Goal: Task Accomplishment & Management: Manage account settings

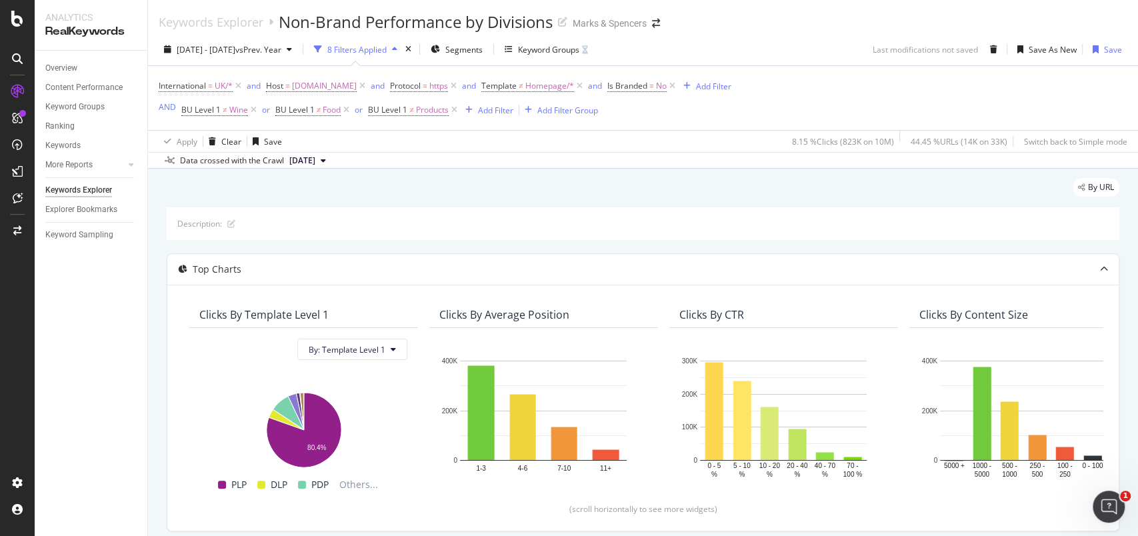
scroll to position [467, 0]
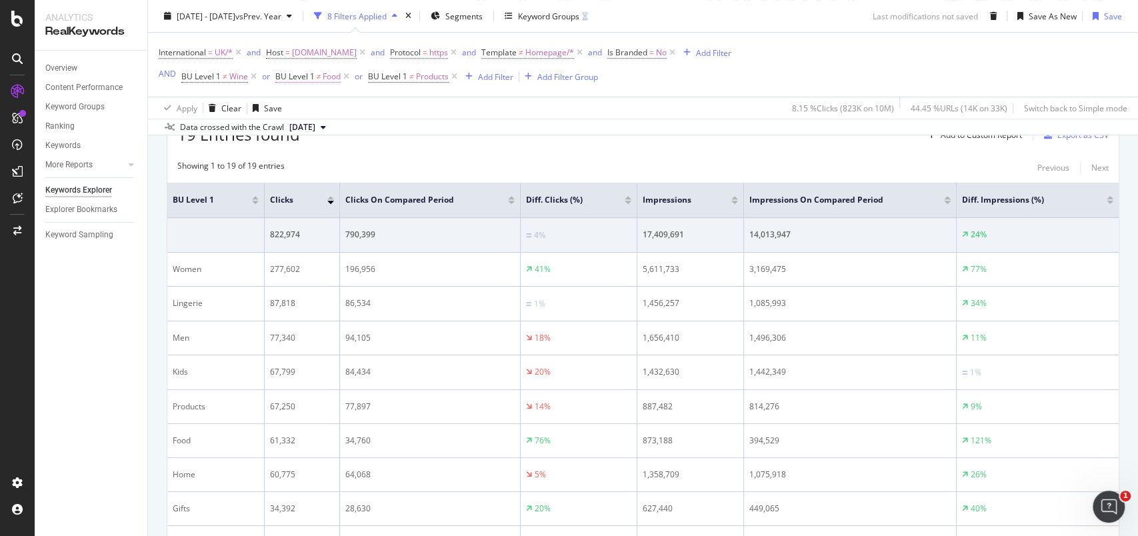
click at [321, 77] on span "BU Level 1 ≠ Food" at bounding box center [308, 77] width 66 height 12
click at [419, 185] on div "Apply" at bounding box center [422, 180] width 21 height 11
click at [489, 79] on div "Add Filter" at bounding box center [495, 76] width 35 height 11
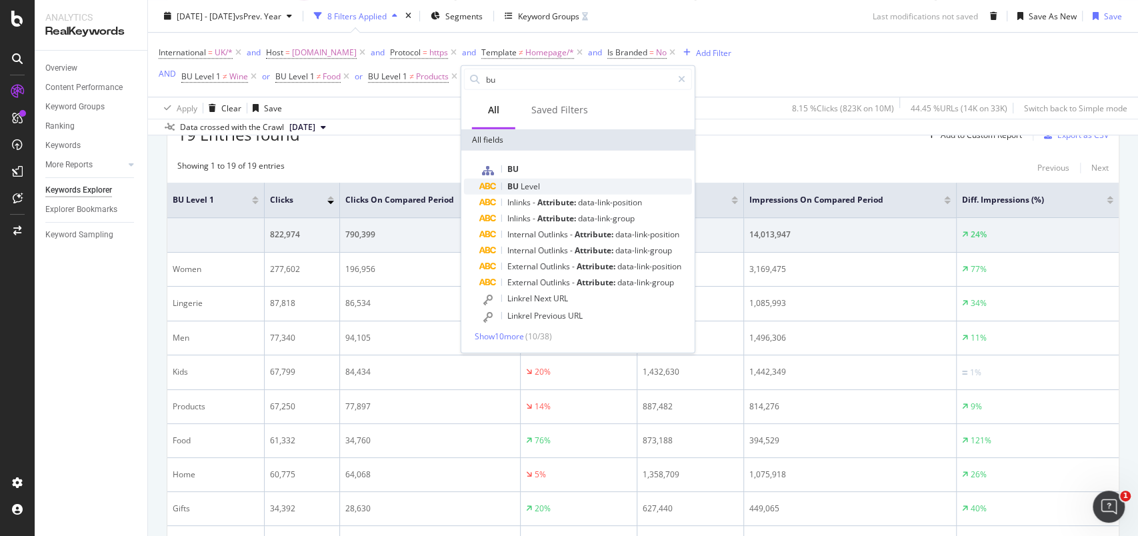
click at [518, 183] on span "BU" at bounding box center [514, 186] width 13 height 11
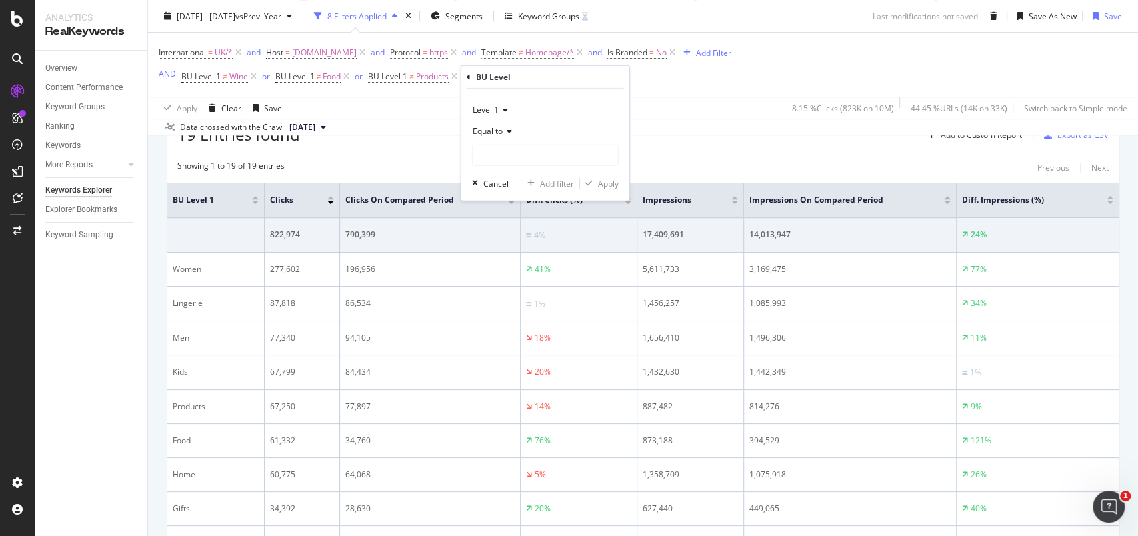
click at [498, 125] on div "Equal to" at bounding box center [545, 131] width 147 height 21
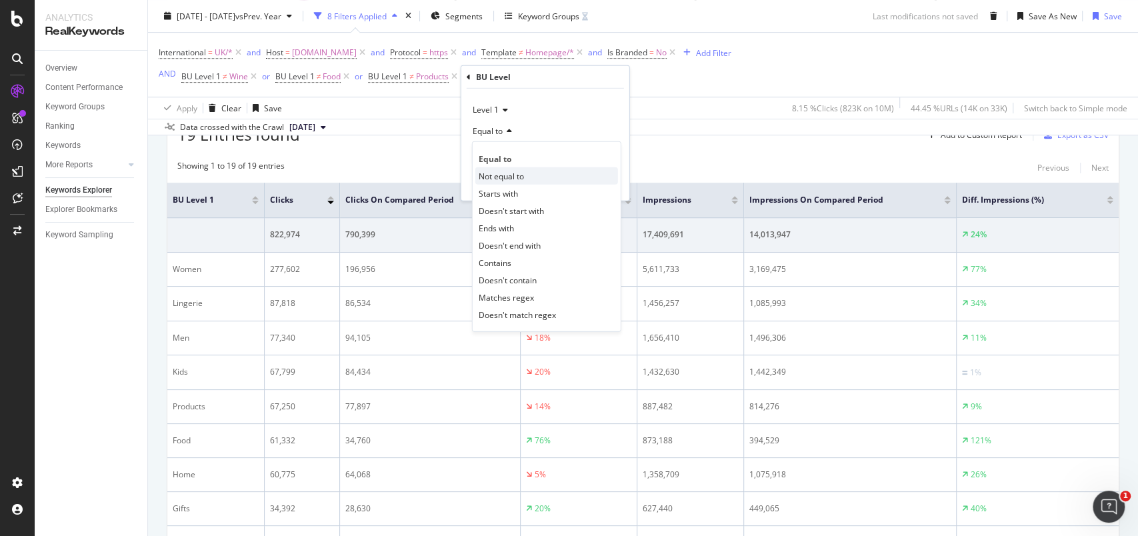
click at [505, 168] on div "Not equal to" at bounding box center [547, 175] width 143 height 17
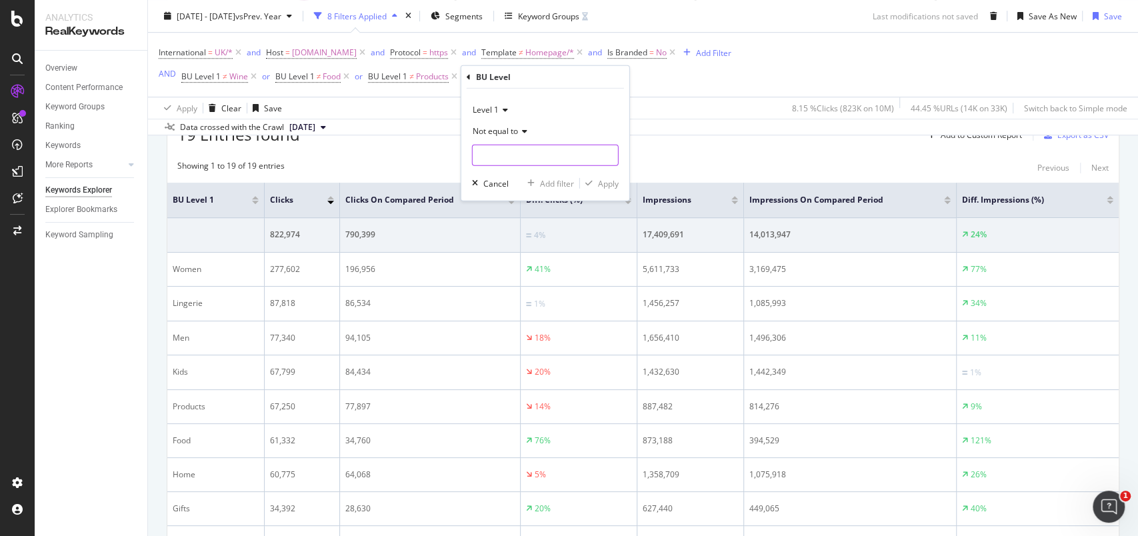
click at [504, 156] on input "text" at bounding box center [545, 155] width 145 height 21
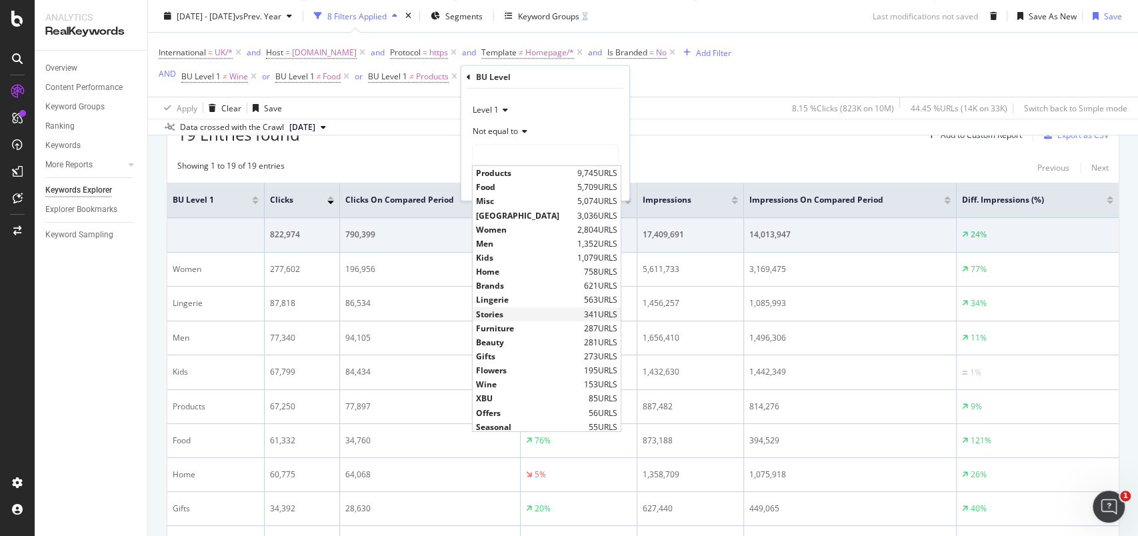
click at [490, 308] on span "Stories" at bounding box center [528, 313] width 105 height 11
type input "Stories"
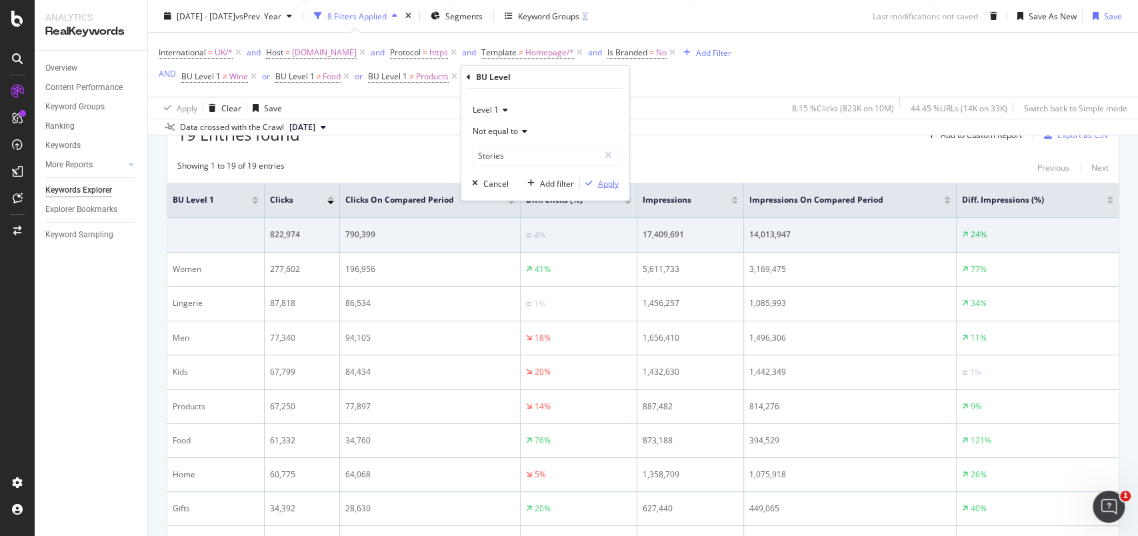
click at [609, 179] on div "Apply" at bounding box center [608, 182] width 21 height 11
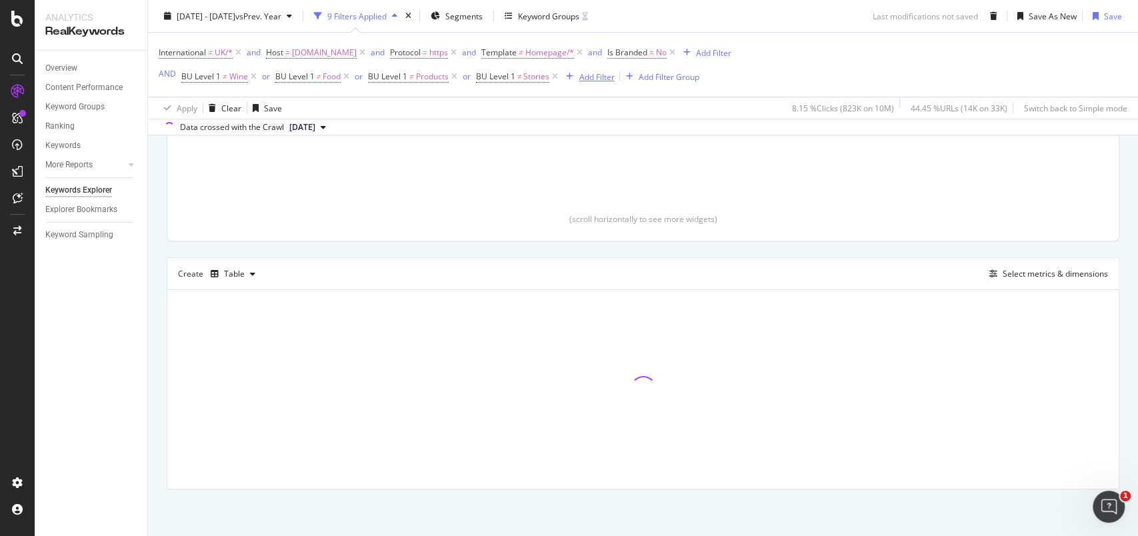
scroll to position [289, 0]
click at [593, 71] on div "Add Filter" at bounding box center [596, 76] width 35 height 11
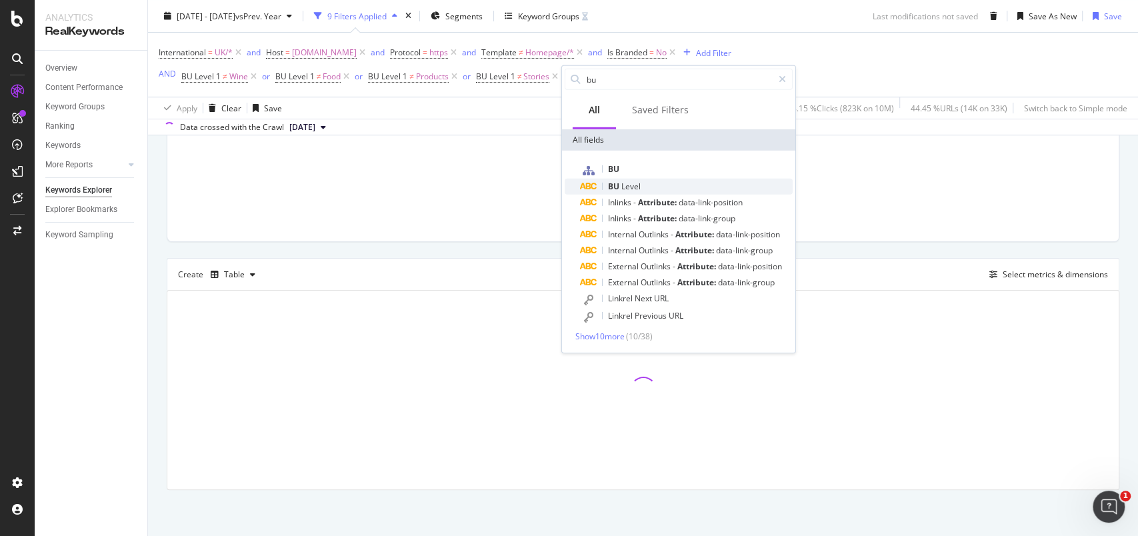
click at [608, 187] on span "BU" at bounding box center [614, 186] width 13 height 11
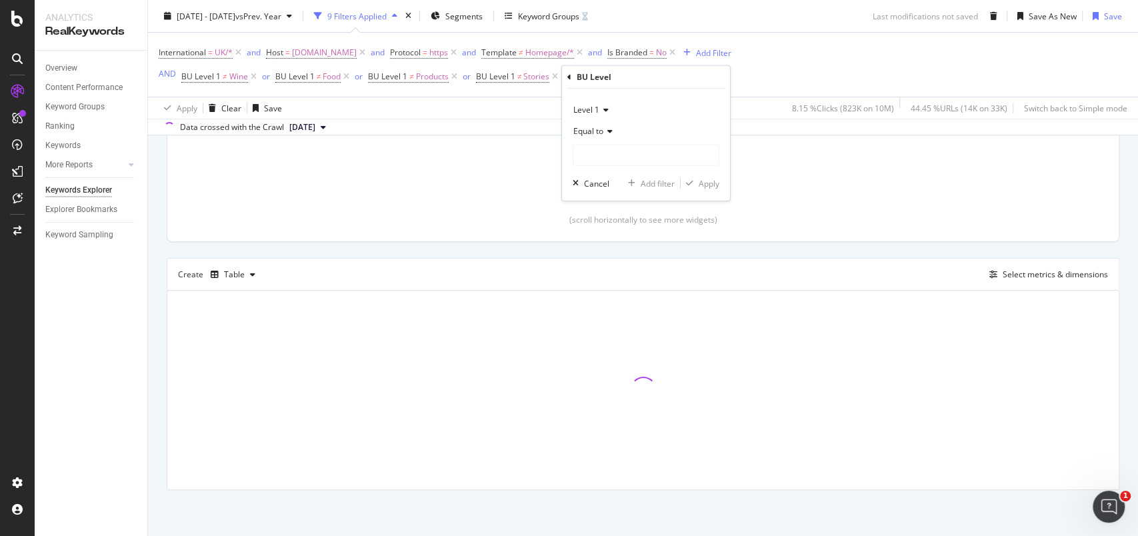
click at [594, 131] on span "Equal to" at bounding box center [589, 130] width 30 height 11
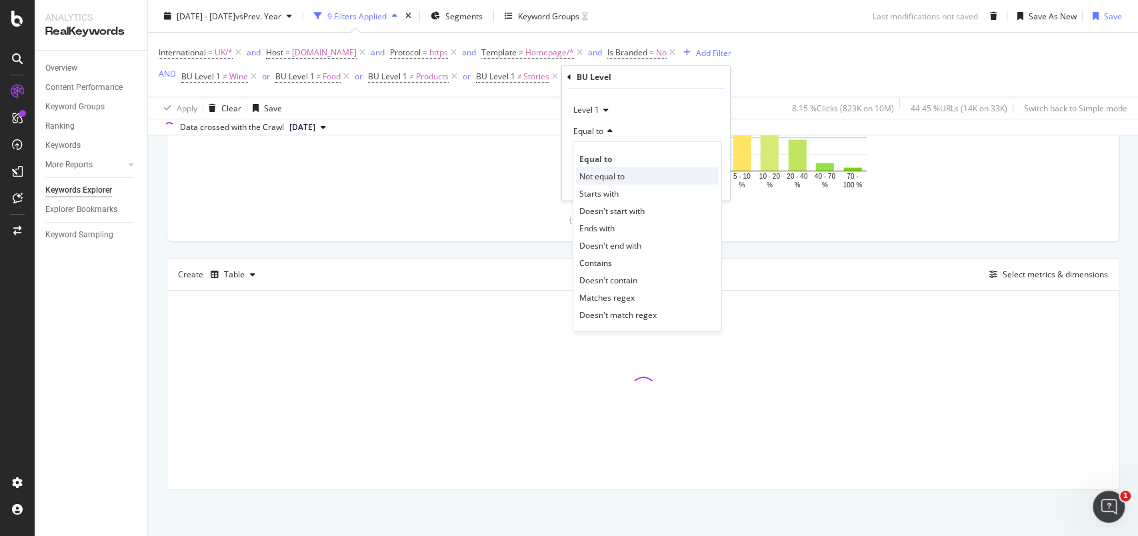
click at [600, 171] on span "Not equal to" at bounding box center [602, 175] width 45 height 11
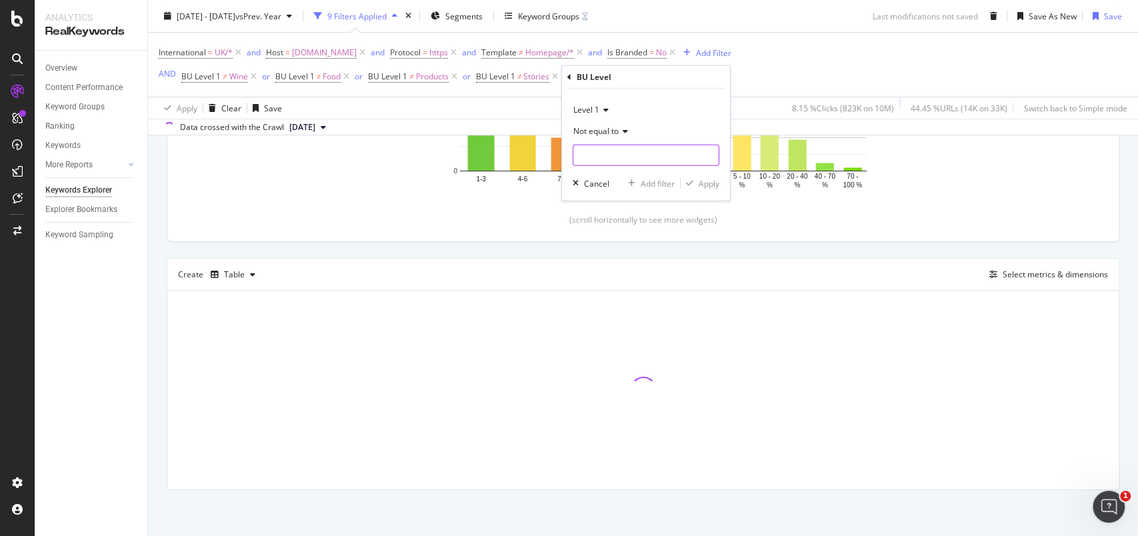
click at [603, 160] on input "text" at bounding box center [646, 155] width 145 height 21
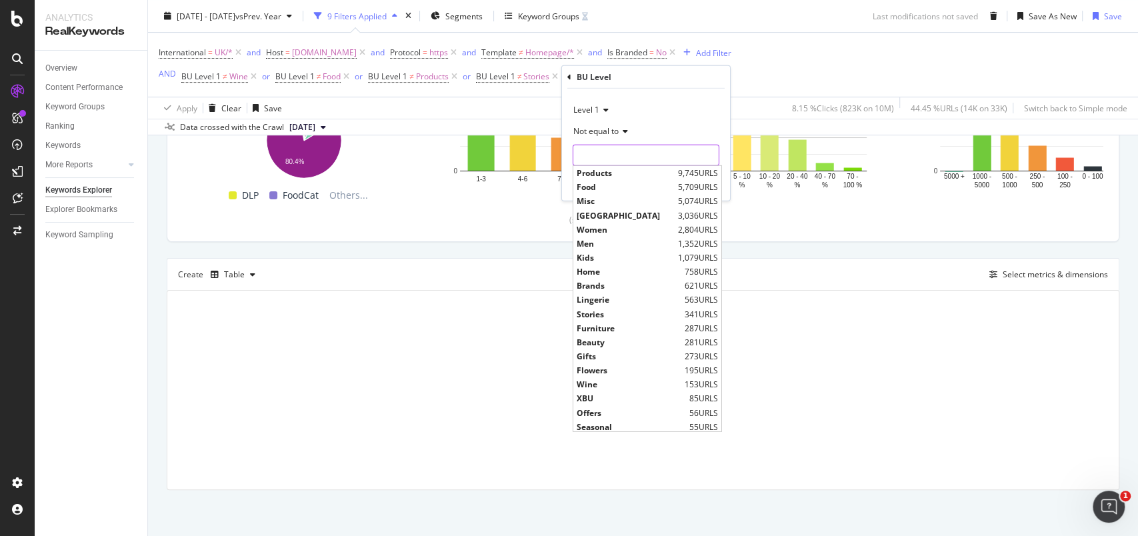
click at [587, 153] on input "text" at bounding box center [646, 155] width 145 height 21
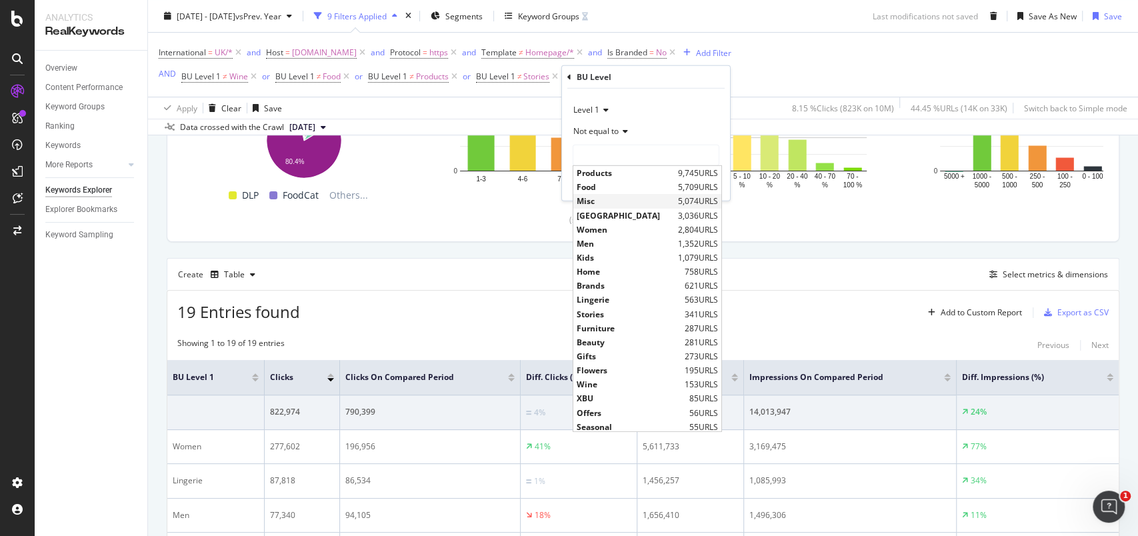
click at [590, 195] on span "Misc" at bounding box center [626, 200] width 98 height 11
type input "Misc"
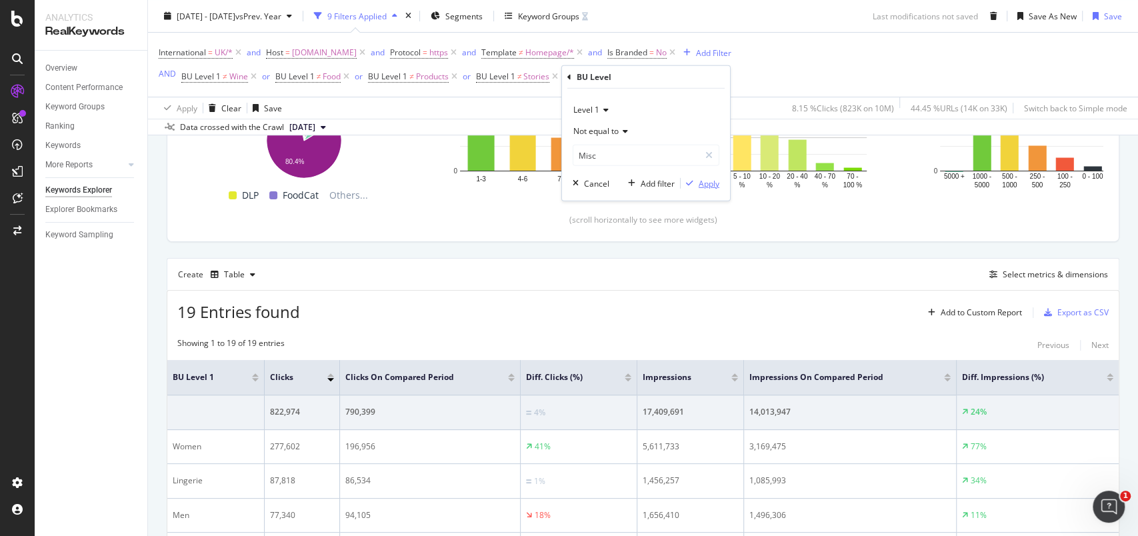
click at [708, 183] on div "Apply" at bounding box center [709, 182] width 21 height 11
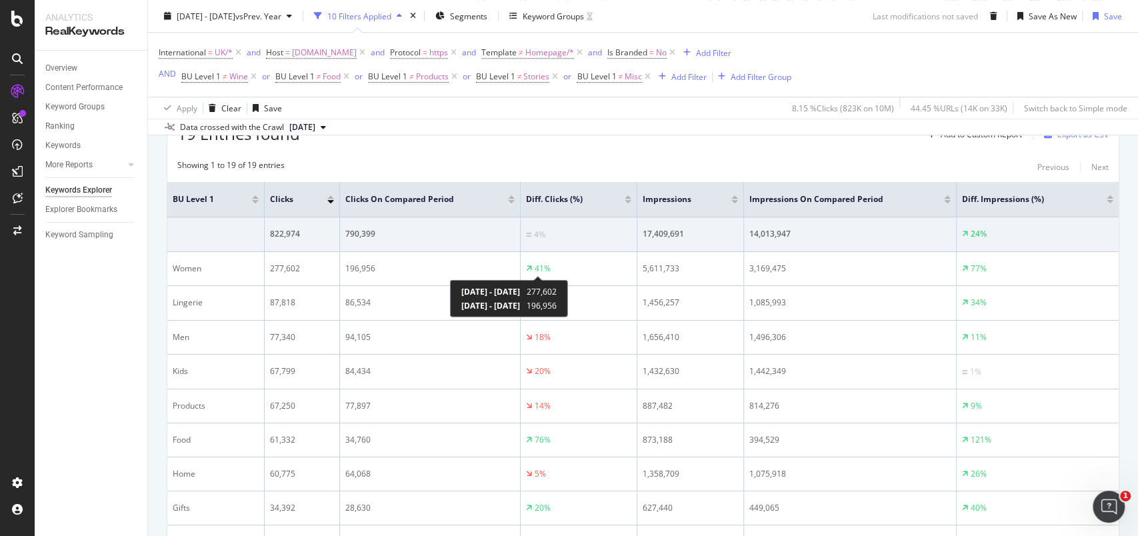
scroll to position [556, 0]
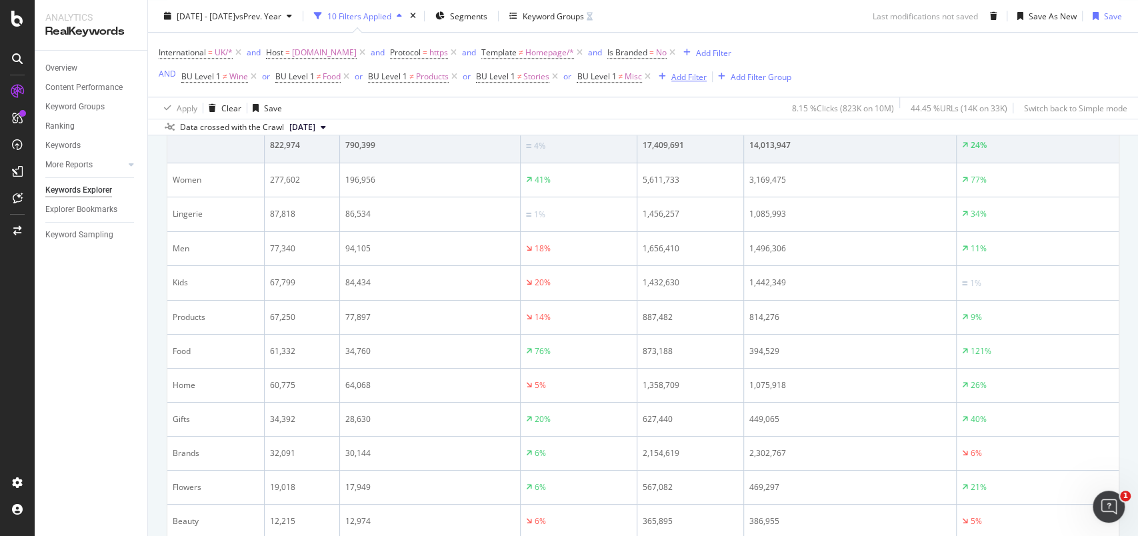
click at [694, 80] on div "Add Filter" at bounding box center [689, 76] width 35 height 11
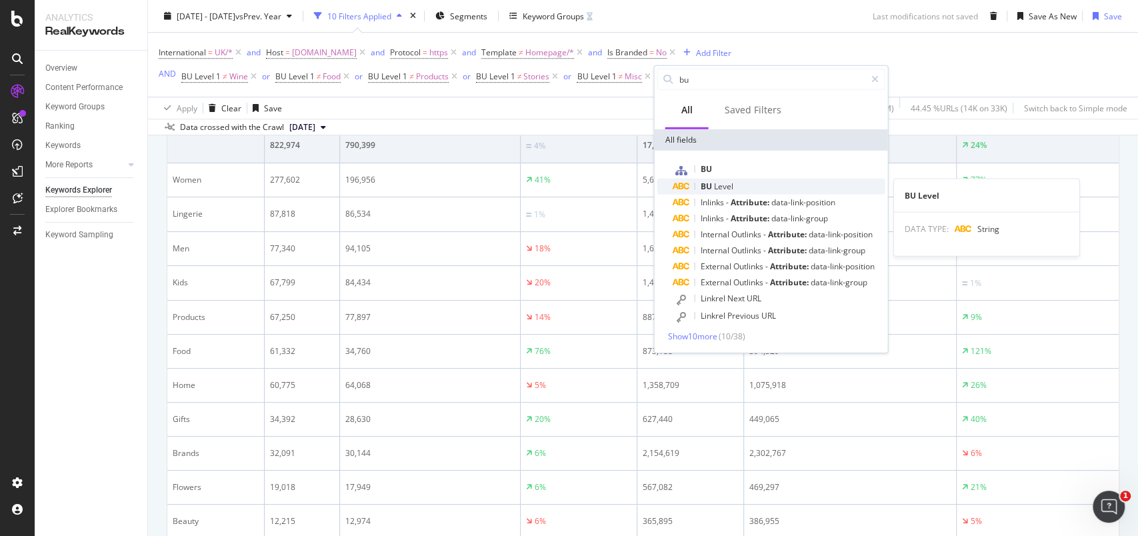
click at [719, 187] on span "Level" at bounding box center [723, 186] width 19 height 11
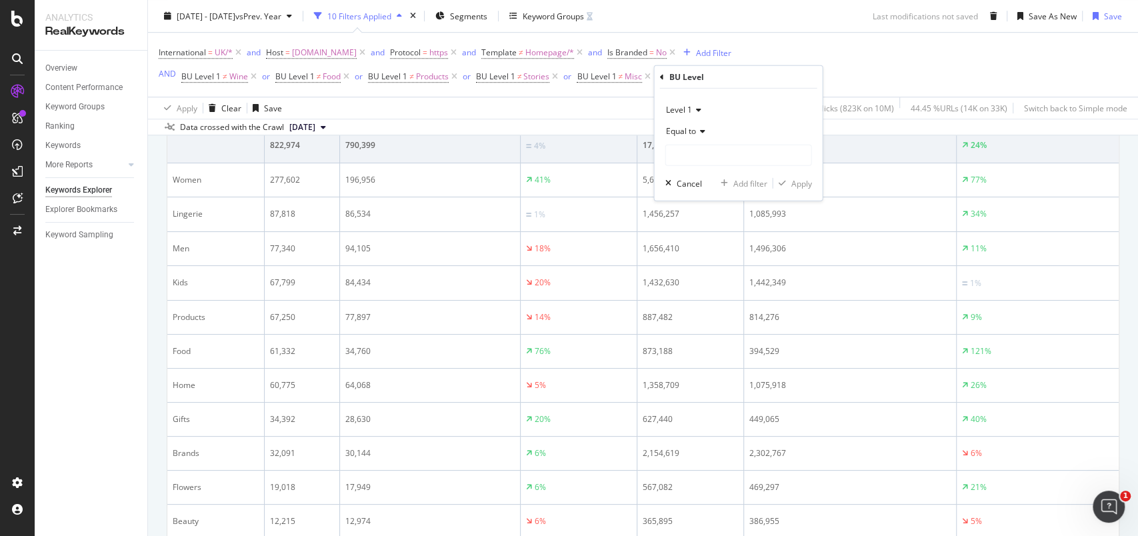
click at [683, 135] on span "Equal to" at bounding box center [681, 130] width 30 height 11
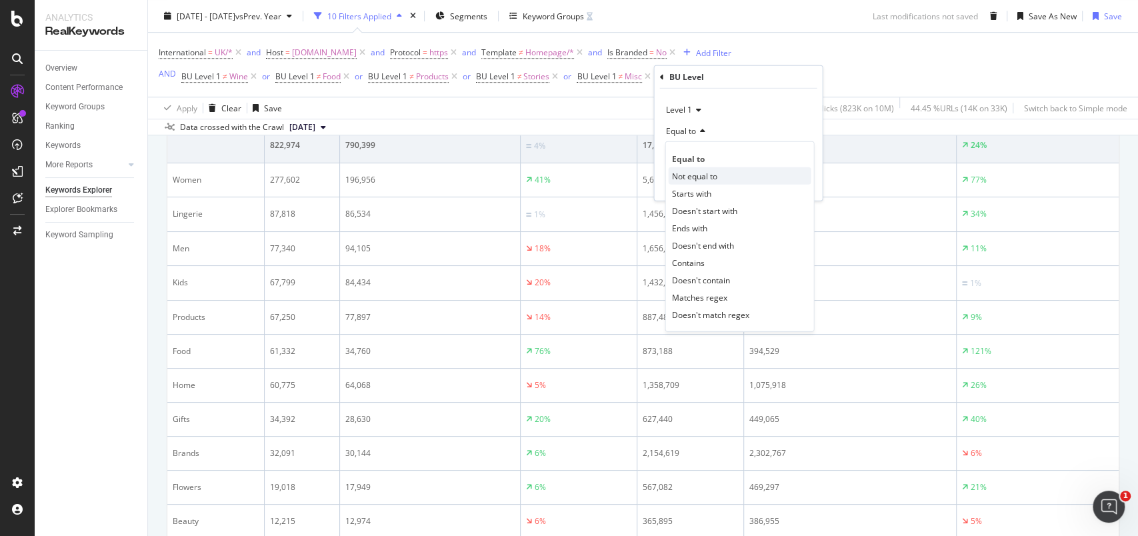
click at [704, 178] on span "Not equal to" at bounding box center [694, 175] width 45 height 11
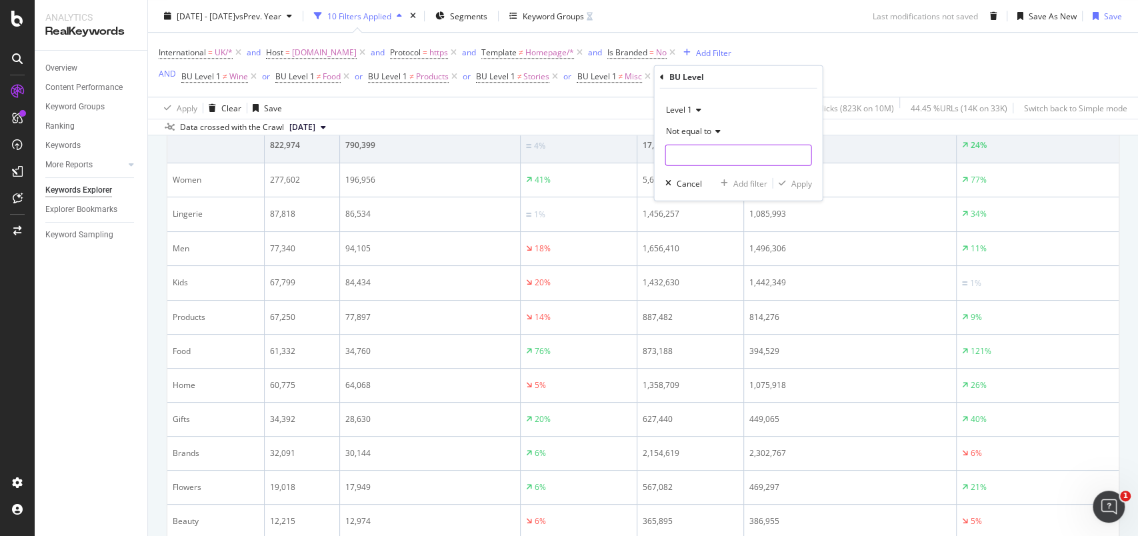
click at [703, 157] on input "text" at bounding box center [738, 155] width 145 height 21
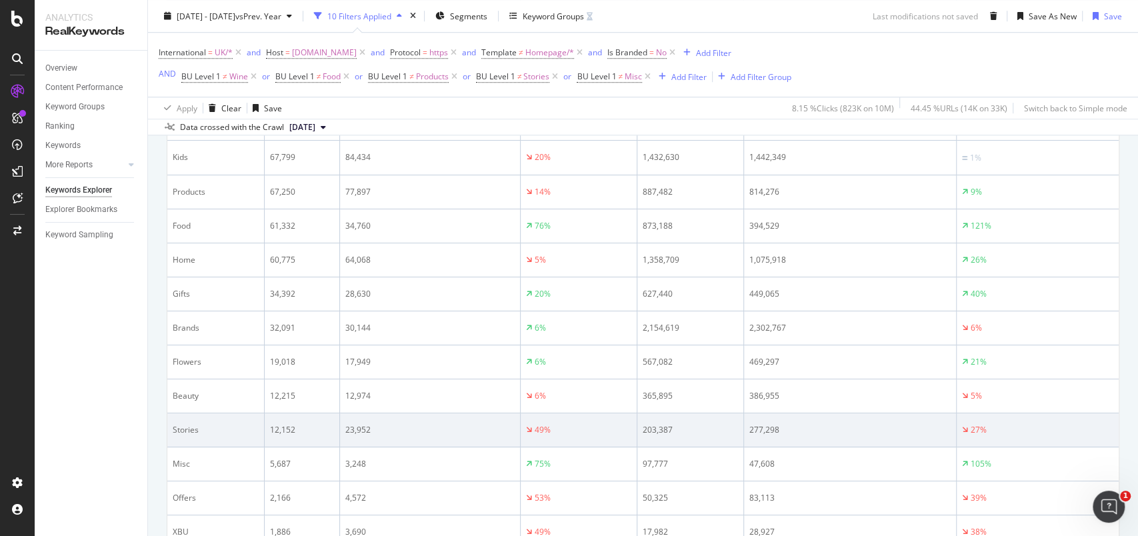
scroll to position [468, 0]
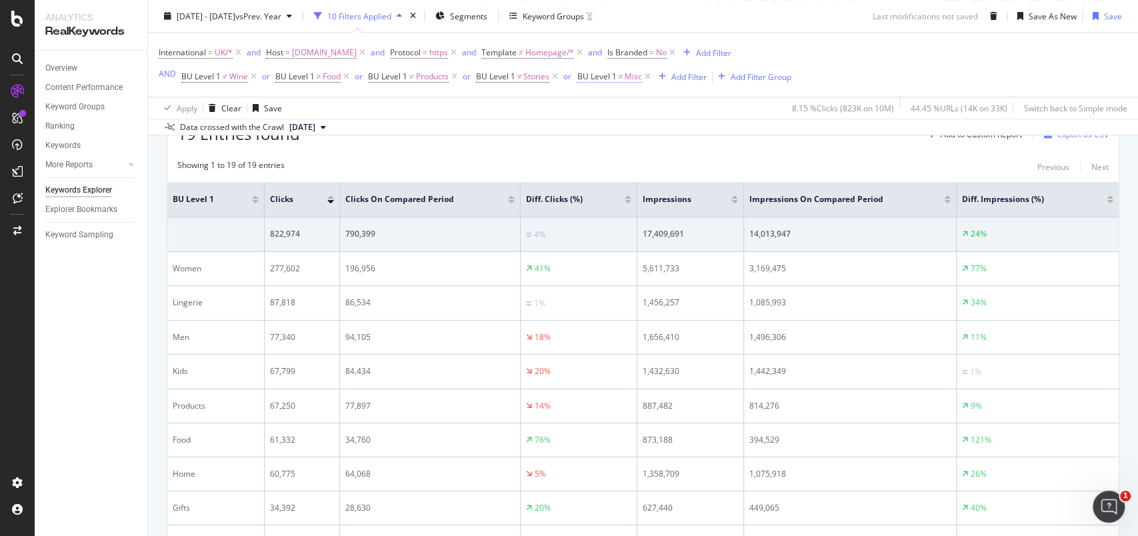
click at [622, 79] on span "≠" at bounding box center [620, 76] width 5 height 11
click at [622, 131] on span "Not equal to" at bounding box center [612, 128] width 45 height 11
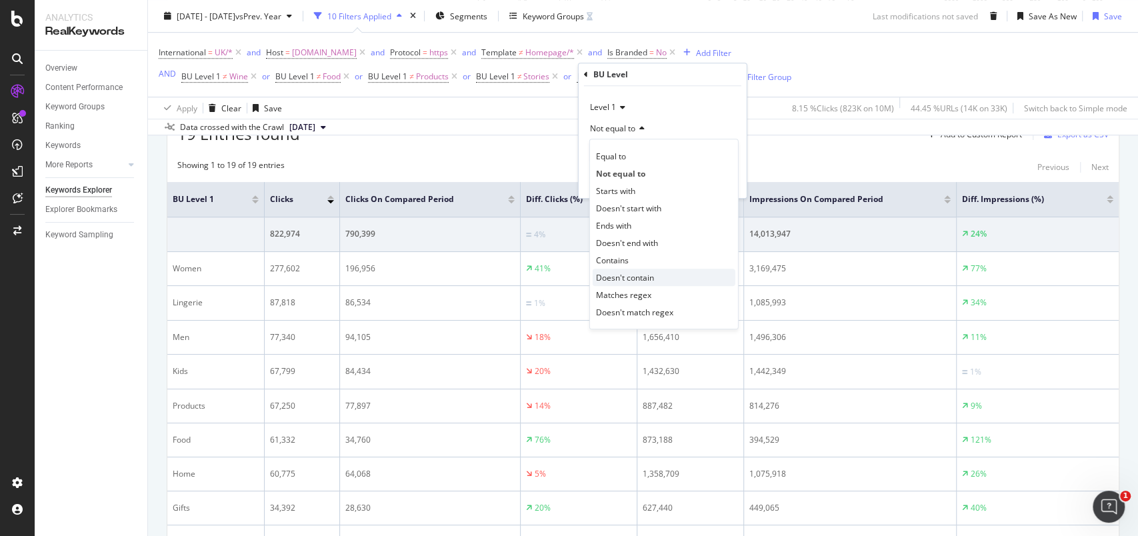
click at [629, 273] on span "Doesn't contain" at bounding box center [625, 277] width 58 height 11
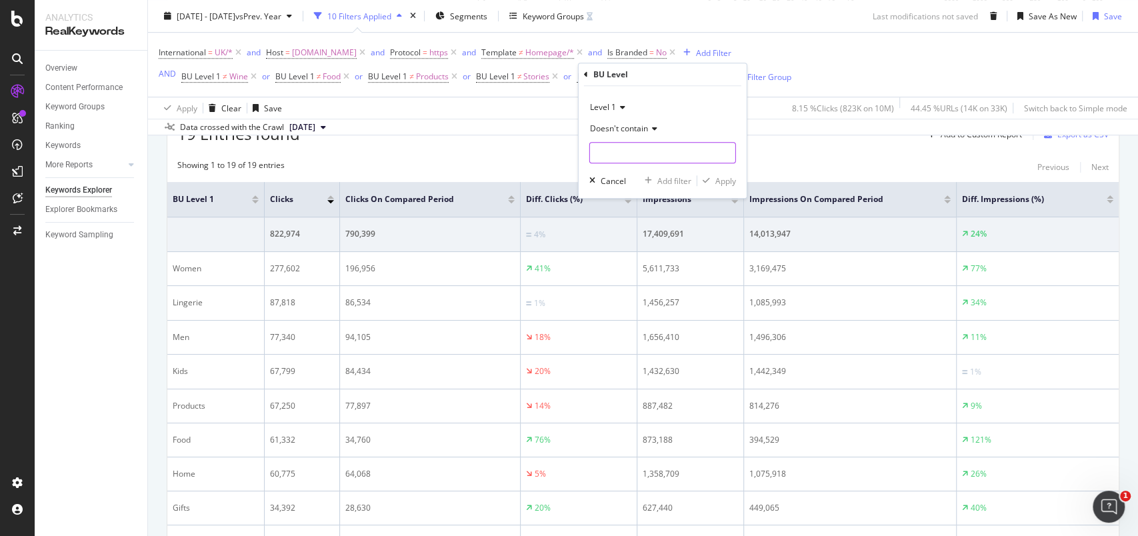
click at [664, 156] on input "text" at bounding box center [662, 152] width 145 height 21
click at [649, 158] on input "text" at bounding box center [662, 152] width 145 height 21
click at [610, 175] on div "Cancel" at bounding box center [613, 180] width 25 height 11
click at [688, 84] on button "Add Filter" at bounding box center [680, 77] width 53 height 16
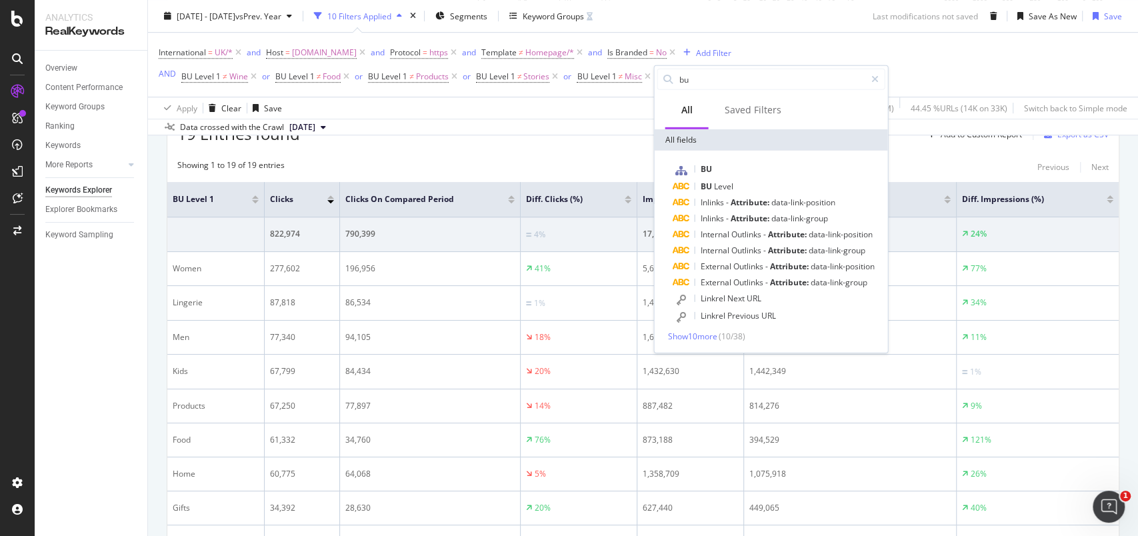
click at [526, 111] on div "Apply Clear Save 8.15 % Clicks ( 823K on 10M ) 44.45 % URLs ( 14K on 33K ) Swit…" at bounding box center [643, 108] width 990 height 22
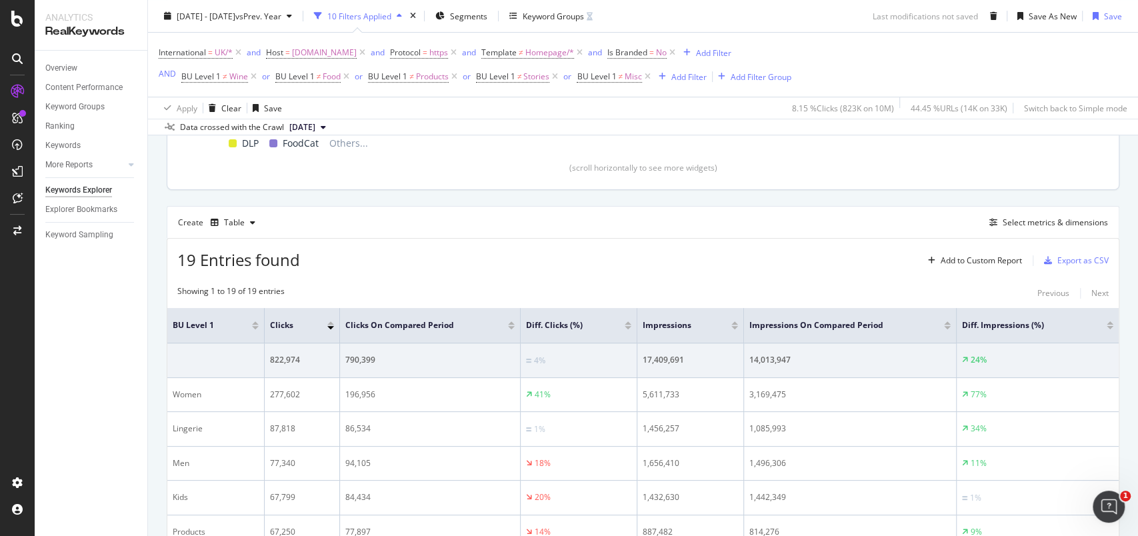
scroll to position [200, 0]
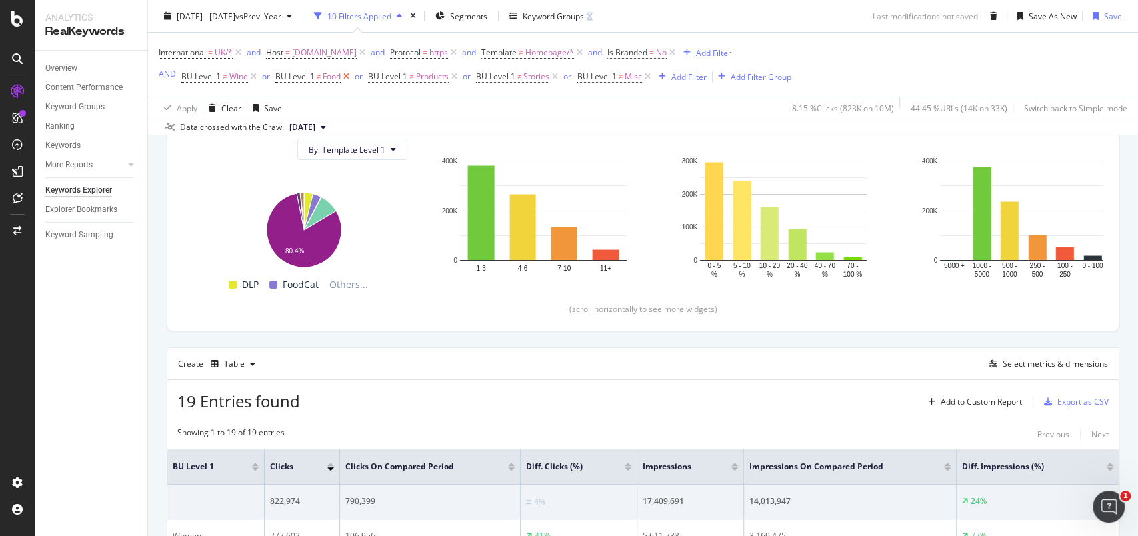
click at [343, 78] on icon at bounding box center [346, 76] width 11 height 13
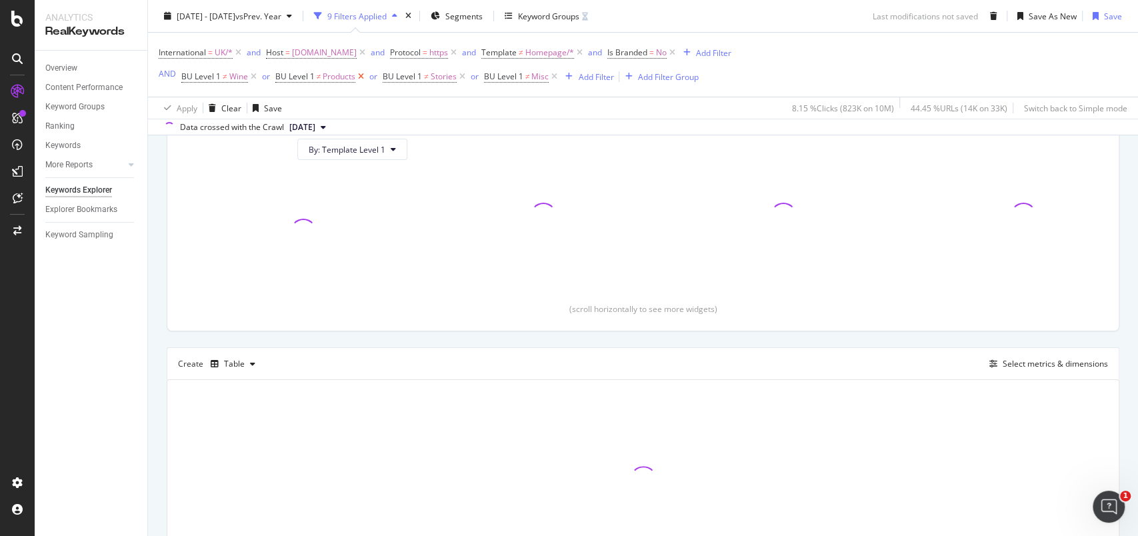
click at [359, 78] on icon at bounding box center [360, 76] width 11 height 13
click at [357, 78] on icon at bounding box center [354, 76] width 11 height 13
click at [347, 77] on icon at bounding box center [345, 76] width 11 height 13
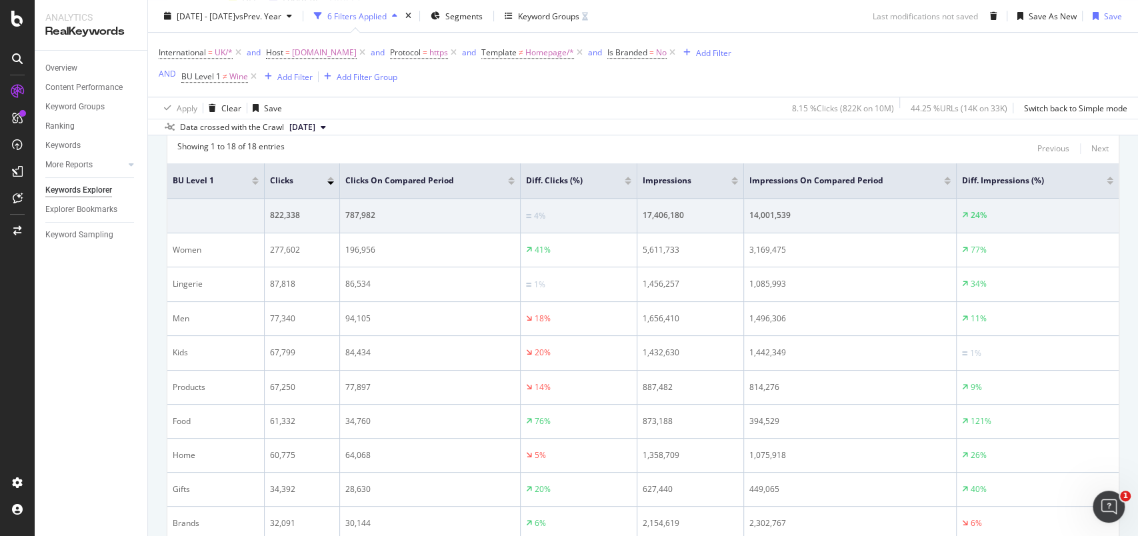
scroll to position [433, 0]
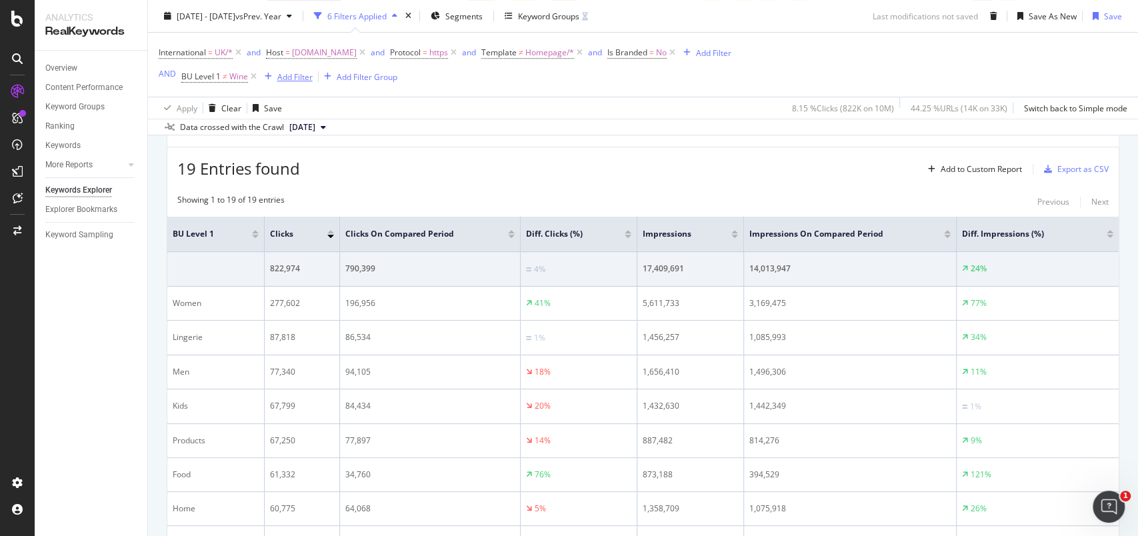
click at [297, 76] on div "Add Filter" at bounding box center [294, 76] width 35 height 11
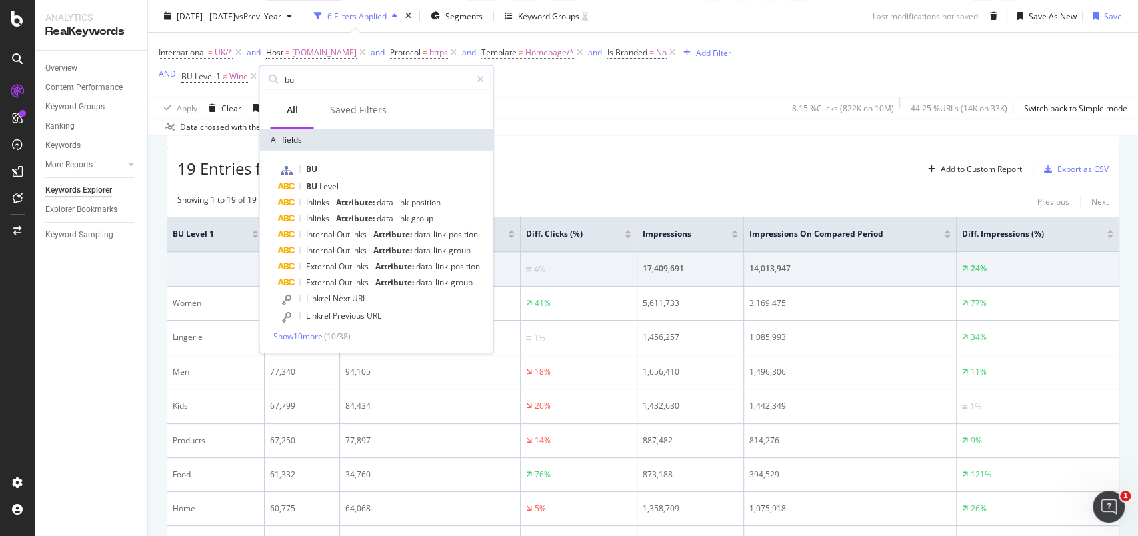
click at [550, 104] on div "Apply Clear Save 8.15 % Clicks ( 822K on 10M ) 44.25 % URLs ( 14K on 33K ) Swit…" at bounding box center [643, 108] width 990 height 22
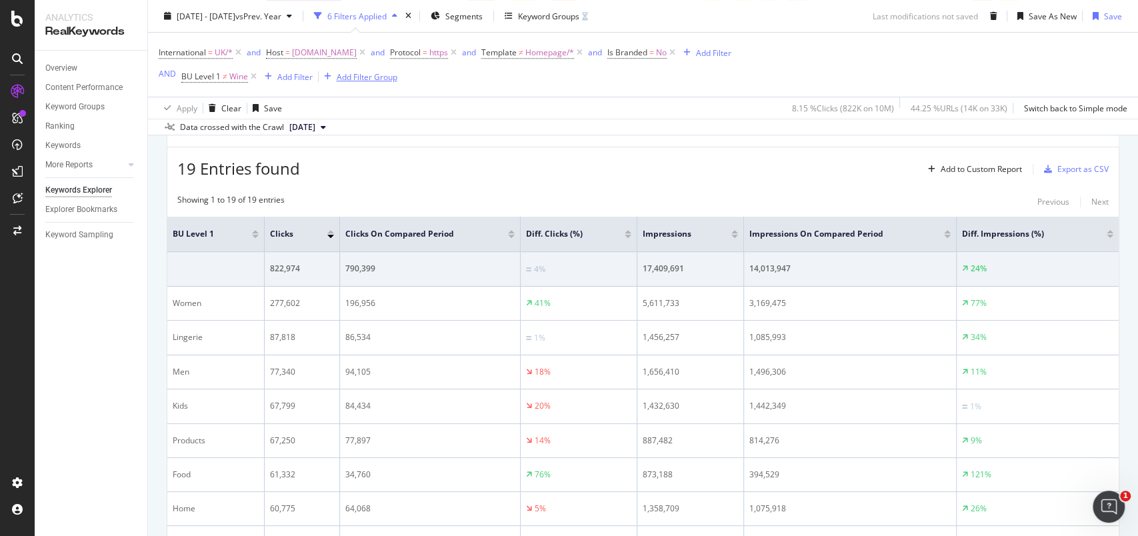
click at [363, 71] on div "Add Filter Group" at bounding box center [367, 76] width 61 height 11
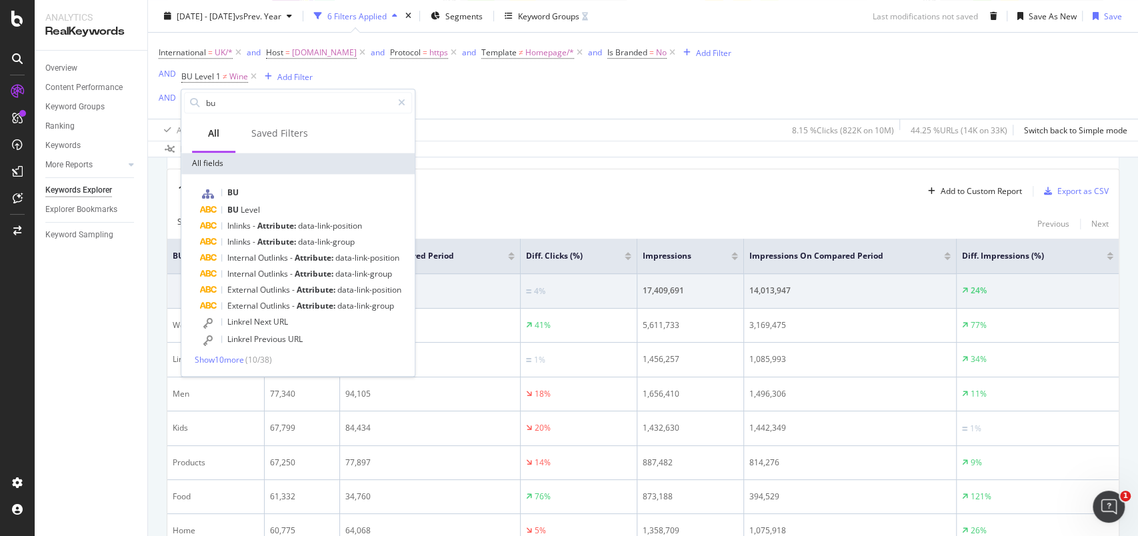
scroll to position [456, 0]
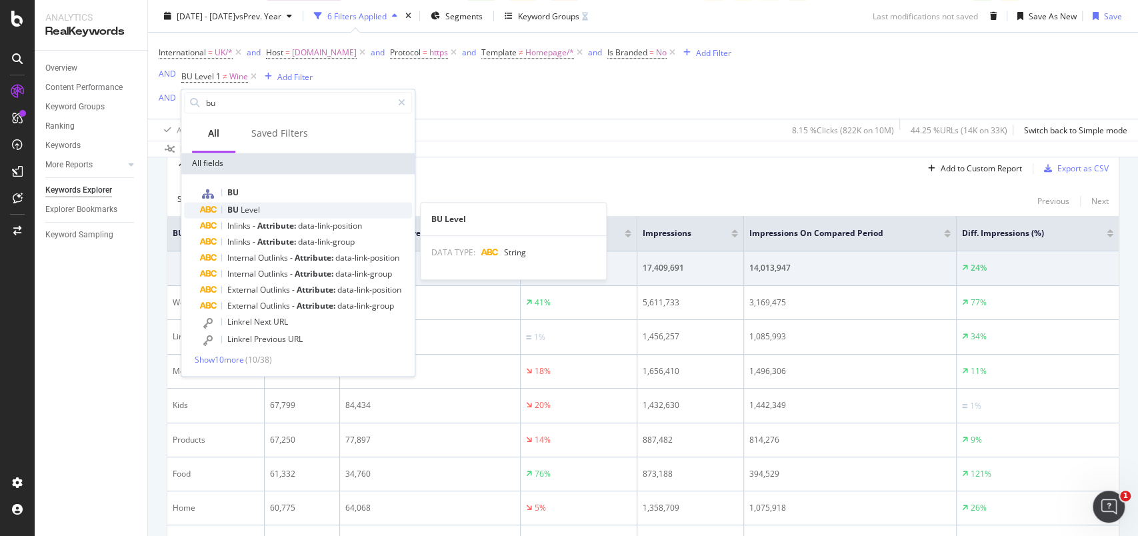
click at [247, 213] on span "Level" at bounding box center [250, 209] width 19 height 11
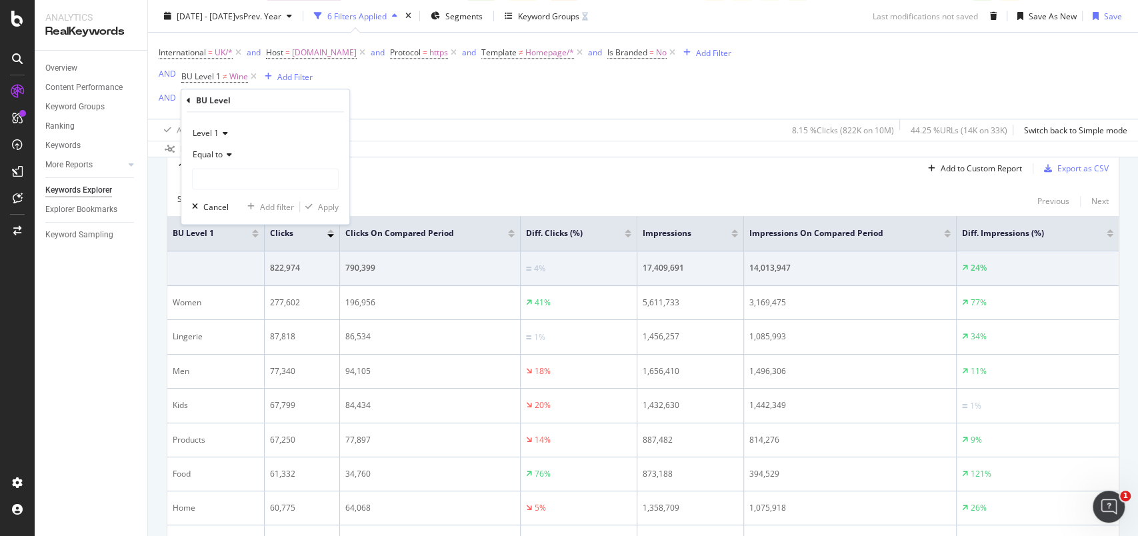
click at [224, 153] on icon at bounding box center [227, 155] width 9 height 8
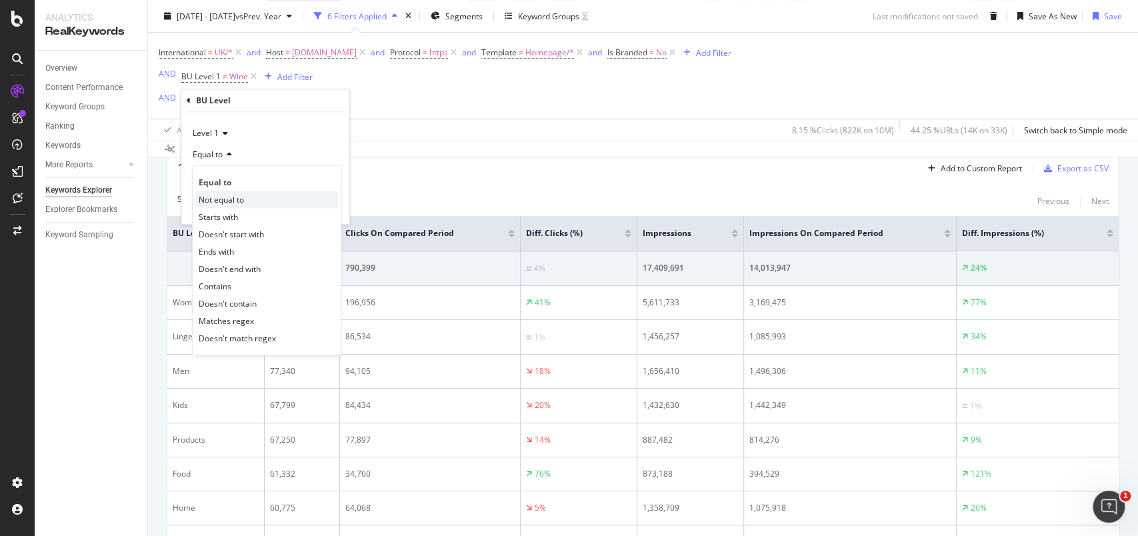
click at [238, 198] on span "Not equal to" at bounding box center [221, 199] width 45 height 11
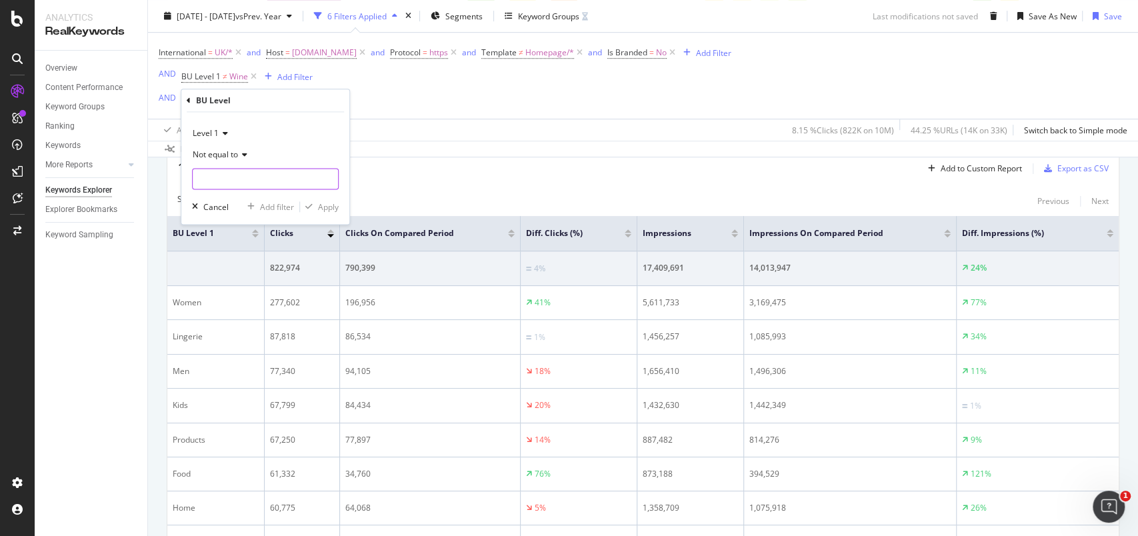
click at [240, 173] on input "text" at bounding box center [265, 178] width 145 height 21
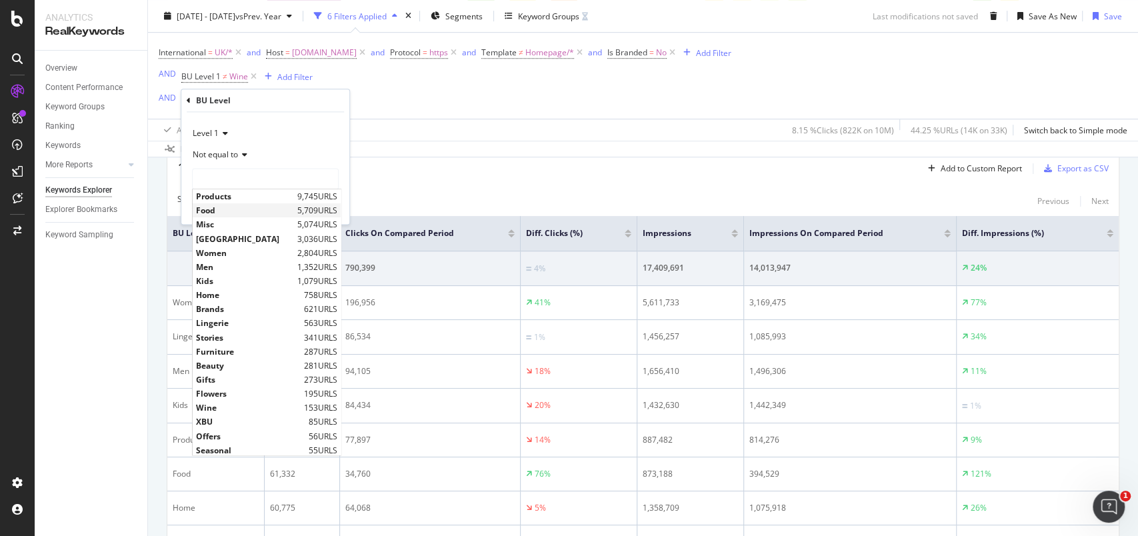
click at [235, 210] on span "Food" at bounding box center [245, 210] width 98 height 11
type input "Food"
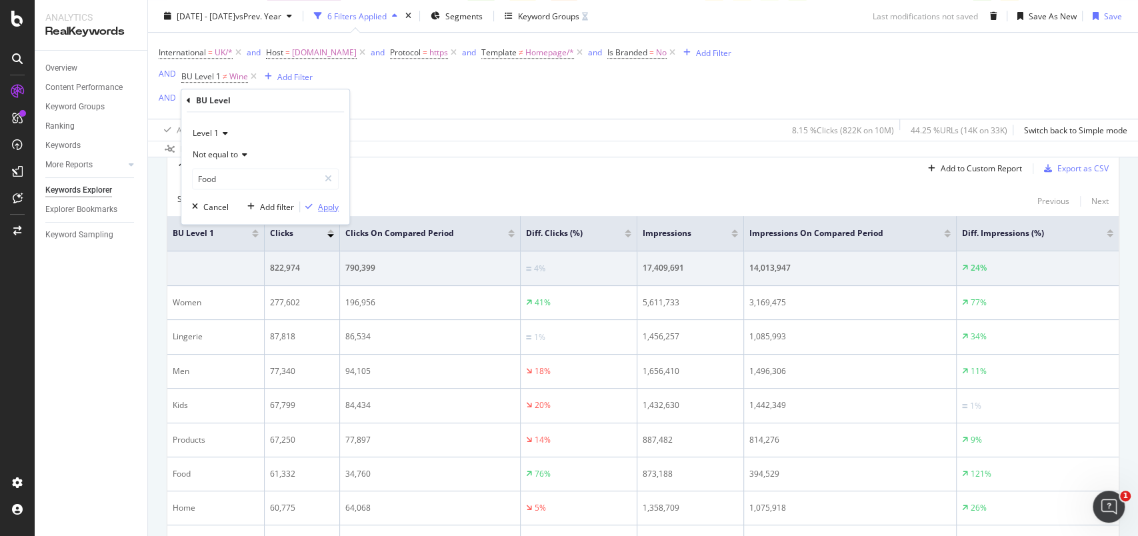
click at [327, 201] on div "Apply" at bounding box center [328, 206] width 21 height 11
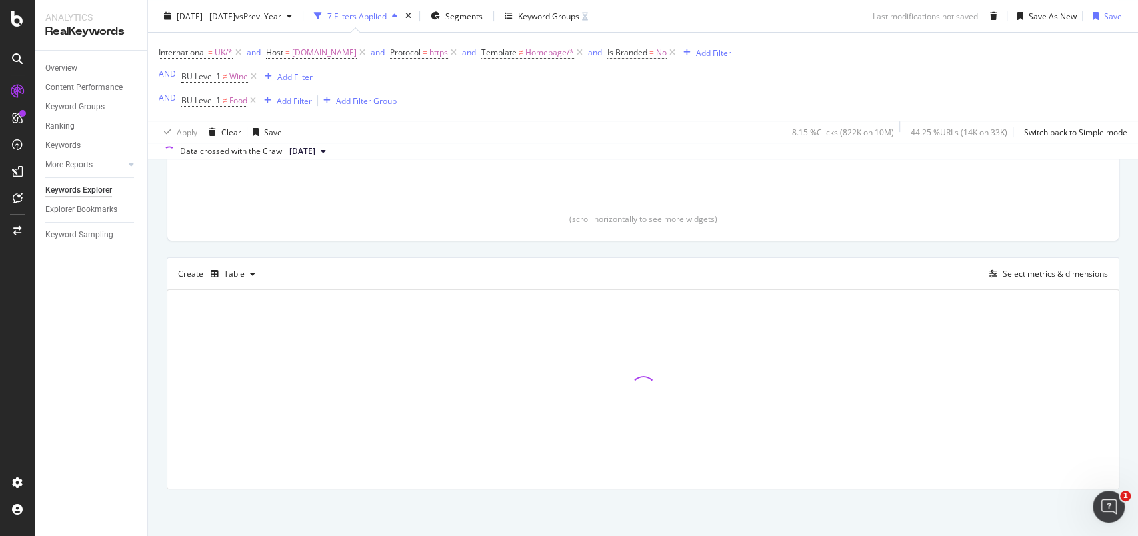
scroll to position [313, 0]
click at [291, 103] on div "Add Filter" at bounding box center [294, 100] width 35 height 11
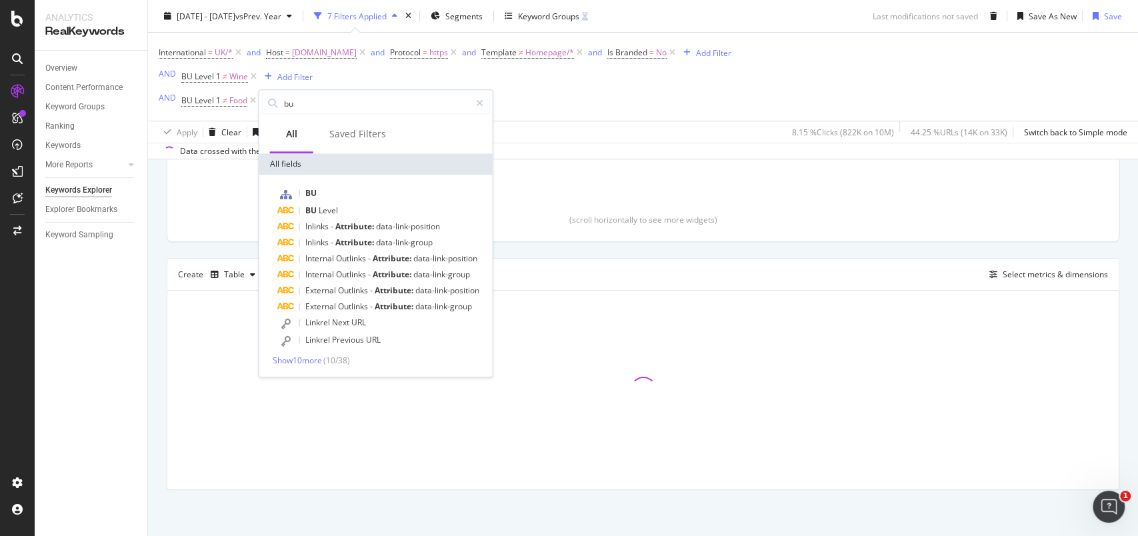
click at [398, 83] on div "International = UK/* and Host = www.marksandspencer.com and Protocol = https an…" at bounding box center [445, 76] width 573 height 67
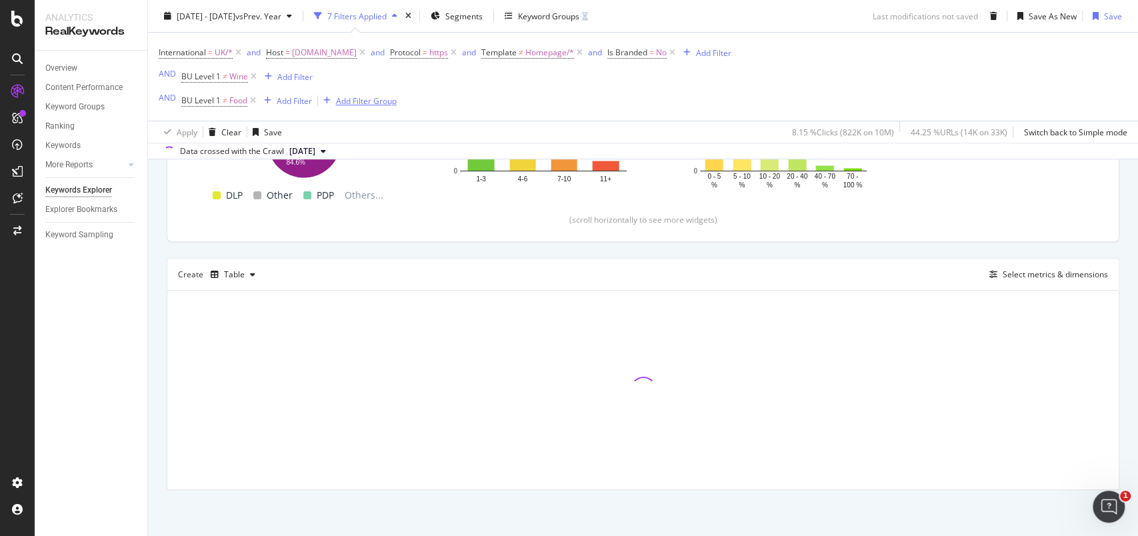
click at [365, 105] on div "Add Filter Group" at bounding box center [366, 100] width 61 height 11
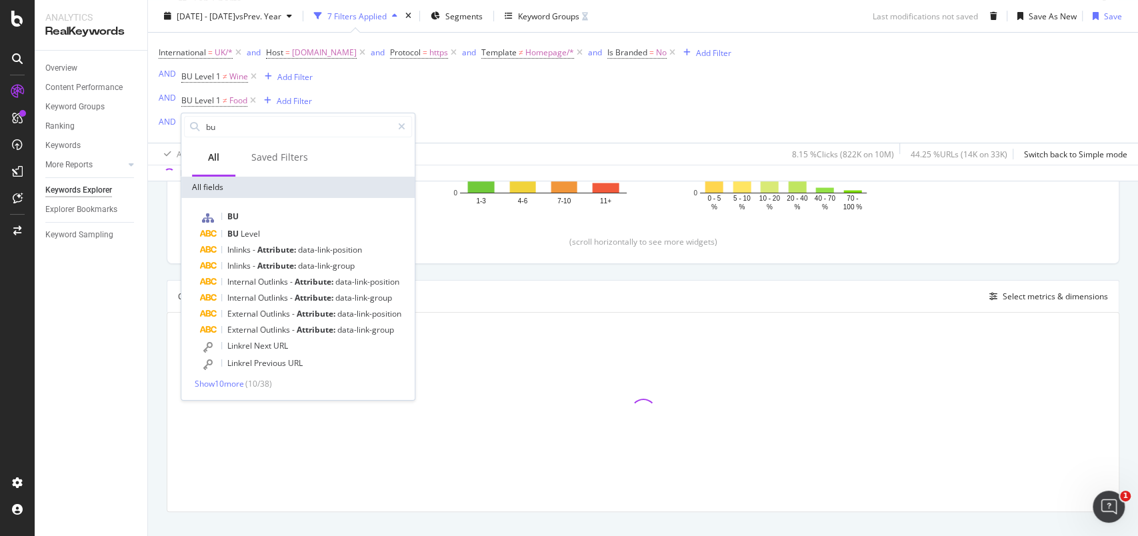
scroll to position [335, 0]
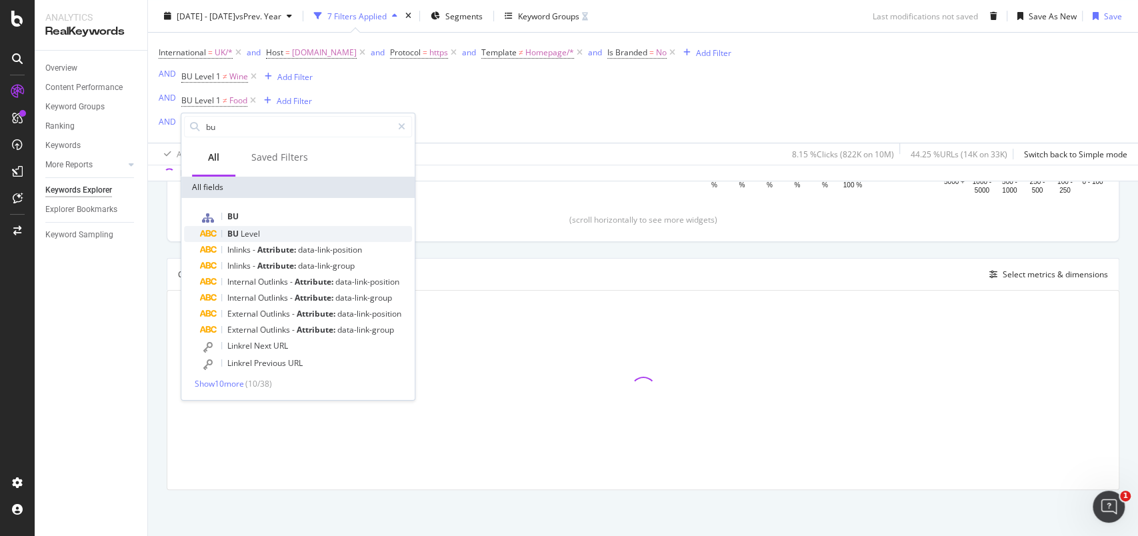
click at [255, 235] on span "Level" at bounding box center [250, 233] width 19 height 11
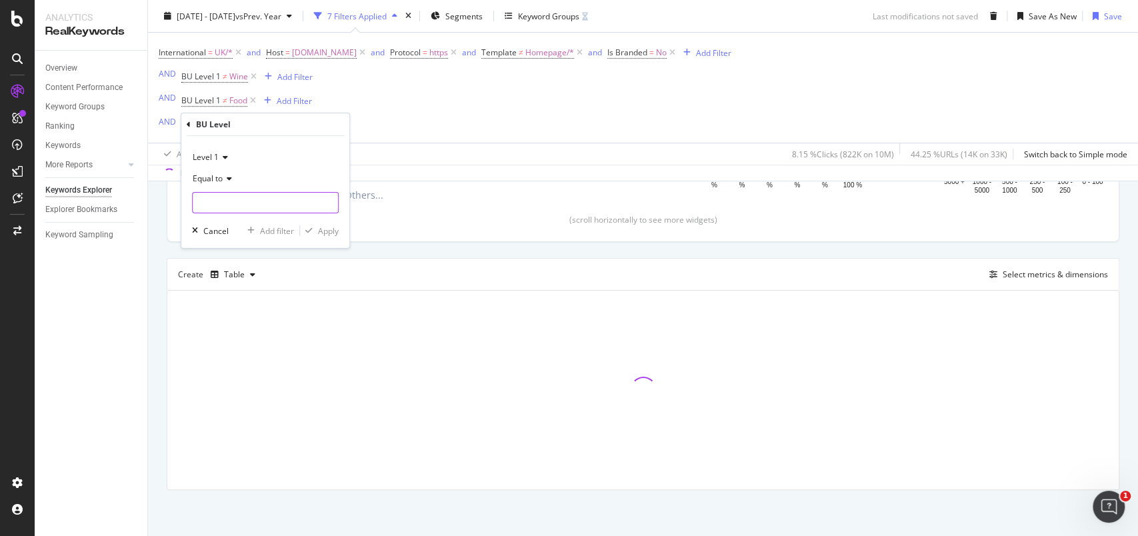
click at [245, 207] on input "text" at bounding box center [265, 202] width 145 height 21
click at [224, 175] on icon at bounding box center [227, 179] width 9 height 8
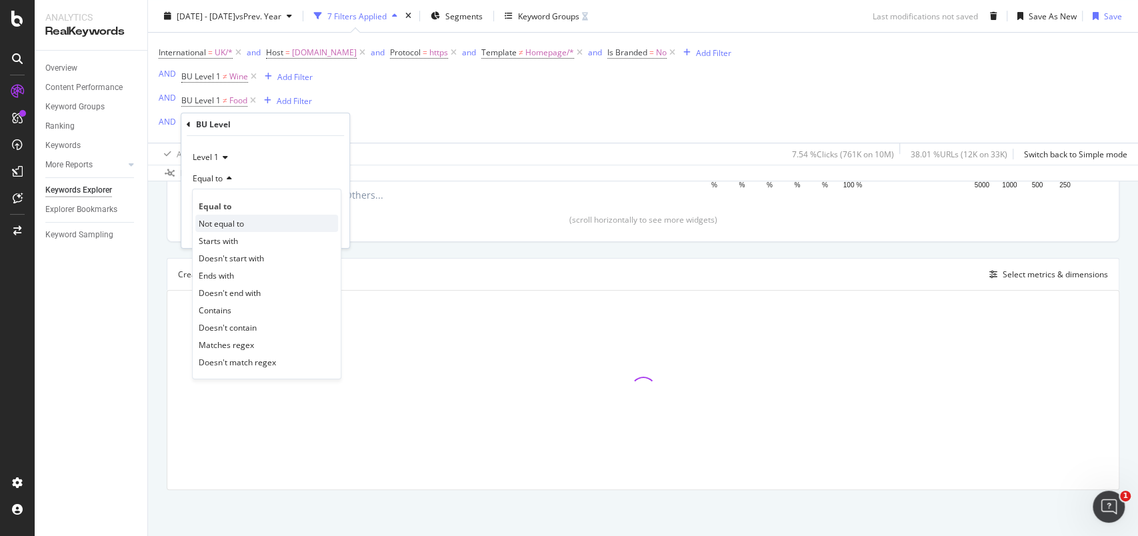
click at [226, 219] on span "Not equal to" at bounding box center [221, 222] width 45 height 11
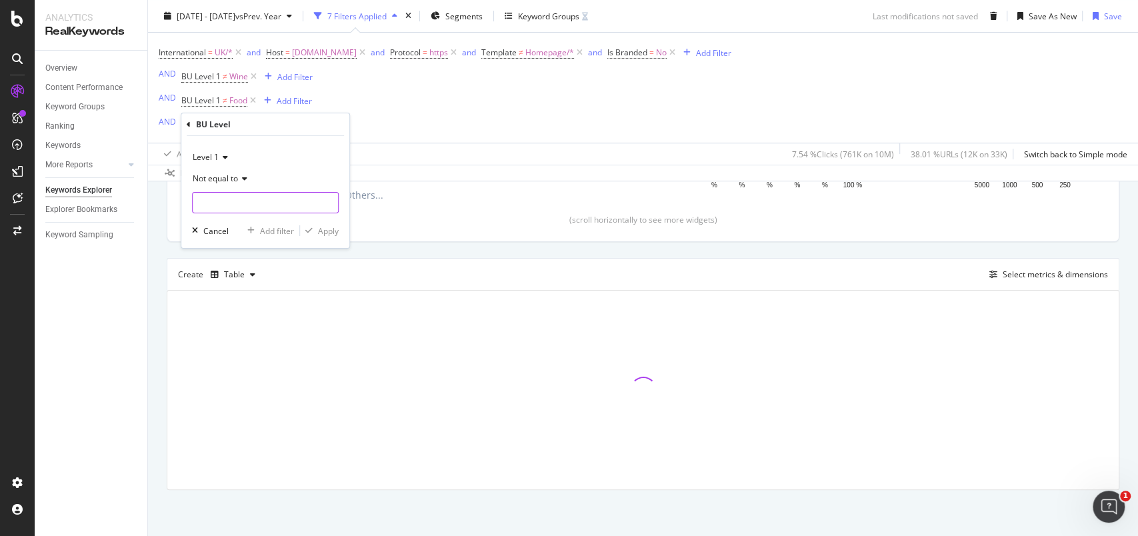
click at [226, 205] on input "text" at bounding box center [265, 202] width 145 height 21
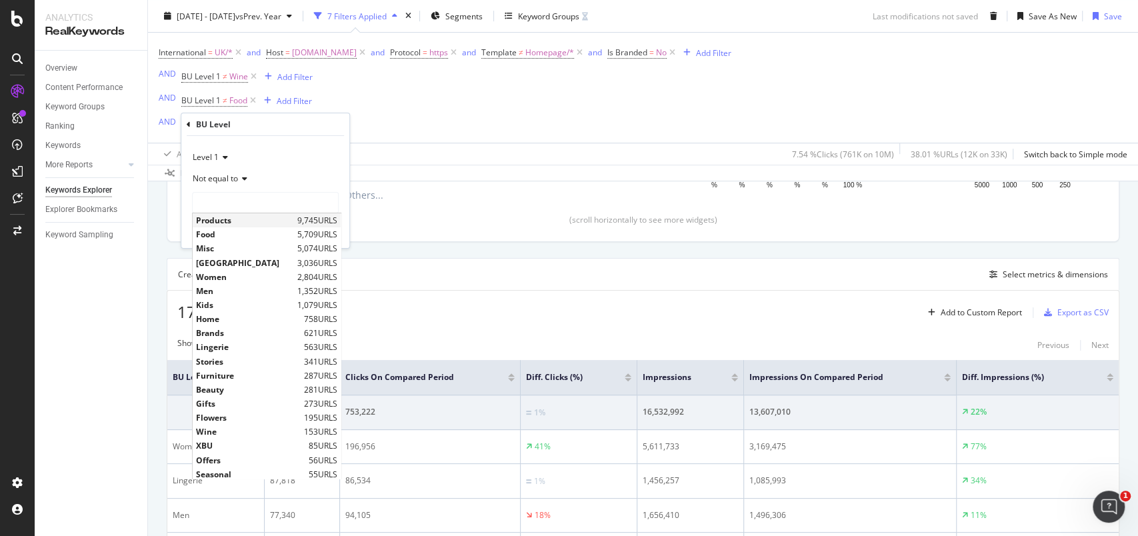
click at [224, 217] on span "Products" at bounding box center [245, 220] width 98 height 11
type input "Products"
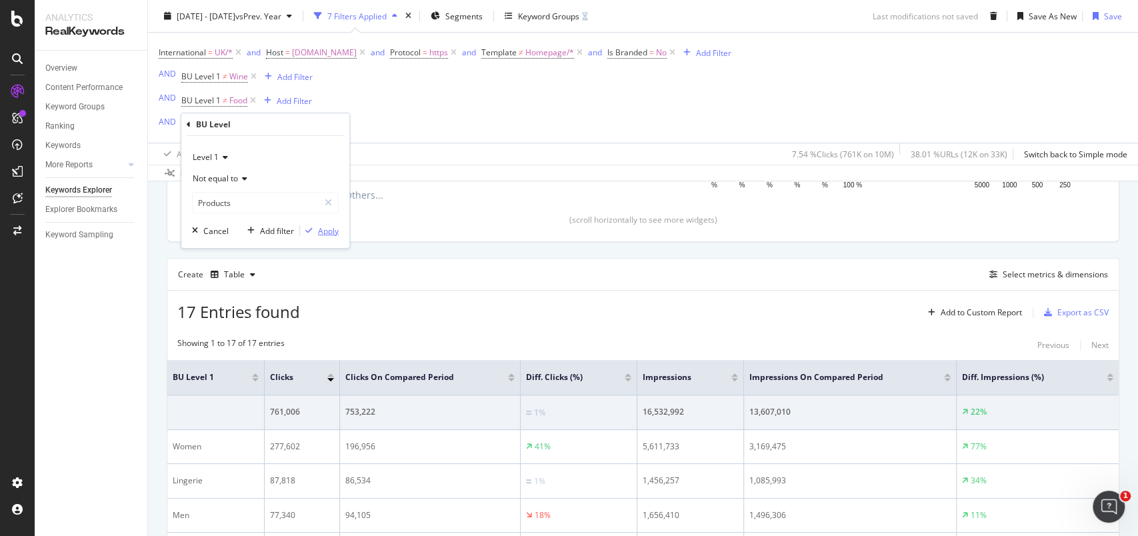
click at [325, 231] on div "Apply" at bounding box center [328, 230] width 21 height 11
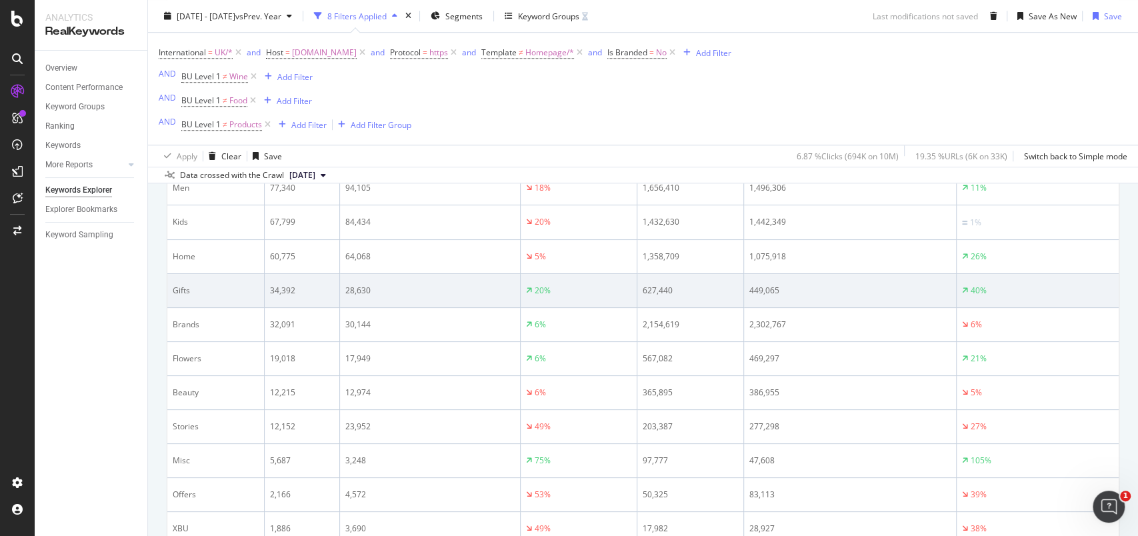
scroll to position [693, 0]
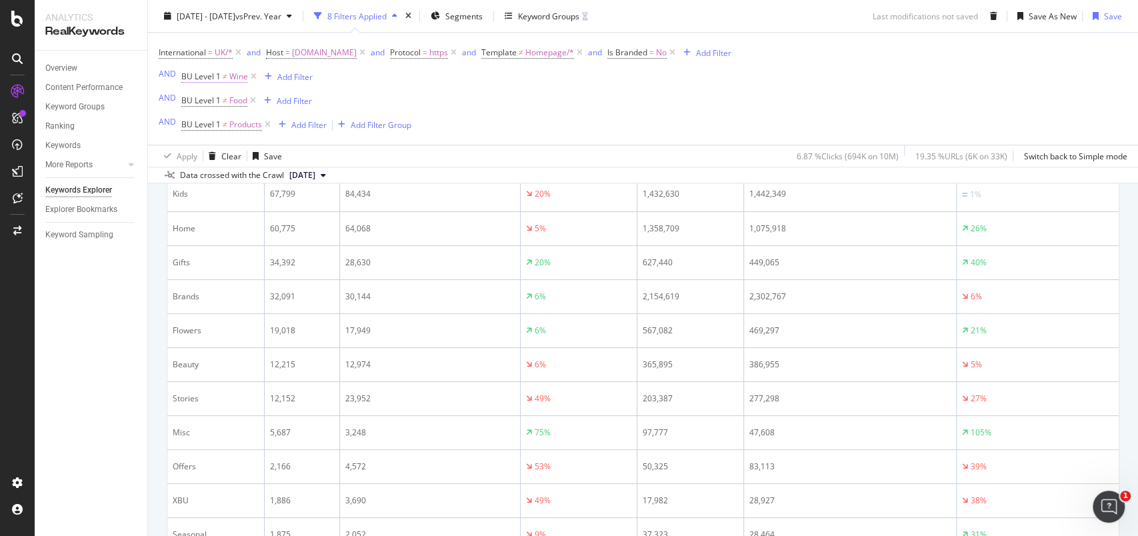
click at [236, 77] on span "Wine" at bounding box center [238, 76] width 19 height 19
click at [231, 125] on span "Not equal to" at bounding box center [215, 128] width 45 height 11
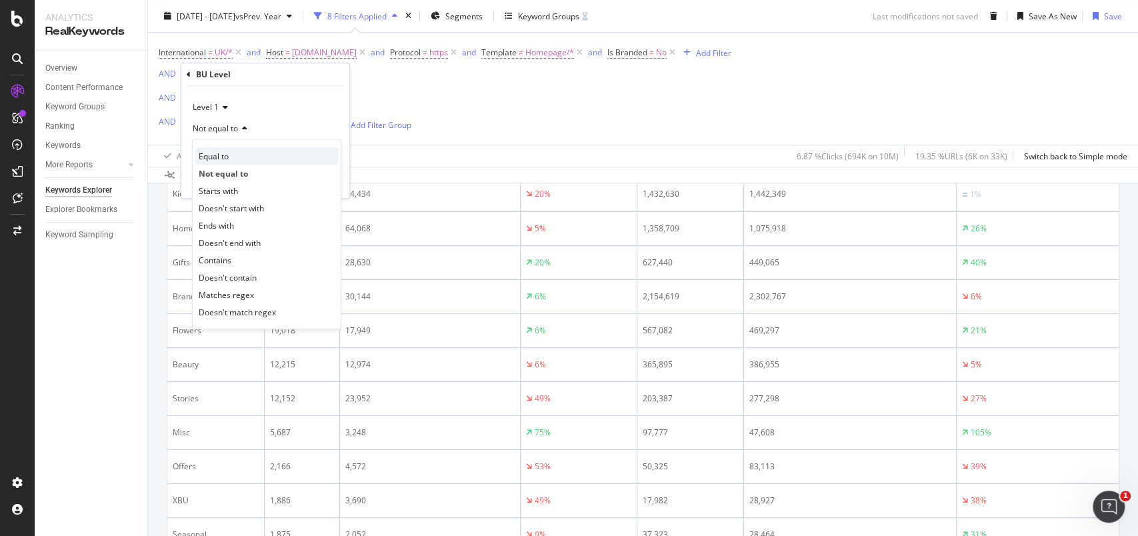
click at [229, 157] on div "Equal to" at bounding box center [266, 155] width 143 height 17
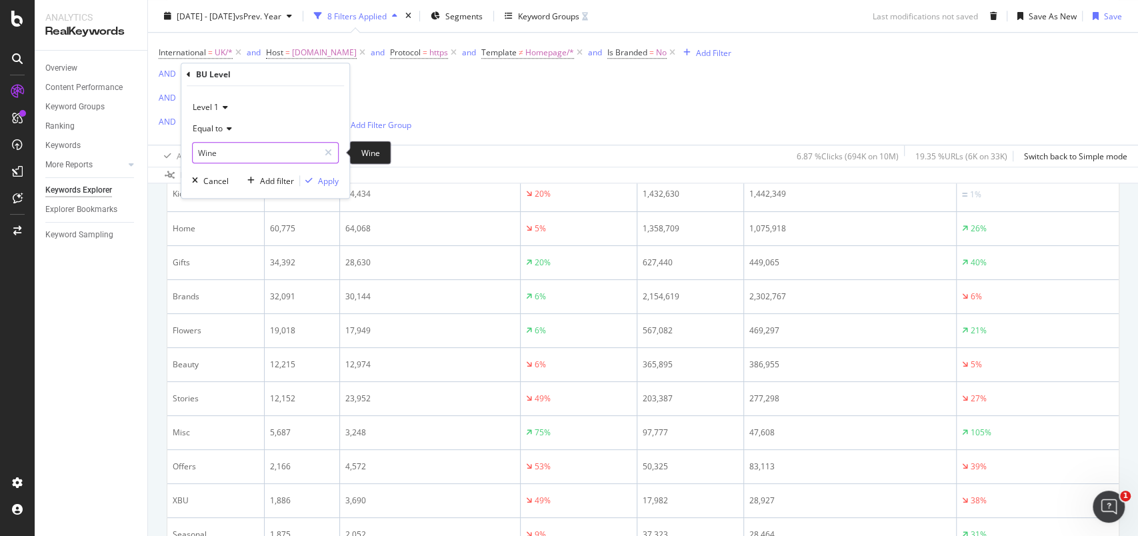
click at [226, 154] on input "Wine" at bounding box center [256, 152] width 126 height 21
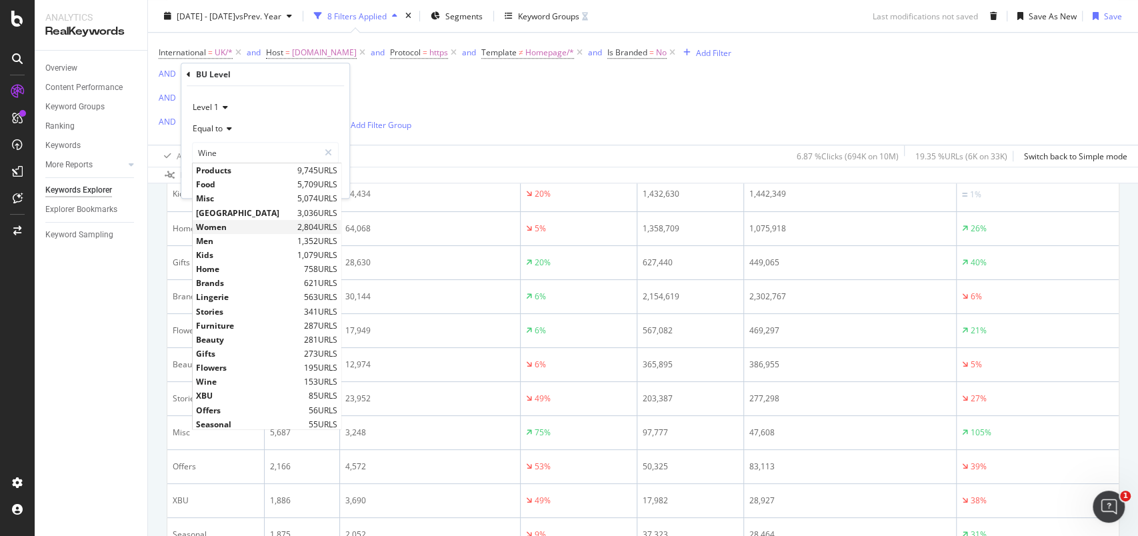
click at [225, 229] on span "Women" at bounding box center [245, 226] width 98 height 11
type input "Women"
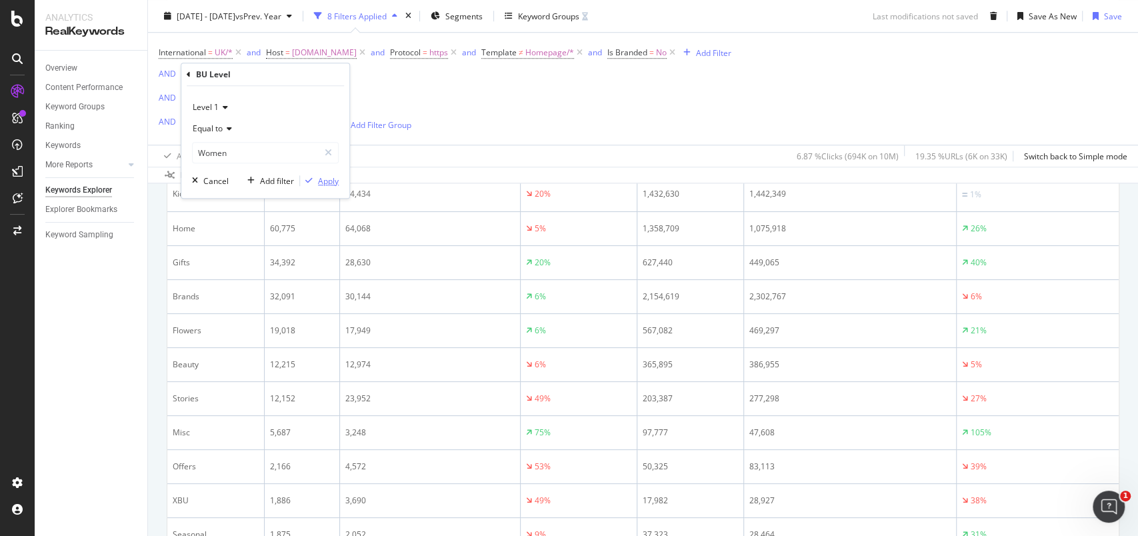
click at [325, 181] on div "Apply" at bounding box center [328, 180] width 21 height 11
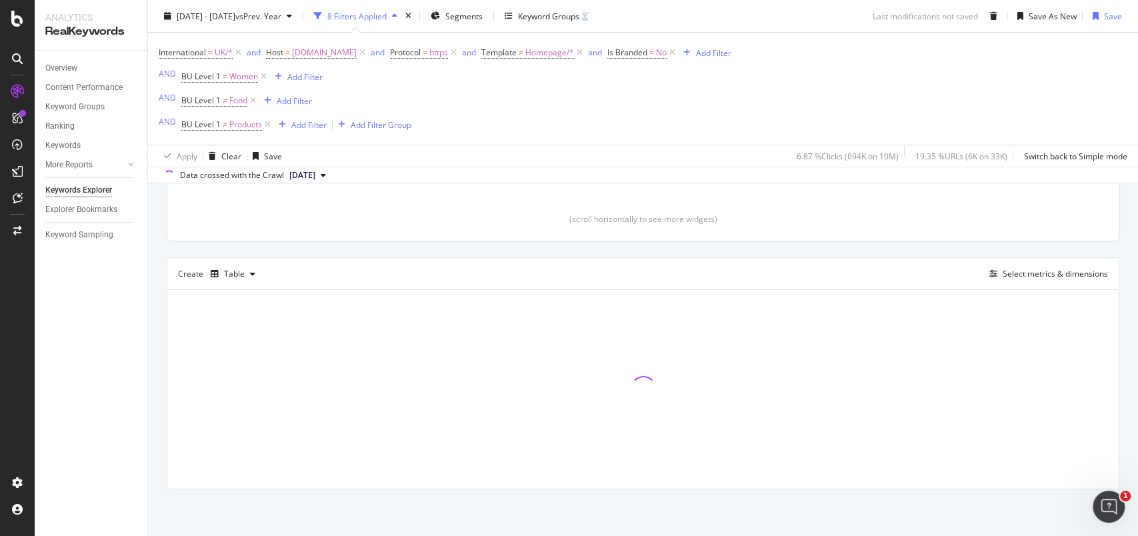
scroll to position [337, 0]
click at [248, 123] on span "Products" at bounding box center [245, 124] width 33 height 19
click at [378, 83] on div "International = UK/* and Host = www.marksandspencer.com and Protocol = https an…" at bounding box center [445, 88] width 573 height 91
click at [241, 100] on span "Food" at bounding box center [238, 100] width 18 height 19
click at [223, 151] on span "Not equal to" at bounding box center [215, 152] width 45 height 11
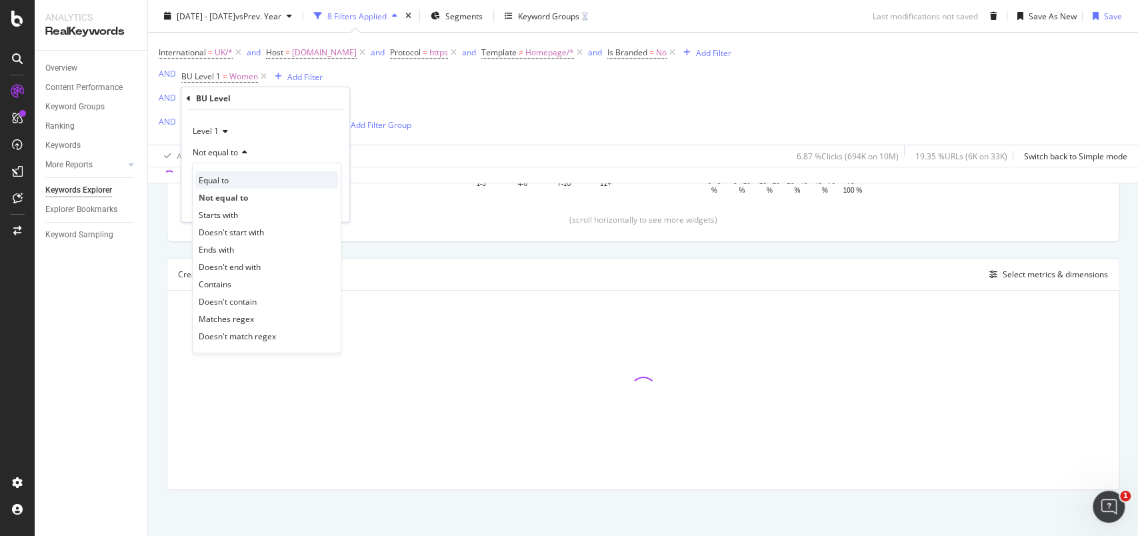
click at [227, 179] on span "Equal to" at bounding box center [214, 179] width 30 height 11
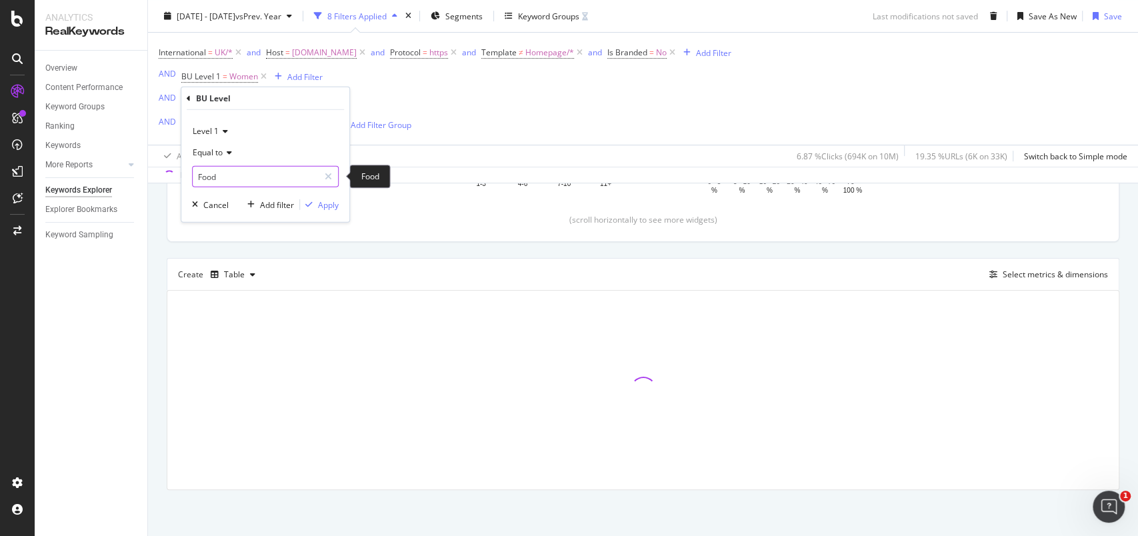
click at [229, 176] on input "Food" at bounding box center [256, 176] width 126 height 21
click at [213, 173] on input "Food" at bounding box center [256, 176] width 126 height 21
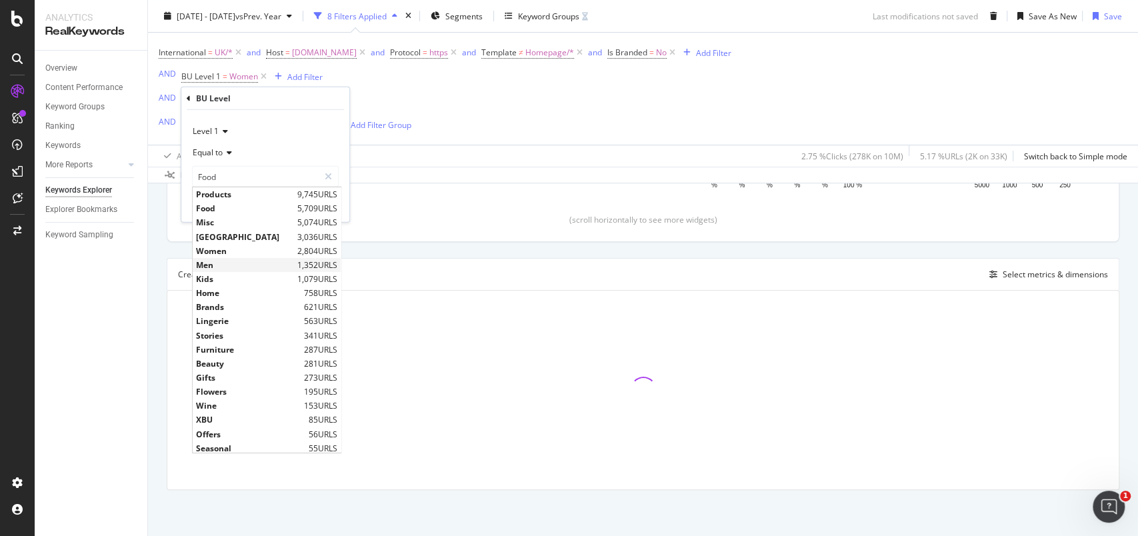
click at [213, 262] on span "Men" at bounding box center [245, 264] width 98 height 11
type input "Men"
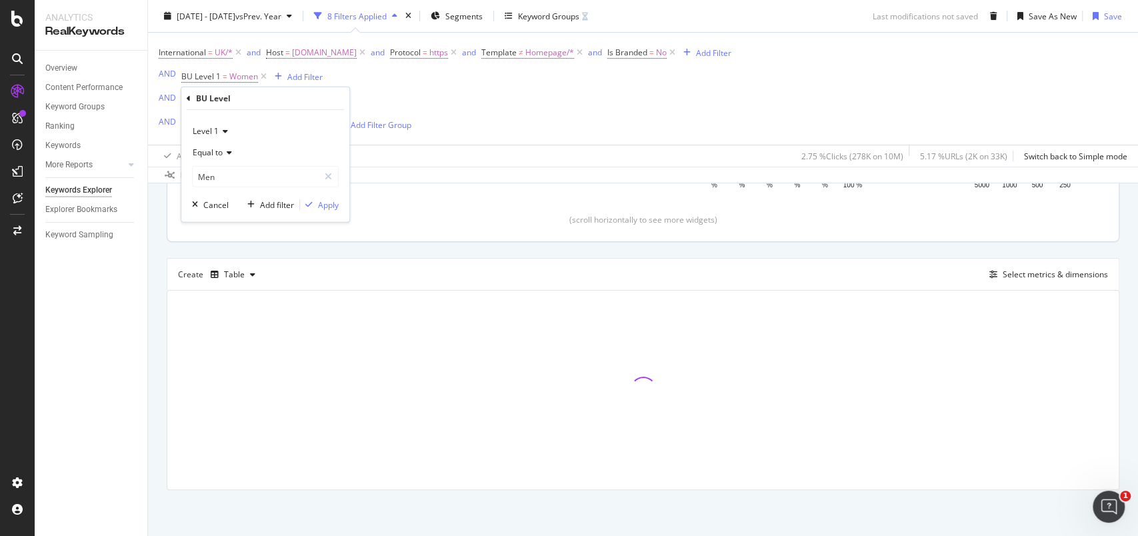
scroll to position [341, 0]
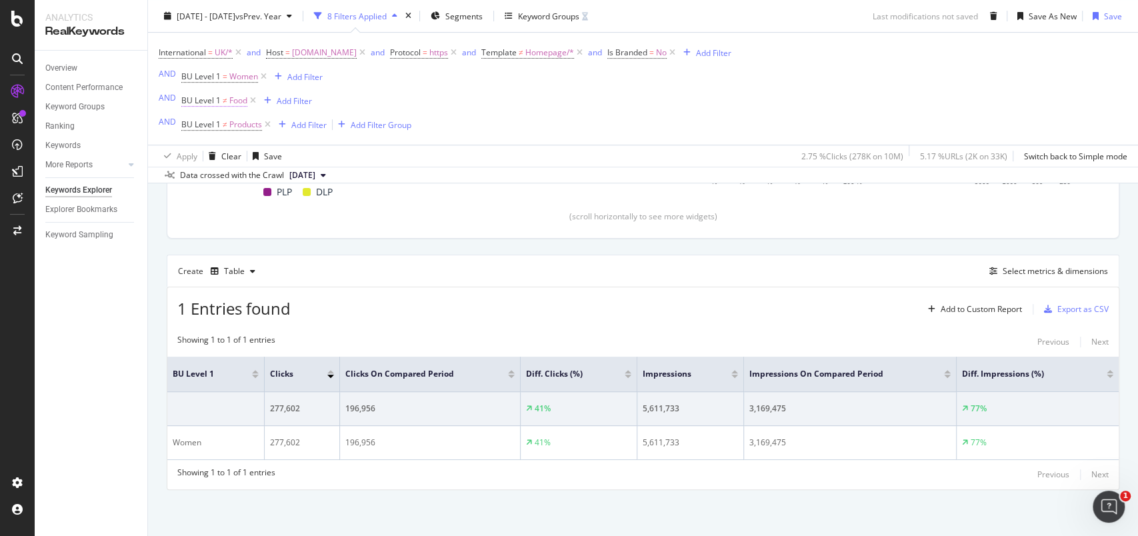
click at [239, 101] on span "Food" at bounding box center [238, 100] width 18 height 19
click at [224, 151] on span "Not equal to" at bounding box center [215, 152] width 45 height 11
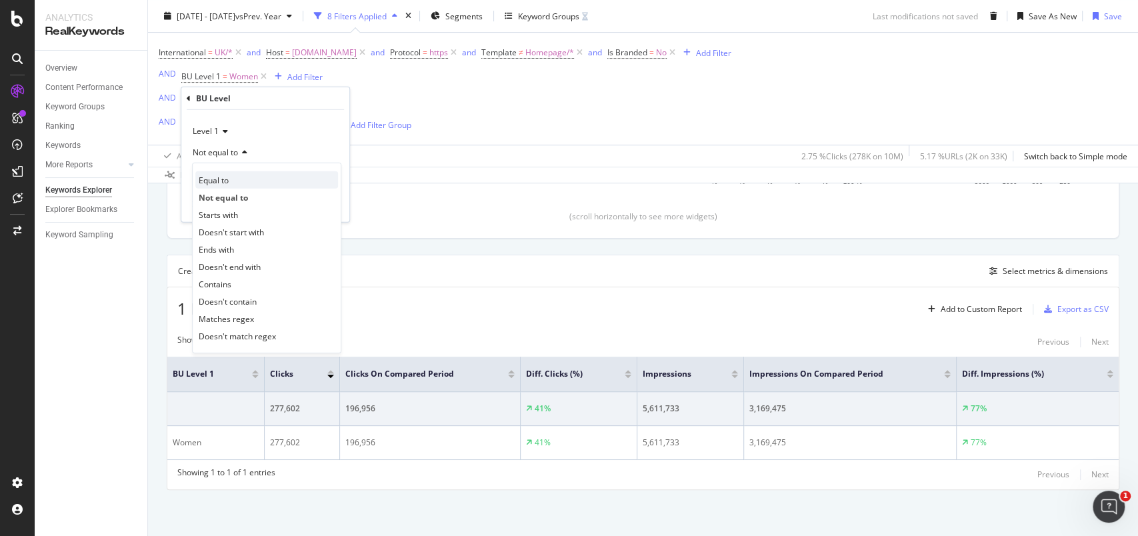
click at [224, 183] on span "Equal to" at bounding box center [214, 179] width 30 height 11
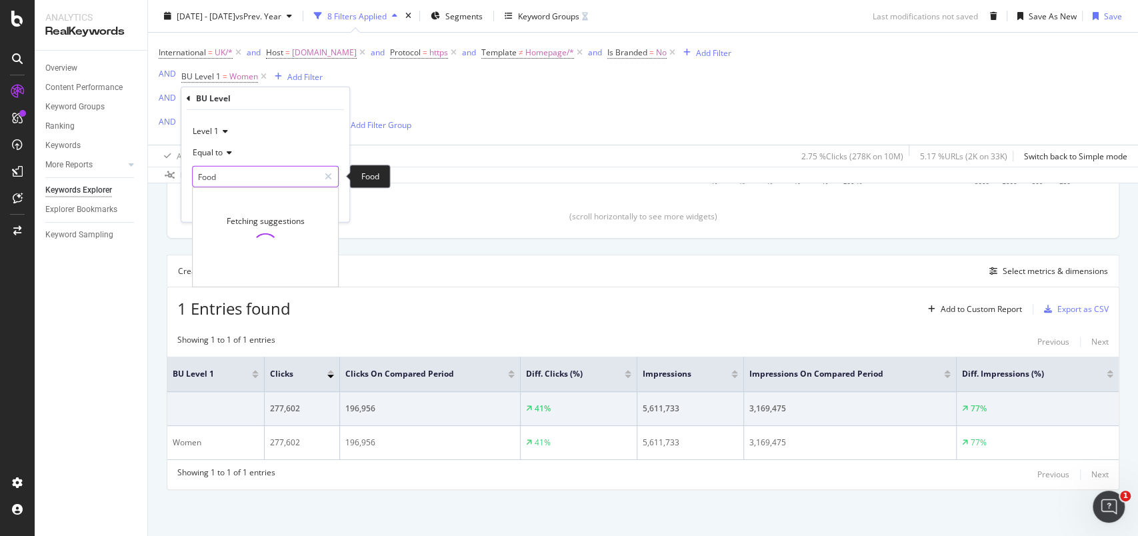
click at [223, 173] on input "Food" at bounding box center [256, 176] width 126 height 21
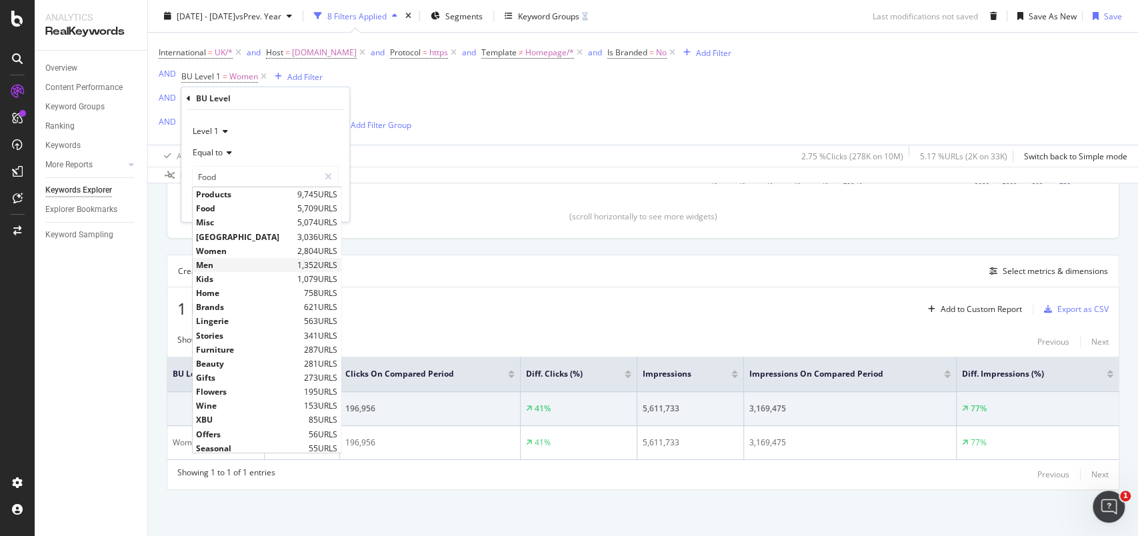
click at [204, 263] on span "Men" at bounding box center [245, 264] width 98 height 11
type input "Men"
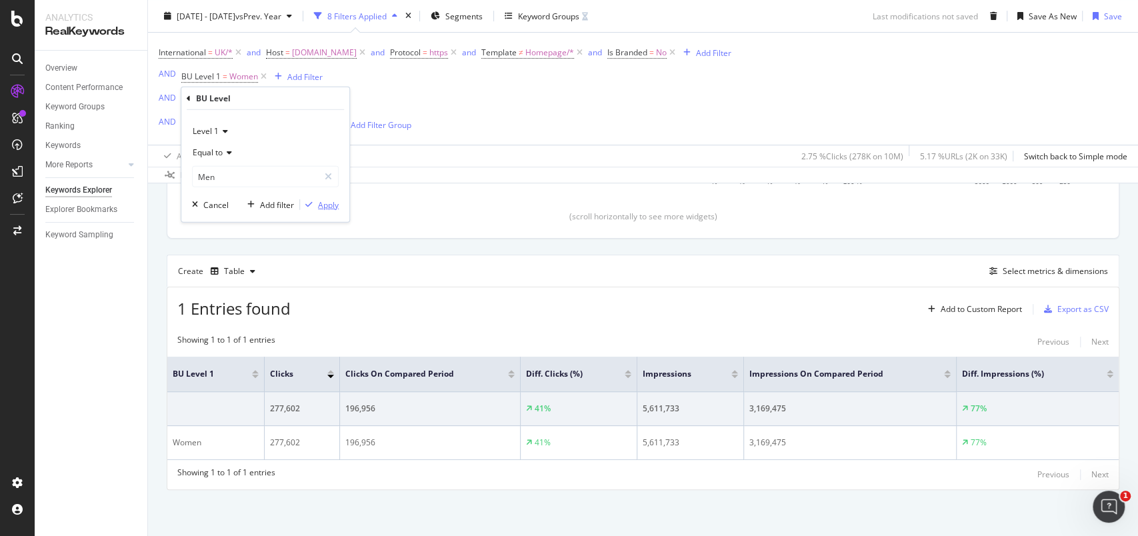
click at [325, 205] on div "Apply" at bounding box center [328, 204] width 21 height 11
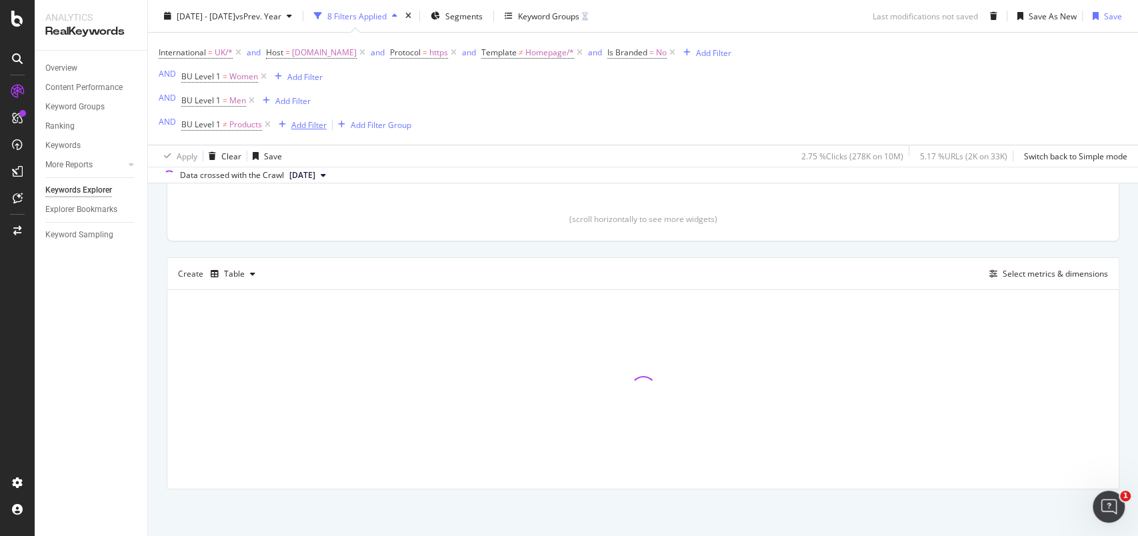
scroll to position [337, 0]
click at [249, 125] on span "Products" at bounding box center [245, 124] width 33 height 19
click at [217, 173] on span "Not equal to" at bounding box center [215, 176] width 45 height 11
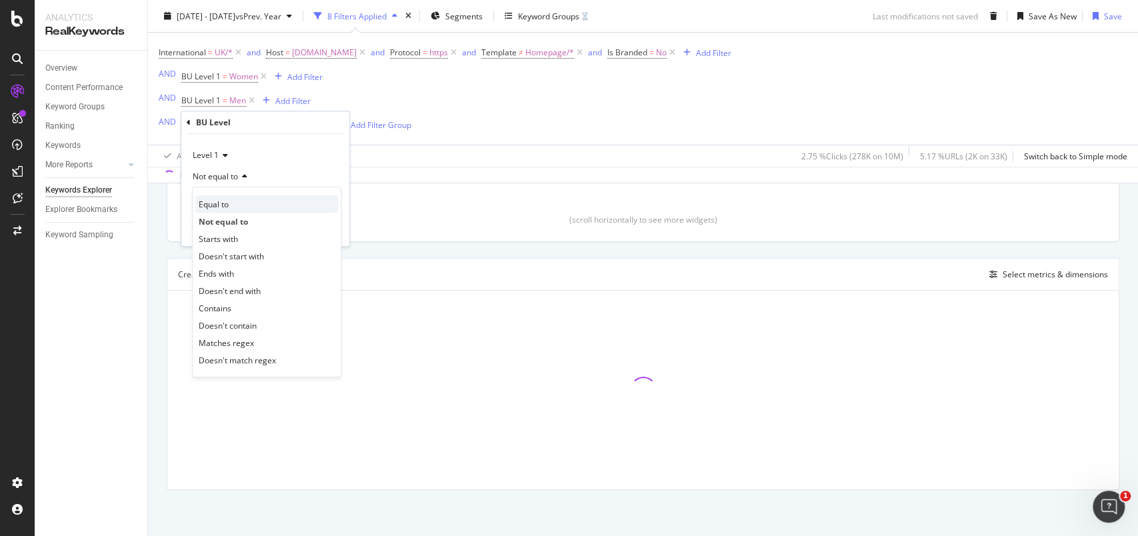
click at [226, 201] on span "Equal to" at bounding box center [214, 204] width 30 height 11
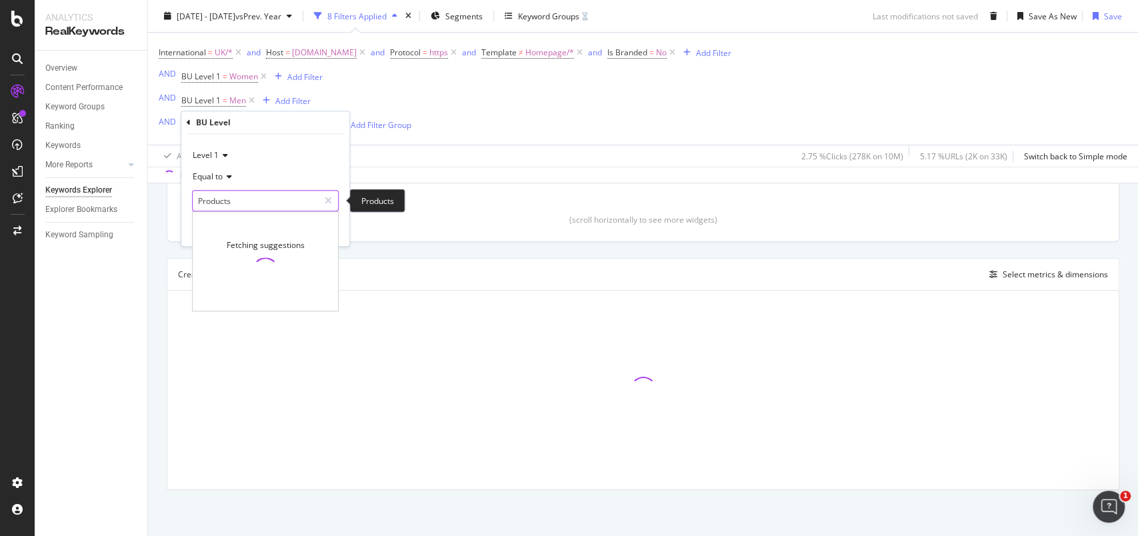
click at [226, 201] on input "Products" at bounding box center [256, 200] width 126 height 21
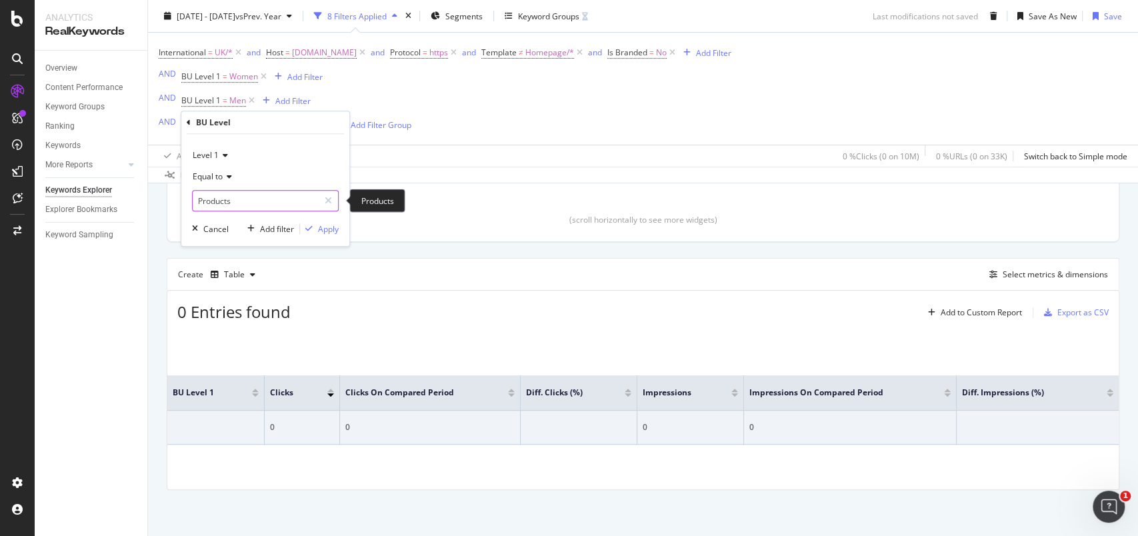
click at [221, 203] on input "Products" at bounding box center [256, 200] width 126 height 21
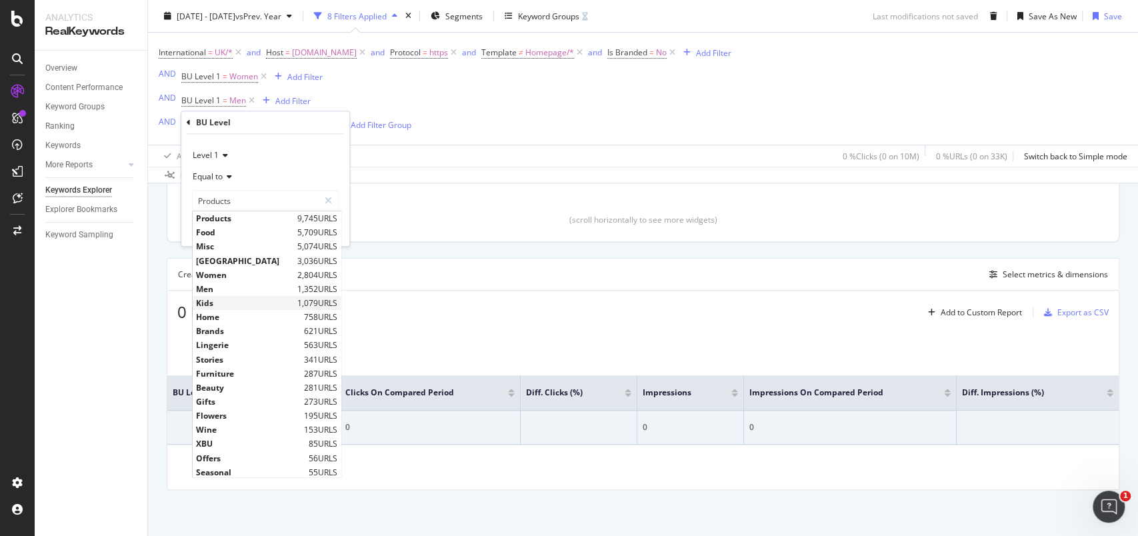
click at [213, 299] on span "Kids" at bounding box center [245, 302] width 98 height 11
type input "Kids"
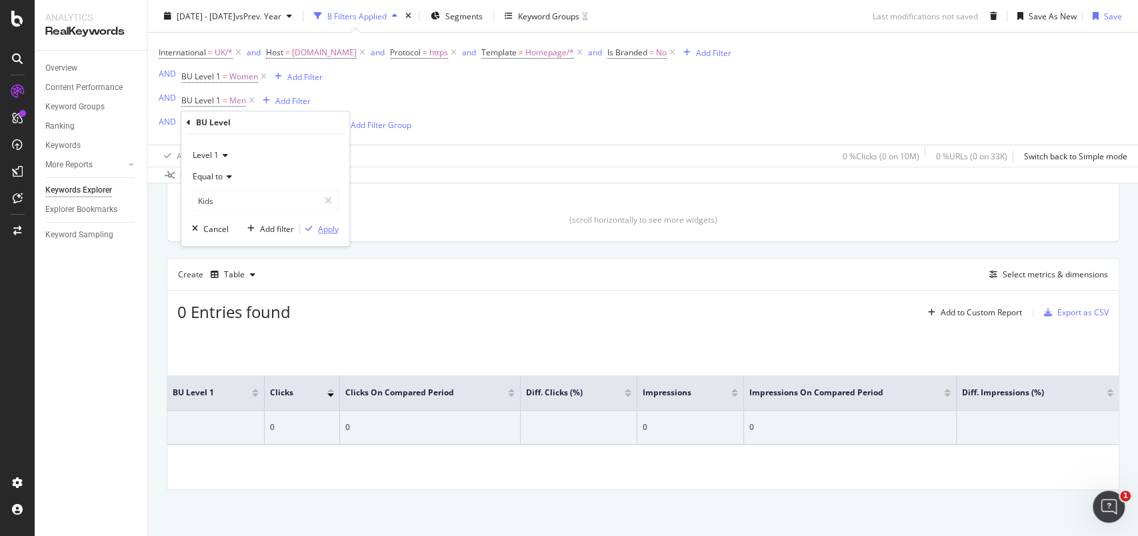
click at [329, 231] on div "Apply" at bounding box center [328, 228] width 21 height 11
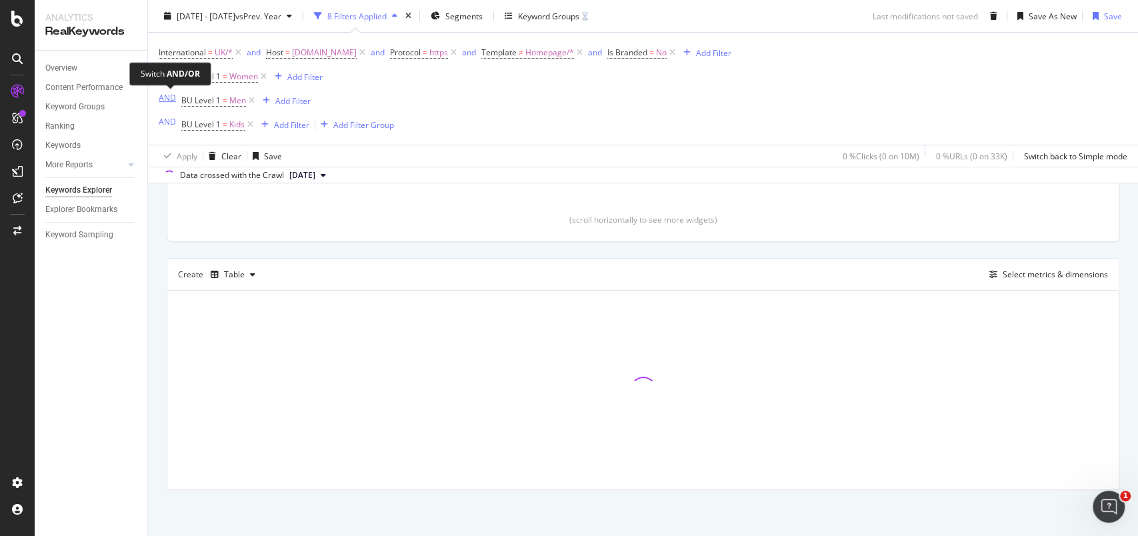
click at [169, 95] on div "AND" at bounding box center [167, 97] width 17 height 11
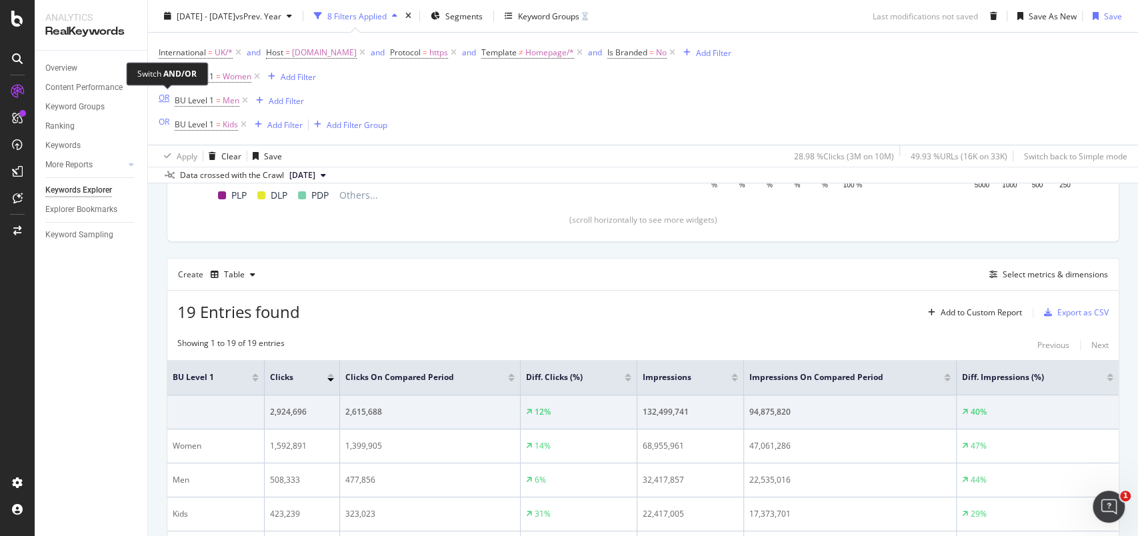
click at [164, 97] on div "OR" at bounding box center [164, 97] width 11 height 11
click at [165, 95] on div "AND" at bounding box center [167, 97] width 17 height 11
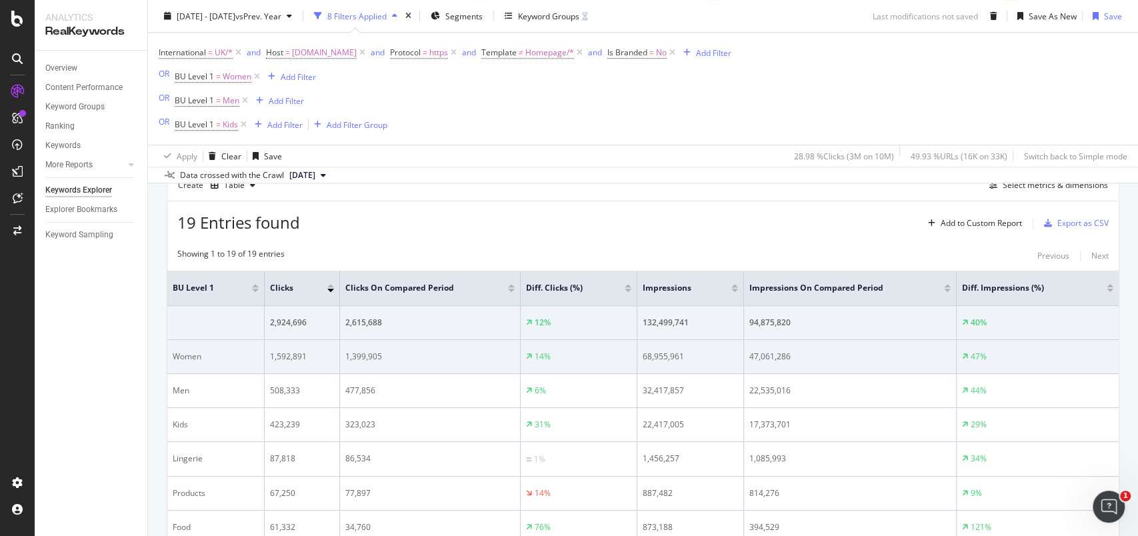
scroll to position [516, 0]
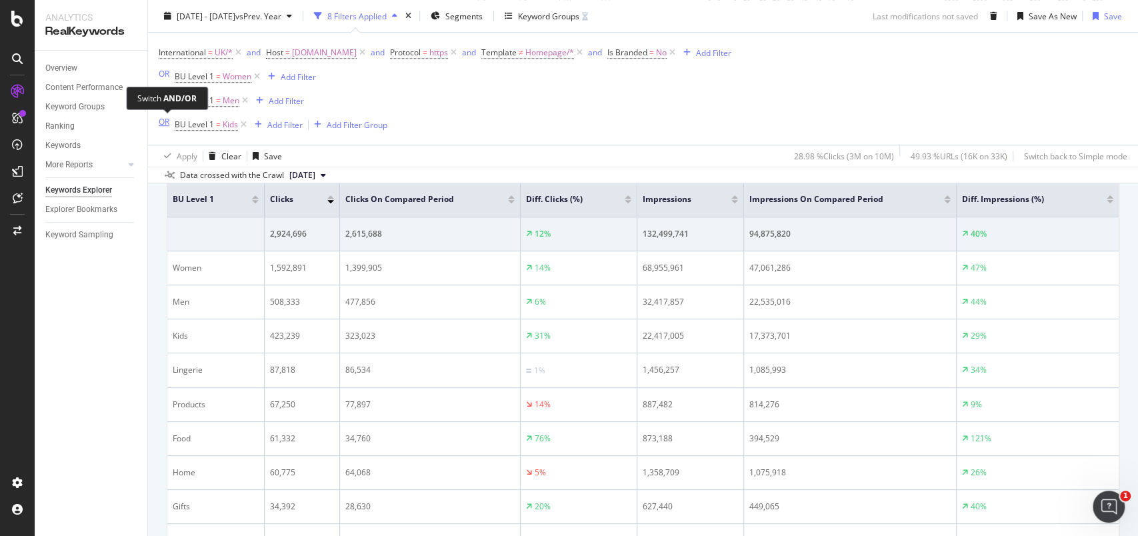
click at [163, 123] on div "OR" at bounding box center [164, 121] width 11 height 11
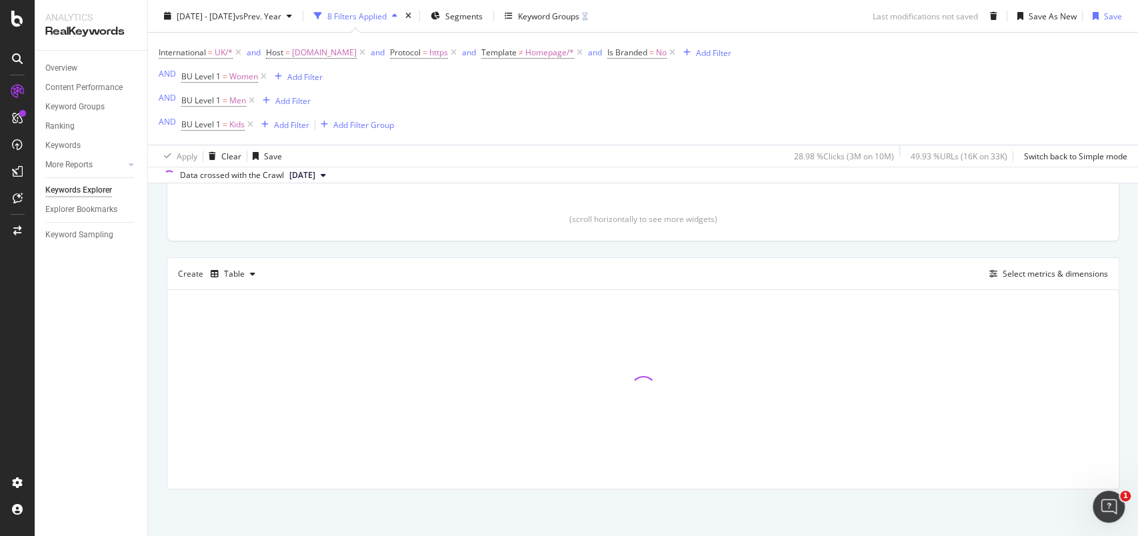
scroll to position [337, 0]
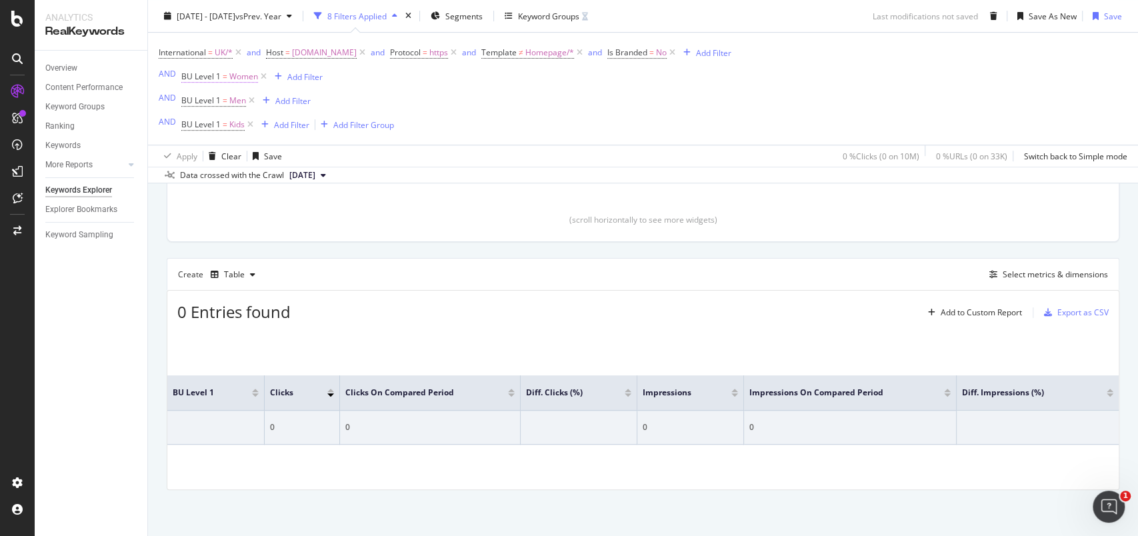
click at [242, 77] on span "Women" at bounding box center [243, 76] width 29 height 19
click at [224, 107] on icon at bounding box center [223, 107] width 9 height 8
click at [225, 129] on icon at bounding box center [227, 129] width 9 height 8
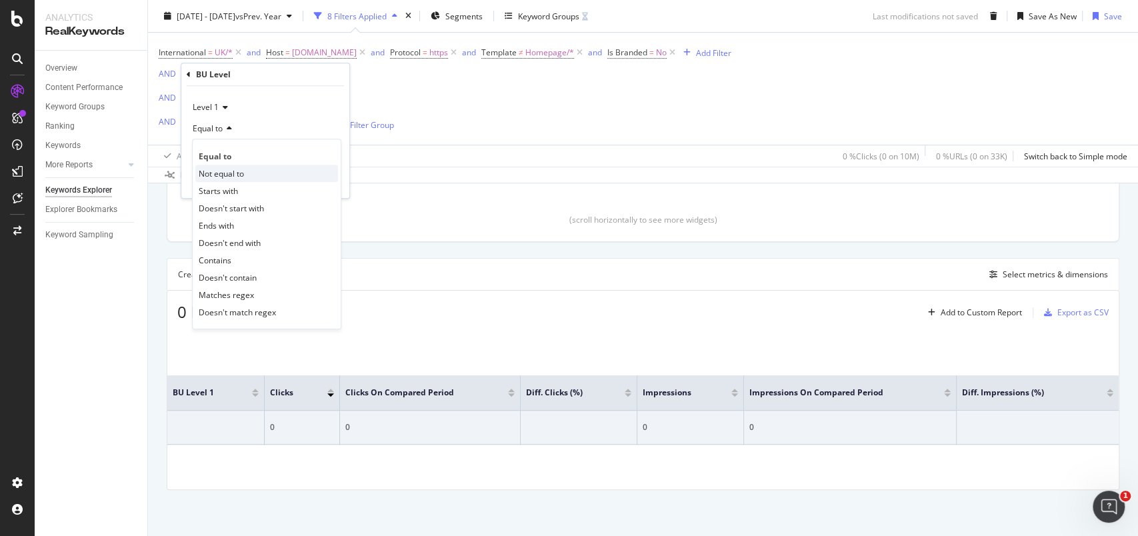
click at [229, 173] on span "Not equal to" at bounding box center [221, 173] width 45 height 11
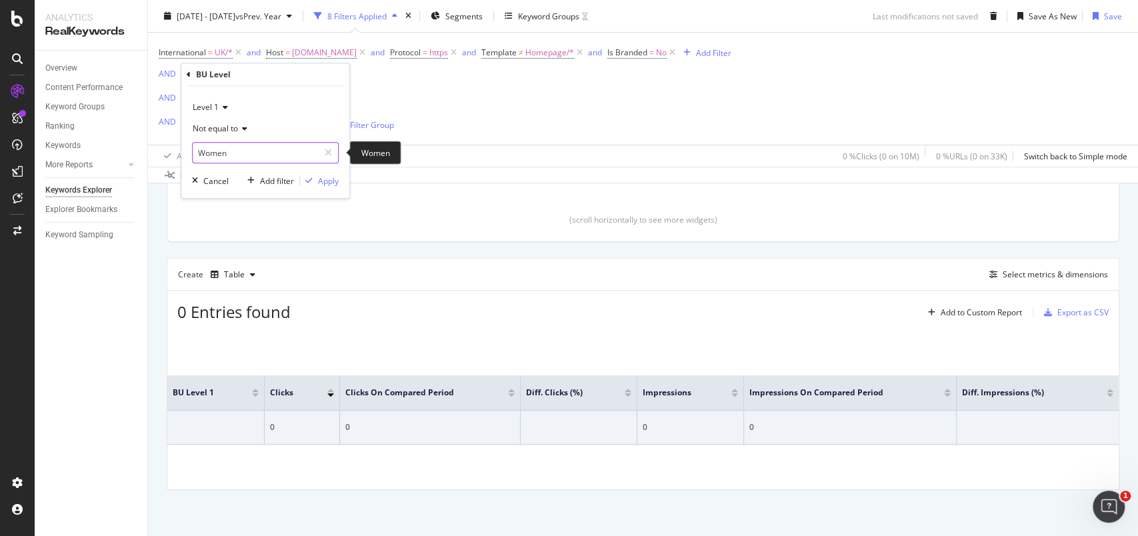
click at [227, 157] on input "Women" at bounding box center [256, 152] width 126 height 21
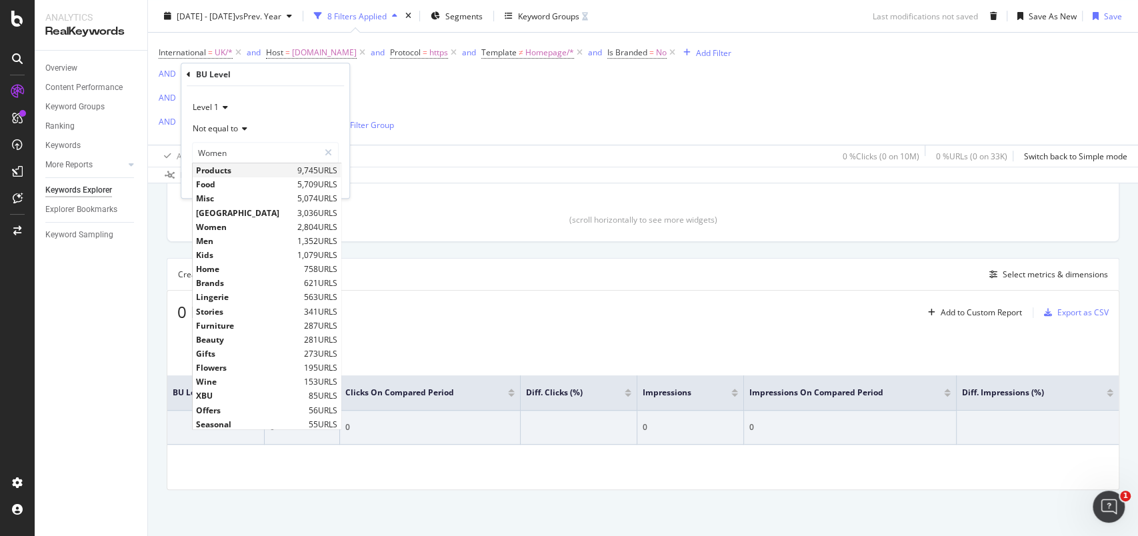
click at [223, 169] on span "Products" at bounding box center [245, 170] width 98 height 11
type input "Products"
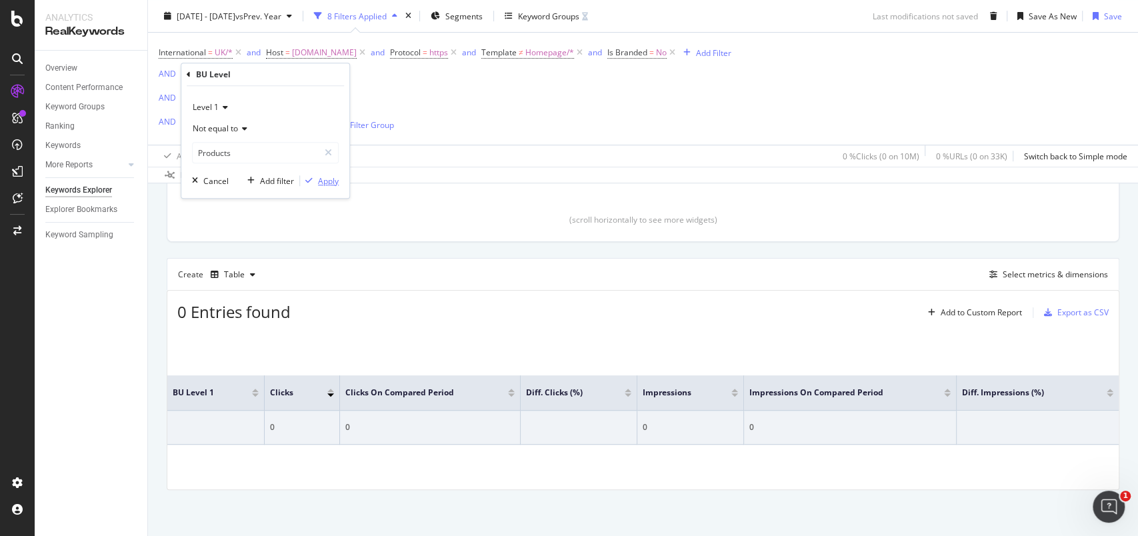
click at [325, 178] on div "Apply" at bounding box center [328, 180] width 21 height 11
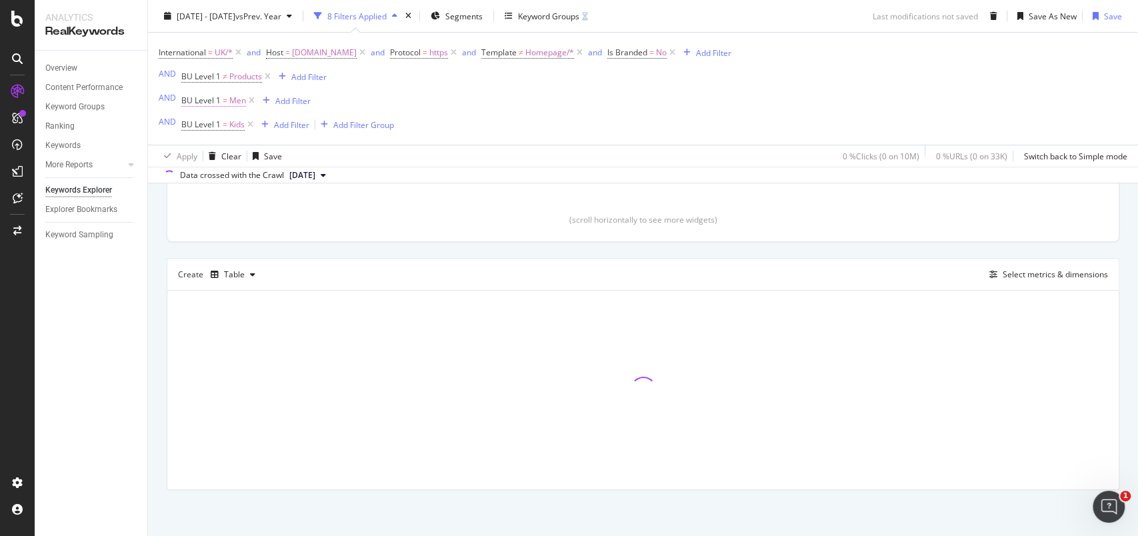
click at [223, 103] on span "=" at bounding box center [225, 100] width 5 height 11
click at [222, 147] on div "Equal to" at bounding box center [265, 152] width 147 height 21
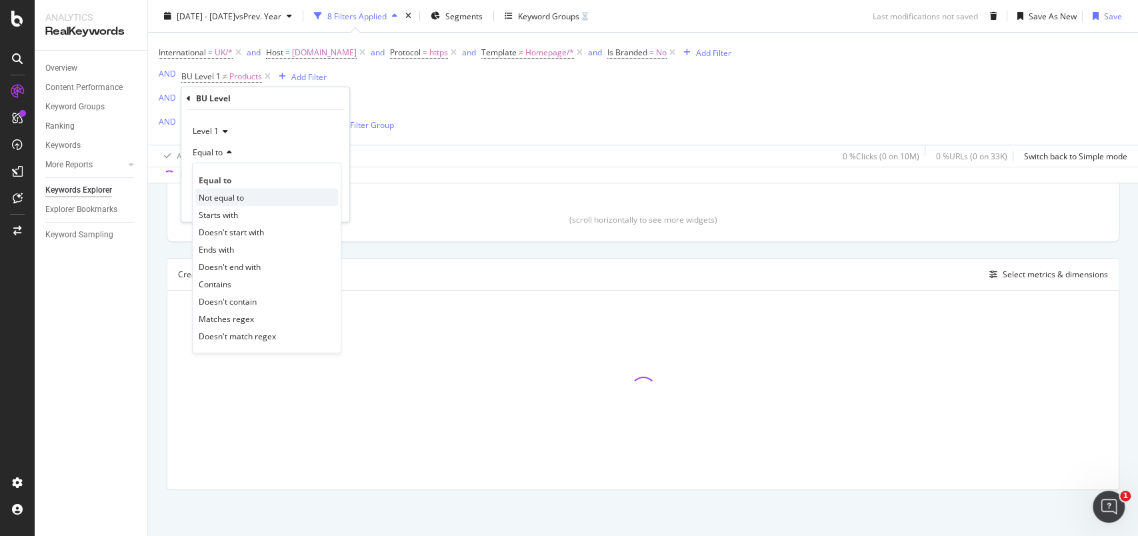
click at [221, 195] on span "Not equal to" at bounding box center [221, 196] width 45 height 11
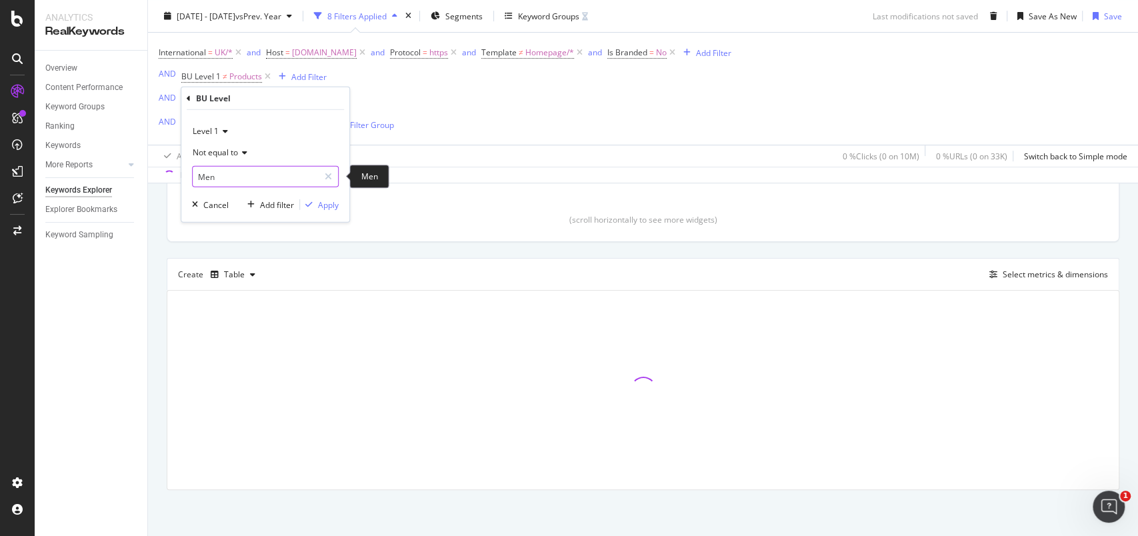
click at [220, 175] on input "Men" at bounding box center [256, 176] width 126 height 21
click at [223, 178] on input "Men" at bounding box center [256, 176] width 126 height 21
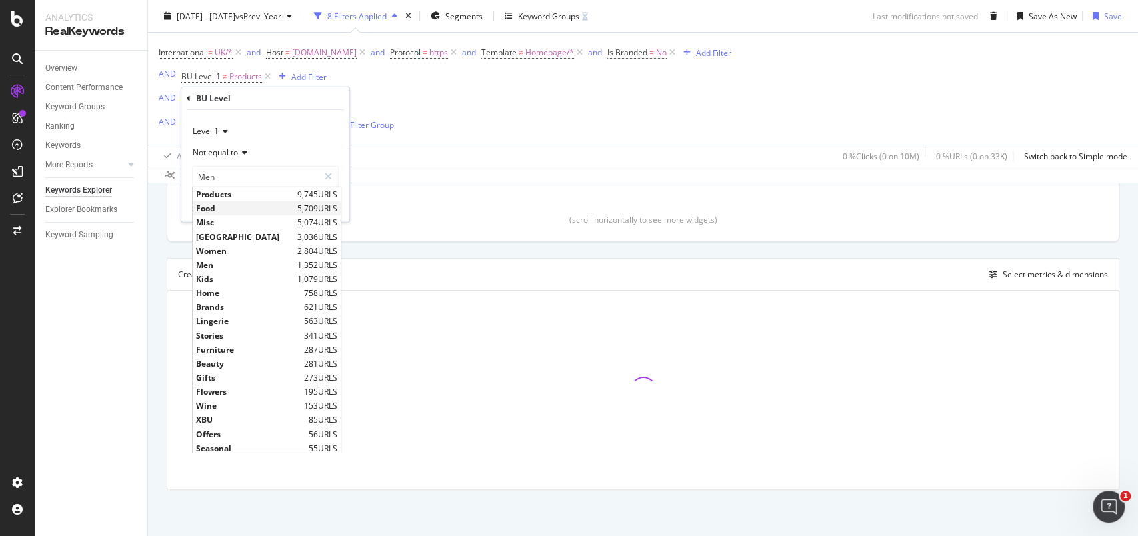
click at [219, 205] on span "Food" at bounding box center [245, 208] width 98 height 11
type input "Food"
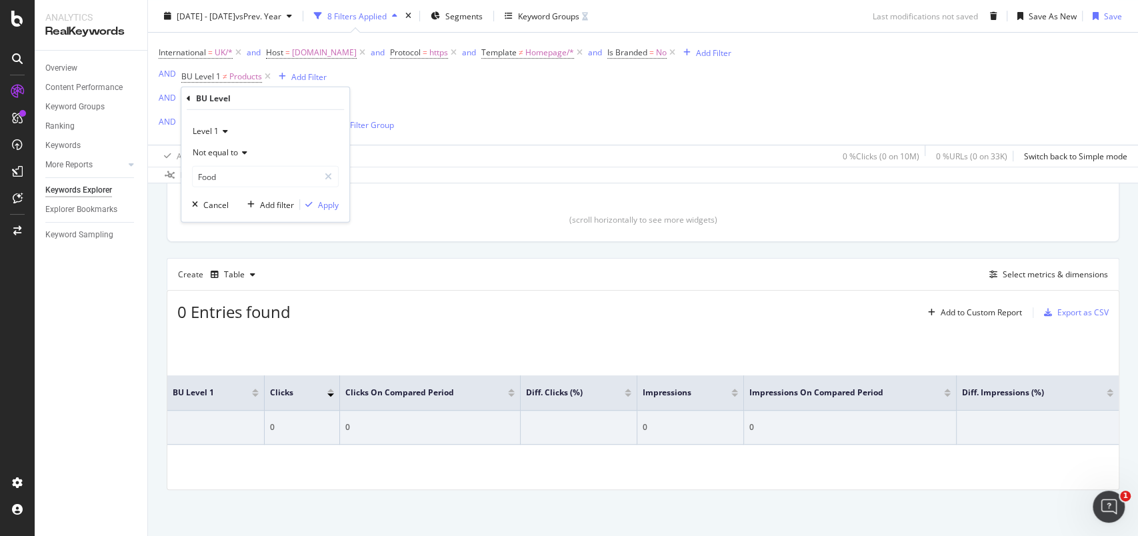
click at [324, 197] on div "Level 1 Not equal to Food Food Cancel Add filter Apply" at bounding box center [265, 166] width 168 height 112
click at [324, 201] on div "Apply" at bounding box center [328, 204] width 21 height 11
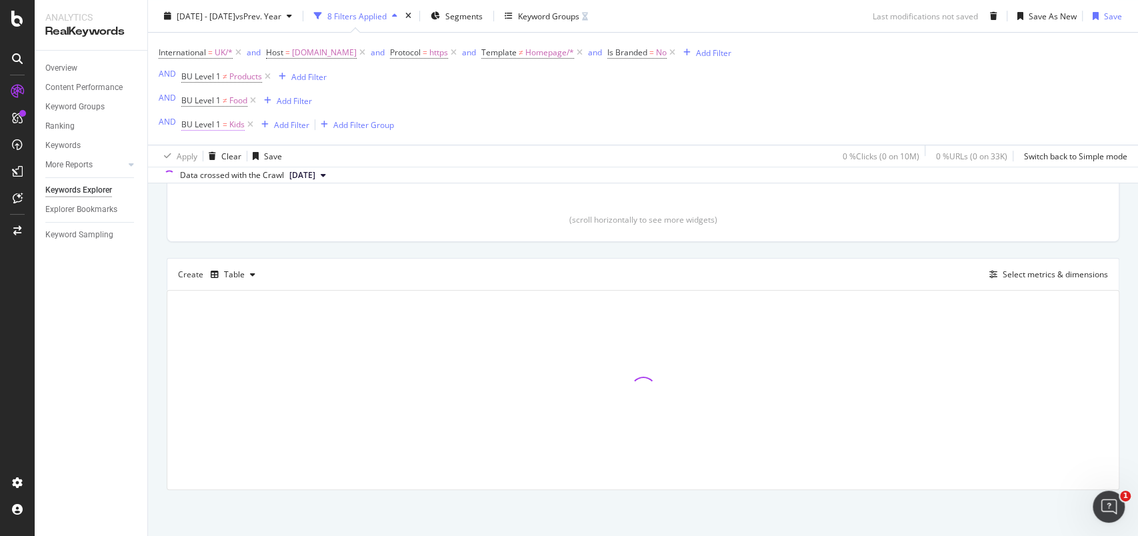
click at [227, 127] on span "BU Level 1 = Kids" at bounding box center [212, 125] width 63 height 12
click at [219, 174] on span "Equal to" at bounding box center [208, 176] width 30 height 11
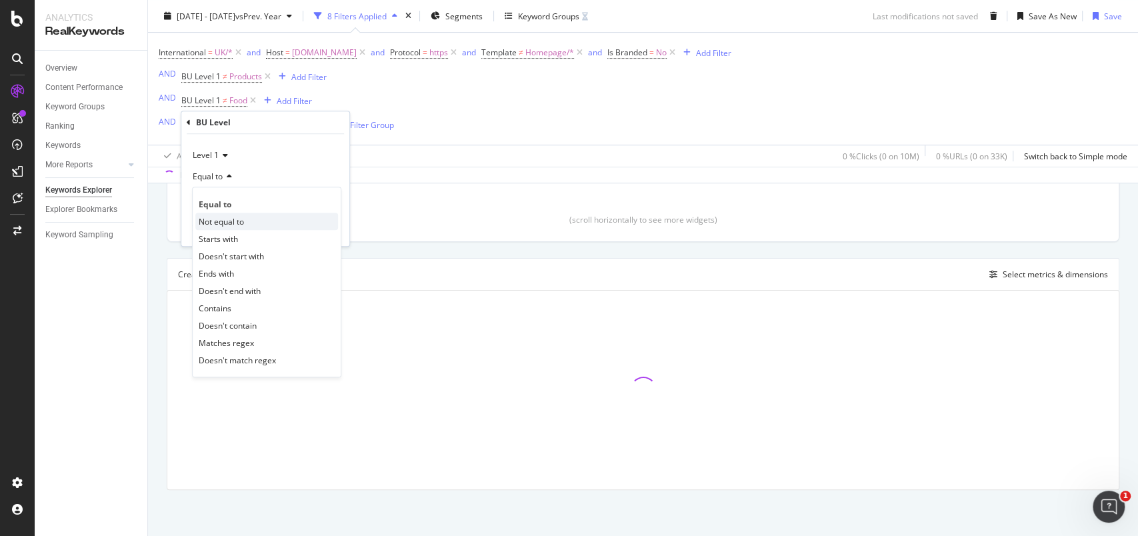
click at [218, 217] on span "Not equal to" at bounding box center [221, 221] width 45 height 11
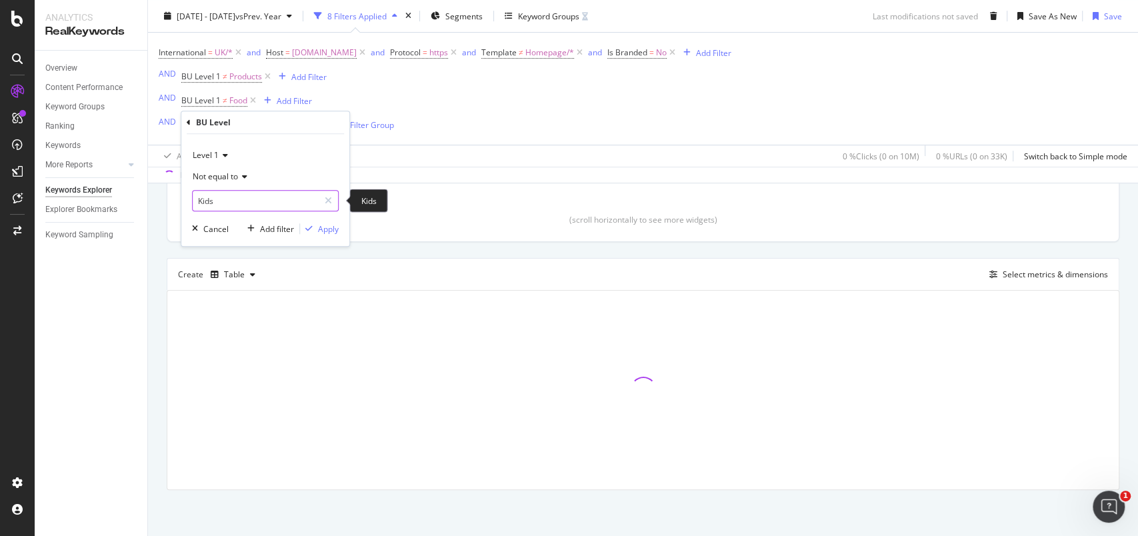
click at [221, 200] on input "Kids" at bounding box center [256, 200] width 126 height 21
click at [333, 227] on div "Apply" at bounding box center [328, 228] width 21 height 11
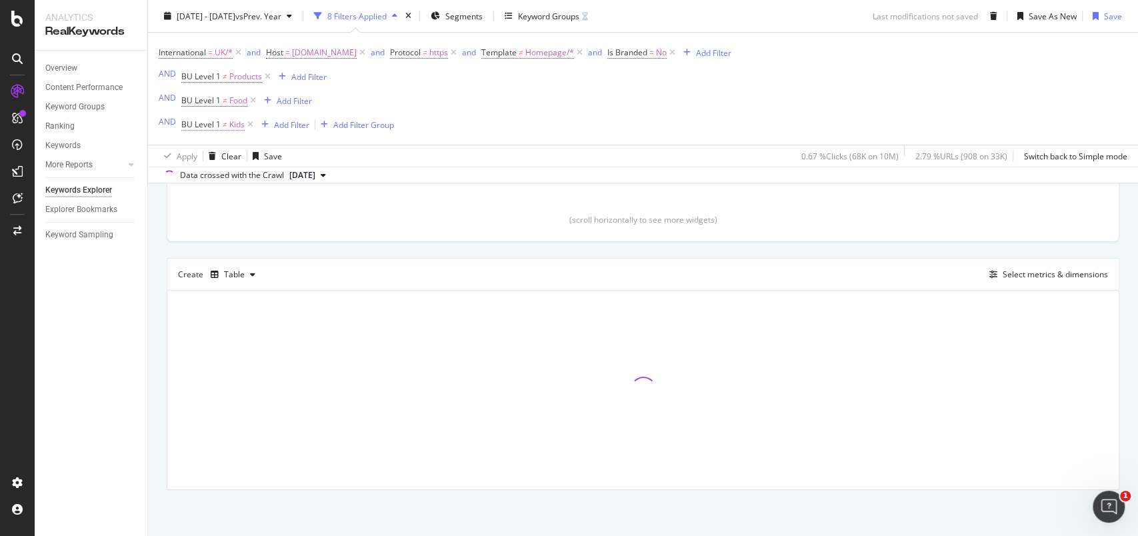
click at [235, 131] on span "Kids" at bounding box center [236, 124] width 15 height 19
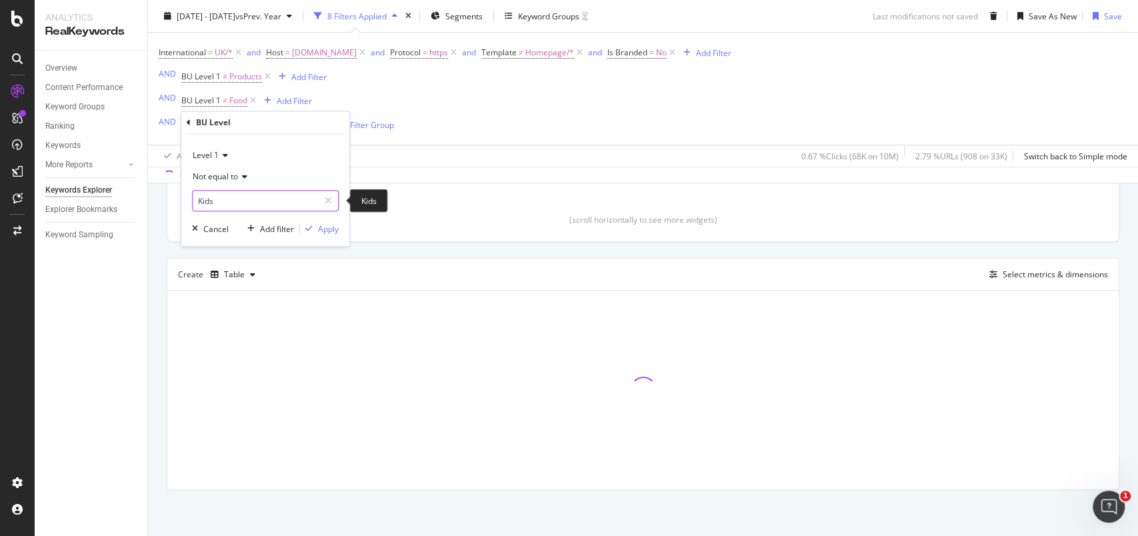
click at [223, 201] on input "Kids" at bounding box center [256, 200] width 126 height 21
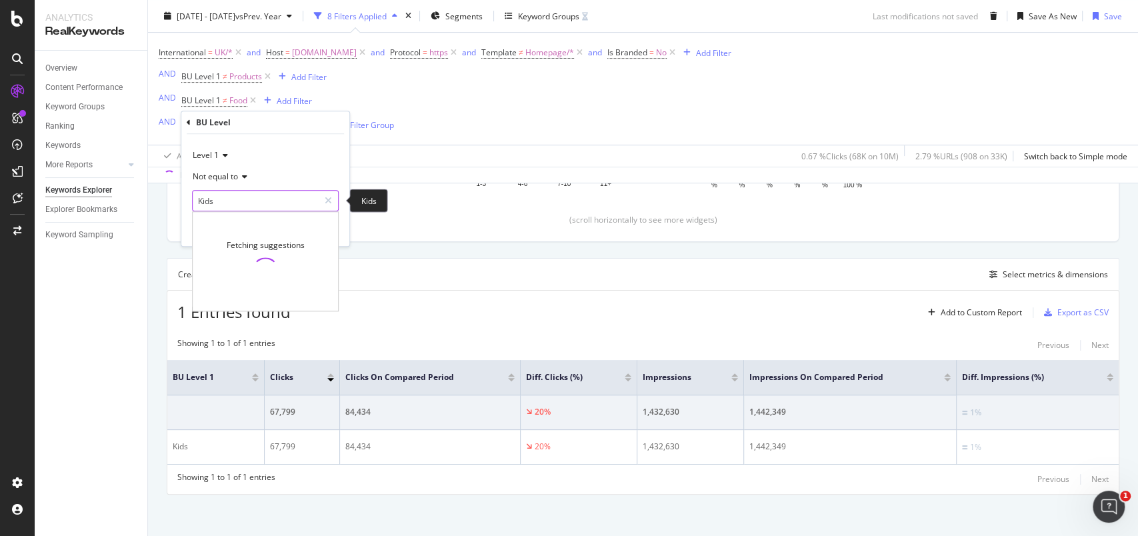
click at [205, 196] on input "Kids" at bounding box center [256, 200] width 126 height 21
click at [209, 197] on input "Kids" at bounding box center [256, 200] width 126 height 21
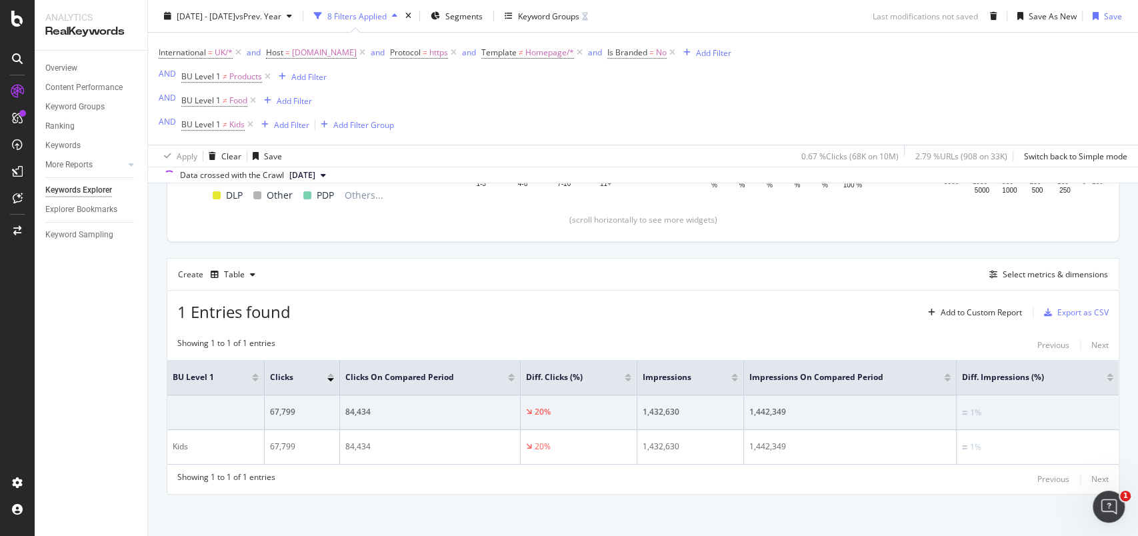
click at [503, 119] on div "International = UK/* and Host = www.marksandspencer.com and Protocol = https an…" at bounding box center [445, 88] width 573 height 91
click at [250, 124] on icon at bounding box center [250, 124] width 11 height 13
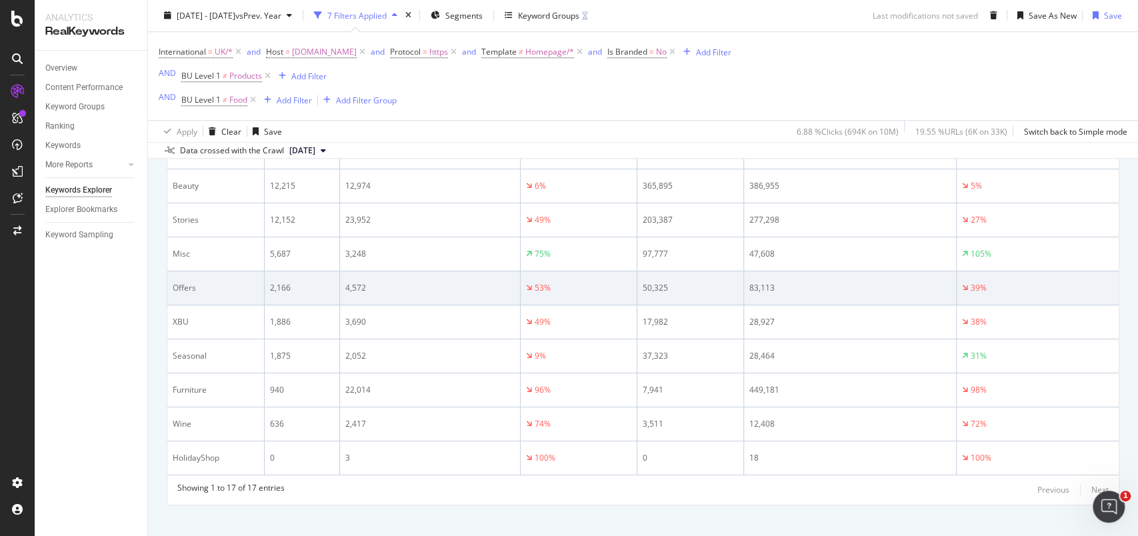
scroll to position [758, 0]
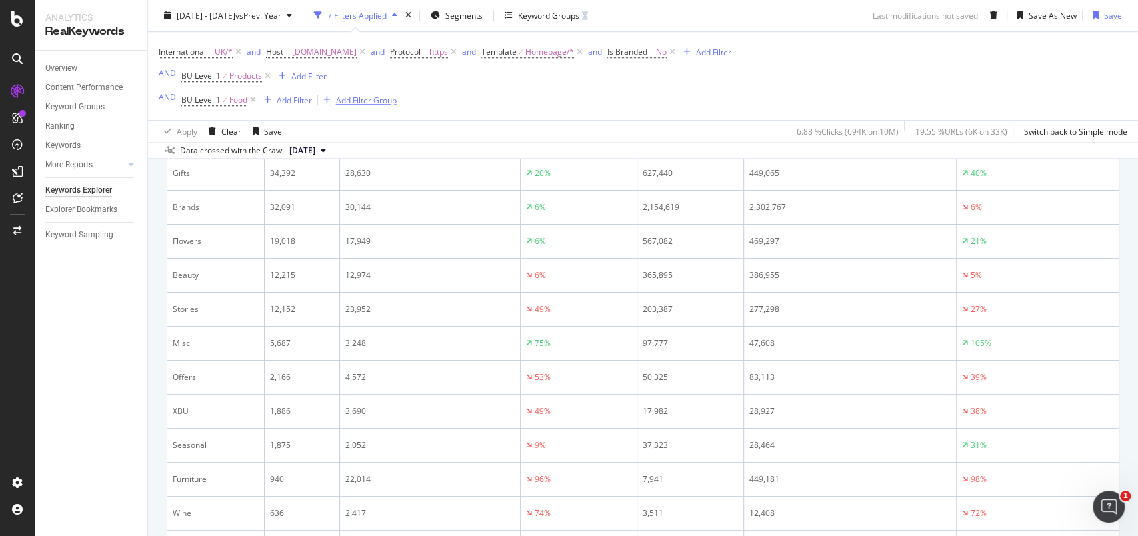
click at [357, 100] on div "Add Filter Group" at bounding box center [366, 100] width 61 height 11
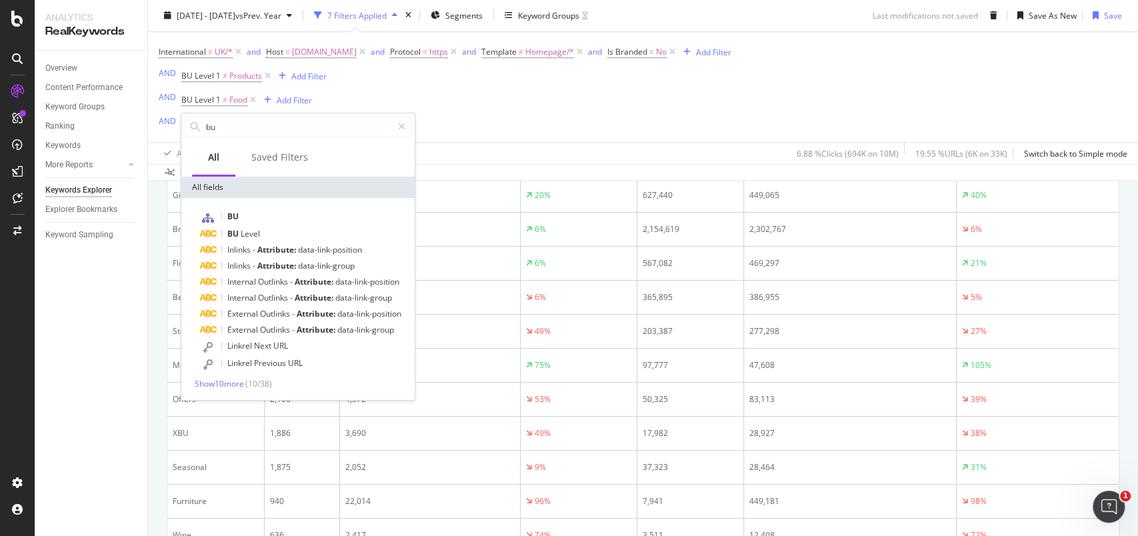
scroll to position [780, 0]
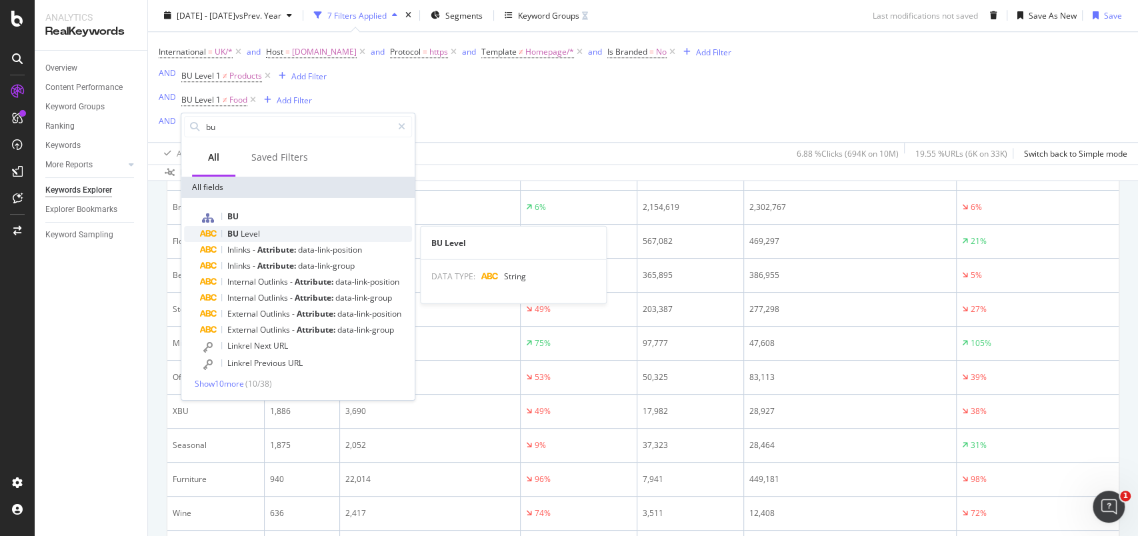
click at [252, 233] on span "Level" at bounding box center [250, 233] width 19 height 11
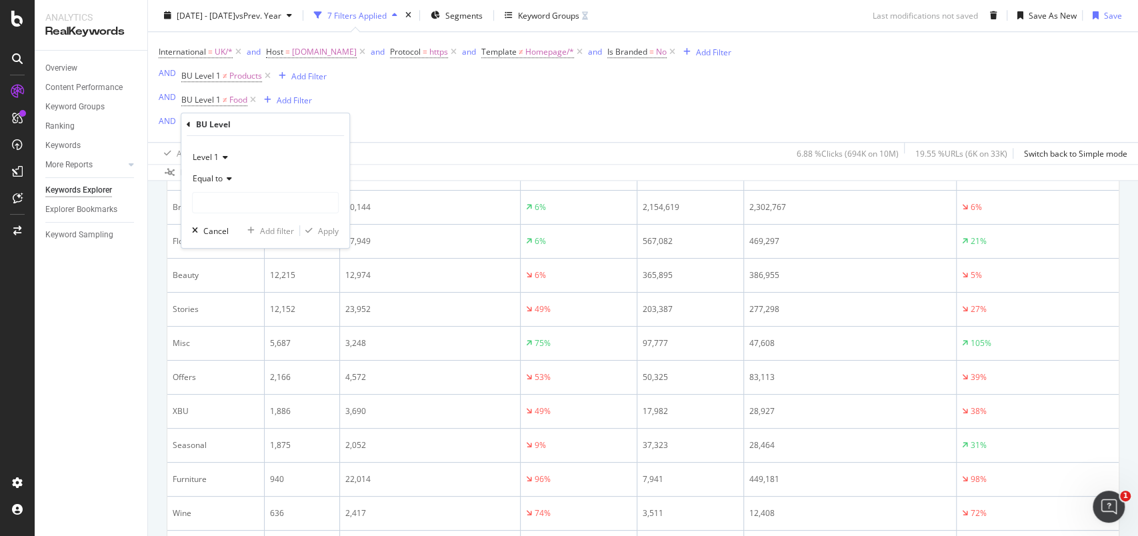
click at [219, 183] on span "Equal to" at bounding box center [208, 178] width 30 height 11
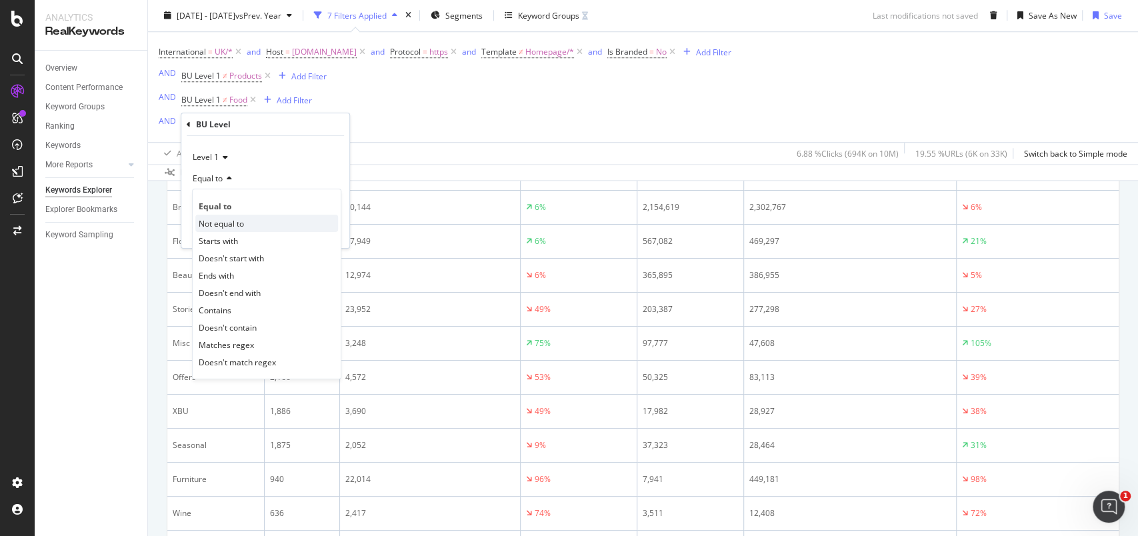
click at [223, 219] on span "Not equal to" at bounding box center [221, 222] width 45 height 11
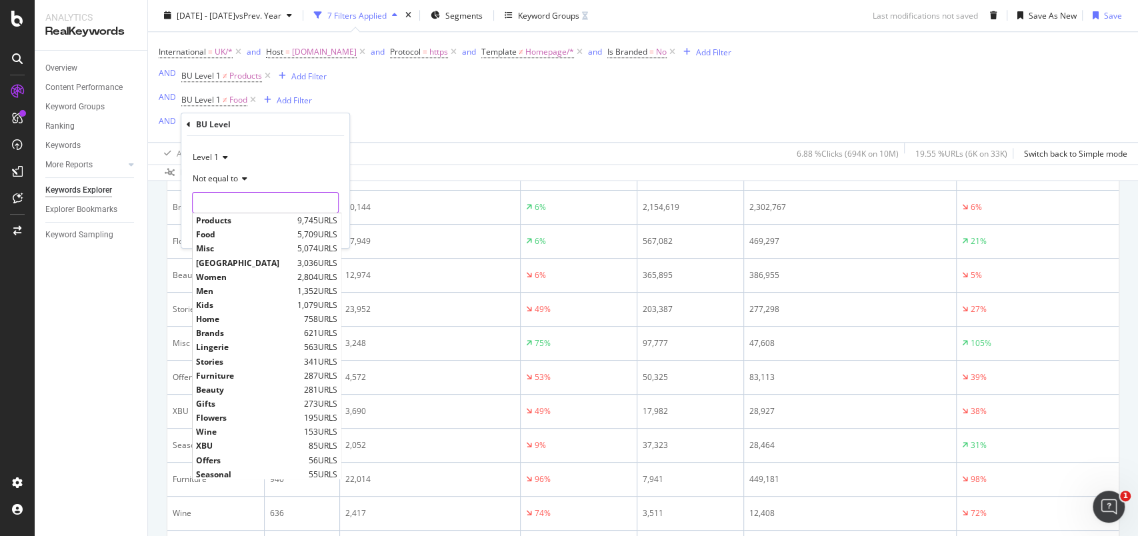
click at [229, 203] on input "text" at bounding box center [265, 202] width 145 height 21
click at [224, 435] on span "Wine" at bounding box center [248, 431] width 105 height 11
type input "Wine"
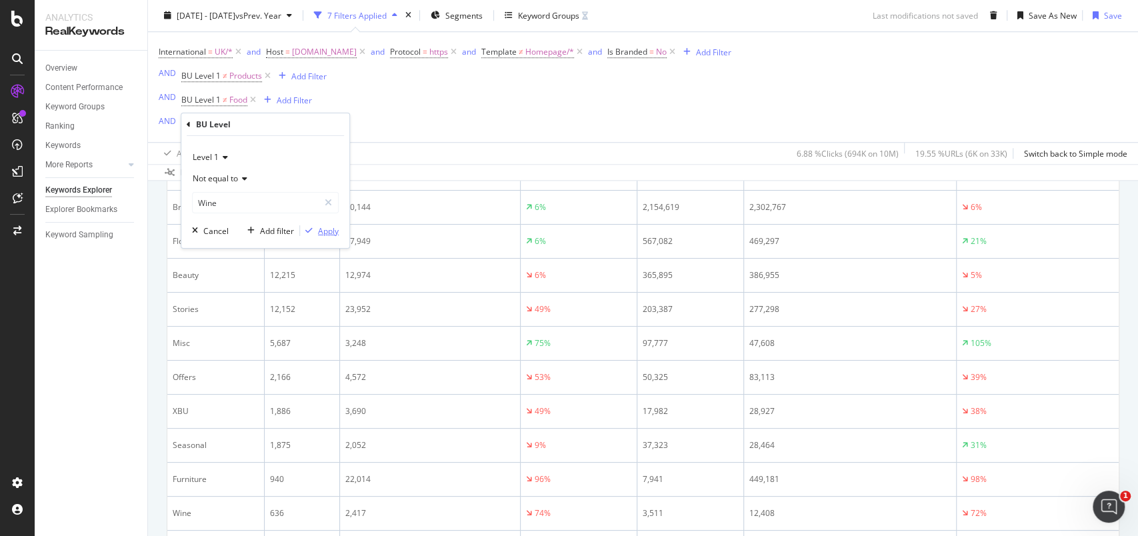
click at [331, 225] on div "Apply" at bounding box center [328, 230] width 21 height 11
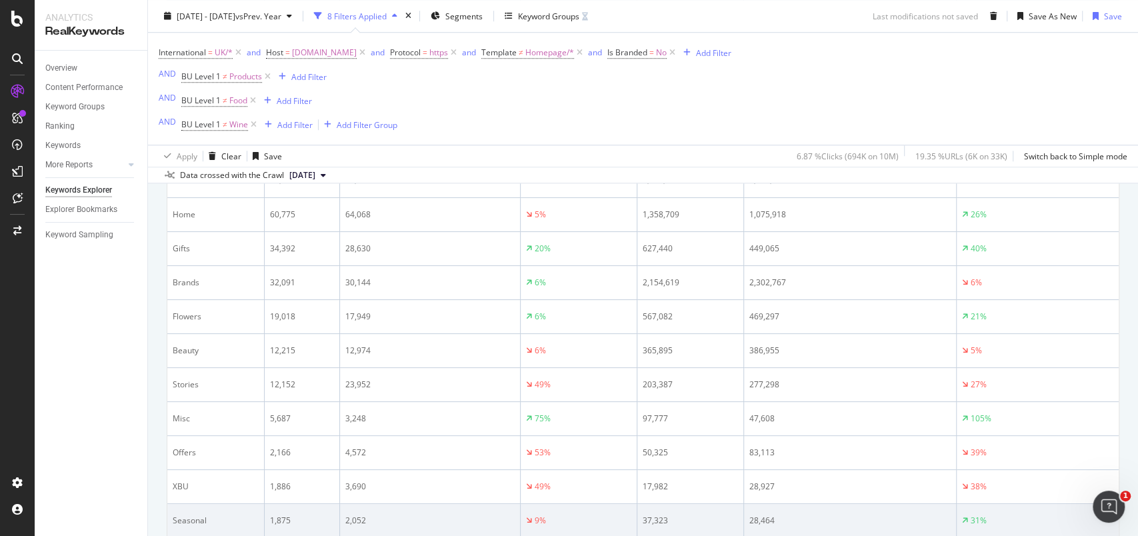
scroll to position [679, 0]
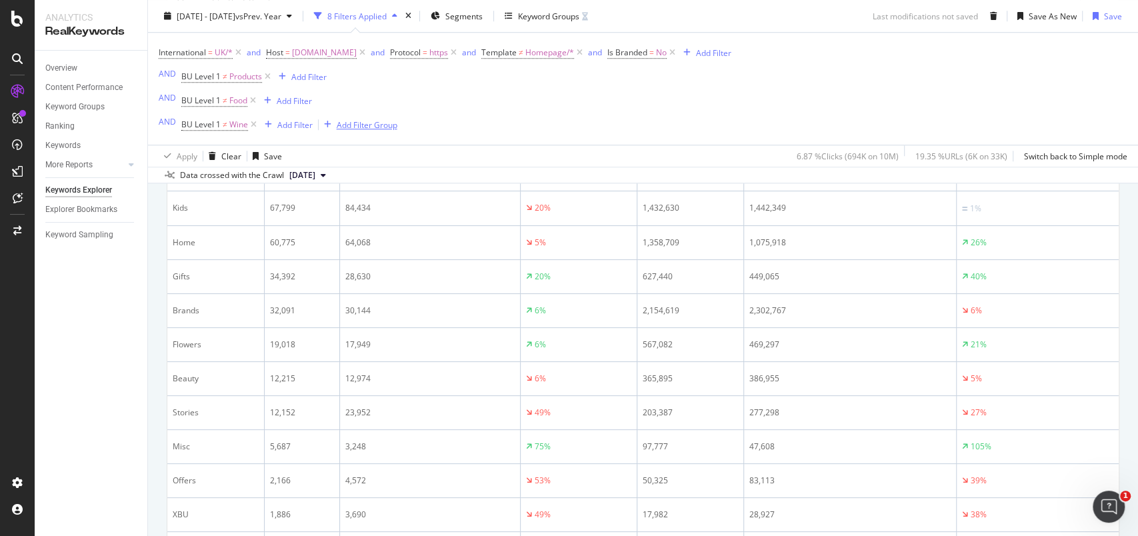
click at [348, 130] on div "Add Filter Group" at bounding box center [367, 124] width 61 height 11
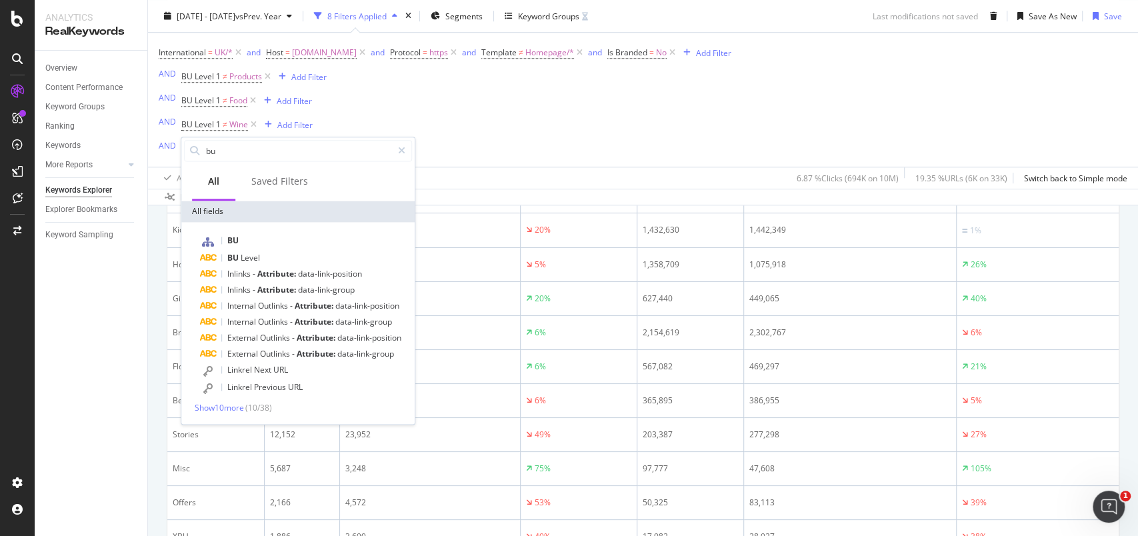
scroll to position [702, 0]
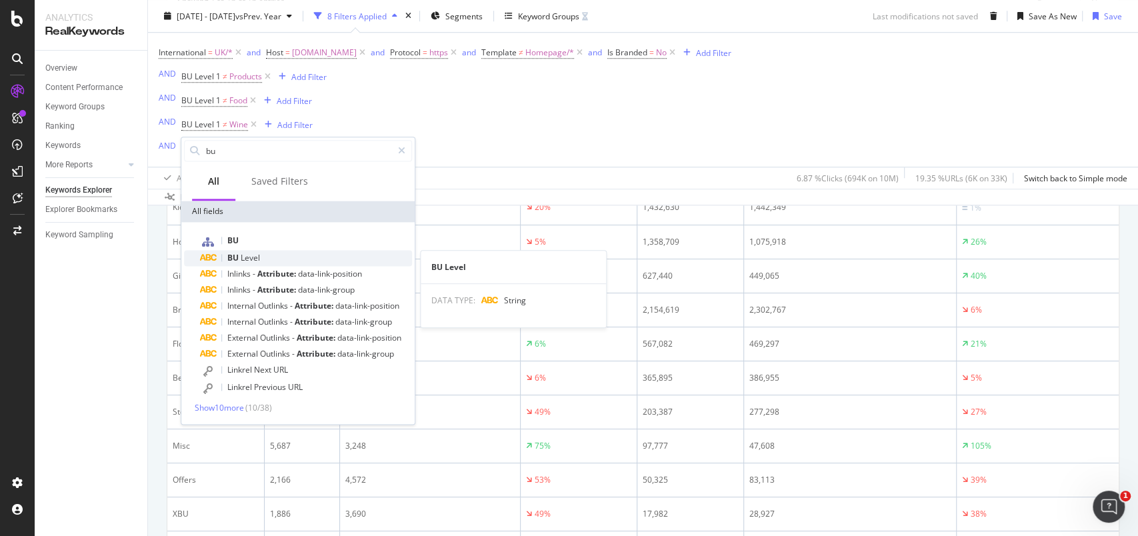
click at [253, 256] on span "Level" at bounding box center [250, 257] width 19 height 11
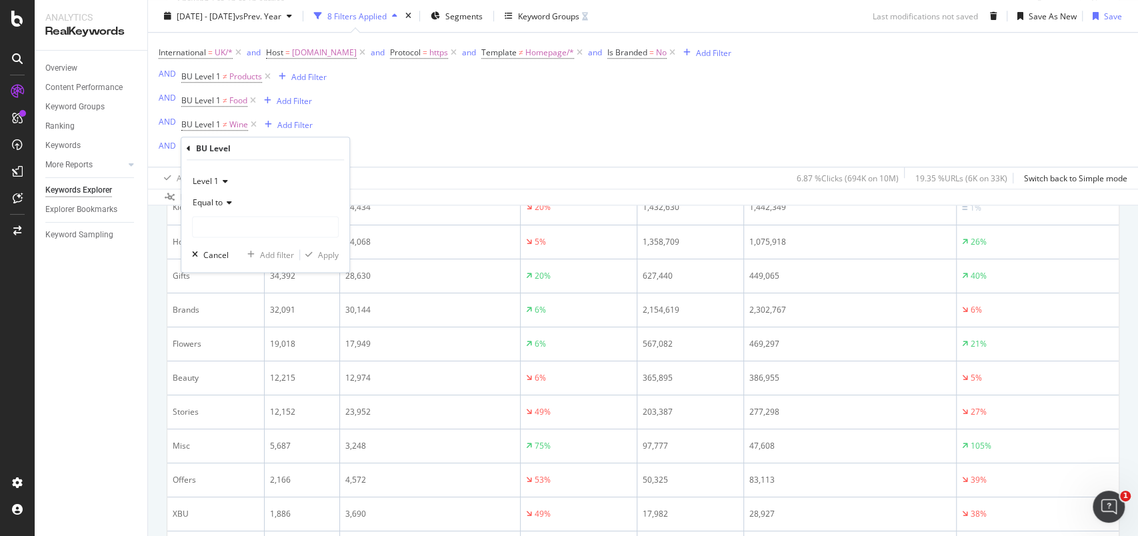
click at [218, 203] on span "Equal to" at bounding box center [208, 202] width 30 height 11
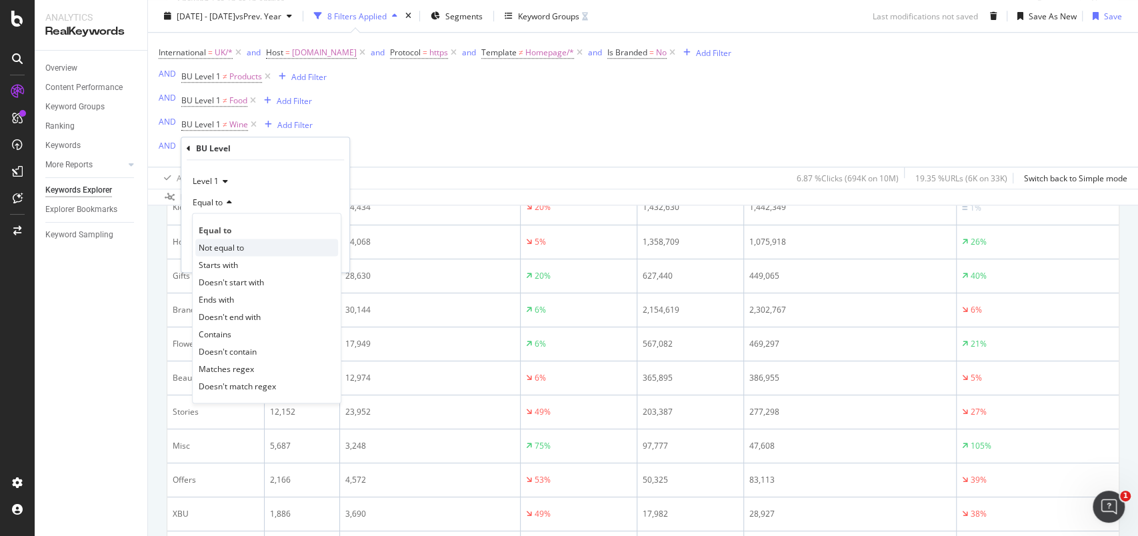
click at [228, 243] on span "Not equal to" at bounding box center [221, 247] width 45 height 11
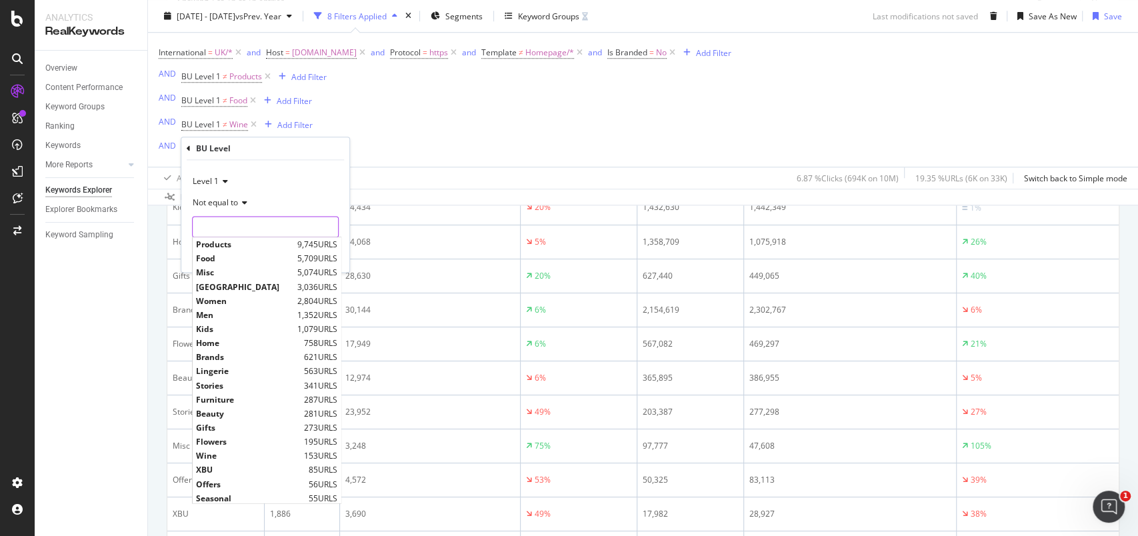
click at [225, 229] on input "text" at bounding box center [265, 226] width 145 height 21
click at [219, 387] on span "Stories" at bounding box center [248, 385] width 105 height 11
type input "Stories"
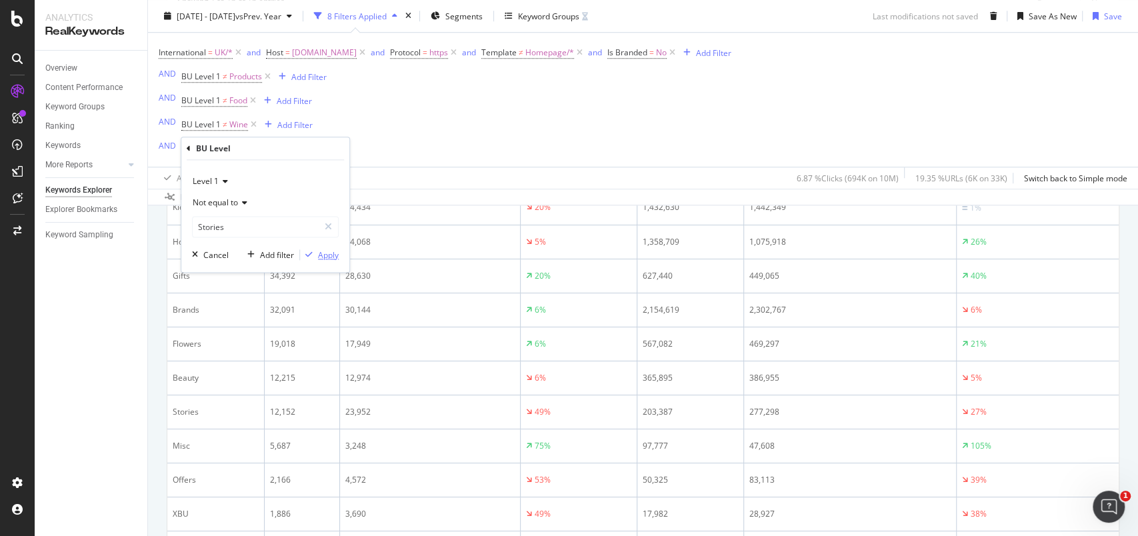
click at [328, 249] on div "Apply" at bounding box center [328, 254] width 21 height 11
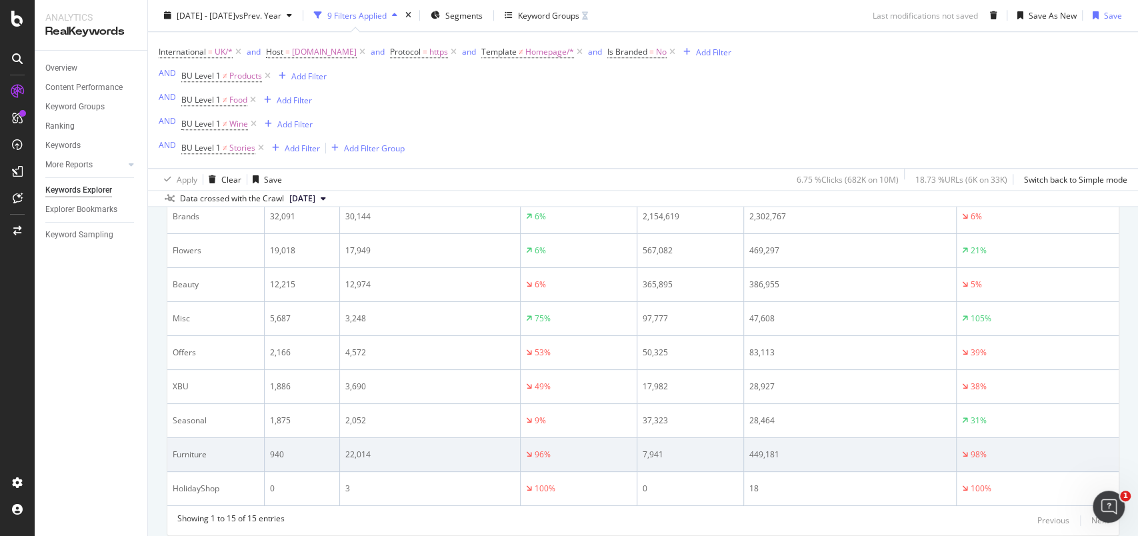
scroll to position [758, 0]
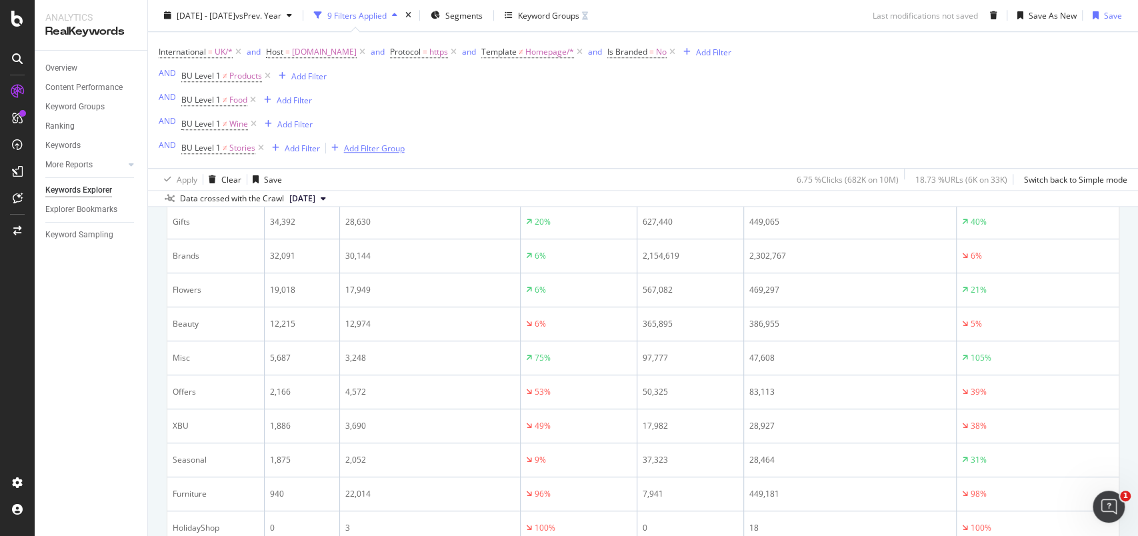
click at [374, 147] on div "Add Filter Group" at bounding box center [374, 148] width 61 height 11
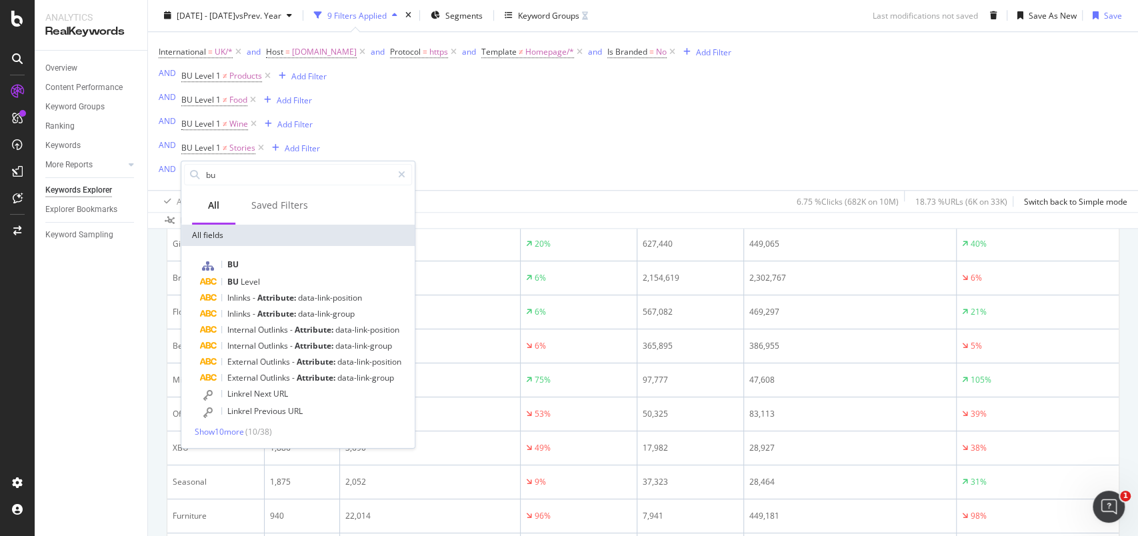
scroll to position [779, 0]
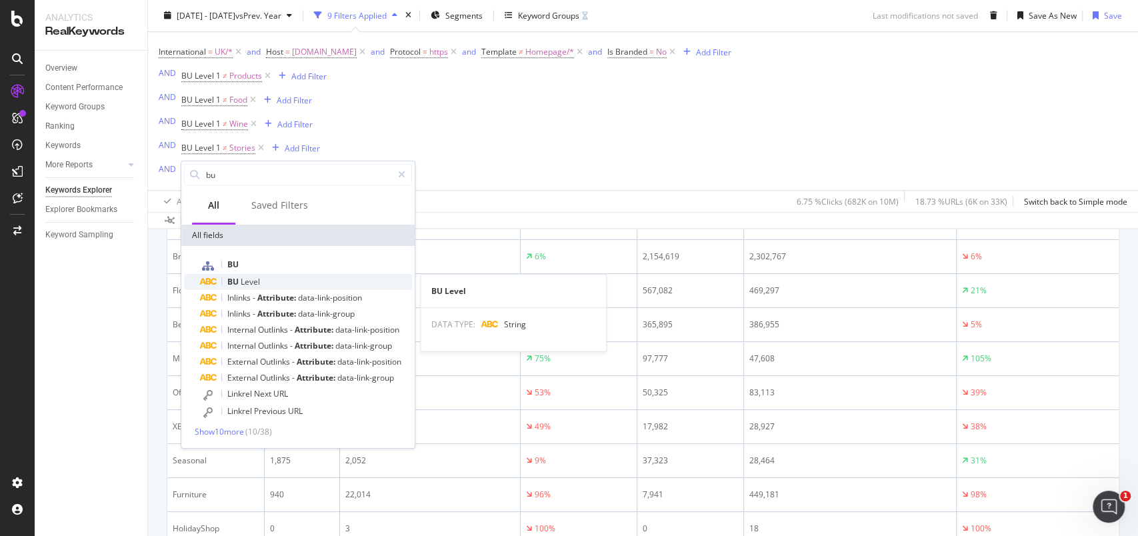
click at [267, 279] on div "BU Level" at bounding box center [306, 282] width 212 height 16
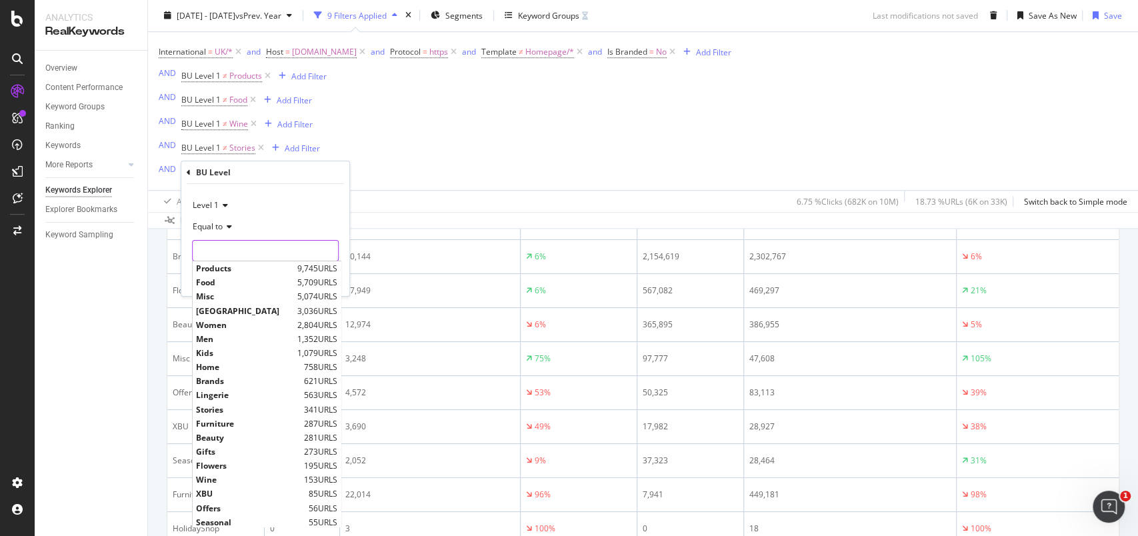
click at [240, 253] on input "text" at bounding box center [265, 250] width 145 height 21
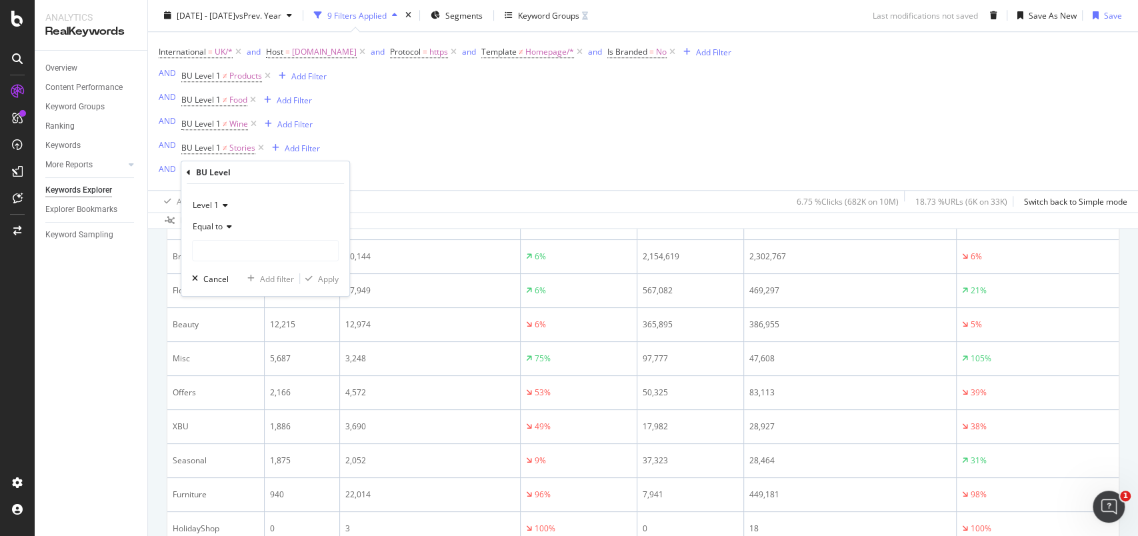
click at [222, 229] on span "Equal to" at bounding box center [208, 226] width 30 height 11
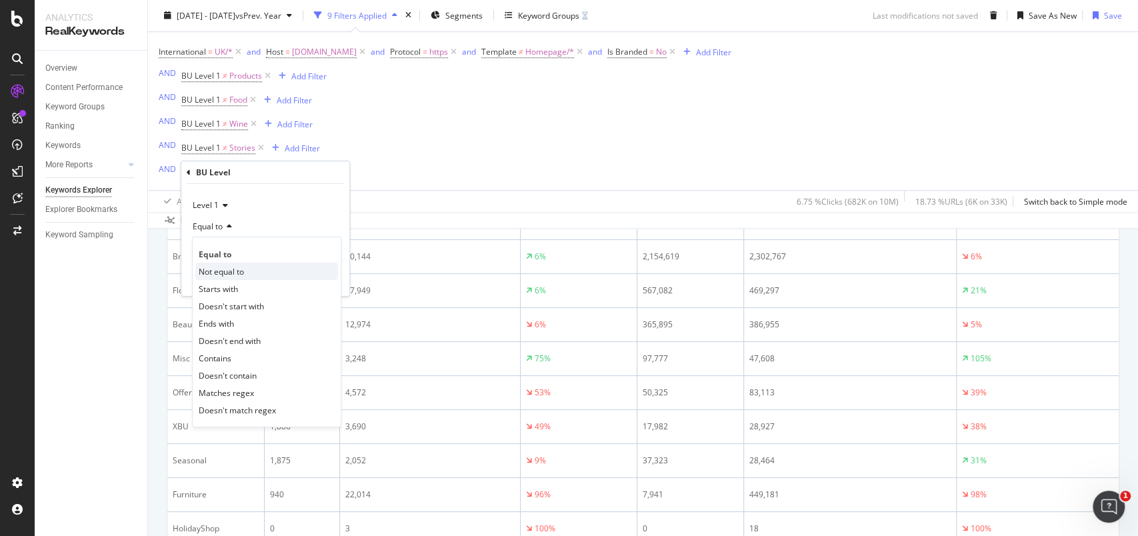
click at [228, 269] on span "Not equal to" at bounding box center [221, 270] width 45 height 11
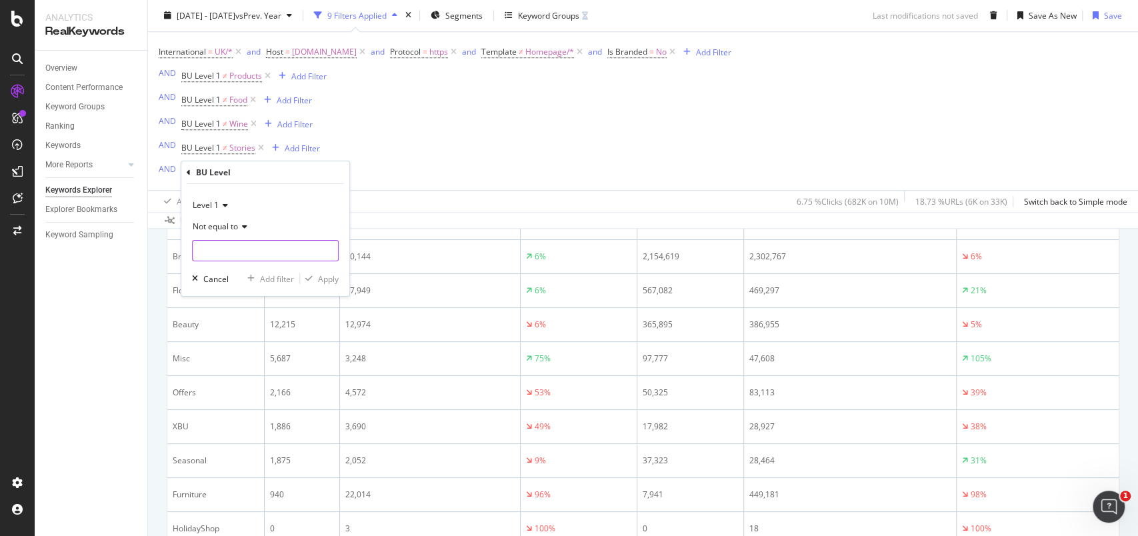
click at [229, 252] on input "text" at bounding box center [265, 250] width 145 height 21
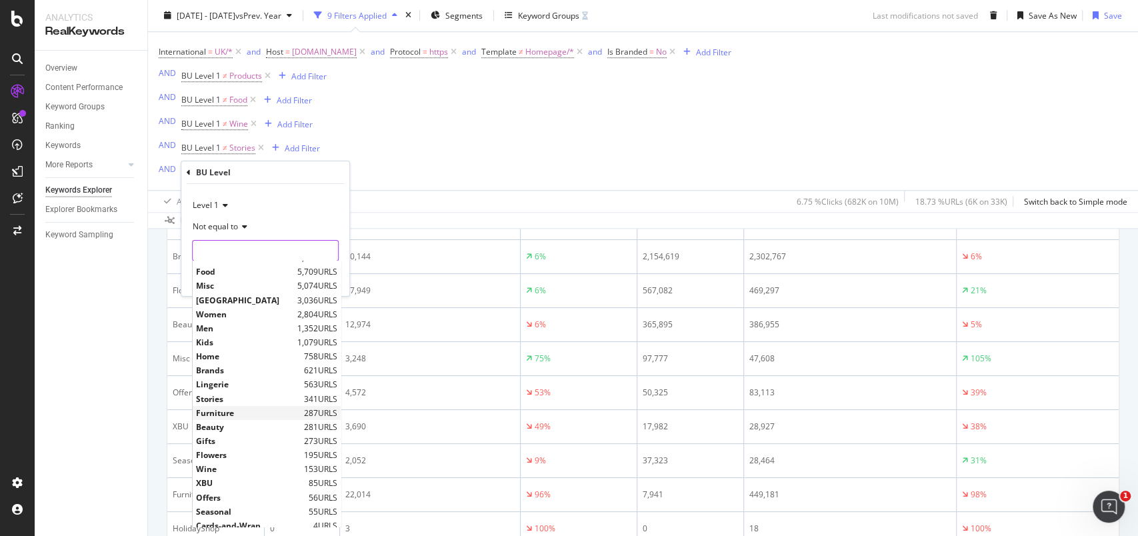
scroll to position [0, 0]
click at [129, 392] on div "Overview Content Performance Keyword Groups Ranking Keywords More Reports Count…" at bounding box center [91, 294] width 113 height 486
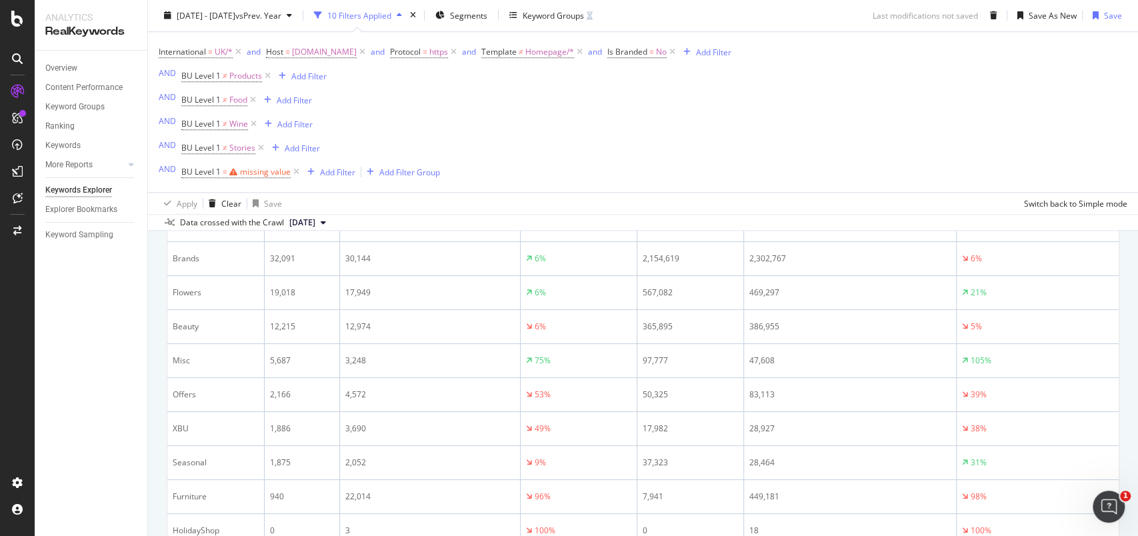
scroll to position [782, 0]
click at [269, 172] on div "missing value" at bounding box center [265, 172] width 51 height 11
click at [224, 229] on icon at bounding box center [227, 225] width 9 height 8
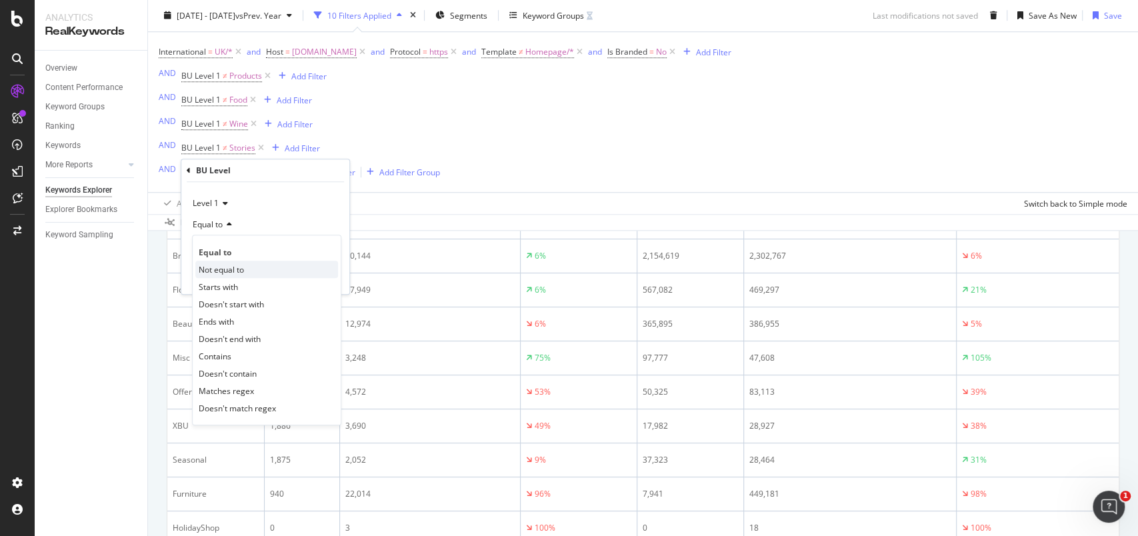
click at [225, 269] on span "Not equal to" at bounding box center [221, 269] width 45 height 11
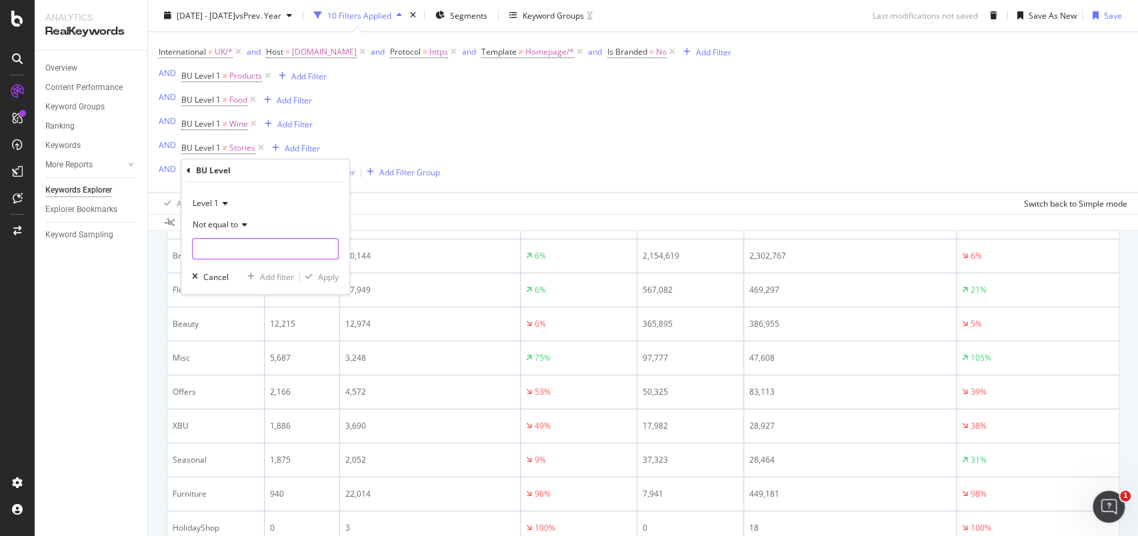
click at [235, 248] on input "text" at bounding box center [265, 248] width 145 height 21
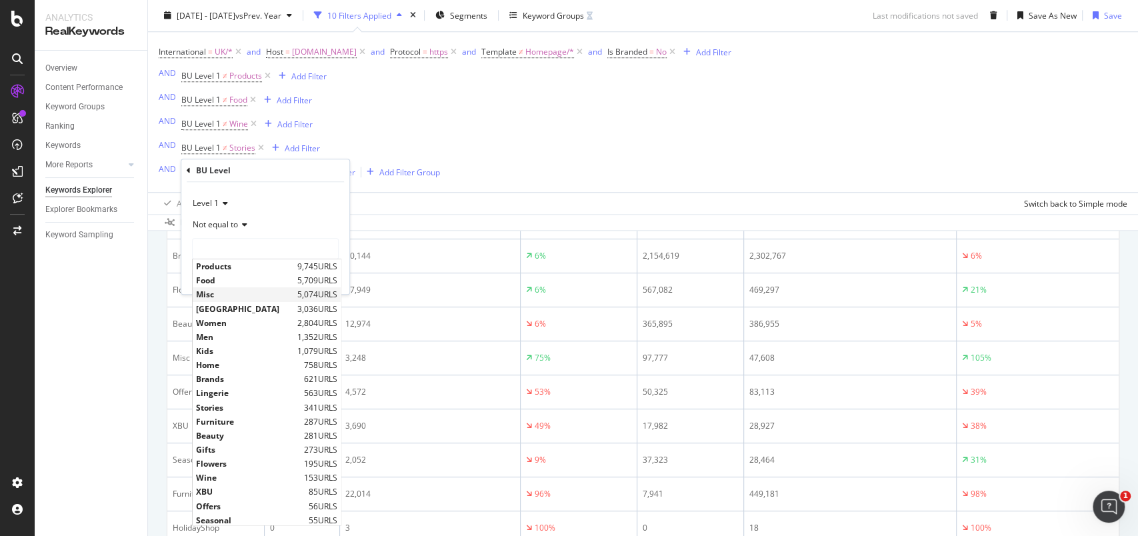
click at [224, 292] on span "Misc" at bounding box center [245, 294] width 98 height 11
type input "Misc"
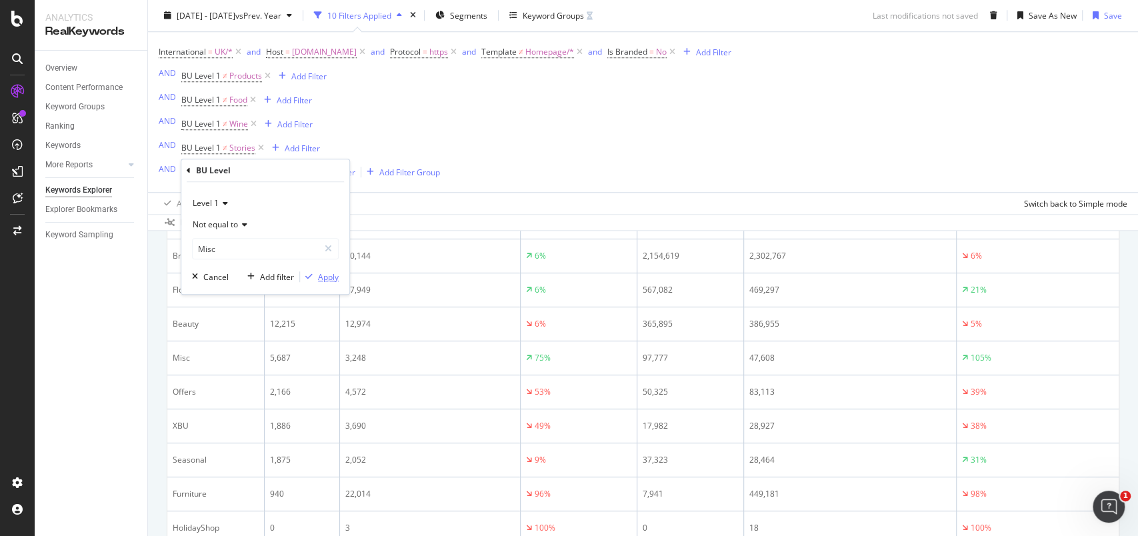
click at [330, 275] on div "Apply" at bounding box center [328, 276] width 21 height 11
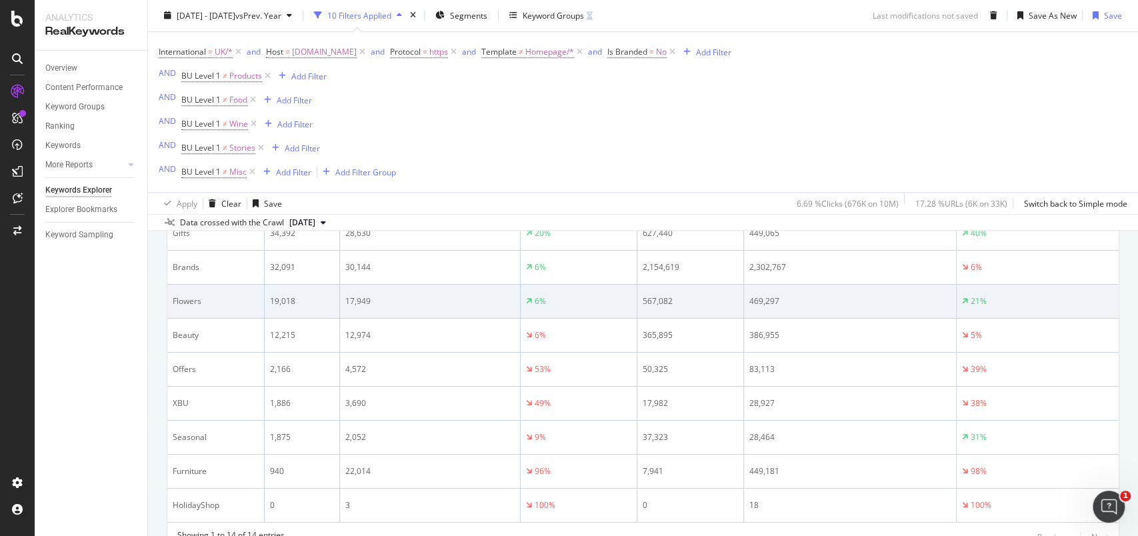
scroll to position [747, 0]
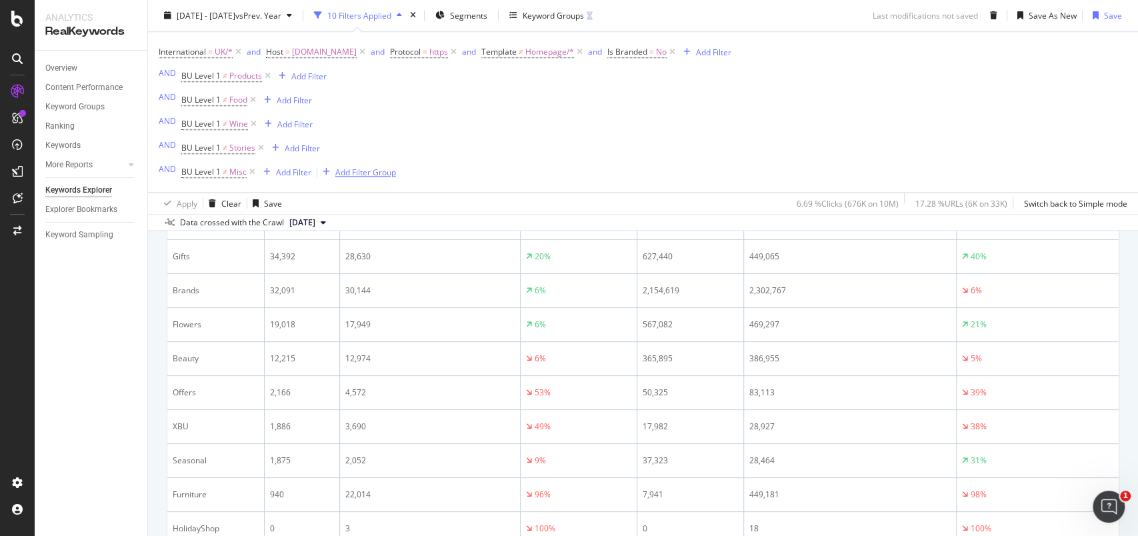
click at [369, 173] on div "Add Filter Group" at bounding box center [365, 172] width 61 height 11
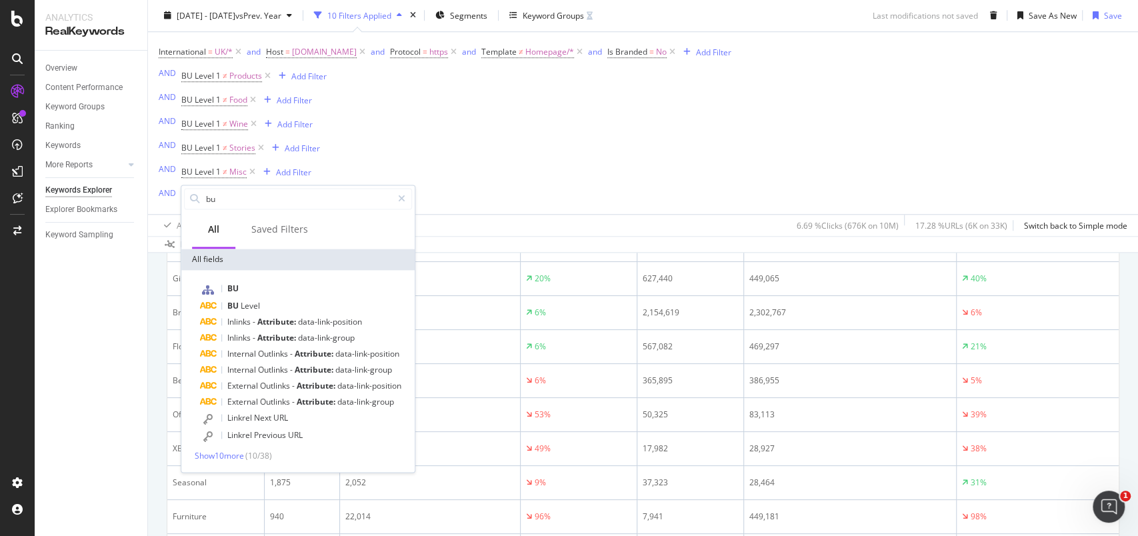
scroll to position [769, 0]
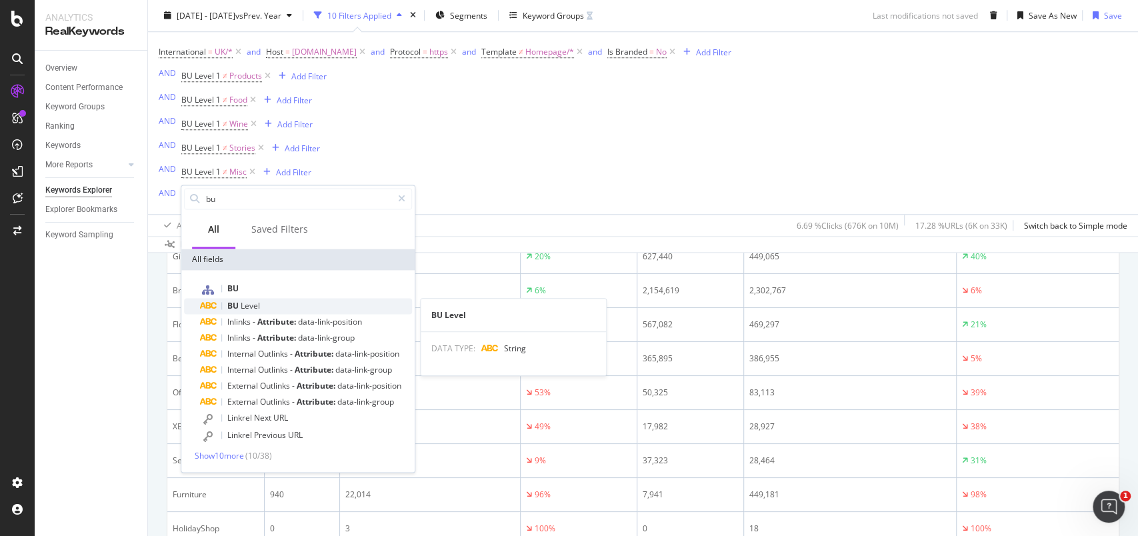
click at [245, 301] on span "Level" at bounding box center [250, 305] width 19 height 11
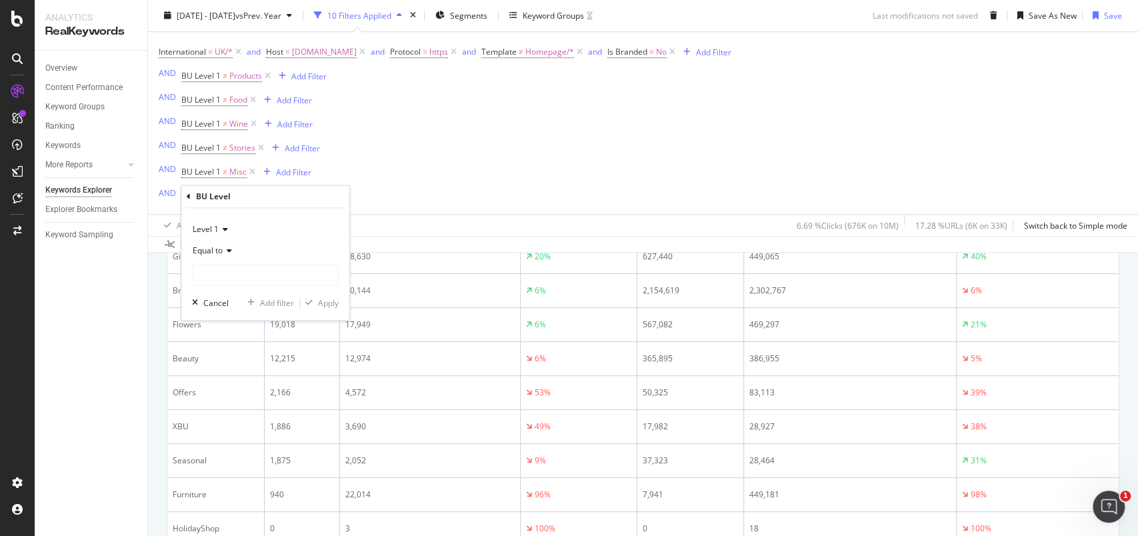
click at [222, 252] on span "Equal to" at bounding box center [208, 250] width 30 height 11
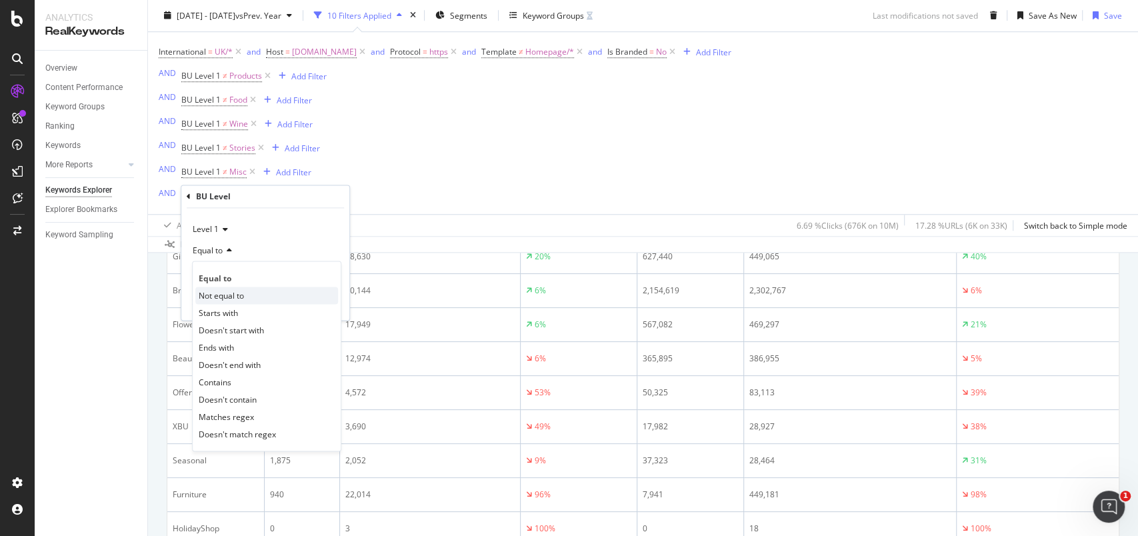
click at [219, 295] on span "Not equal to" at bounding box center [221, 295] width 45 height 11
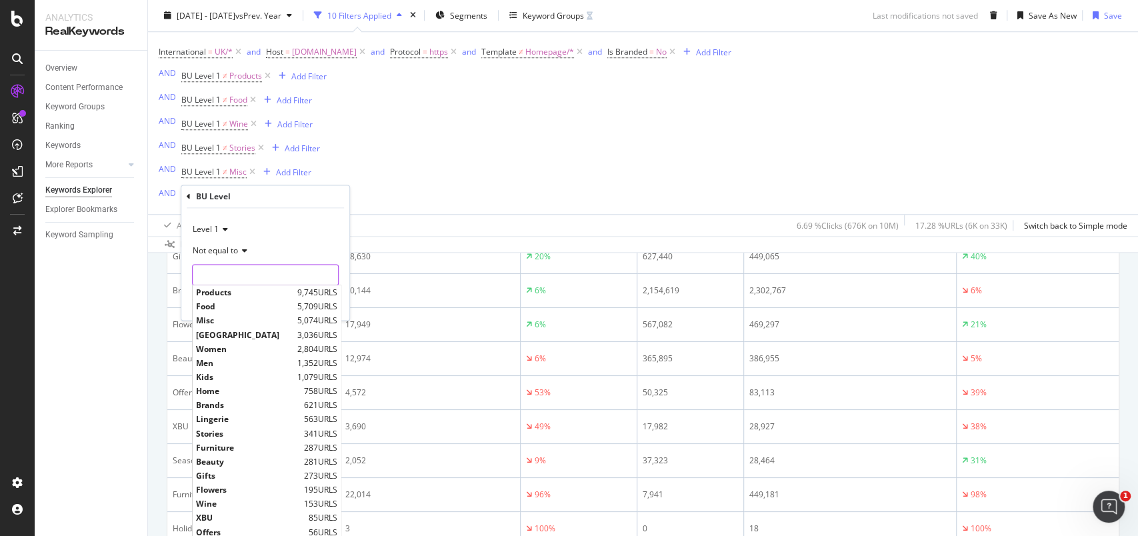
click at [230, 275] on input "text" at bounding box center [265, 274] width 145 height 21
click at [208, 490] on span "XBU" at bounding box center [250, 488] width 109 height 11
type input "XBU"
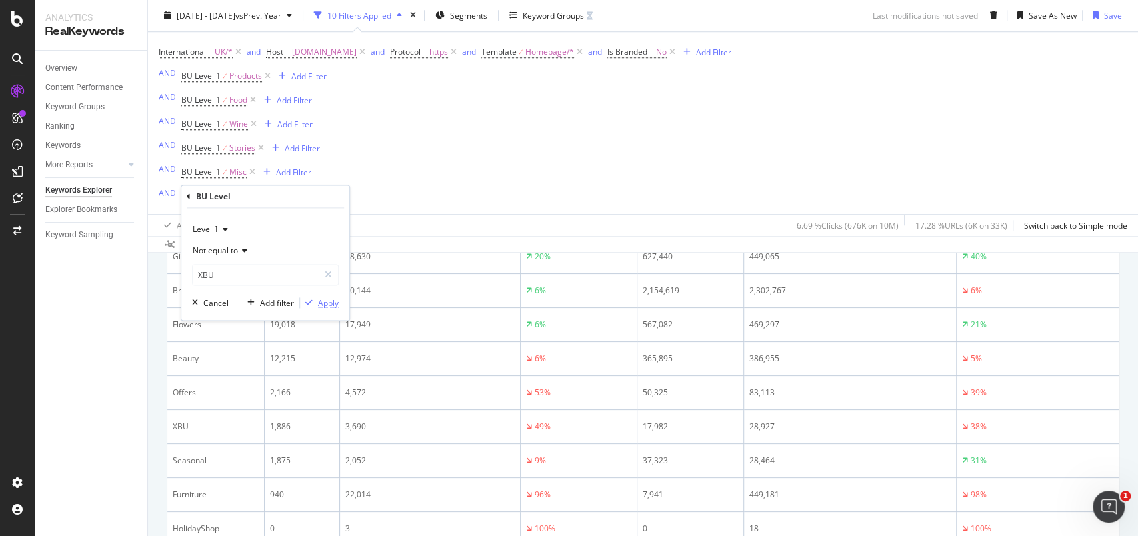
click at [325, 304] on div "Apply" at bounding box center [328, 302] width 21 height 11
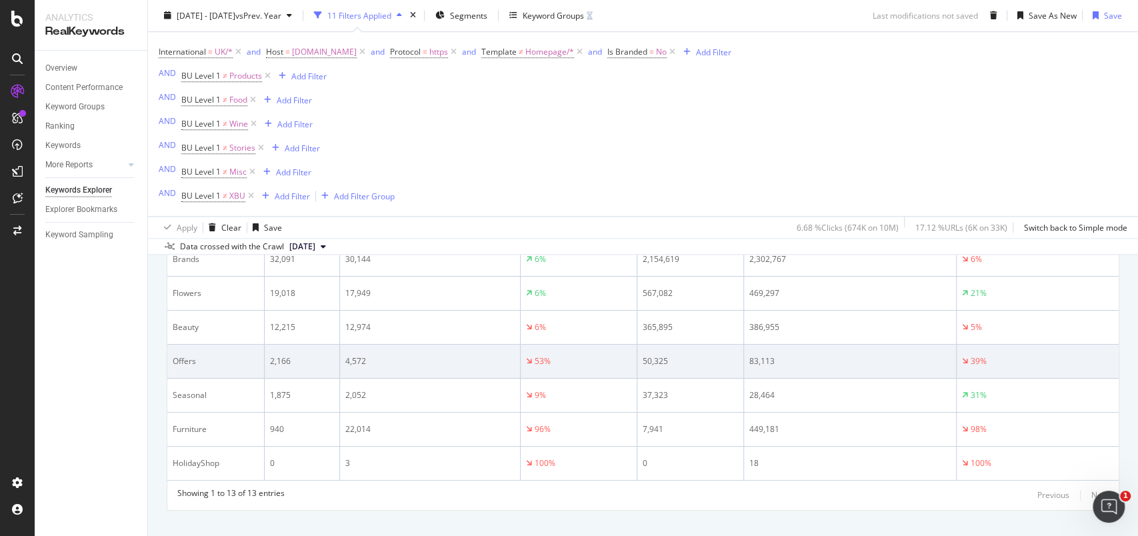
scroll to position [826, 0]
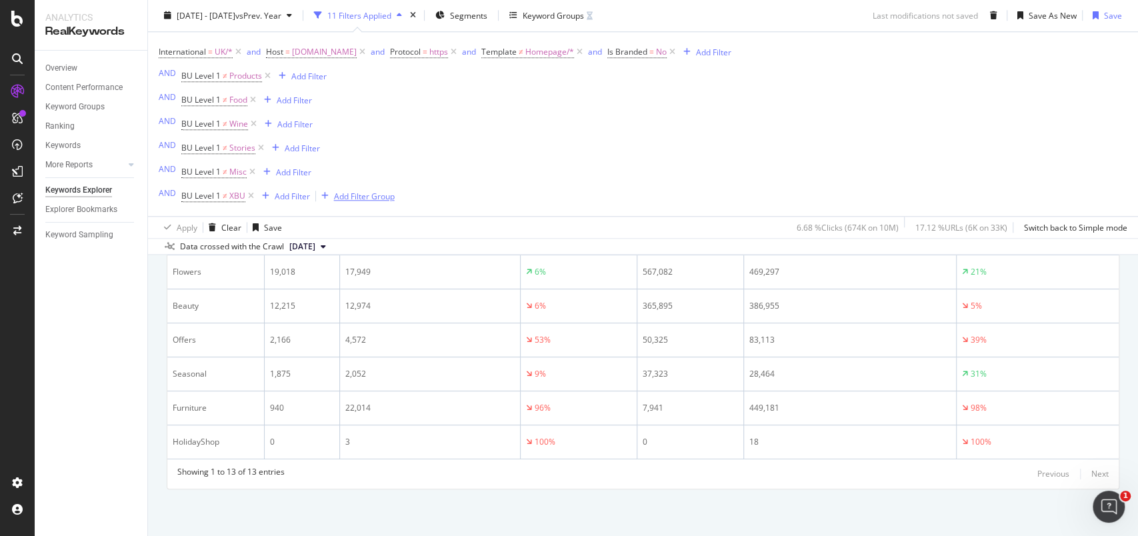
click at [379, 191] on div "Add Filter Group" at bounding box center [364, 196] width 61 height 11
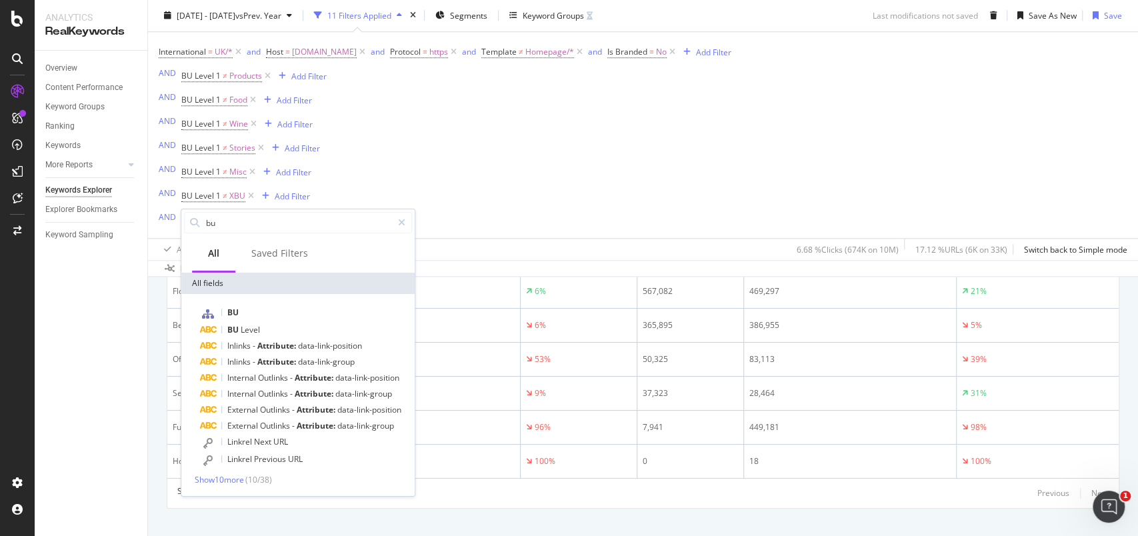
scroll to position [848, 0]
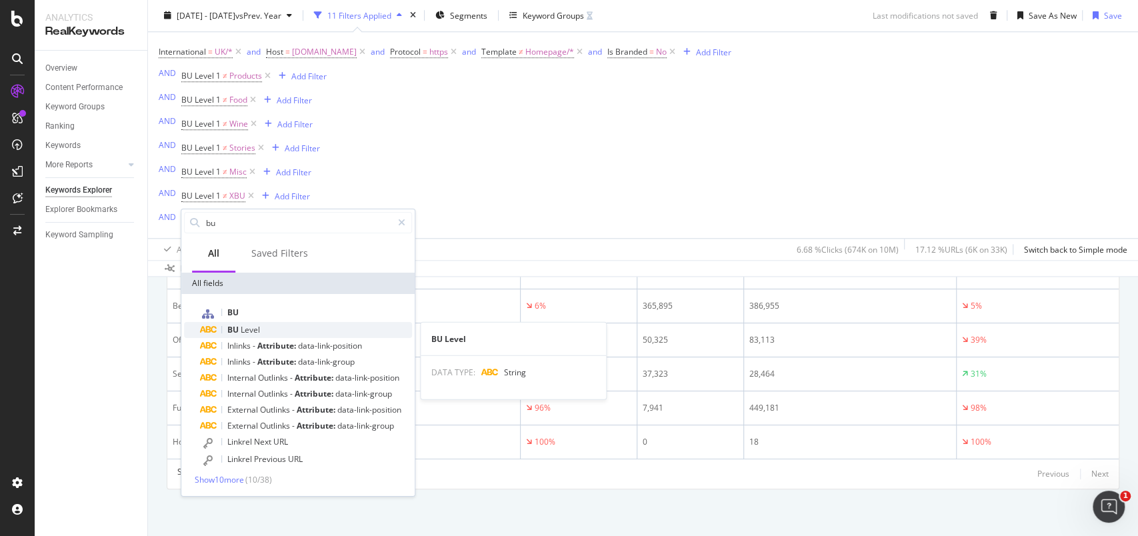
click at [257, 328] on span "Level" at bounding box center [250, 329] width 19 height 11
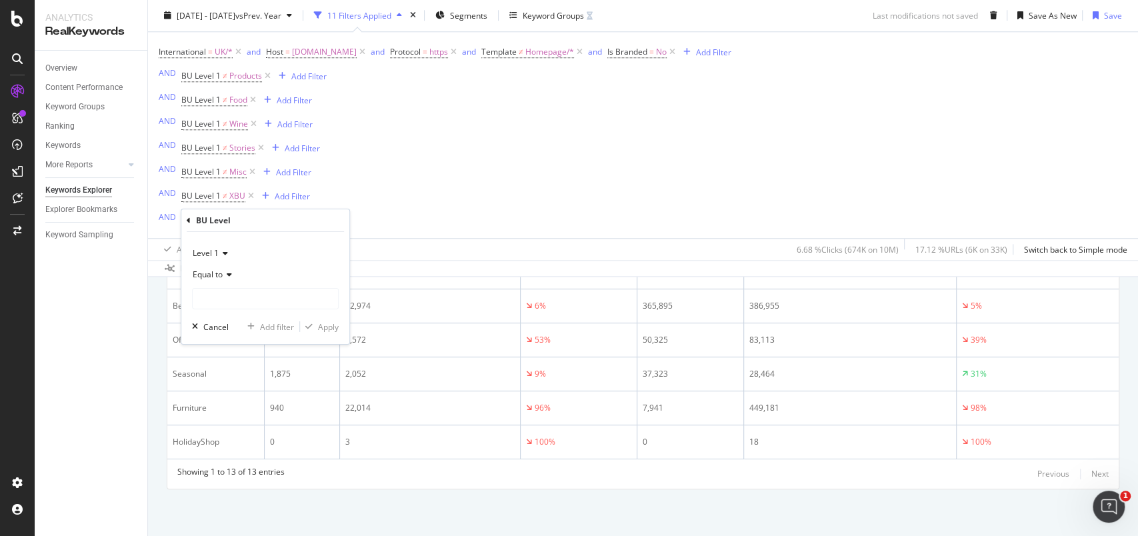
click at [229, 273] on icon at bounding box center [227, 275] width 9 height 8
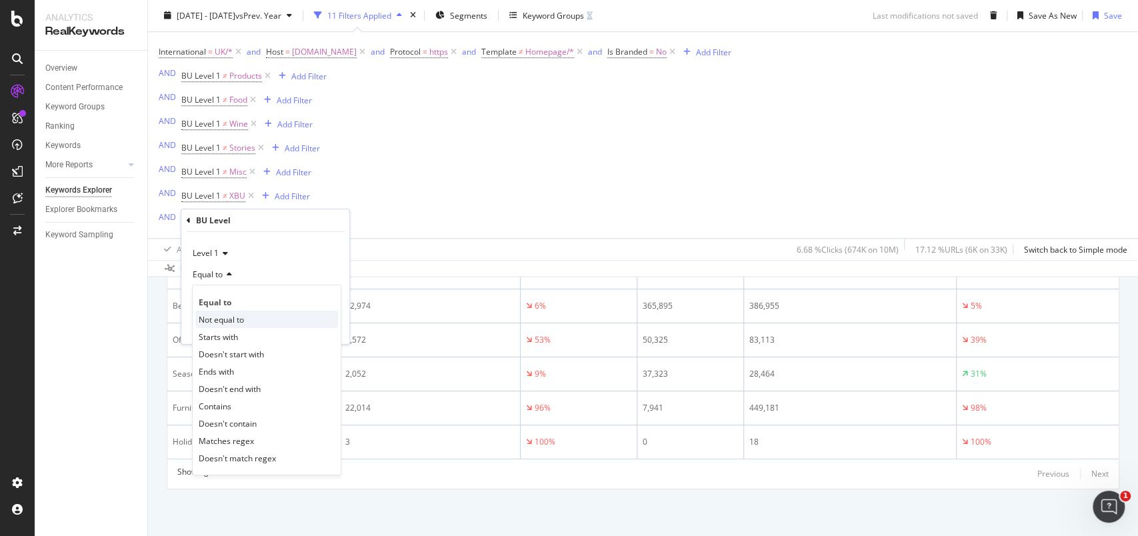
click at [227, 318] on span "Not equal to" at bounding box center [221, 318] width 45 height 11
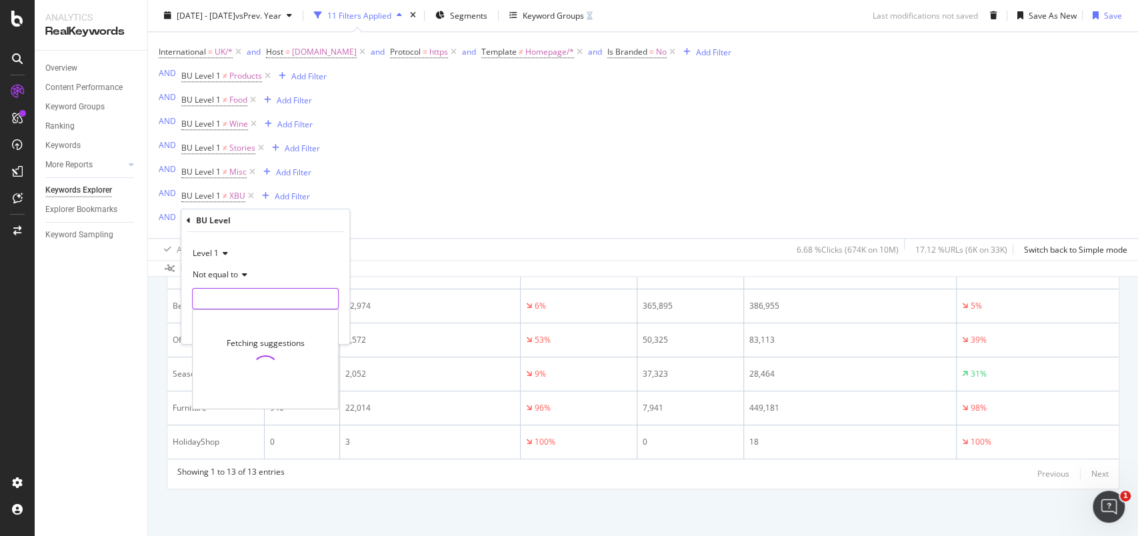
click at [231, 303] on input "text" at bounding box center [265, 298] width 145 height 21
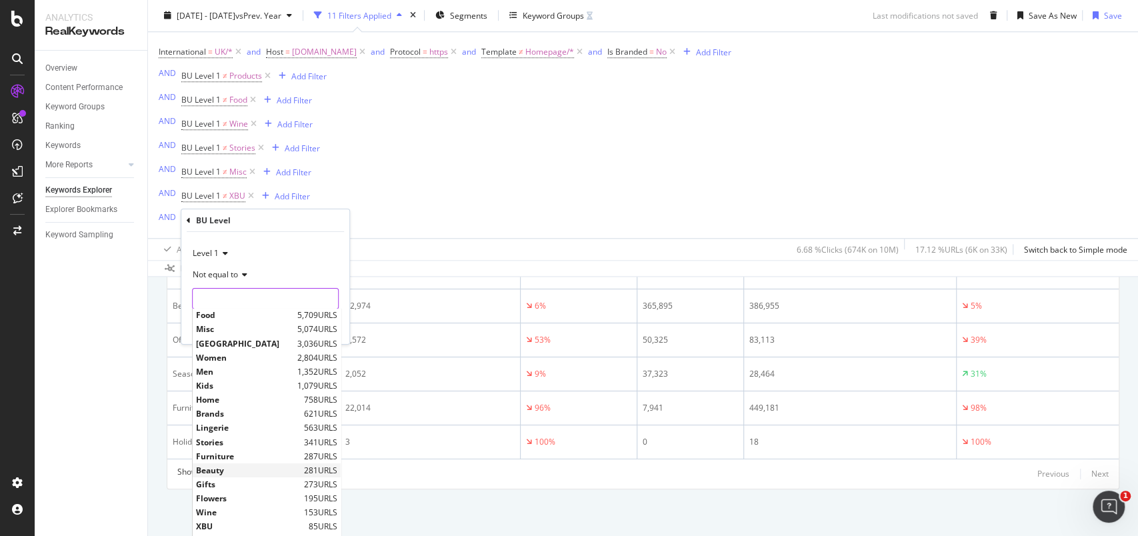
scroll to position [30, 0]
click at [239, 441] on span "Furniture" at bounding box center [248, 441] width 105 height 11
type input "Furniture"
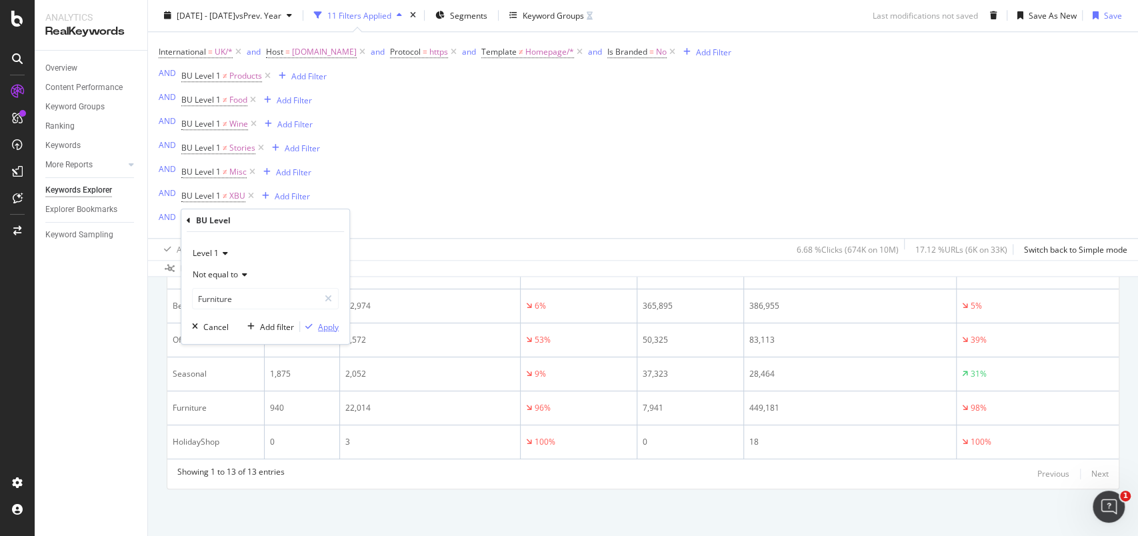
click at [321, 328] on div "Apply" at bounding box center [328, 326] width 21 height 11
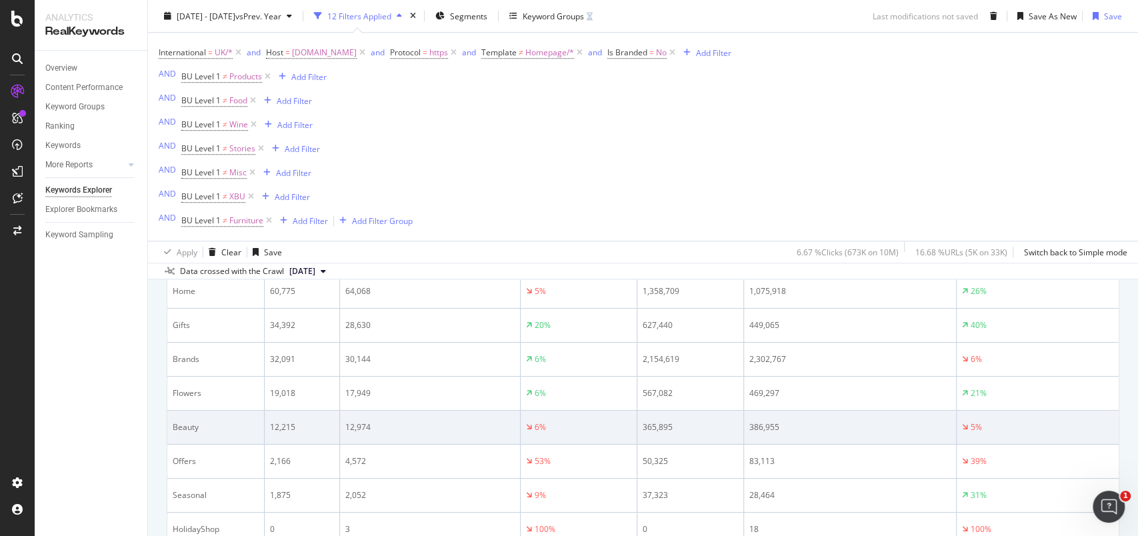
scroll to position [815, 0]
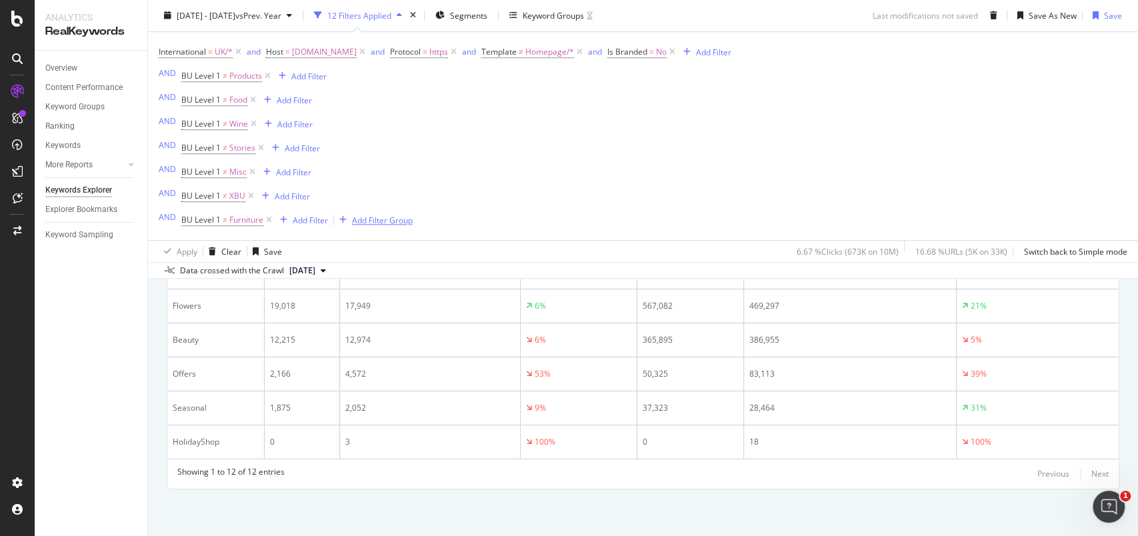
click at [379, 225] on div "Add Filter Group" at bounding box center [382, 220] width 61 height 11
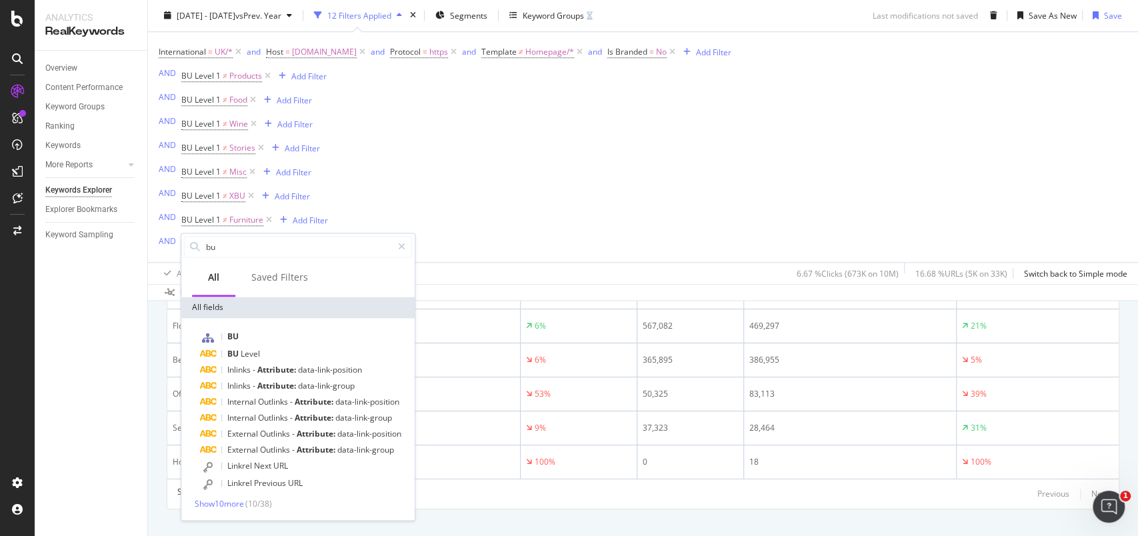
scroll to position [837, 0]
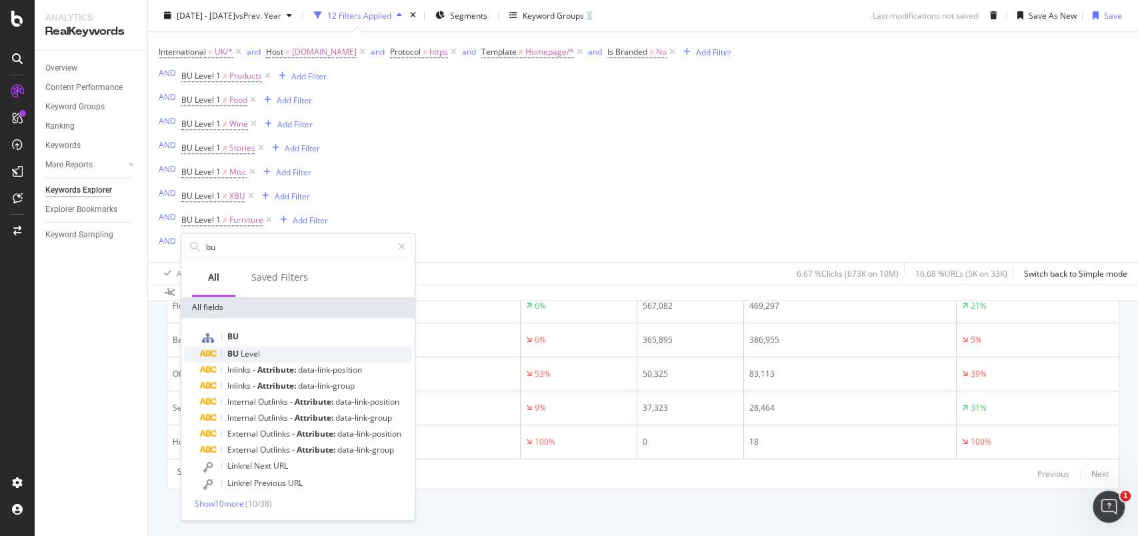
click at [289, 351] on div "BU Level" at bounding box center [306, 354] width 212 height 16
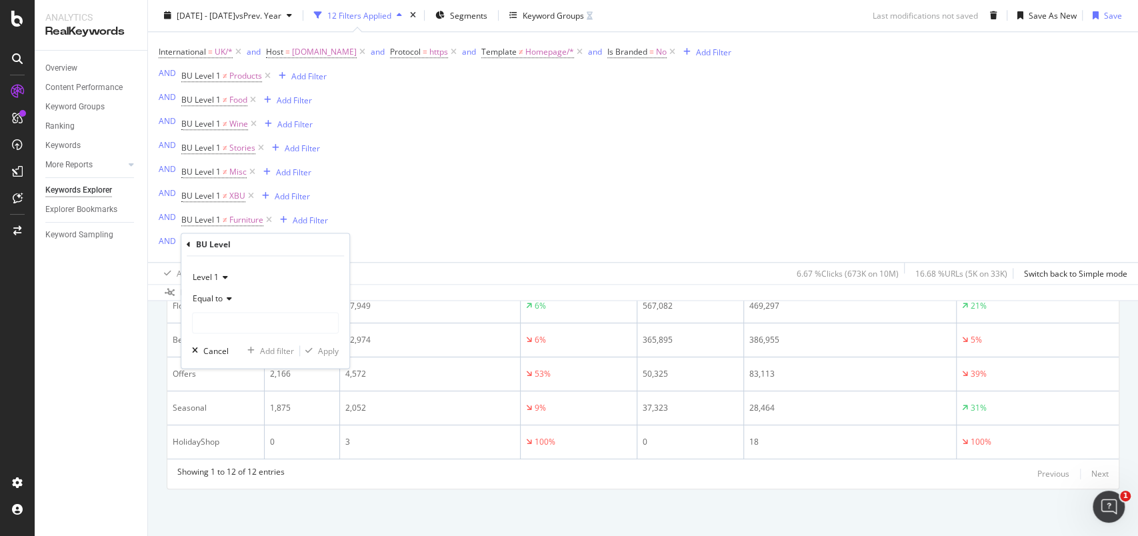
click at [213, 301] on span "Equal to" at bounding box center [208, 298] width 30 height 11
click at [224, 347] on span "Not equal to" at bounding box center [221, 343] width 45 height 11
click at [239, 325] on input "text" at bounding box center [265, 322] width 145 height 21
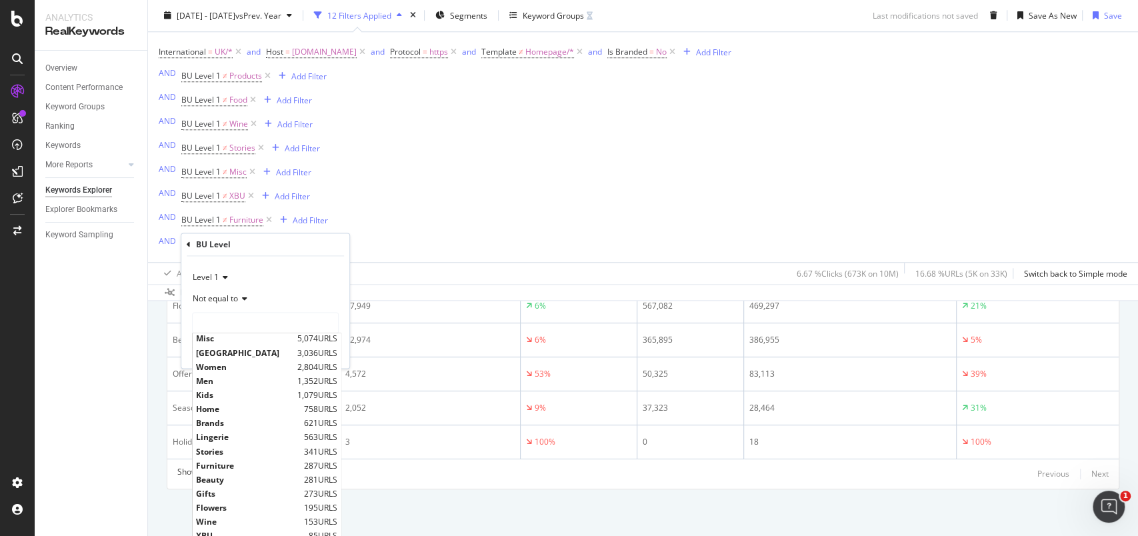
scroll to position [815, 0]
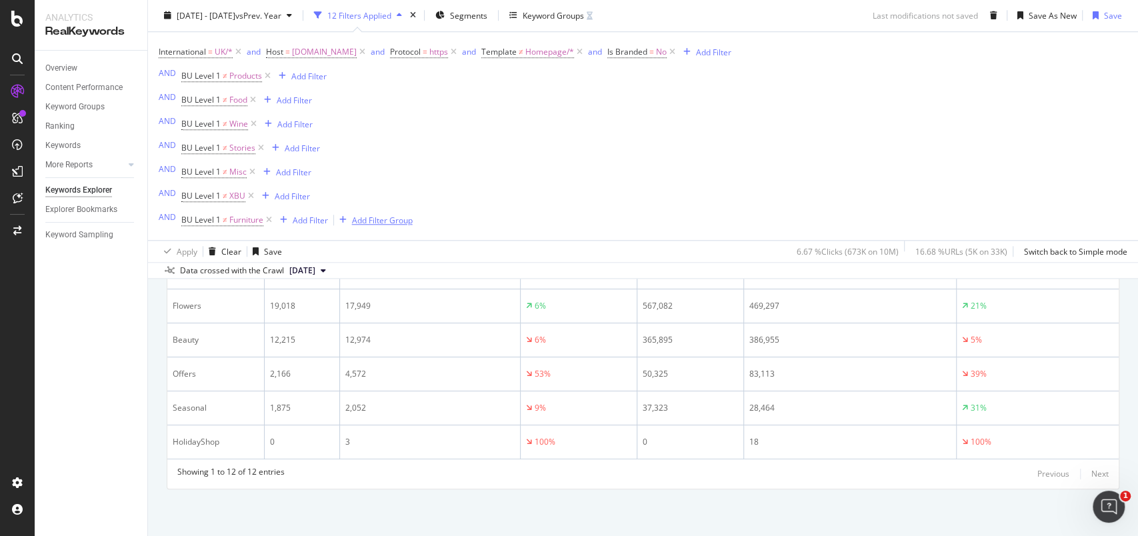
click at [396, 219] on div "Add Filter Group" at bounding box center [382, 220] width 61 height 11
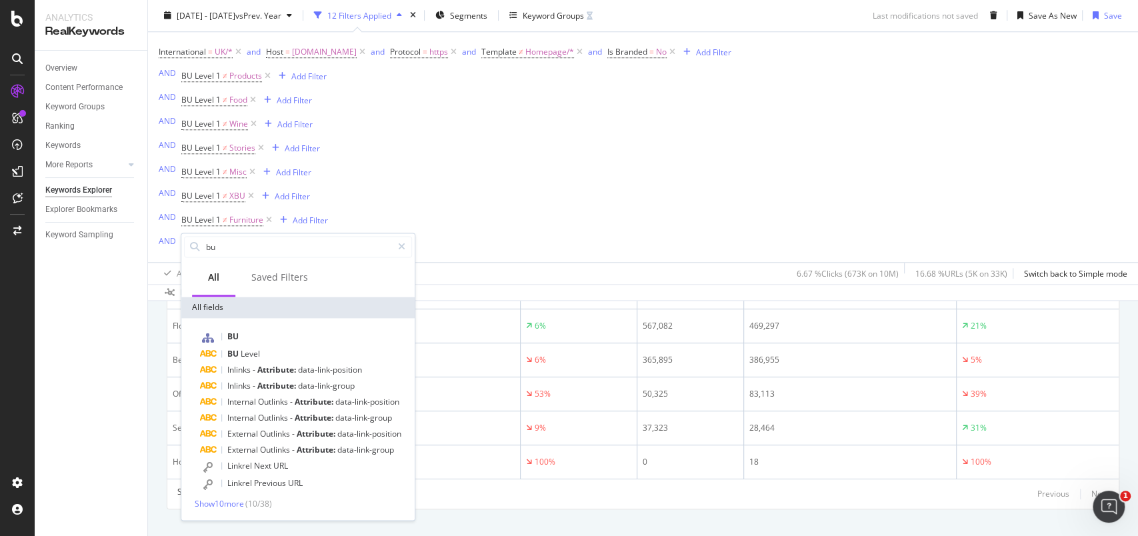
scroll to position [837, 0]
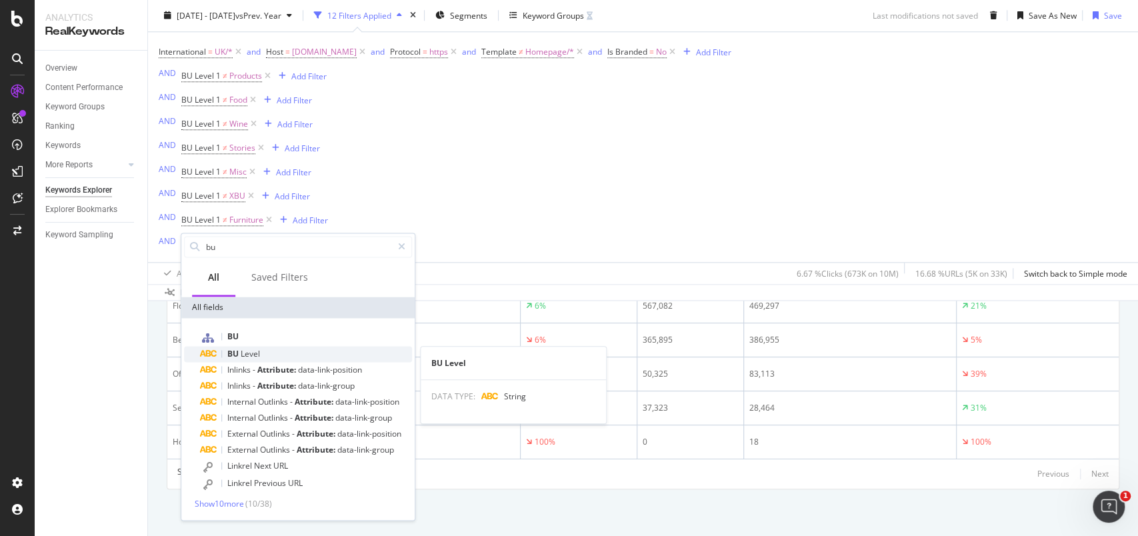
click at [261, 349] on div "BU Level" at bounding box center [306, 354] width 212 height 16
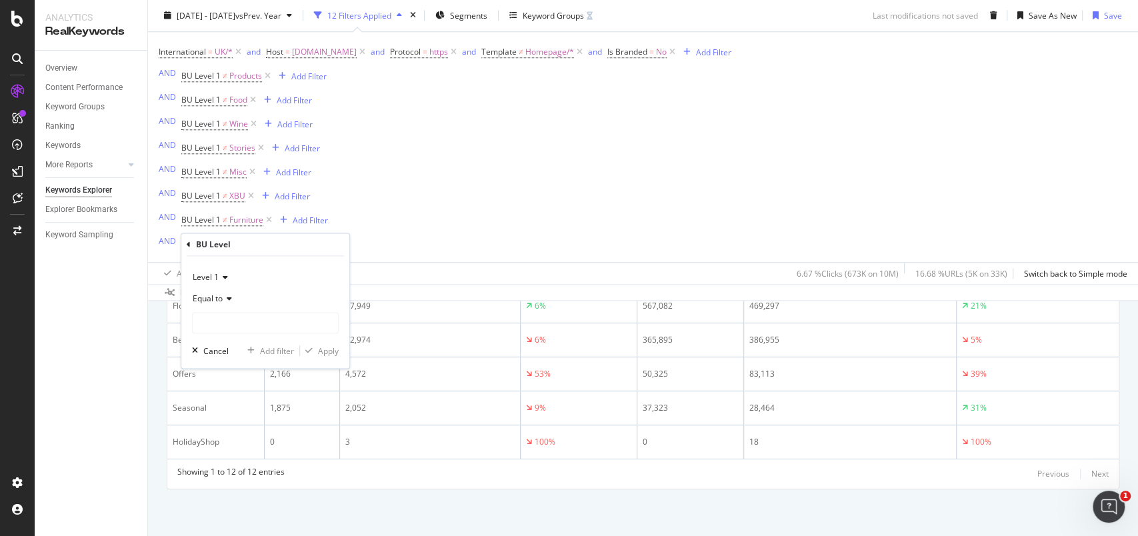
click at [227, 272] on div "Level 1" at bounding box center [265, 277] width 147 height 21
click at [227, 321] on div "Level 2" at bounding box center [266, 321] width 143 height 17
click at [234, 323] on input "text" at bounding box center [265, 322] width 145 height 21
click at [220, 300] on span "Equal to" at bounding box center [208, 298] width 30 height 11
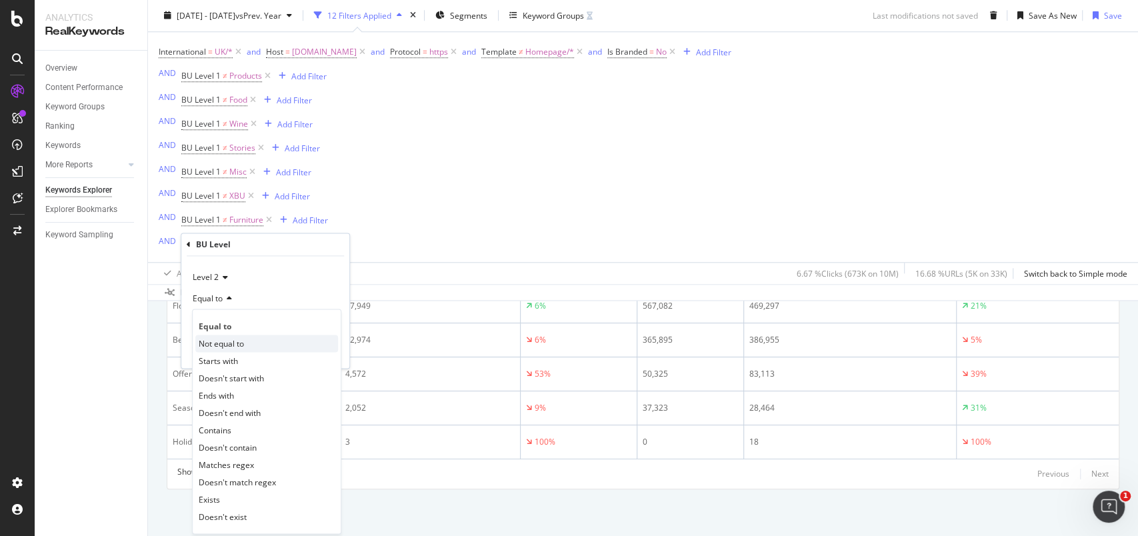
click at [233, 339] on span "Not equal to" at bounding box center [221, 343] width 45 height 11
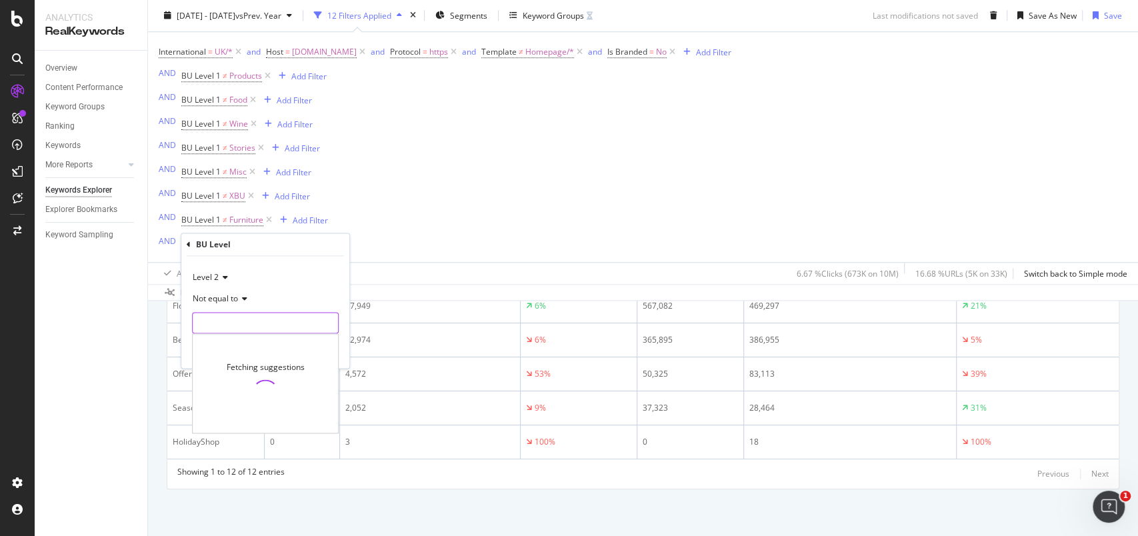
click at [236, 327] on input "text" at bounding box center [265, 322] width 145 height 21
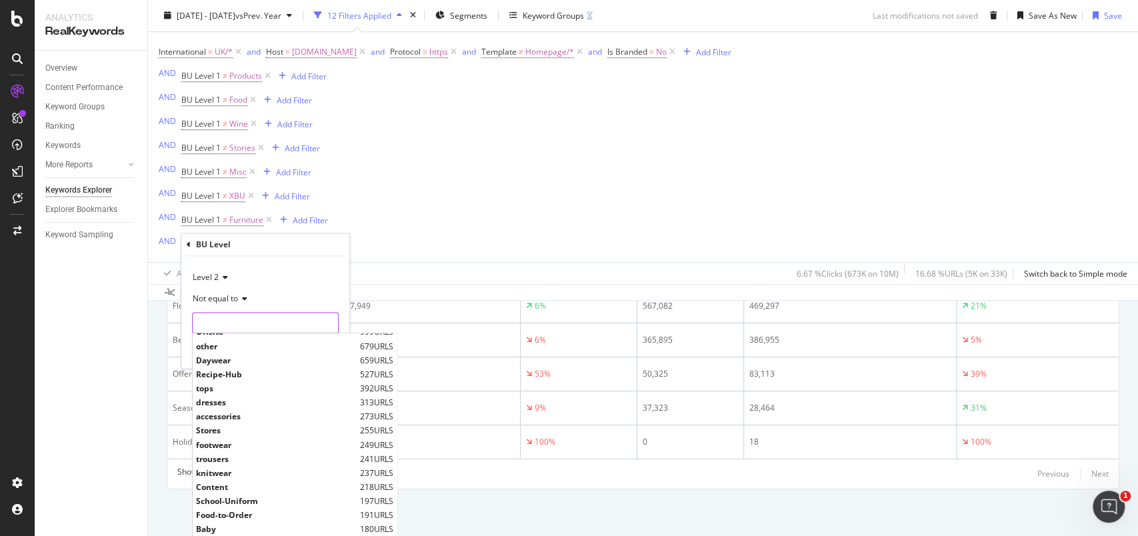
scroll to position [0, 0]
click at [413, 238] on div "International = UK/* and Host = www.marksandspencer.com and Protocol = https an…" at bounding box center [445, 147] width 573 height 209
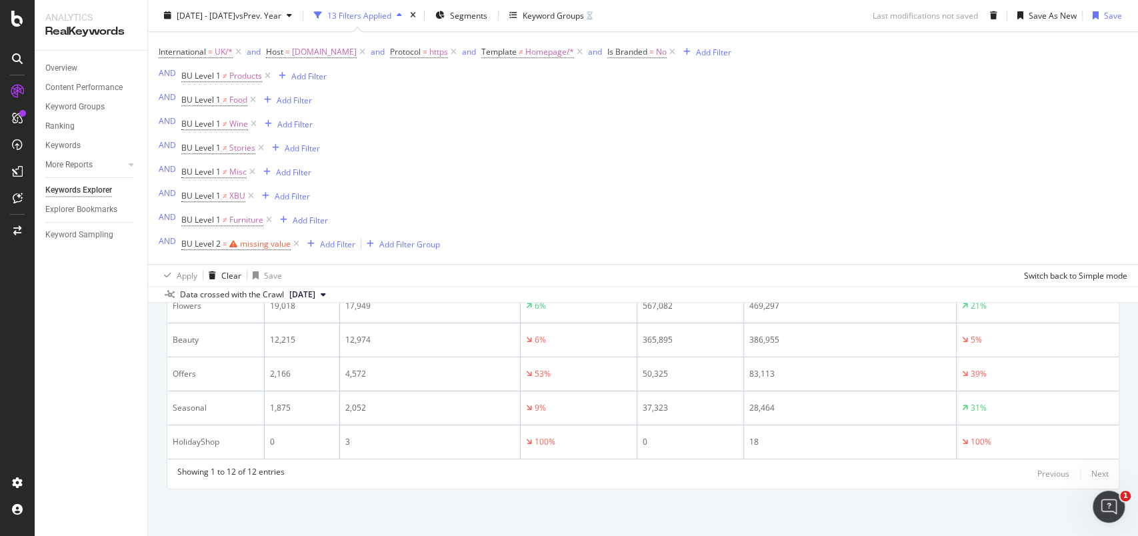
scroll to position [838, 0]
click at [274, 243] on div "missing value" at bounding box center [265, 244] width 51 height 11
click at [218, 273] on span "Level 2" at bounding box center [206, 274] width 26 height 11
click at [213, 301] on span "Level 1" at bounding box center [212, 302] width 26 height 11
click at [221, 298] on span "Equal to" at bounding box center [208, 296] width 30 height 11
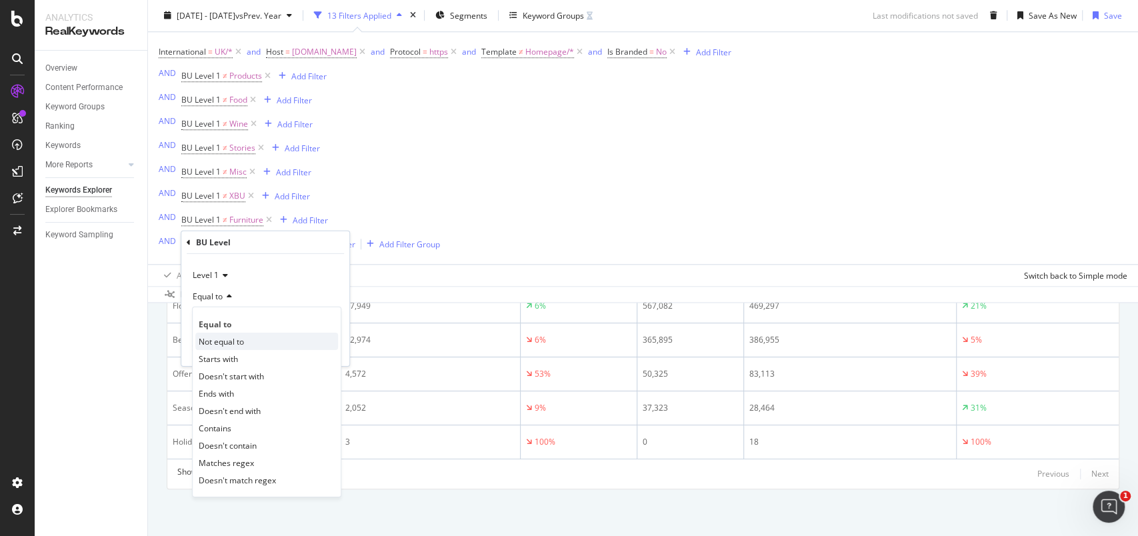
click at [217, 343] on span "Not equal to" at bounding box center [221, 340] width 45 height 11
click at [245, 317] on input "text" at bounding box center [265, 320] width 145 height 21
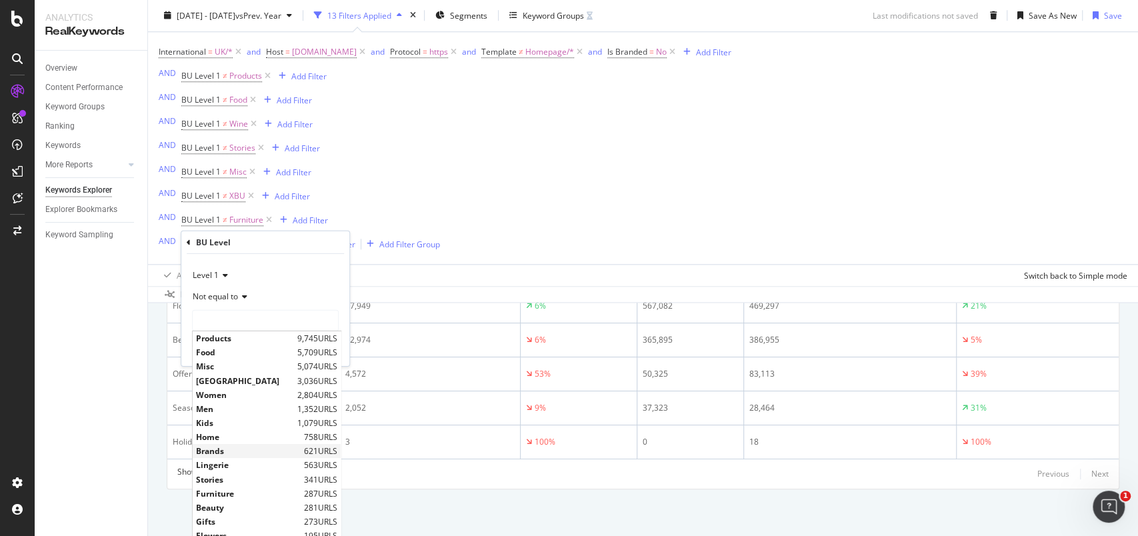
scroll to position [30, 0]
click at [543, 161] on div "International = UK/* and Host = www.marksandspencer.com and Protocol = https an…" at bounding box center [445, 148] width 573 height 211
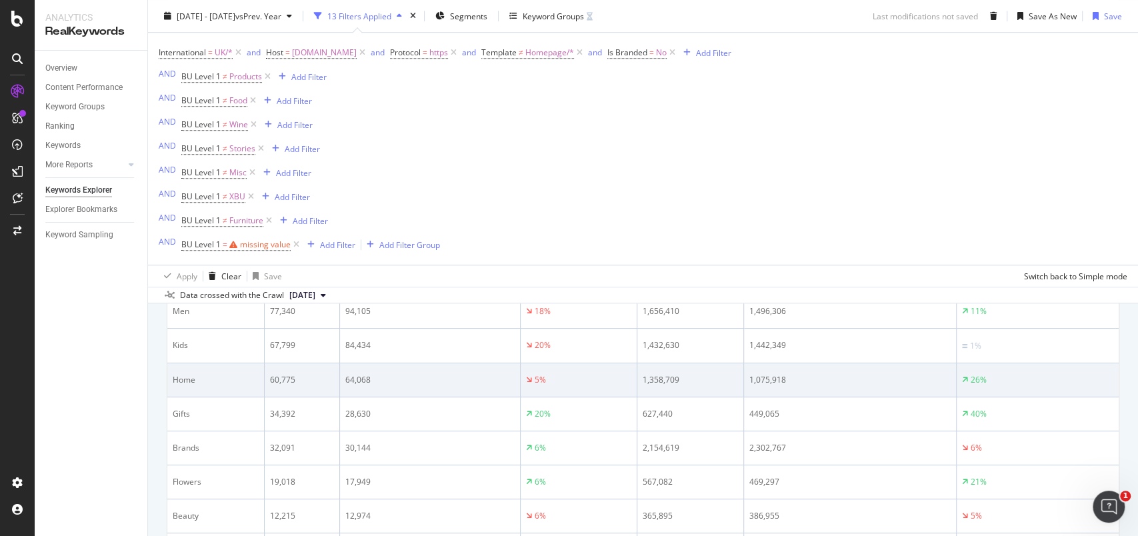
scroll to position [572, 0]
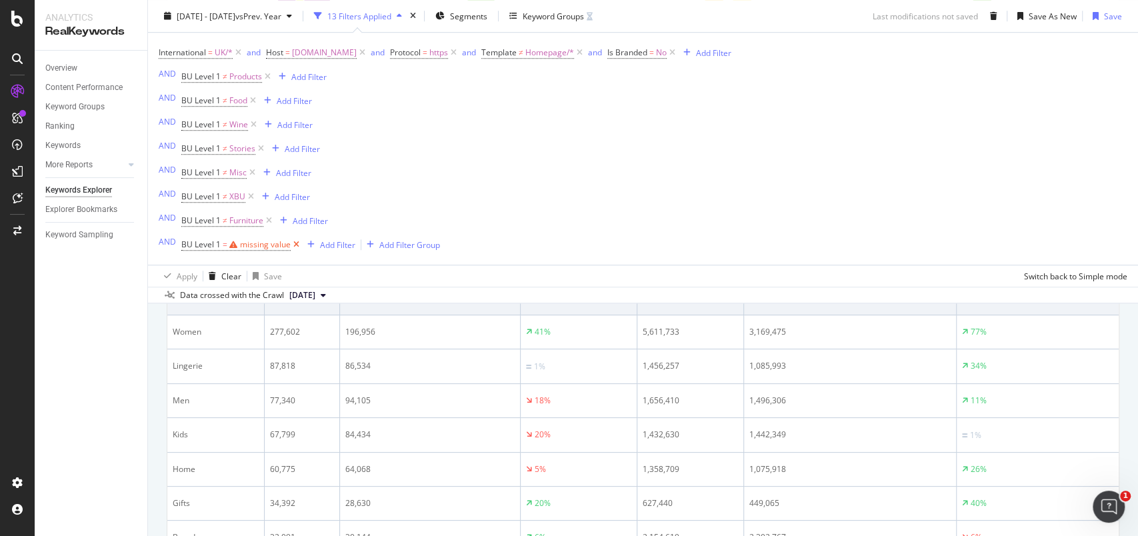
click at [297, 243] on icon at bounding box center [296, 244] width 11 height 13
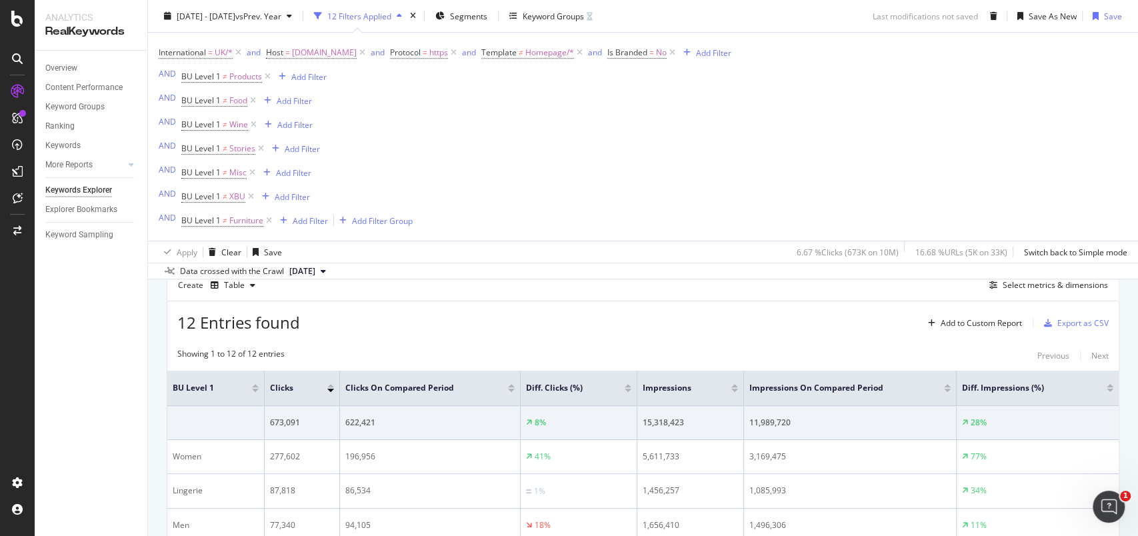
scroll to position [369, 0]
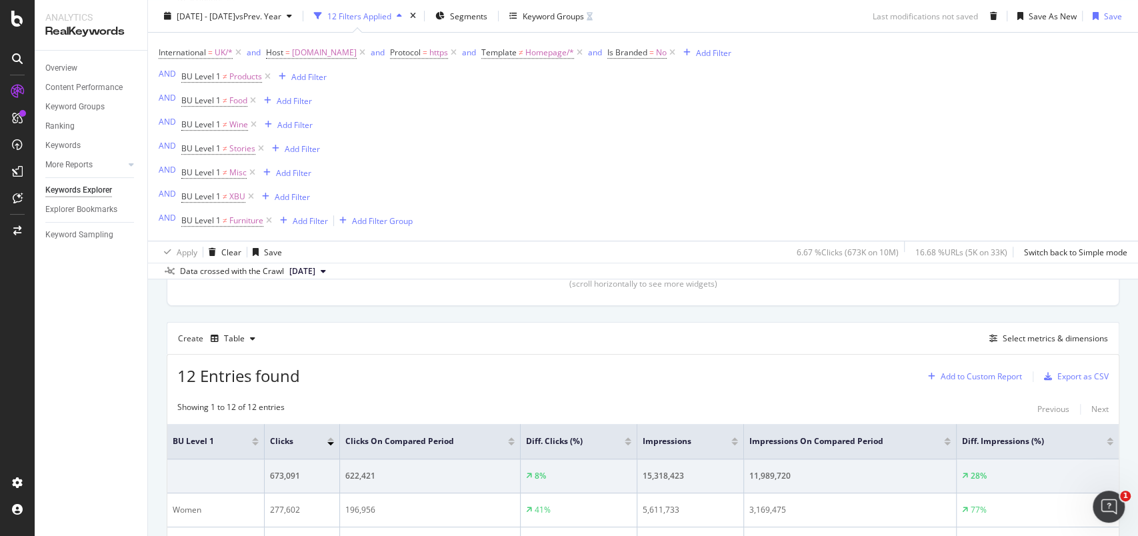
click at [991, 377] on div "Add to Custom Report" at bounding box center [981, 377] width 81 height 8
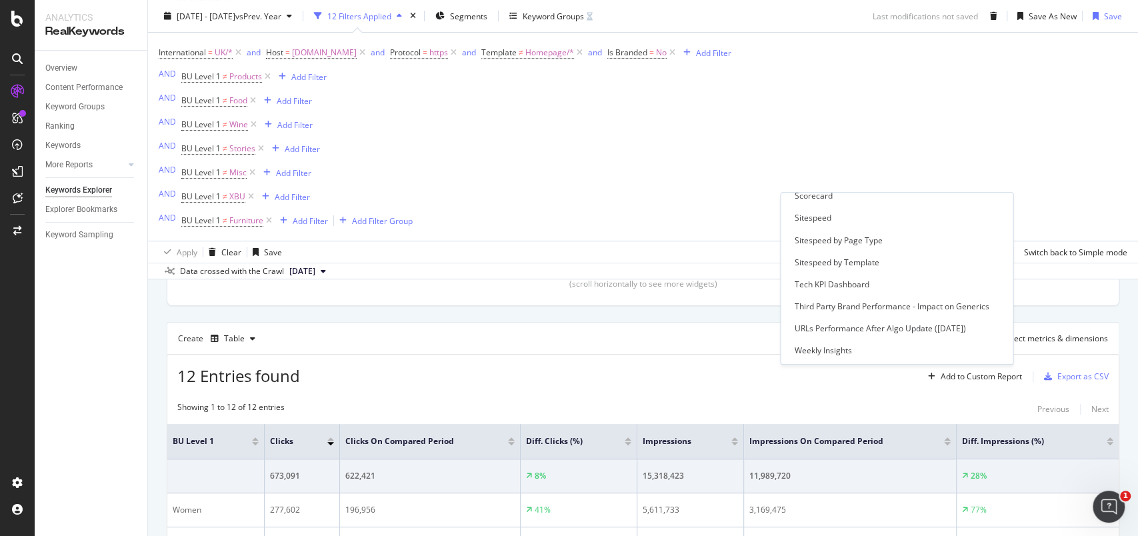
scroll to position [486, 0]
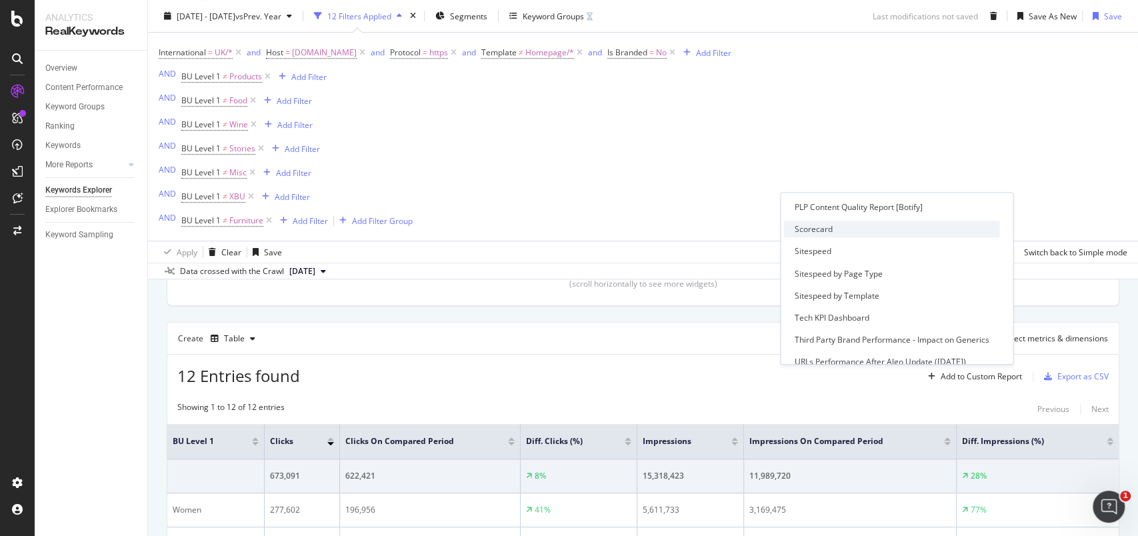
click at [818, 231] on div "Scorecard" at bounding box center [892, 229] width 216 height 17
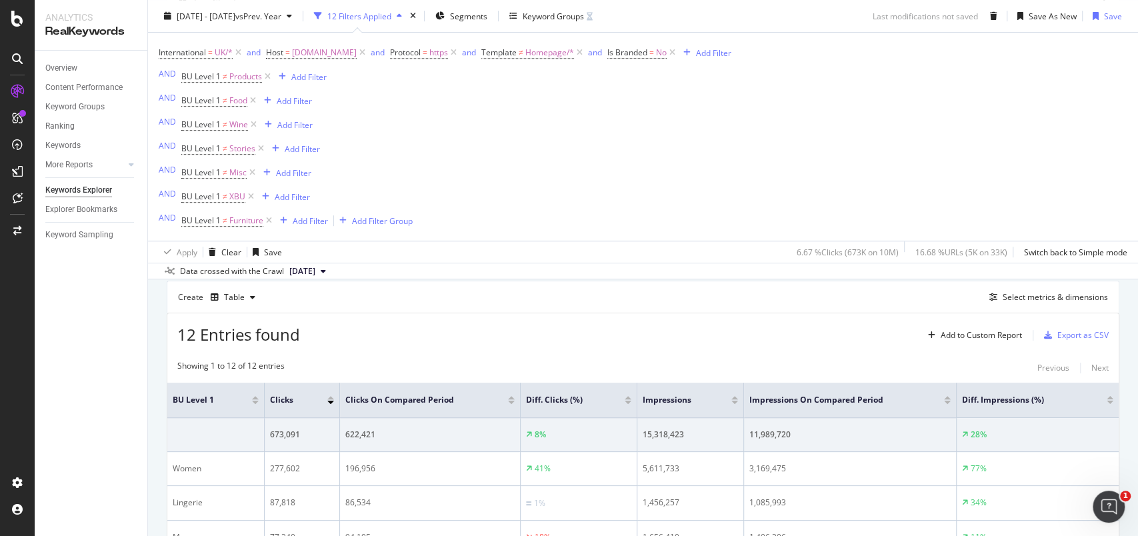
scroll to position [370, 0]
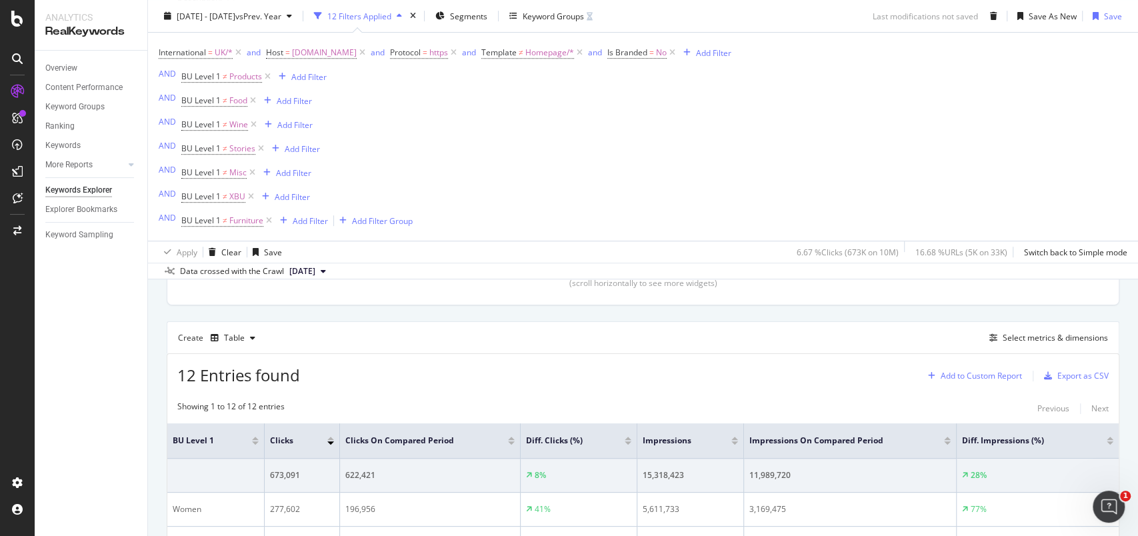
click at [951, 373] on div "Add to Custom Report" at bounding box center [981, 376] width 81 height 8
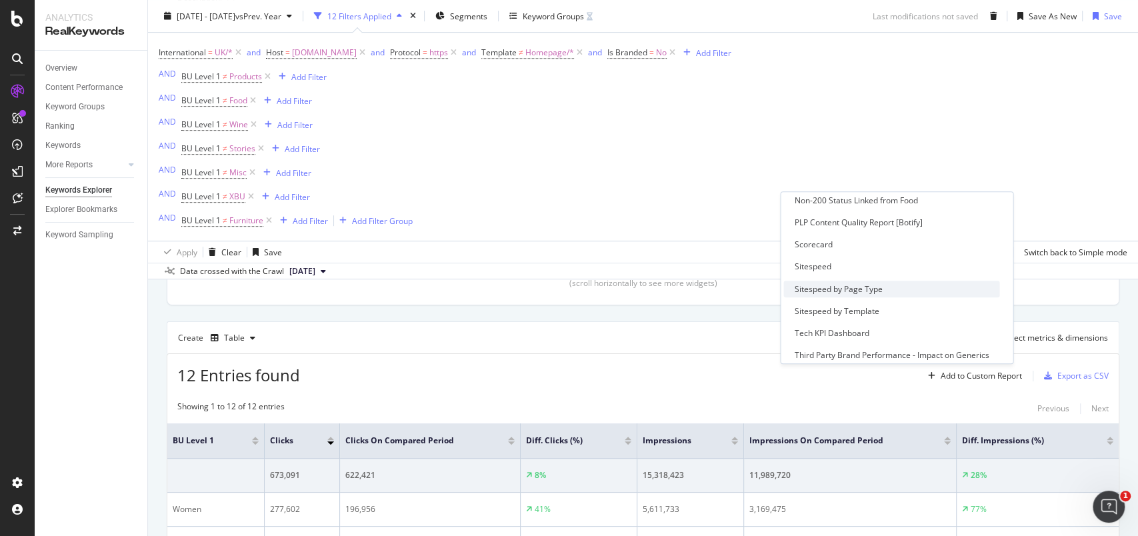
scroll to position [430, 0]
click at [816, 286] on div "Scorecard" at bounding box center [813, 283] width 38 height 11
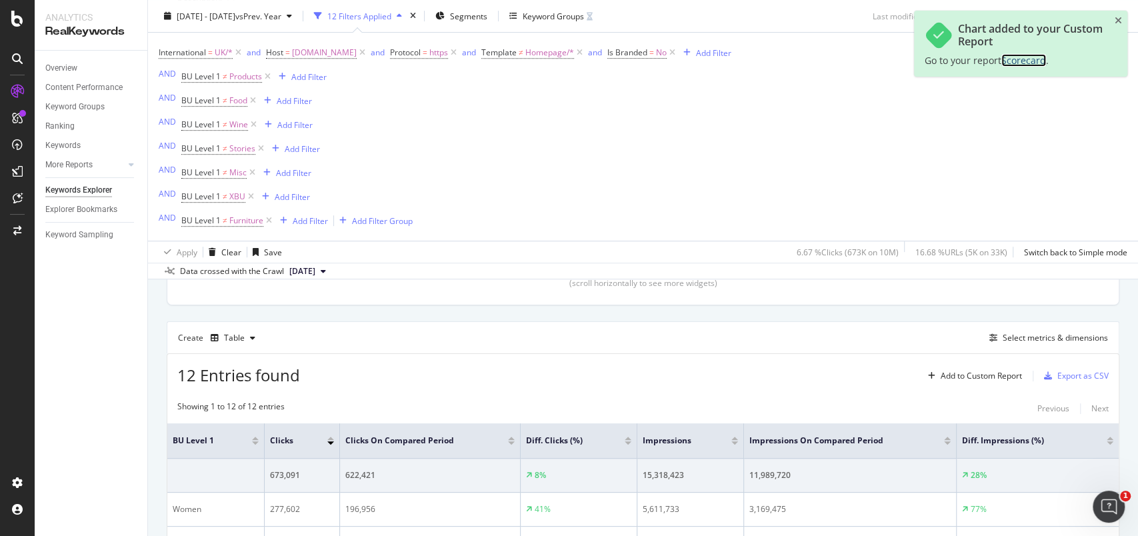
click at [1030, 59] on span "Scorecard" at bounding box center [1024, 60] width 45 height 13
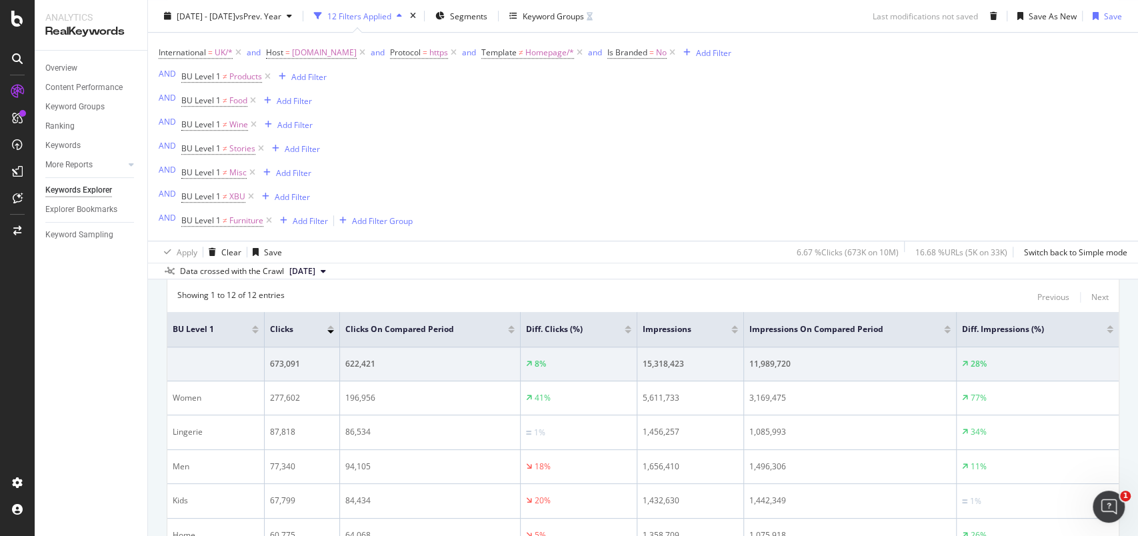
scroll to position [370, 0]
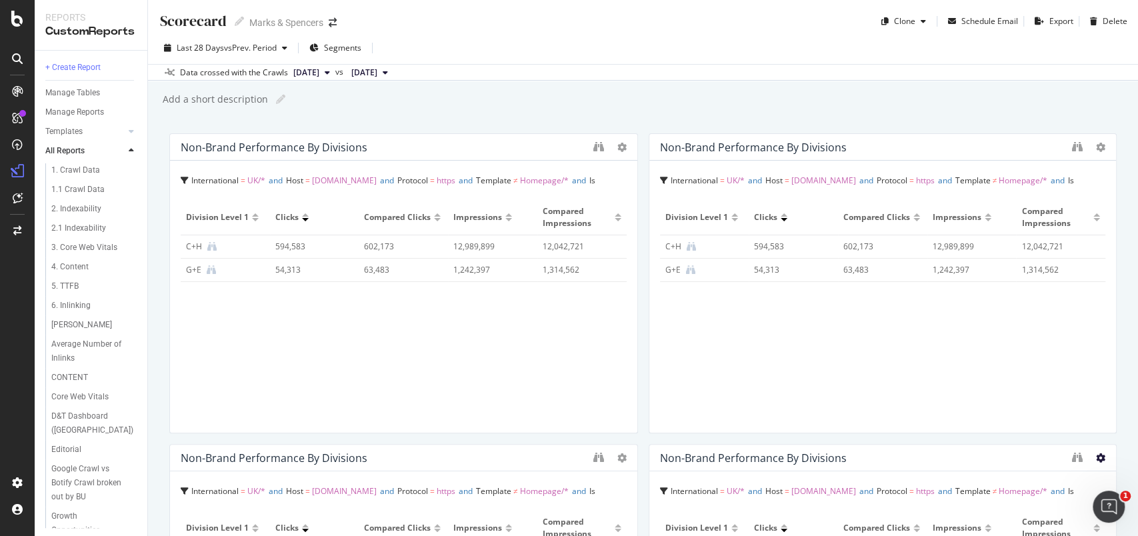
click at [1096, 460] on icon at bounding box center [1100, 458] width 9 height 9
click at [1065, 458] on span "Delete" at bounding box center [1058, 458] width 25 height 12
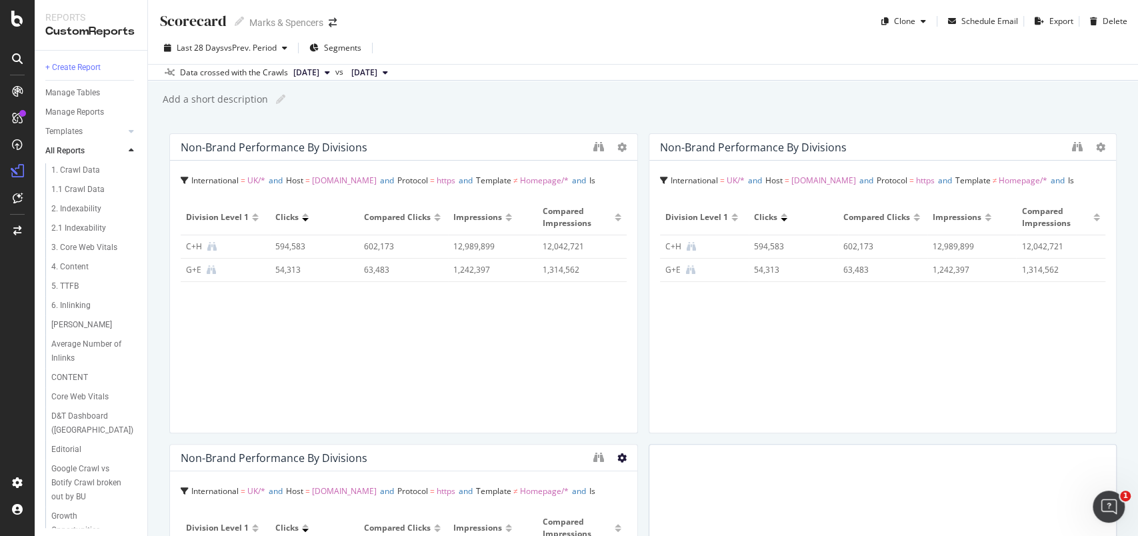
click at [618, 458] on icon at bounding box center [622, 458] width 9 height 9
click at [638, 475] on div "Delete" at bounding box center [645, 478] width 67 height 19
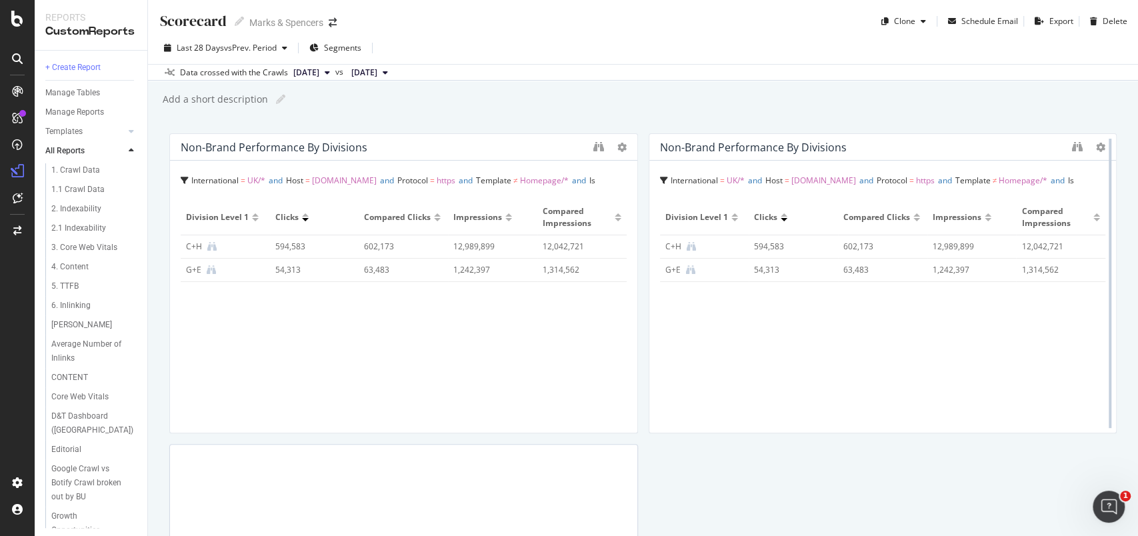
click at [1104, 144] on div at bounding box center [1110, 283] width 13 height 300
click at [1104, 147] on div at bounding box center [1110, 283] width 13 height 300
click at [1096, 147] on icon at bounding box center [1100, 147] width 9 height 9
click at [1051, 149] on span "Delete" at bounding box center [1058, 147] width 25 height 12
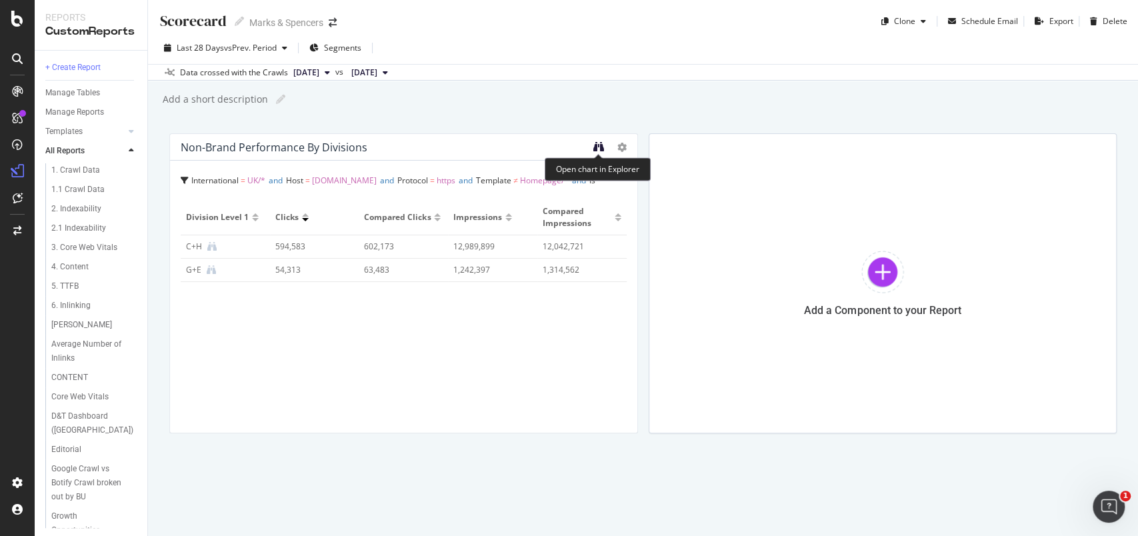
click at [594, 149] on icon "binoculars" at bounding box center [599, 146] width 11 height 11
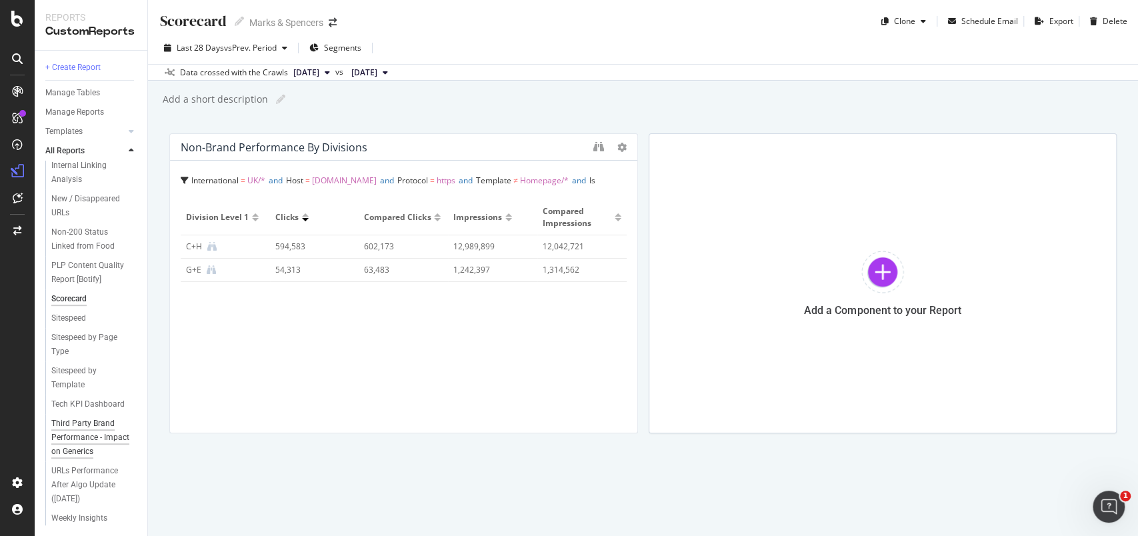
scroll to position [520, 0]
click at [626, 145] on div at bounding box center [631, 283] width 13 height 300
click at [620, 145] on icon at bounding box center [622, 147] width 9 height 9
click at [644, 162] on span at bounding box center [636, 167] width 16 height 16
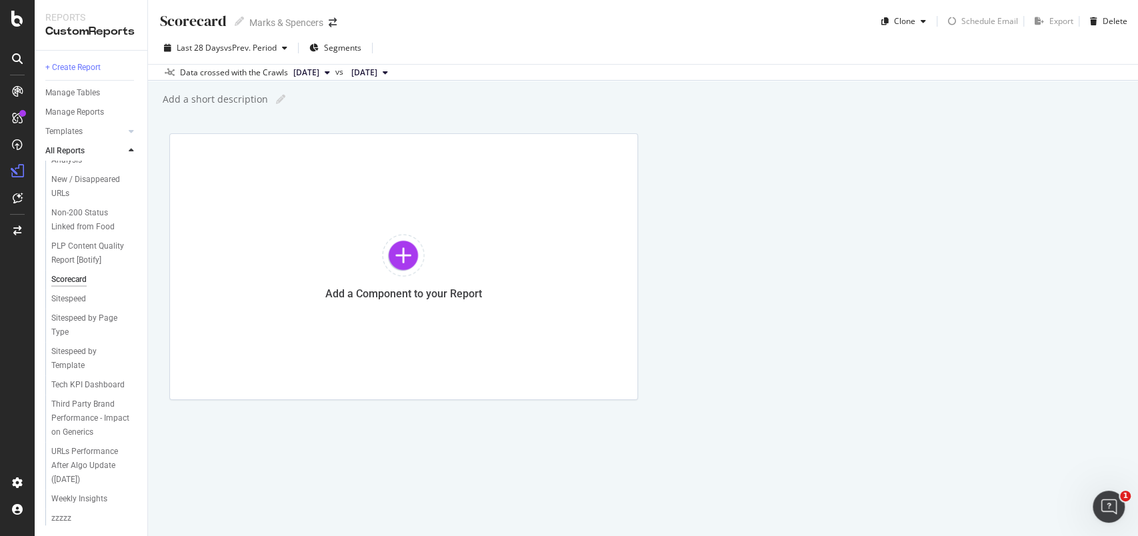
scroll to position [539, 0]
click at [77, 516] on link "zzzzz" at bounding box center [94, 519] width 87 height 14
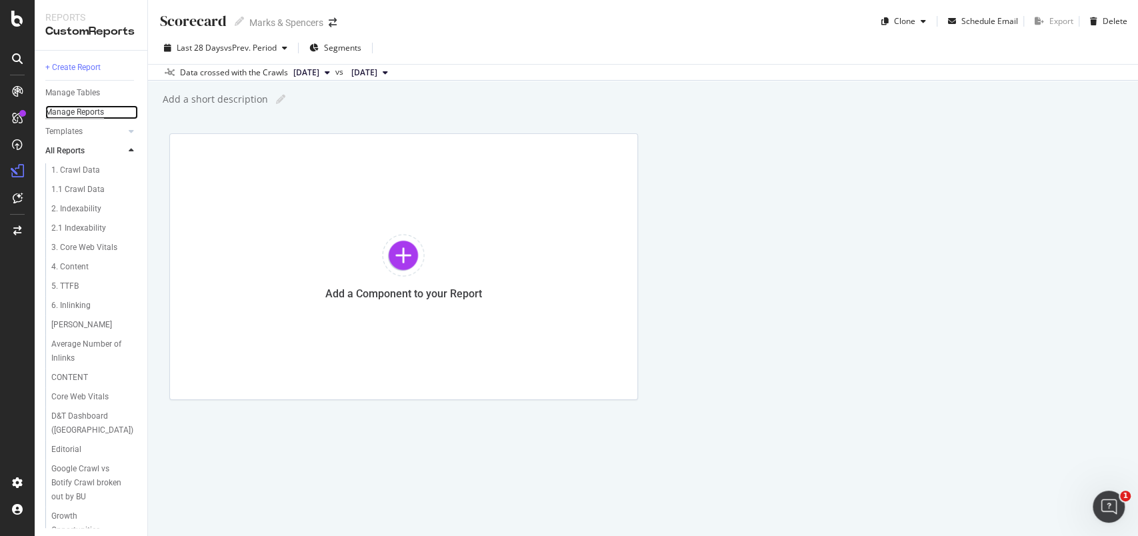
click at [95, 115] on div "Manage Reports" at bounding box center [74, 112] width 59 height 14
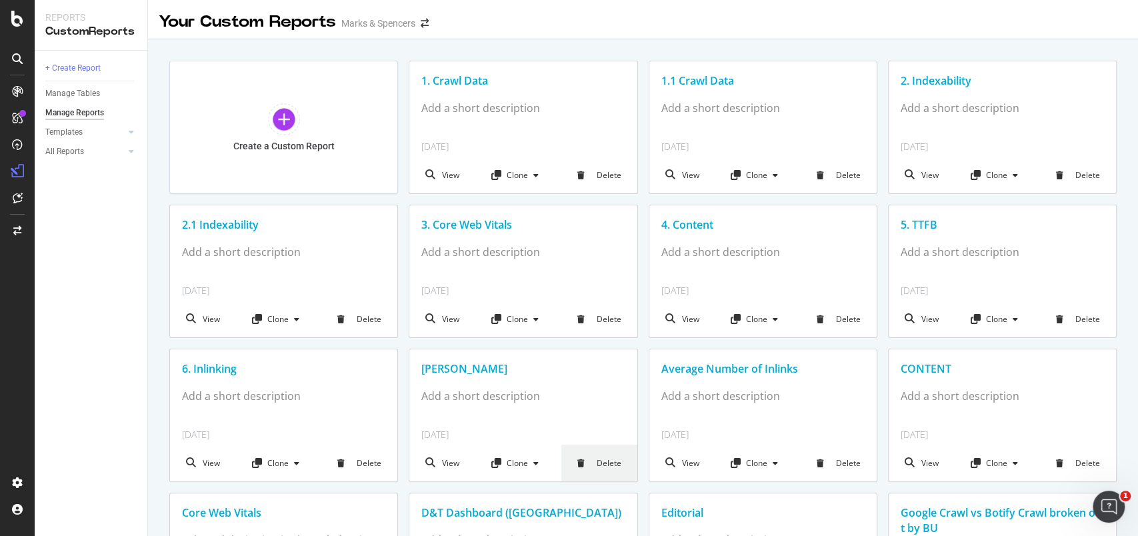
click at [612, 461] on div "Delete" at bounding box center [600, 463] width 76 height 37
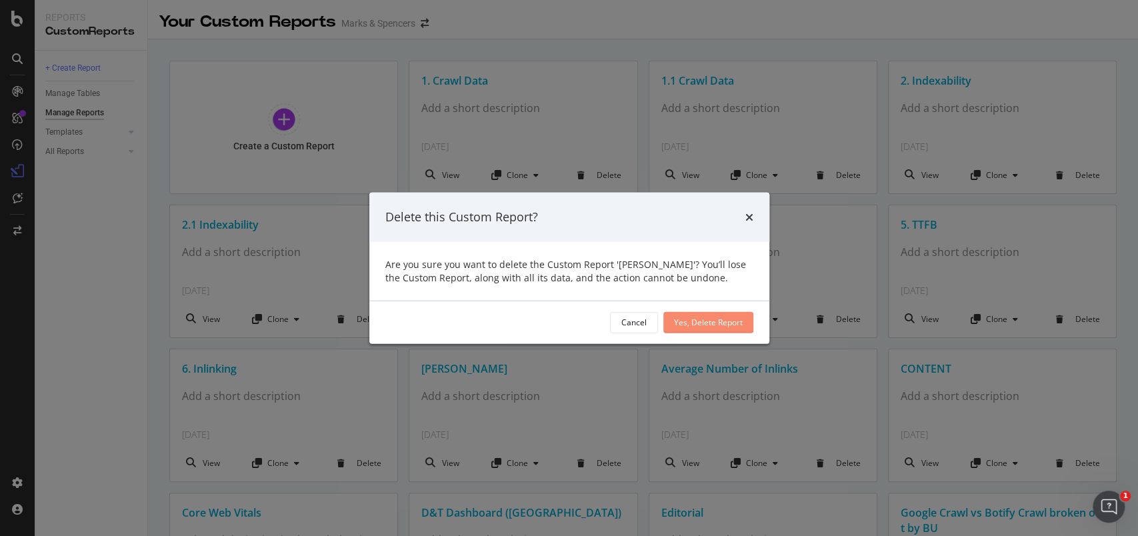
click at [713, 319] on div "Yes, Delete Report" at bounding box center [708, 322] width 69 height 11
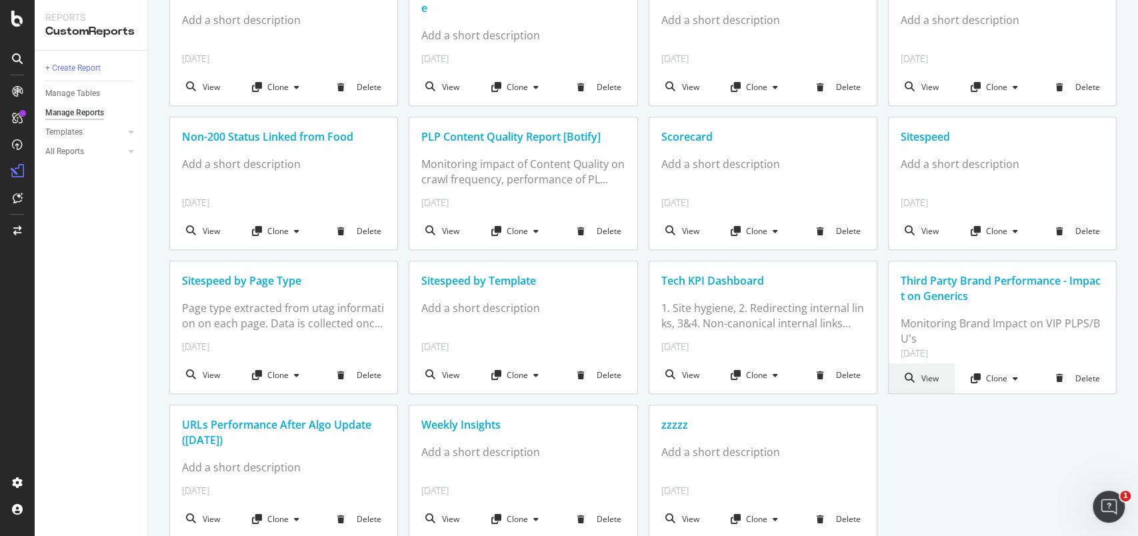
scroll to position [688, 0]
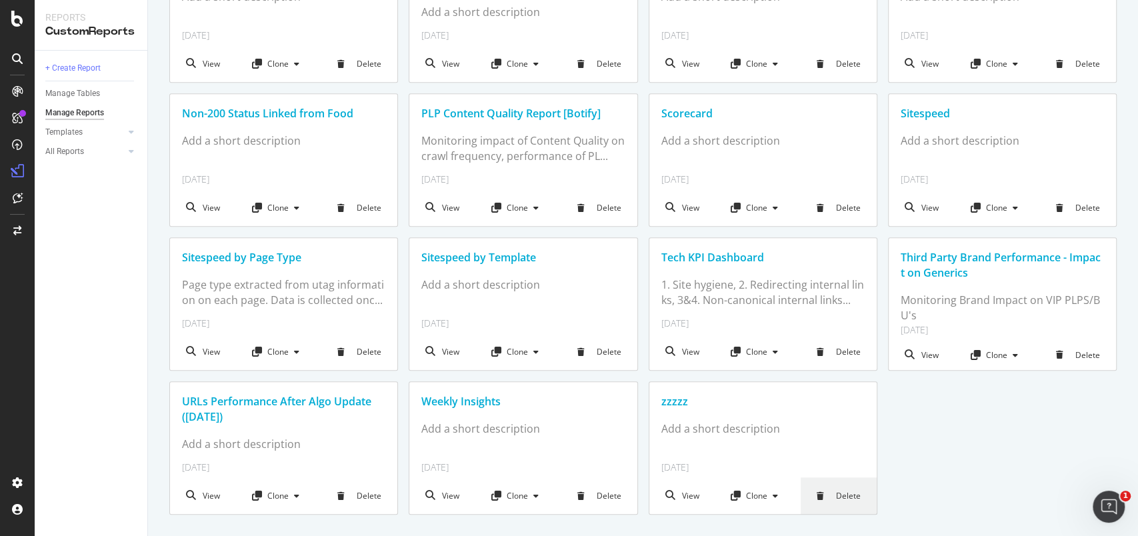
click at [834, 499] on div "Delete" at bounding box center [839, 496] width 76 height 37
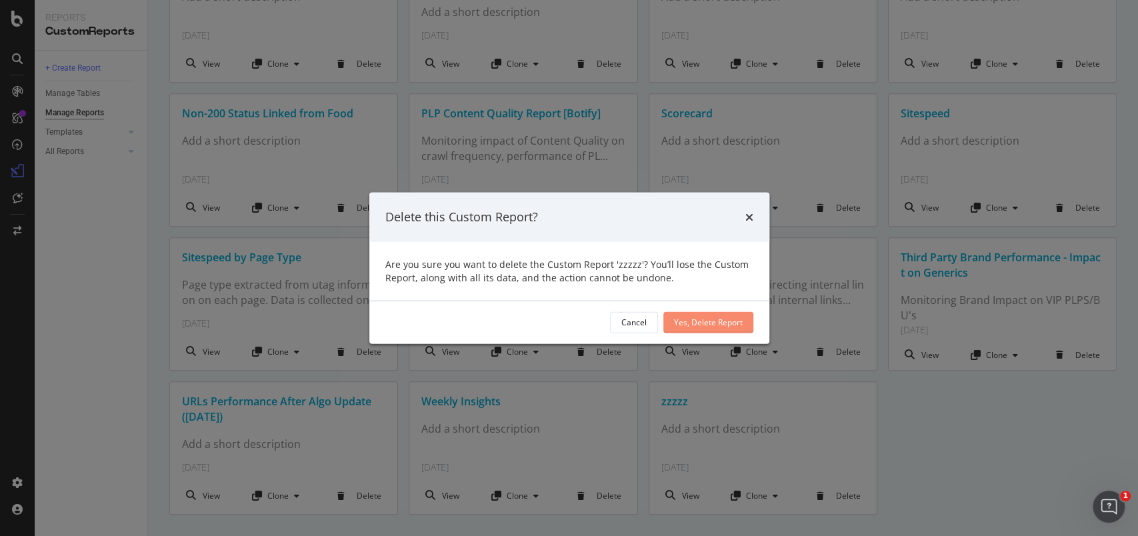
click at [726, 323] on div "Yes, Delete Report" at bounding box center [708, 322] width 69 height 11
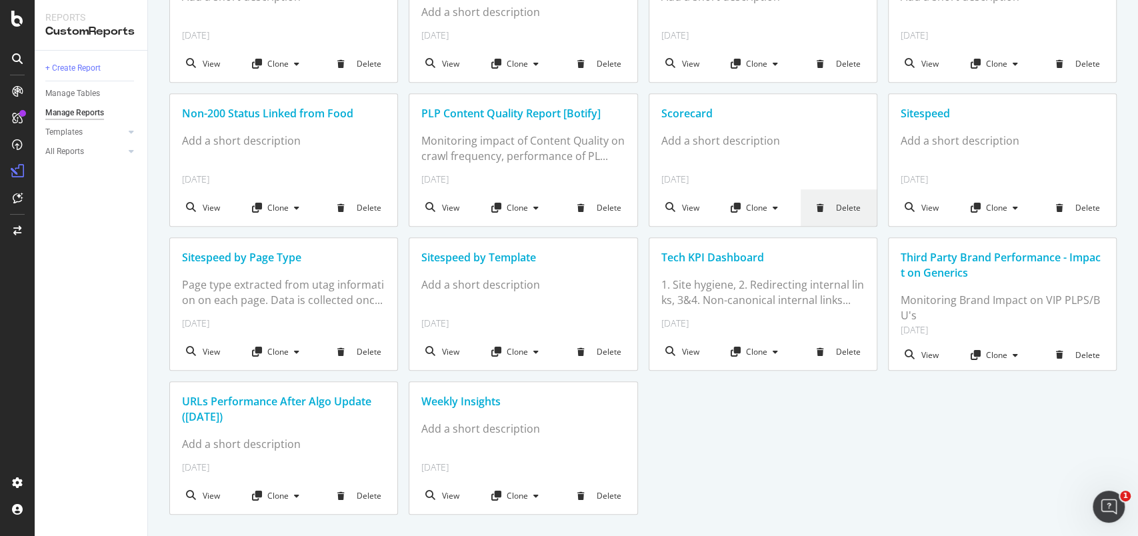
click at [838, 216] on div "Delete" at bounding box center [839, 207] width 76 height 37
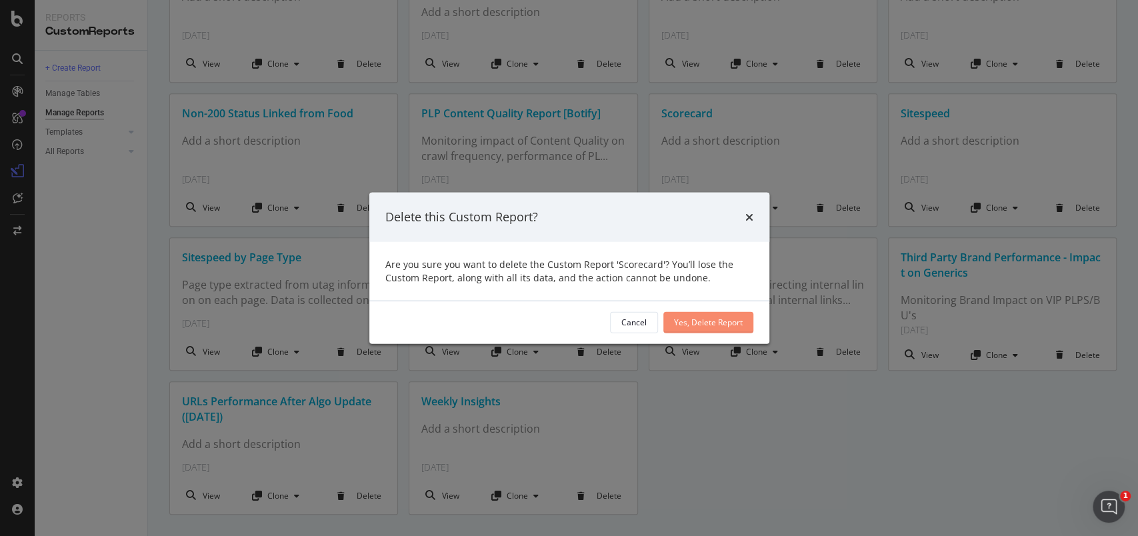
click at [737, 317] on div "Yes, Delete Report" at bounding box center [708, 322] width 69 height 11
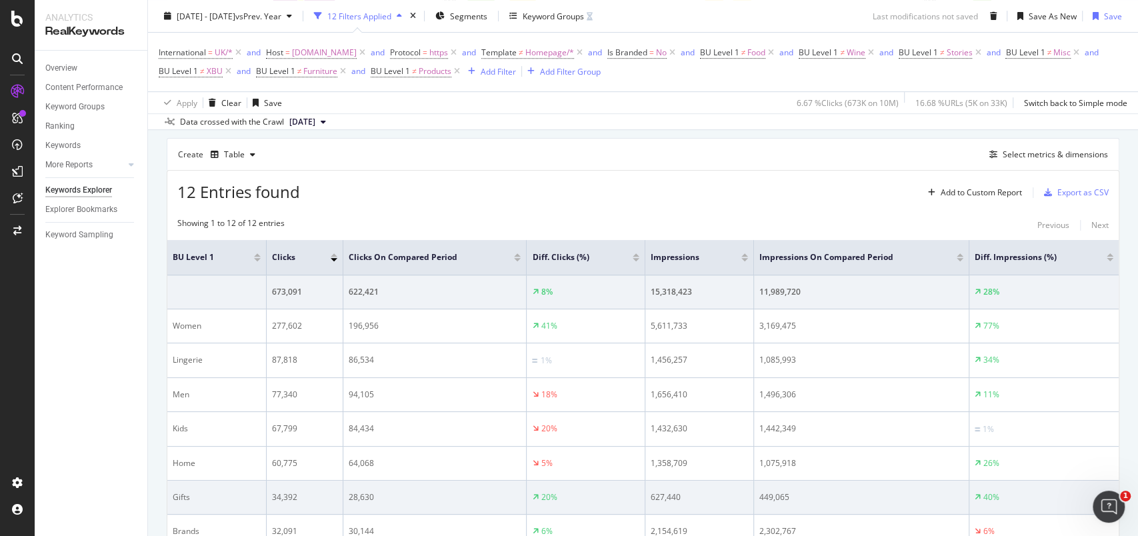
scroll to position [399, 0]
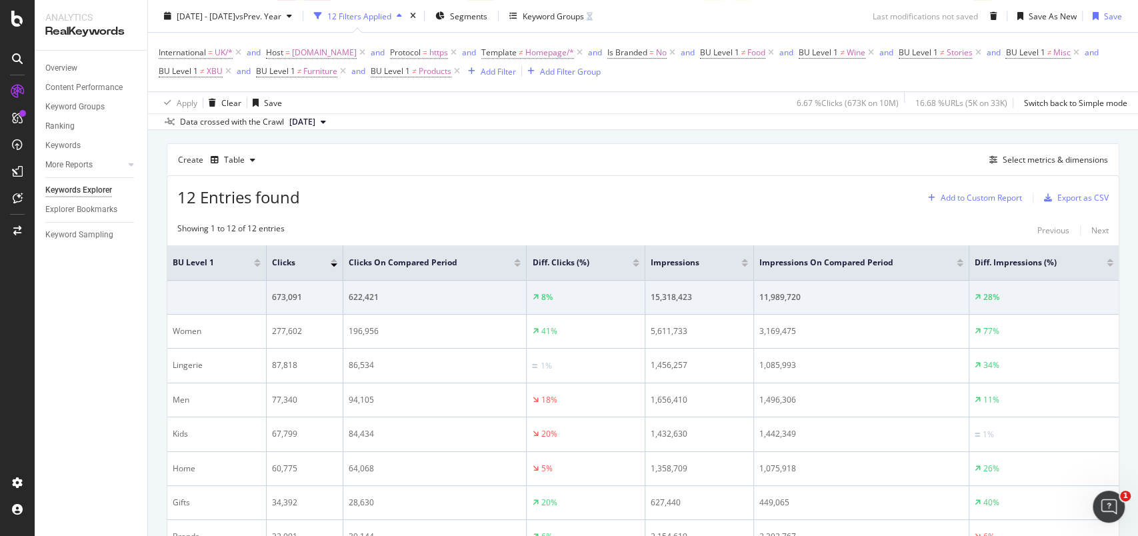
click at [983, 199] on div "Add to Custom Report" at bounding box center [981, 198] width 81 height 8
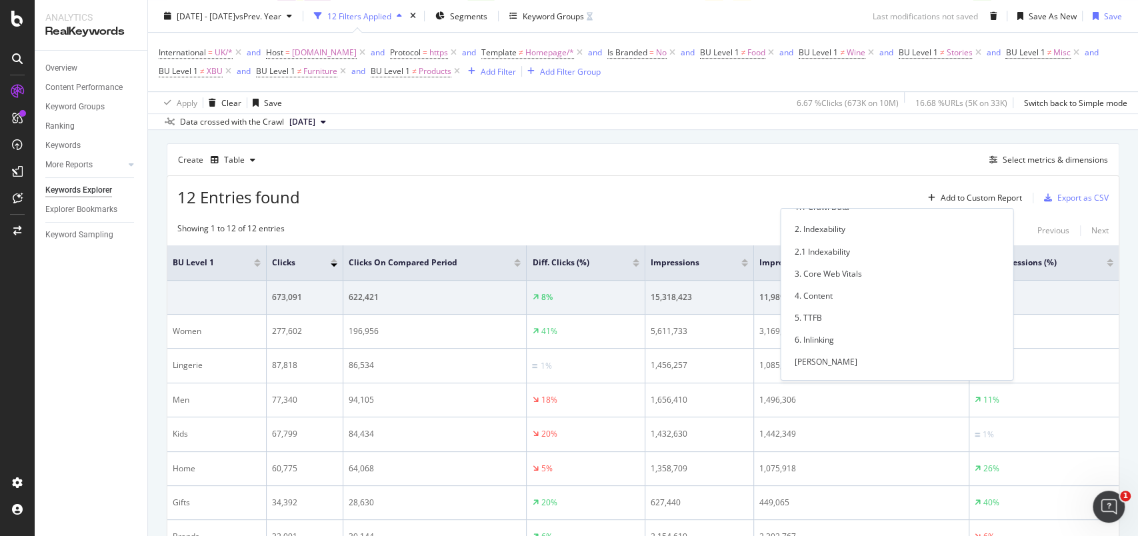
scroll to position [0, 0]
click at [854, 224] on div "New Custom Report" at bounding box center [847, 222] width 74 height 11
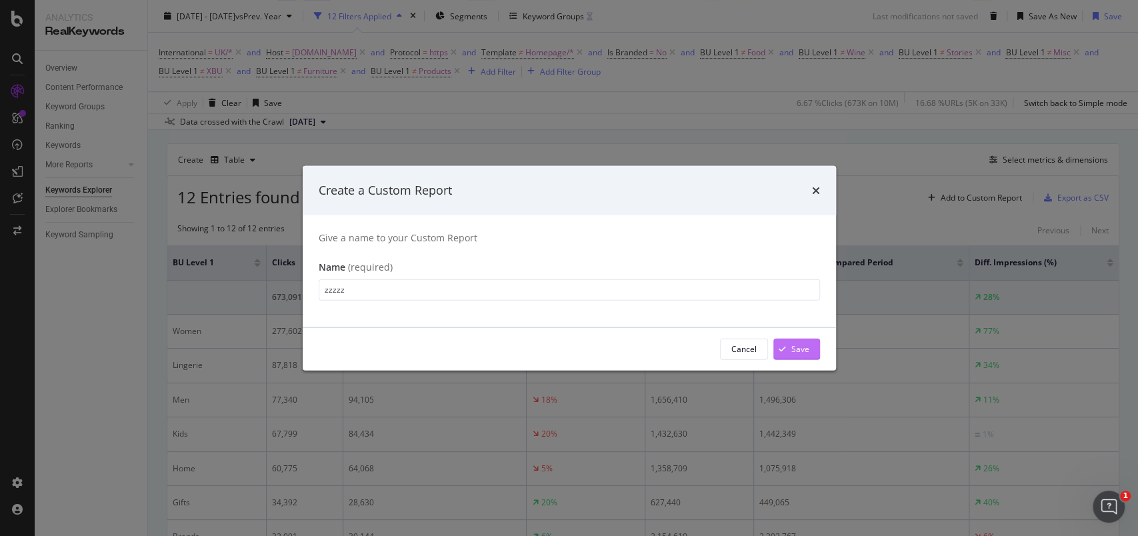
type input "zzzzz"
click at [802, 350] on div "Save" at bounding box center [801, 348] width 18 height 11
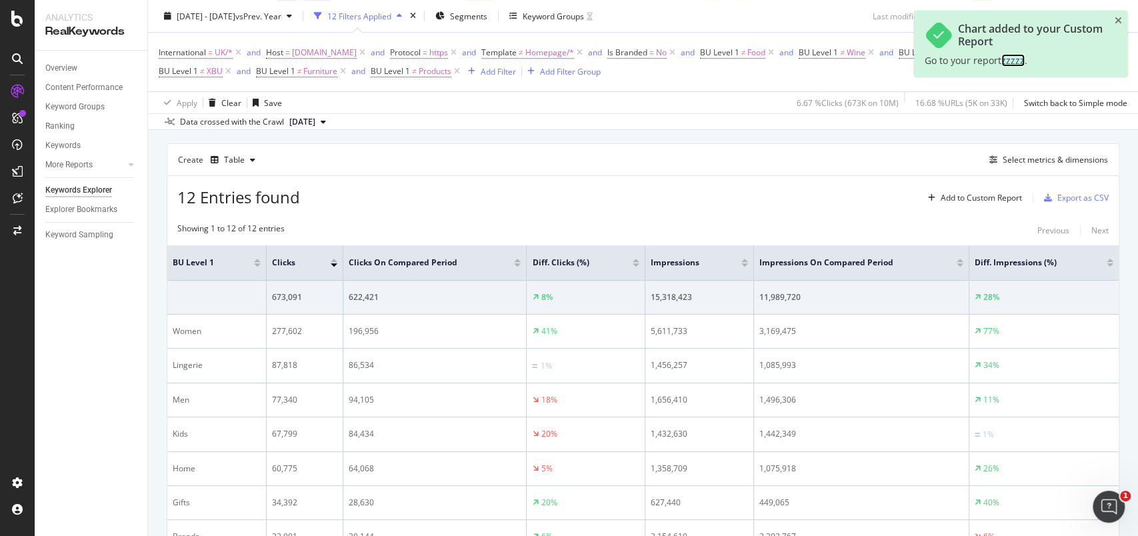
click at [1014, 58] on span "zzzzz" at bounding box center [1013, 60] width 23 height 13
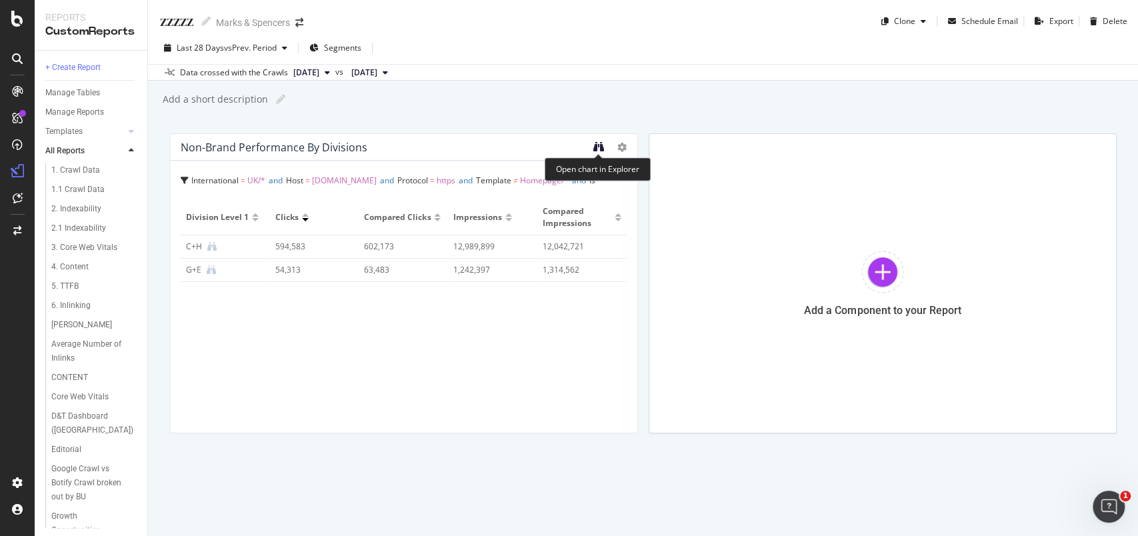
click at [598, 149] on icon "binoculars" at bounding box center [599, 146] width 11 height 11
click at [603, 147] on icon "binoculars" at bounding box center [599, 146] width 11 height 11
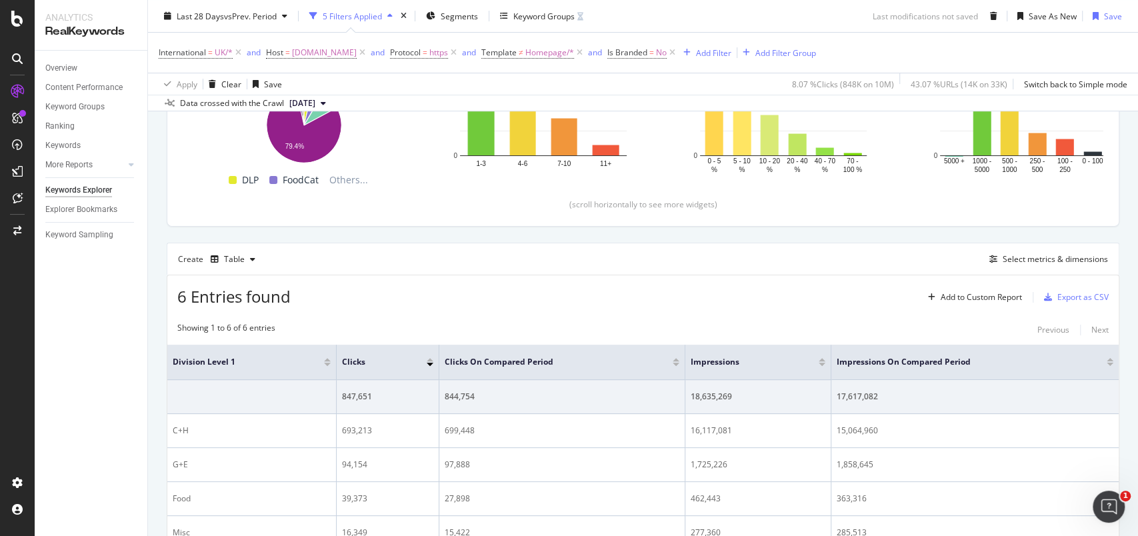
scroll to position [260, 0]
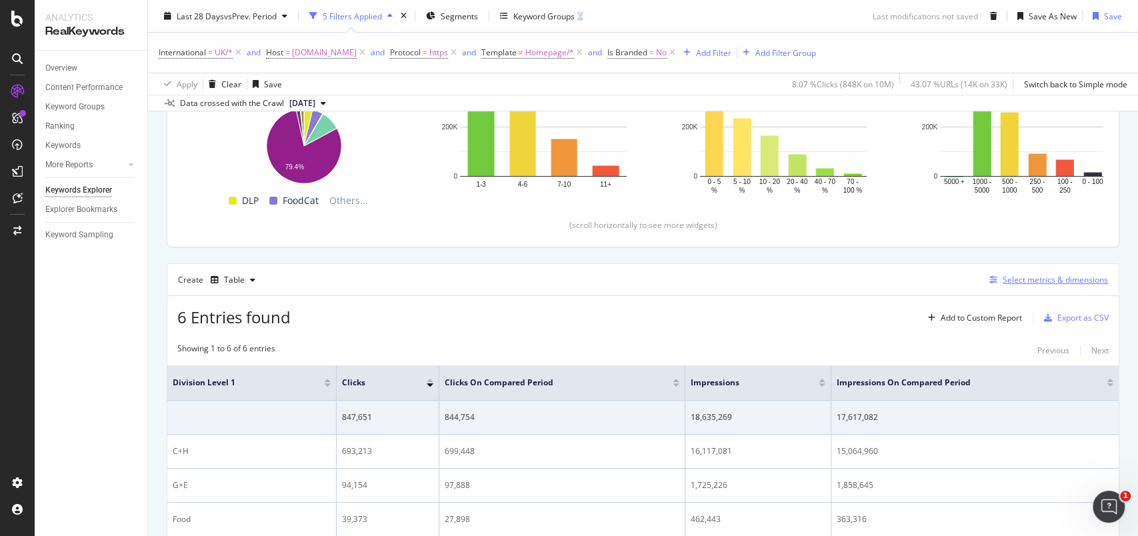
click at [1018, 282] on div "Select metrics & dimensions" at bounding box center [1055, 279] width 105 height 11
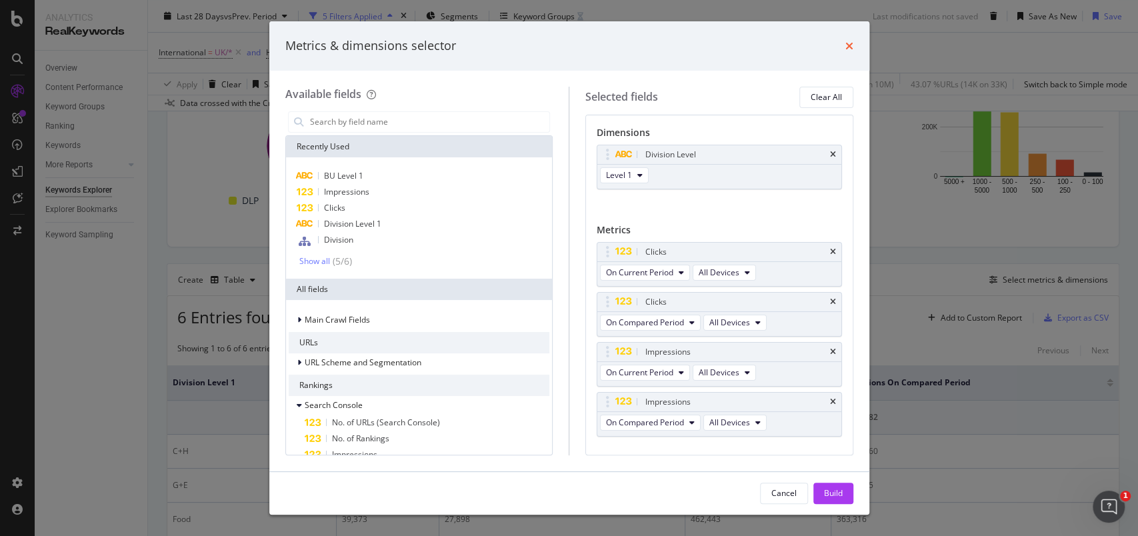
click at [846, 47] on icon "times" at bounding box center [850, 46] width 8 height 11
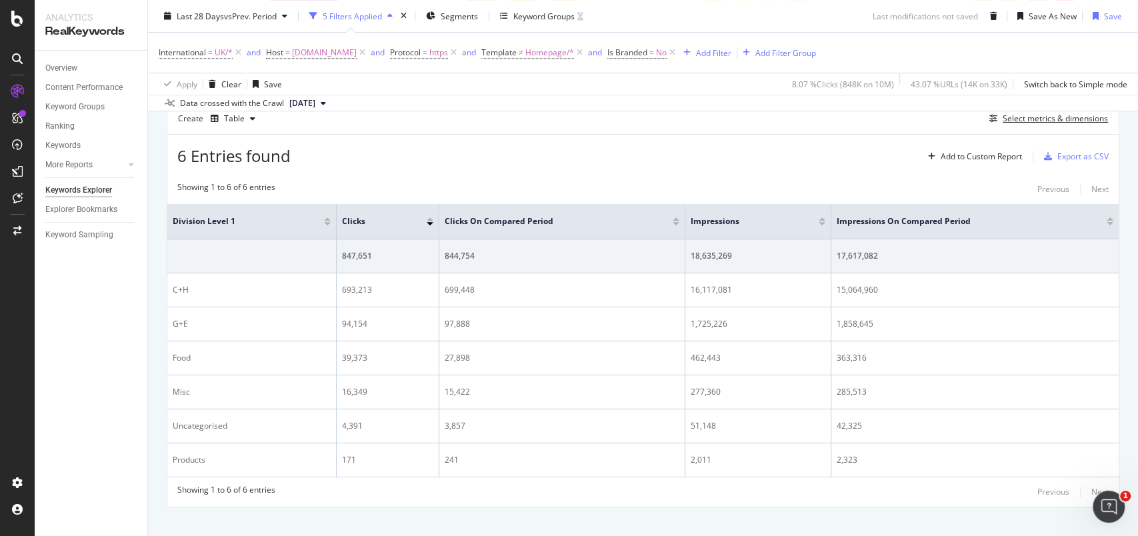
scroll to position [438, 0]
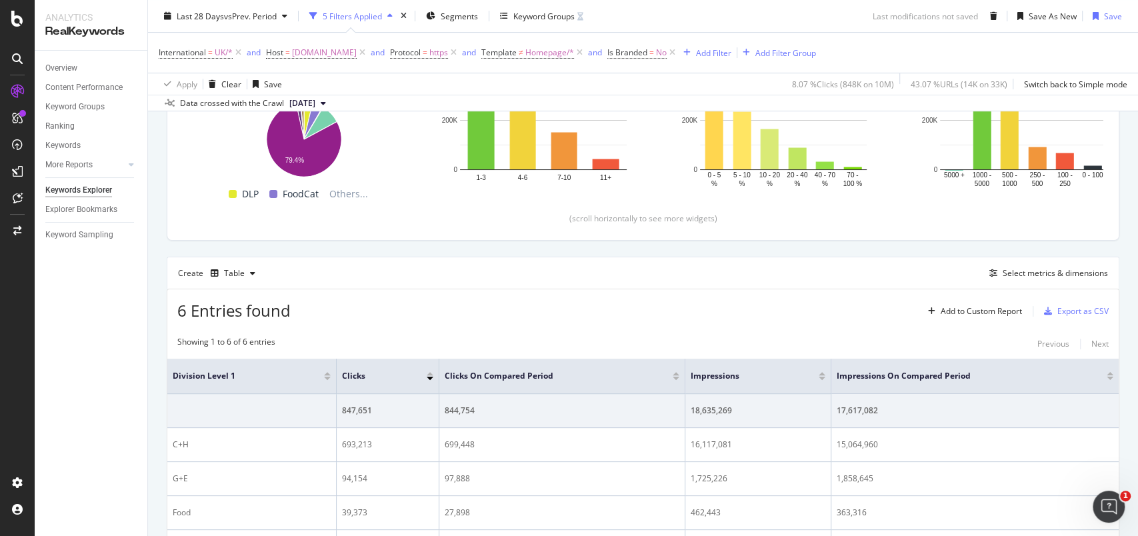
scroll to position [438, 0]
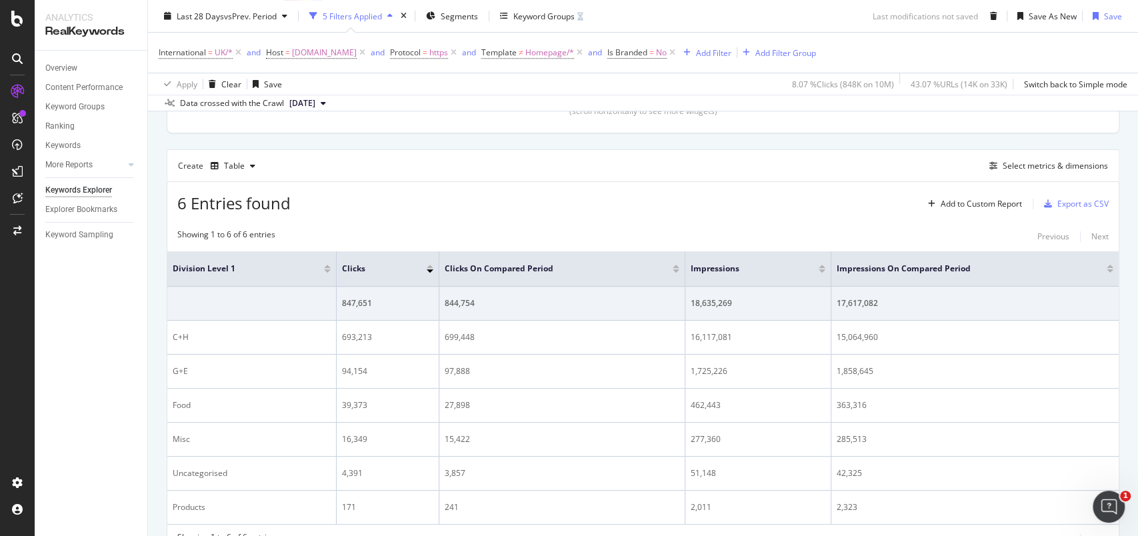
scroll to position [349, 0]
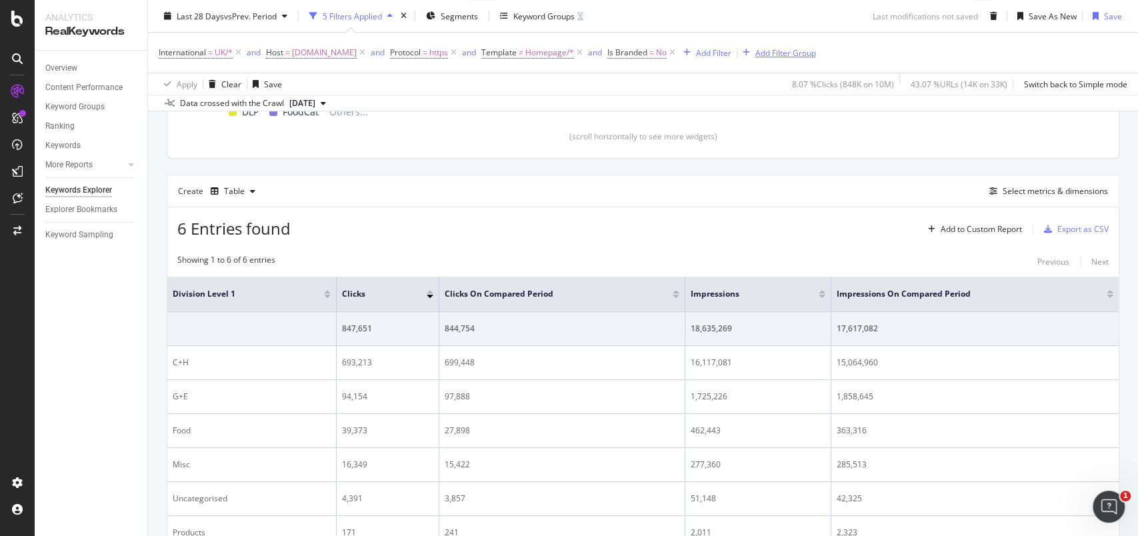
click at [816, 48] on div "Add Filter Group" at bounding box center [786, 52] width 61 height 11
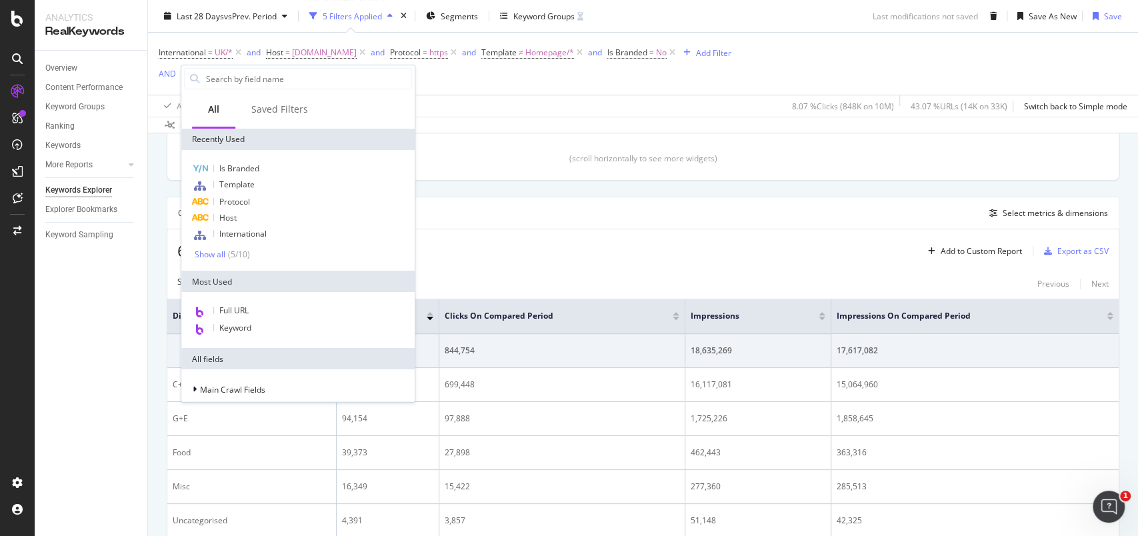
scroll to position [371, 0]
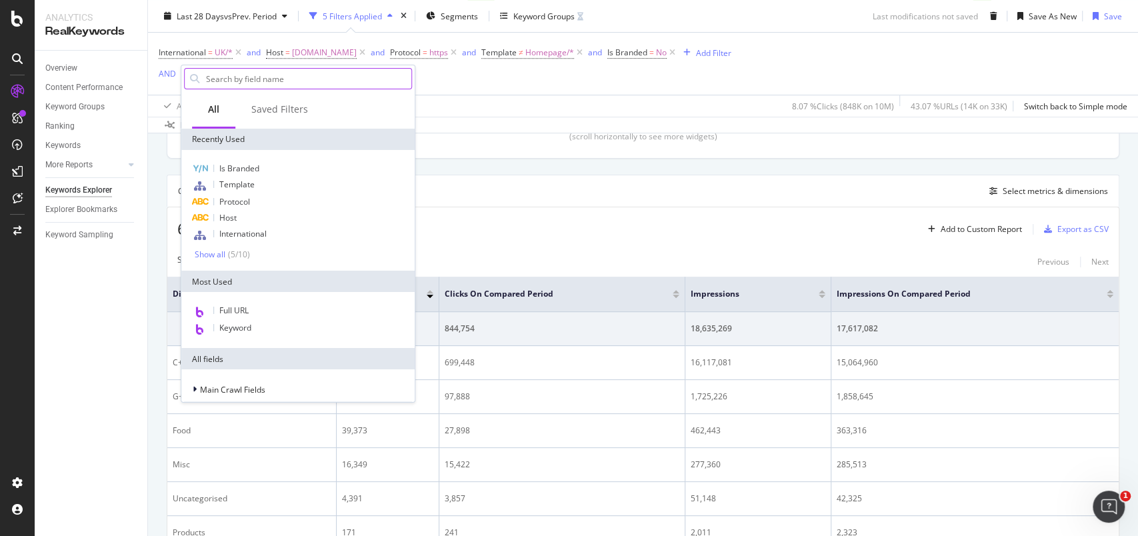
click at [273, 79] on input "text" at bounding box center [308, 79] width 207 height 20
click at [465, 15] on span "Segments" at bounding box center [459, 15] width 37 height 11
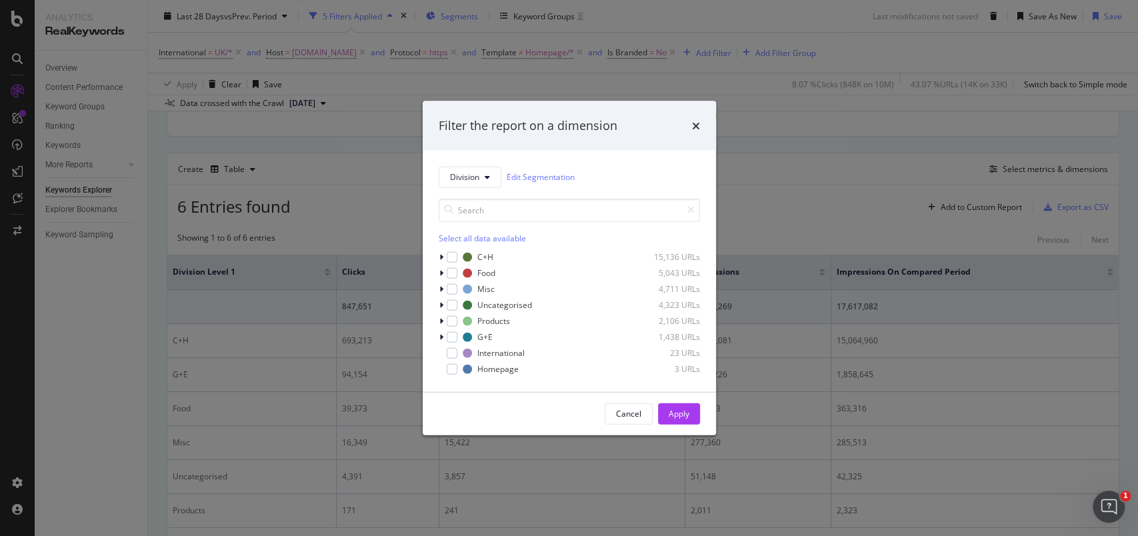
scroll to position [349, 0]
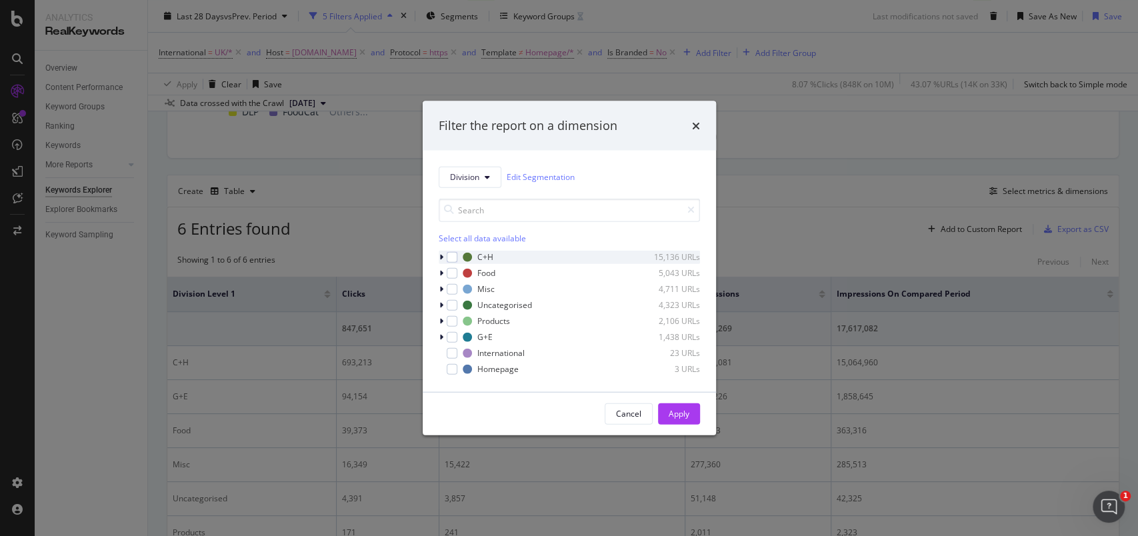
click at [443, 257] on icon "modal" at bounding box center [442, 257] width 4 height 8
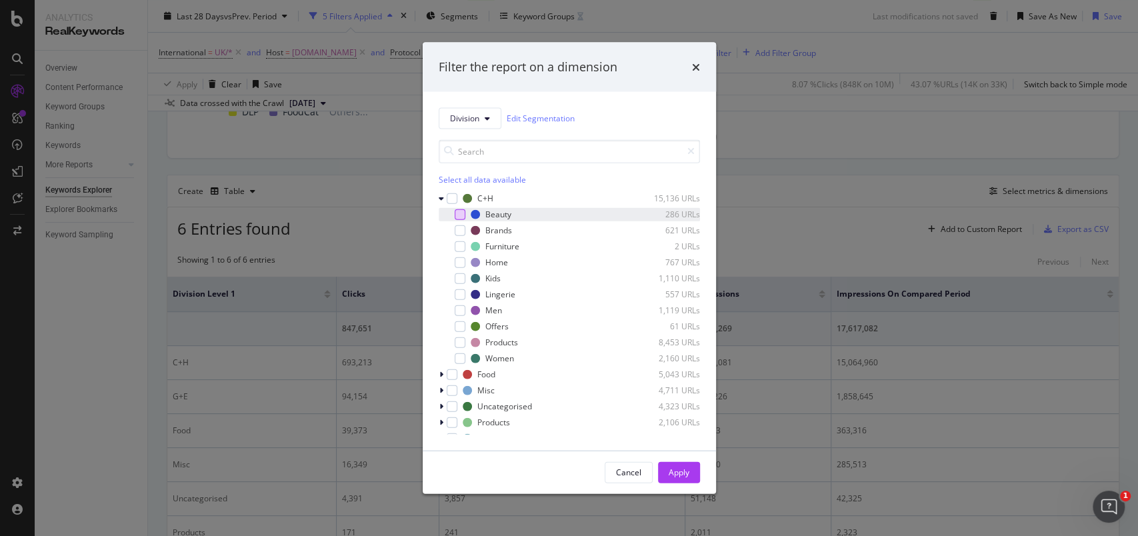
click at [459, 214] on div "modal" at bounding box center [460, 214] width 11 height 11
click at [460, 230] on div "modal" at bounding box center [460, 230] width 11 height 11
click at [460, 230] on icon "modal" at bounding box center [460, 230] width 6 height 7
click at [460, 228] on div "modal" at bounding box center [460, 230] width 11 height 11
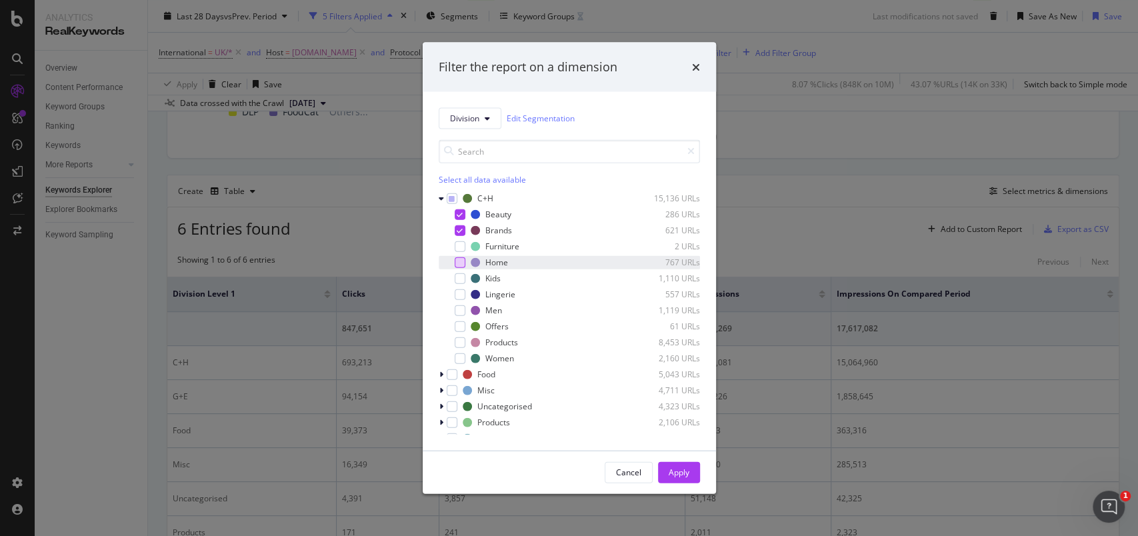
click at [464, 264] on div "modal" at bounding box center [460, 262] width 11 height 11
click at [463, 277] on div "modal" at bounding box center [460, 278] width 11 height 11
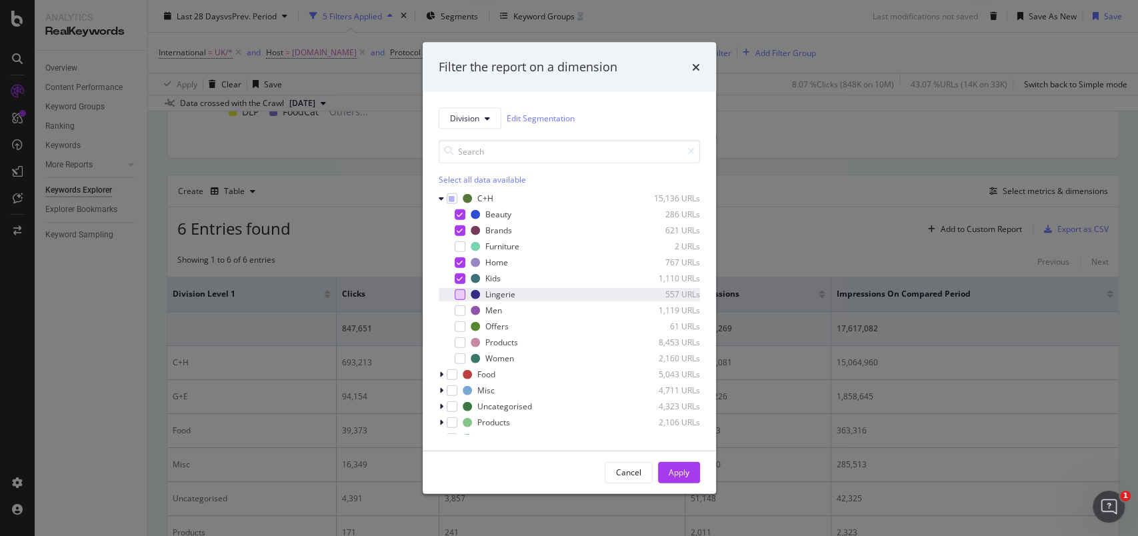
click at [460, 292] on div "modal" at bounding box center [460, 294] width 11 height 11
click at [460, 307] on div "modal" at bounding box center [460, 310] width 11 height 11
click at [459, 353] on div "modal" at bounding box center [460, 358] width 11 height 11
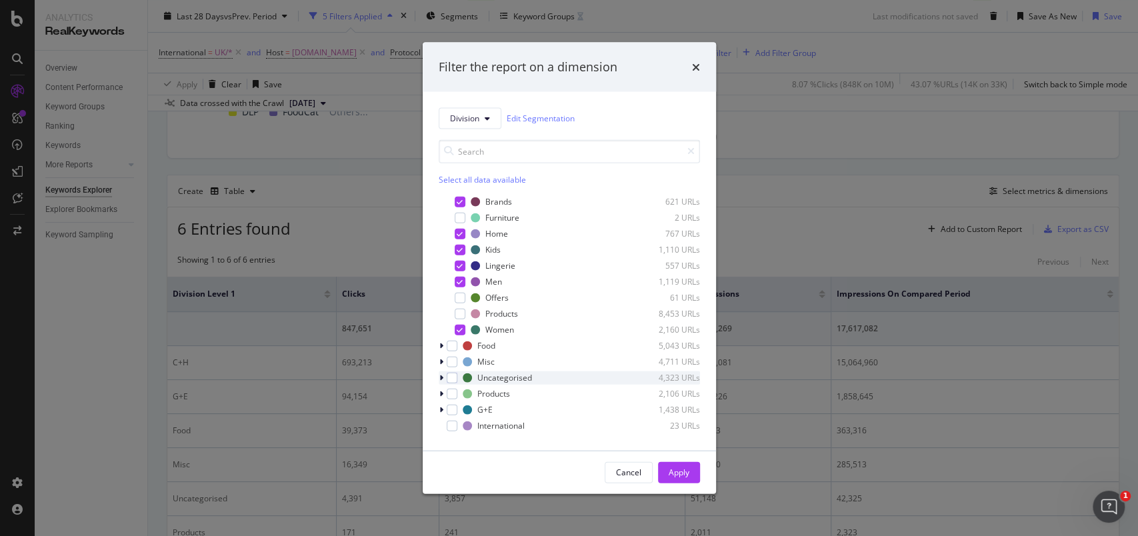
scroll to position [43, 0]
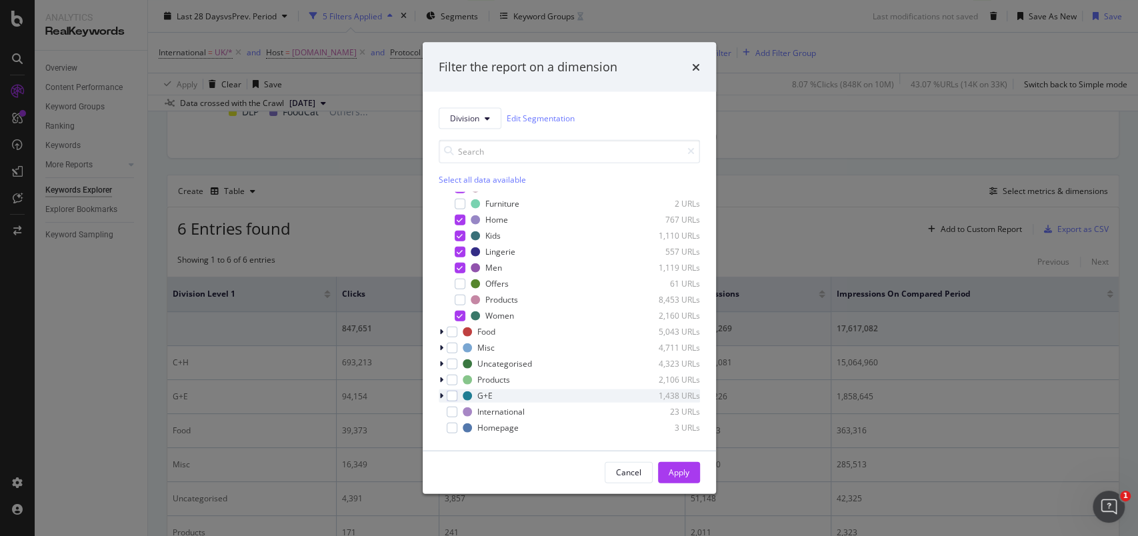
click at [441, 394] on icon "modal" at bounding box center [442, 395] width 4 height 8
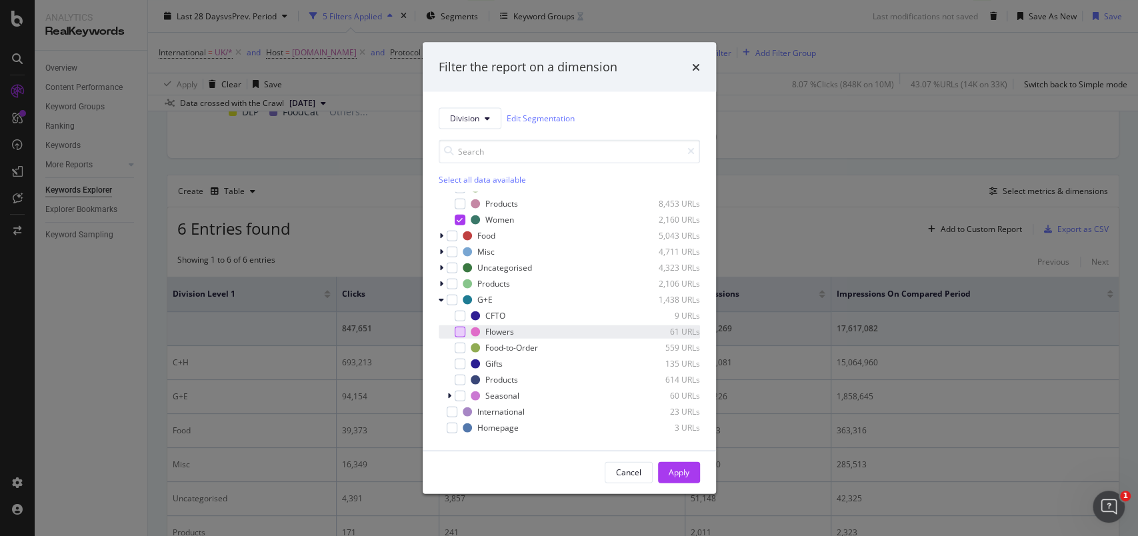
click at [458, 333] on div "modal" at bounding box center [460, 331] width 11 height 11
click at [456, 361] on div "modal" at bounding box center [460, 363] width 11 height 11
click at [459, 391] on div "modal" at bounding box center [460, 395] width 11 height 11
click at [685, 472] on div "Apply" at bounding box center [679, 472] width 21 height 11
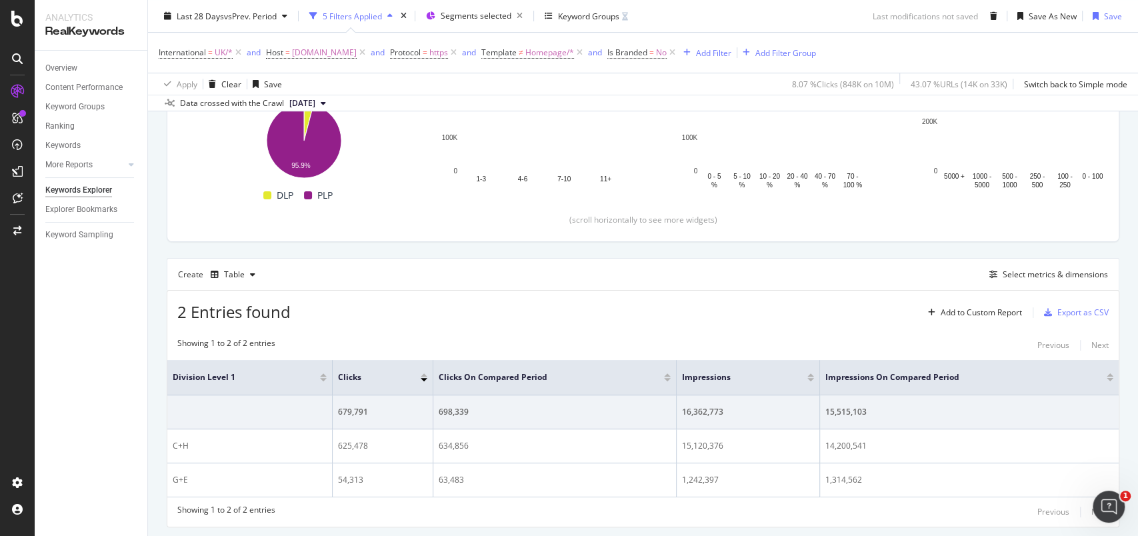
scroll to position [302, 0]
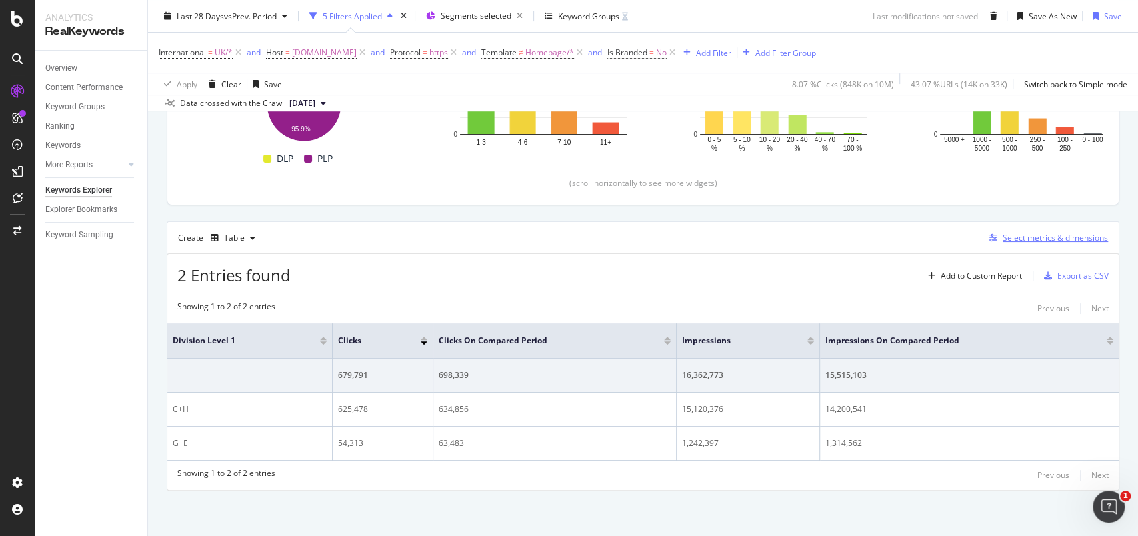
click at [1019, 235] on div "Select metrics & dimensions" at bounding box center [1055, 237] width 105 height 11
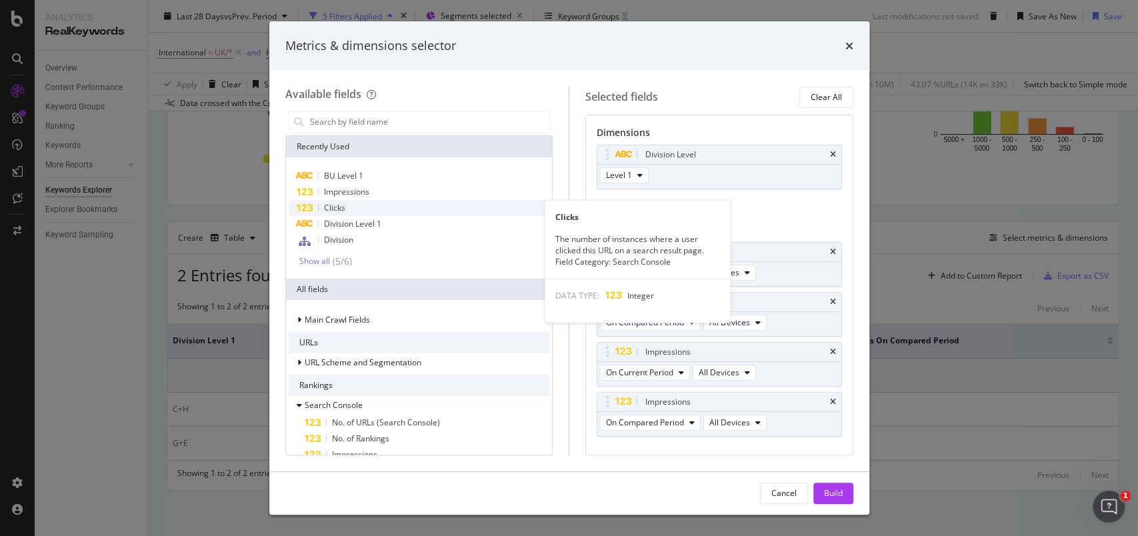
click at [336, 210] on span "Clicks" at bounding box center [334, 207] width 21 height 11
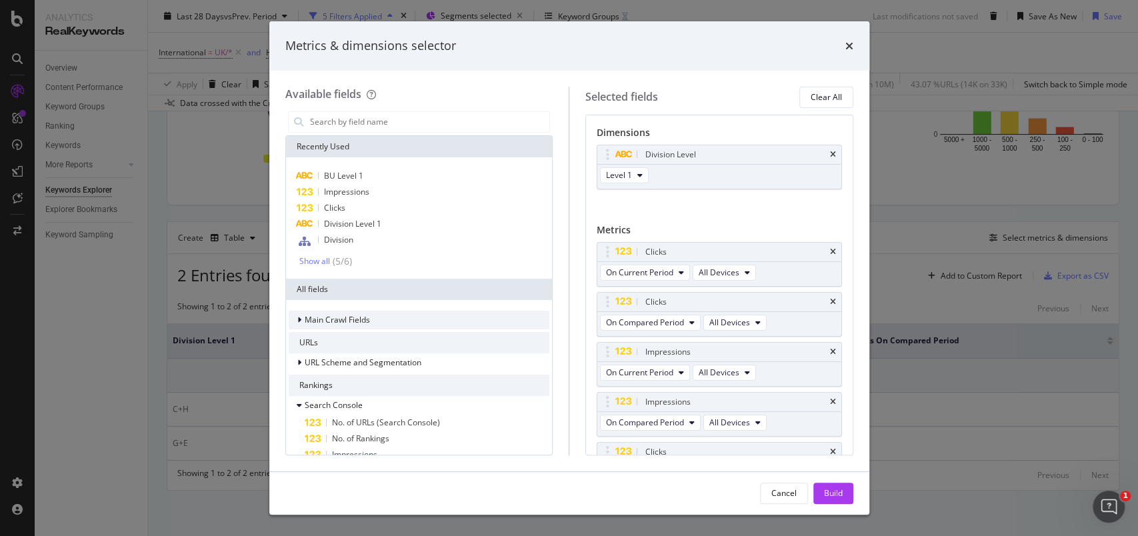
scroll to position [30, 0]
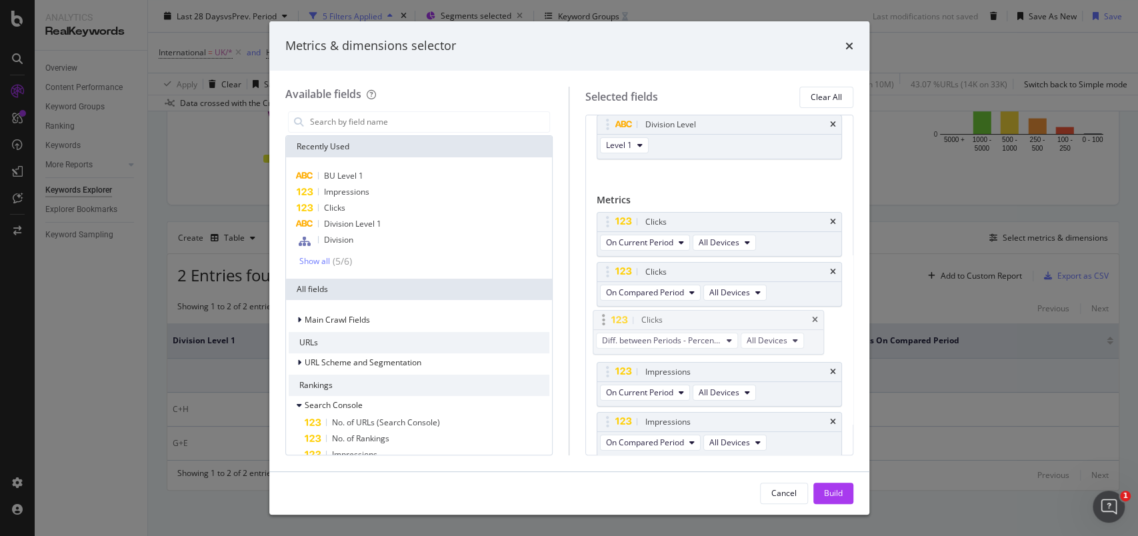
drag, startPoint x: 609, startPoint y: 425, endPoint x: 604, endPoint y: 322, distance: 103.5
click at [604, 323] on body "Analytics RealKeywords Overview Content Performance Keyword Groups Ranking Keyw…" at bounding box center [569, 268] width 1138 height 536
click at [343, 193] on span "Impressions" at bounding box center [346, 191] width 45 height 11
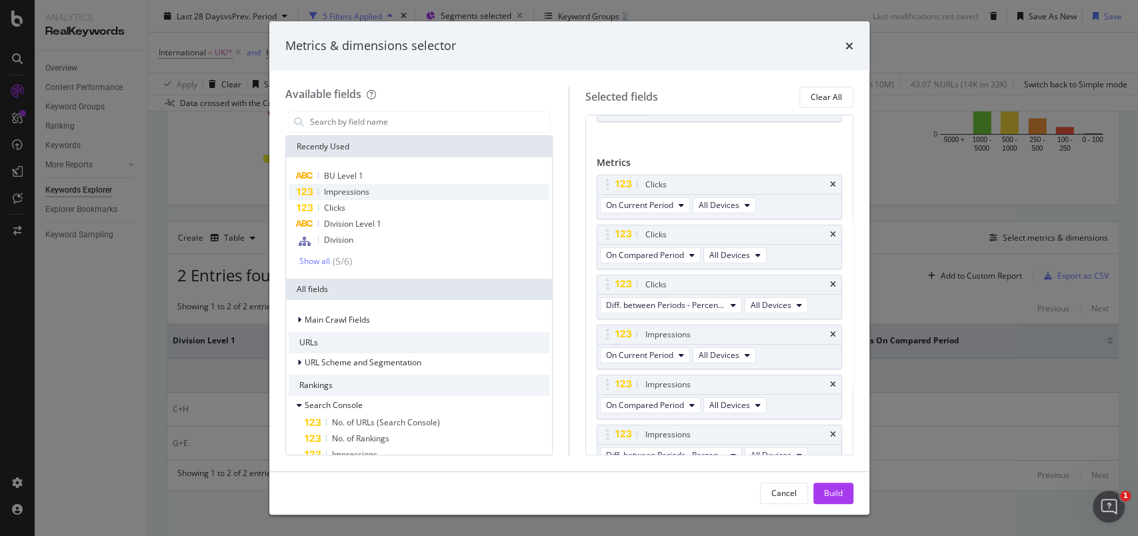
scroll to position [80, 0]
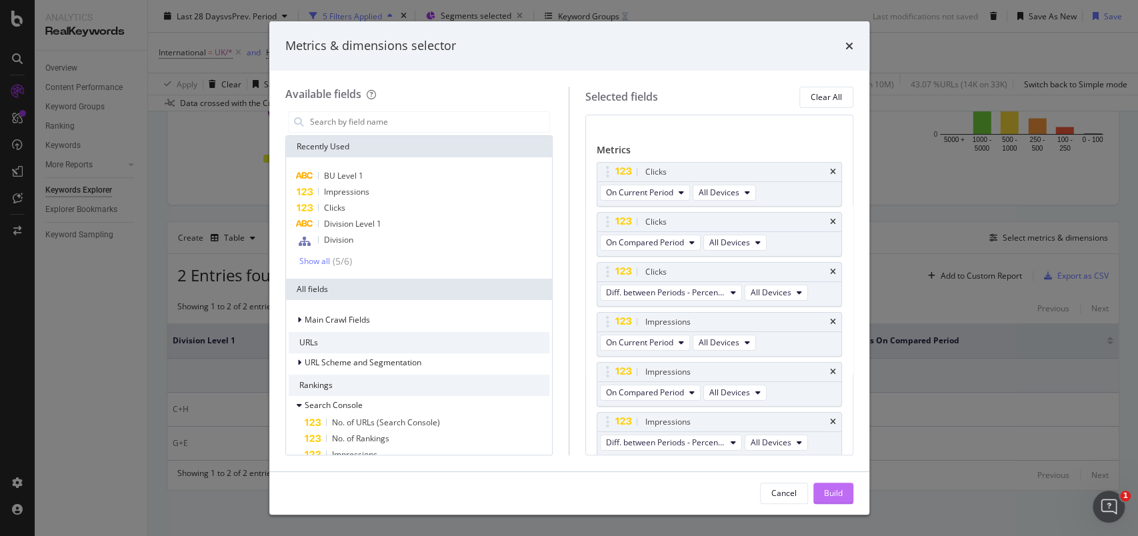
click at [841, 488] on div "Build" at bounding box center [833, 493] width 19 height 11
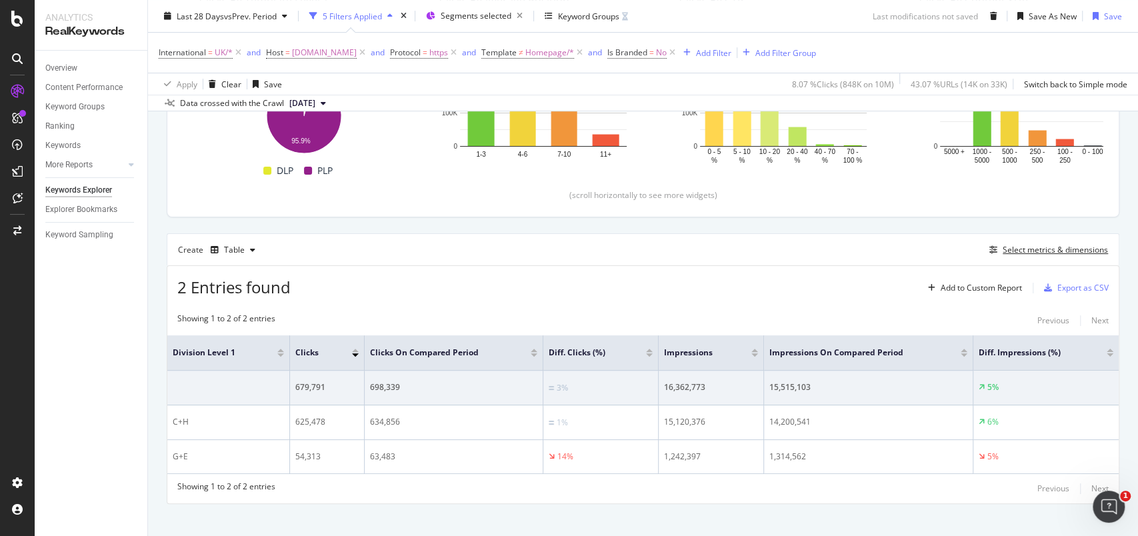
scroll to position [304, 0]
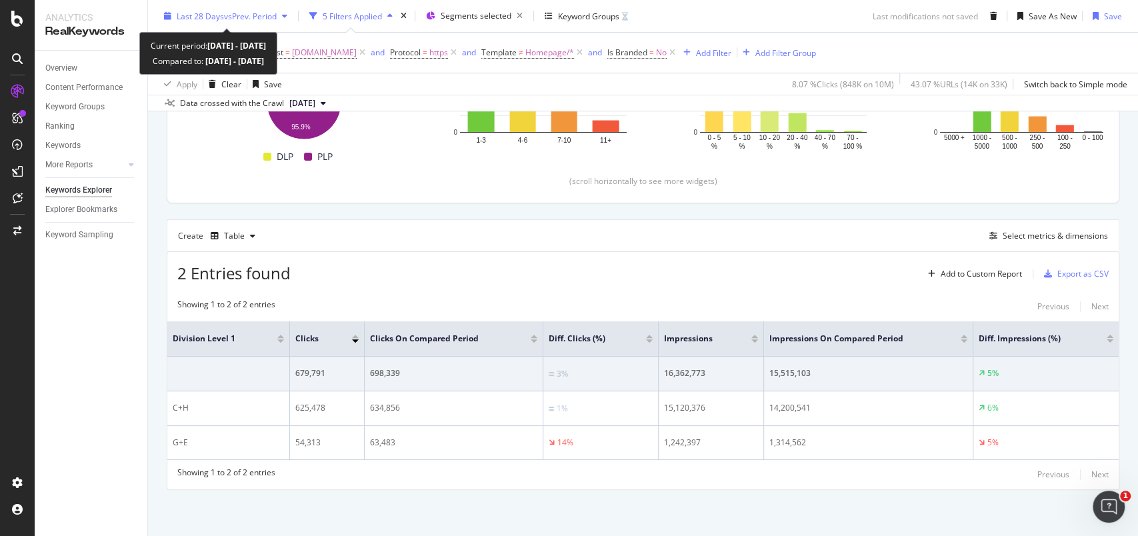
click at [170, 16] on icon "button" at bounding box center [167, 16] width 7 height 8
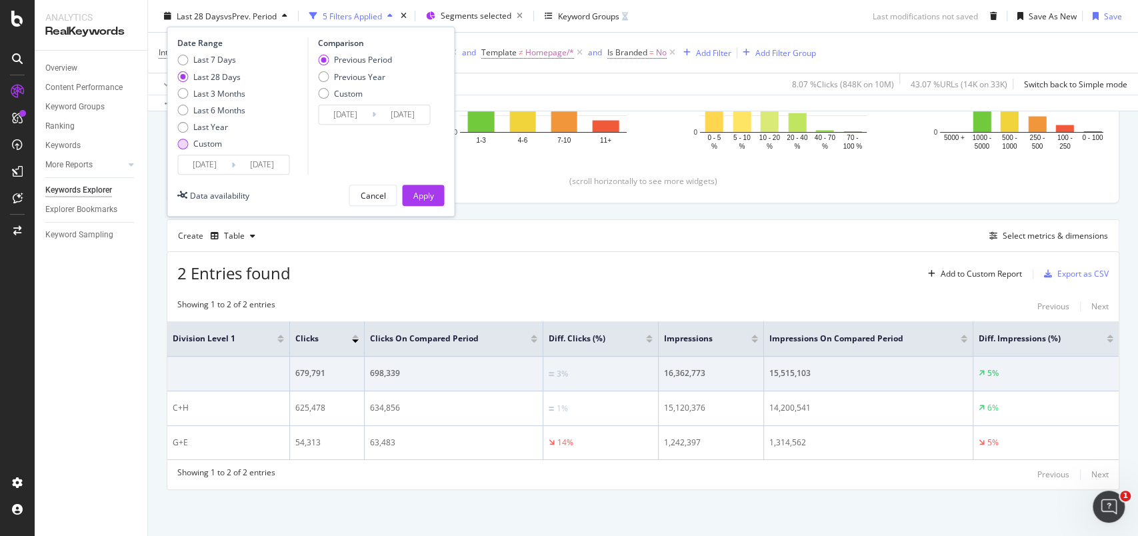
click at [208, 139] on div "Custom" at bounding box center [207, 143] width 29 height 11
click at [222, 157] on input "2025/08/06" at bounding box center [204, 164] width 53 height 19
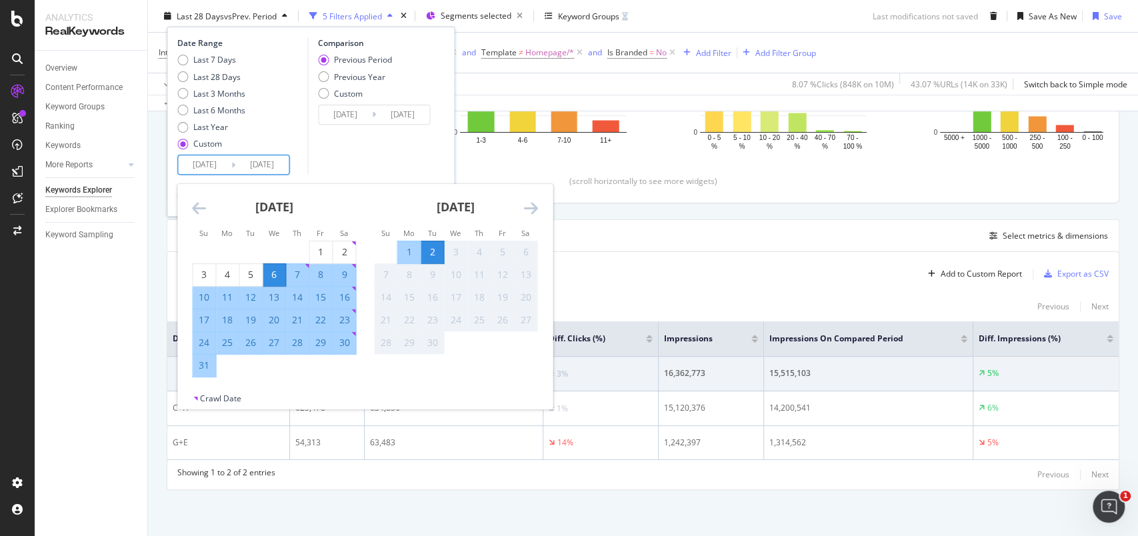
click at [197, 209] on icon "Move backward to switch to the previous month." at bounding box center [199, 208] width 14 height 16
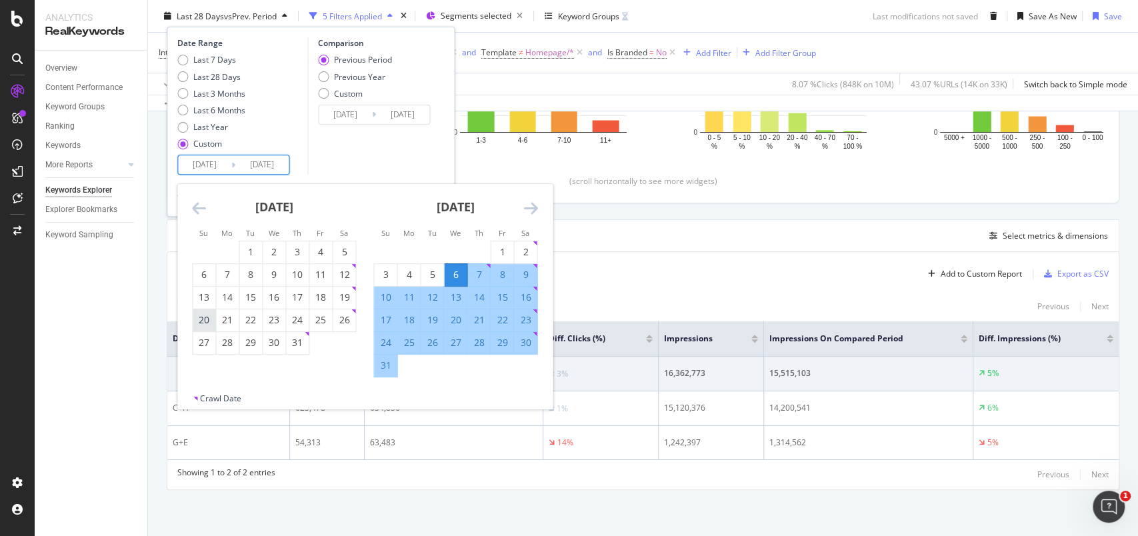
click at [205, 316] on div "20" at bounding box center [204, 319] width 23 height 13
type input "2025/07/20"
type input "2025/06/05"
type input "2025/07/19"
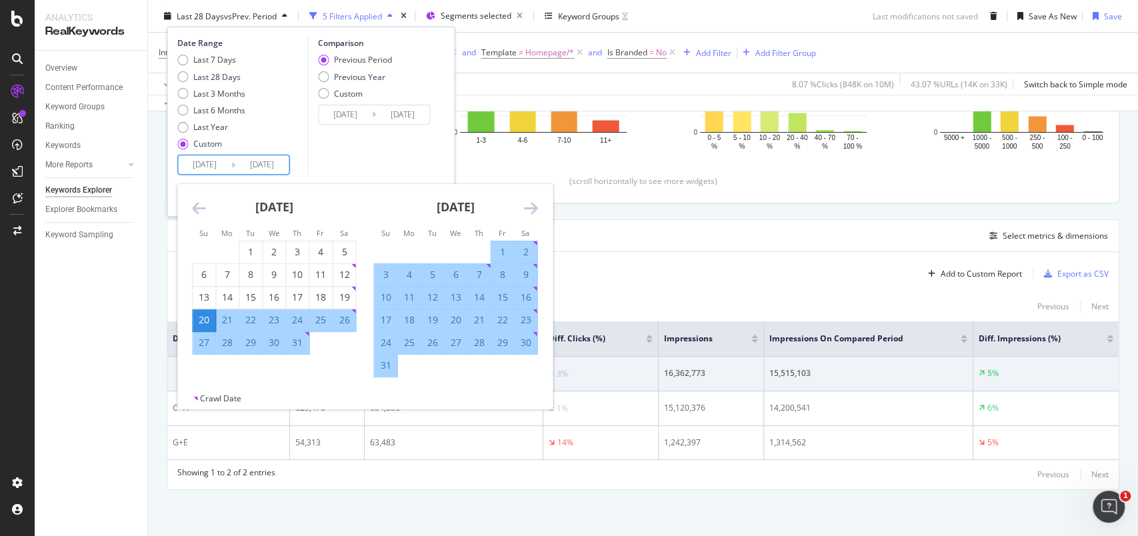
click at [530, 291] on div "16" at bounding box center [525, 297] width 23 height 13
type input "2025/08/16"
type input "2025/06/22"
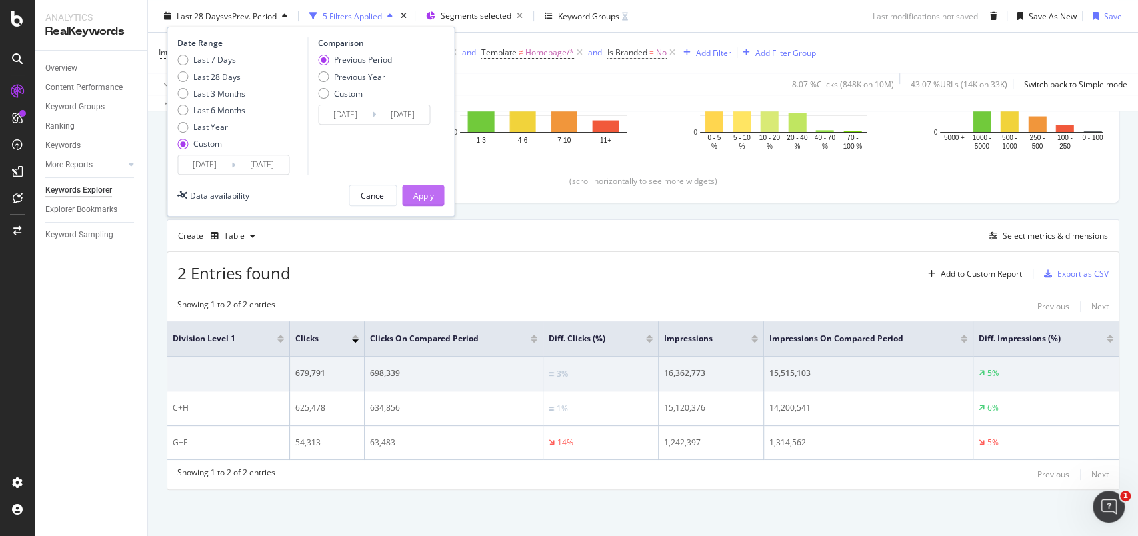
click at [435, 195] on button "Apply" at bounding box center [423, 195] width 42 height 21
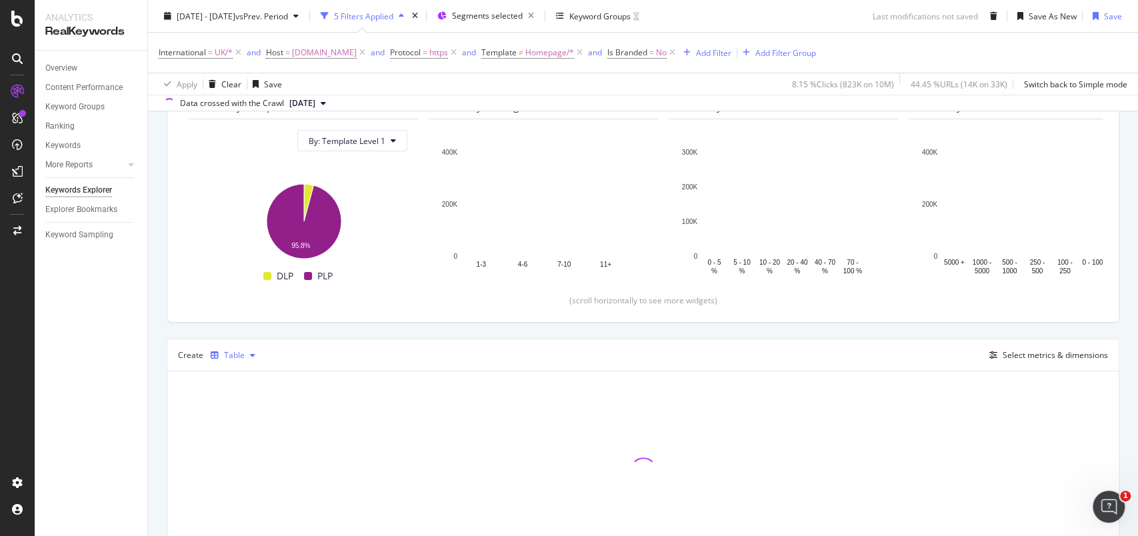
scroll to position [265, 0]
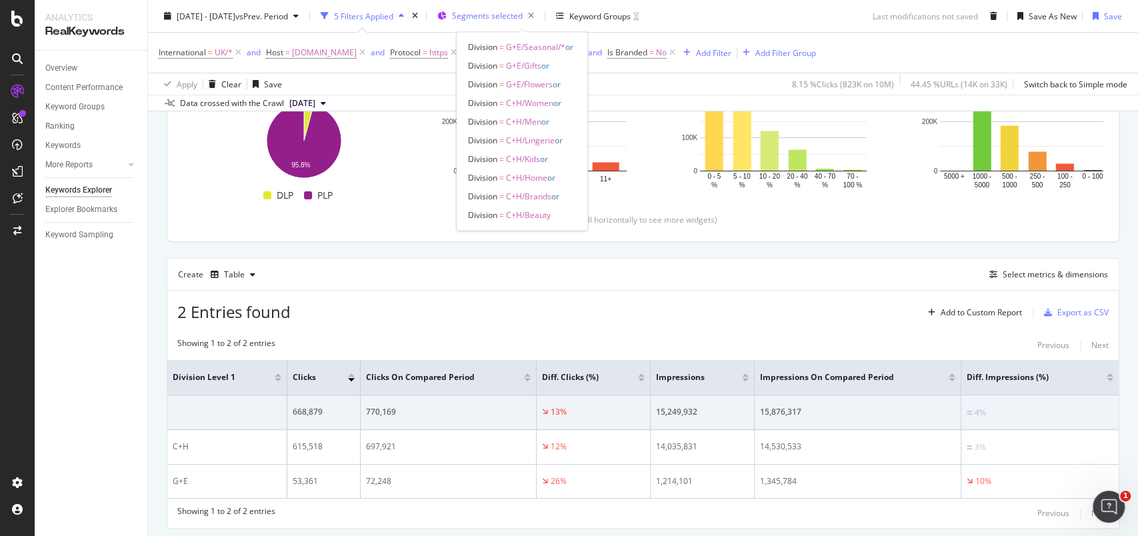
click at [536, 22] on div "Segments selected" at bounding box center [495, 16] width 87 height 19
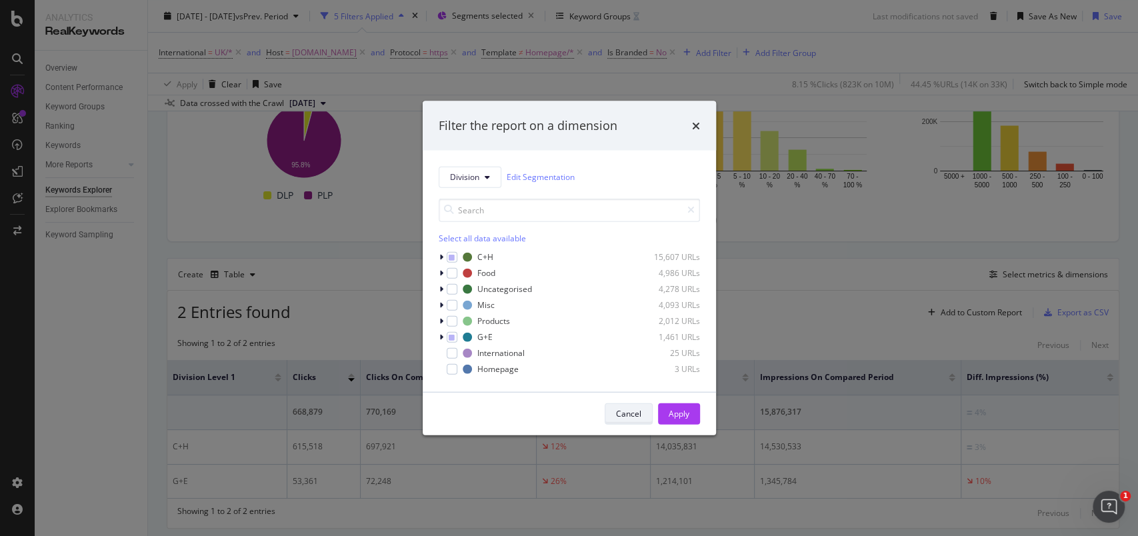
click at [634, 417] on div "Cancel" at bounding box center [628, 413] width 25 height 11
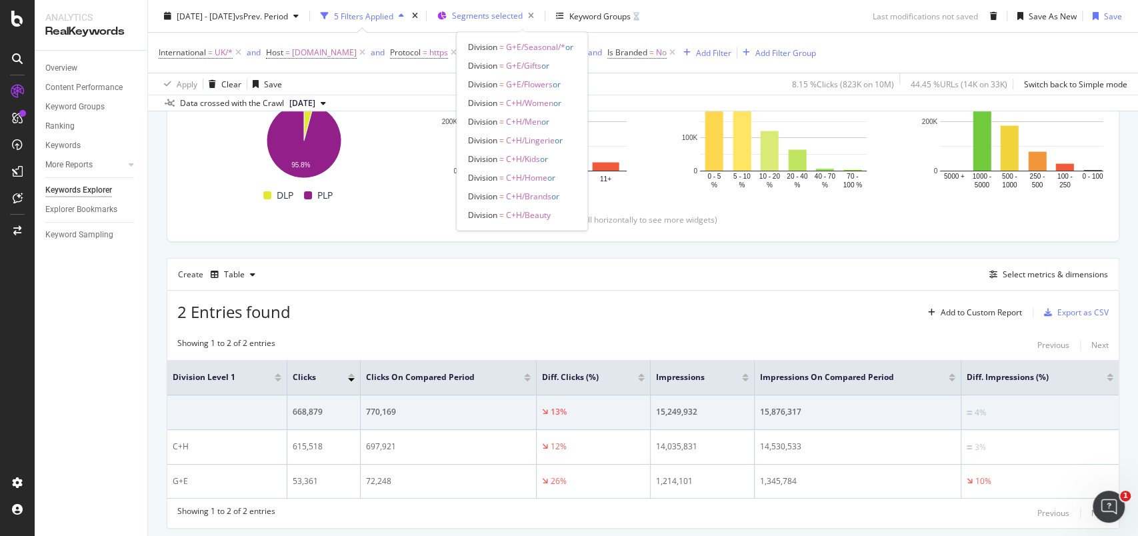
click at [523, 13] on span "Segments selected" at bounding box center [487, 15] width 71 height 11
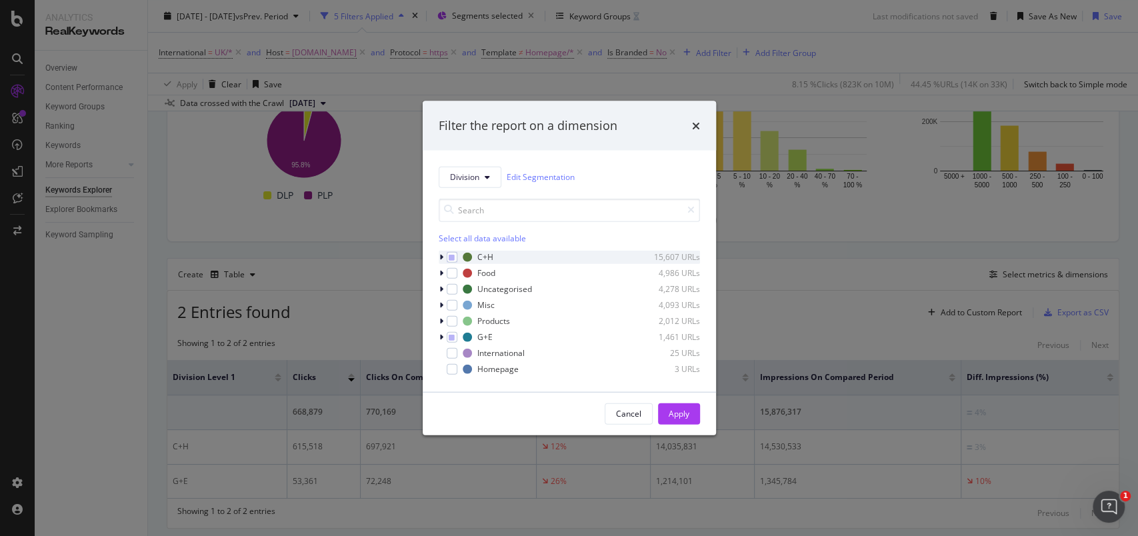
click at [440, 258] on icon "modal" at bounding box center [442, 257] width 4 height 8
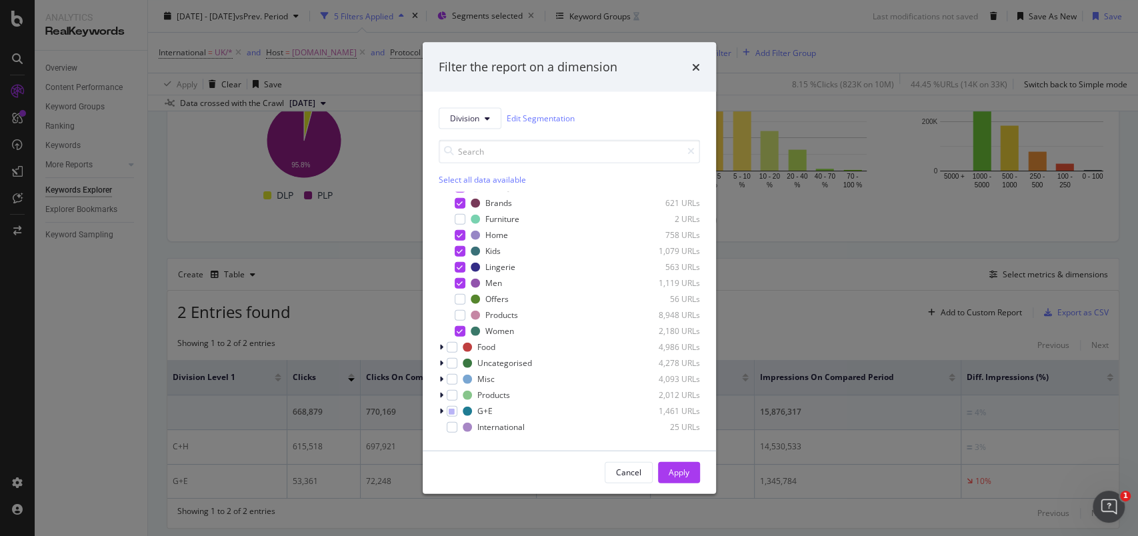
scroll to position [43, 0]
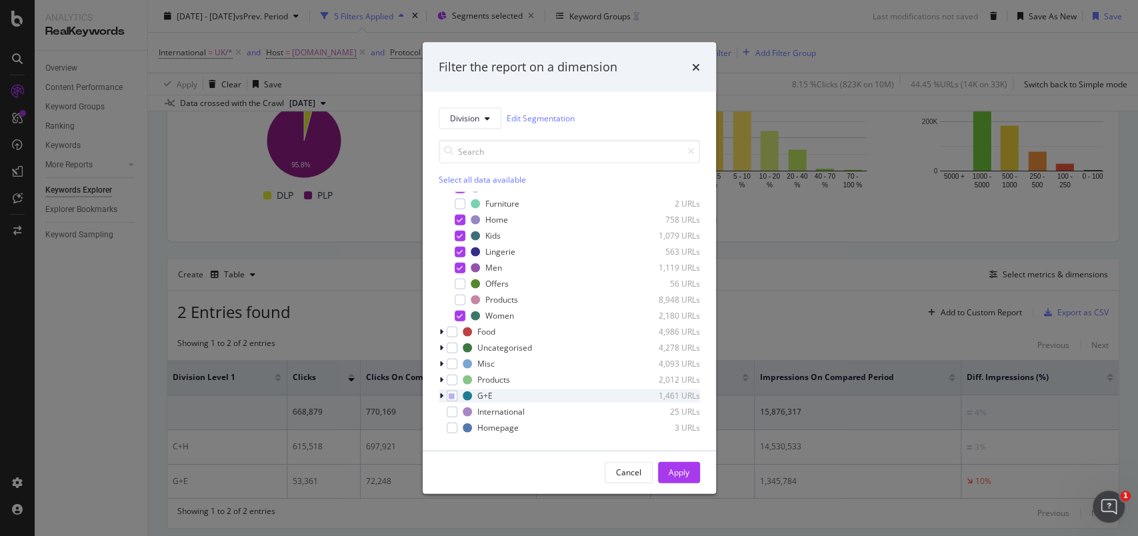
click at [440, 392] on icon "modal" at bounding box center [442, 395] width 4 height 8
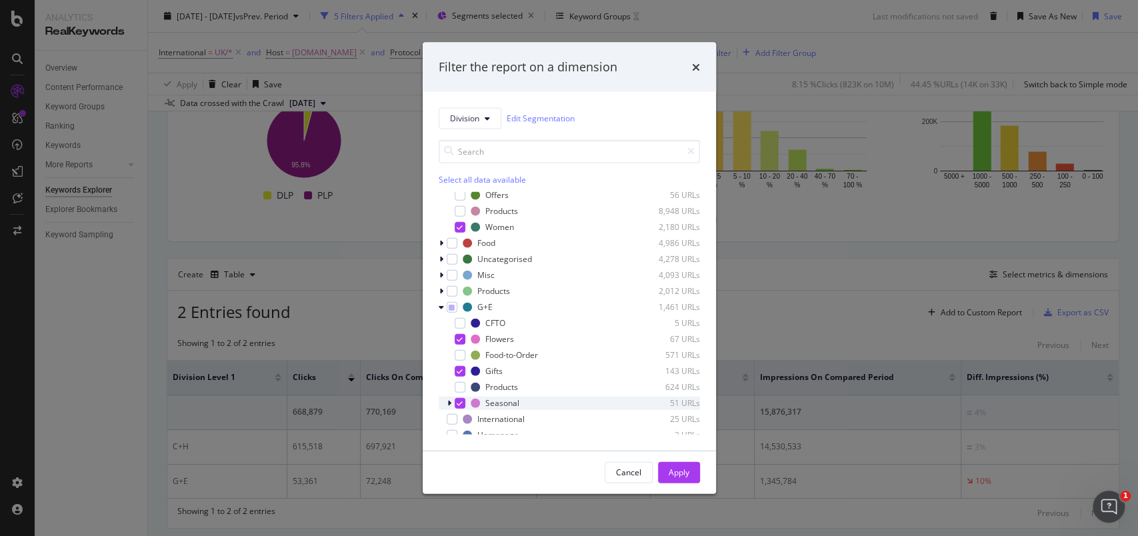
click at [451, 403] on div "modal" at bounding box center [451, 402] width 8 height 13
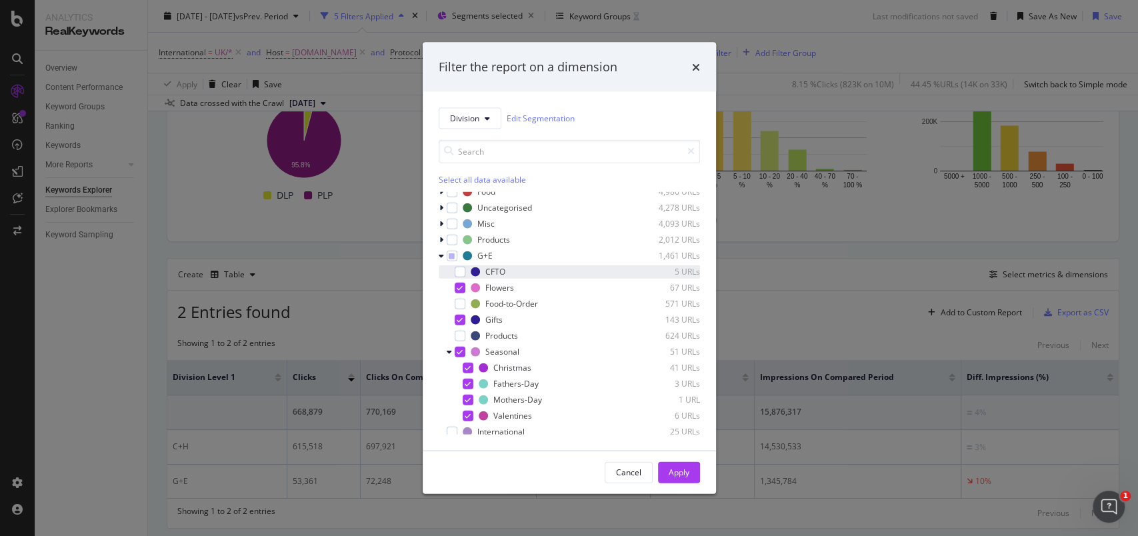
scroll to position [203, 0]
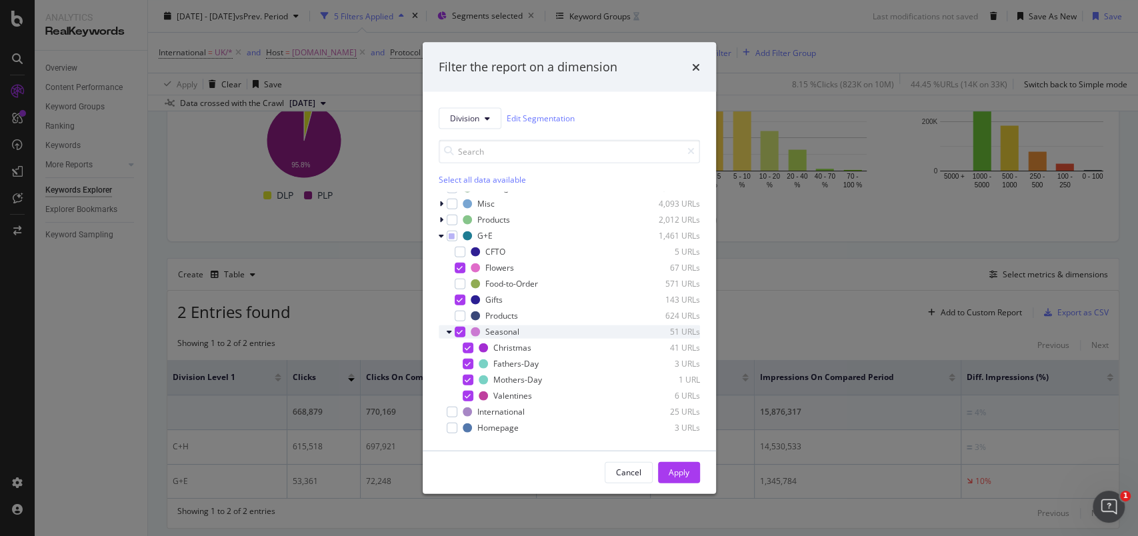
click at [459, 331] on icon "modal" at bounding box center [460, 331] width 6 height 7
click at [457, 333] on div "modal" at bounding box center [460, 331] width 11 height 11
click at [687, 468] on div "Apply" at bounding box center [679, 472] width 21 height 11
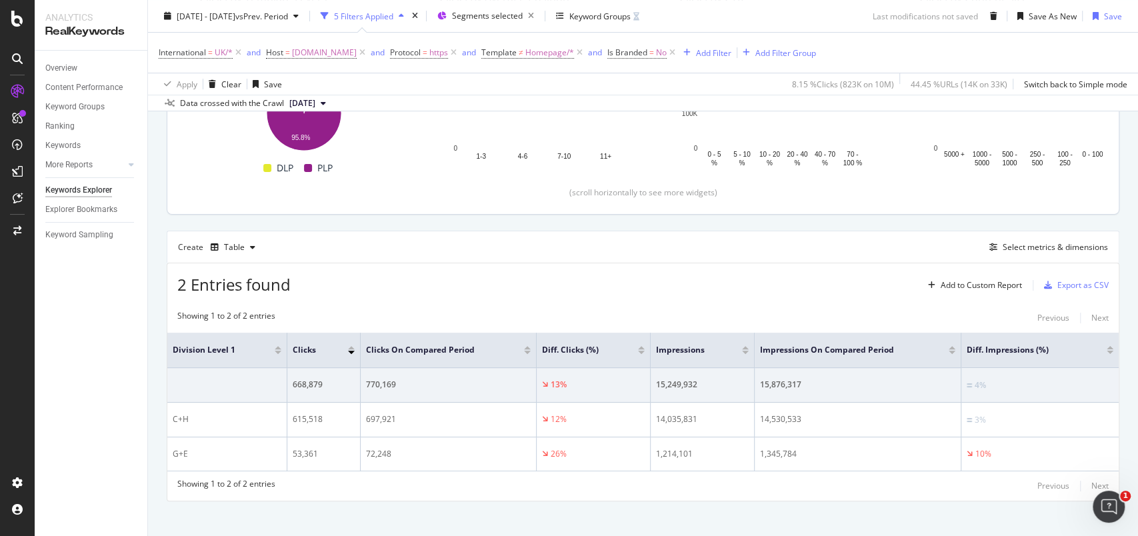
scroll to position [304, 0]
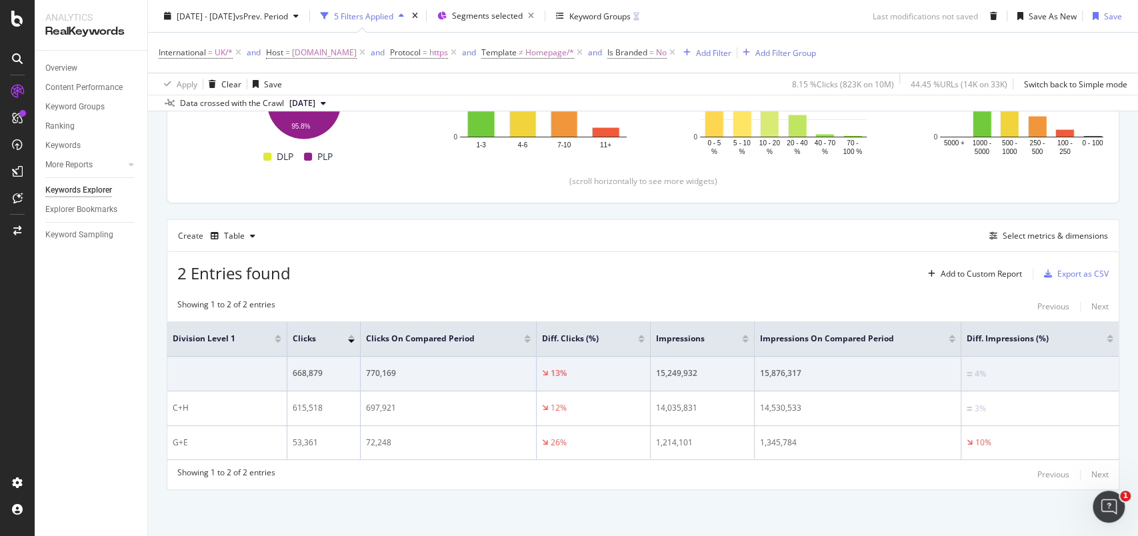
click at [331, 102] on button "[DATE]" at bounding box center [307, 103] width 47 height 16
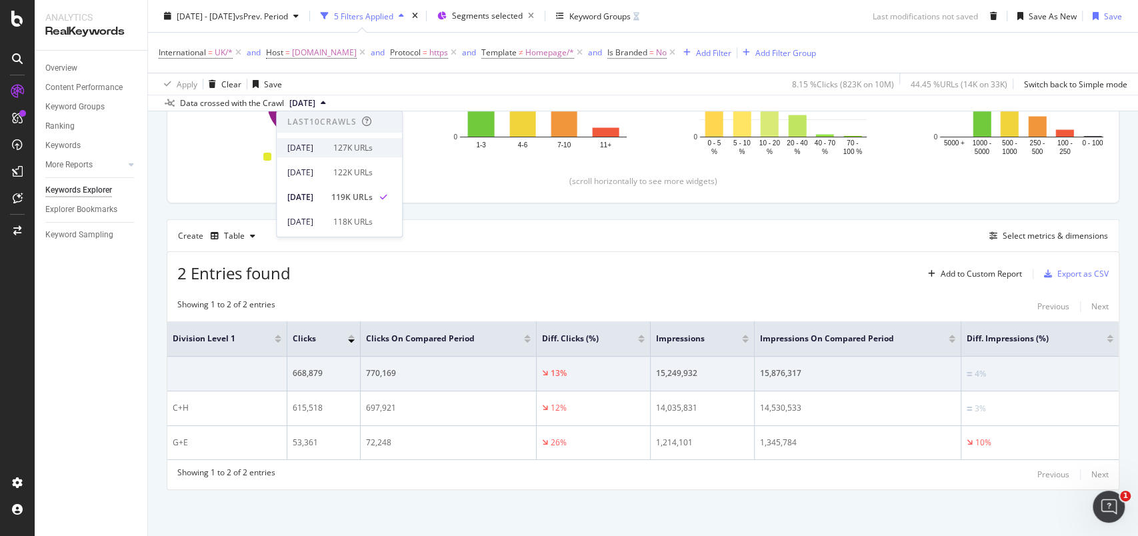
click at [348, 150] on div "2025 Aug. 30th 127K URLs" at bounding box center [329, 148] width 85 height 12
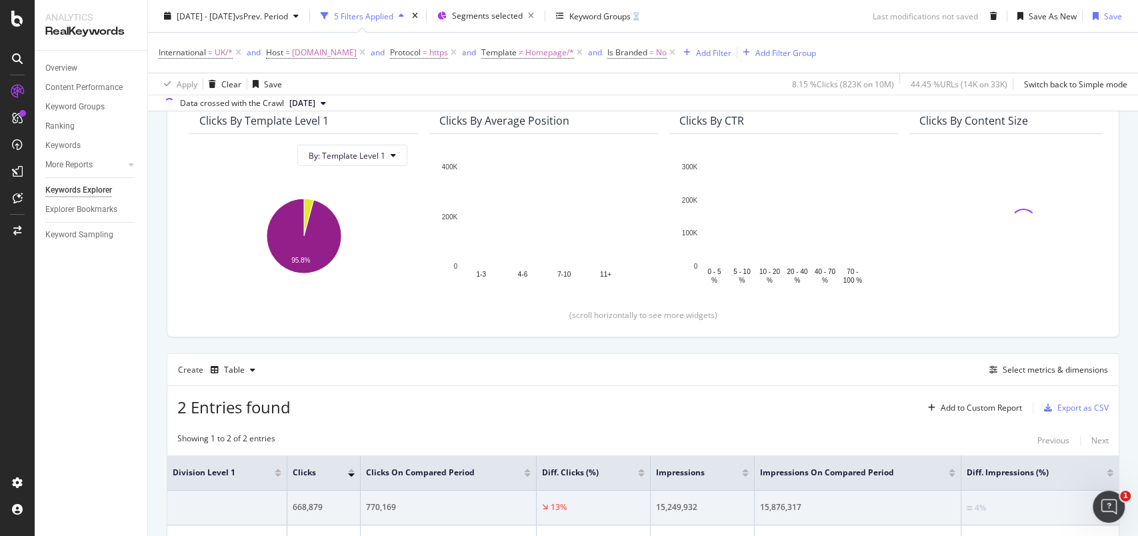
scroll to position [304, 0]
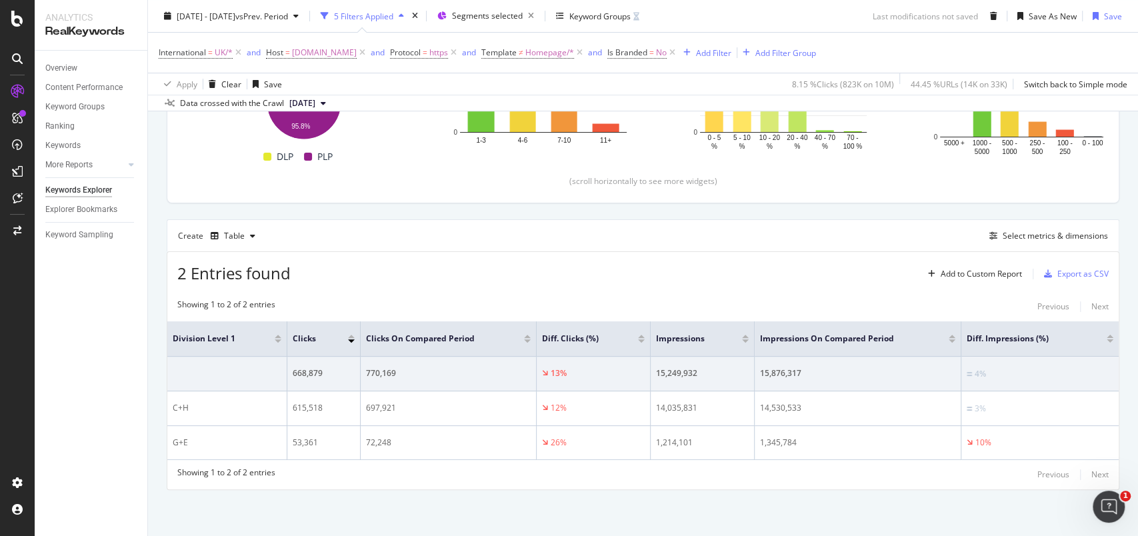
click at [331, 103] on button "[DATE]" at bounding box center [307, 103] width 47 height 16
click at [325, 191] on div "[DATE]" at bounding box center [306, 197] width 38 height 12
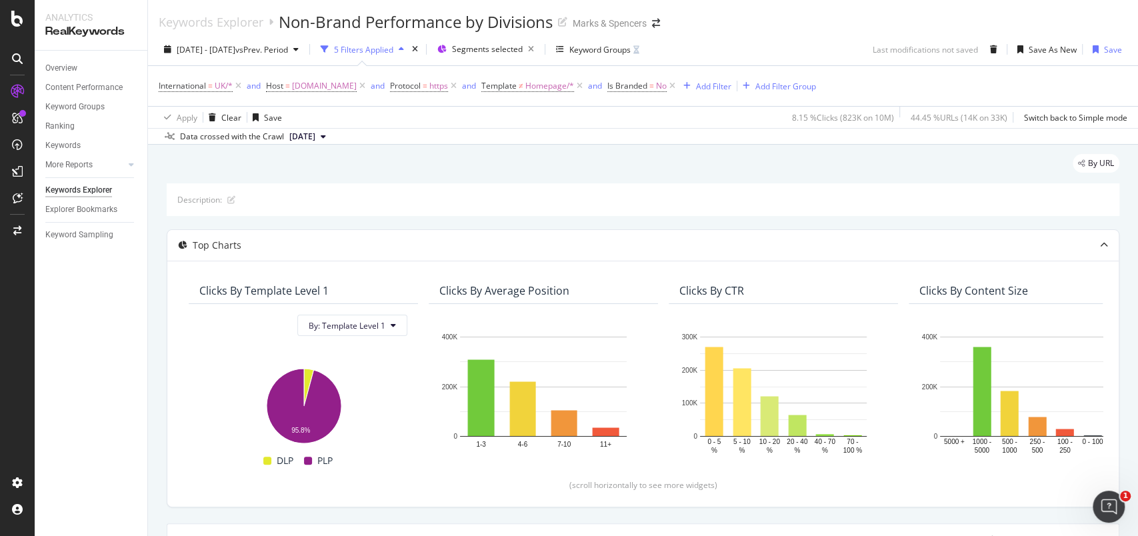
click at [780, 23] on div "Keywords Explorer Non-Brand Performance by Divisions Marks & Spencers" at bounding box center [643, 16] width 990 height 33
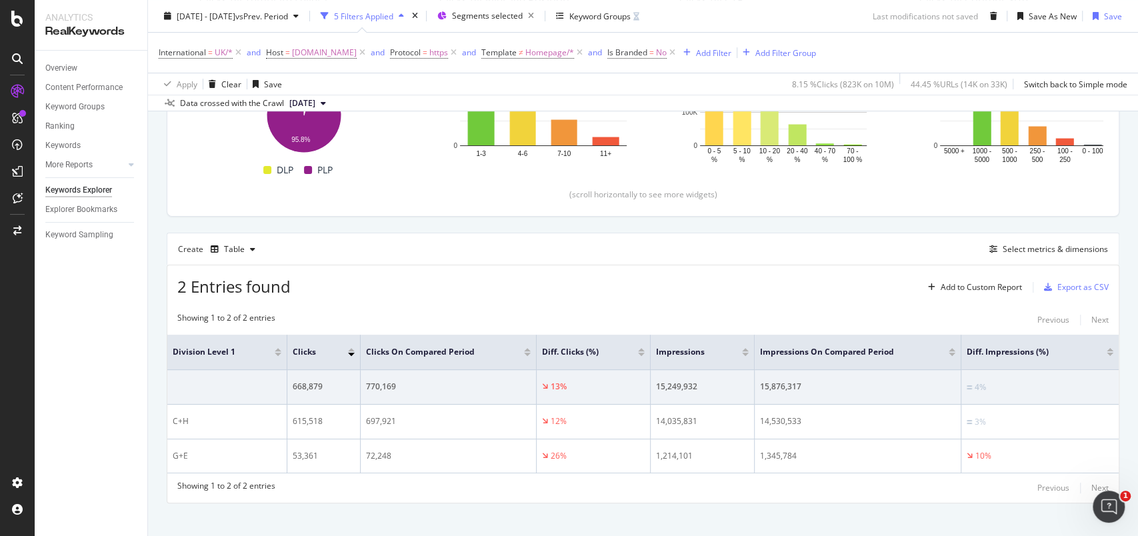
scroll to position [304, 0]
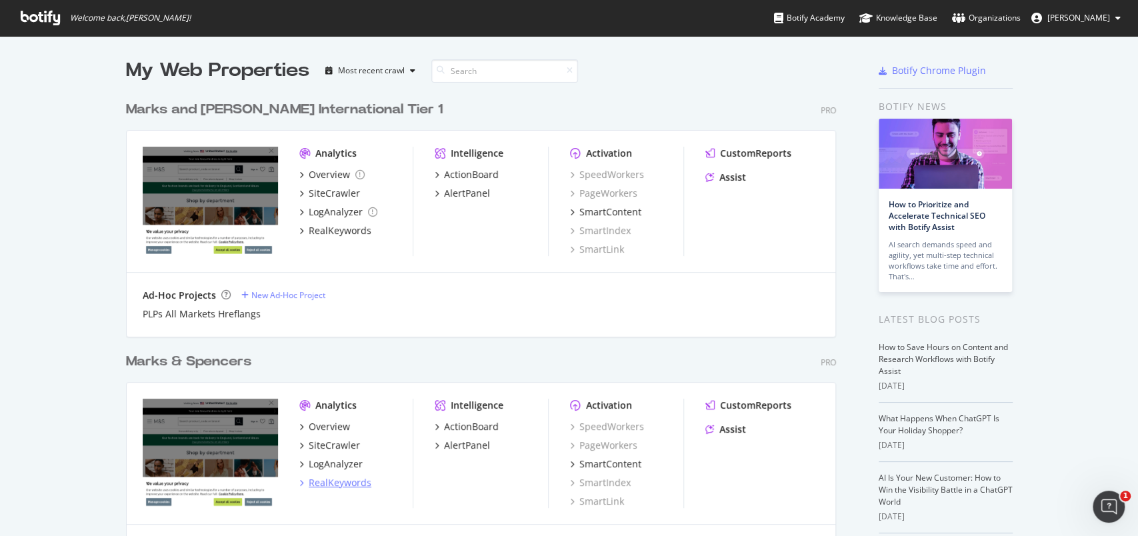
click at [337, 481] on div "RealKeywords" at bounding box center [340, 482] width 63 height 13
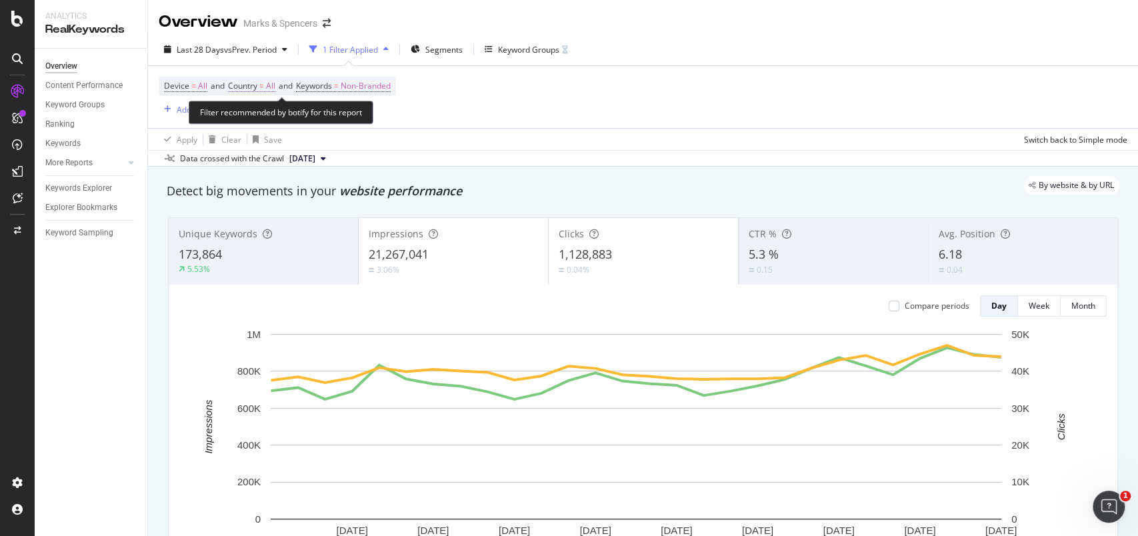
click at [272, 85] on span "All" at bounding box center [270, 86] width 9 height 19
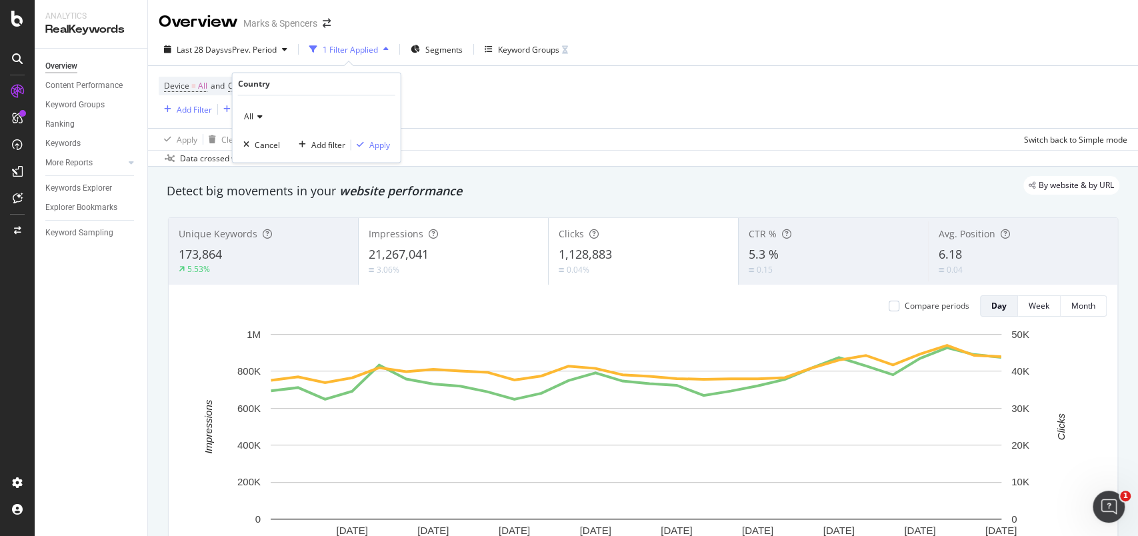
click at [256, 115] on icon at bounding box center [257, 117] width 9 height 8
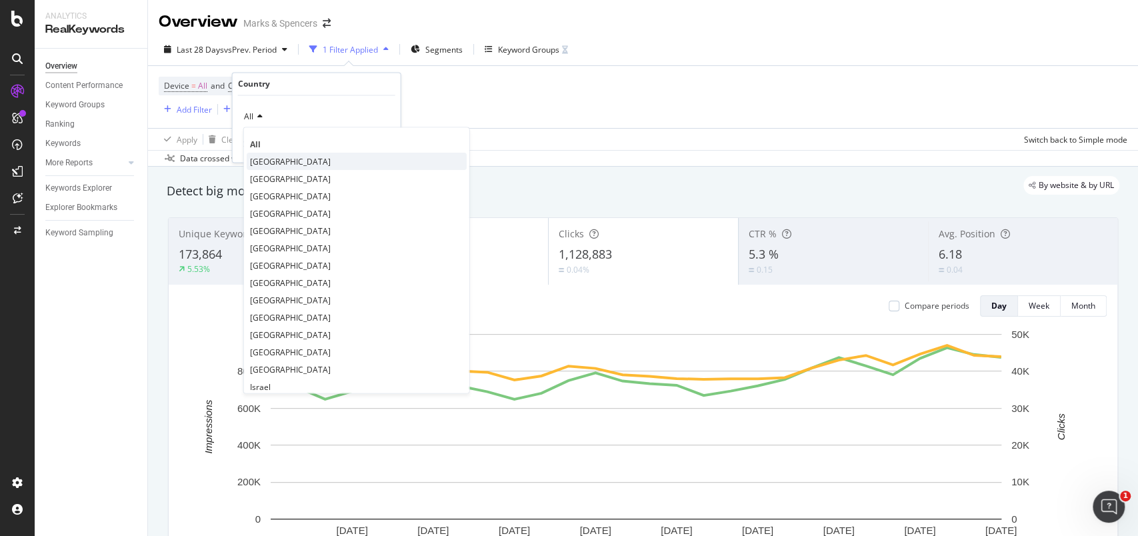
click at [267, 157] on span "[GEOGRAPHIC_DATA]" at bounding box center [290, 161] width 81 height 11
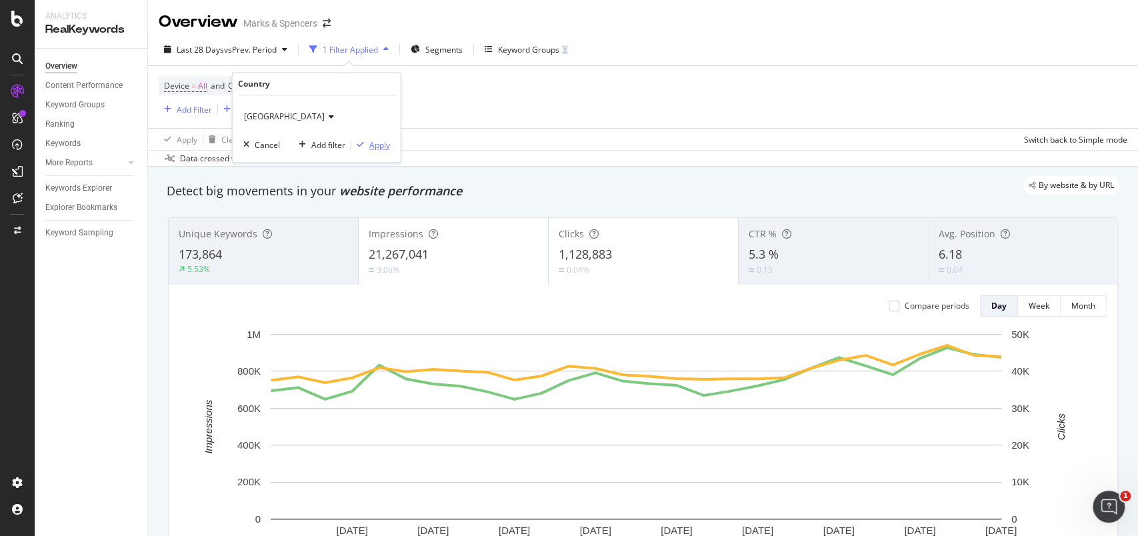
click at [388, 141] on div "Apply" at bounding box center [379, 144] width 21 height 11
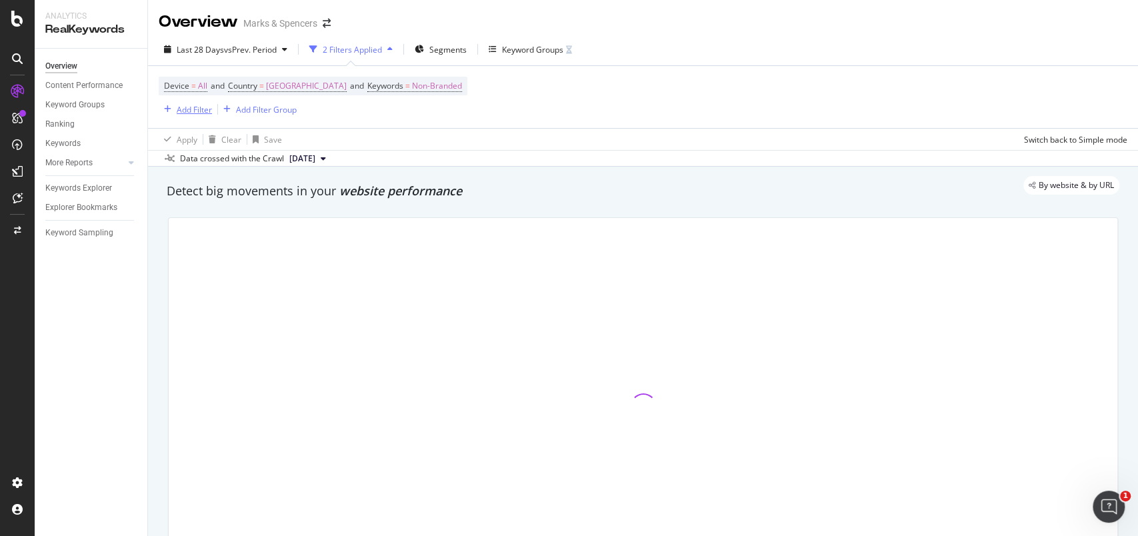
click at [203, 104] on div "Add Filter" at bounding box center [194, 109] width 35 height 11
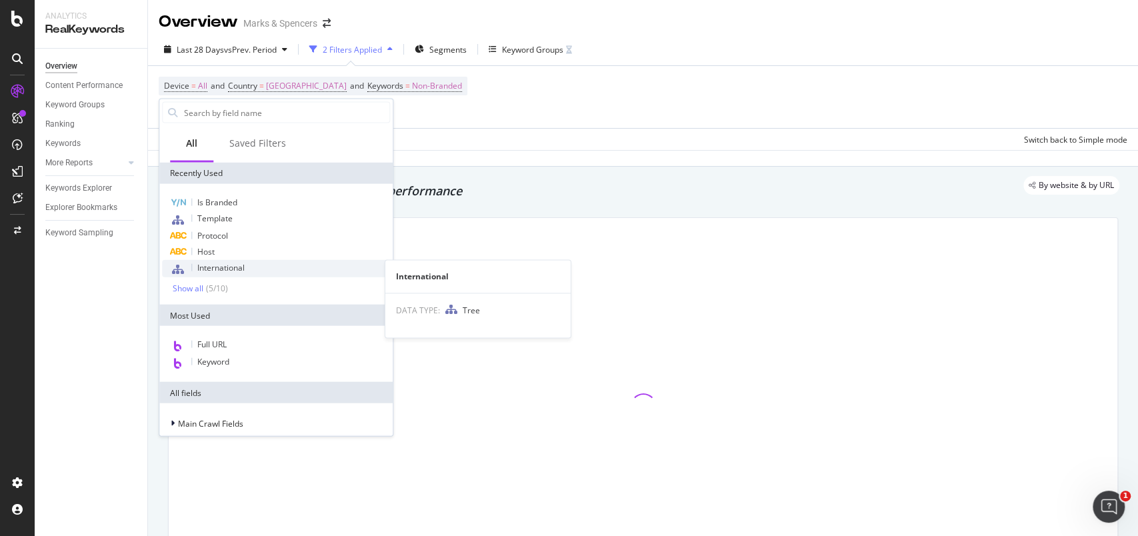
click at [231, 266] on span "International" at bounding box center [220, 267] width 47 height 11
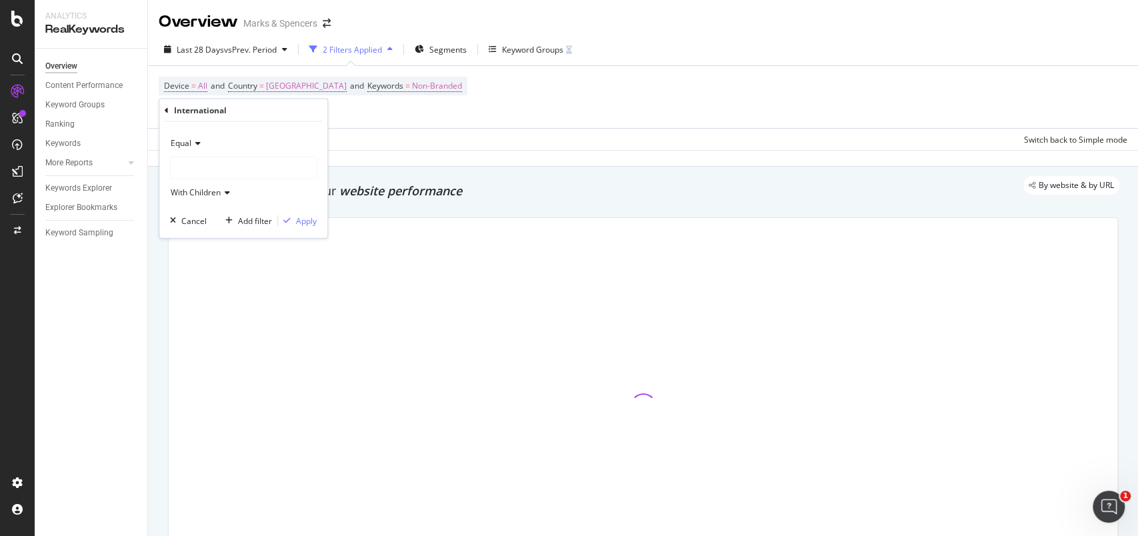
click at [218, 164] on div at bounding box center [243, 167] width 145 height 21
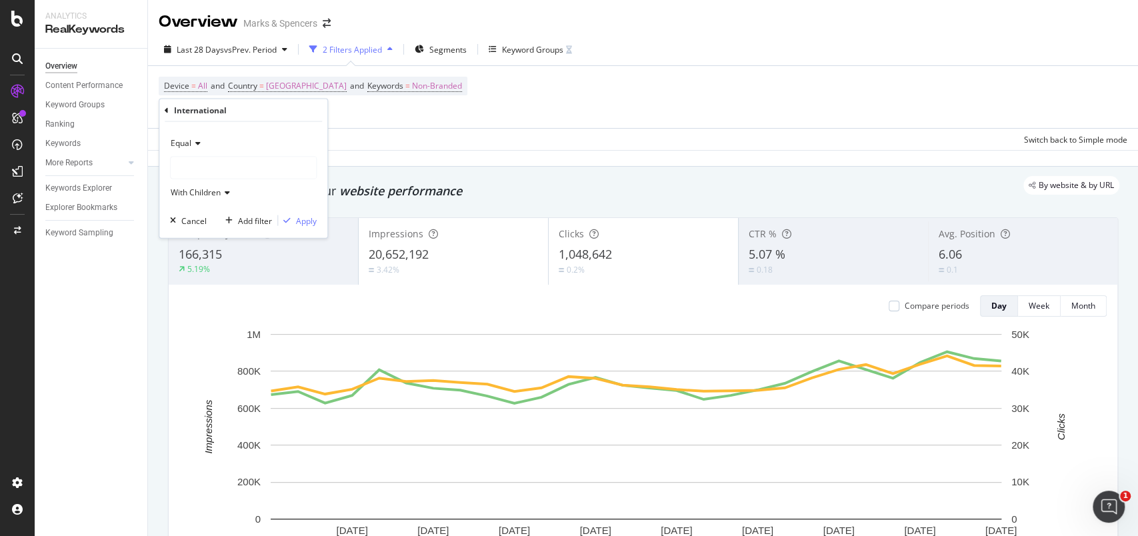
click at [218, 164] on div at bounding box center [243, 167] width 145 height 21
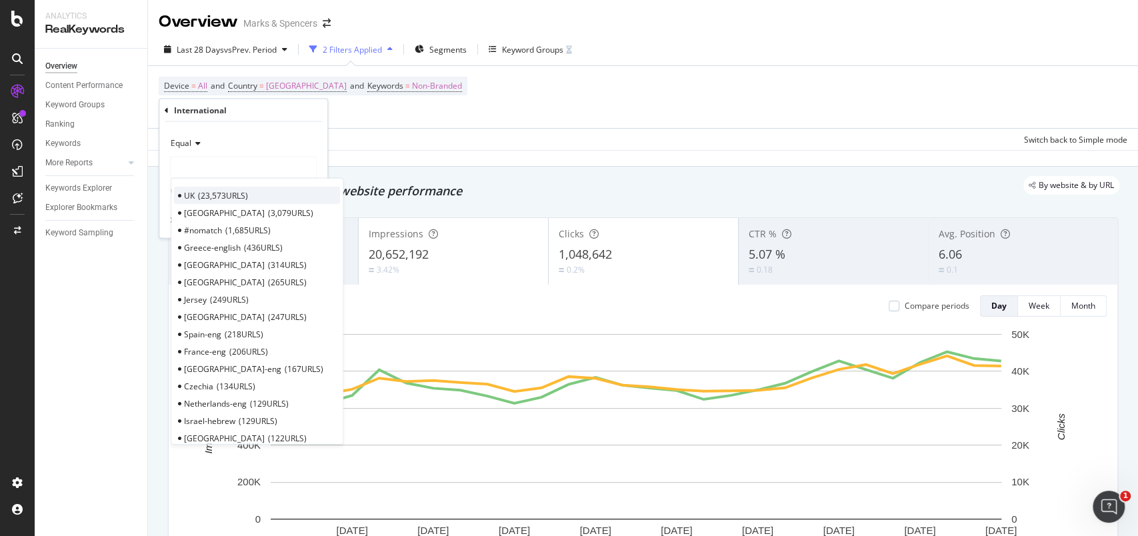
click at [221, 189] on span "23,573 URLS" at bounding box center [223, 194] width 50 height 11
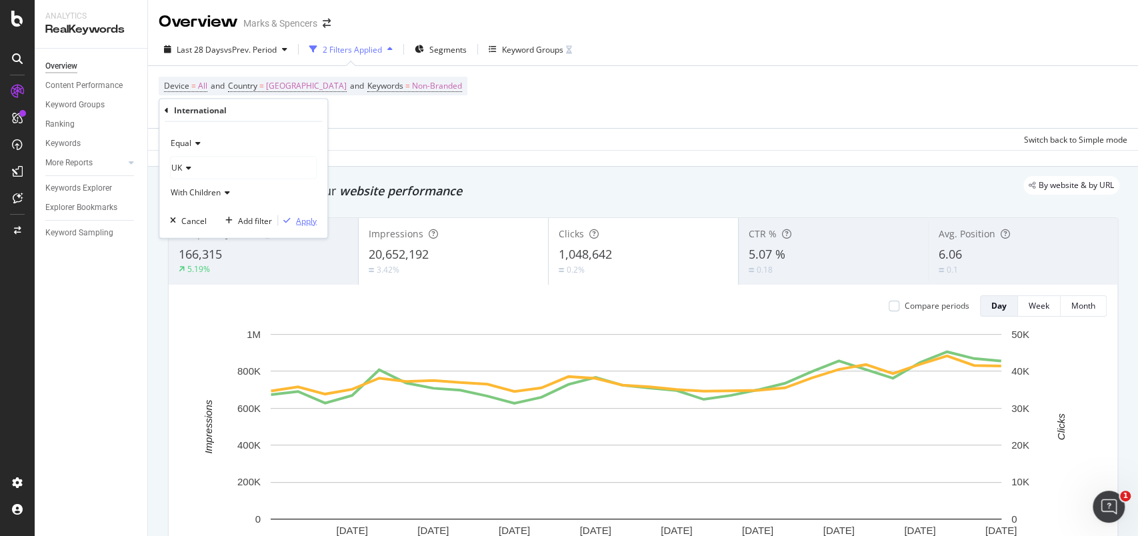
click at [307, 216] on div "Apply" at bounding box center [306, 220] width 21 height 11
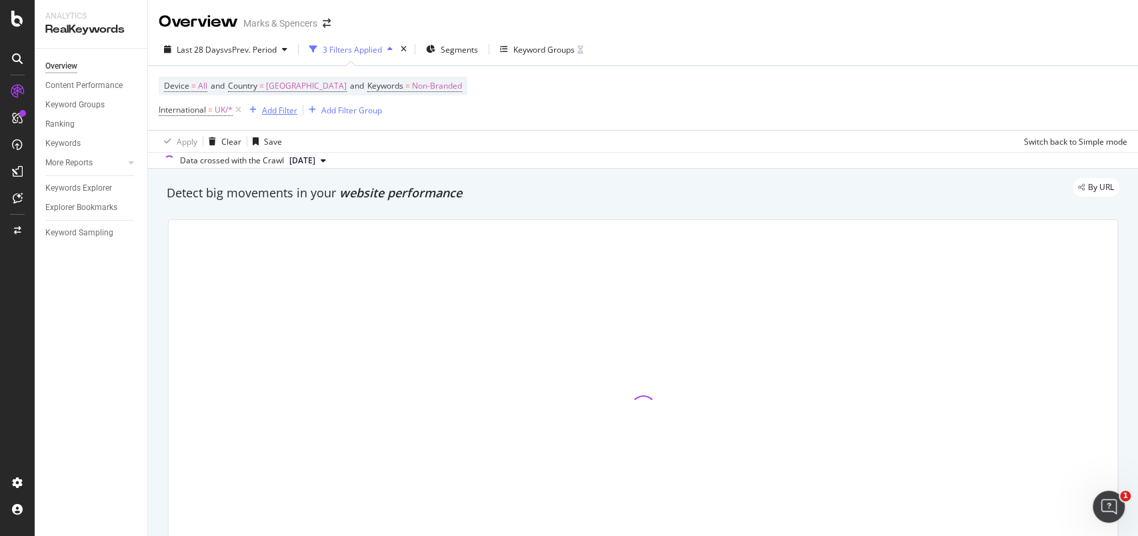
click at [277, 112] on div "Add Filter" at bounding box center [279, 110] width 35 height 11
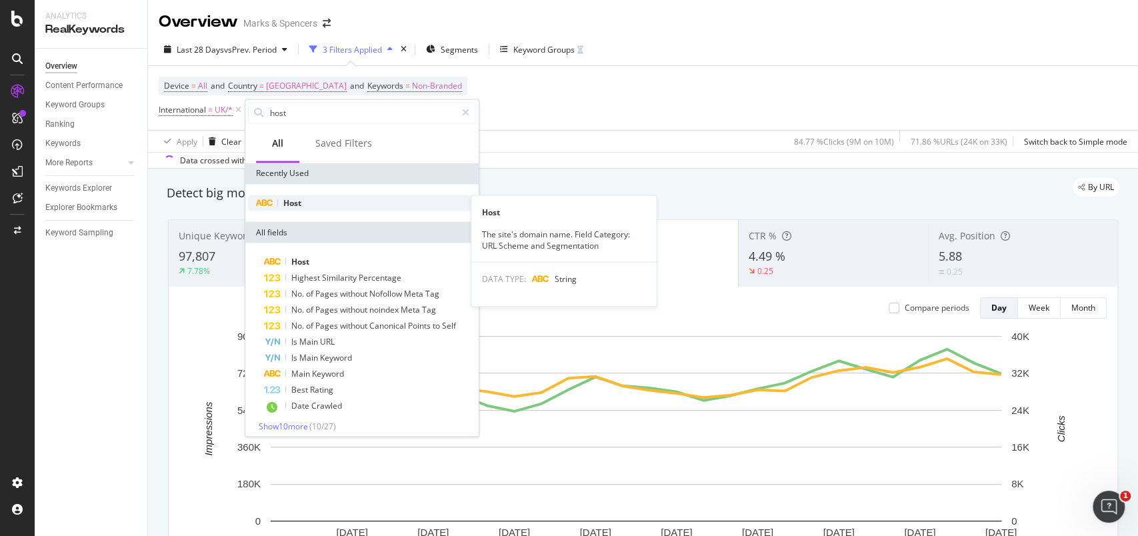
type input "host"
click at [287, 204] on span "Host" at bounding box center [292, 202] width 18 height 11
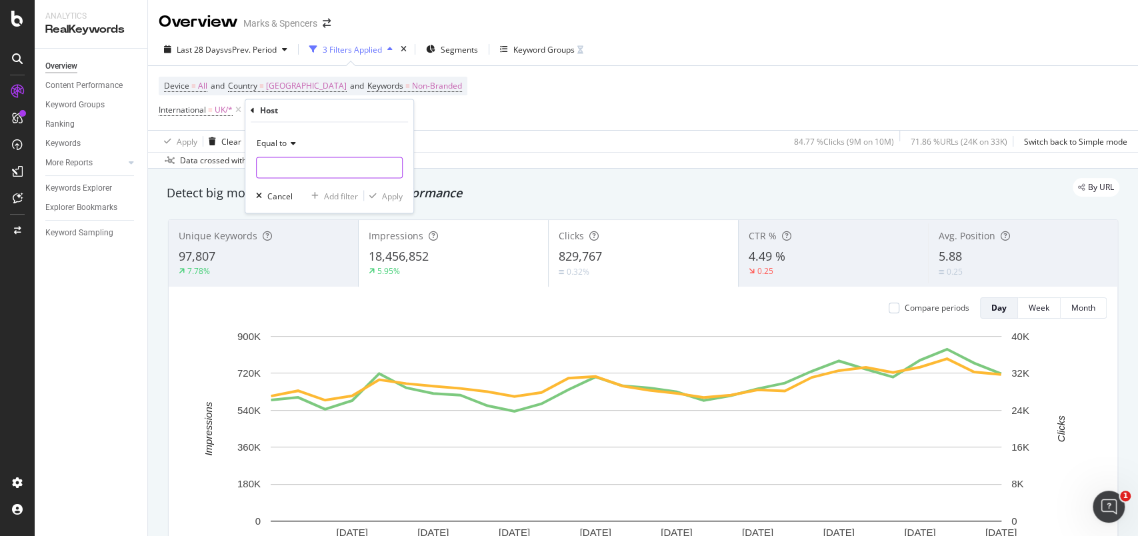
click at [303, 173] on input "text" at bounding box center [329, 167] width 145 height 21
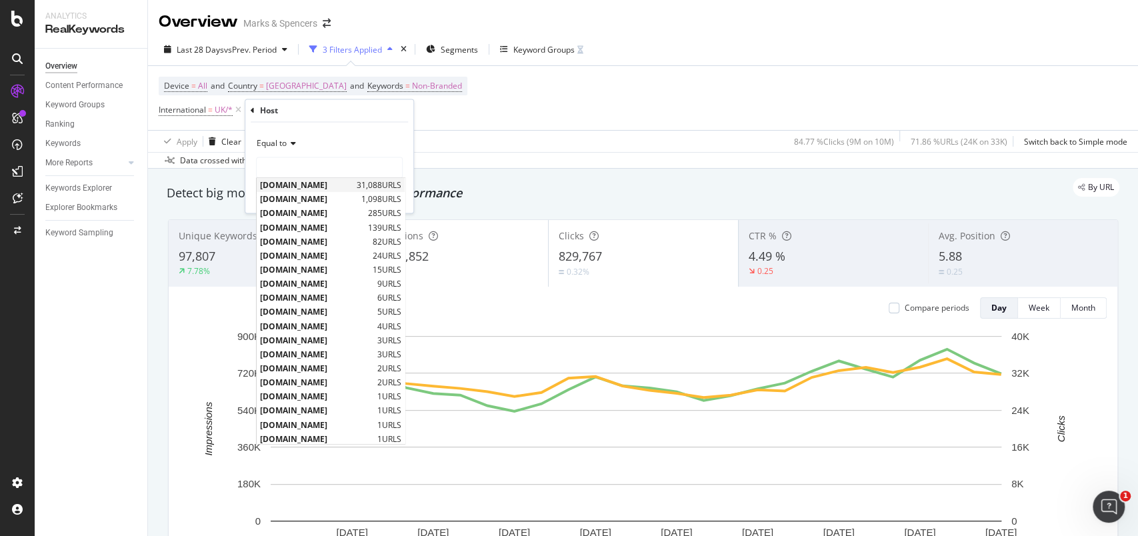
click at [314, 185] on span "[DOMAIN_NAME]" at bounding box center [306, 185] width 93 height 11
type input "[DOMAIN_NAME]"
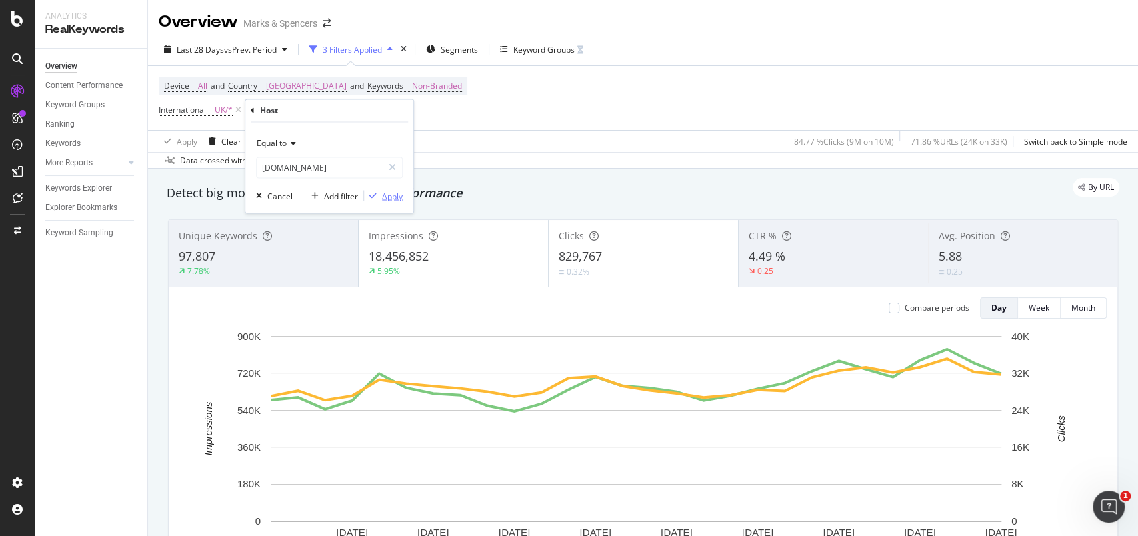
click at [391, 194] on div "Apply" at bounding box center [392, 195] width 21 height 11
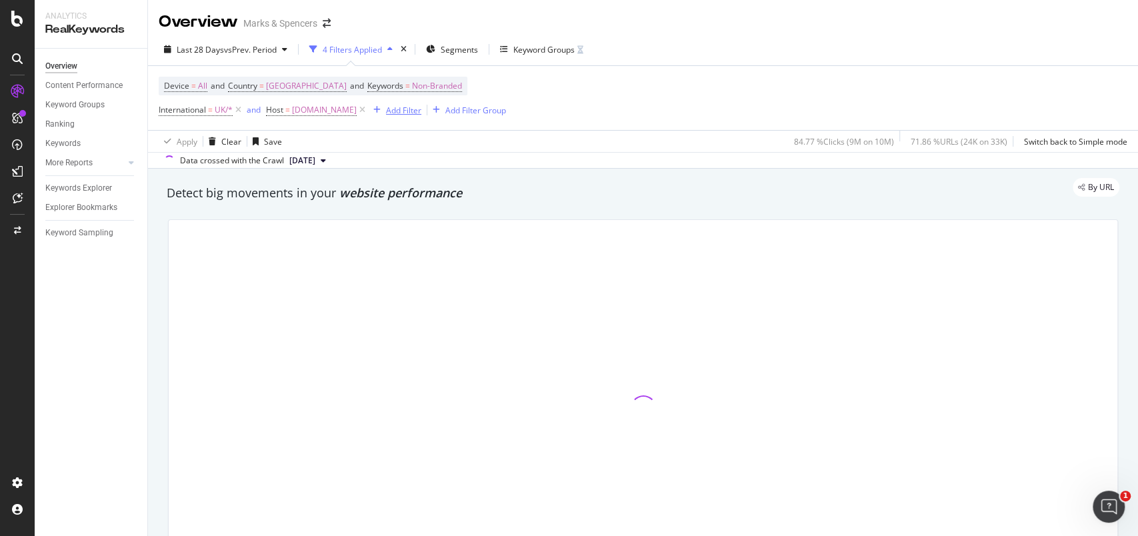
click at [421, 106] on div "Add Filter" at bounding box center [403, 110] width 35 height 11
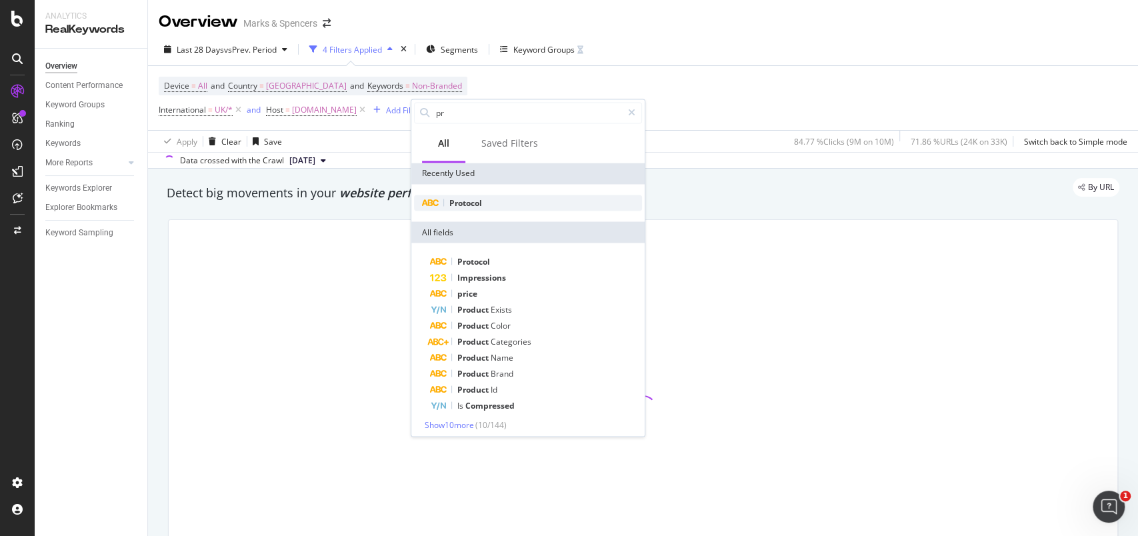
type input "pr"
click at [477, 199] on span "Protocol" at bounding box center [466, 202] width 33 height 11
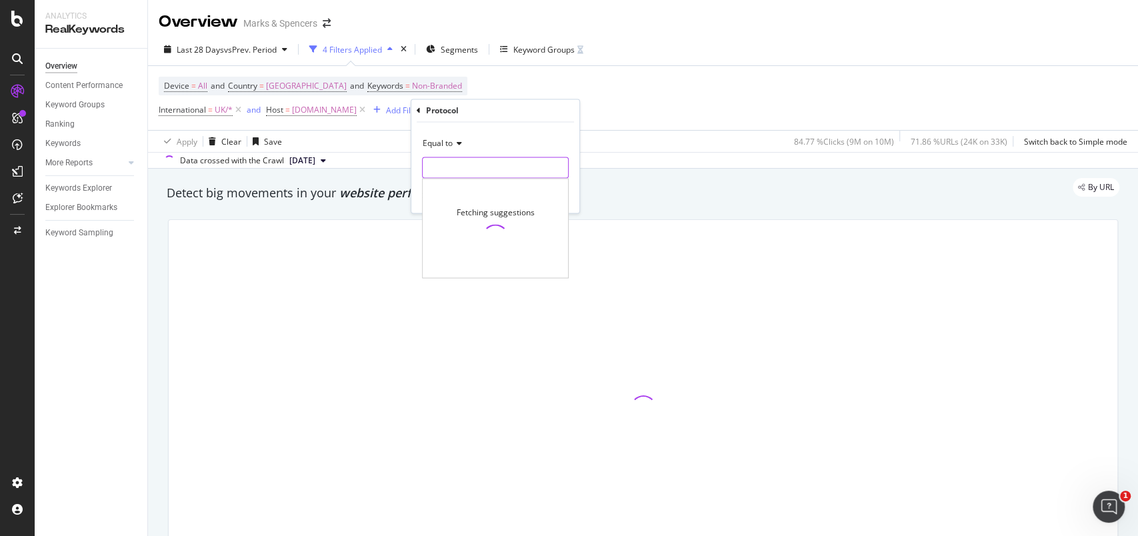
click at [480, 167] on input "text" at bounding box center [495, 167] width 145 height 21
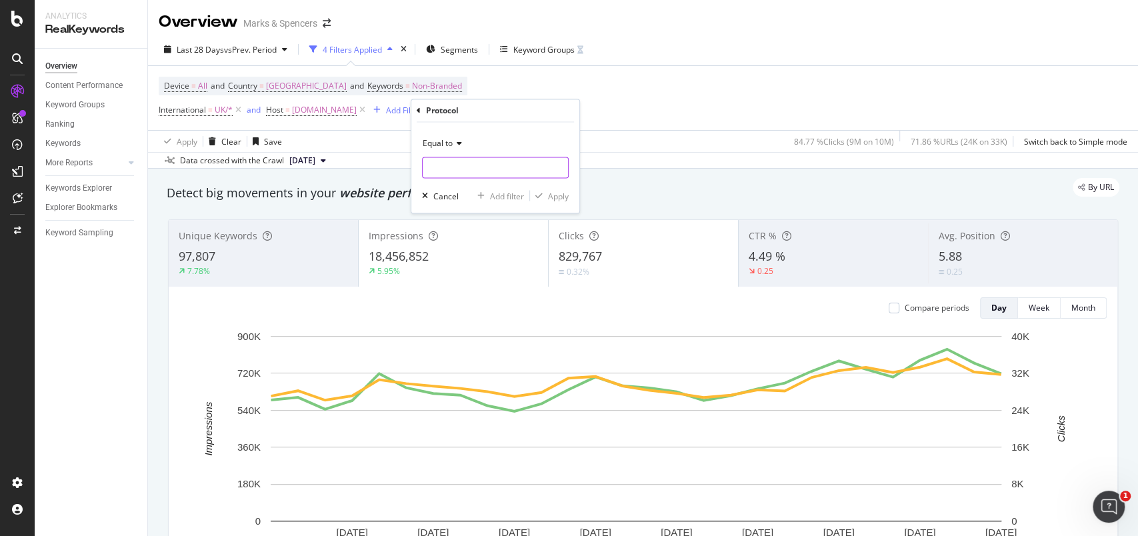
click at [486, 168] on input "text" at bounding box center [495, 167] width 145 height 21
click at [488, 186] on span "https" at bounding box center [472, 185] width 93 height 11
type input "https"
click at [550, 195] on div "Apply" at bounding box center [558, 195] width 21 height 11
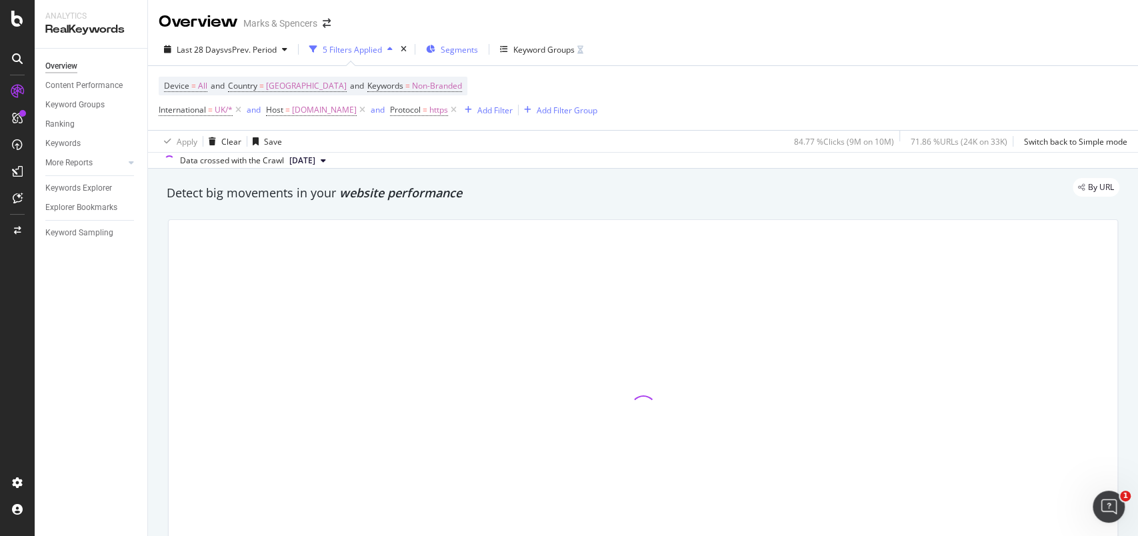
click at [455, 57] on div "Segments" at bounding box center [452, 49] width 52 height 20
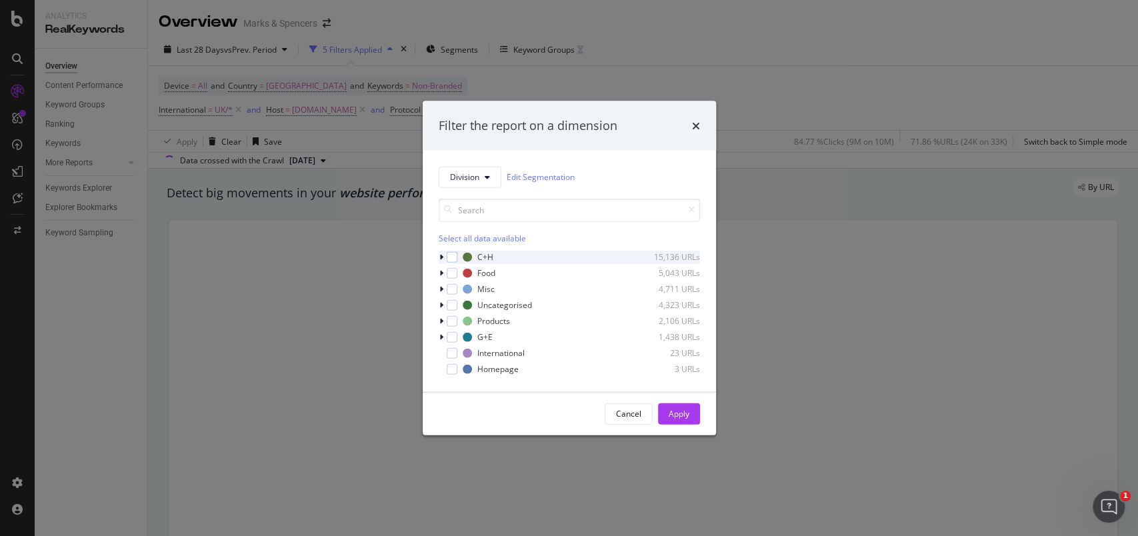
click at [440, 258] on icon "modal" at bounding box center [442, 257] width 4 height 8
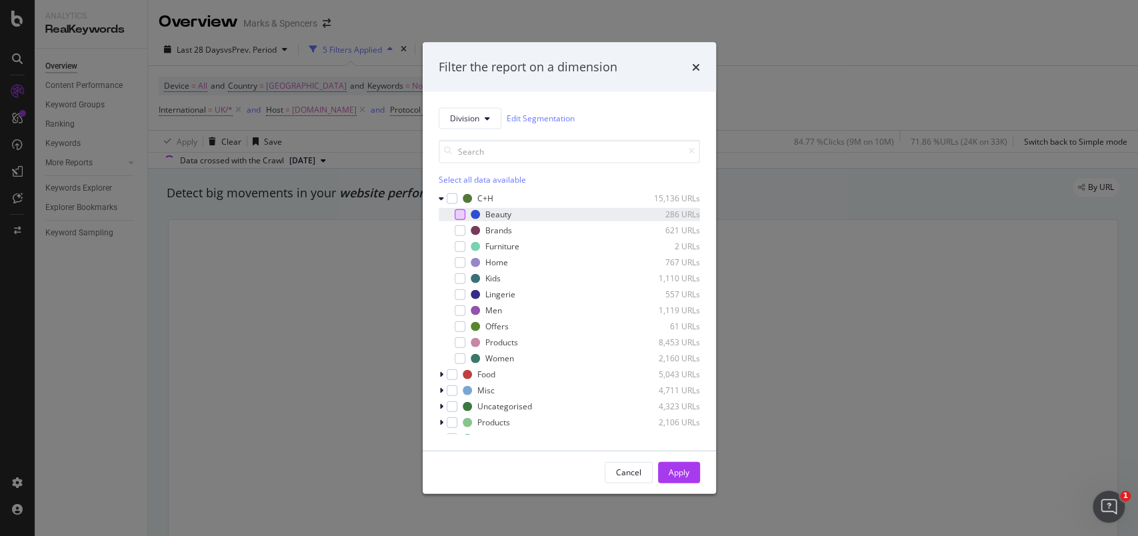
click at [458, 215] on div "modal" at bounding box center [460, 214] width 11 height 11
click at [461, 229] on div "modal" at bounding box center [460, 230] width 11 height 11
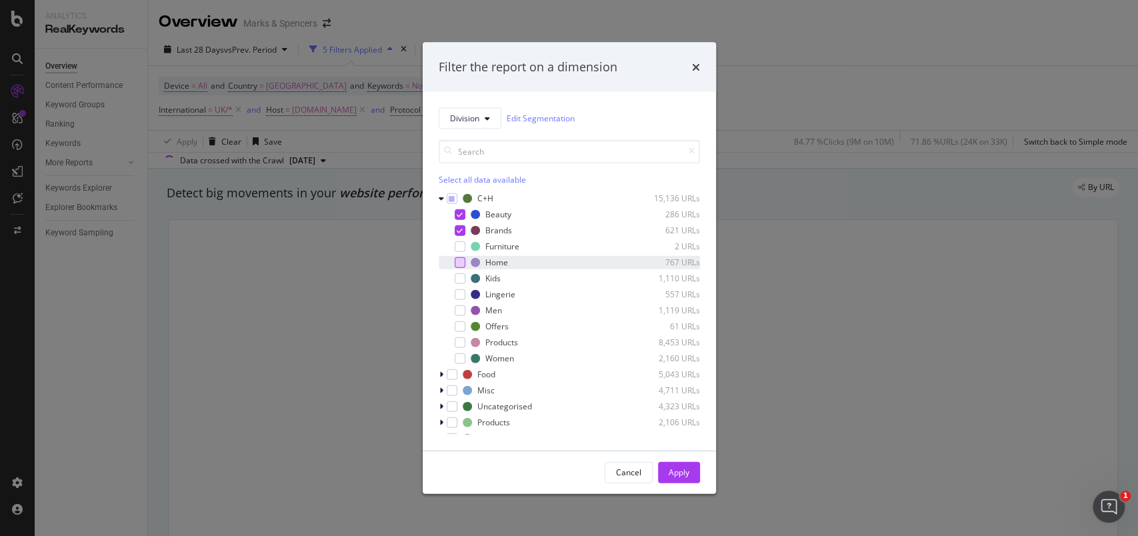
click at [457, 260] on div "modal" at bounding box center [460, 262] width 11 height 11
click at [458, 273] on div "modal" at bounding box center [460, 278] width 11 height 11
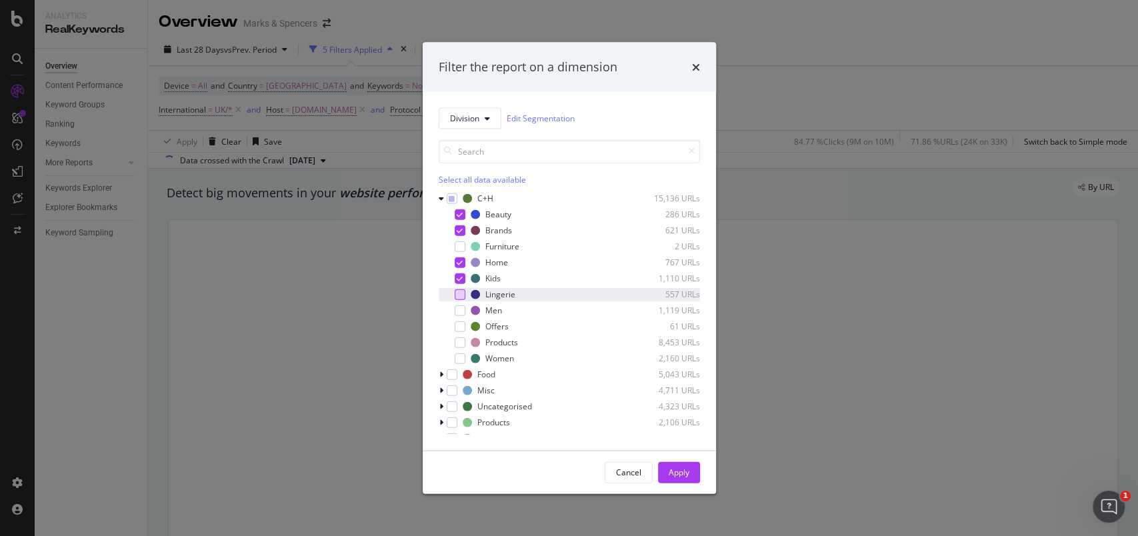
click at [459, 289] on div "Lingerie 557 URLs" at bounding box center [569, 293] width 261 height 13
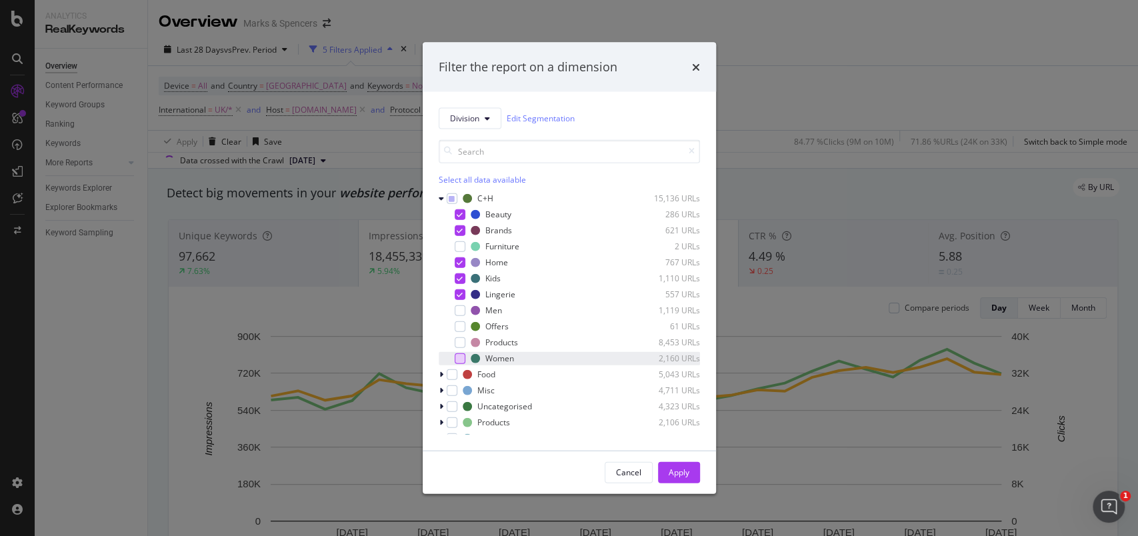
click at [460, 355] on div "modal" at bounding box center [460, 358] width 11 height 11
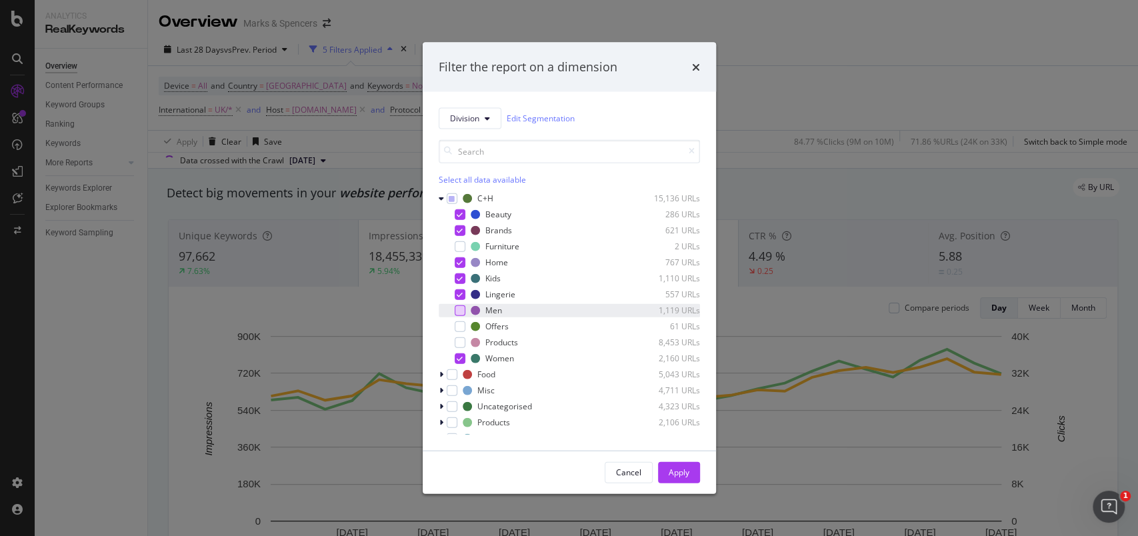
click at [462, 310] on div "modal" at bounding box center [460, 310] width 11 height 11
click at [683, 466] on div "Apply" at bounding box center [679, 472] width 21 height 20
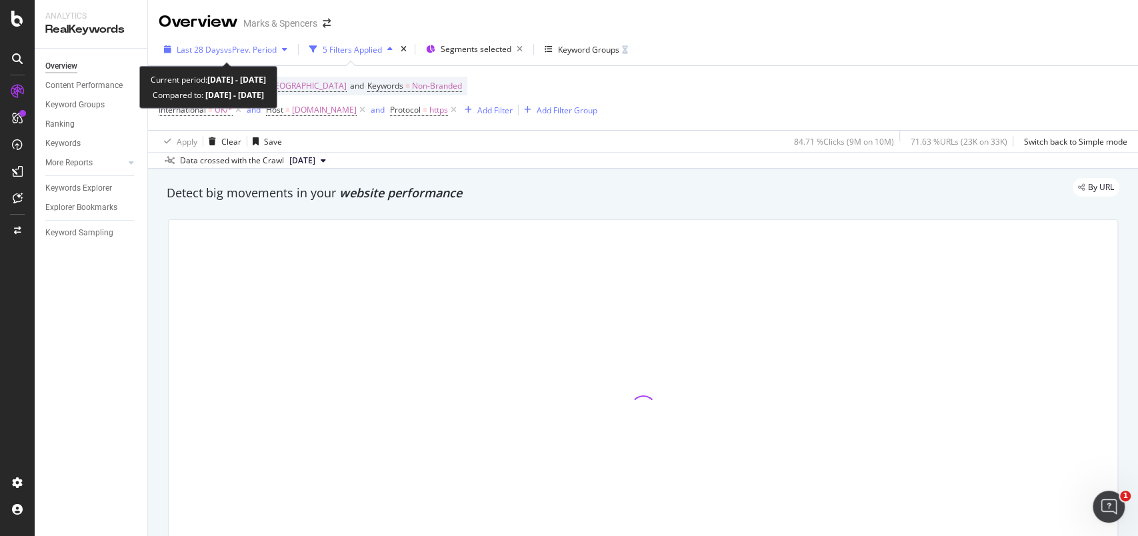
click at [189, 55] on div "Last 28 Days vs Prev. Period" at bounding box center [227, 49] width 100 height 11
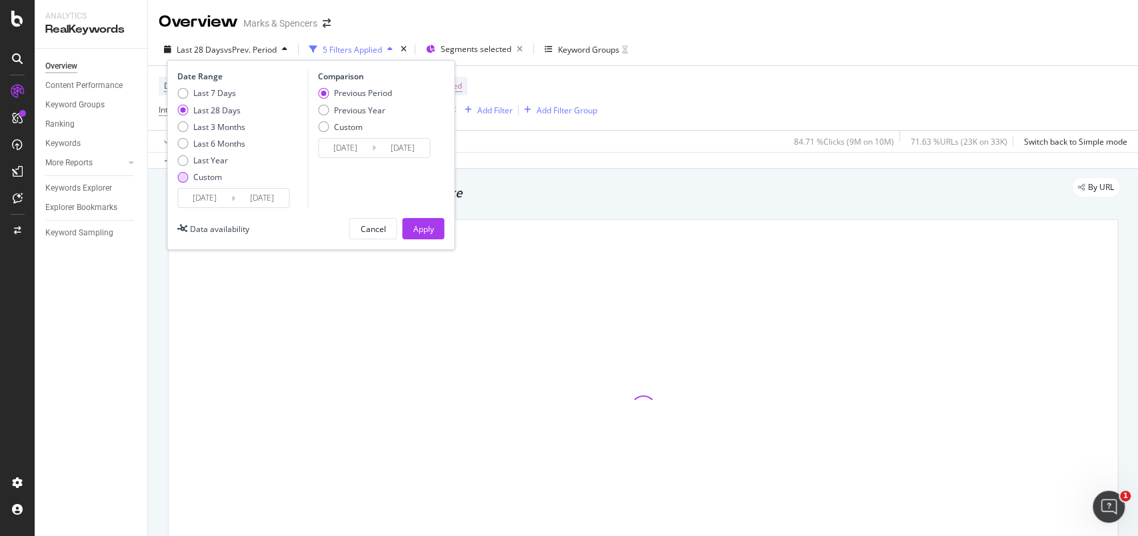
click at [196, 177] on div "Custom" at bounding box center [207, 176] width 29 height 11
click at [201, 198] on input "2025/08/06" at bounding box center [204, 198] width 53 height 19
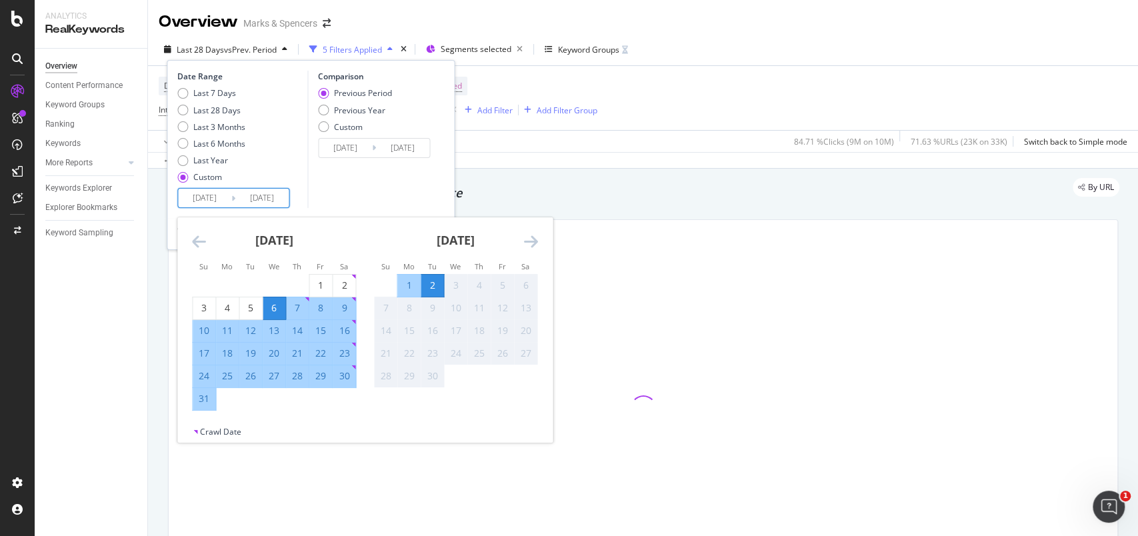
click at [197, 241] on icon "Move backward to switch to the previous month." at bounding box center [199, 241] width 14 height 16
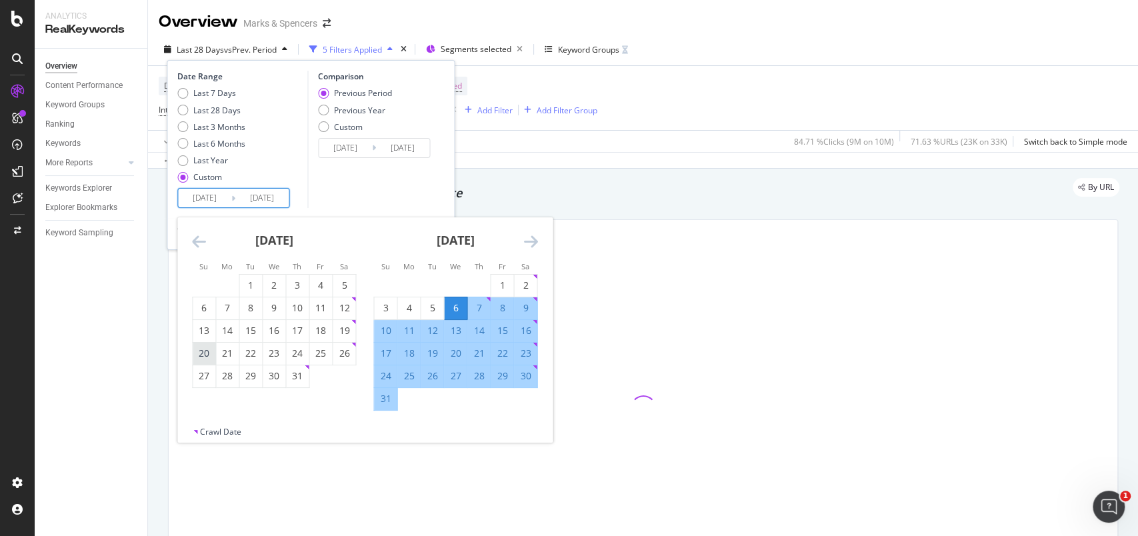
click at [201, 357] on div "20" at bounding box center [204, 353] width 23 height 13
type input "2025/07/20"
type input "2025/06/05"
type input "2025/07/19"
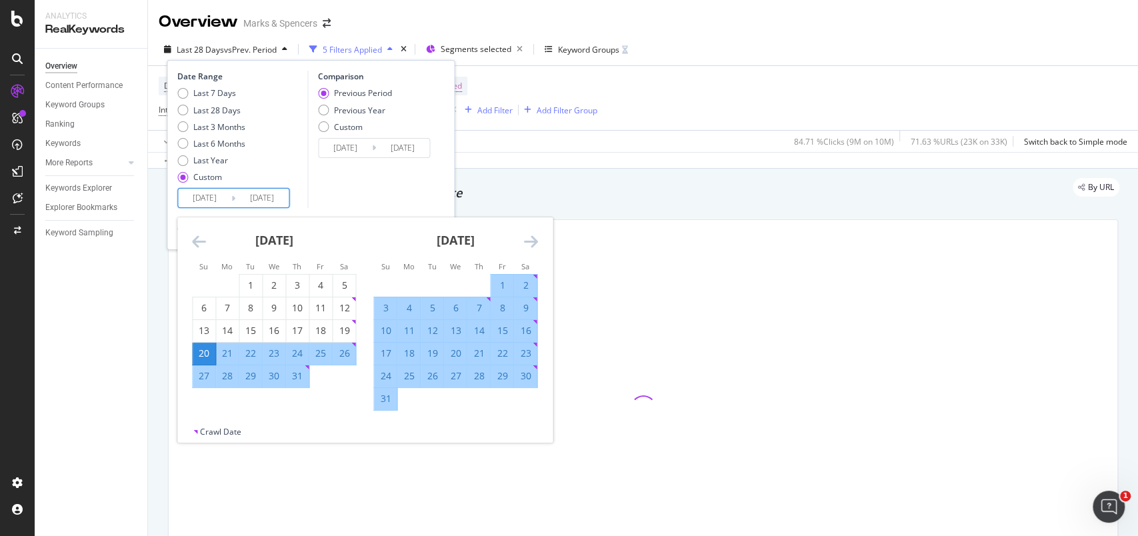
click at [522, 327] on div "16" at bounding box center [525, 330] width 23 height 13
type input "2025/08/16"
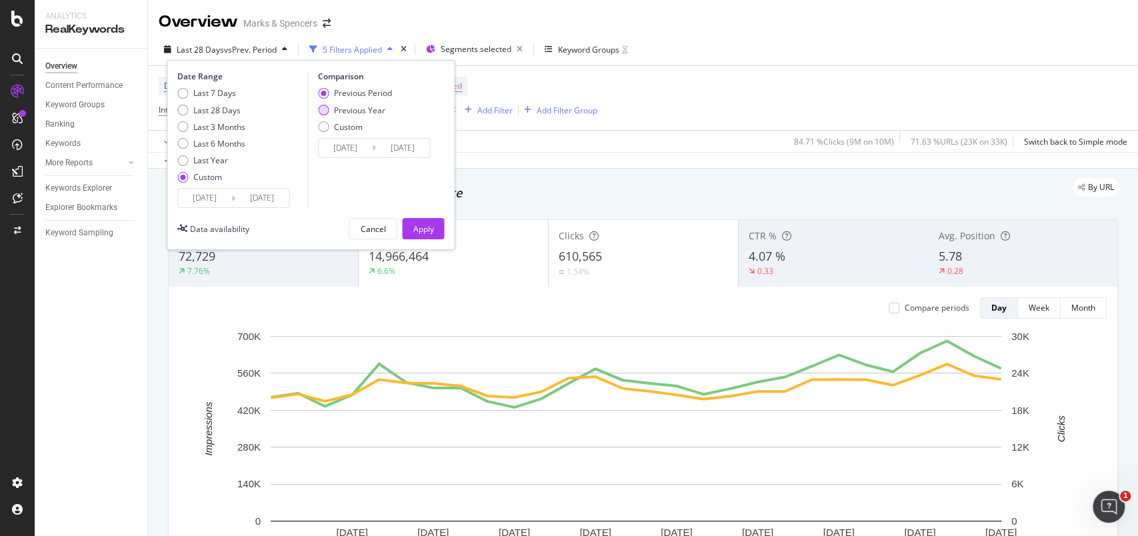
click at [367, 109] on div "Previous Year" at bounding box center [359, 110] width 51 height 11
type input "2024/07/21"
type input "2024/08/17"
click at [427, 227] on div "Apply" at bounding box center [423, 228] width 21 height 11
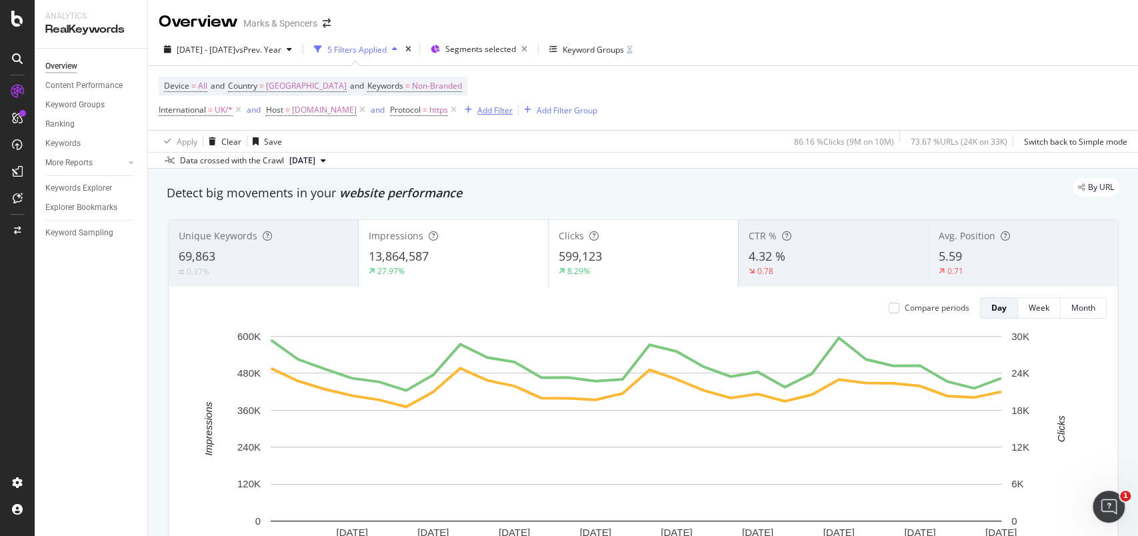
click at [513, 113] on div "Add Filter" at bounding box center [495, 110] width 35 height 11
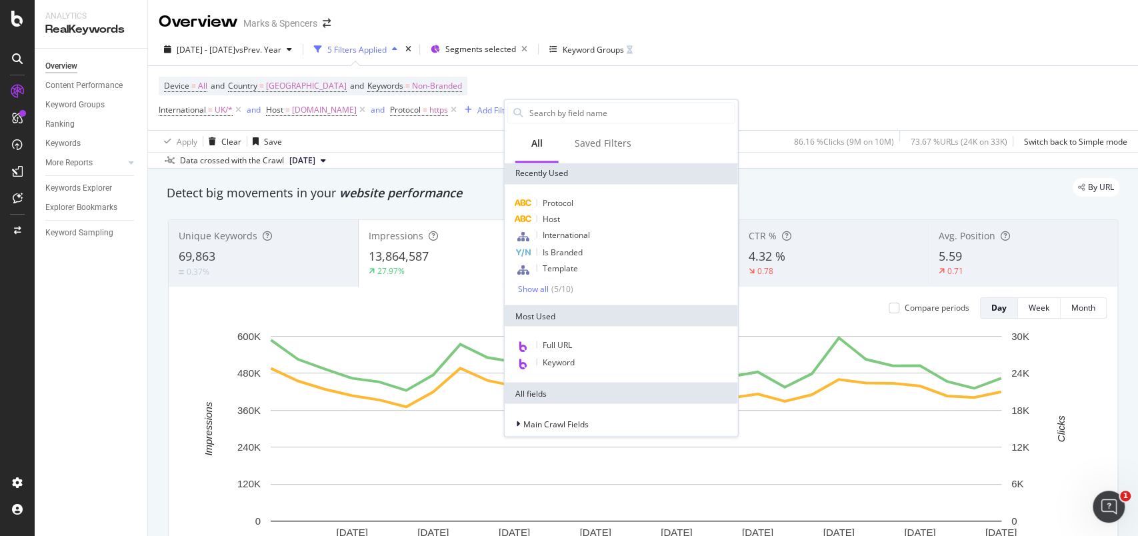
click at [743, 35] on div "2025 Jul. 20th - Aug. 16th vs Prev. Year 5 Filters Applied Segments selected Ke…" at bounding box center [643, 100] width 990 height 135
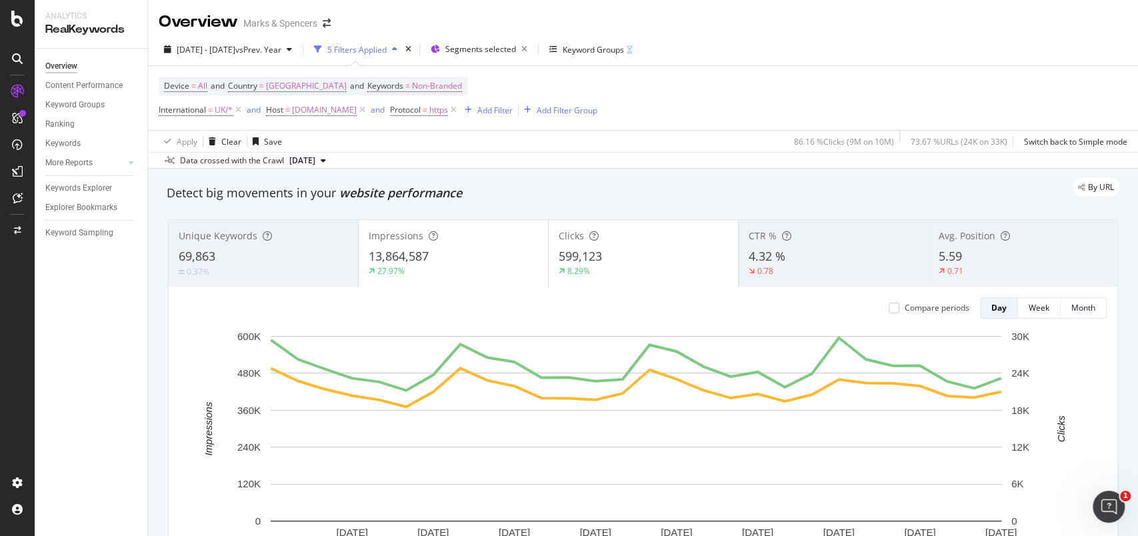
click at [315, 161] on span "[DATE]" at bounding box center [302, 161] width 26 height 12
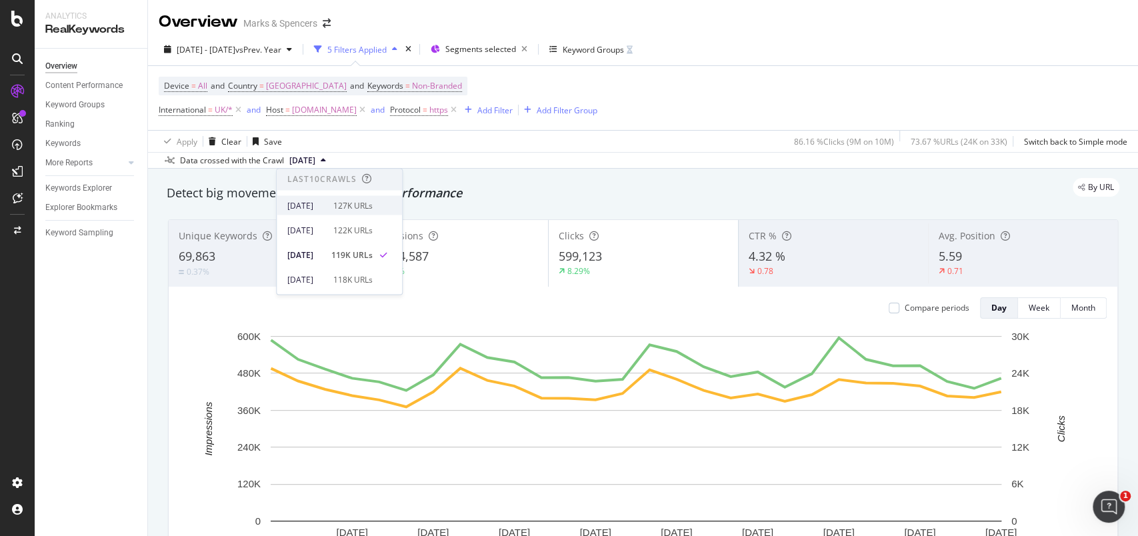
click at [325, 201] on div "[DATE]" at bounding box center [306, 205] width 38 height 12
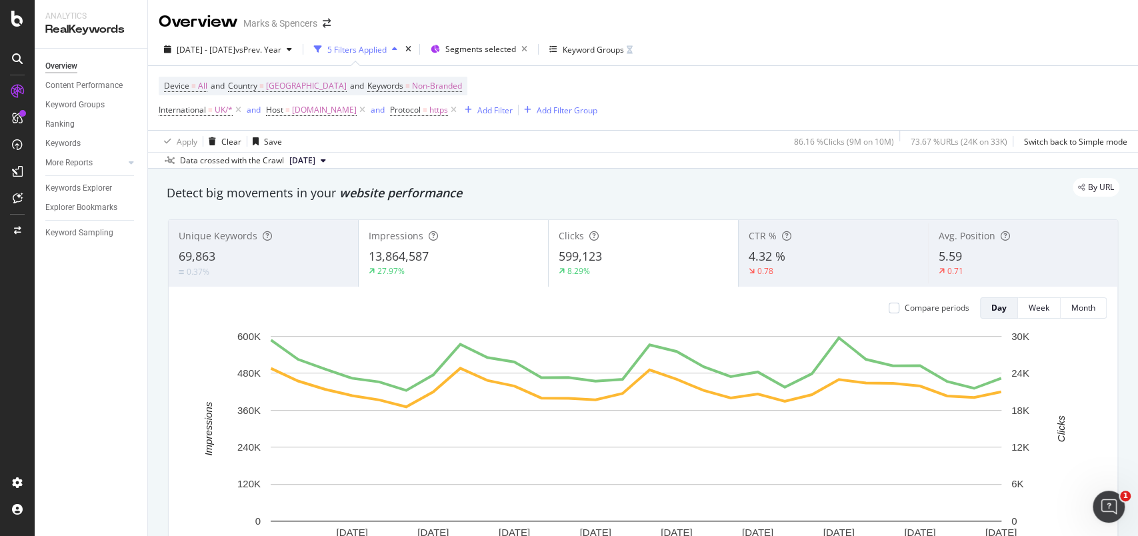
click at [310, 160] on span "[DATE]" at bounding box center [302, 161] width 26 height 12
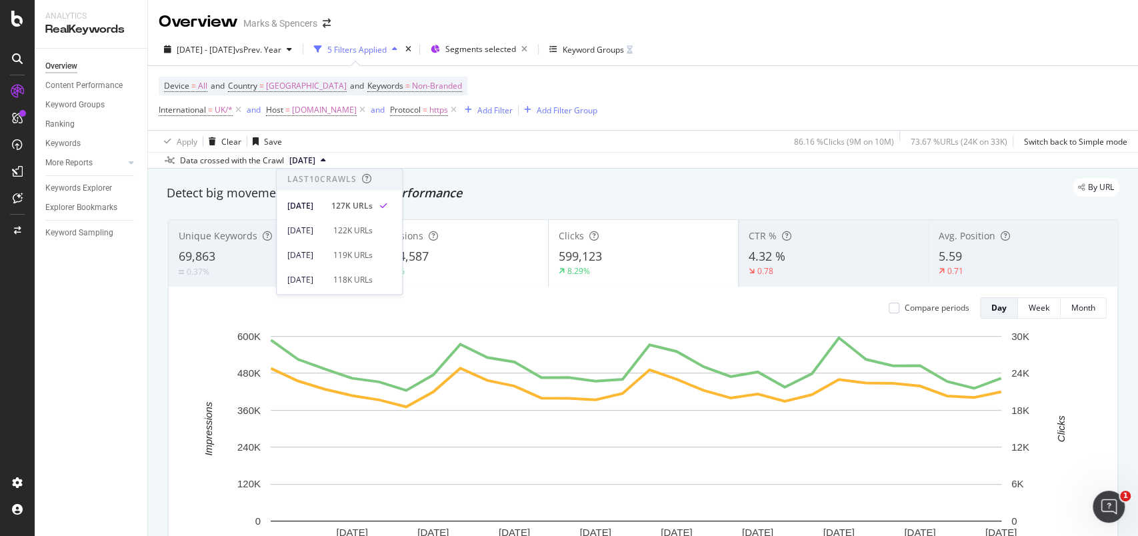
click at [726, 92] on div "Device = All and Country = United Kingdom and Keywords = Non-Branded Internatio…" at bounding box center [643, 98] width 969 height 64
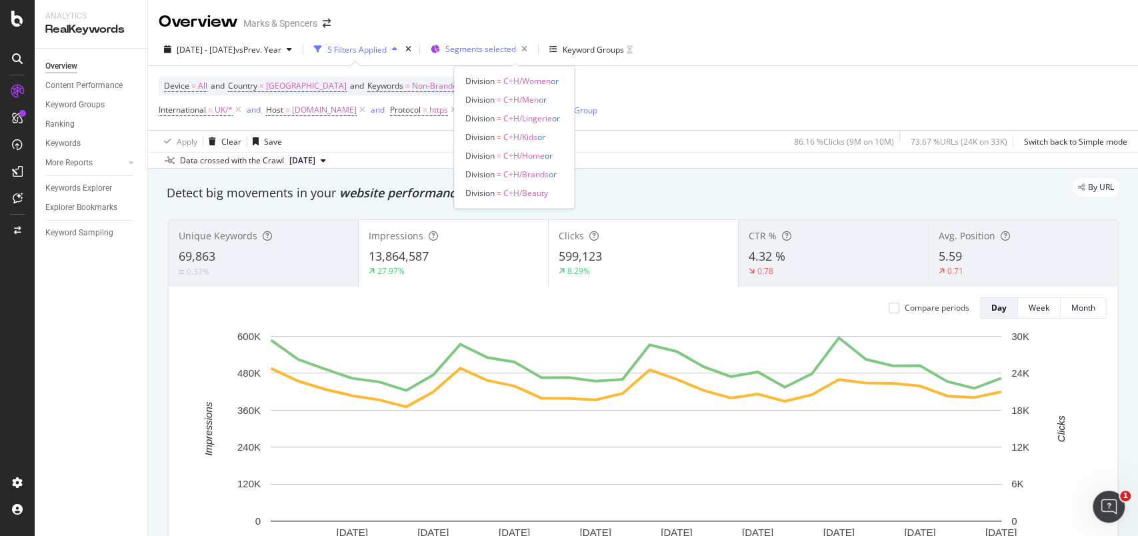
click at [512, 53] on span "Segments selected" at bounding box center [481, 48] width 71 height 11
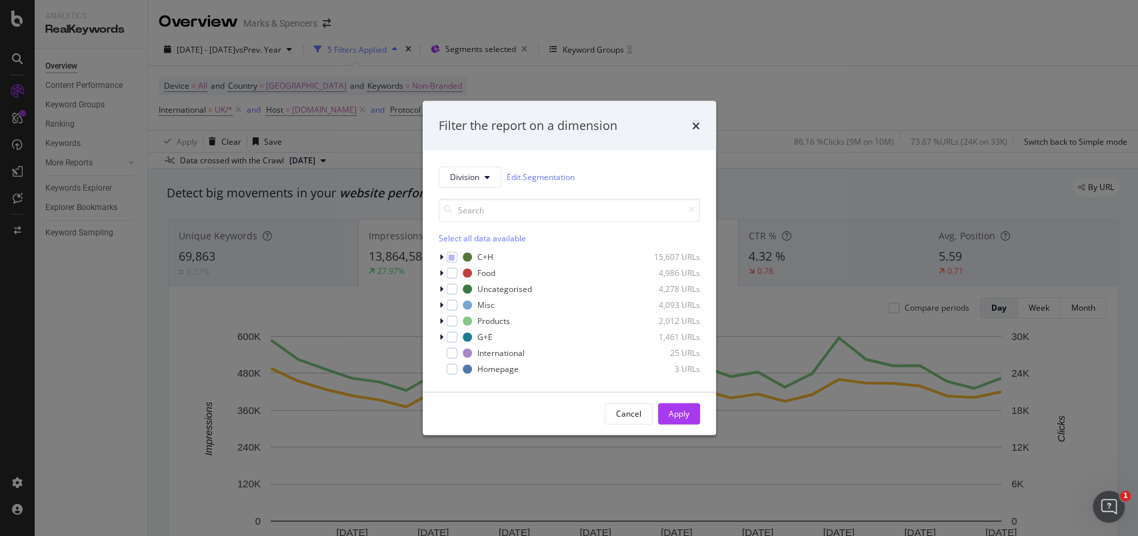
click at [438, 258] on div "Division Edit Segmentation Select all data available C+H 15,607 URLs Food 4,986…" at bounding box center [569, 270] width 293 height 241
click at [440, 258] on icon "modal" at bounding box center [442, 257] width 4 height 8
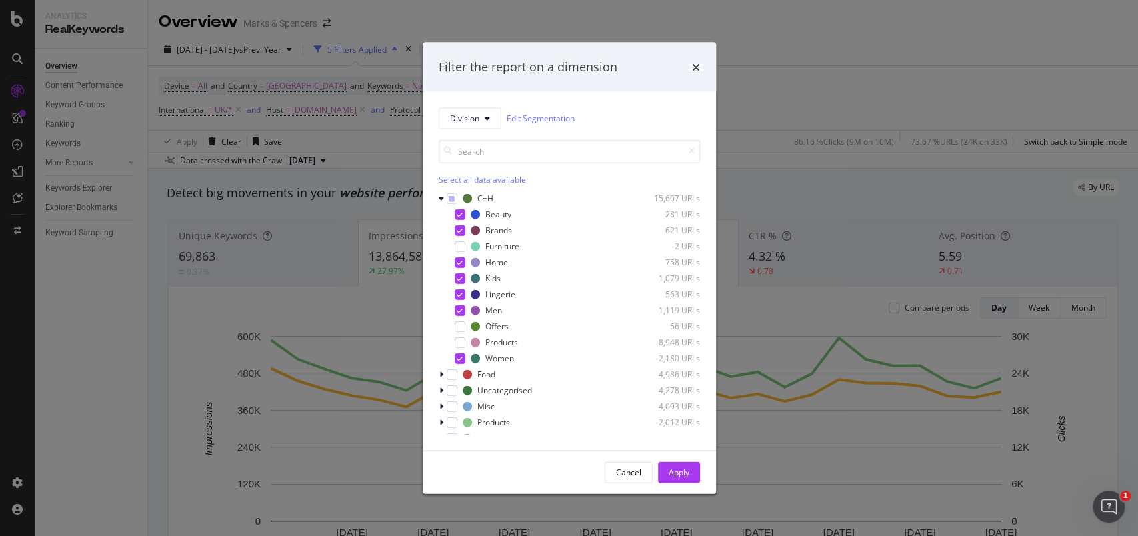
click at [751, 102] on div "Filter the report on a dimension Division Edit Segmentation Select all data ava…" at bounding box center [569, 268] width 1138 height 536
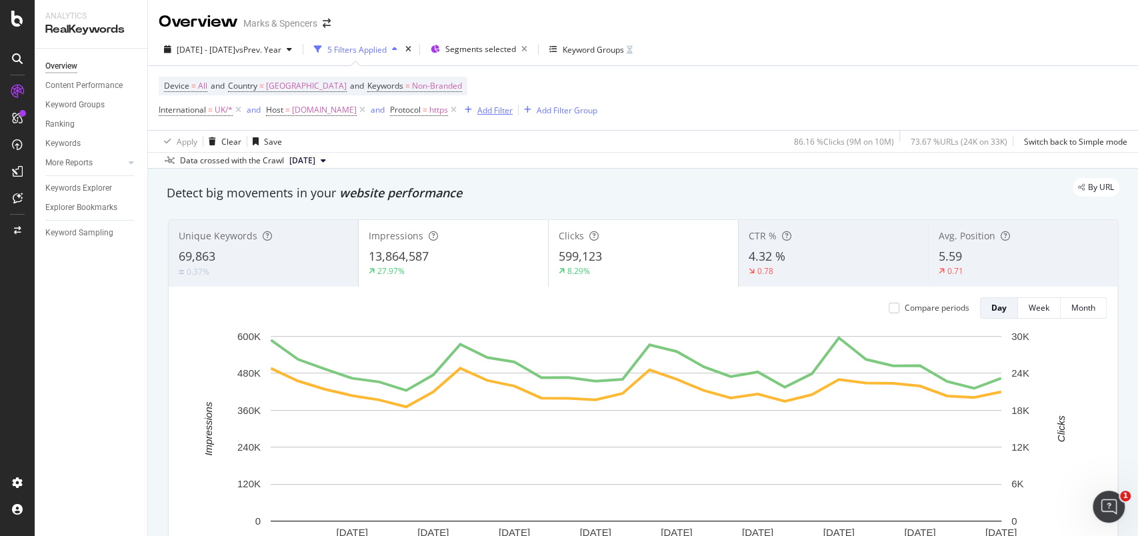
click at [513, 109] on div "Add Filter" at bounding box center [495, 110] width 35 height 11
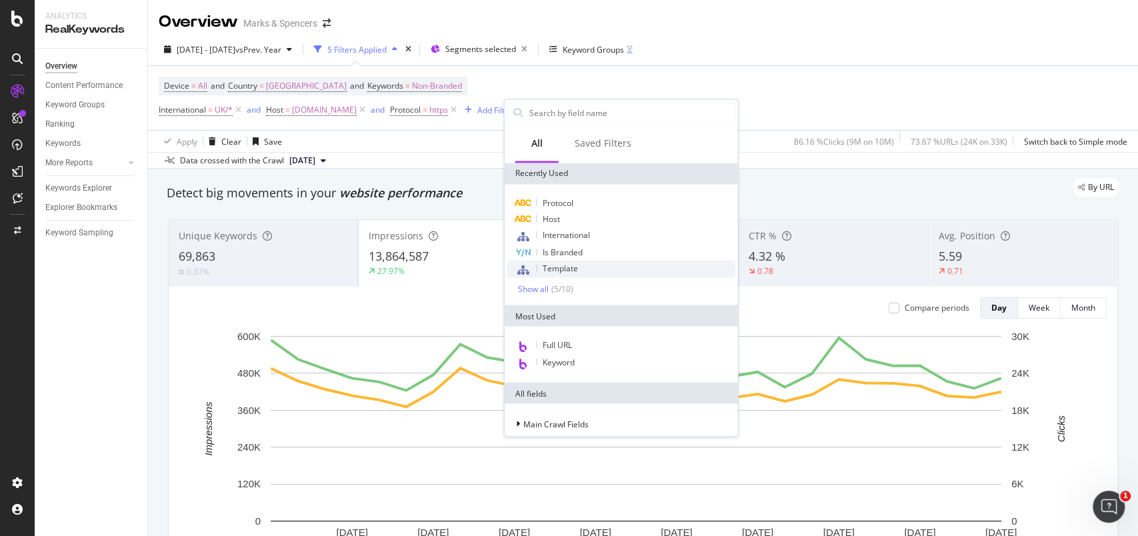
click at [566, 273] on span "Template" at bounding box center [560, 267] width 35 height 11
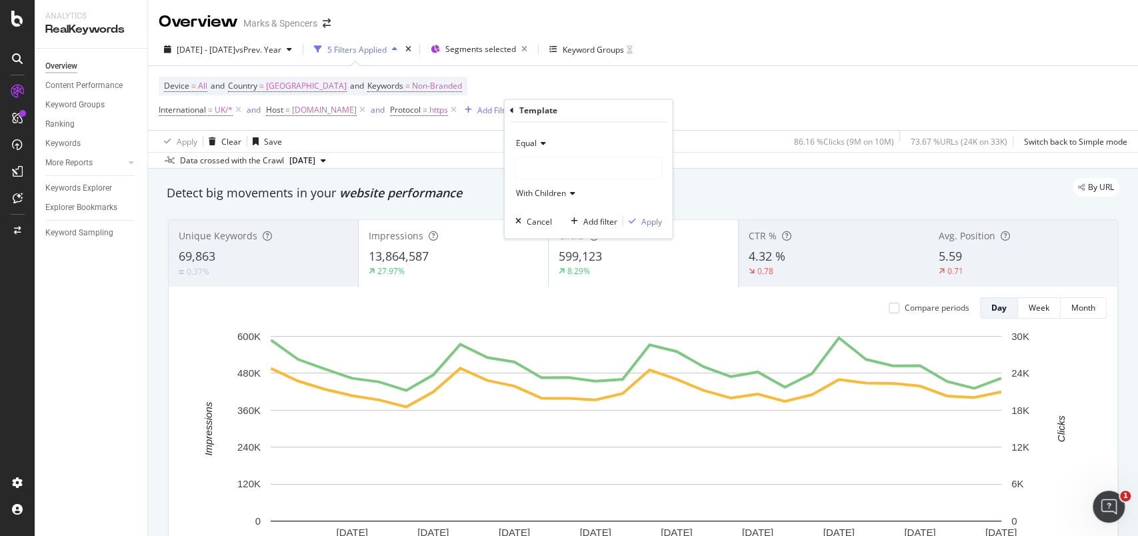
click at [534, 139] on span "Equal" at bounding box center [526, 143] width 21 height 11
click at [541, 184] on span "Not Equal" at bounding box center [540, 188] width 36 height 11
click at [544, 168] on div at bounding box center [588, 168] width 145 height 21
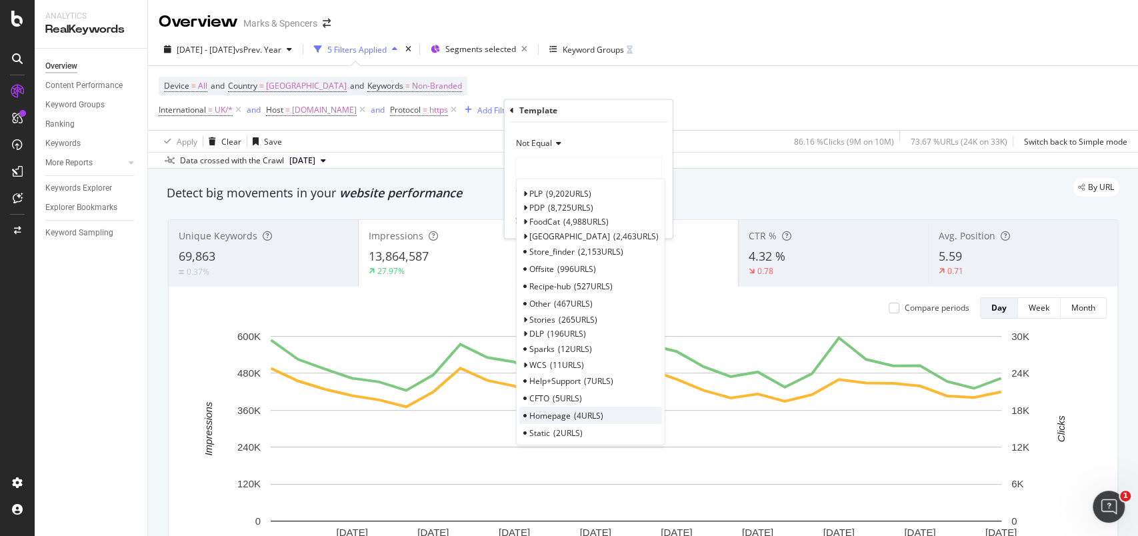
click at [562, 413] on span "Homepage" at bounding box center [550, 415] width 41 height 11
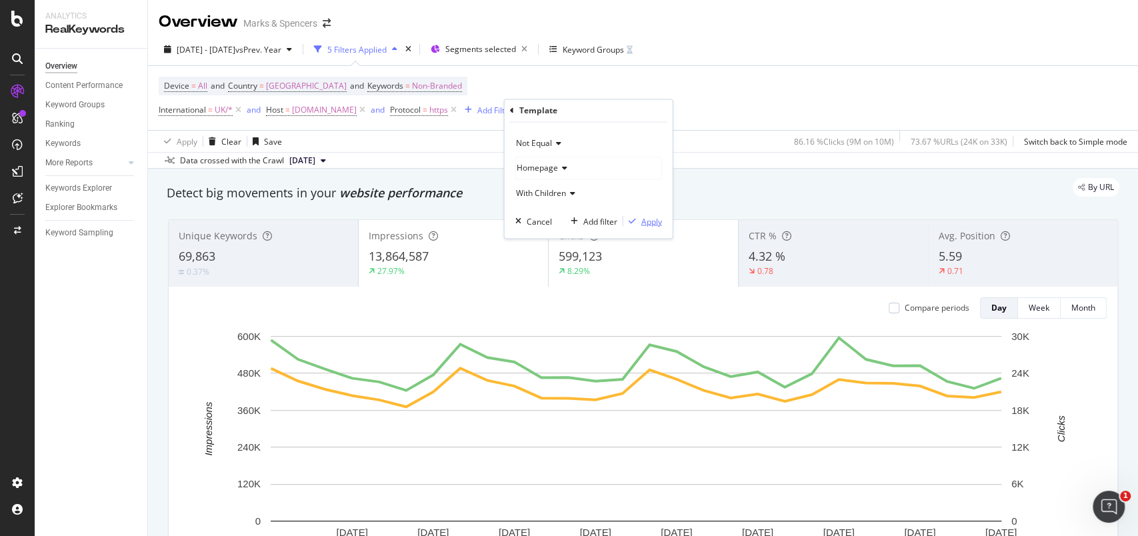
click at [650, 219] on div "Apply" at bounding box center [652, 220] width 21 height 11
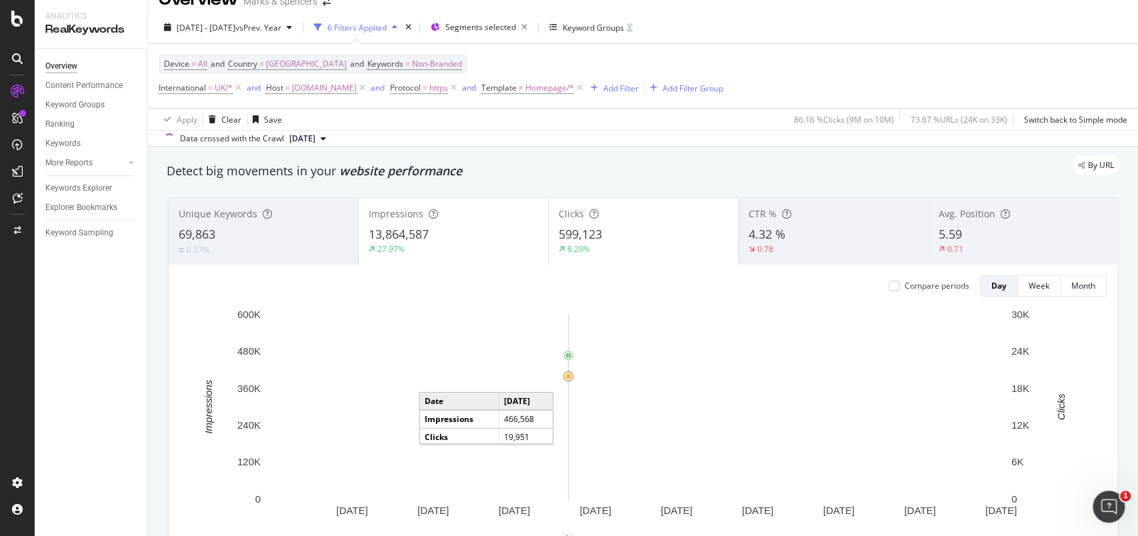
scroll to position [89, 0]
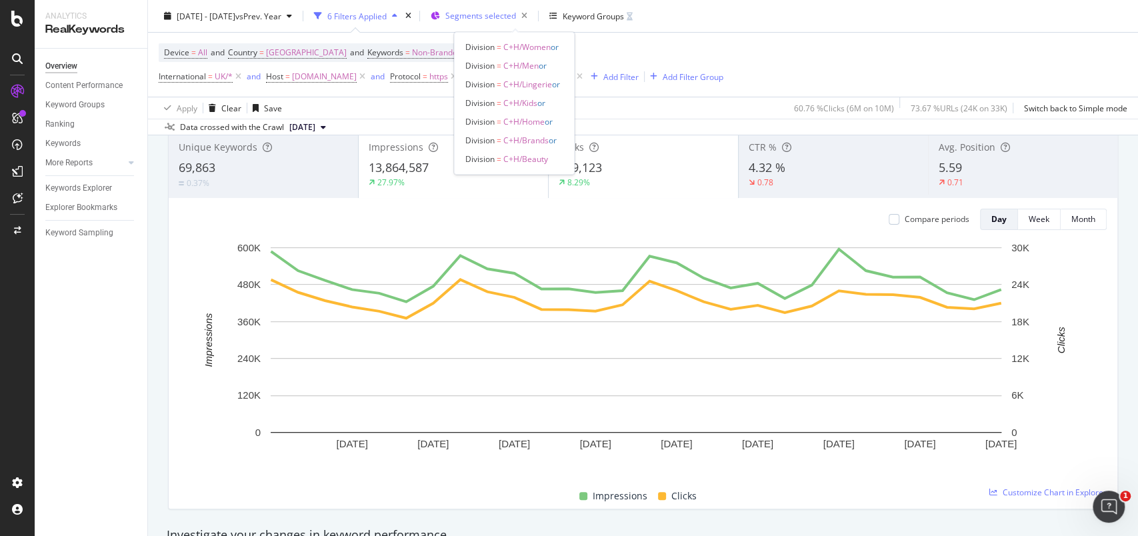
click at [516, 20] on span "Segments selected" at bounding box center [481, 15] width 71 height 11
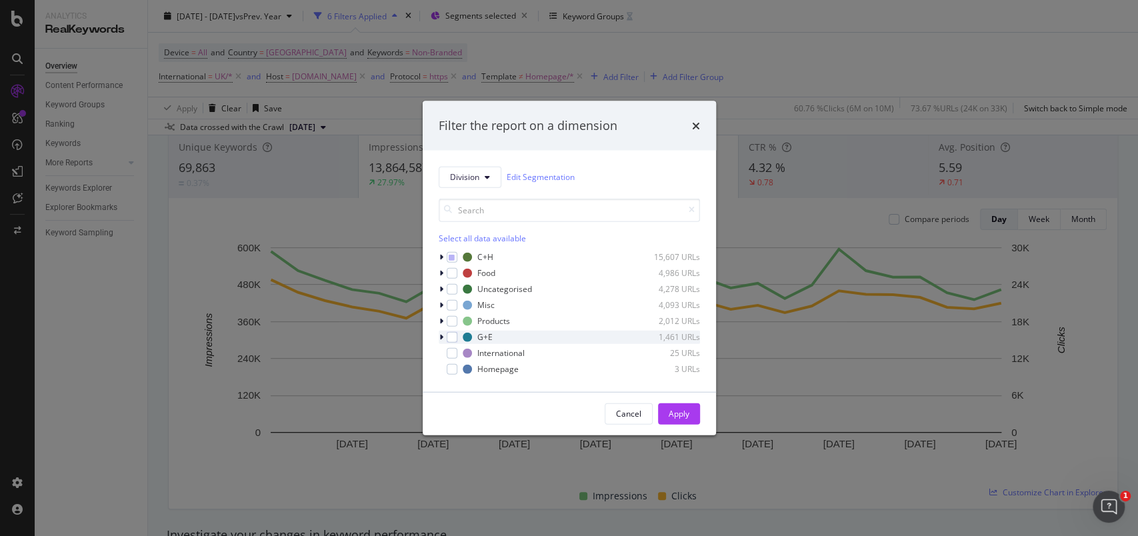
click at [440, 339] on icon "modal" at bounding box center [442, 337] width 4 height 8
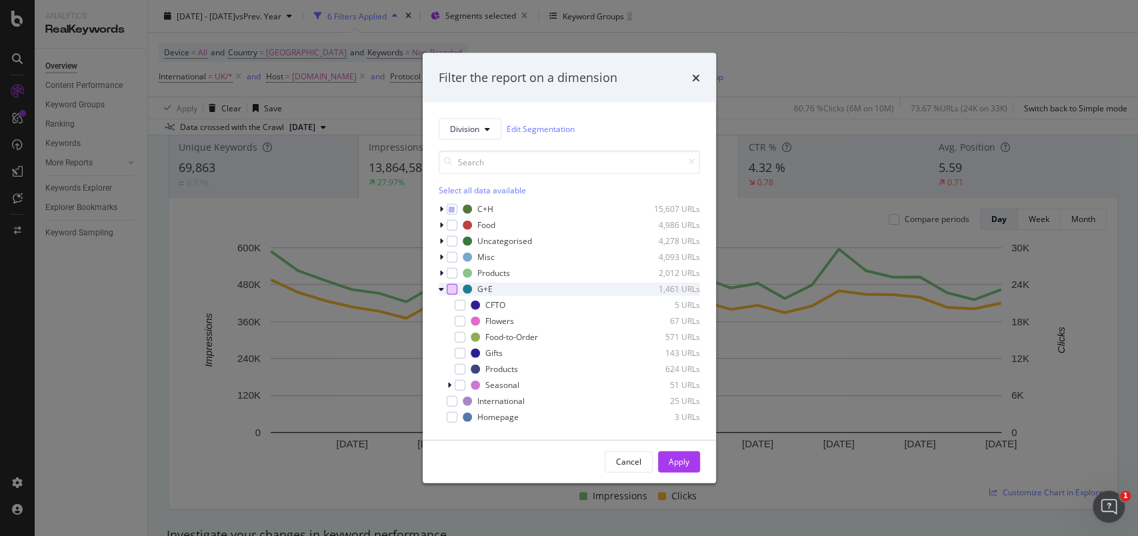
click at [450, 287] on div "modal" at bounding box center [452, 288] width 11 height 11
click at [458, 303] on icon "modal" at bounding box center [460, 304] width 6 height 7
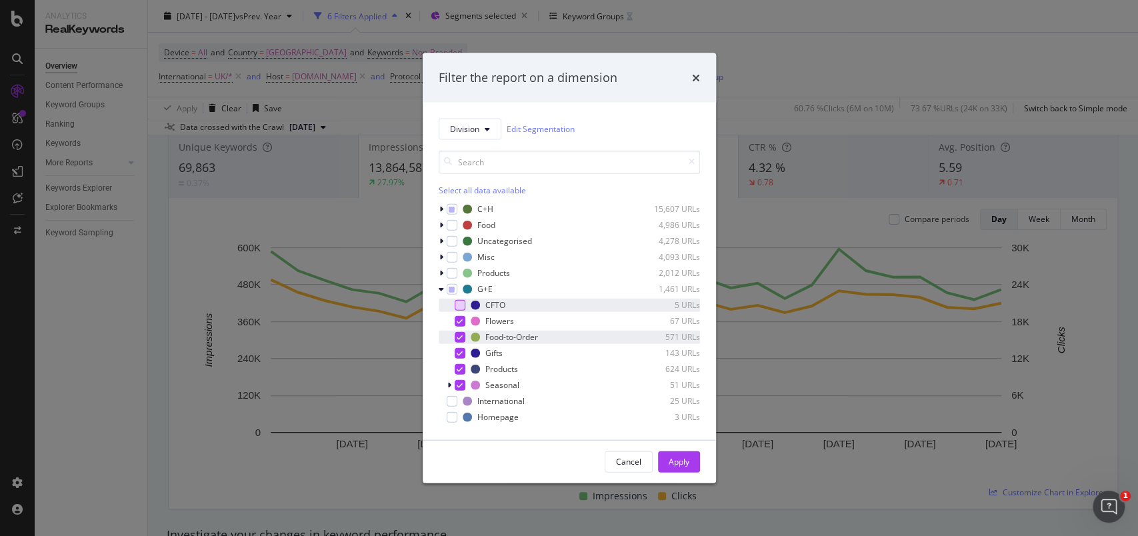
click at [457, 334] on icon "modal" at bounding box center [460, 336] width 6 height 7
click at [457, 370] on icon "modal" at bounding box center [460, 368] width 6 height 7
click at [672, 459] on div "Apply" at bounding box center [679, 461] width 21 height 11
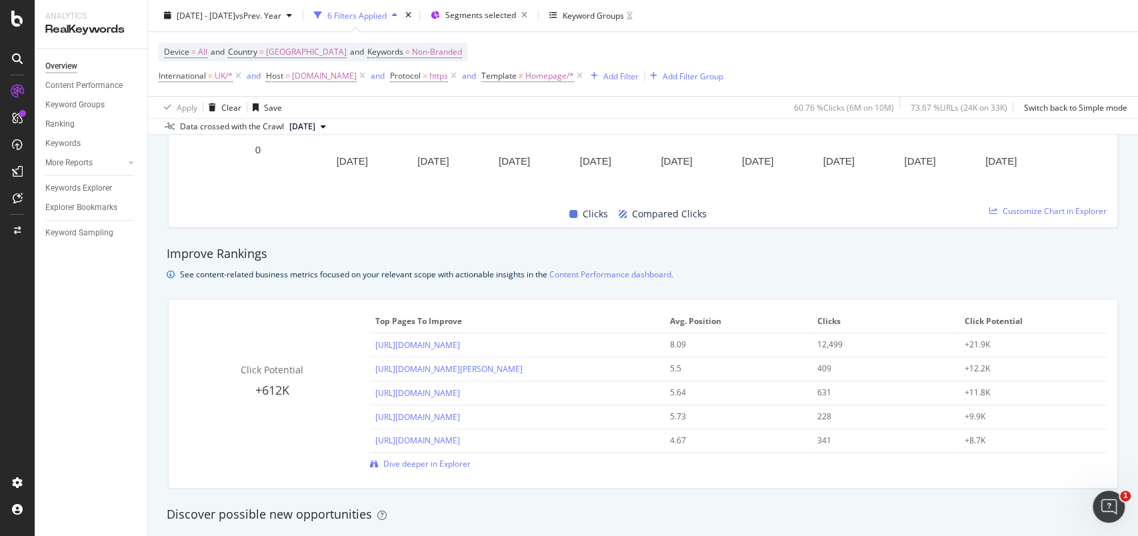
scroll to position [711, 0]
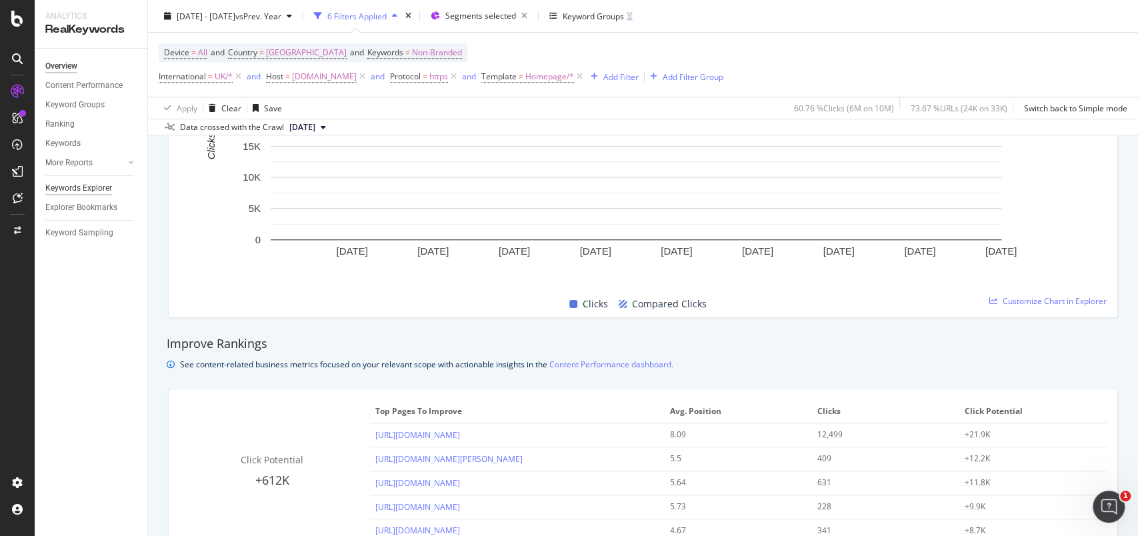
click at [80, 189] on div "Keywords Explorer" at bounding box center [78, 188] width 67 height 14
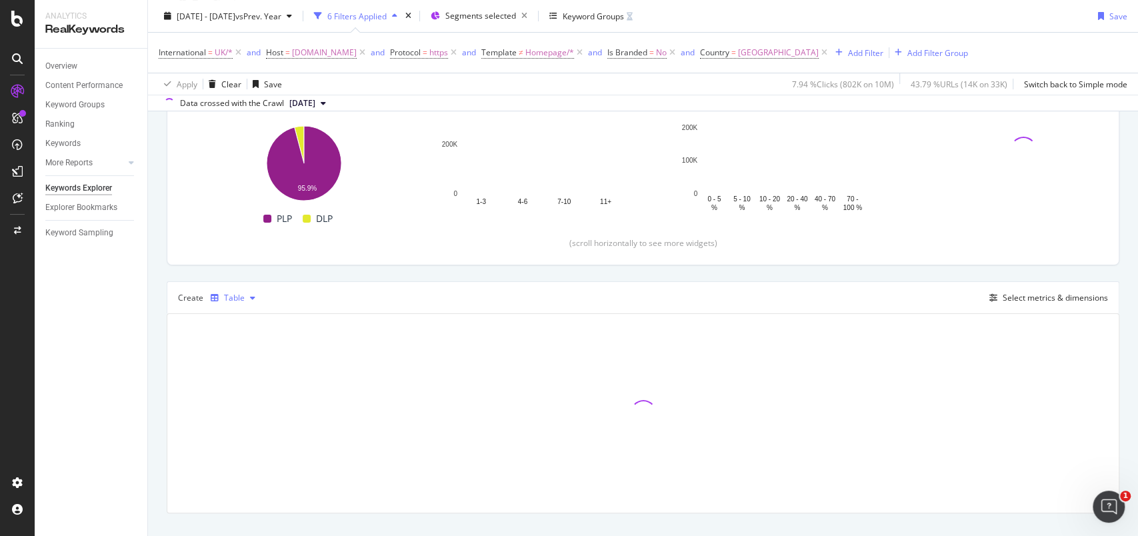
scroll to position [219, 0]
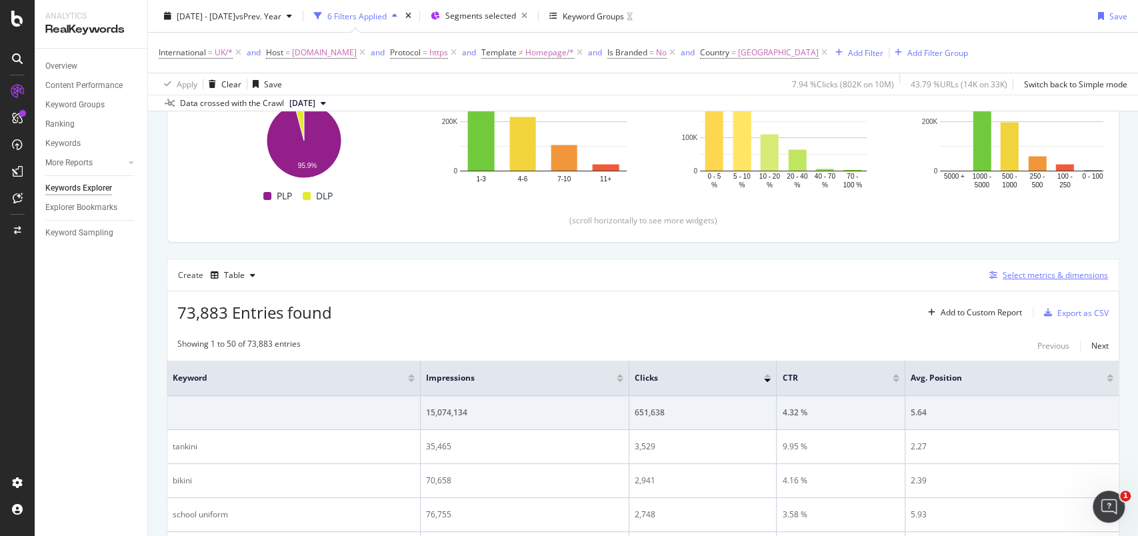
click at [1081, 269] on div "Select metrics & dimensions" at bounding box center [1055, 274] width 105 height 11
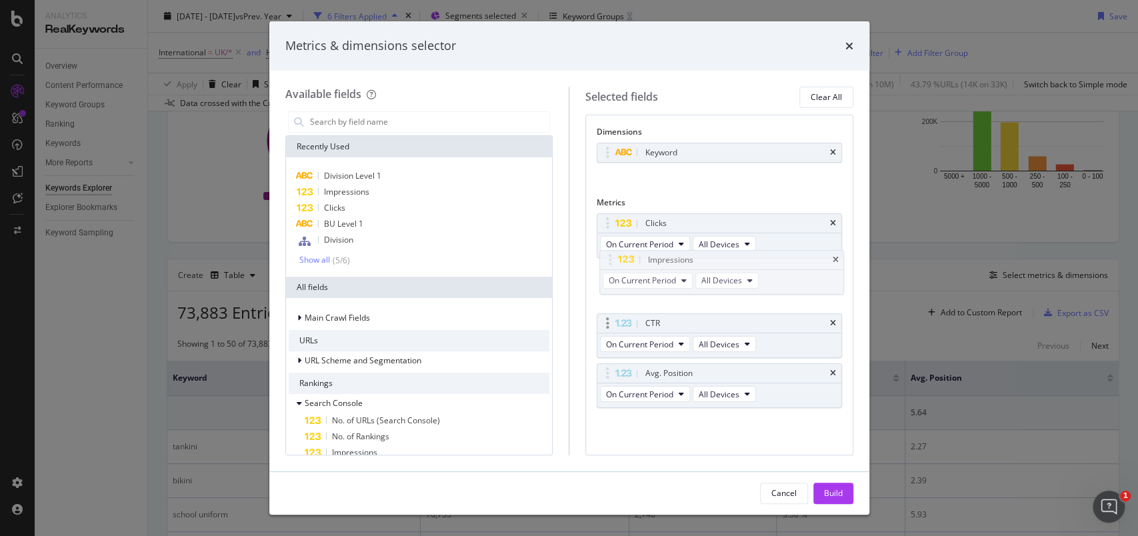
drag, startPoint x: 606, startPoint y: 228, endPoint x: 782, endPoint y: 339, distance: 207.4
click at [836, 325] on icon "times" at bounding box center [833, 323] width 6 height 8
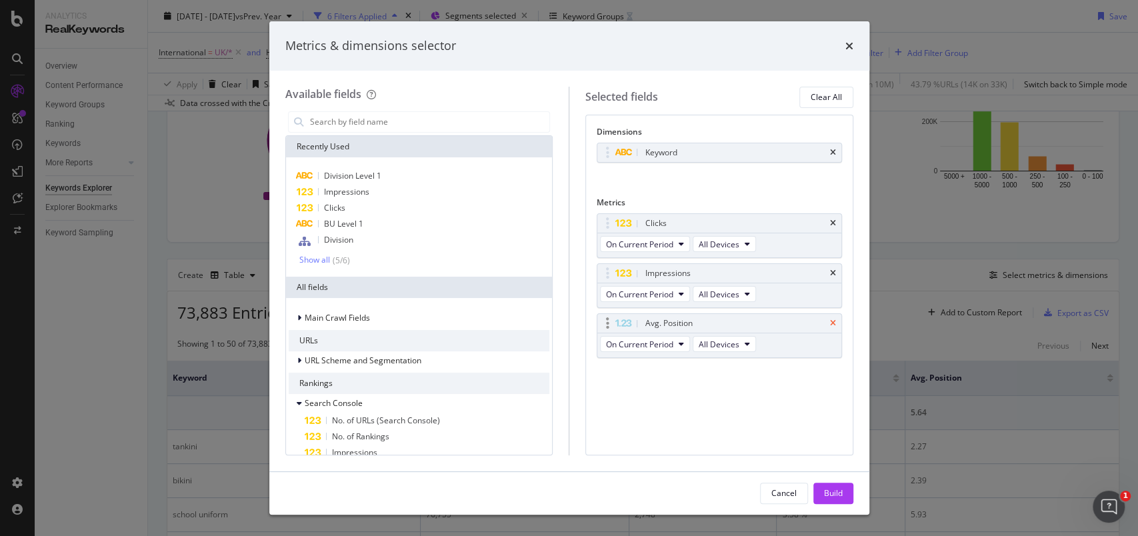
click at [832, 321] on icon "times" at bounding box center [833, 323] width 6 height 8
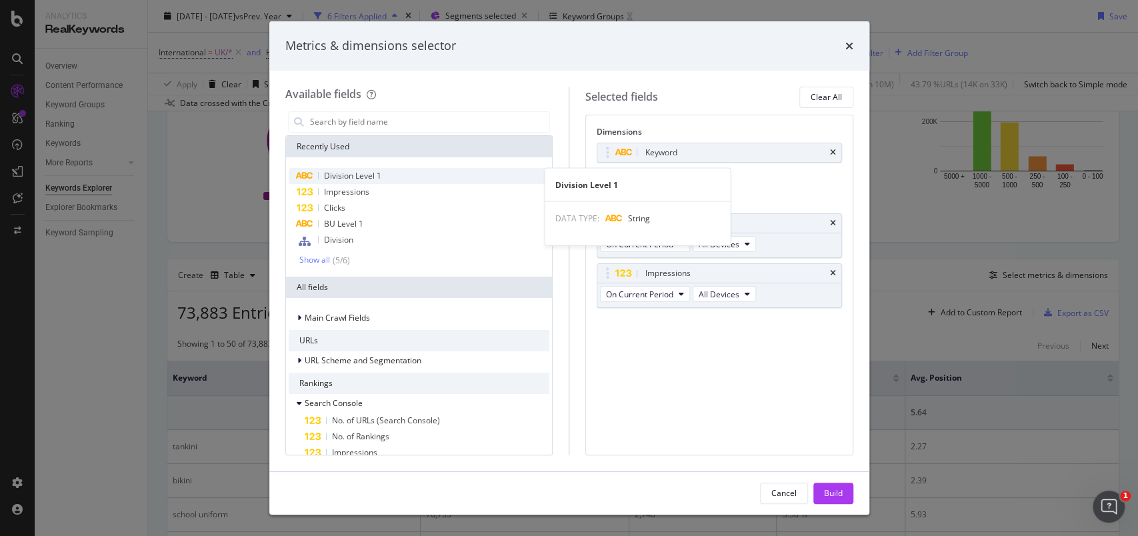
click at [345, 177] on span "Division Level 1" at bounding box center [352, 175] width 57 height 11
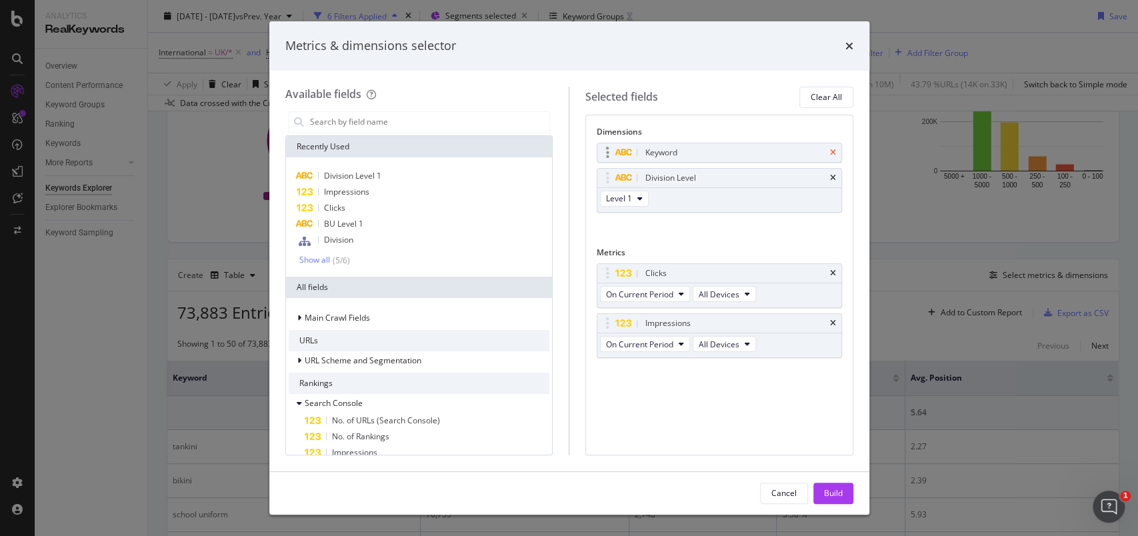
click at [833, 154] on icon "times" at bounding box center [833, 153] width 6 height 8
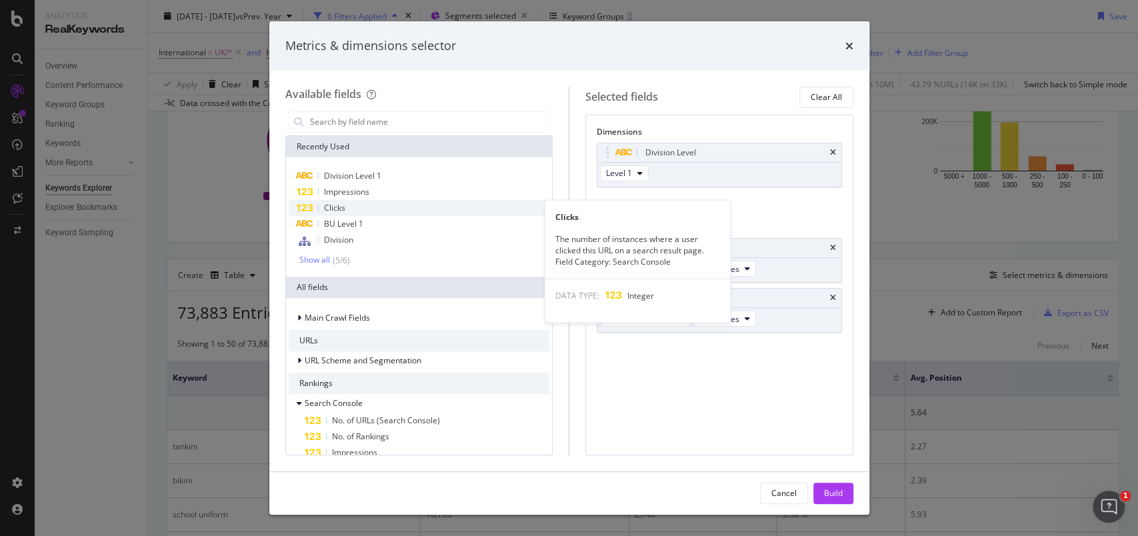
click at [339, 211] on span "Clicks" at bounding box center [334, 207] width 21 height 11
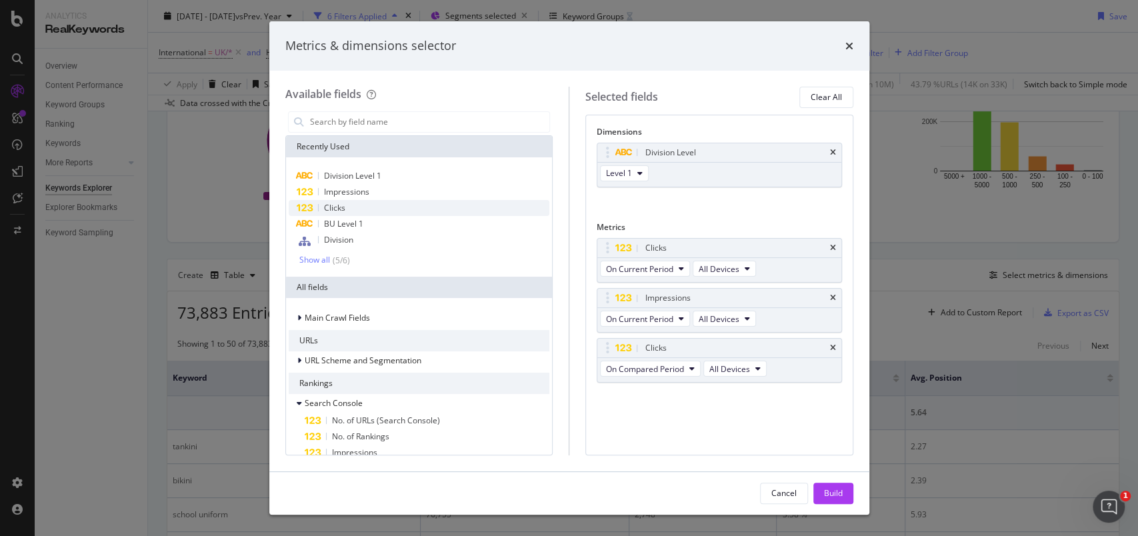
click at [339, 211] on span "Clicks" at bounding box center [334, 207] width 21 height 11
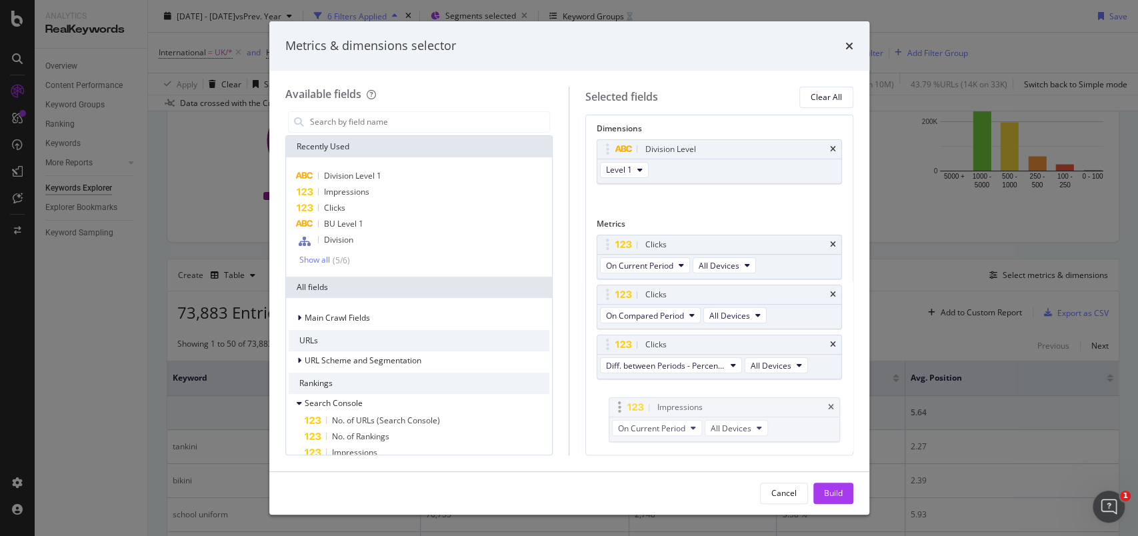
drag, startPoint x: 610, startPoint y: 301, endPoint x: 621, endPoint y: 409, distance: 108.6
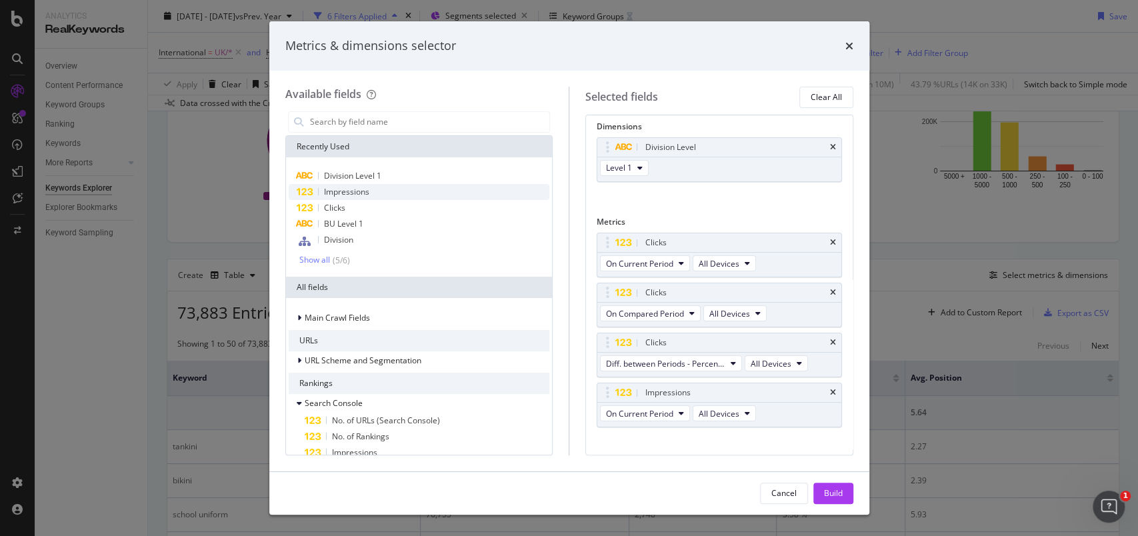
click at [354, 192] on span "Impressions" at bounding box center [346, 191] width 45 height 11
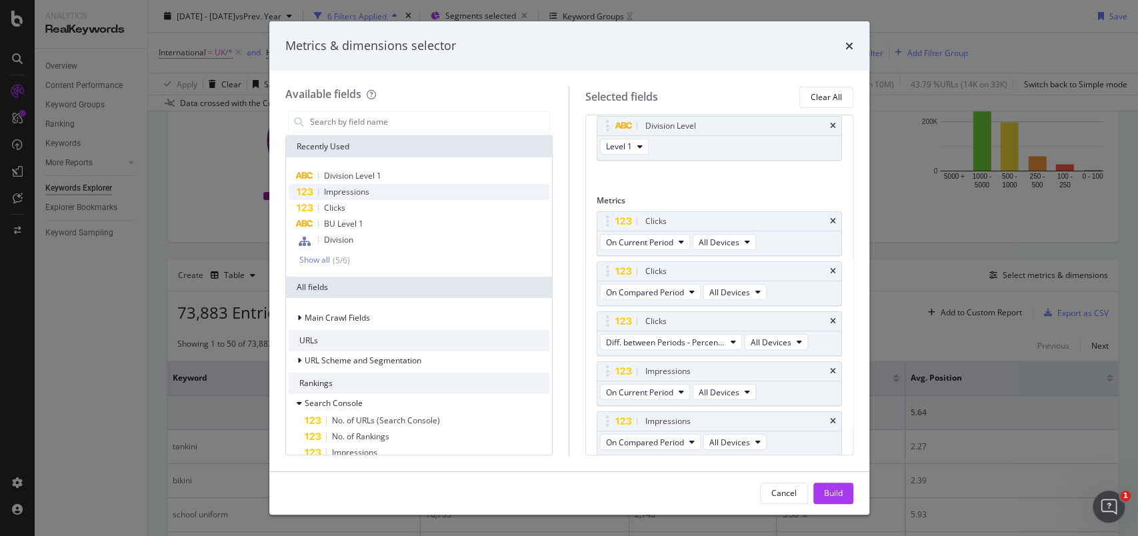
click at [354, 192] on span "Impressions" at bounding box center [346, 191] width 45 height 11
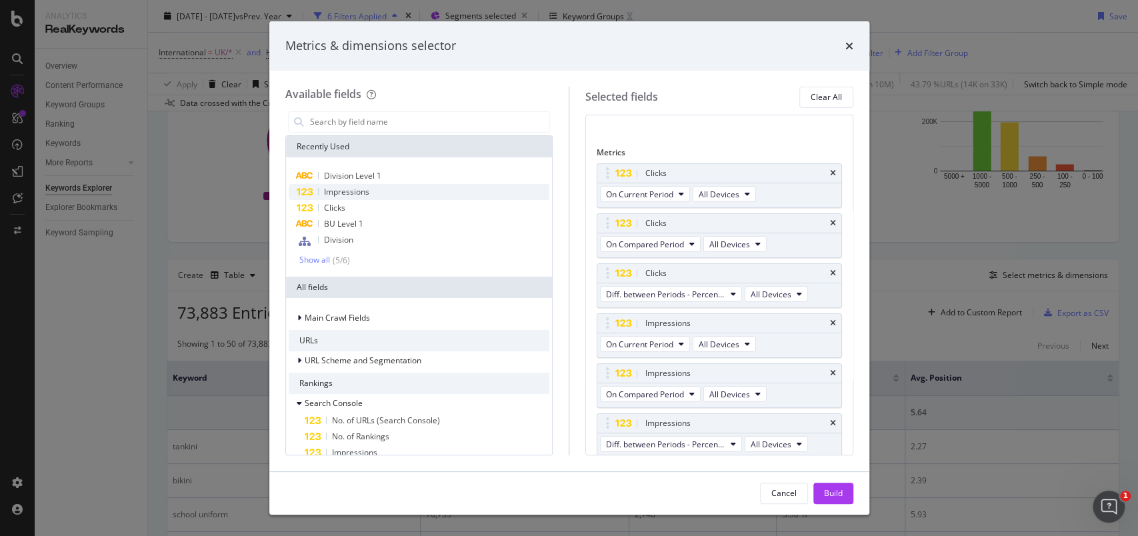
scroll to position [76, 0]
click at [832, 494] on div "Build" at bounding box center [833, 493] width 19 height 11
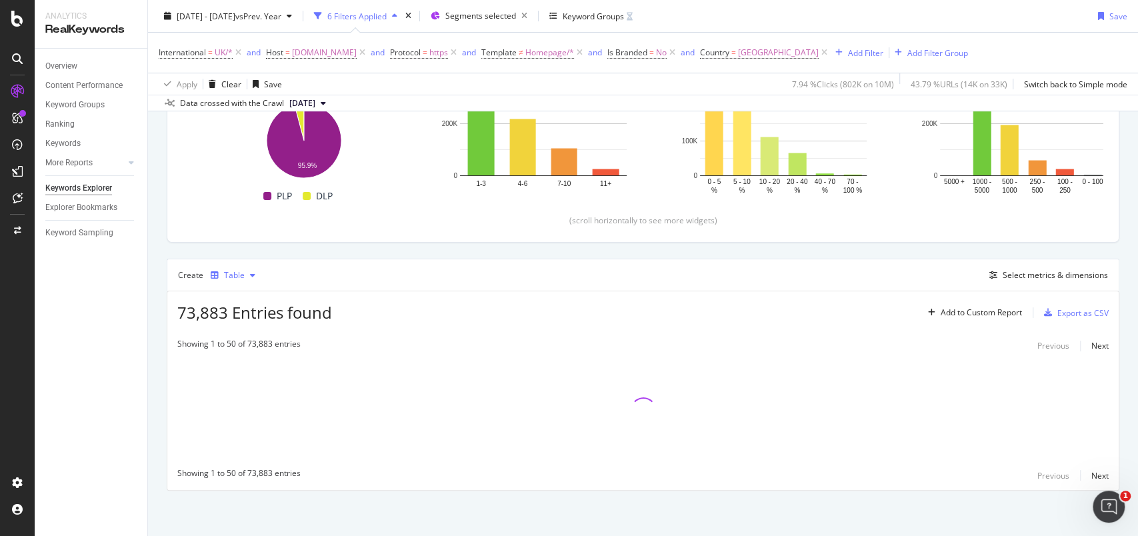
click at [247, 276] on div "button" at bounding box center [253, 275] width 16 height 8
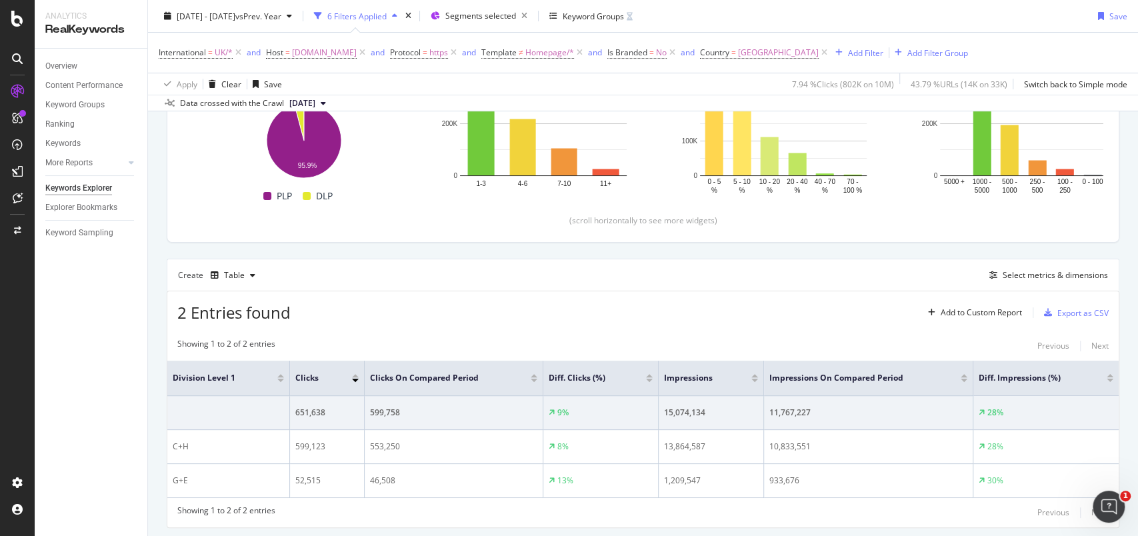
click at [95, 403] on div "Overview Content Performance Keyword Groups Ranking Keywords More Reports Count…" at bounding box center [91, 293] width 113 height 488
click at [1110, 19] on div "Save" at bounding box center [1119, 15] width 18 height 11
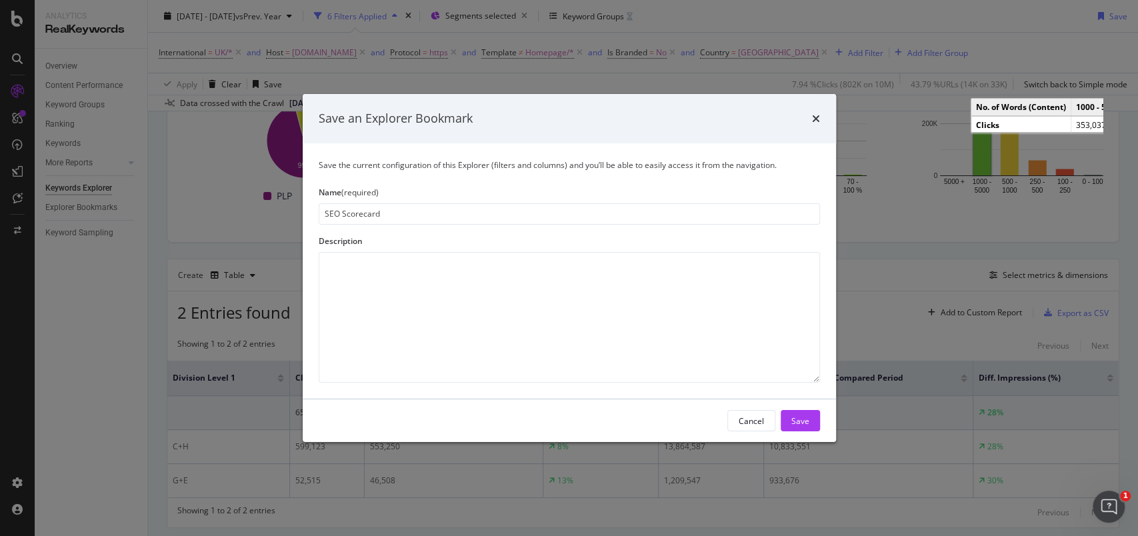
click at [323, 218] on input "SEO Scorecard" at bounding box center [570, 213] width 502 height 21
click at [411, 217] on input "UK SEO Scorecard" at bounding box center [570, 213] width 502 height 21
type input "UK SEO Scorecard Non-Brand Slide 3"
click at [802, 425] on div "Save" at bounding box center [801, 420] width 18 height 11
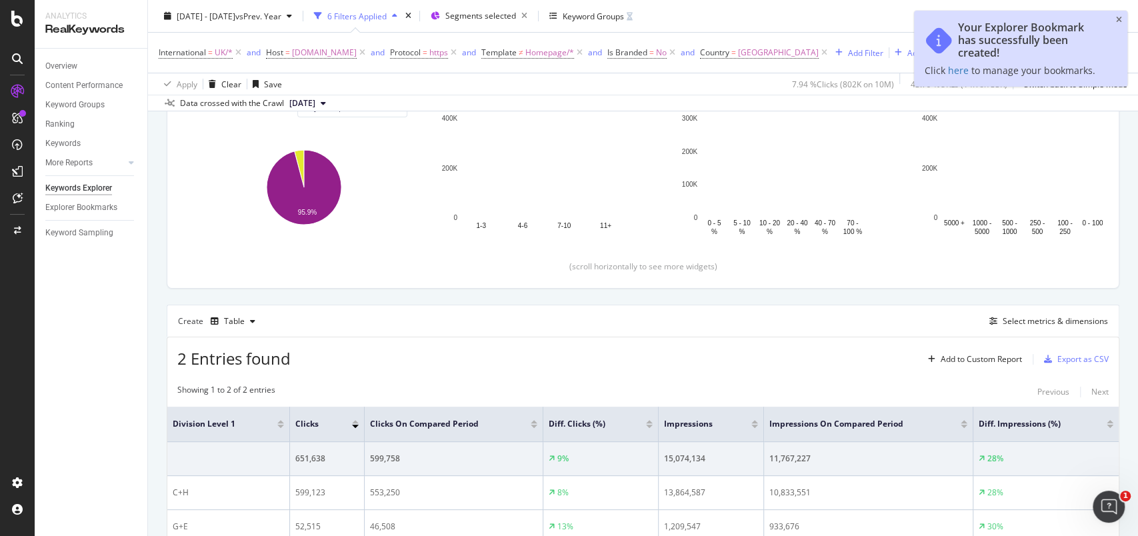
scroll to position [265, 0]
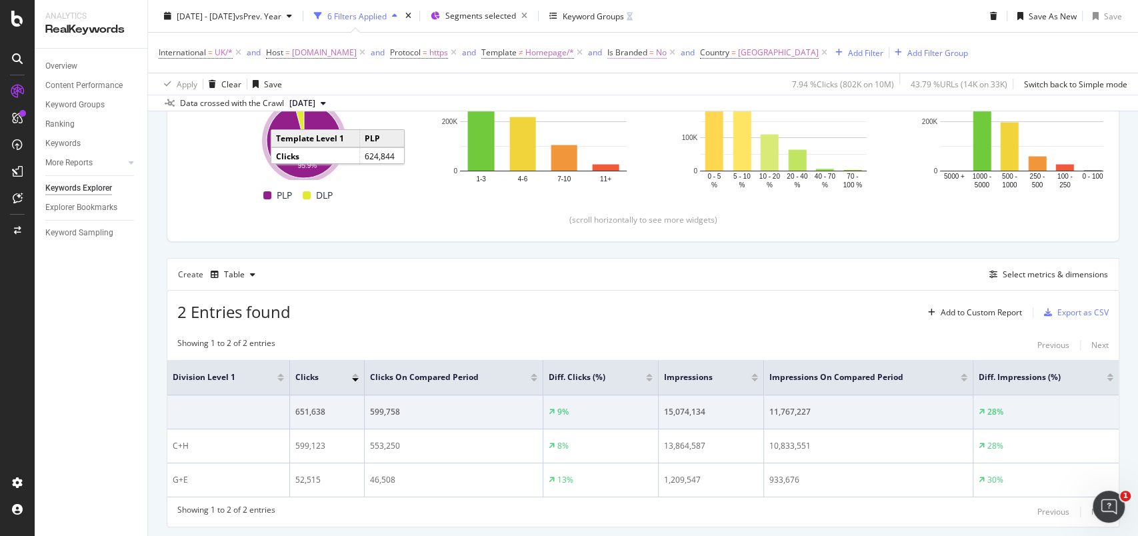
click at [667, 57] on span "No" at bounding box center [661, 52] width 11 height 19
click at [685, 87] on div "No" at bounding box center [736, 83] width 147 height 21
click at [685, 109] on div "Yes" at bounding box center [737, 110] width 143 height 17
click at [796, 110] on div "Apply" at bounding box center [799, 110] width 21 height 11
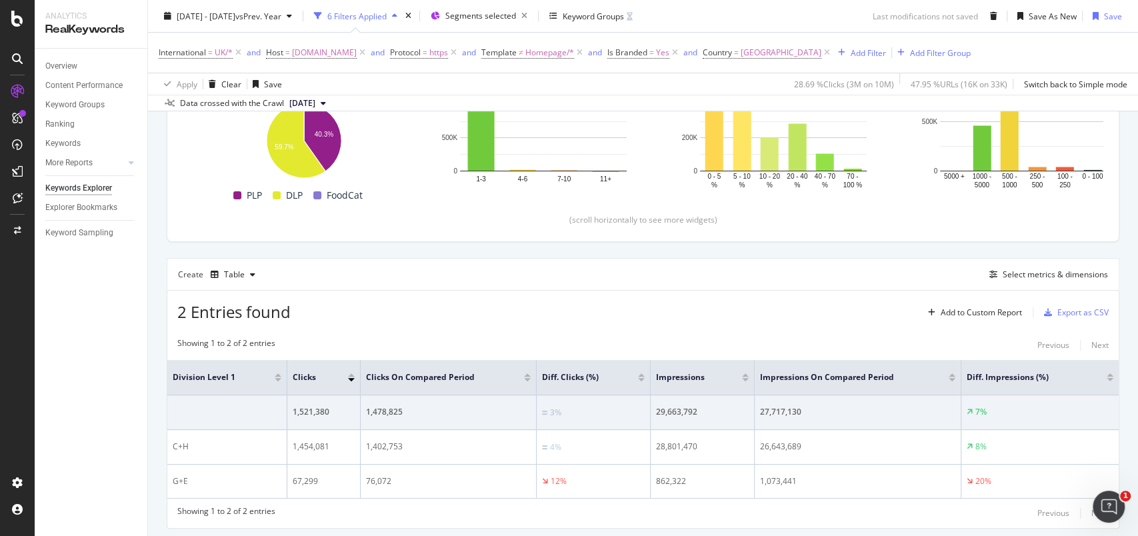
click at [315, 102] on span "[DATE]" at bounding box center [302, 103] width 26 height 12
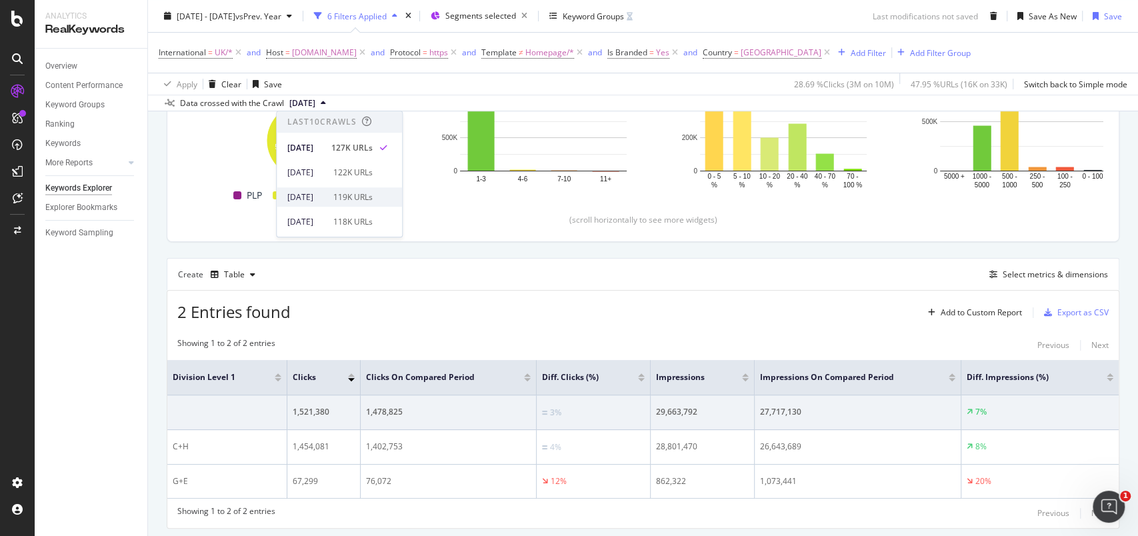
click at [319, 195] on div "[DATE]" at bounding box center [306, 197] width 38 height 12
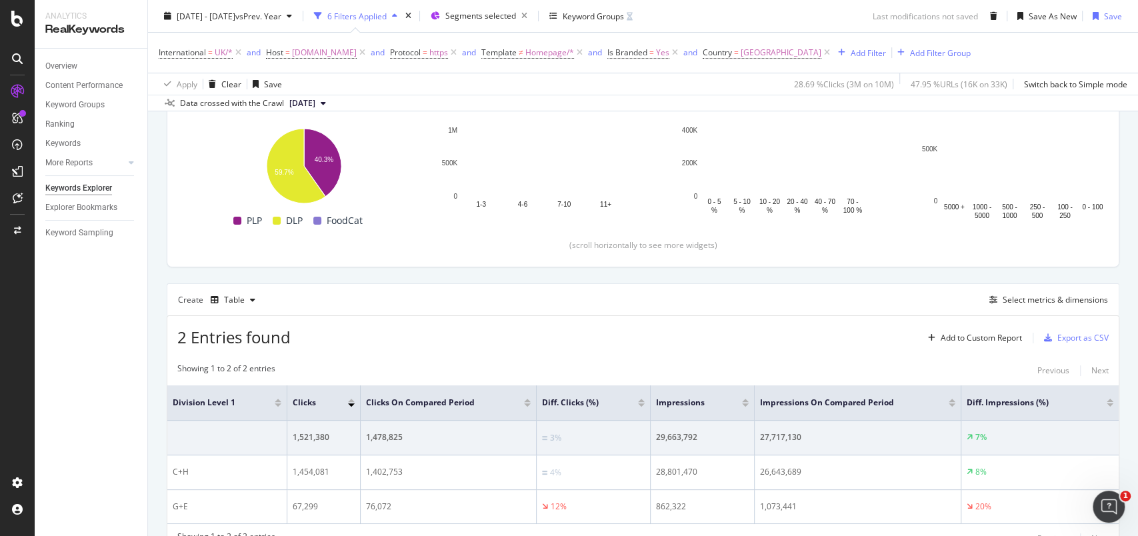
scroll to position [242, 0]
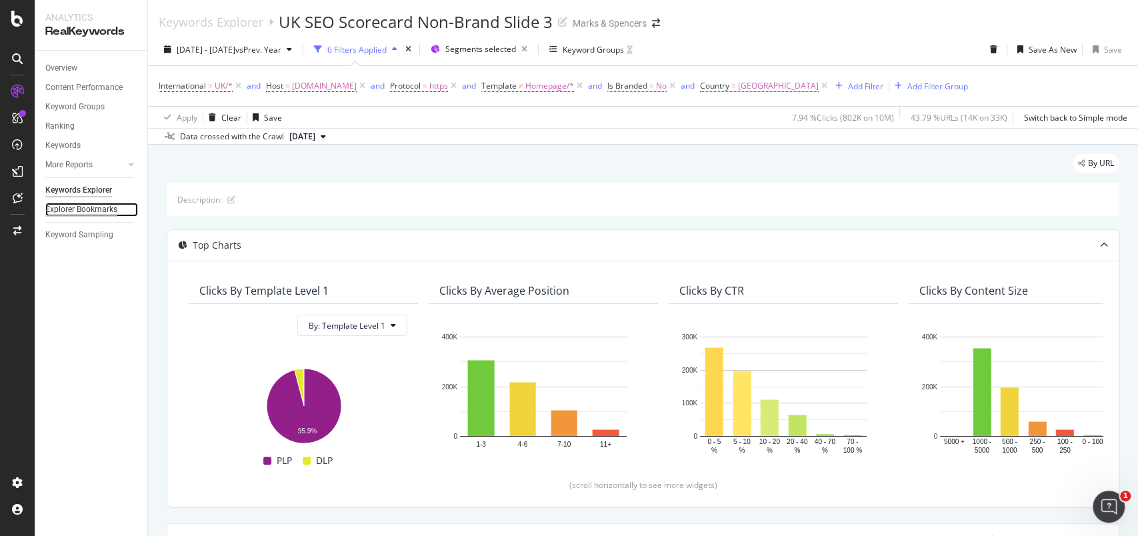
click at [72, 207] on div "Explorer Bookmarks" at bounding box center [81, 210] width 72 height 14
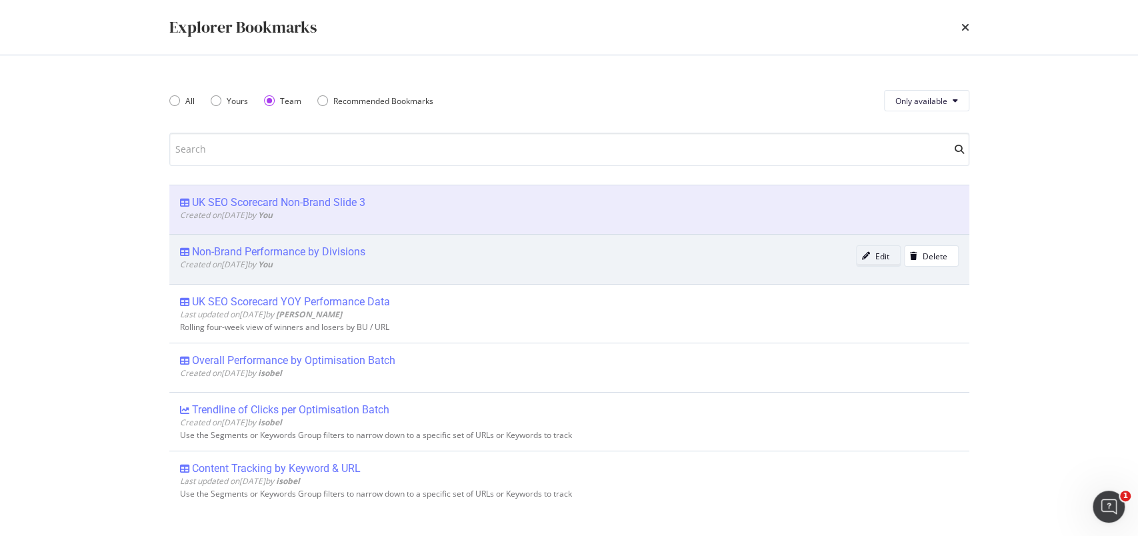
click at [876, 257] on div "Edit" at bounding box center [883, 256] width 14 height 11
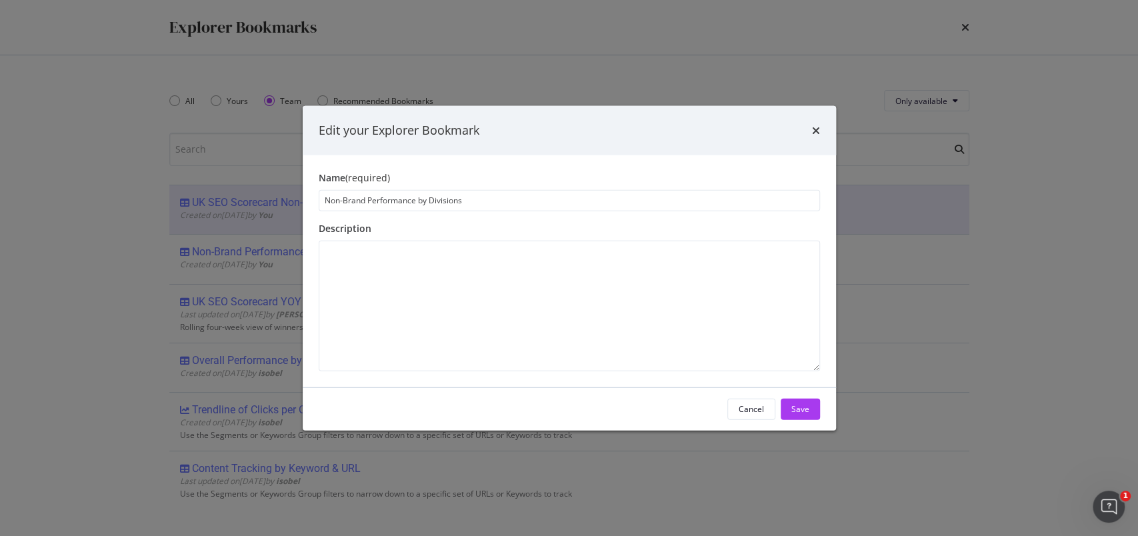
drag, startPoint x: 552, startPoint y: 120, endPoint x: 640, endPoint y: 121, distance: 88.7
click at [640, 121] on div "Edit your Explorer Bookmark" at bounding box center [570, 130] width 534 height 49
click at [326, 201] on input "Non-Brand Performance by Divisions" at bounding box center [570, 199] width 502 height 21
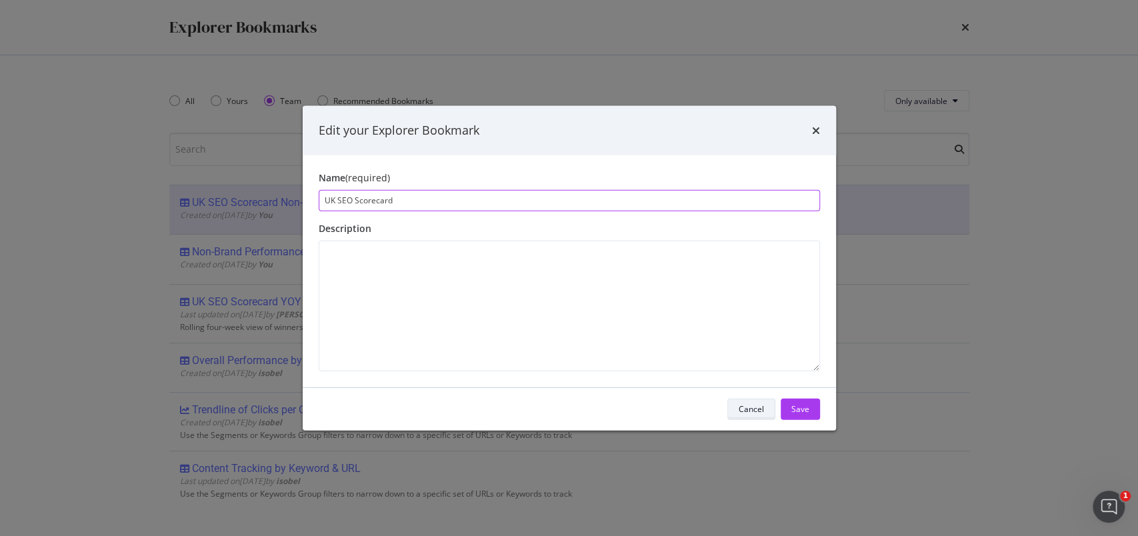
type input "UK SEO Scorecard"
click at [745, 405] on div "Cancel" at bounding box center [751, 408] width 25 height 11
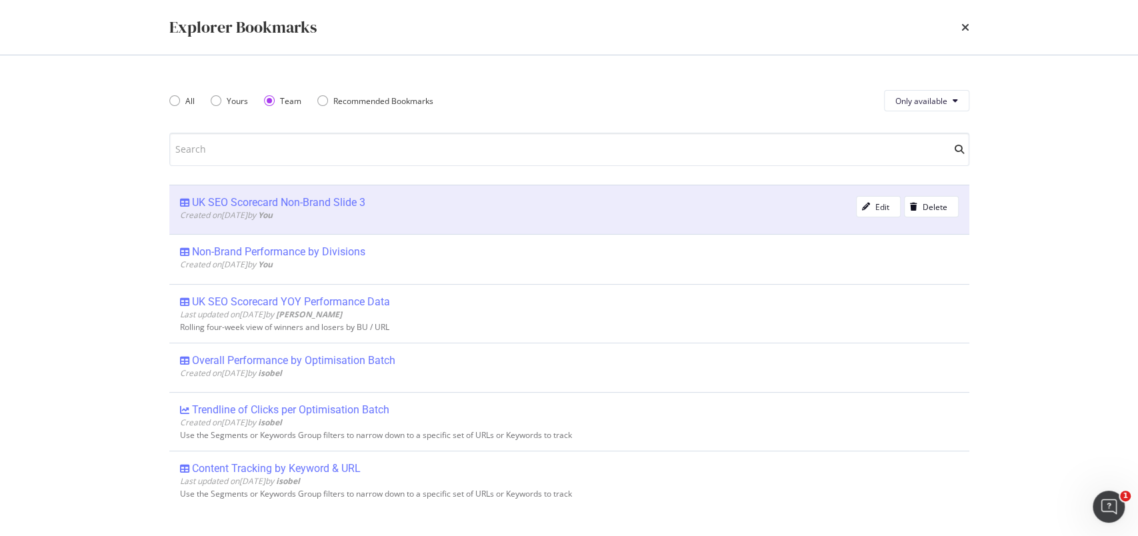
click at [267, 202] on div "UK SEO Scorecard Non-Brand Slide 3" at bounding box center [278, 202] width 173 height 13
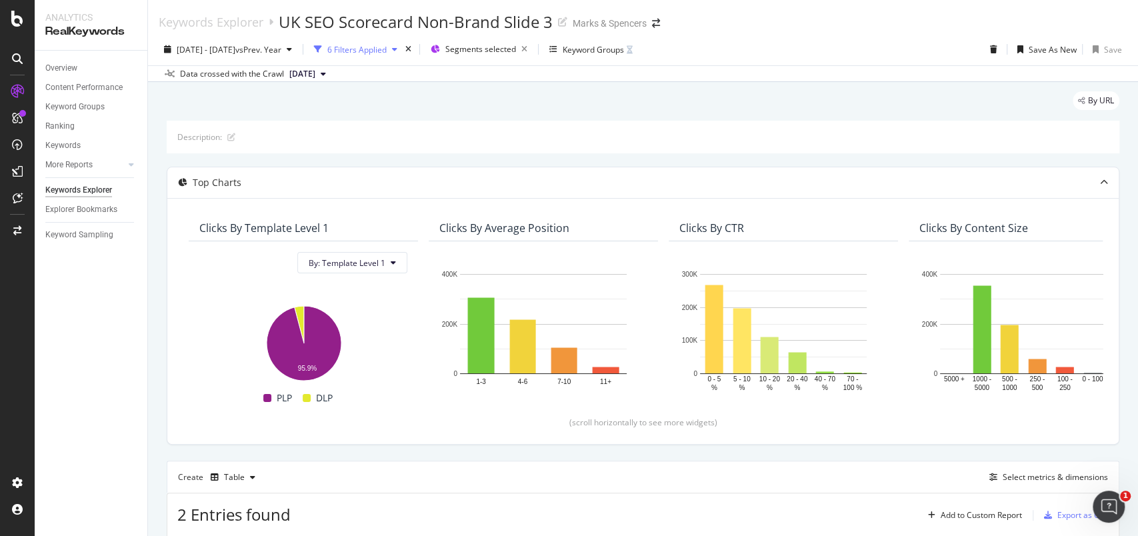
click at [379, 52] on div "6 Filters Applied" at bounding box center [356, 49] width 59 height 11
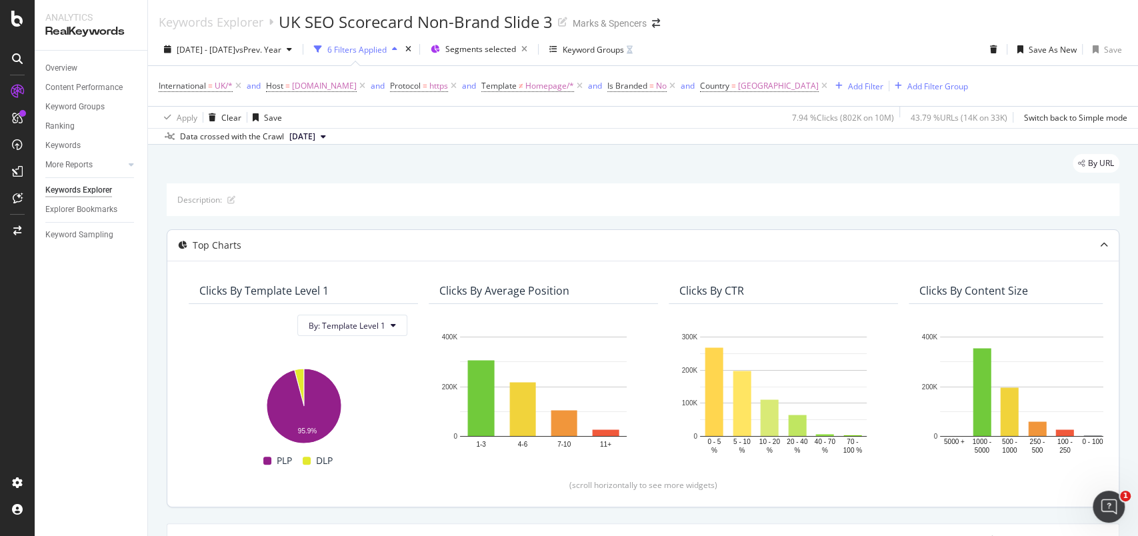
scroll to position [303, 0]
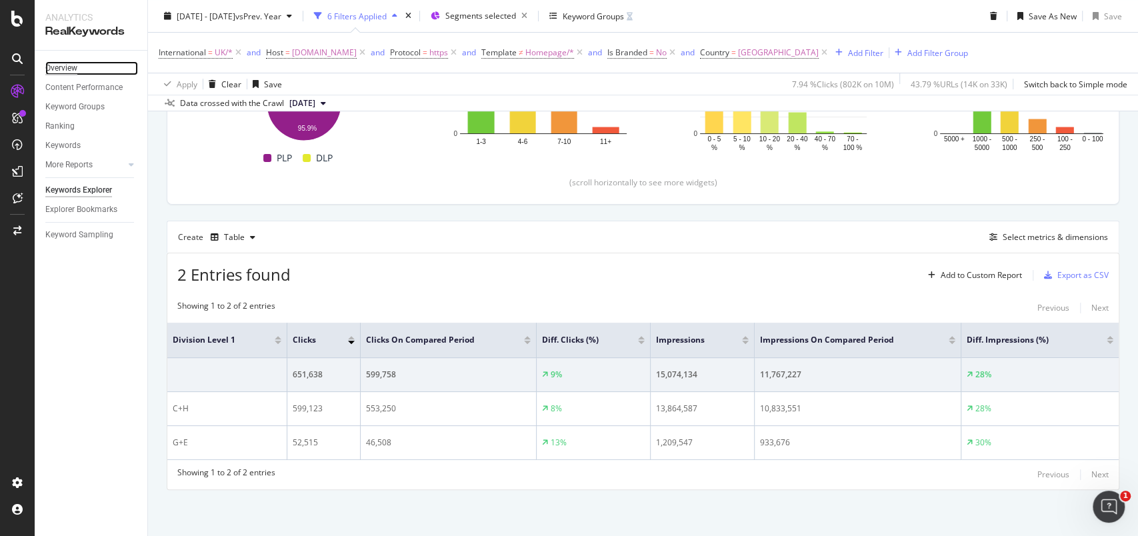
click at [71, 63] on div "Overview" at bounding box center [61, 68] width 32 height 14
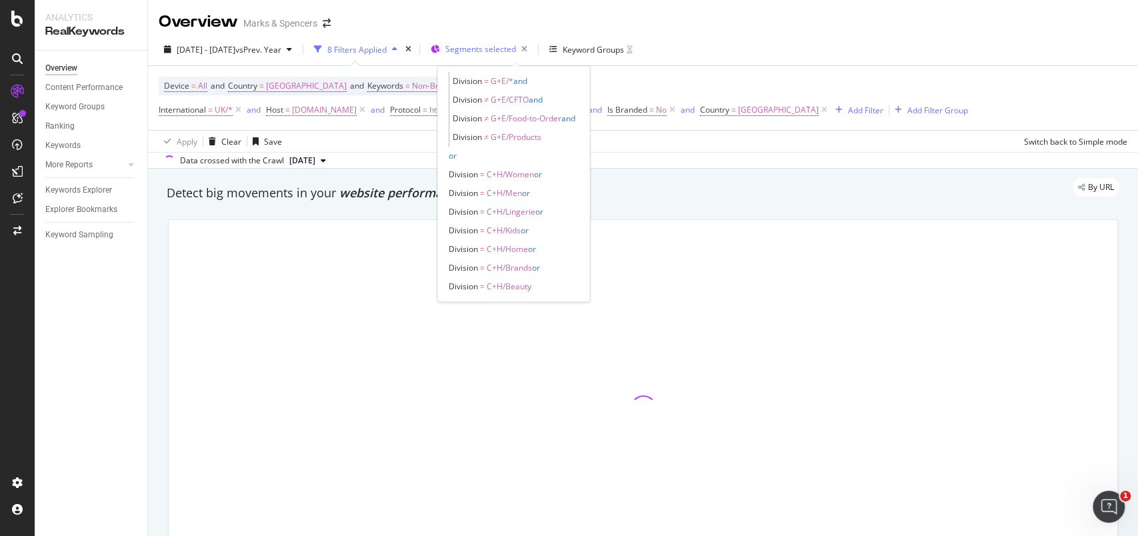
click at [516, 53] on span "Segments selected" at bounding box center [481, 48] width 71 height 11
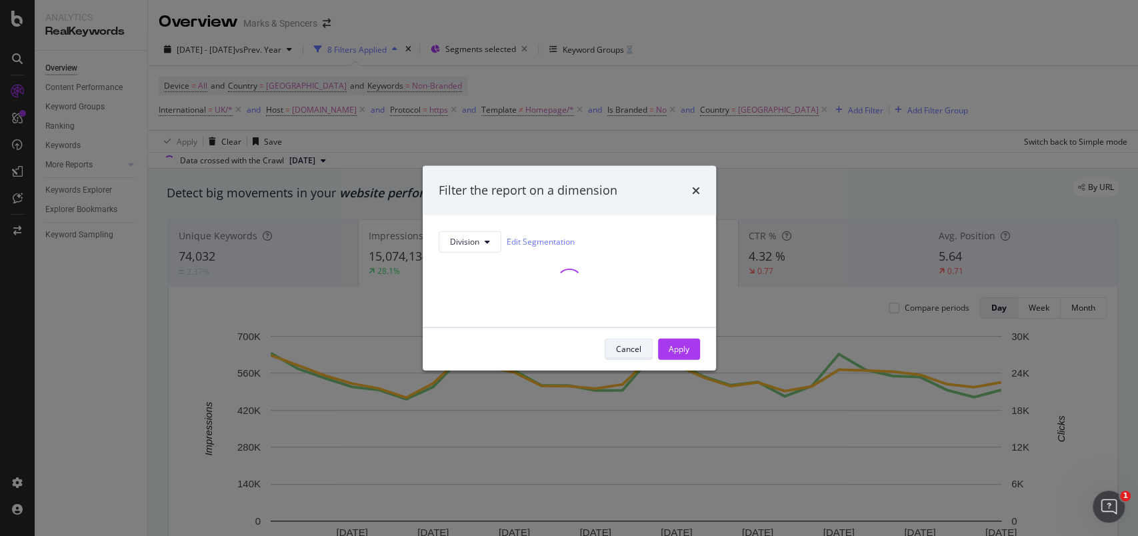
click at [643, 345] on button "Cancel" at bounding box center [629, 348] width 48 height 21
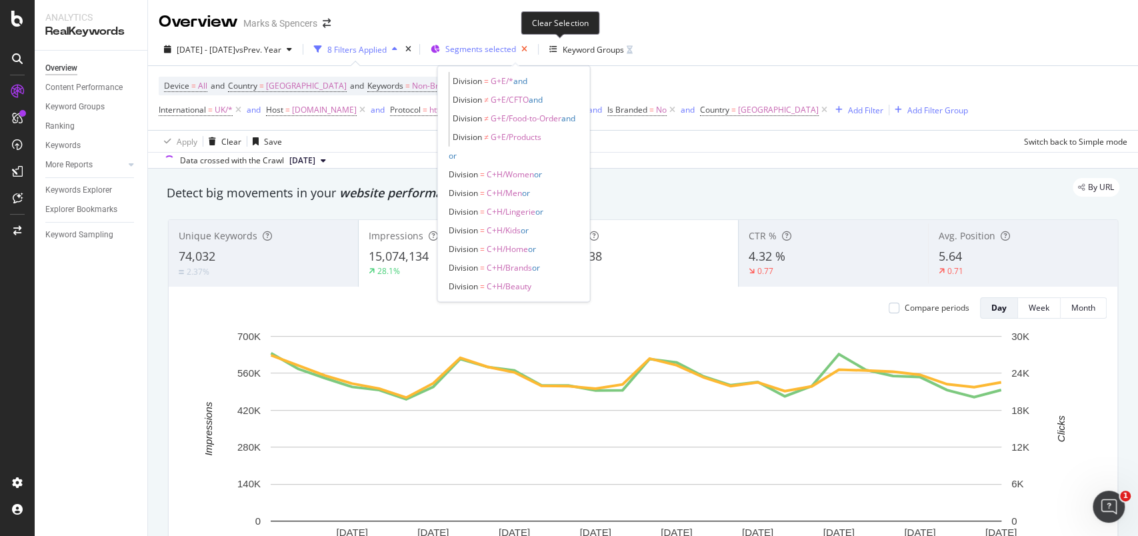
click at [533, 51] on icon "button" at bounding box center [524, 49] width 17 height 19
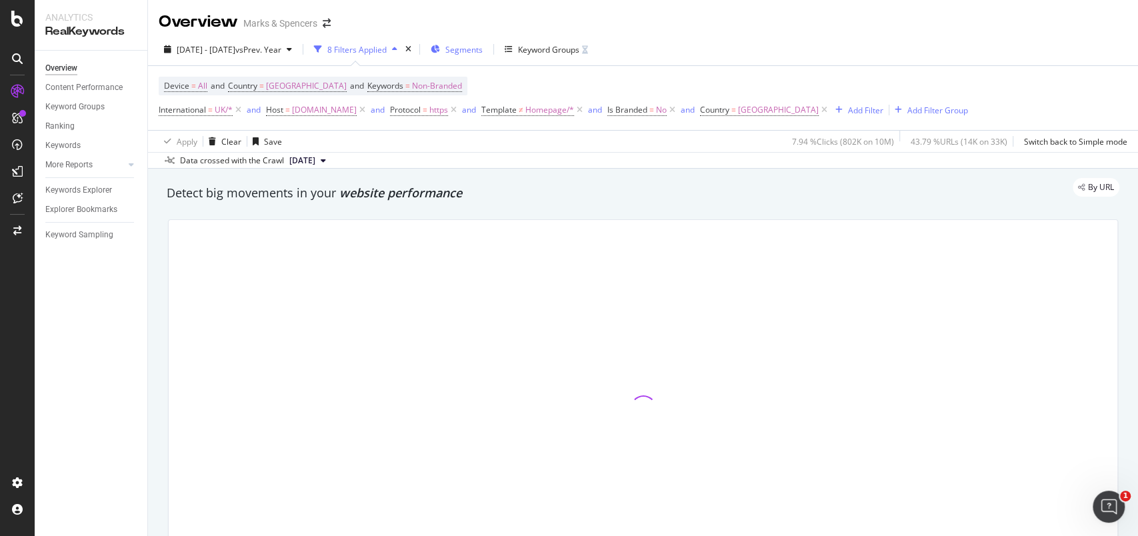
click at [483, 53] on span "Segments" at bounding box center [464, 49] width 37 height 11
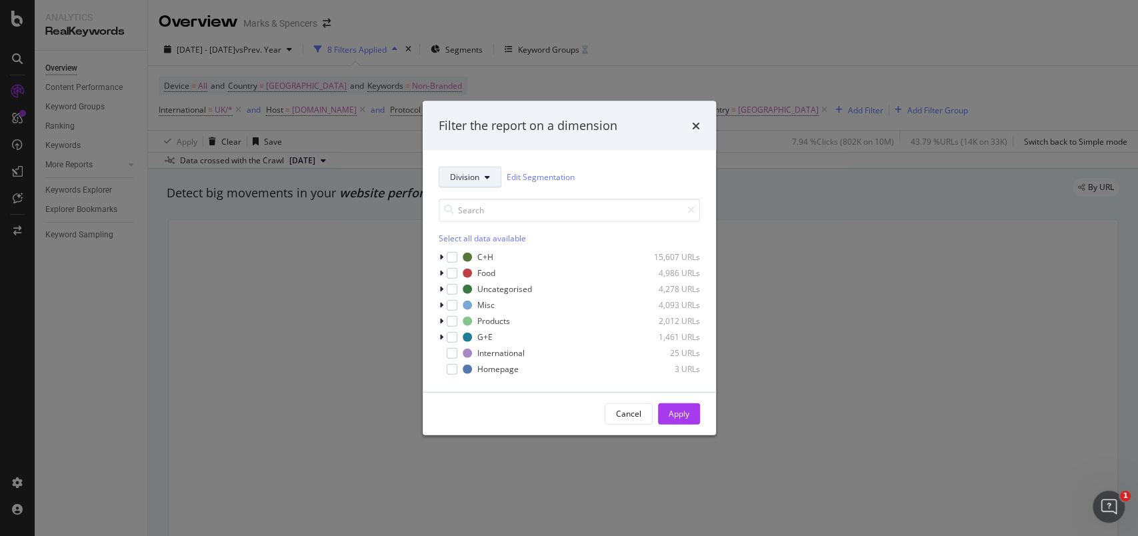
click at [461, 186] on button "Division" at bounding box center [470, 176] width 63 height 21
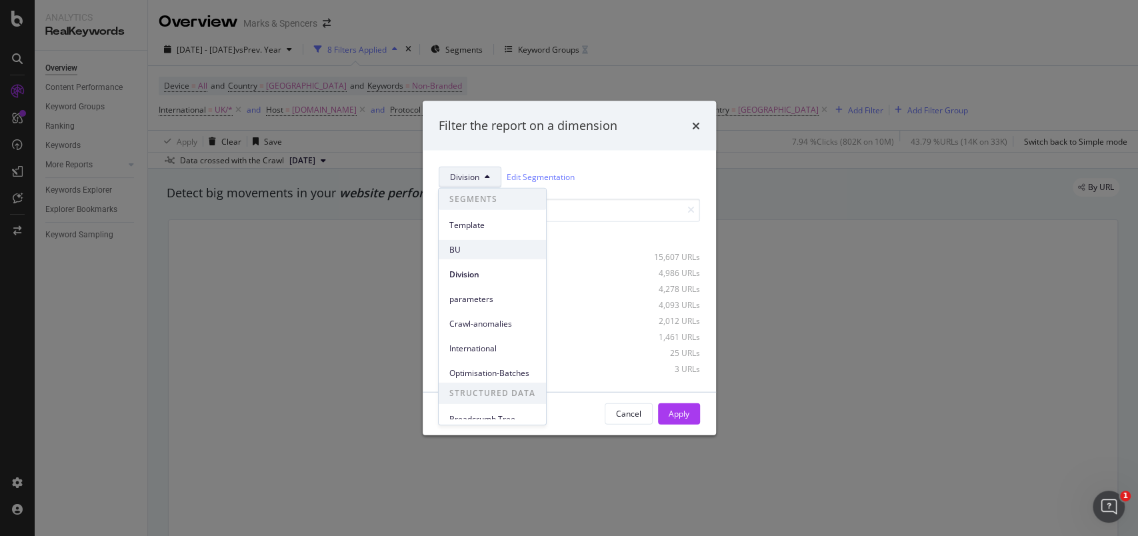
click at [467, 245] on span "BU" at bounding box center [493, 249] width 86 height 12
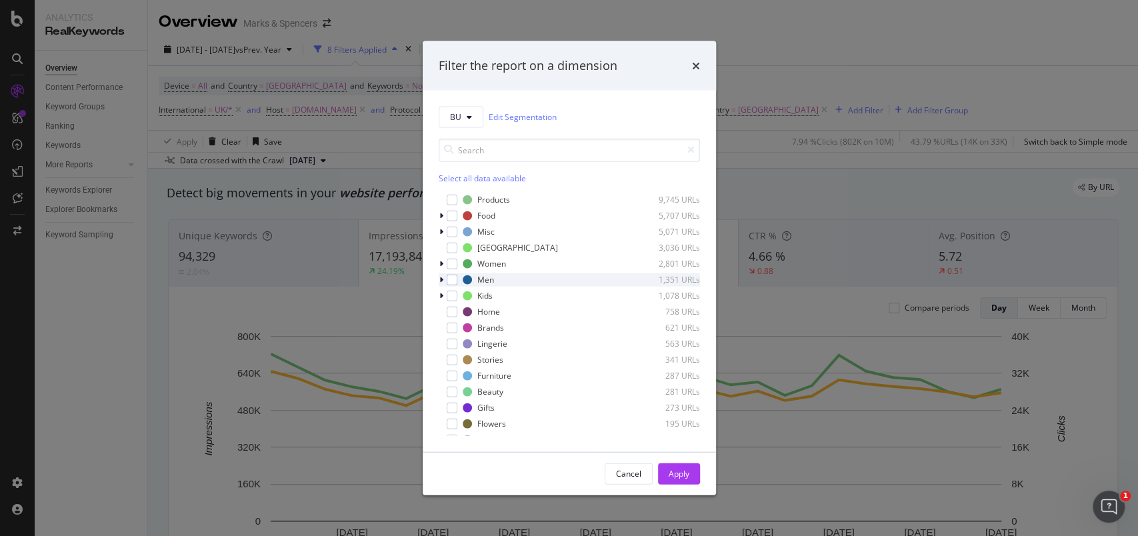
click at [441, 278] on icon "modal" at bounding box center [442, 279] width 4 height 8
click at [442, 279] on icon "modal" at bounding box center [441, 279] width 5 height 8
click at [448, 265] on div "modal" at bounding box center [452, 263] width 11 height 11
click at [452, 277] on div "modal" at bounding box center [452, 279] width 11 height 11
click at [453, 297] on div "modal" at bounding box center [452, 295] width 11 height 11
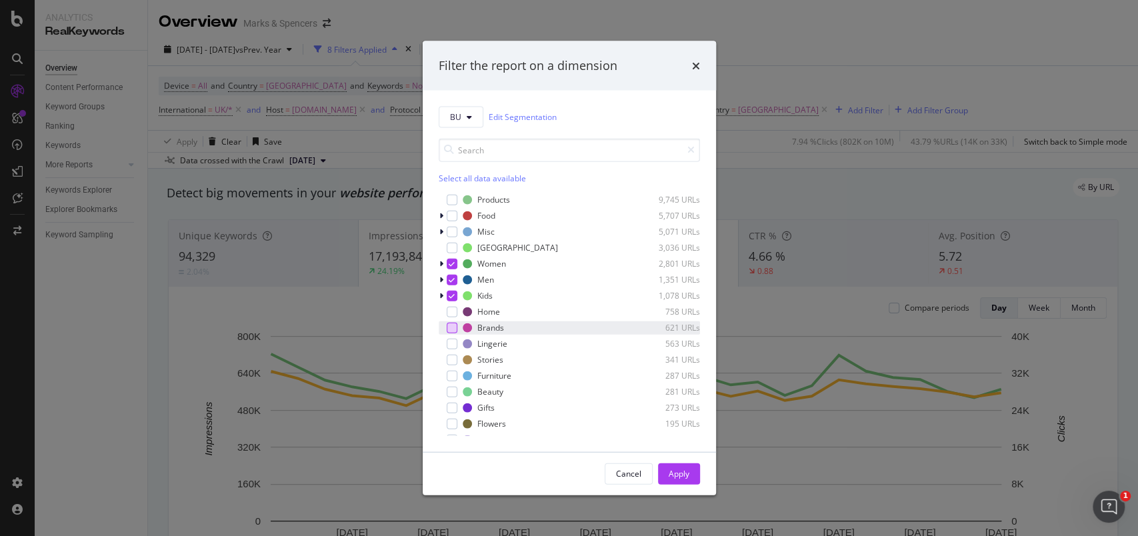
click at [447, 328] on div "modal" at bounding box center [452, 327] width 11 height 11
click at [450, 345] on div "modal" at bounding box center [452, 343] width 11 height 11
click at [451, 391] on div "modal" at bounding box center [452, 391] width 11 height 11
click at [451, 408] on div "modal" at bounding box center [452, 407] width 11 height 11
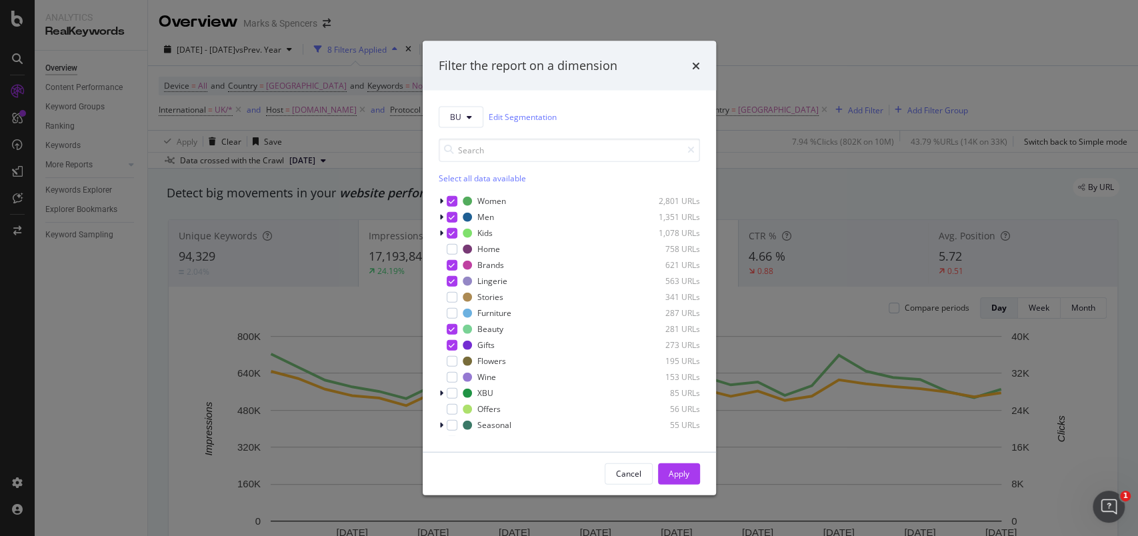
scroll to position [89, 0]
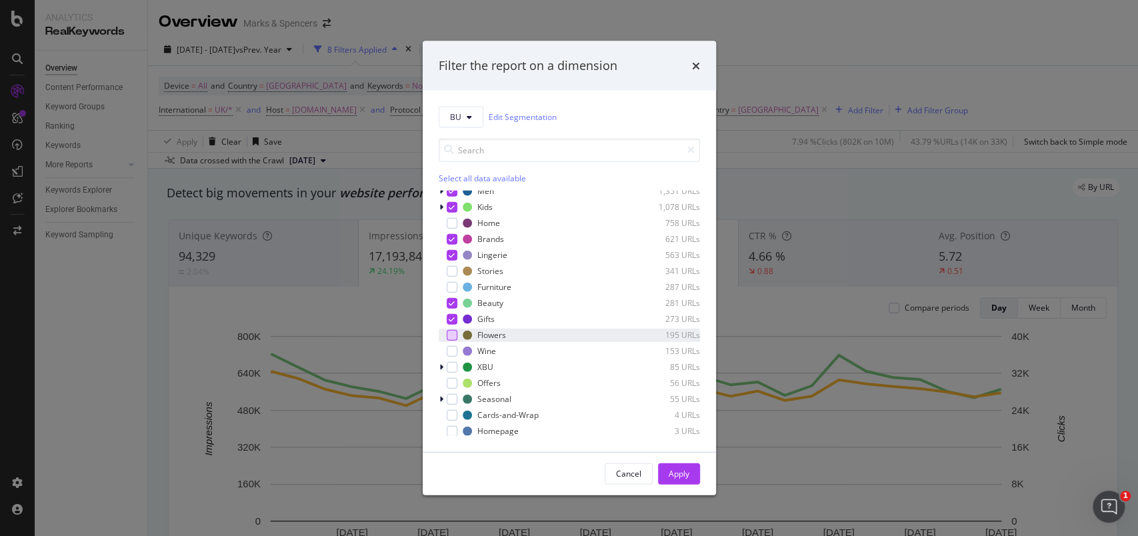
click at [453, 331] on div "modal" at bounding box center [452, 334] width 11 height 11
click at [443, 396] on icon "modal" at bounding box center [442, 399] width 4 height 8
click at [443, 396] on icon "modal" at bounding box center [441, 399] width 5 height 8
click at [454, 397] on div "modal" at bounding box center [452, 398] width 11 height 11
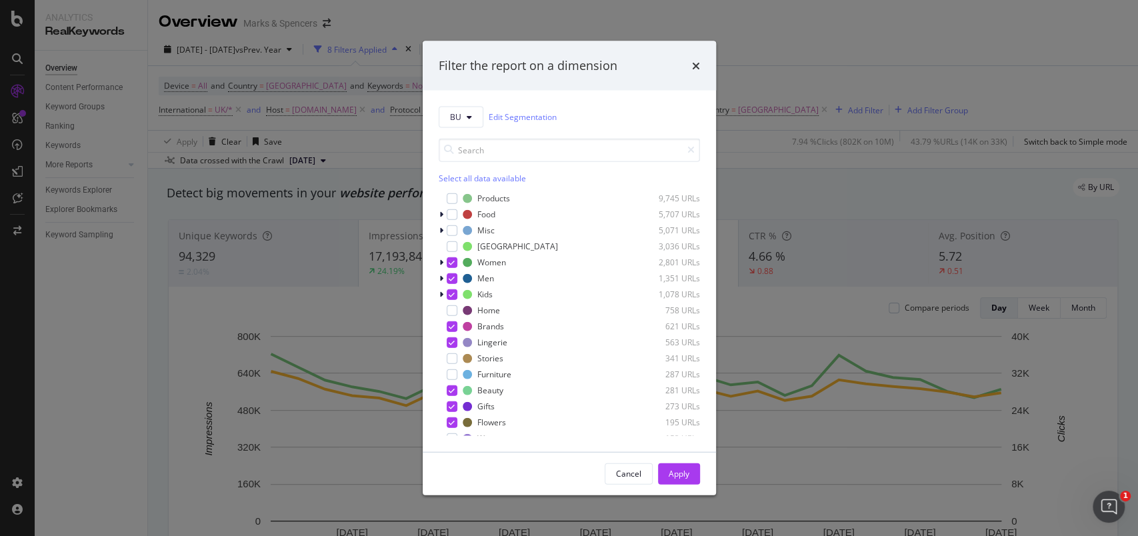
scroll to position [0, 0]
click at [453, 307] on div "modal" at bounding box center [452, 311] width 11 height 11
click at [677, 472] on div "Apply" at bounding box center [679, 473] width 21 height 11
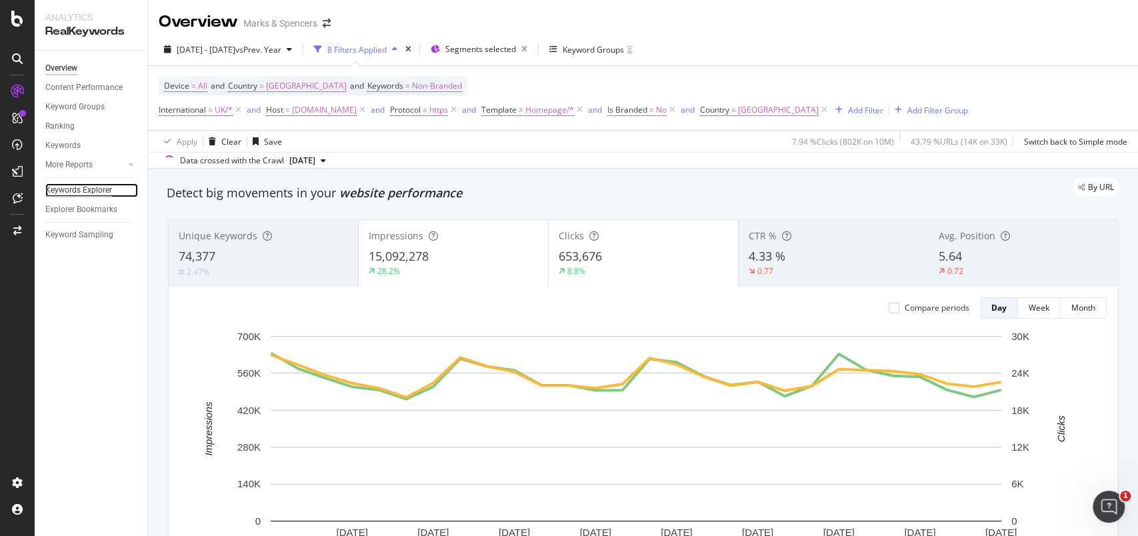
click at [85, 191] on div "Keywords Explorer" at bounding box center [78, 190] width 67 height 14
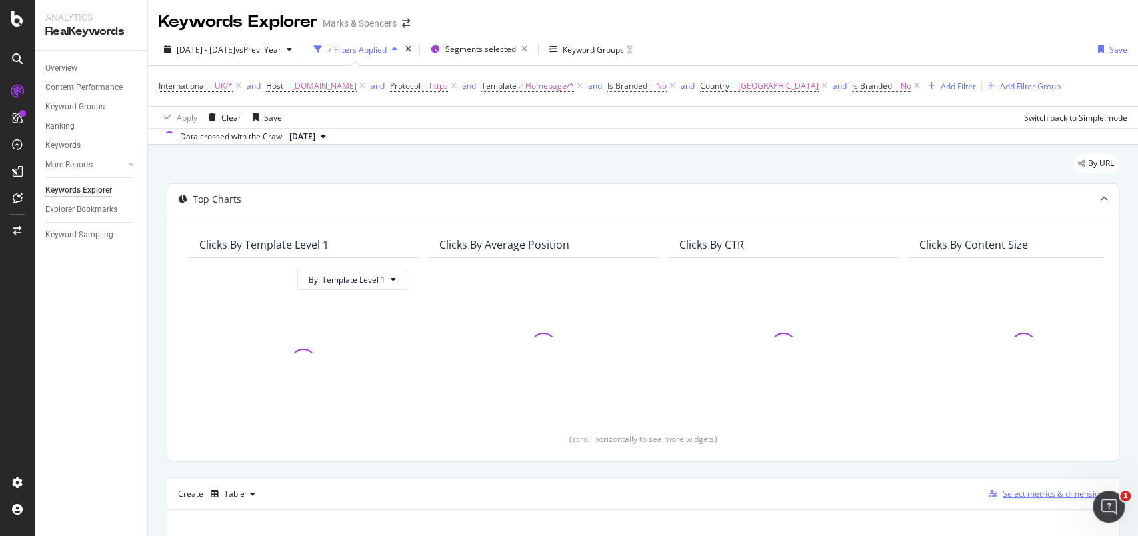
click at [1030, 489] on div "Select metrics & dimensions" at bounding box center [1055, 493] width 105 height 11
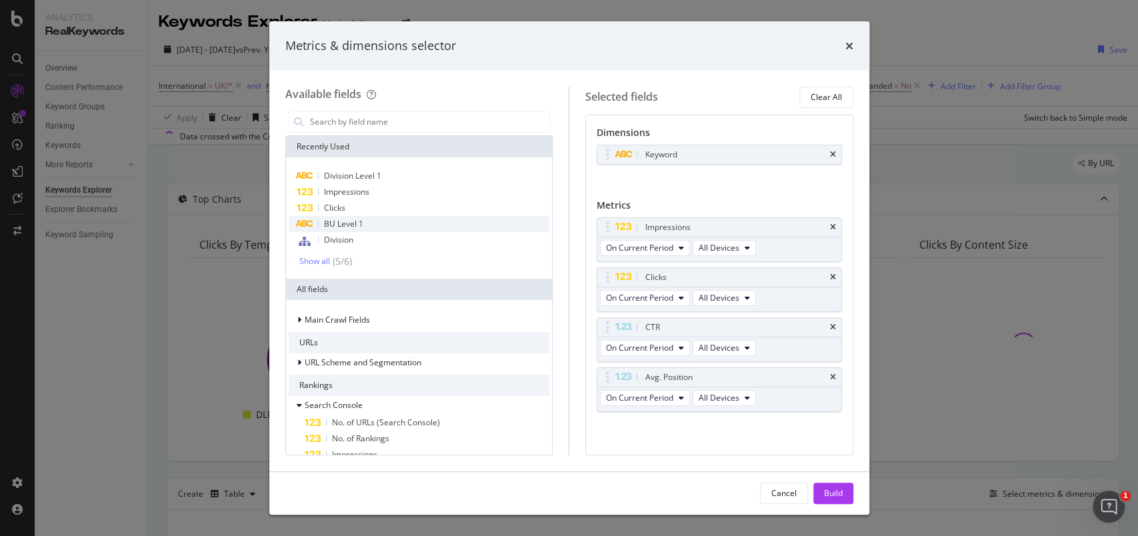
click at [383, 220] on div "BU Level 1" at bounding box center [419, 224] width 261 height 16
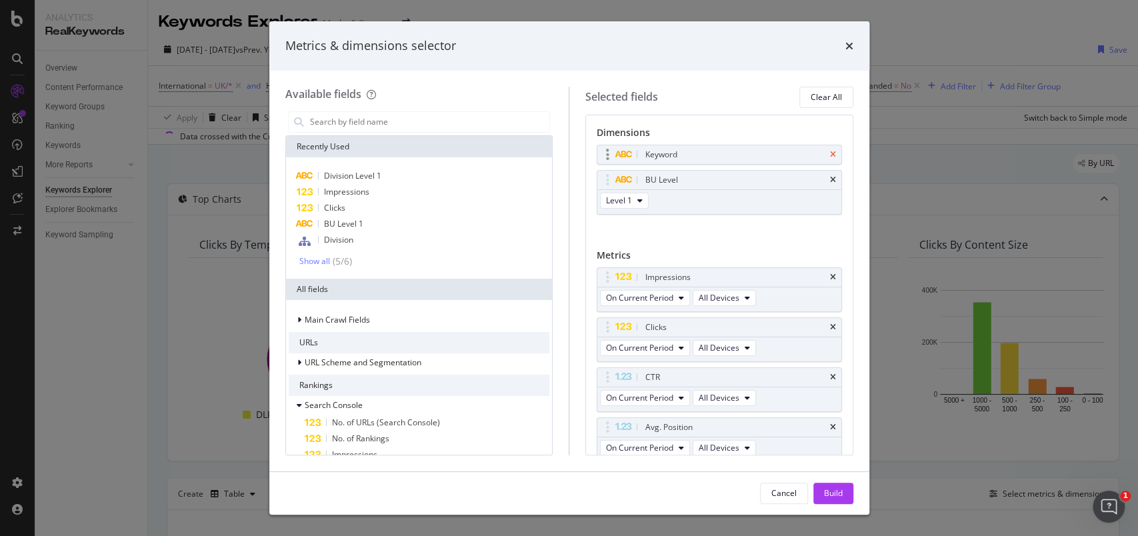
click at [830, 153] on icon "times" at bounding box center [833, 155] width 6 height 8
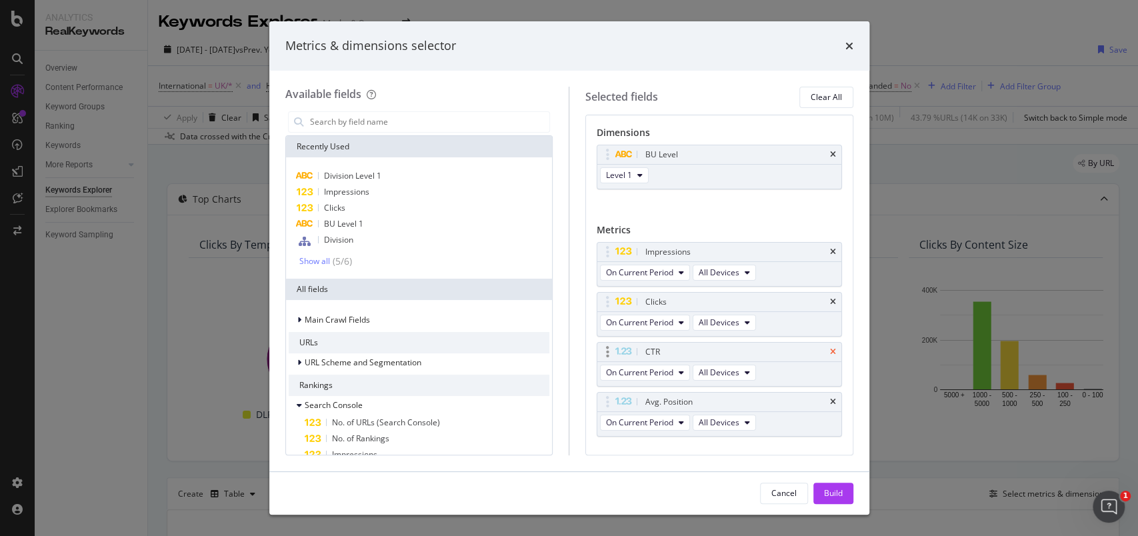
click at [830, 349] on icon "times" at bounding box center [833, 352] width 6 height 8
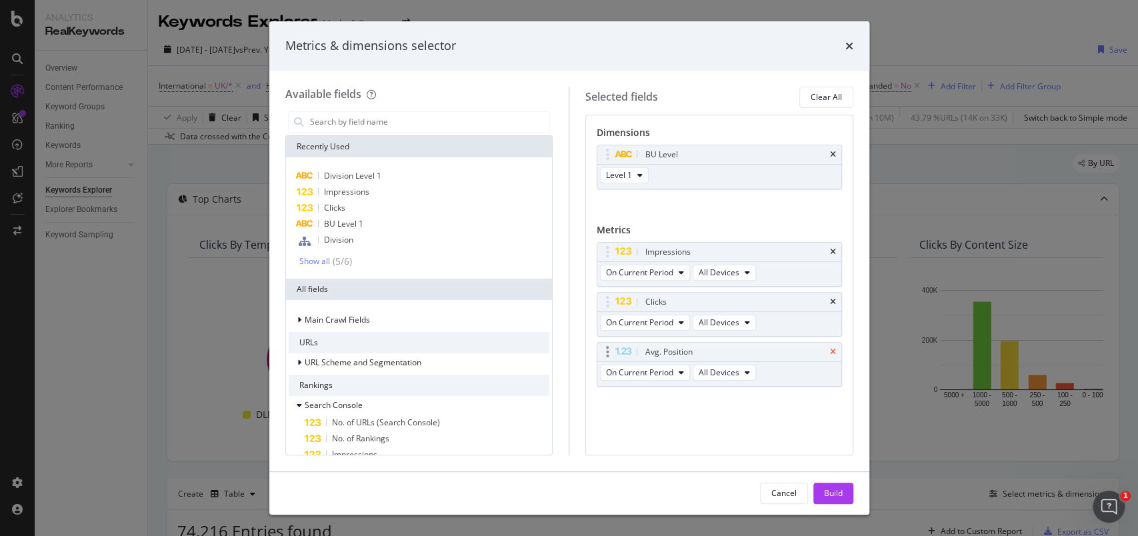
click at [832, 351] on icon "times" at bounding box center [833, 352] width 6 height 8
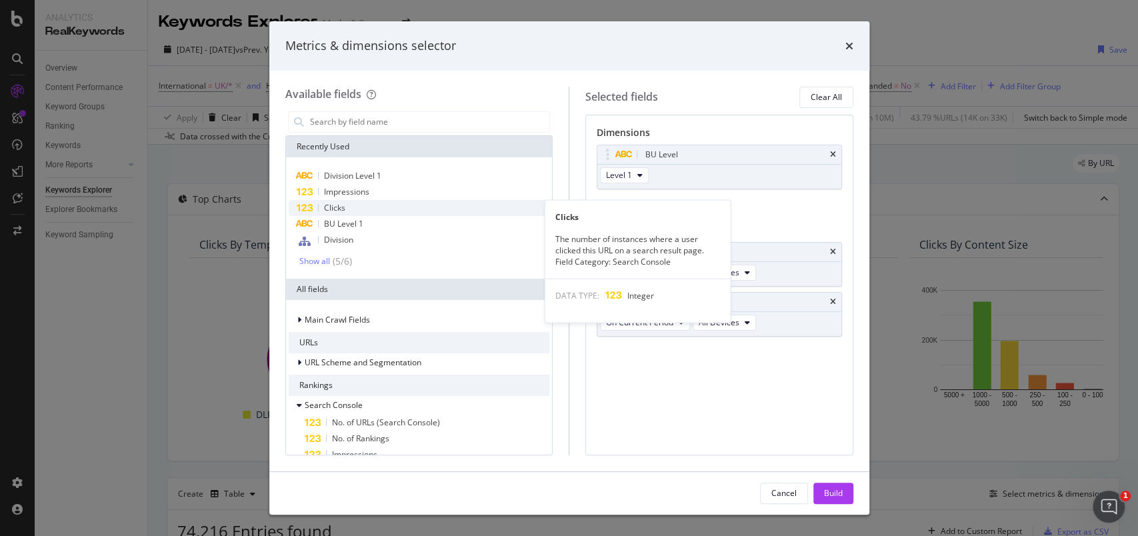
click at [340, 211] on span "Clicks" at bounding box center [334, 207] width 21 height 11
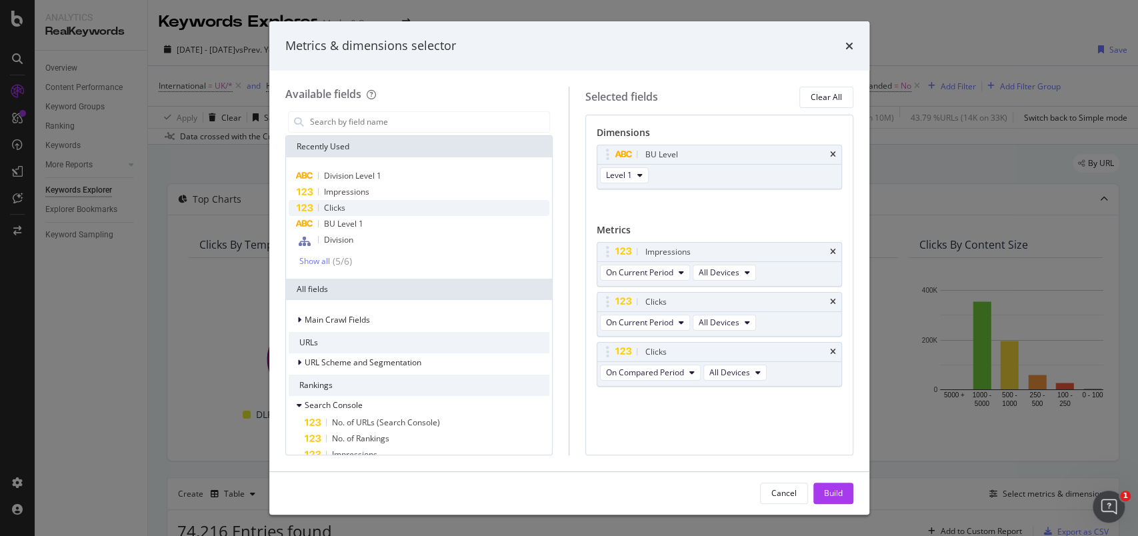
click at [340, 211] on span "Clicks" at bounding box center [334, 207] width 21 height 11
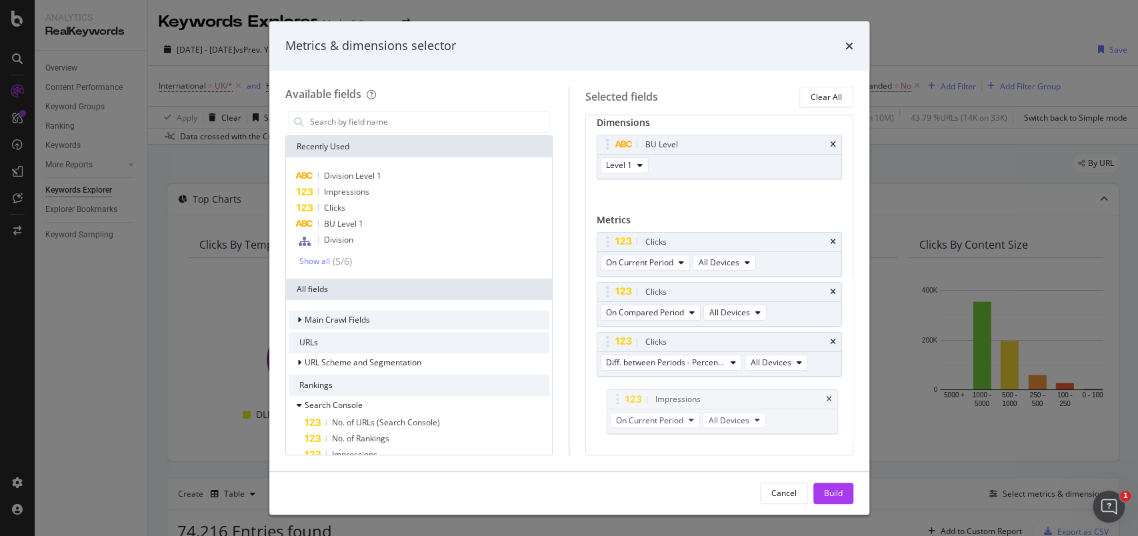
drag, startPoint x: 609, startPoint y: 251, endPoint x: 425, endPoint y: 313, distance: 193.6
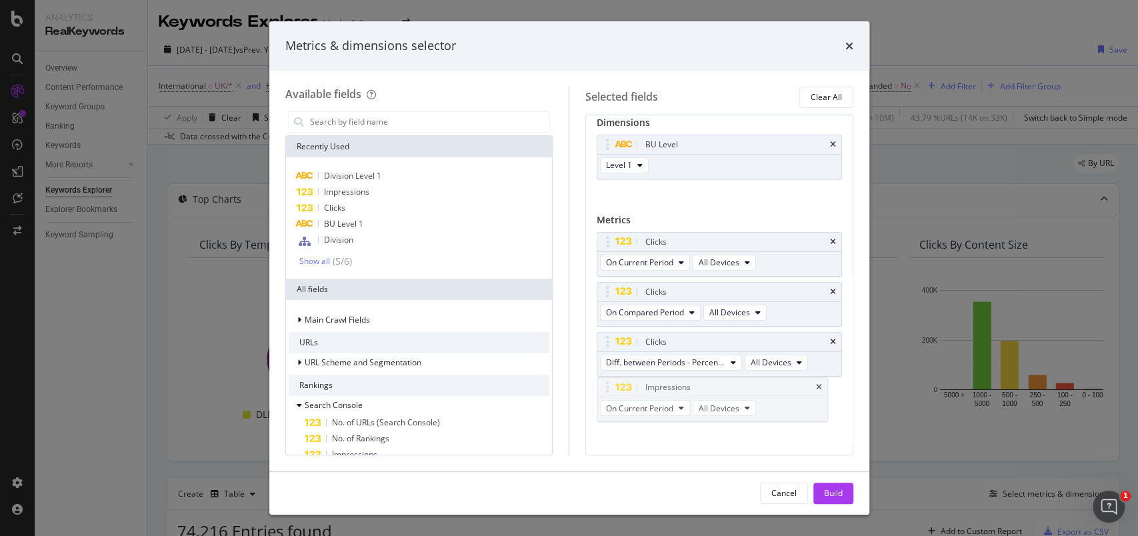
scroll to position [15, 0]
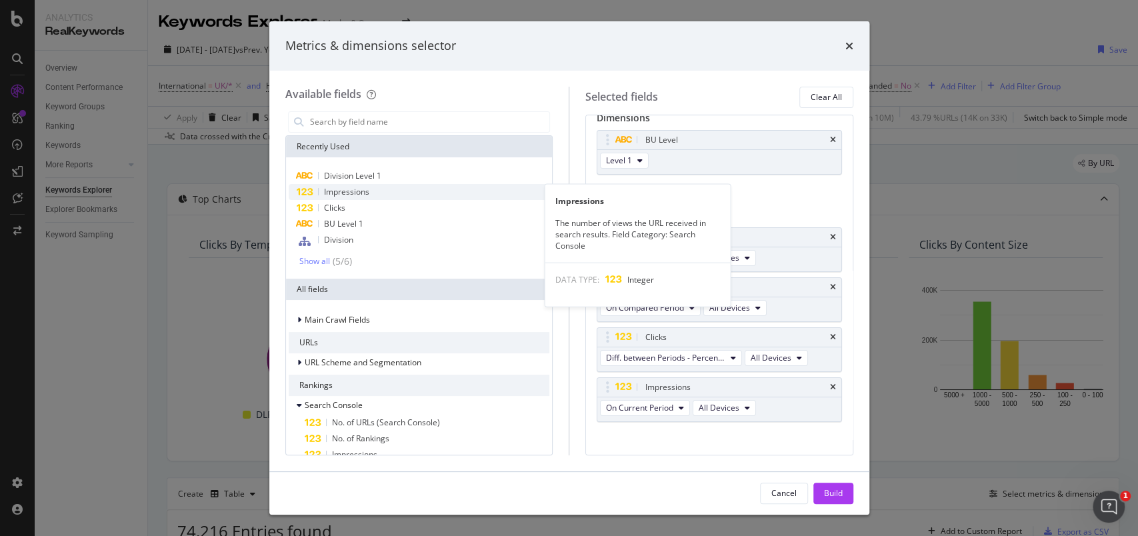
click at [347, 193] on span "Impressions" at bounding box center [346, 191] width 45 height 11
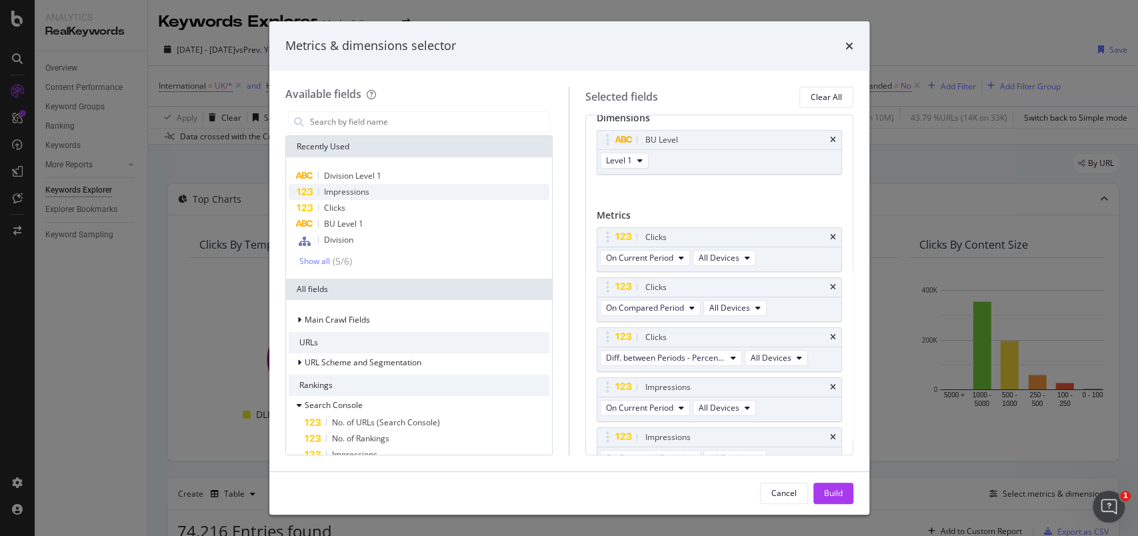
click at [347, 193] on span "Impressions" at bounding box center [346, 191] width 45 height 11
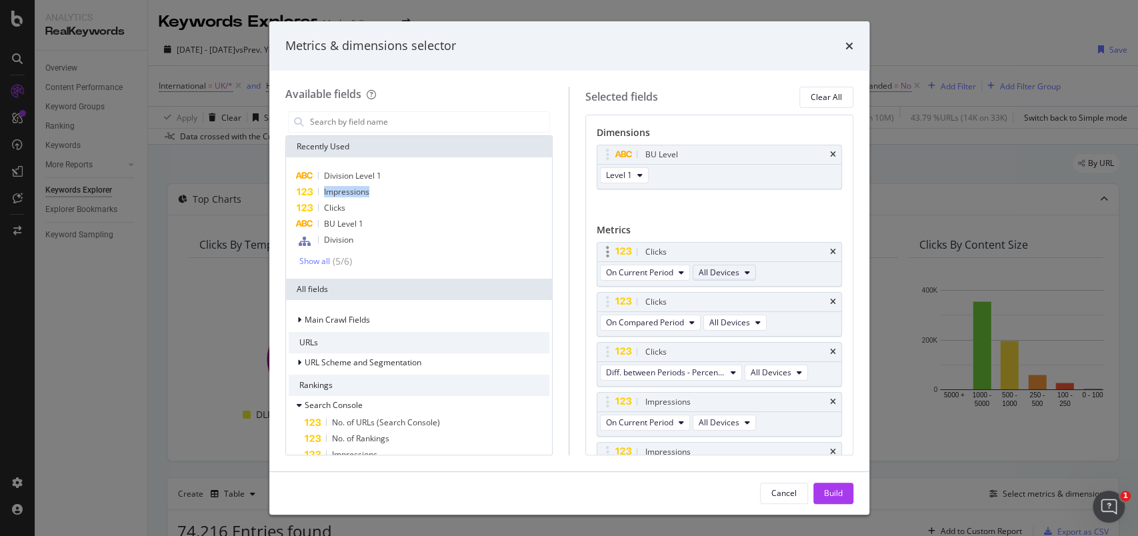
scroll to position [0, 0]
click at [833, 489] on div "Build" at bounding box center [833, 493] width 19 height 11
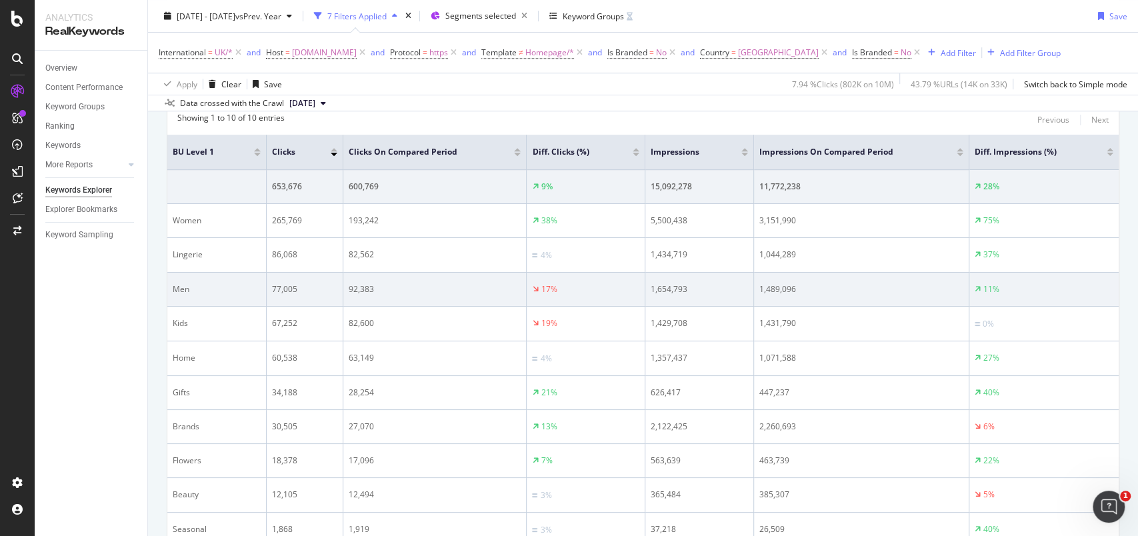
scroll to position [267, 0]
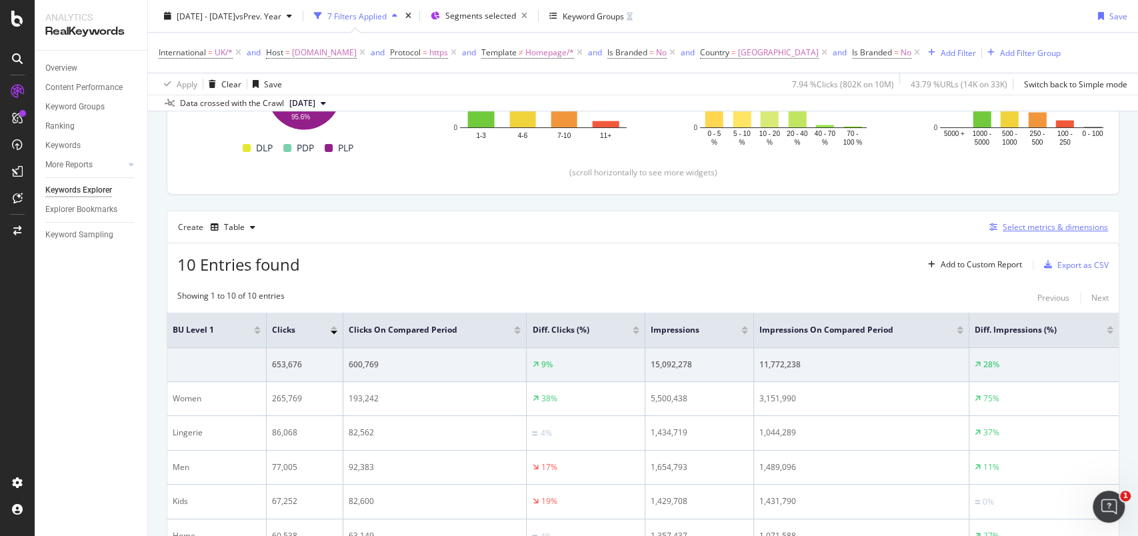
click at [1003, 230] on div "Select metrics & dimensions" at bounding box center [1055, 226] width 105 height 11
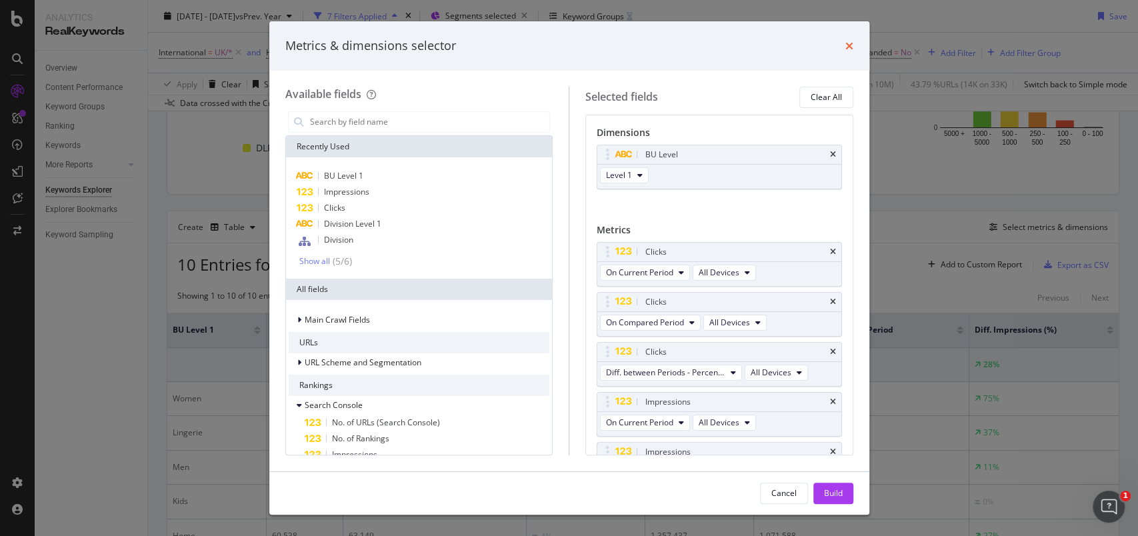
click at [847, 45] on icon "times" at bounding box center [850, 46] width 8 height 11
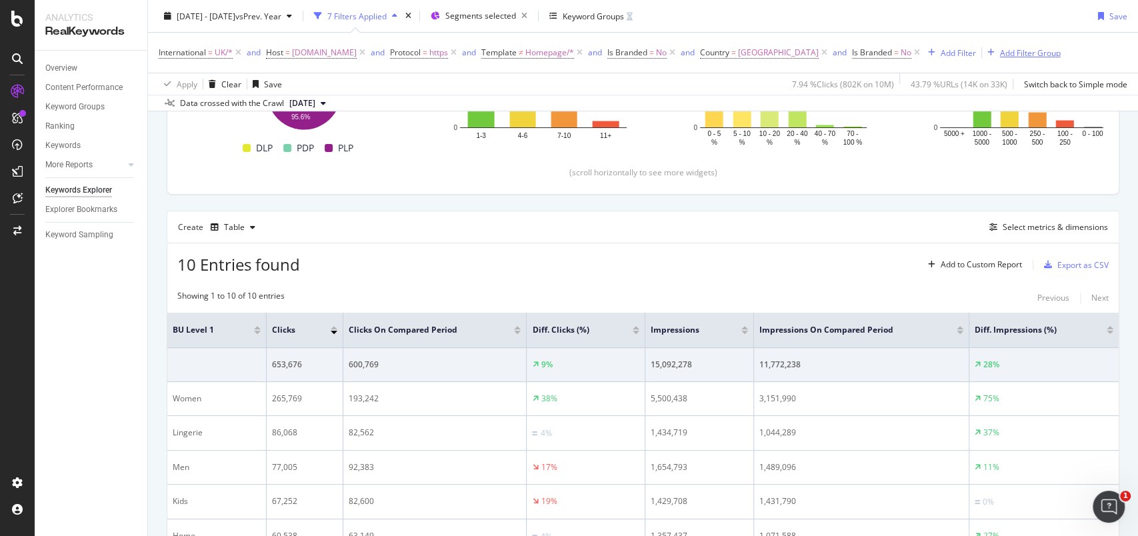
click at [1044, 48] on div "Add Filter Group" at bounding box center [1030, 52] width 61 height 11
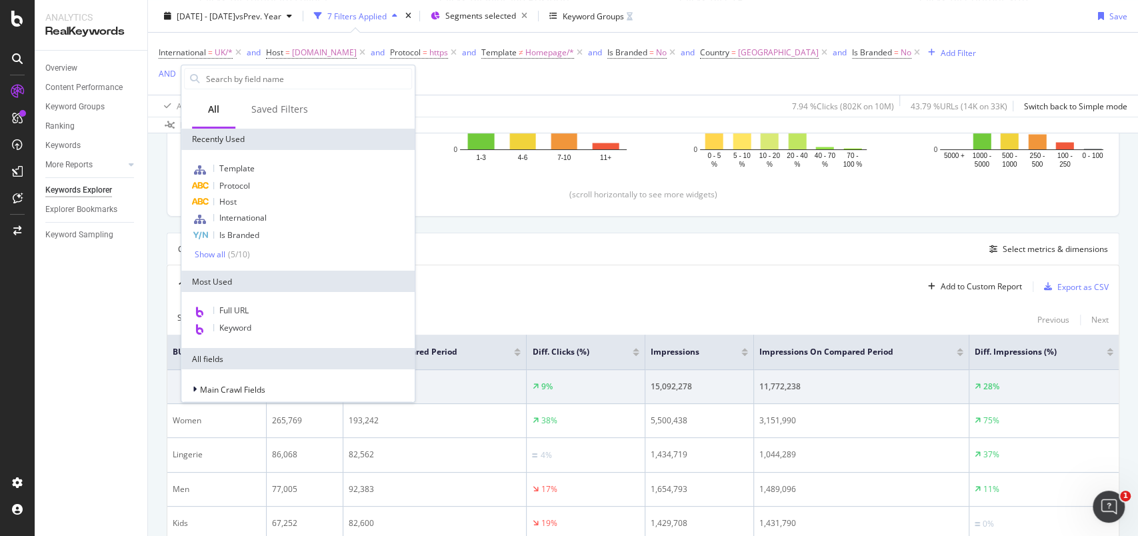
scroll to position [289, 0]
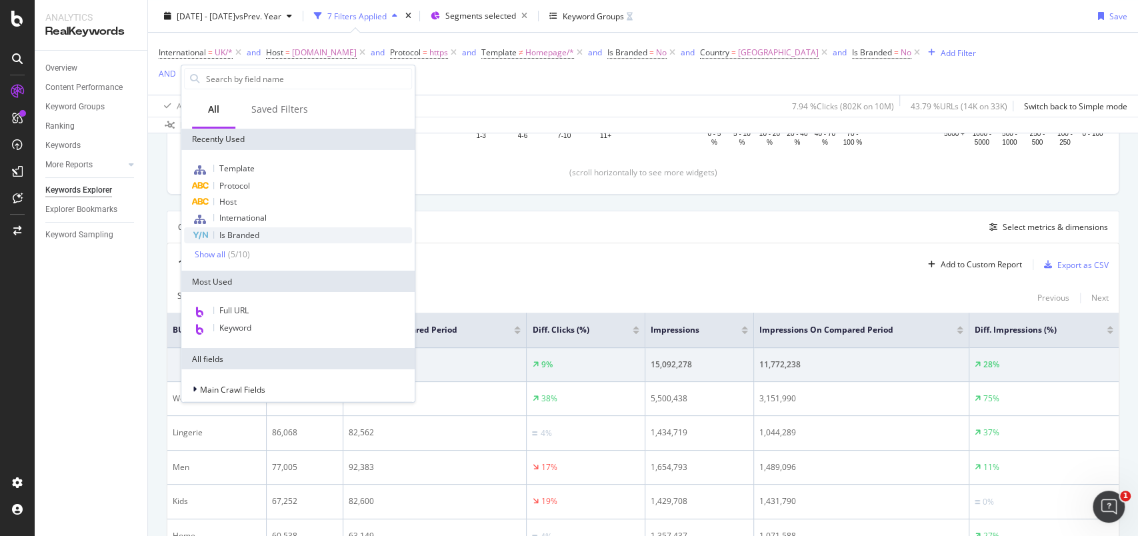
click at [251, 237] on span "Is Branded" at bounding box center [239, 234] width 40 height 11
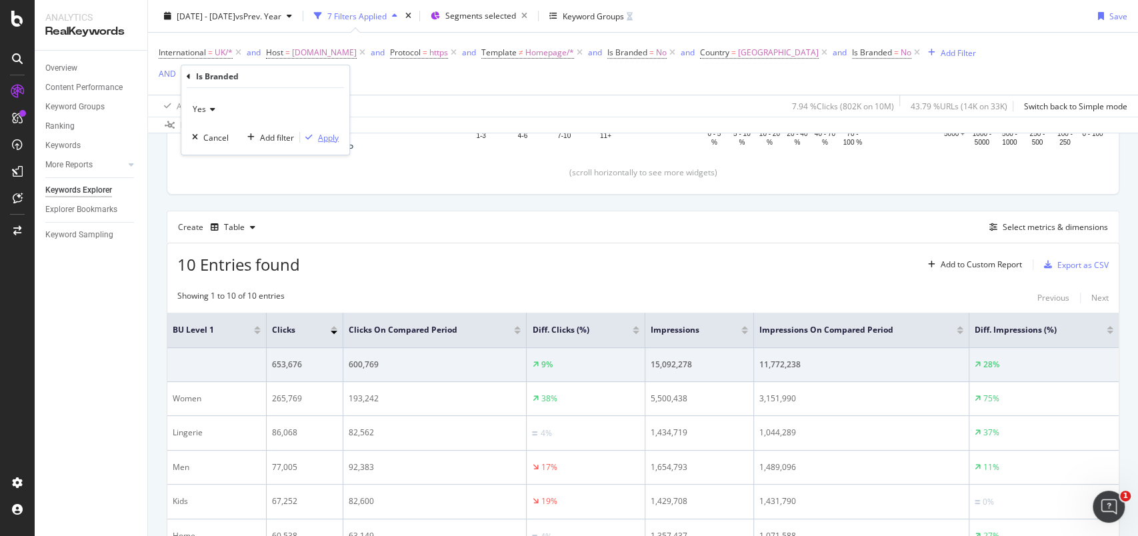
click at [325, 139] on div "Apply" at bounding box center [328, 136] width 21 height 11
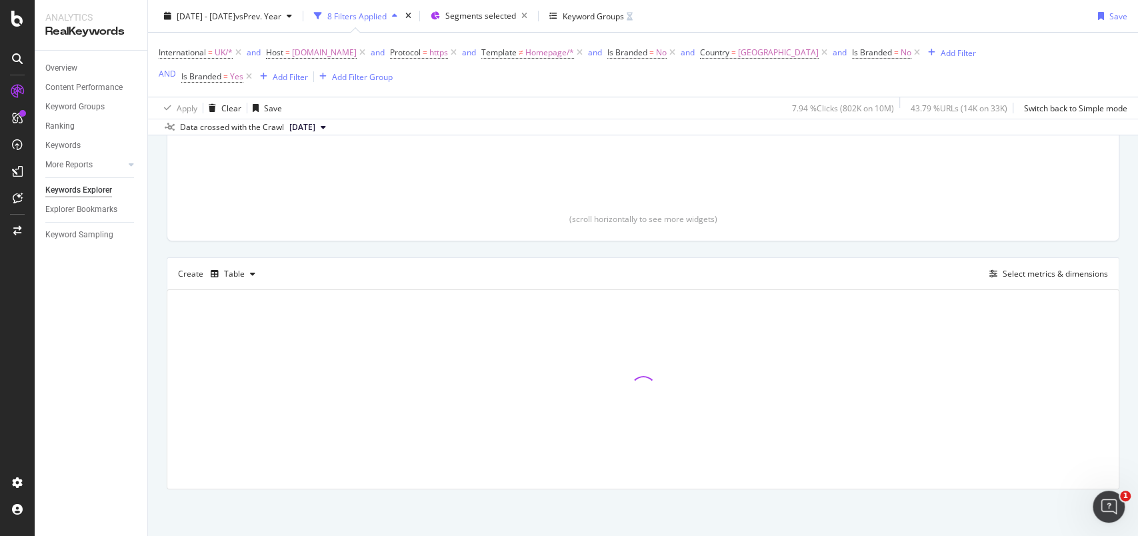
scroll to position [243, 0]
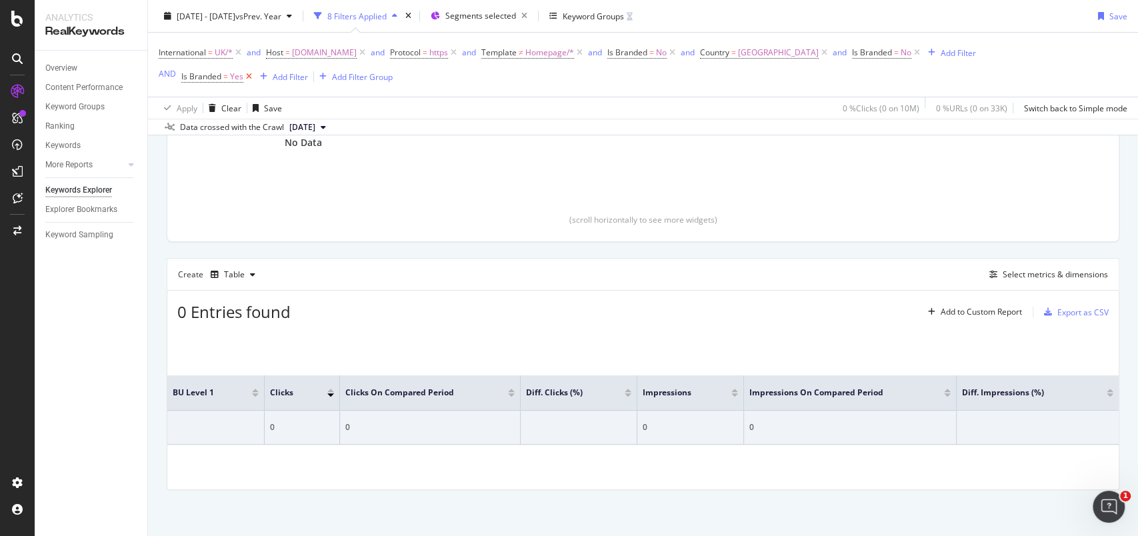
click at [250, 78] on icon at bounding box center [248, 76] width 11 height 13
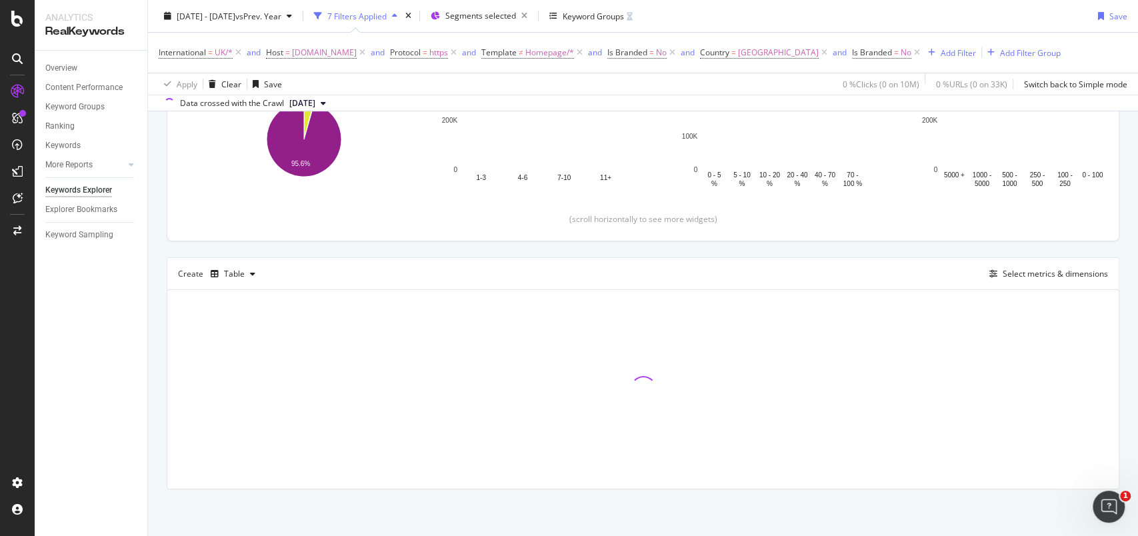
scroll to position [219, 0]
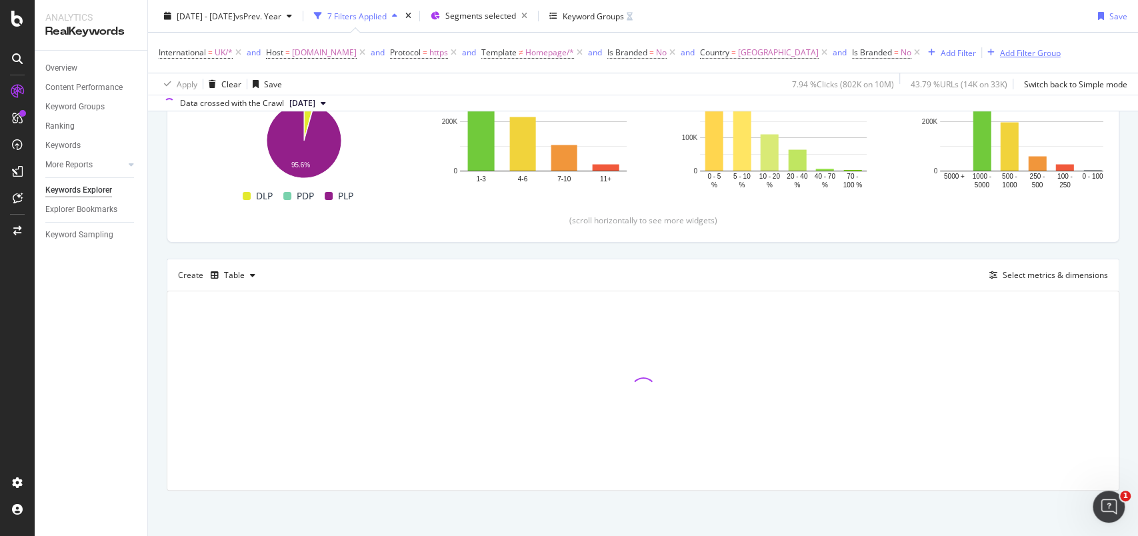
click at [1040, 51] on div "Add Filter Group" at bounding box center [1030, 52] width 61 height 11
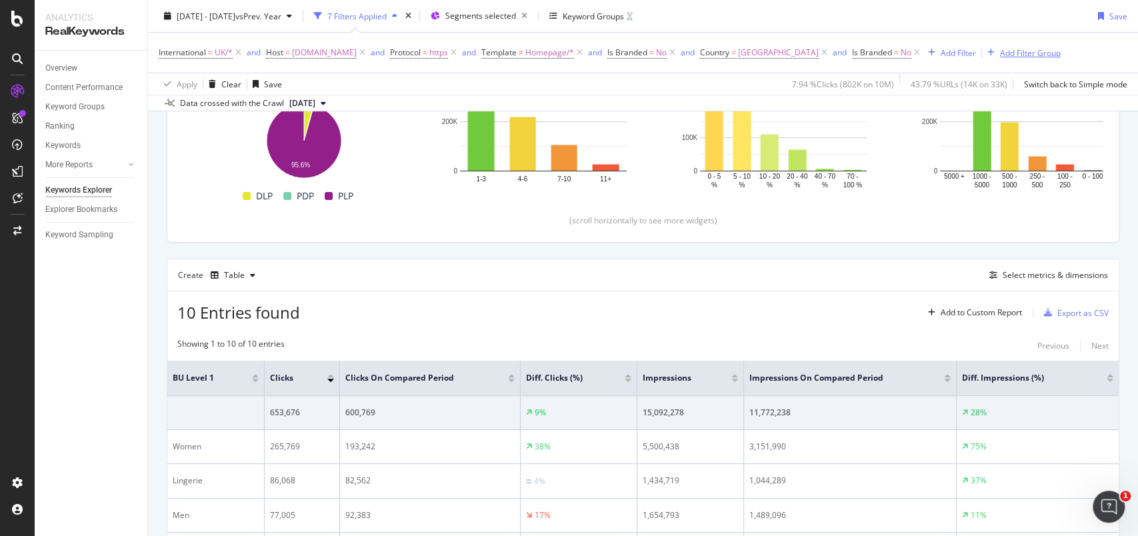
click at [1042, 49] on div "Add Filter Group" at bounding box center [1030, 52] width 61 height 11
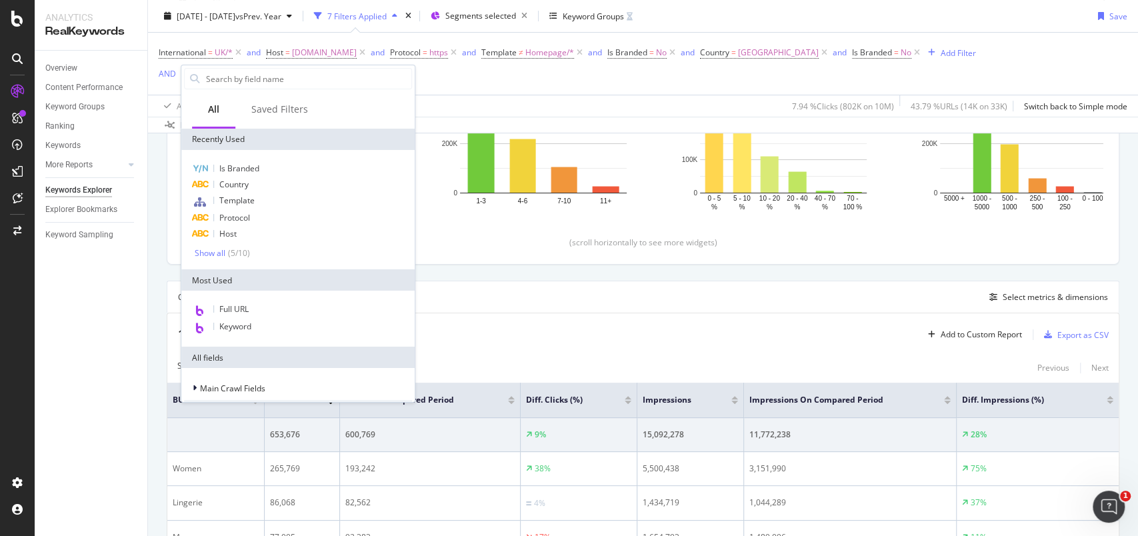
scroll to position [241, 0]
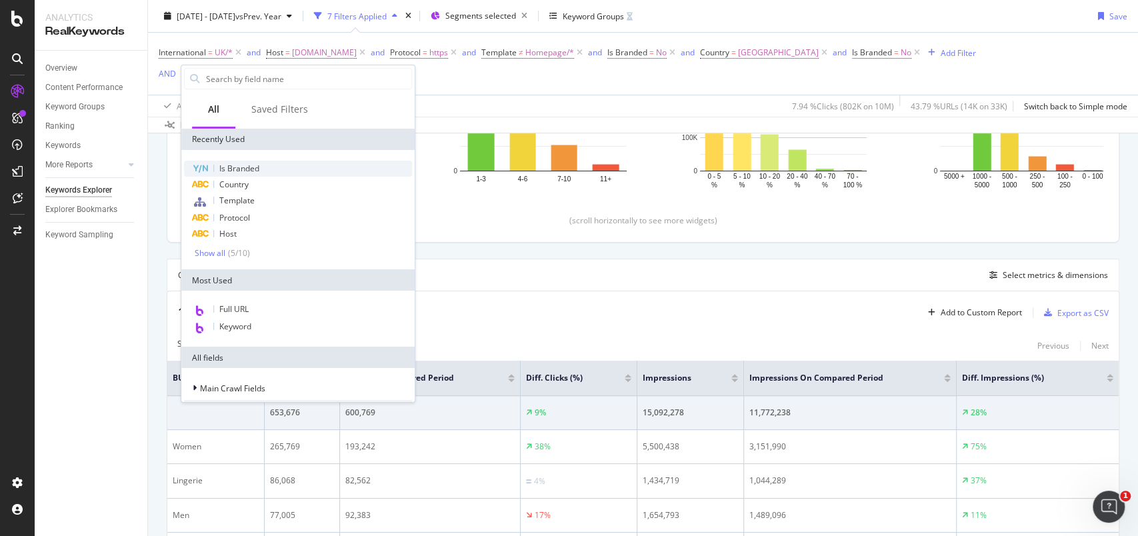
click at [251, 169] on span "Is Branded" at bounding box center [239, 168] width 40 height 11
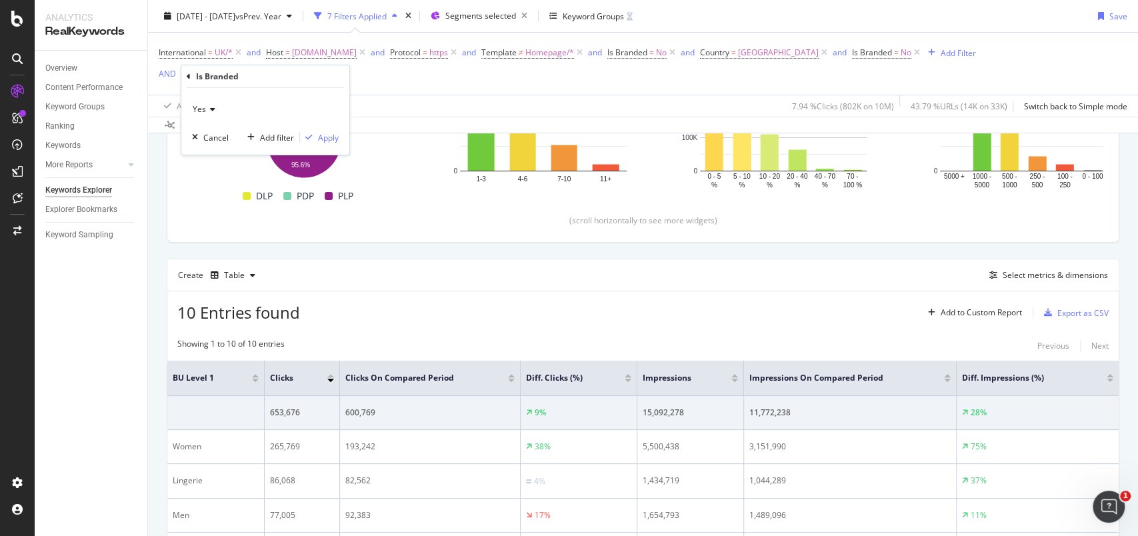
click at [214, 107] on div "Yes" at bounding box center [265, 109] width 147 height 21
click at [213, 137] on div "Yes" at bounding box center [266, 136] width 143 height 17
click at [325, 136] on div "Apply" at bounding box center [328, 136] width 21 height 11
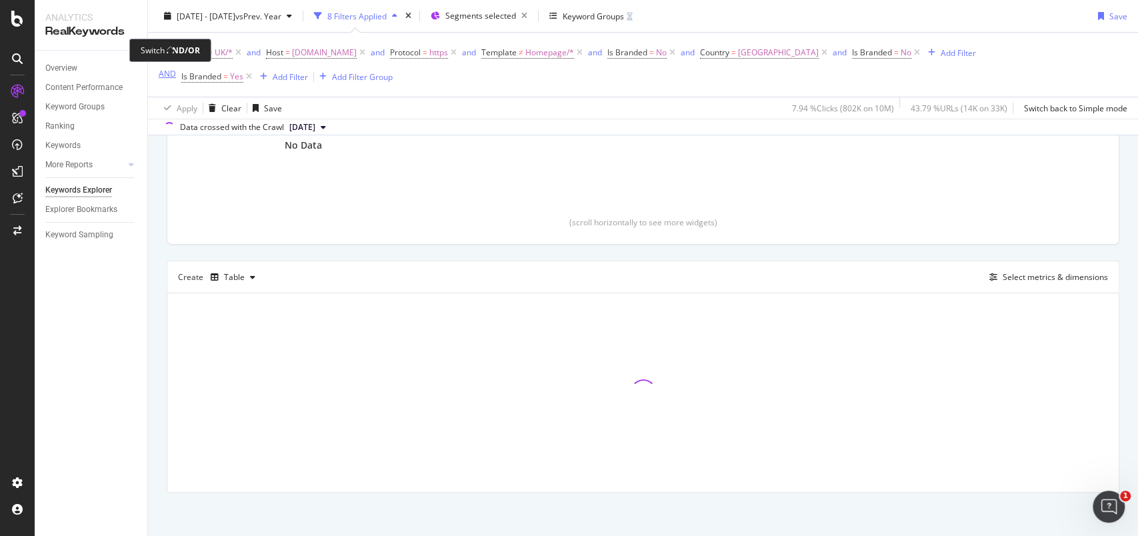
scroll to position [243, 0]
click at [167, 74] on div "AND" at bounding box center [167, 73] width 17 height 11
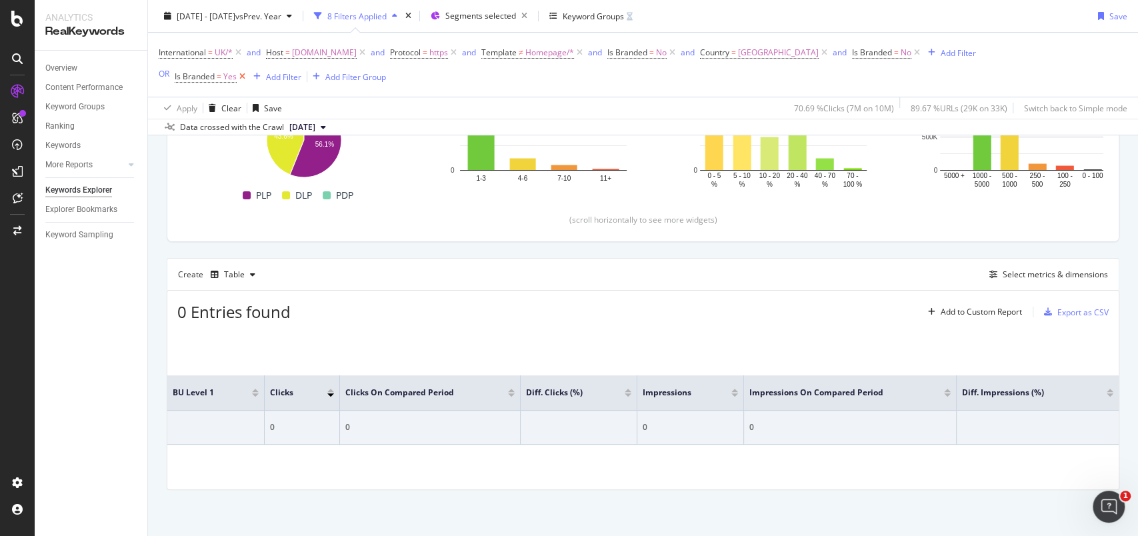
click at [243, 77] on icon at bounding box center [242, 76] width 11 height 13
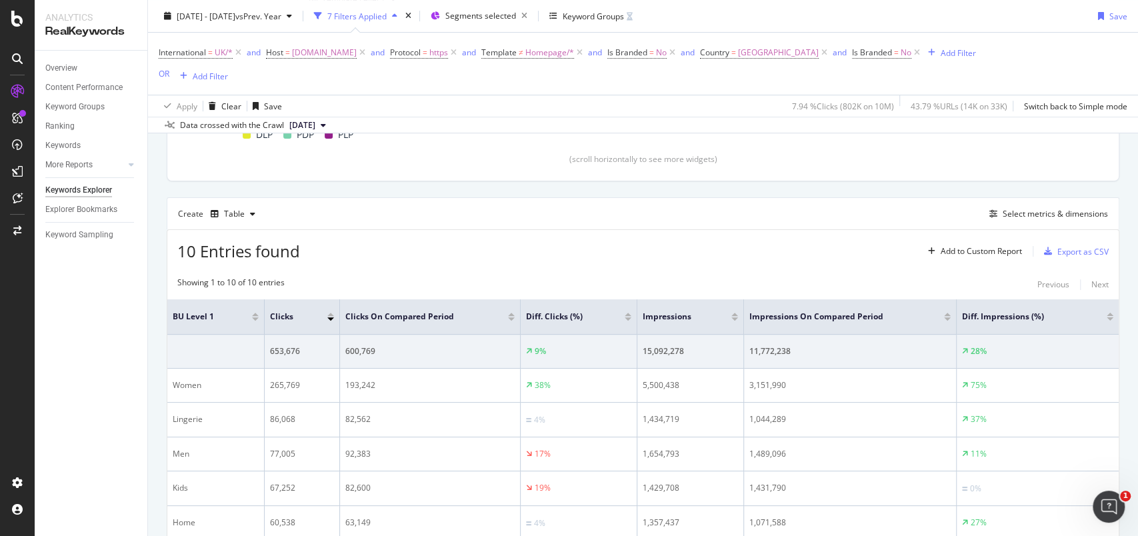
scroll to position [330, 0]
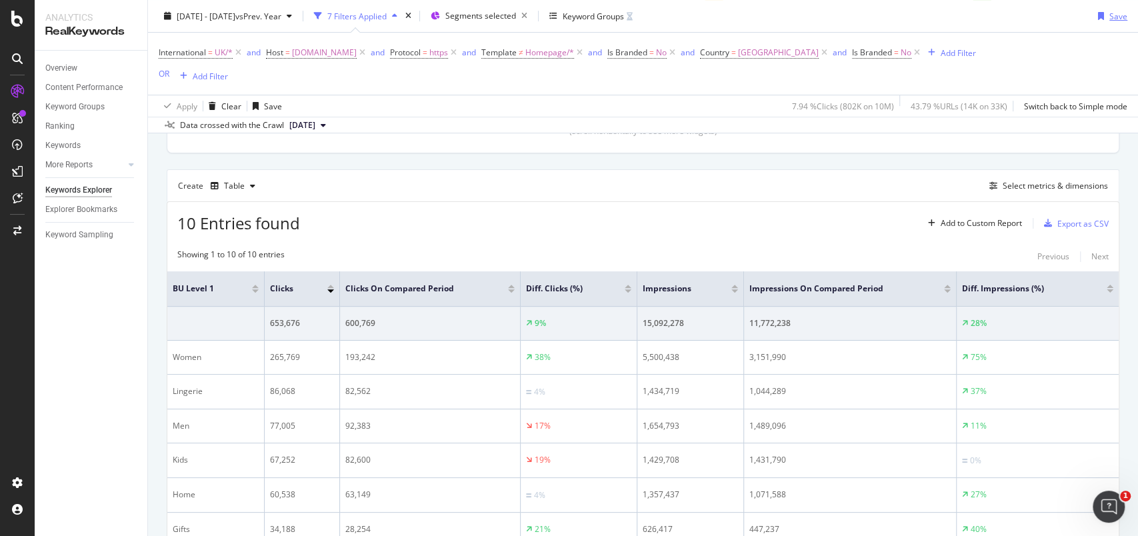
click at [1093, 16] on div "button" at bounding box center [1101, 16] width 17 height 8
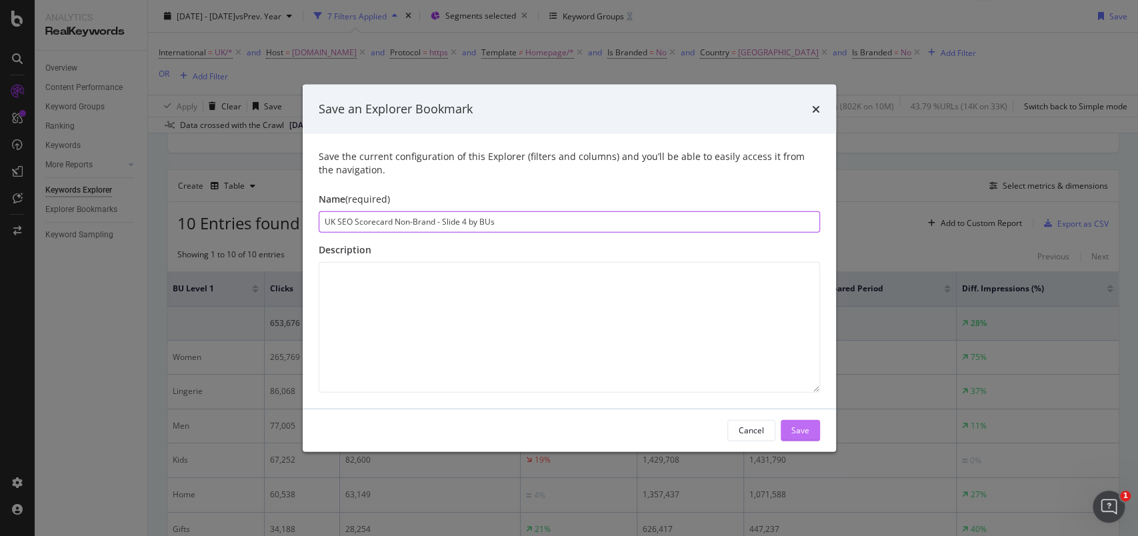
type input "UK SEO Scorecard Non-Brand - Slide 4 by BUs"
click at [800, 436] on div "Save" at bounding box center [801, 430] width 18 height 11
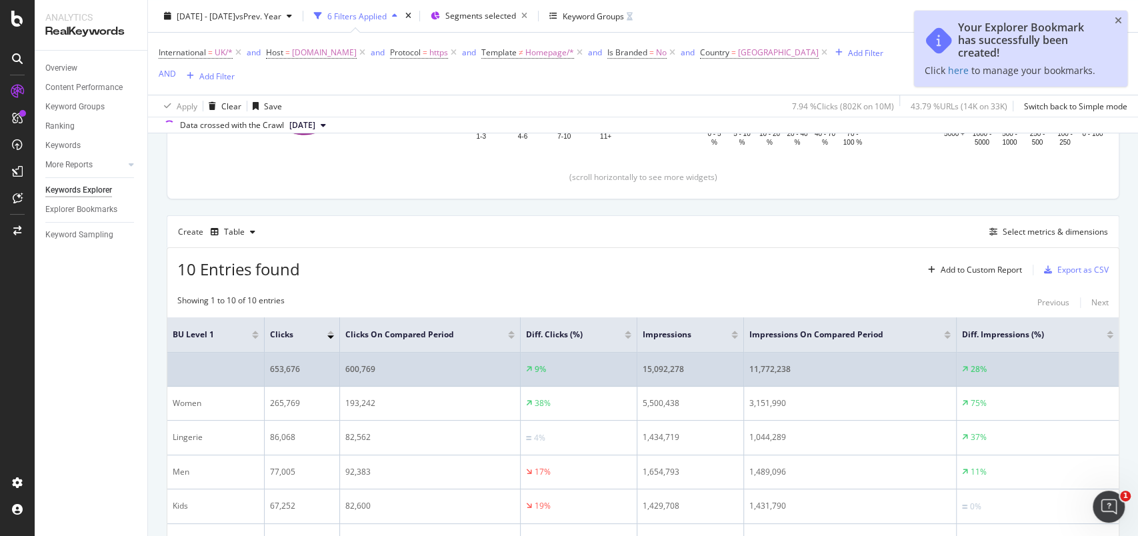
scroll to position [376, 0]
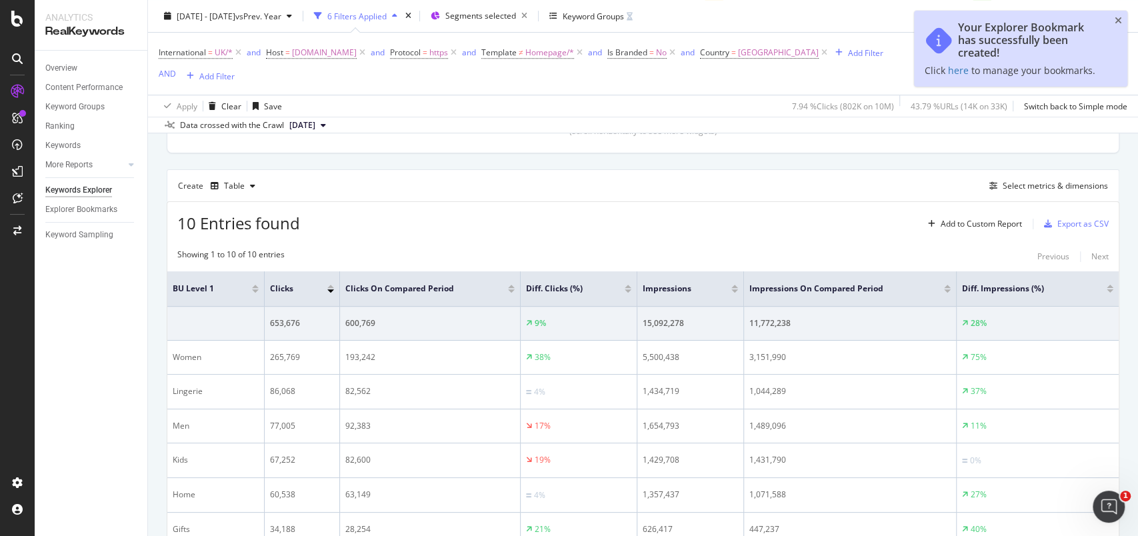
click at [1120, 21] on icon "close toast" at bounding box center [1118, 20] width 7 height 9
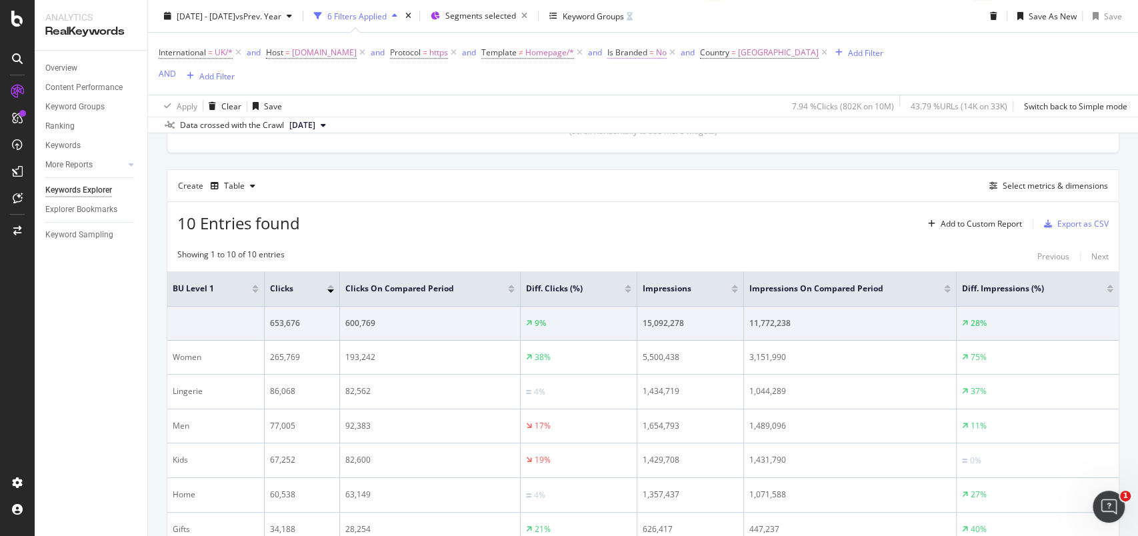
click at [667, 57] on span "No" at bounding box center [661, 52] width 11 height 19
click at [681, 81] on icon at bounding box center [678, 83] width 9 height 8
click at [676, 111] on span "Yes" at bounding box center [676, 110] width 13 height 11
click at [797, 105] on div "Apply" at bounding box center [799, 110] width 21 height 11
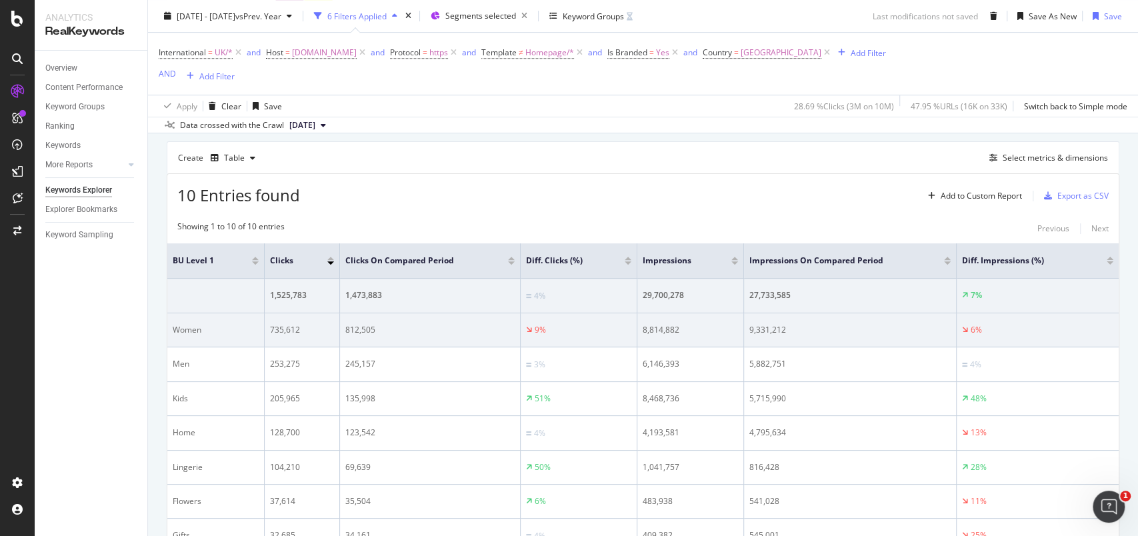
scroll to position [376, 0]
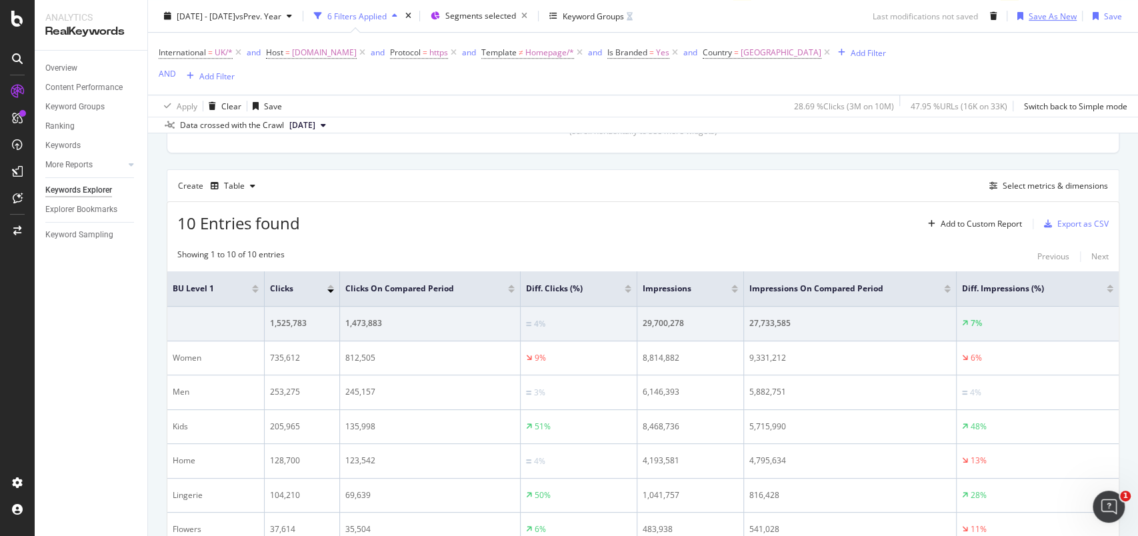
click at [1042, 18] on div "Save As New" at bounding box center [1053, 15] width 48 height 11
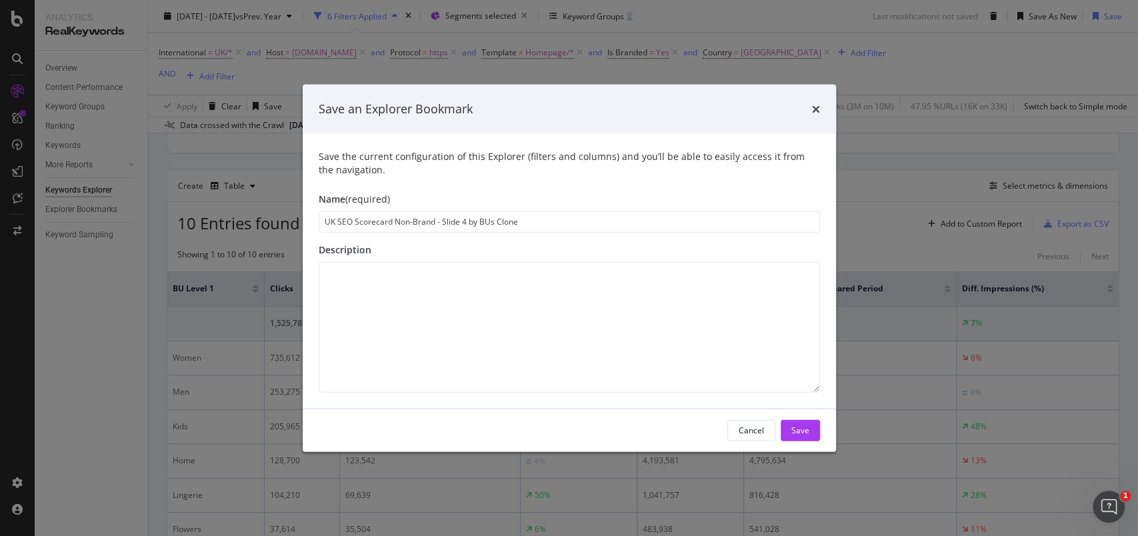
click at [413, 221] on input "UK SEO Scorecard Non-Brand - Slide 4 by BUs Clone" at bounding box center [570, 221] width 502 height 21
click at [753, 435] on div "Cancel" at bounding box center [751, 430] width 25 height 11
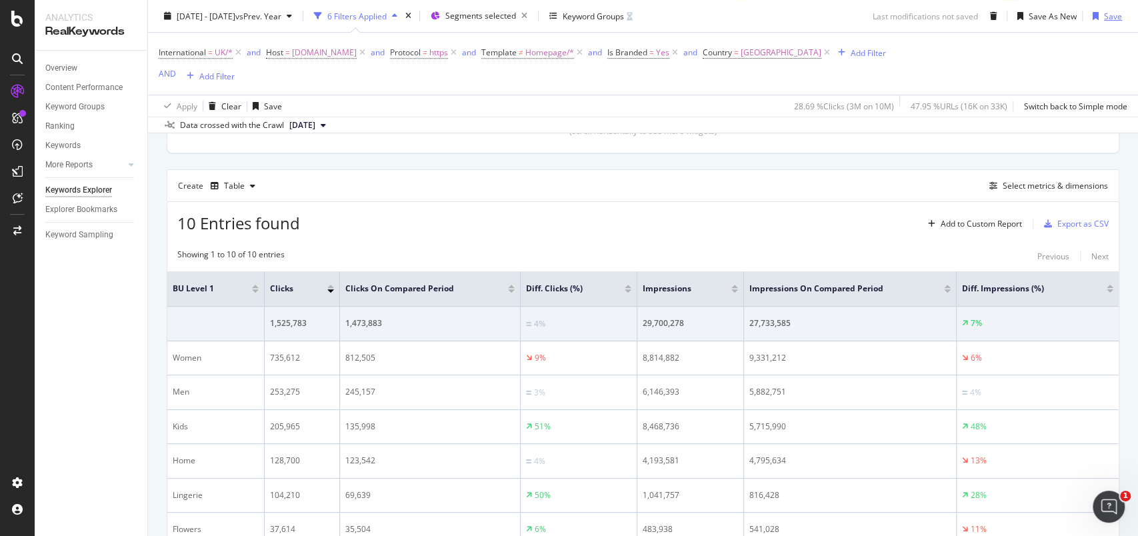
click at [1104, 17] on div "Save" at bounding box center [1113, 15] width 18 height 11
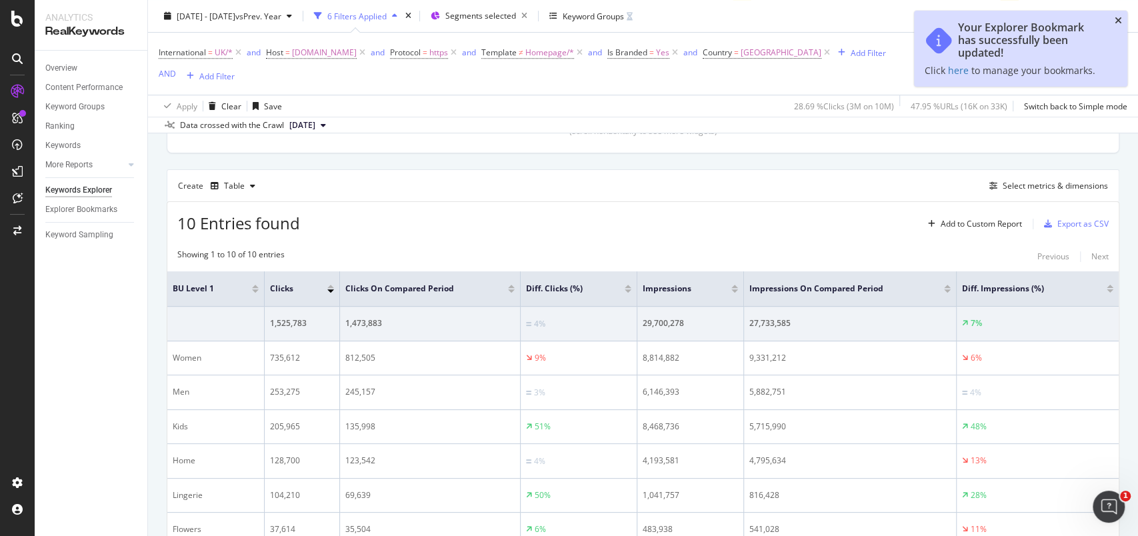
click at [1118, 22] on icon "close toast" at bounding box center [1118, 20] width 7 height 9
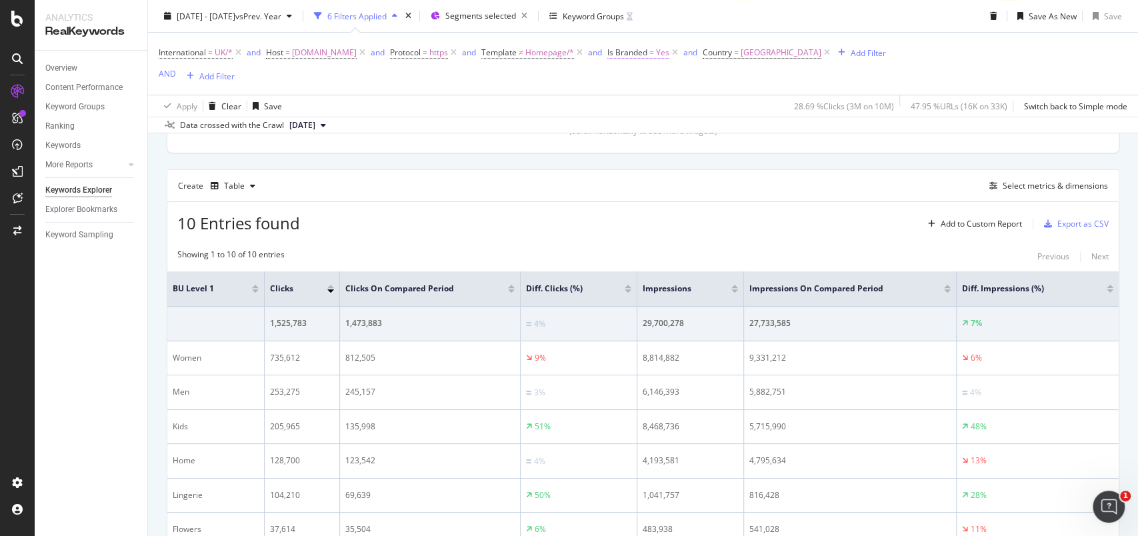
click at [670, 57] on span "Yes" at bounding box center [662, 52] width 13 height 19
click at [668, 83] on span "Yes" at bounding box center [670, 82] width 13 height 11
click at [678, 125] on span "No" at bounding box center [675, 127] width 11 height 11
click at [801, 112] on div "Apply" at bounding box center [799, 110] width 21 height 11
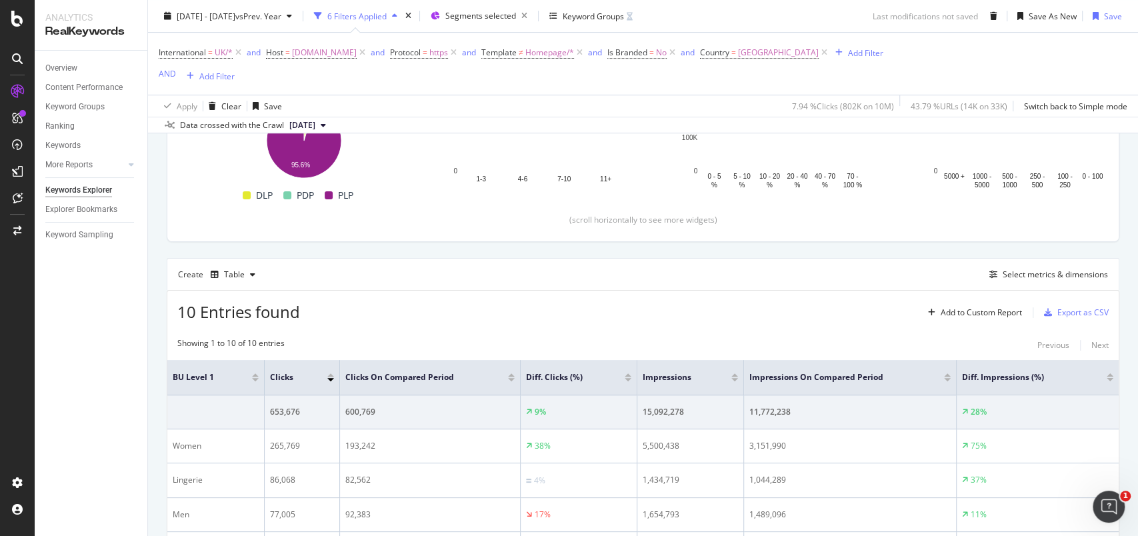
scroll to position [376, 0]
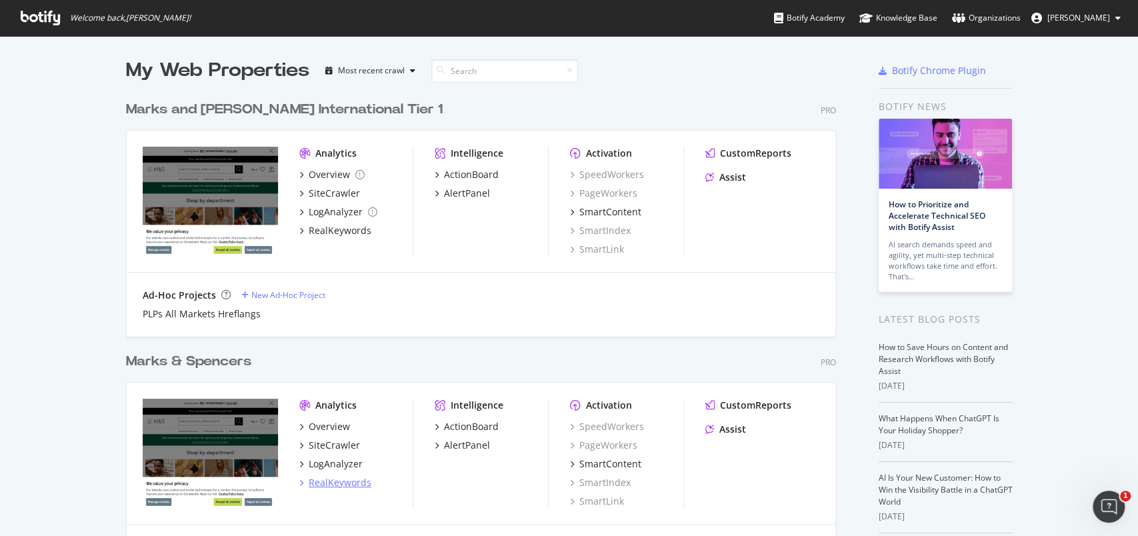
click at [329, 484] on div "RealKeywords" at bounding box center [340, 482] width 63 height 13
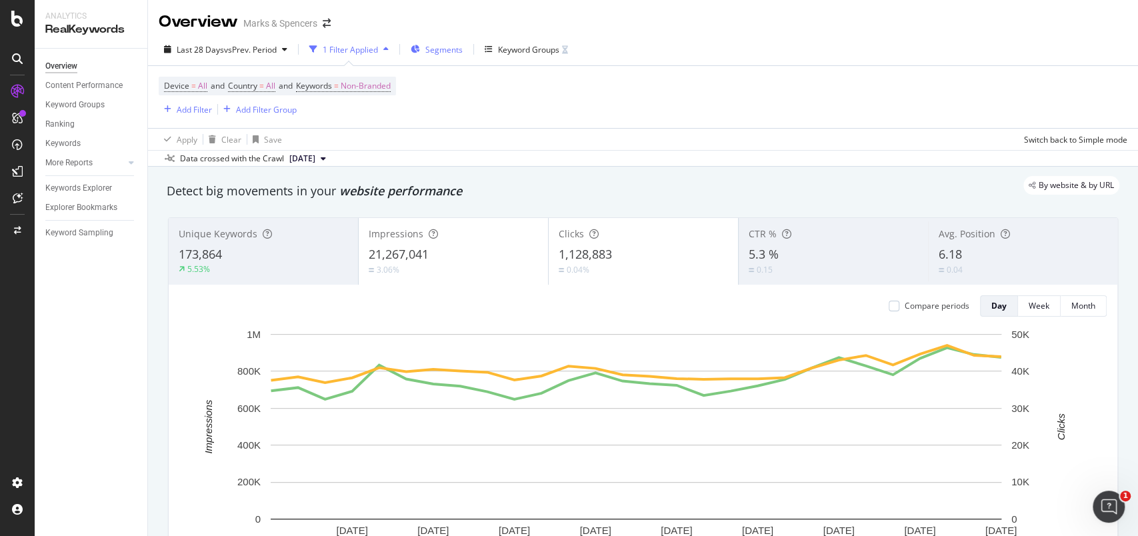
click at [448, 49] on span "Segments" at bounding box center [443, 49] width 37 height 11
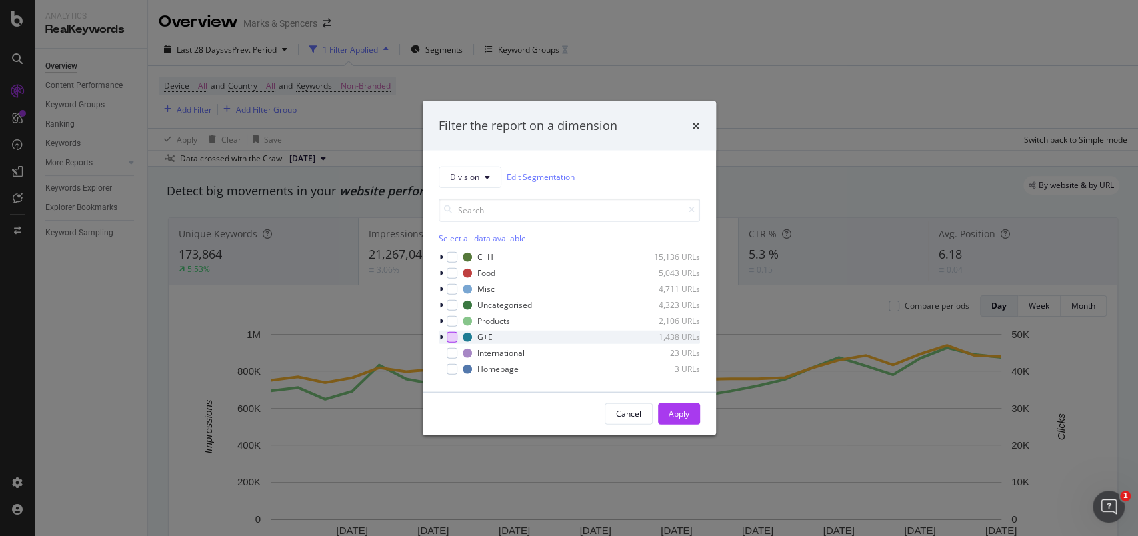
click at [450, 339] on div "modal" at bounding box center [452, 336] width 11 height 11
click at [444, 339] on div "modal" at bounding box center [443, 336] width 8 height 13
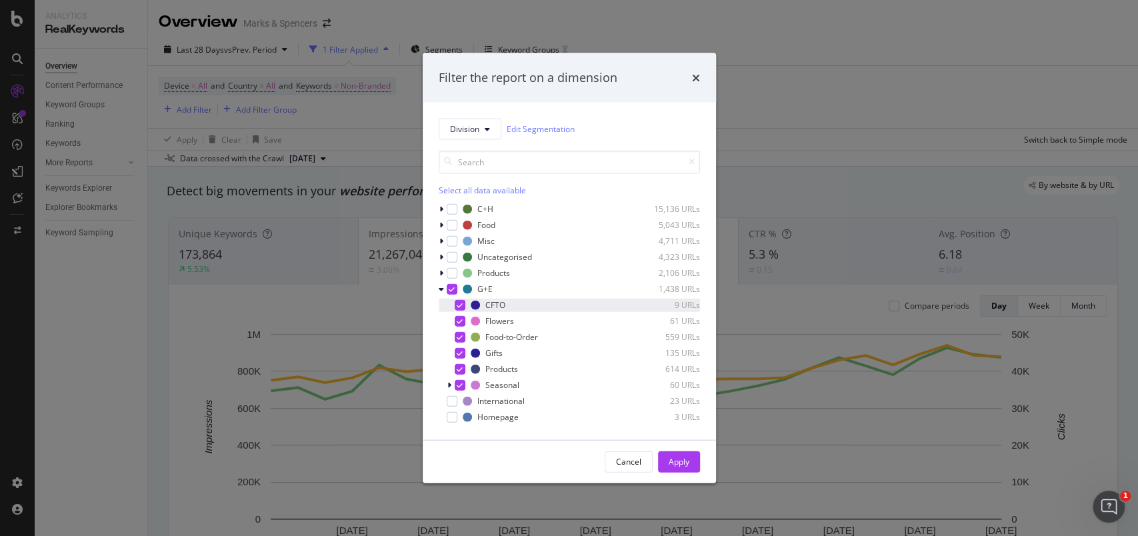
click at [456, 307] on div "modal" at bounding box center [460, 304] width 11 height 11
click at [457, 335] on icon "modal" at bounding box center [460, 336] width 6 height 7
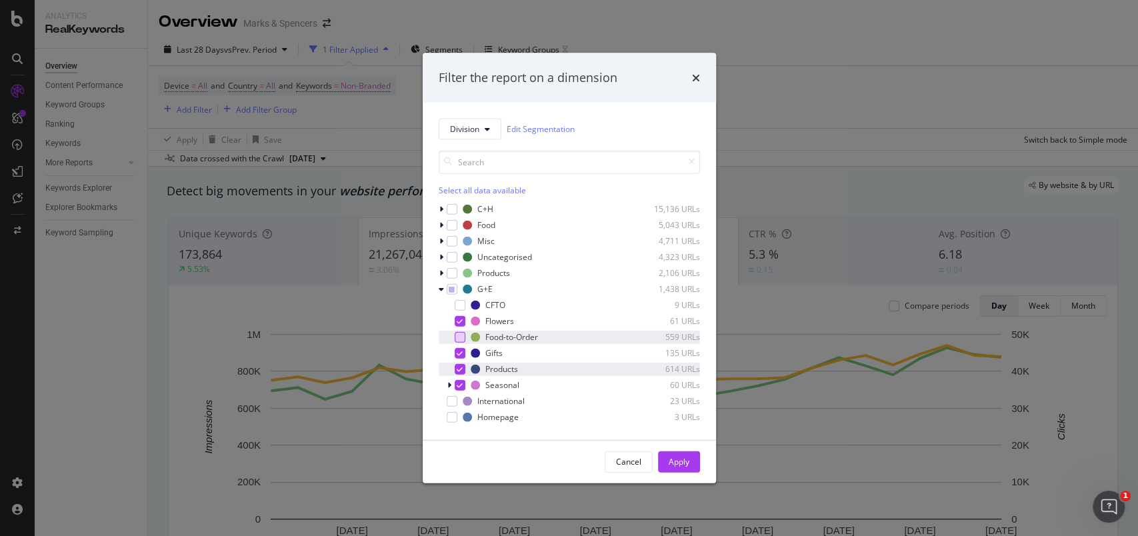
click at [455, 370] on div "modal" at bounding box center [460, 368] width 11 height 11
click at [694, 465] on button "Apply" at bounding box center [679, 461] width 42 height 21
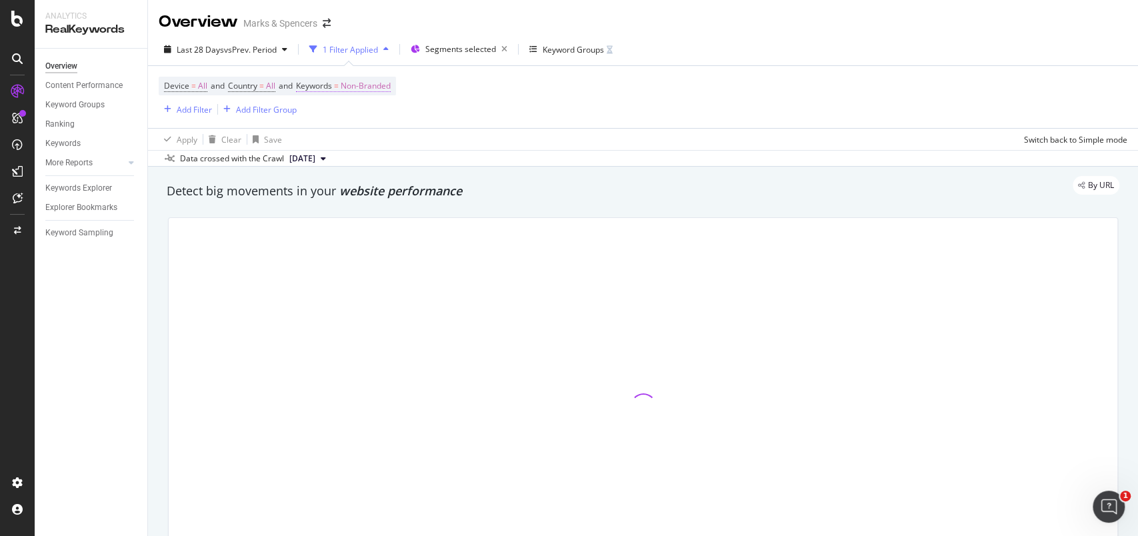
click at [387, 89] on span "Non-Branded" at bounding box center [366, 86] width 50 height 19
click at [351, 119] on span "Non-Branded" at bounding box center [342, 116] width 55 height 11
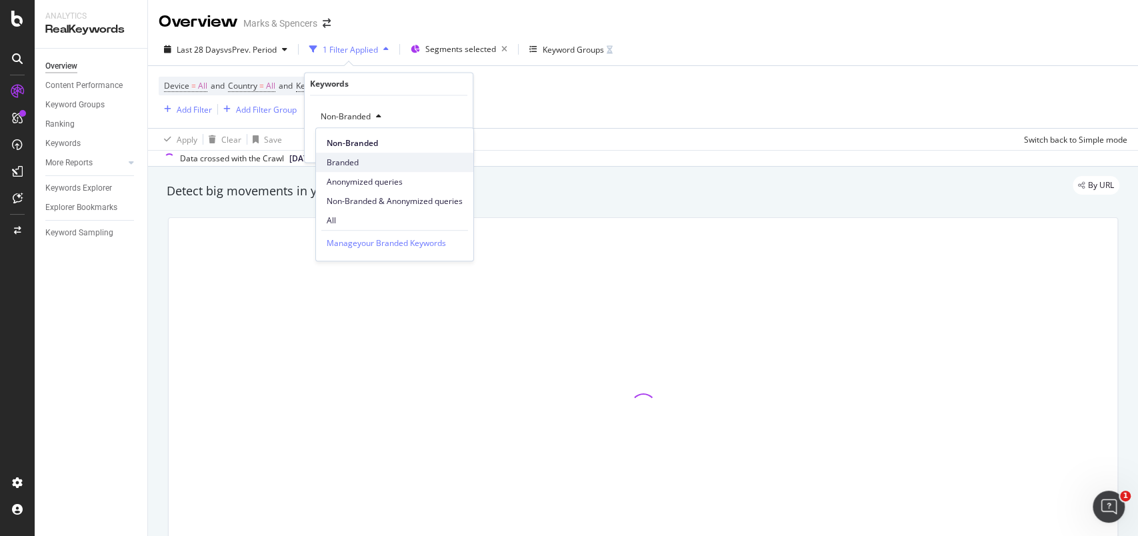
click at [357, 164] on span "Branded" at bounding box center [395, 163] width 136 height 12
click at [453, 144] on div "Apply" at bounding box center [452, 144] width 21 height 11
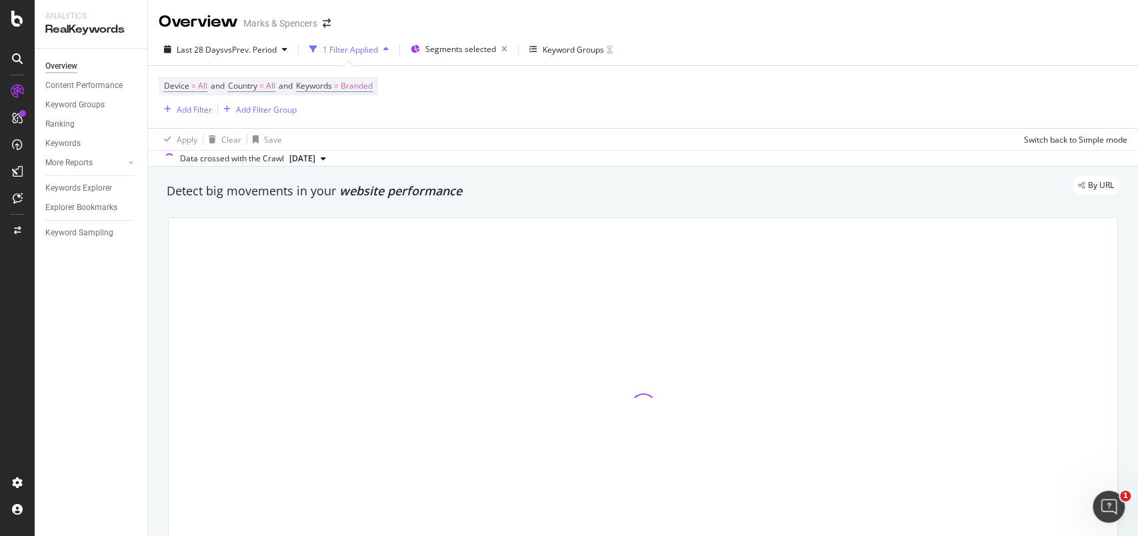
click at [315, 159] on span "[DATE]" at bounding box center [302, 159] width 26 height 12
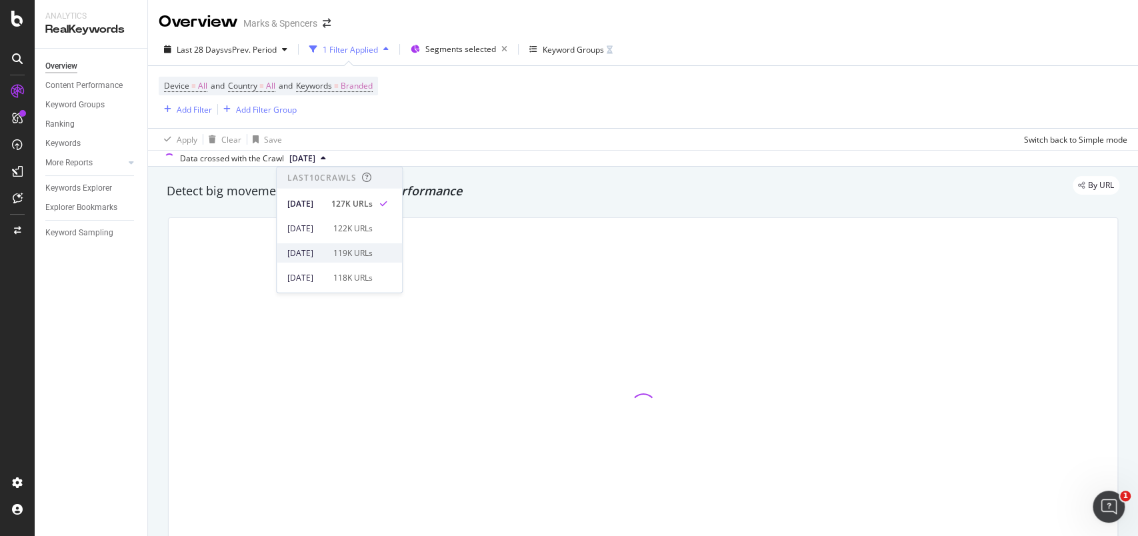
click at [330, 259] on div "[DATE] 119K URLs" at bounding box center [339, 252] width 125 height 19
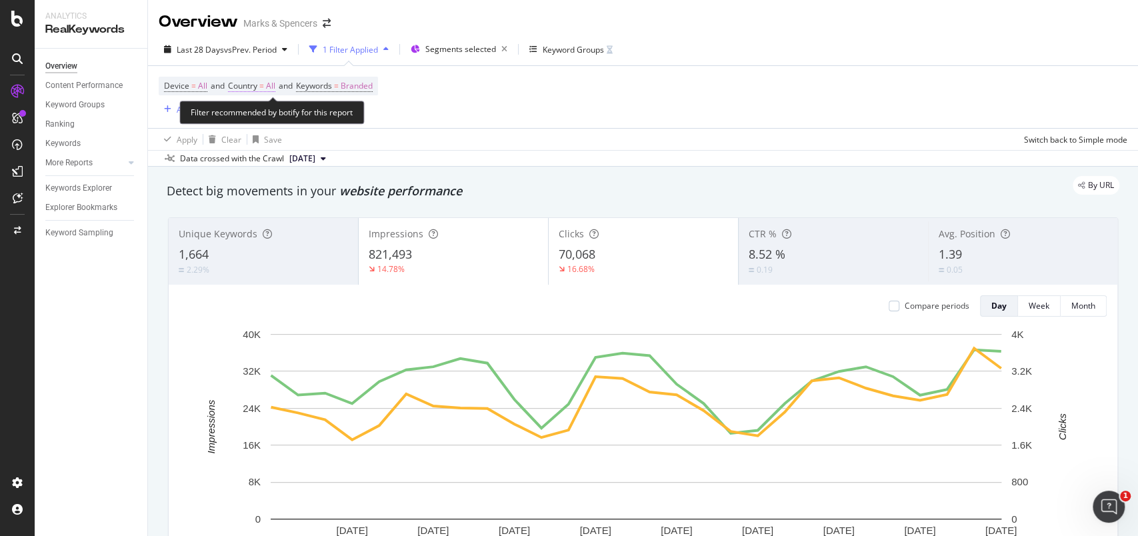
click at [274, 89] on span "All" at bounding box center [270, 86] width 9 height 19
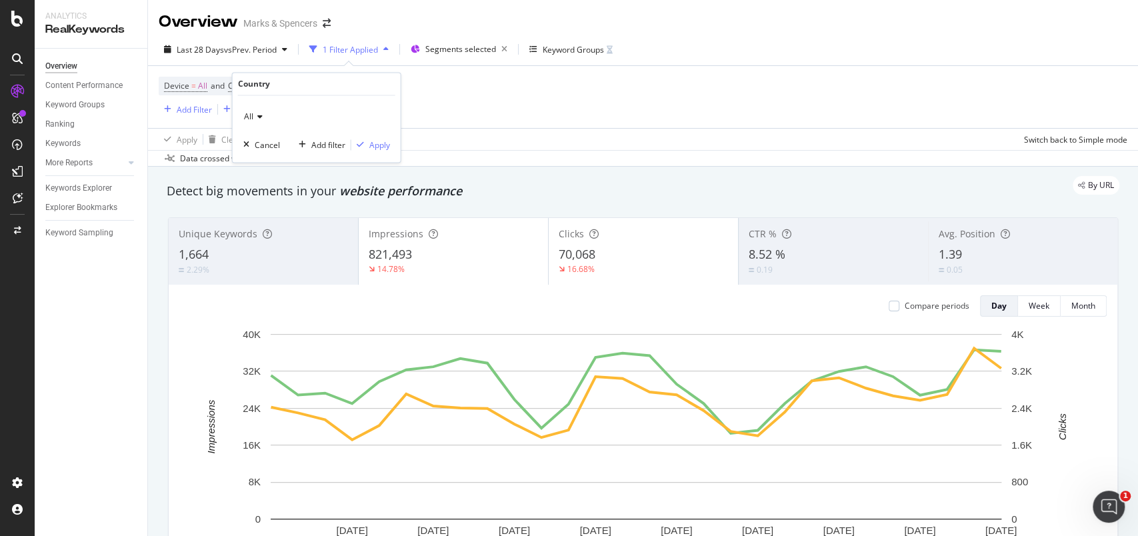
click at [256, 115] on icon at bounding box center [257, 117] width 9 height 8
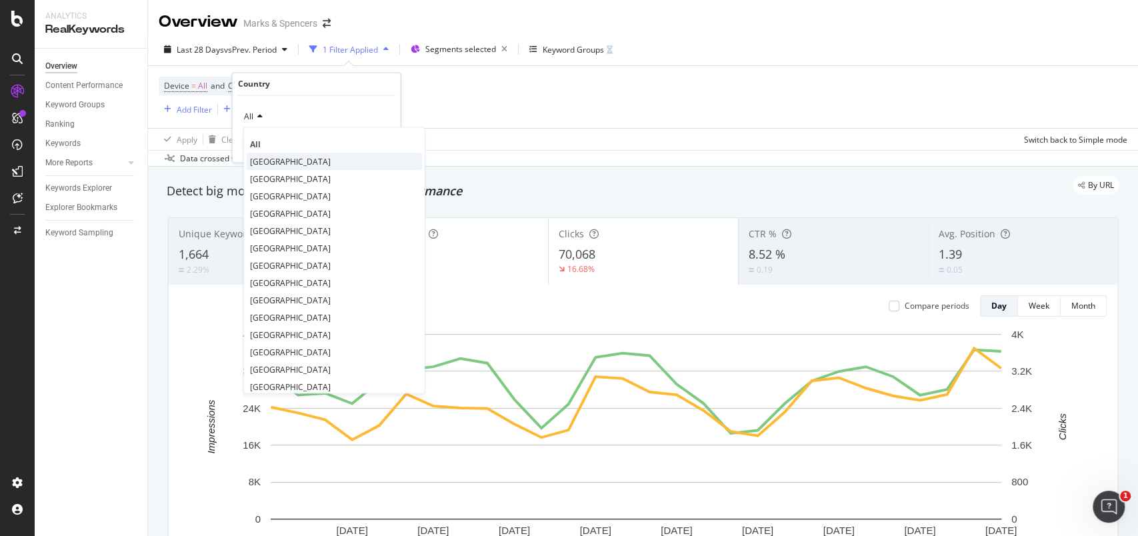
click at [261, 157] on span "[GEOGRAPHIC_DATA]" at bounding box center [290, 161] width 81 height 11
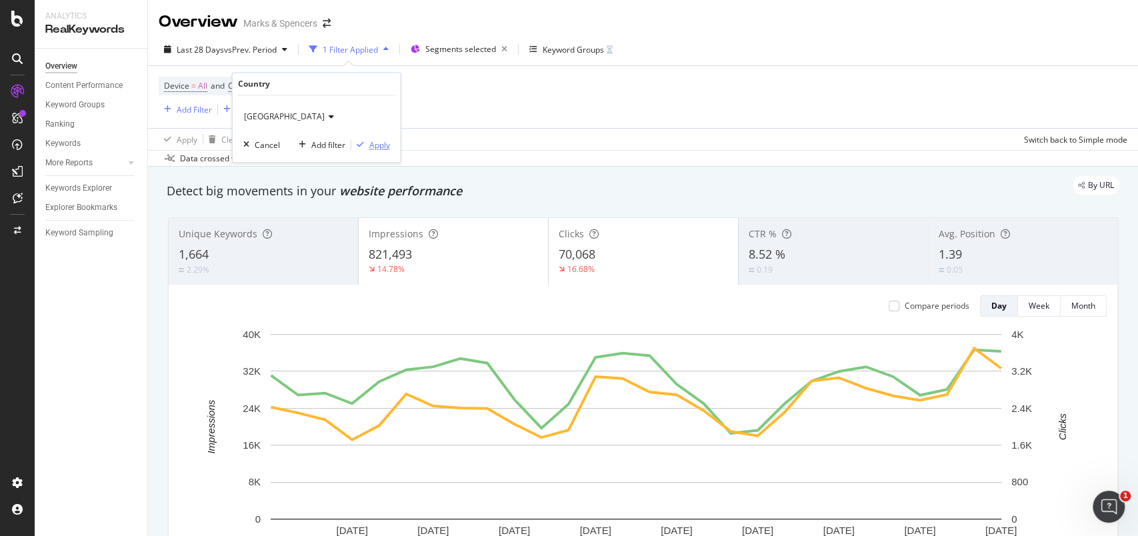
click at [379, 143] on div "Apply" at bounding box center [379, 144] width 21 height 11
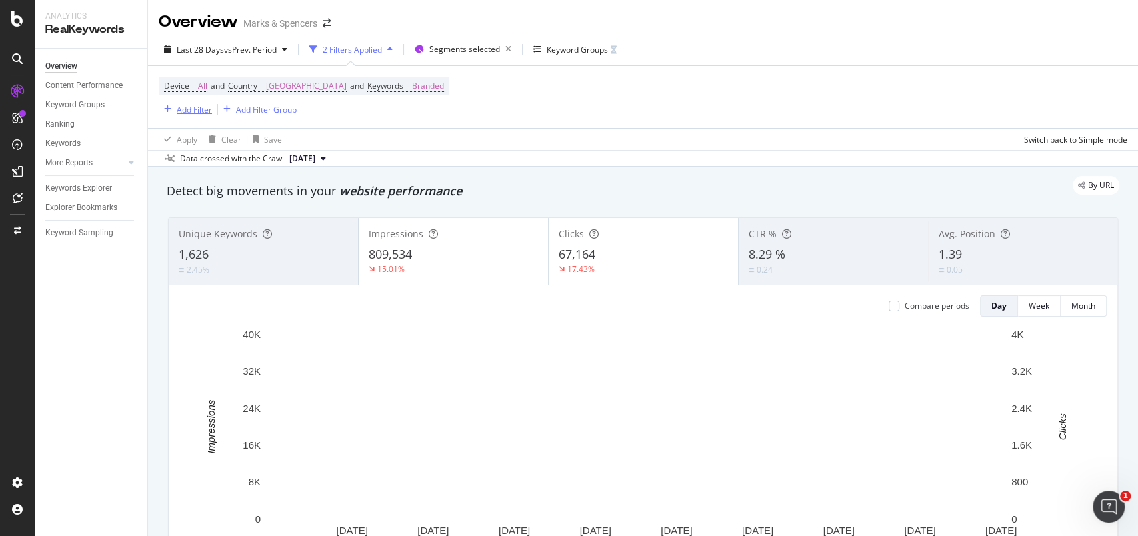
click at [190, 111] on div "Add Filter" at bounding box center [194, 109] width 35 height 11
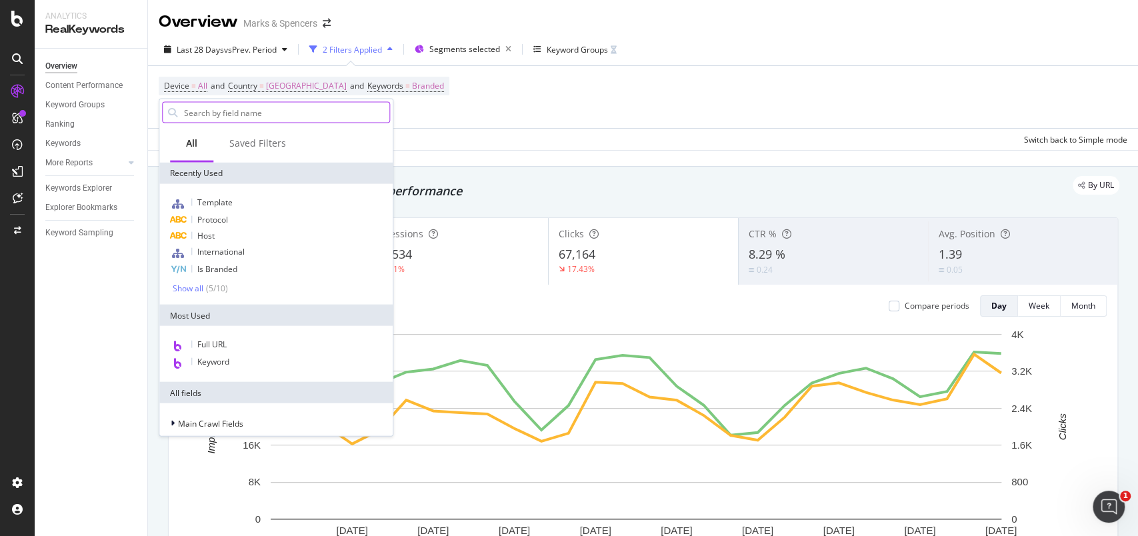
click at [217, 119] on input "text" at bounding box center [286, 113] width 207 height 20
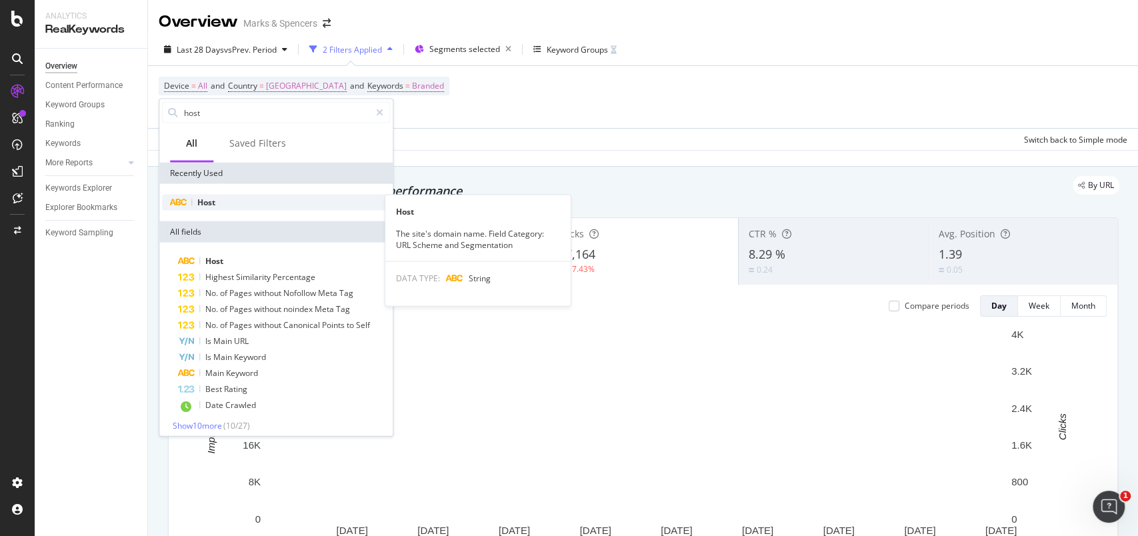
type input "host"
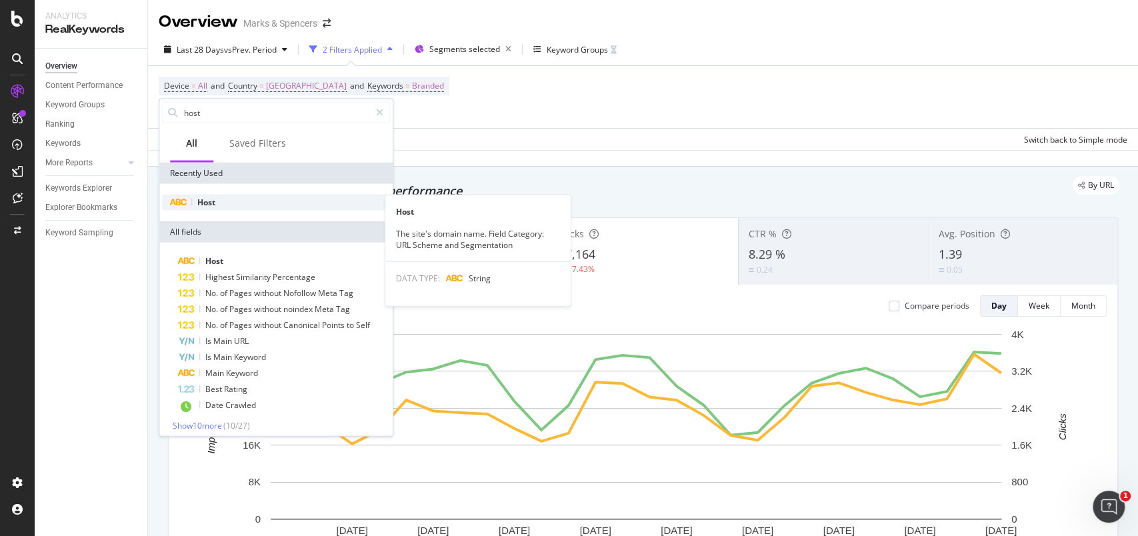
click at [208, 202] on span "Host" at bounding box center [206, 202] width 18 height 11
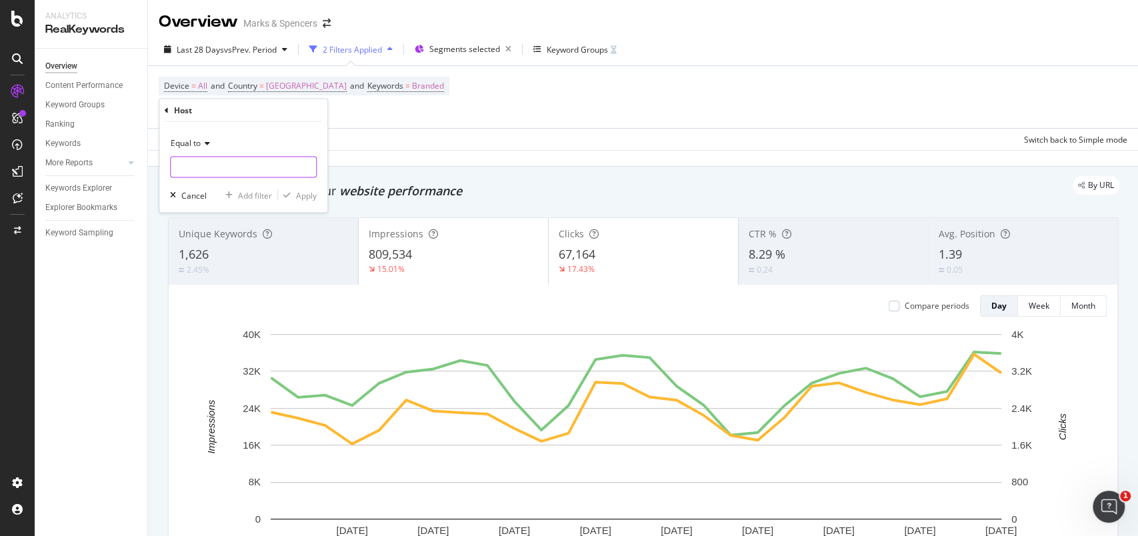
click at [251, 166] on input "text" at bounding box center [243, 167] width 145 height 21
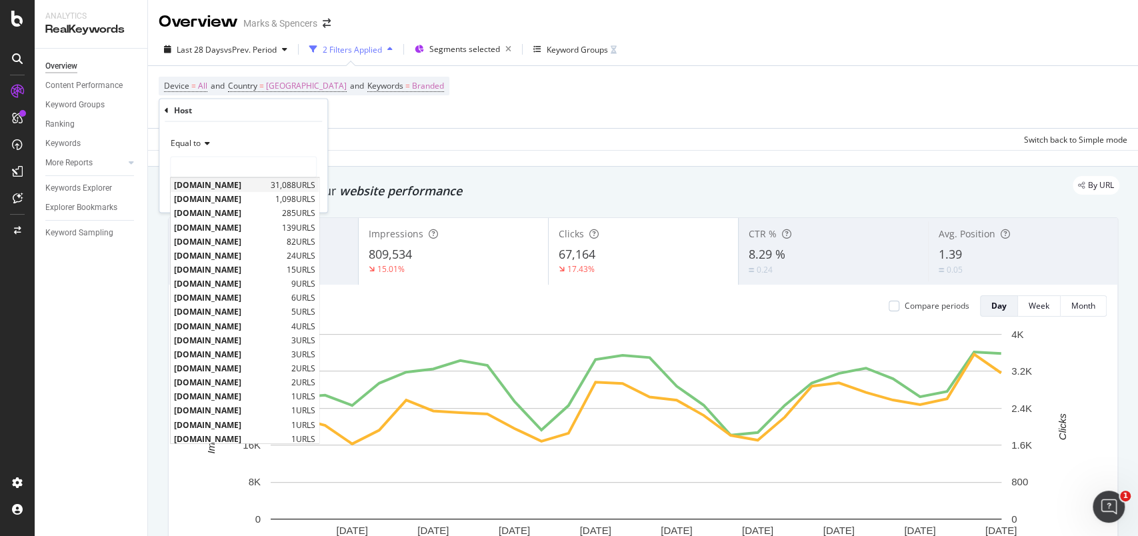
click at [247, 183] on span "[DOMAIN_NAME]" at bounding box center [220, 184] width 93 height 11
type input "[DOMAIN_NAME]"
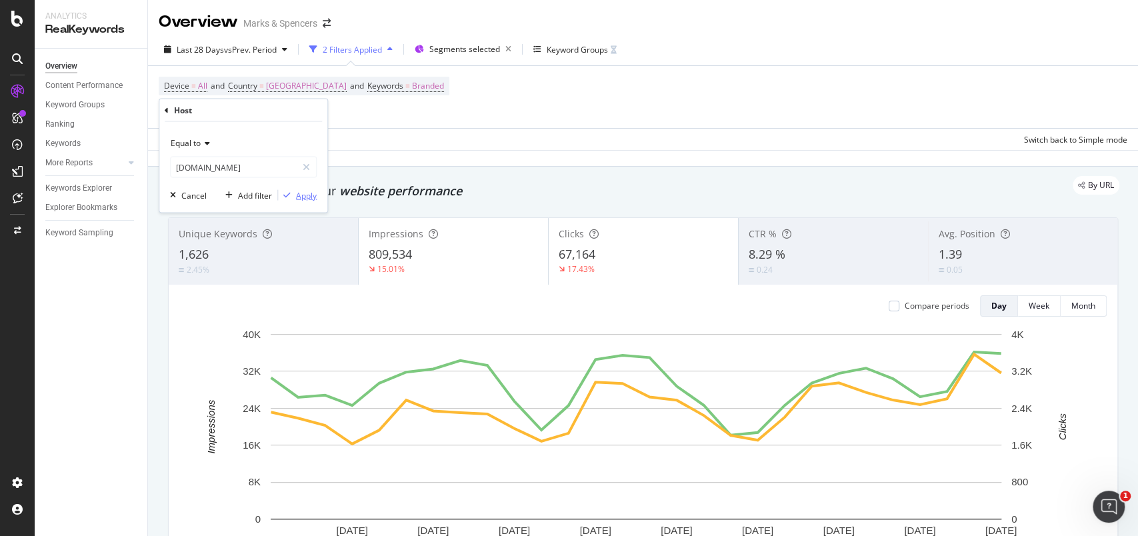
click at [303, 190] on div "Apply" at bounding box center [306, 194] width 21 height 11
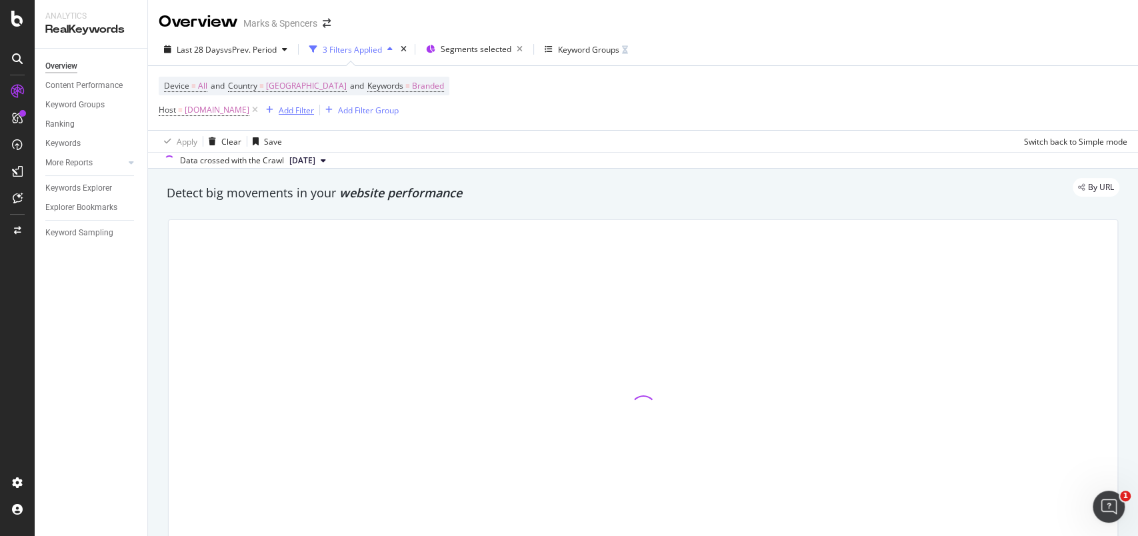
click at [314, 109] on div "Add Filter" at bounding box center [296, 110] width 35 height 11
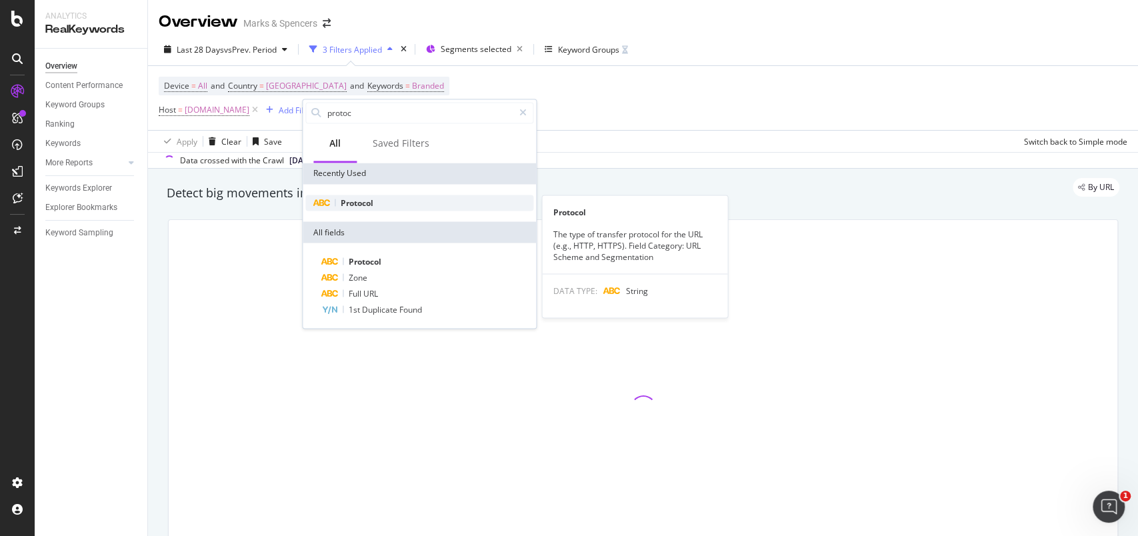
type input "protoc"
click at [363, 201] on span "Protocol" at bounding box center [357, 202] width 33 height 11
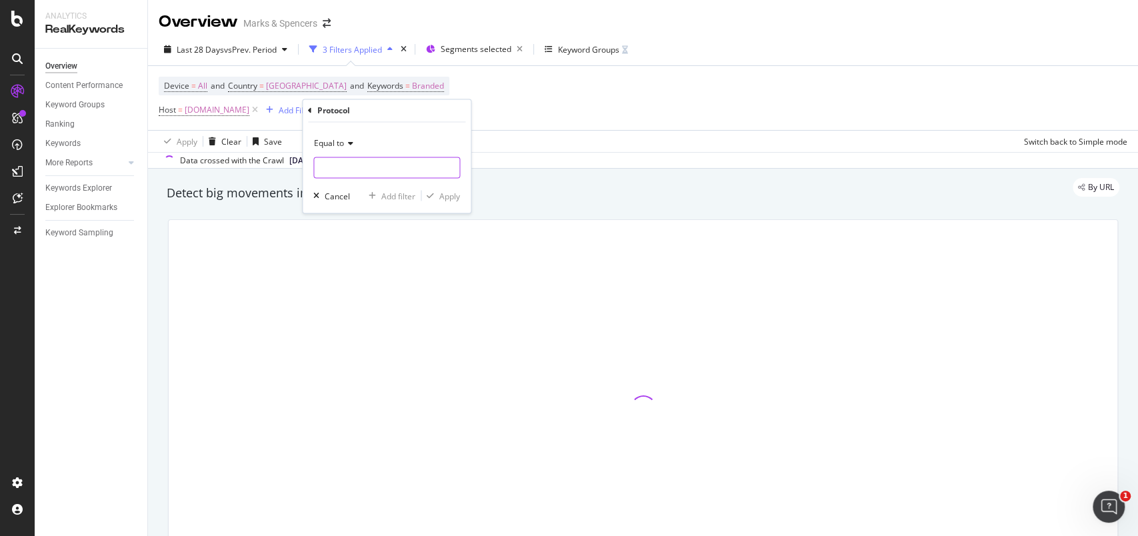
click at [377, 173] on input "text" at bounding box center [386, 167] width 145 height 21
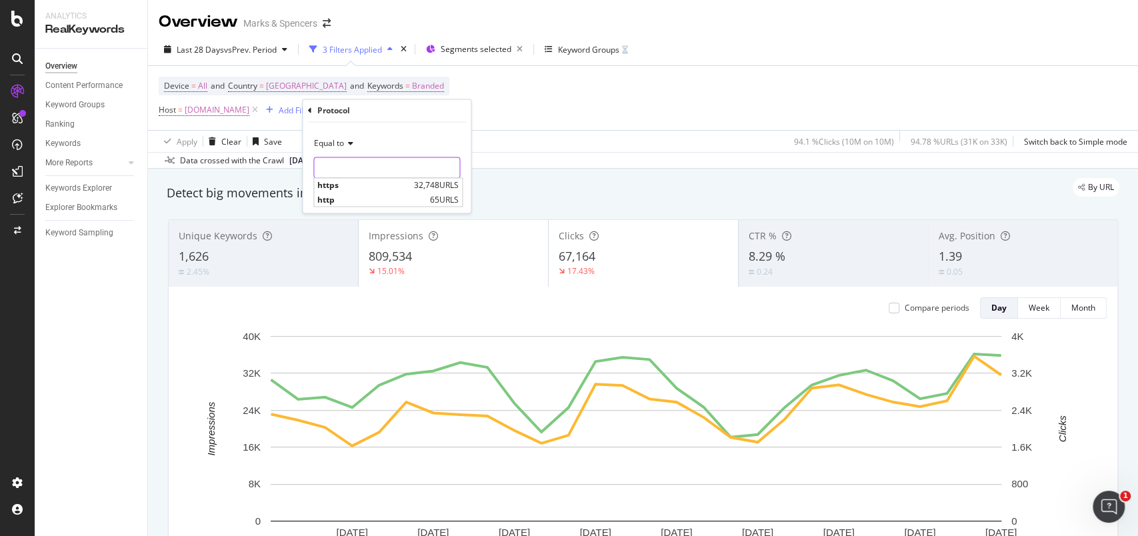
click at [377, 173] on input "text" at bounding box center [386, 167] width 145 height 21
click at [373, 180] on span "https" at bounding box center [363, 185] width 93 height 11
type input "https"
click at [454, 194] on div "Apply" at bounding box center [450, 195] width 21 height 11
click at [405, 113] on div "Add Filter" at bounding box center [387, 110] width 35 height 11
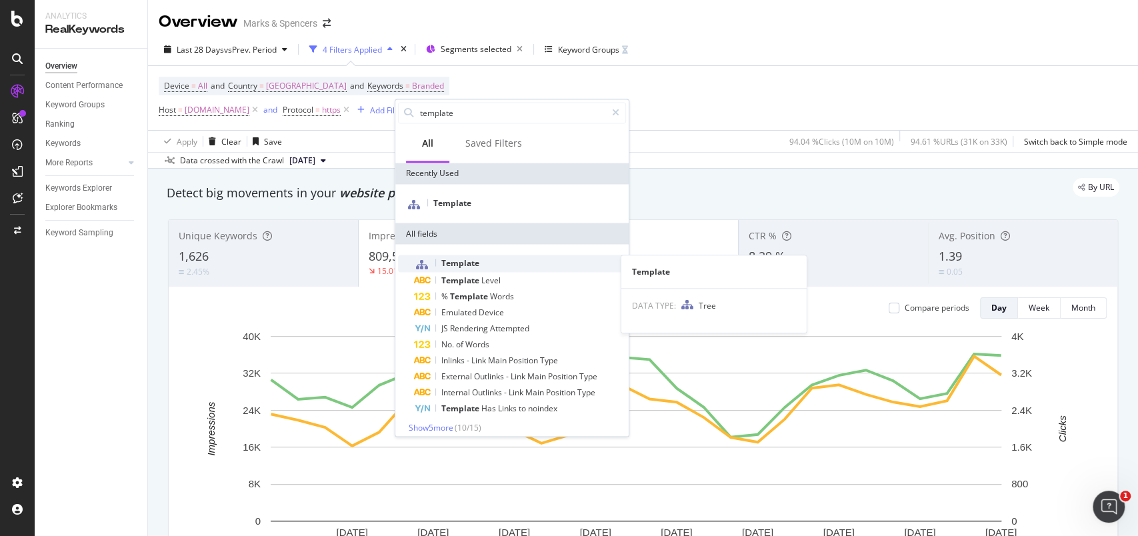
type input "template"
click at [452, 261] on span "Template" at bounding box center [461, 262] width 38 height 11
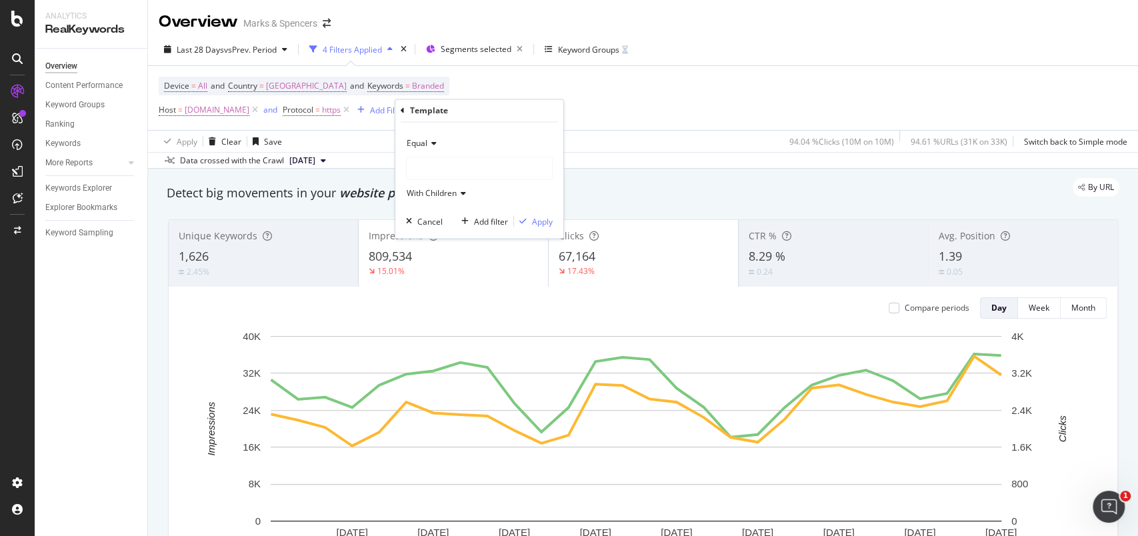
click at [443, 173] on div at bounding box center [479, 168] width 145 height 21
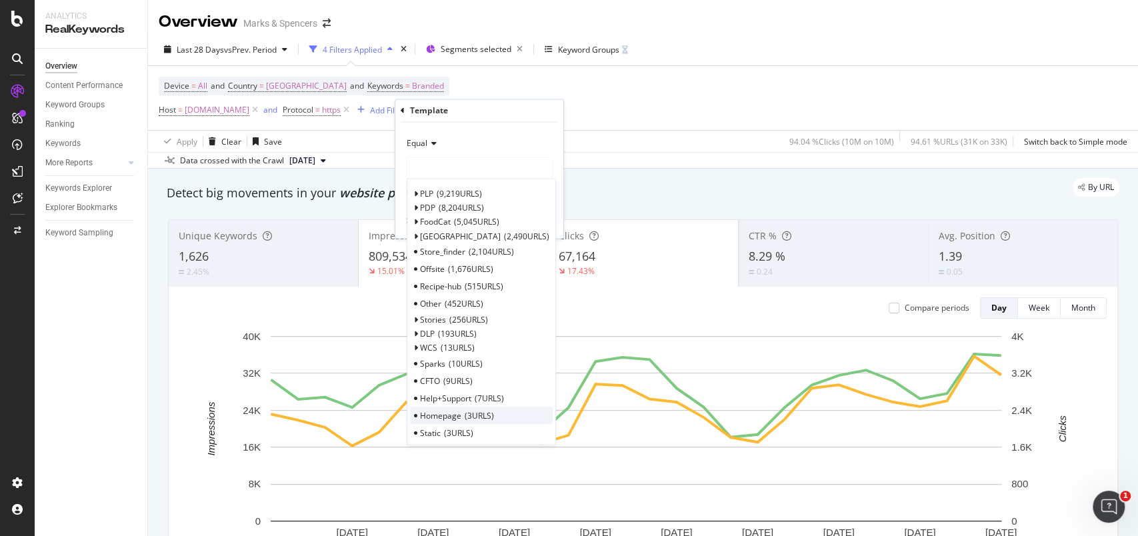
click at [447, 410] on span "Homepage" at bounding box center [440, 415] width 41 height 11
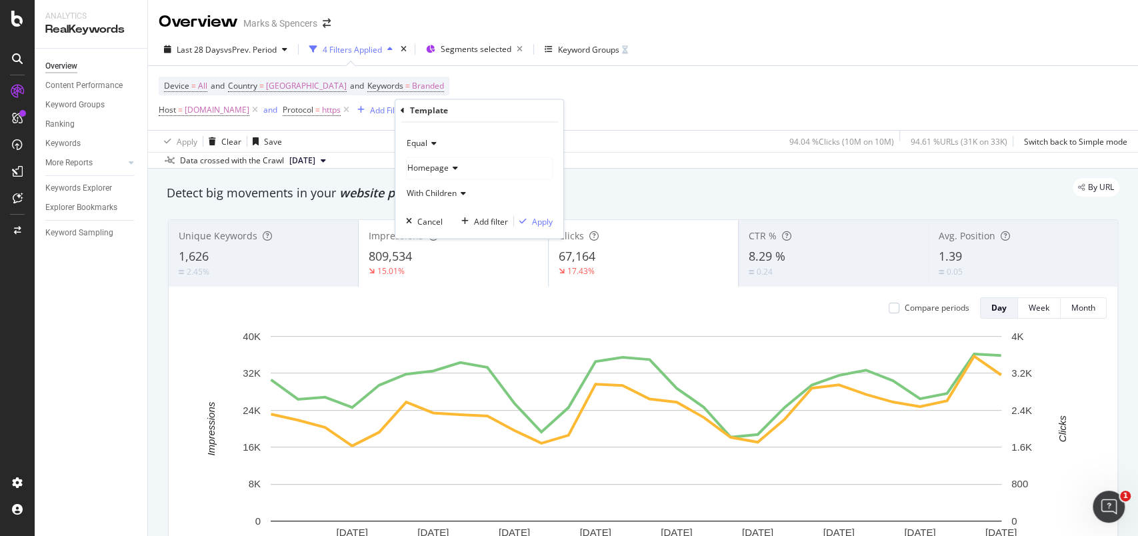
click at [421, 140] on span "Equal" at bounding box center [417, 143] width 21 height 11
click at [436, 187] on span "Not Equal" at bounding box center [431, 188] width 36 height 11
click at [544, 219] on div "Apply" at bounding box center [542, 220] width 21 height 11
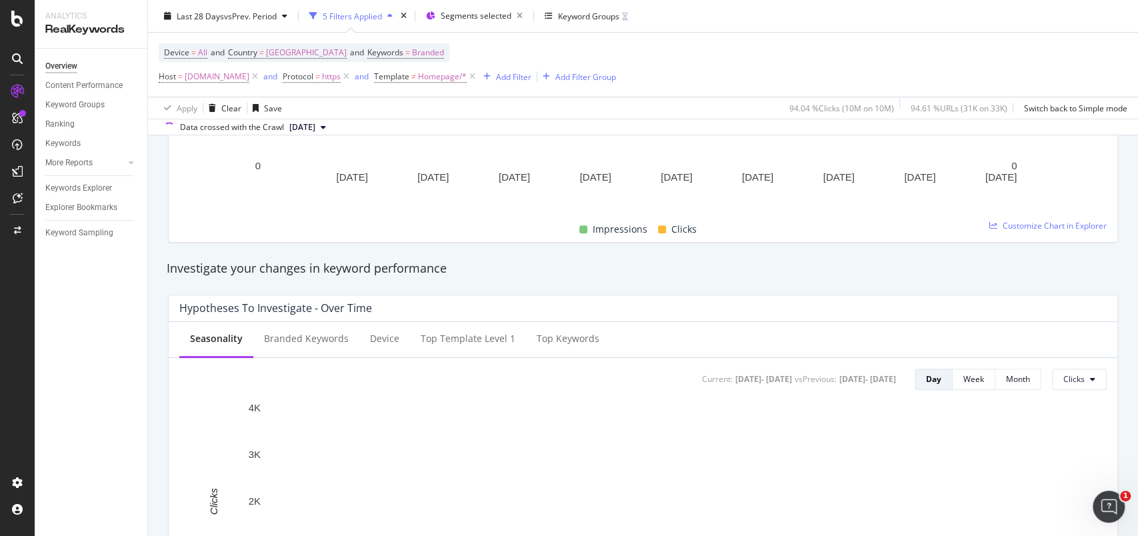
scroll to position [711, 0]
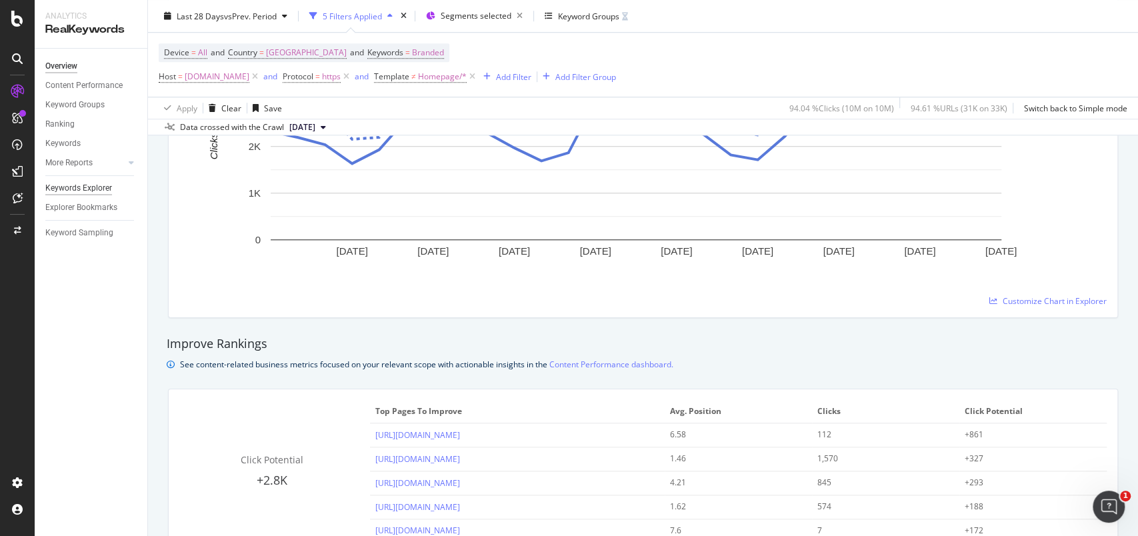
click at [82, 187] on div "Keywords Explorer" at bounding box center [78, 188] width 67 height 14
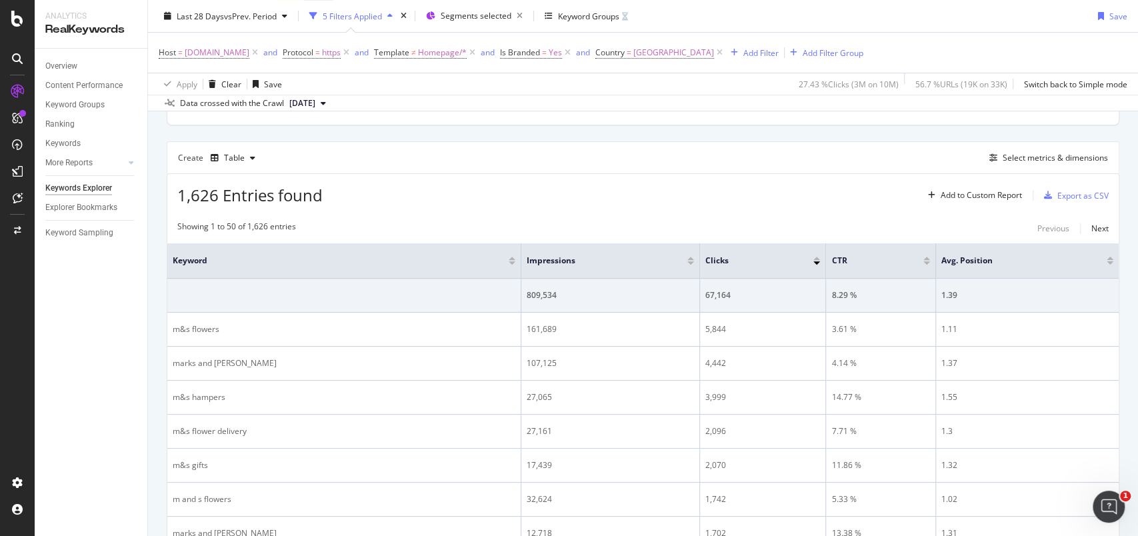
scroll to position [308, 0]
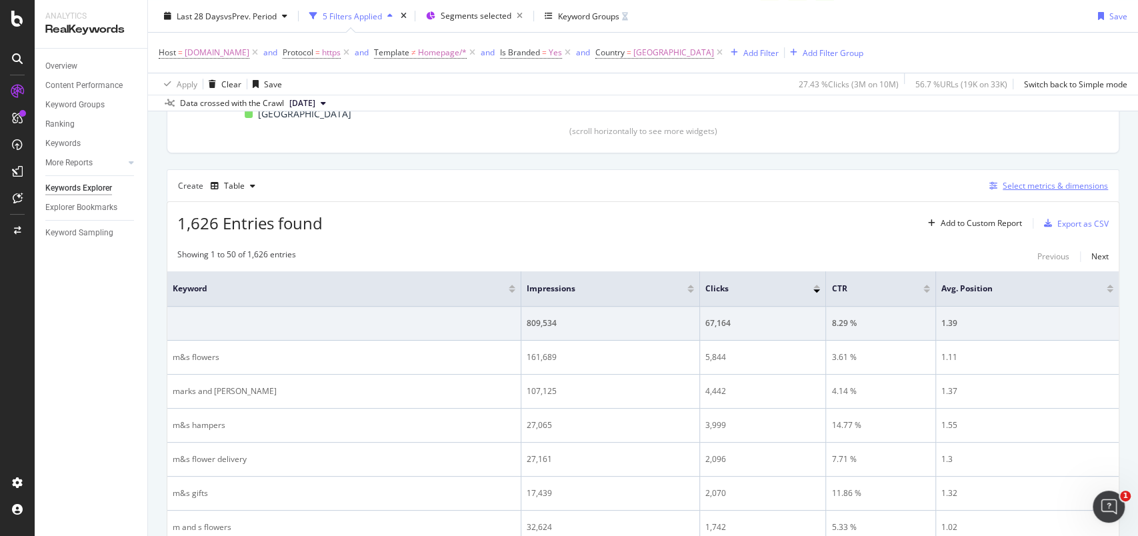
click at [1014, 187] on div "Select metrics & dimensions" at bounding box center [1055, 185] width 105 height 11
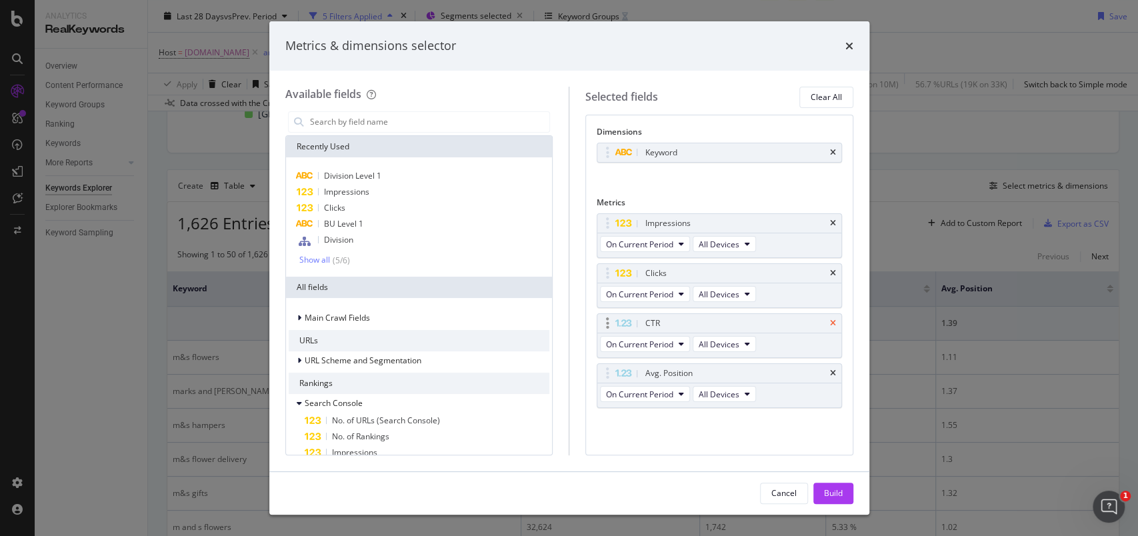
click at [836, 323] on icon "times" at bounding box center [833, 323] width 6 height 8
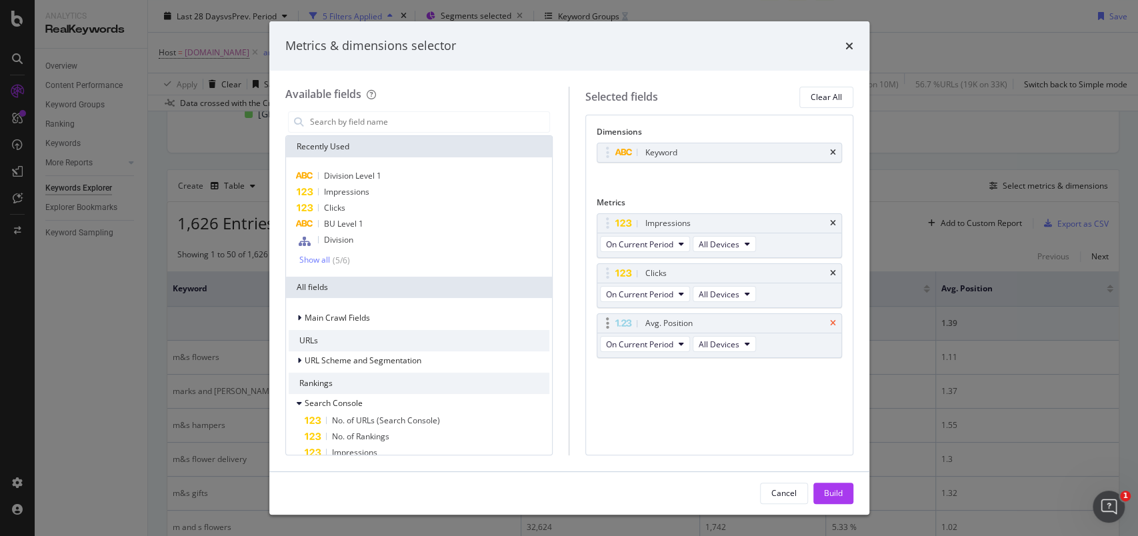
click at [835, 323] on icon "times" at bounding box center [833, 323] width 6 height 8
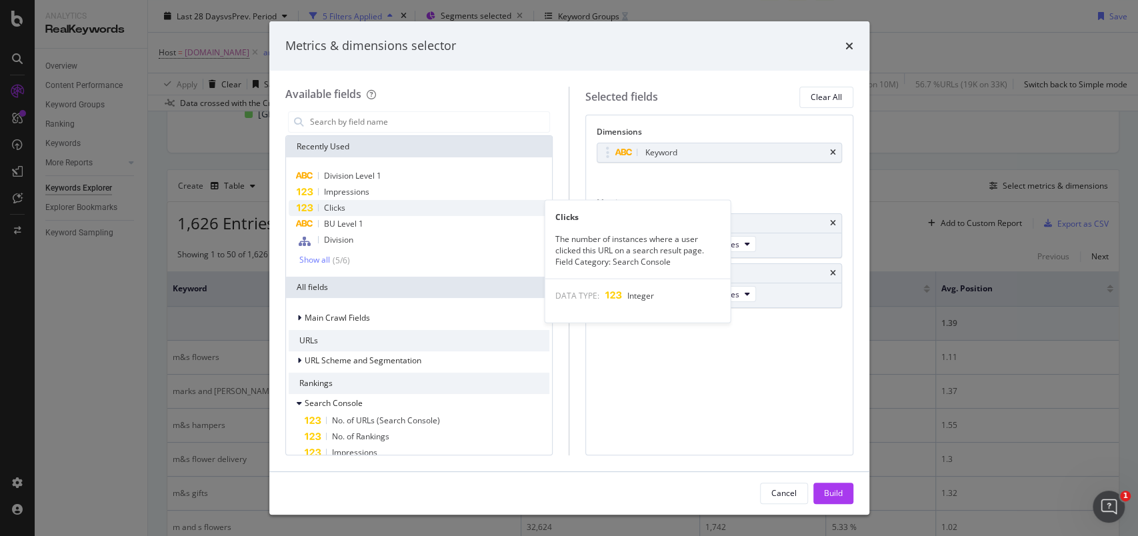
click at [337, 205] on span "Clicks" at bounding box center [334, 207] width 21 height 11
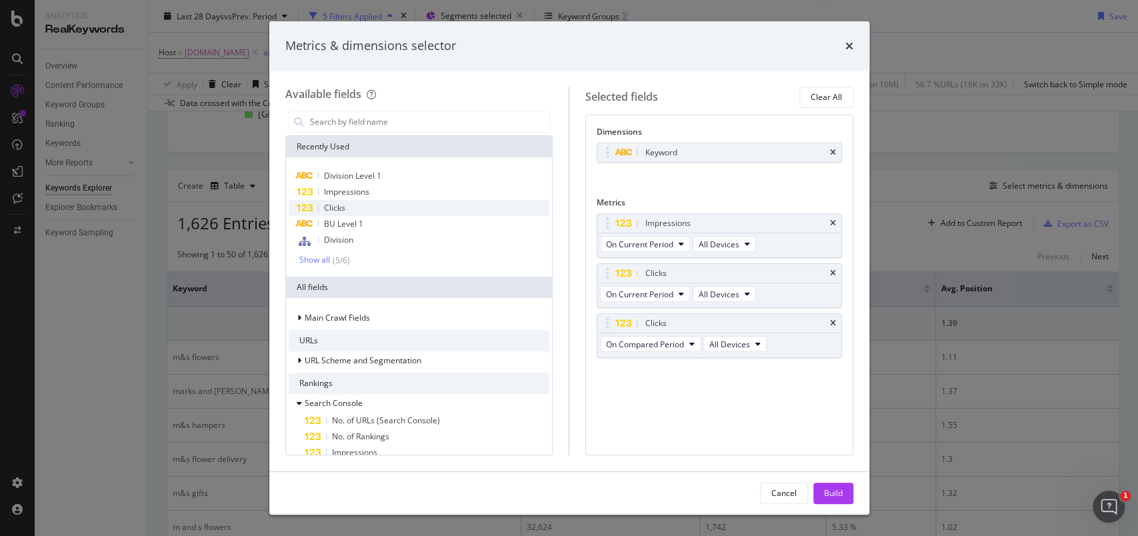
click at [337, 205] on span "Clicks" at bounding box center [334, 207] width 21 height 11
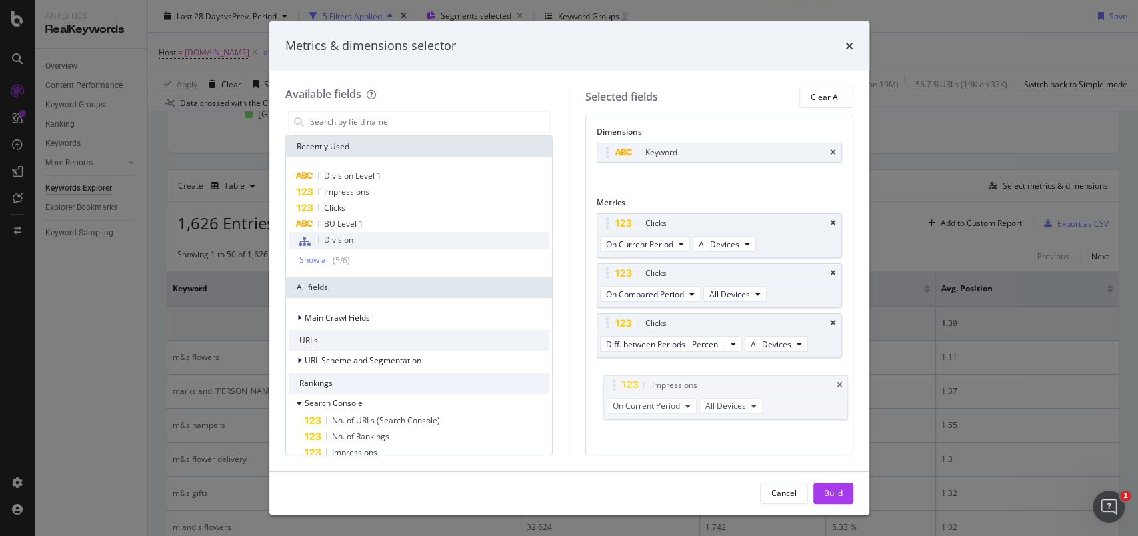
drag, startPoint x: 607, startPoint y: 226, endPoint x: 363, endPoint y: 233, distance: 244.2
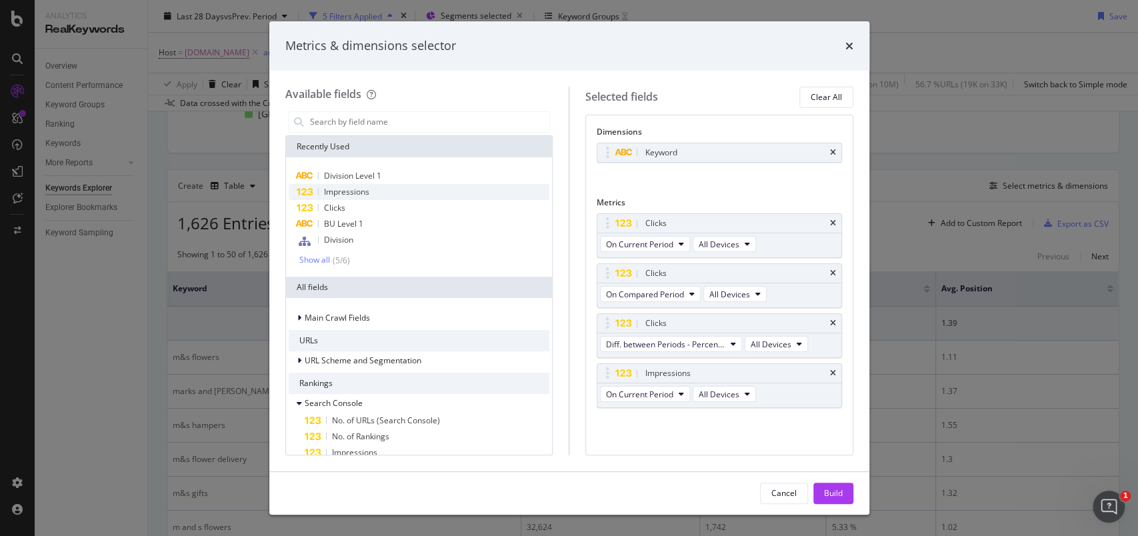
click at [351, 193] on span "Impressions" at bounding box center [346, 191] width 45 height 11
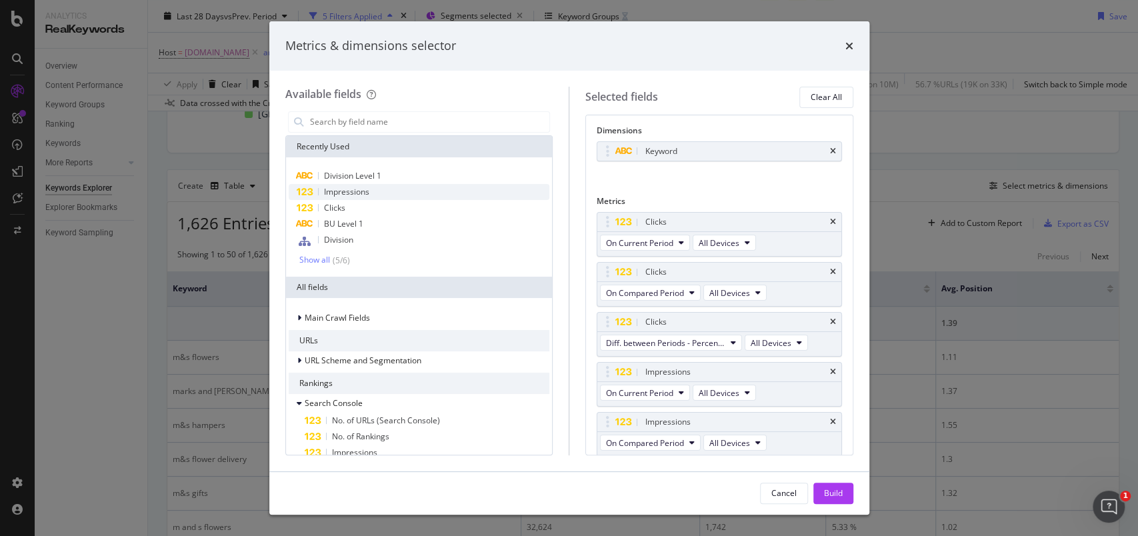
click at [351, 193] on span "Impressions" at bounding box center [346, 191] width 45 height 11
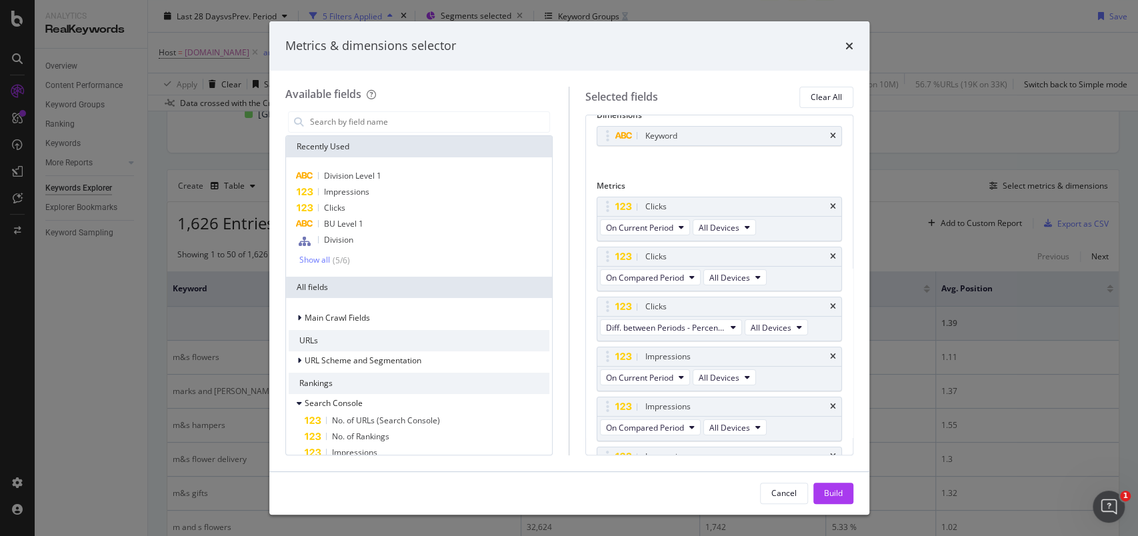
scroll to position [0, 0]
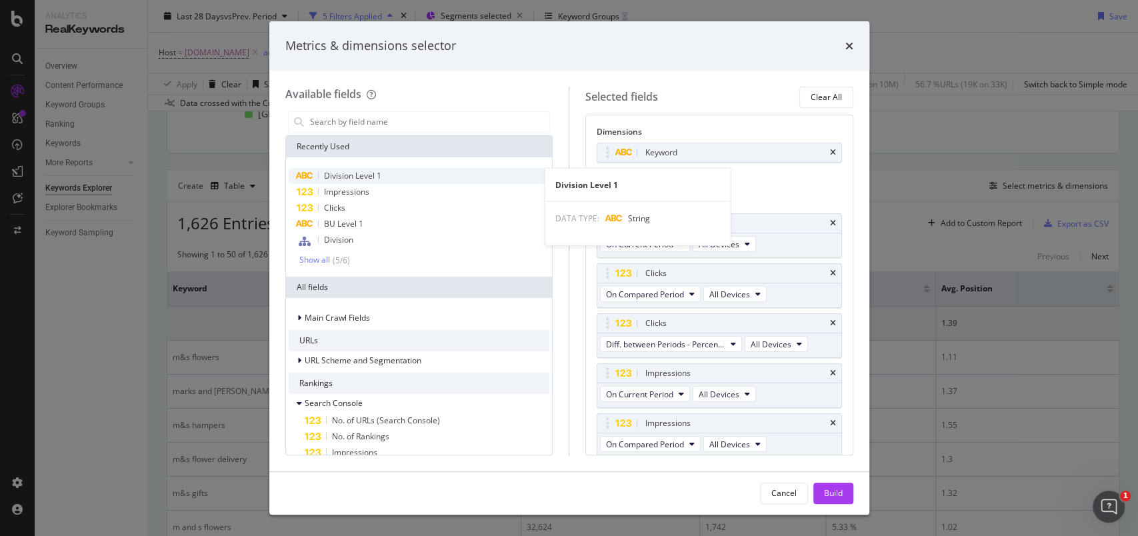
click at [365, 177] on span "Division Level 1" at bounding box center [352, 175] width 57 height 11
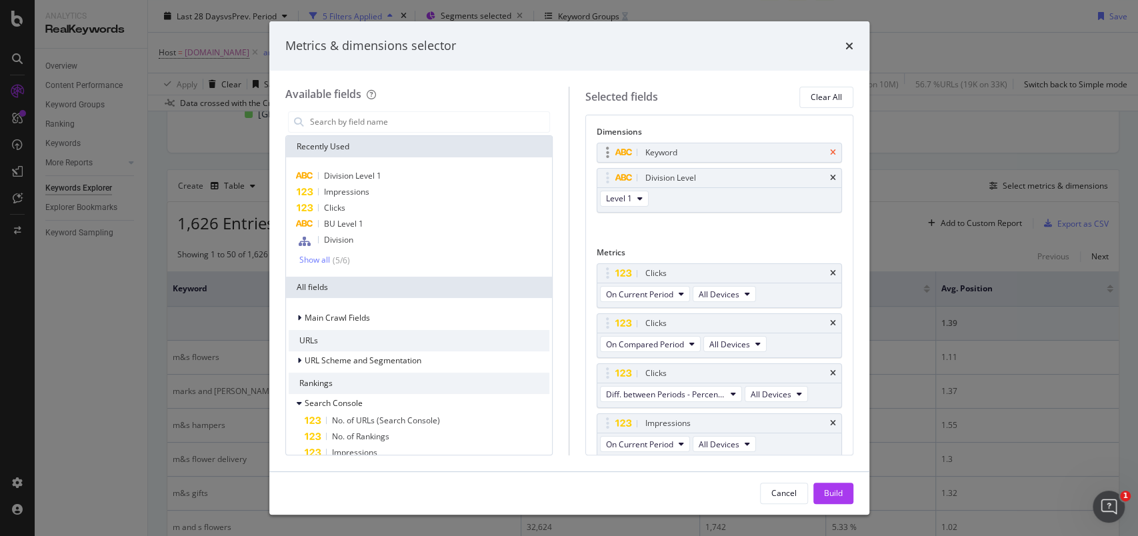
click at [830, 152] on icon "times" at bounding box center [833, 153] width 6 height 8
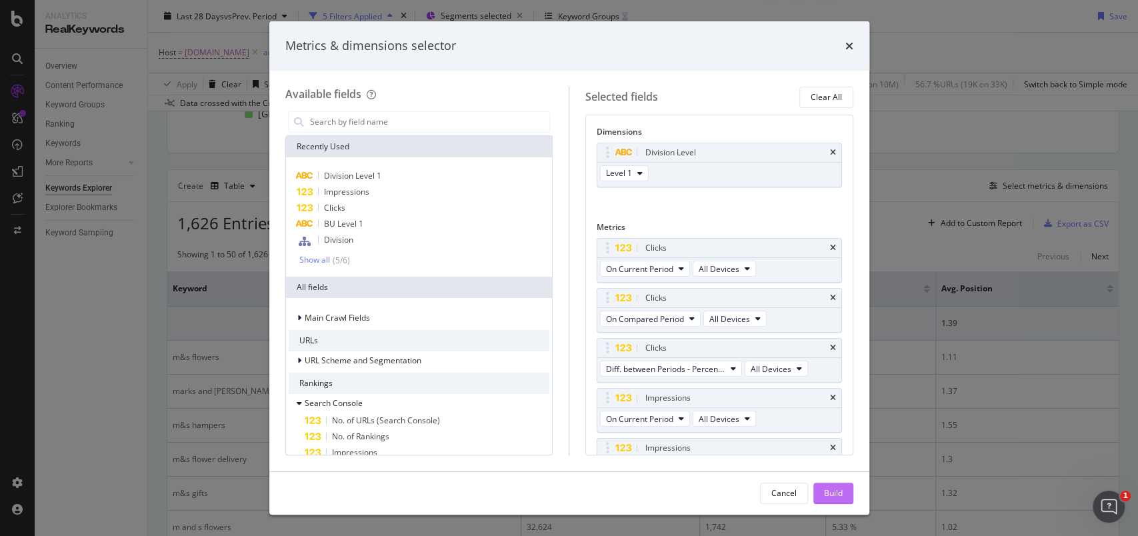
click at [837, 499] on div "Build" at bounding box center [833, 493] width 19 height 11
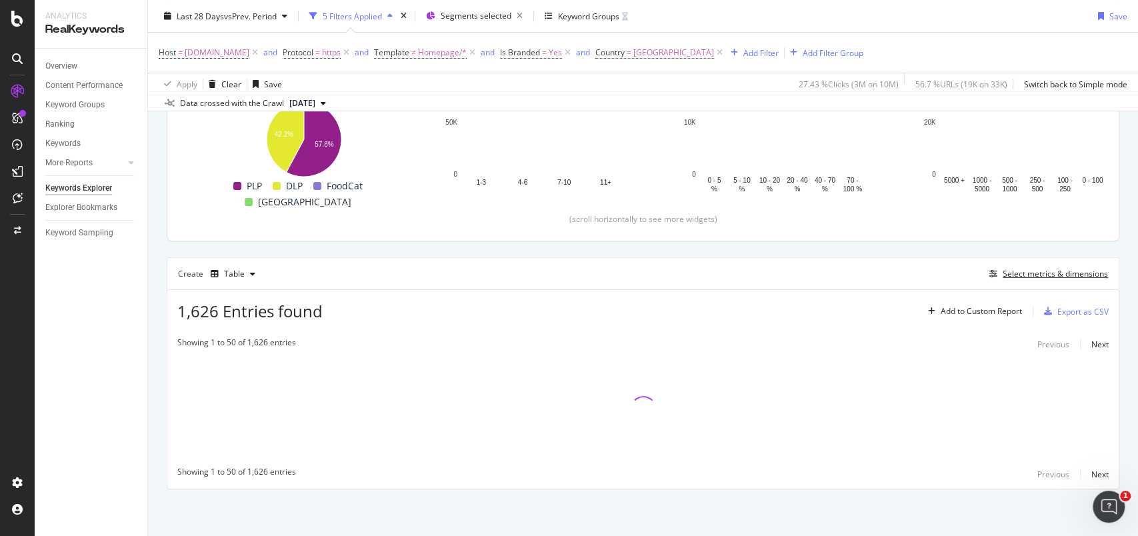
scroll to position [219, 0]
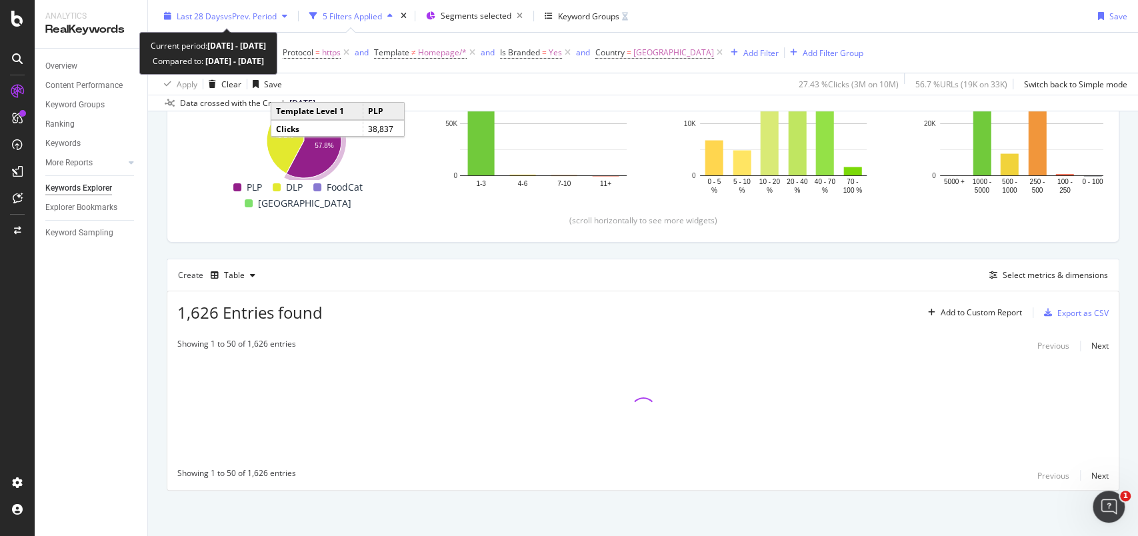
click at [168, 21] on div "Last 28 Days vs Prev. Period" at bounding box center [226, 16] width 134 height 20
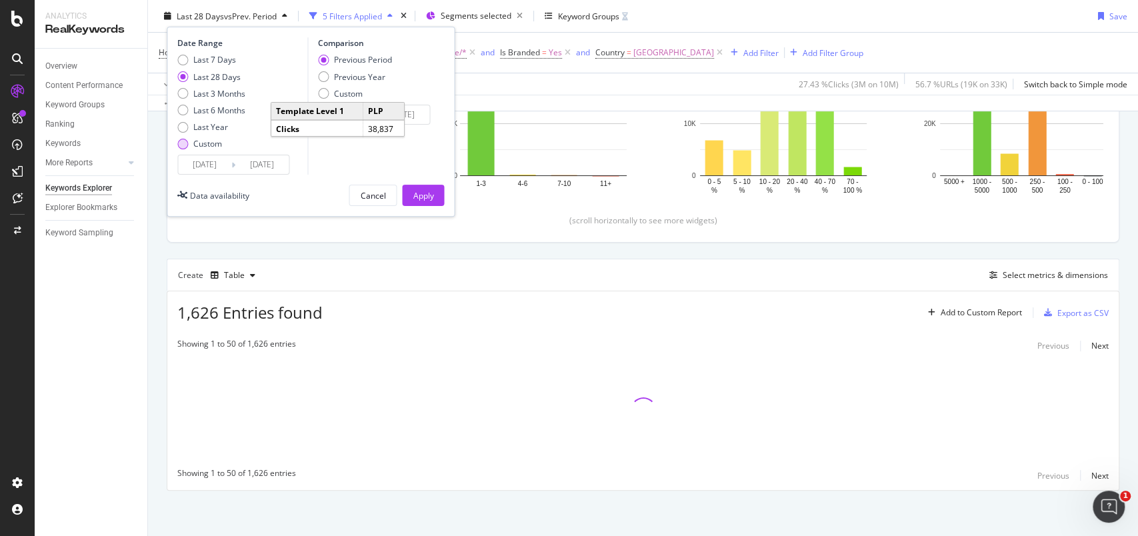
click at [188, 145] on div "Custom" at bounding box center [211, 143] width 68 height 11
click at [198, 159] on input "2025/08/06" at bounding box center [204, 164] width 53 height 19
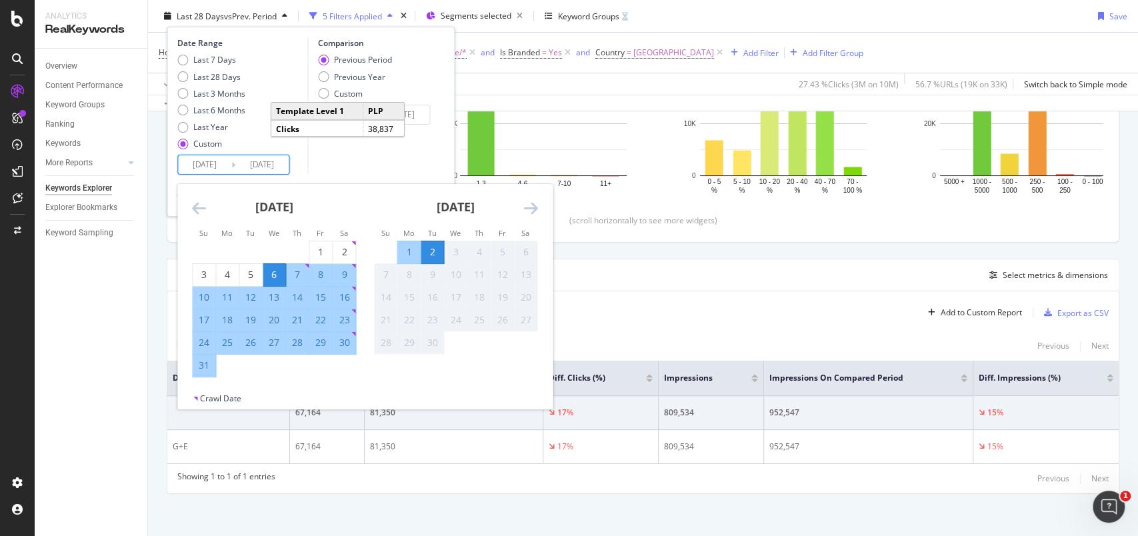
click at [202, 214] on icon "Move backward to switch to the previous month." at bounding box center [199, 208] width 14 height 16
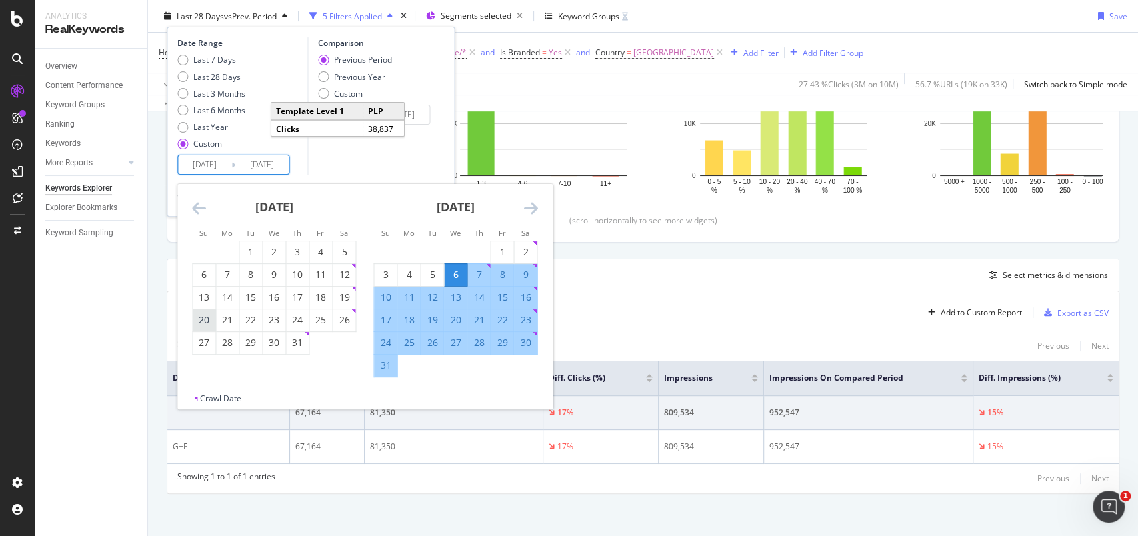
click at [206, 319] on div "20" at bounding box center [204, 319] width 23 height 13
type input "2025/07/20"
type input "2025/06/05"
type input "2025/07/19"
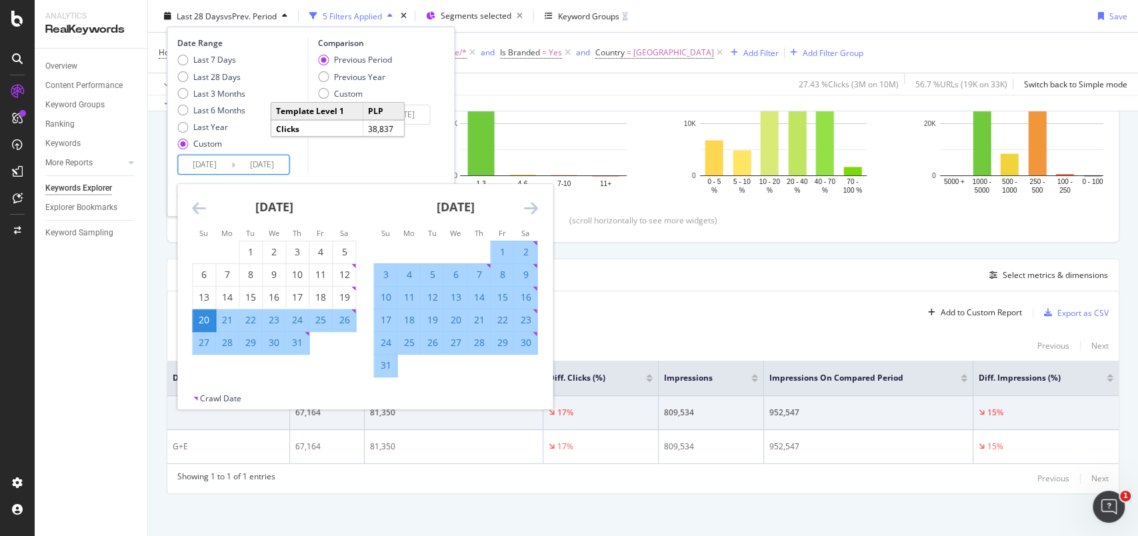
click at [525, 296] on div "16" at bounding box center [525, 297] width 23 height 13
type input "2025/08/16"
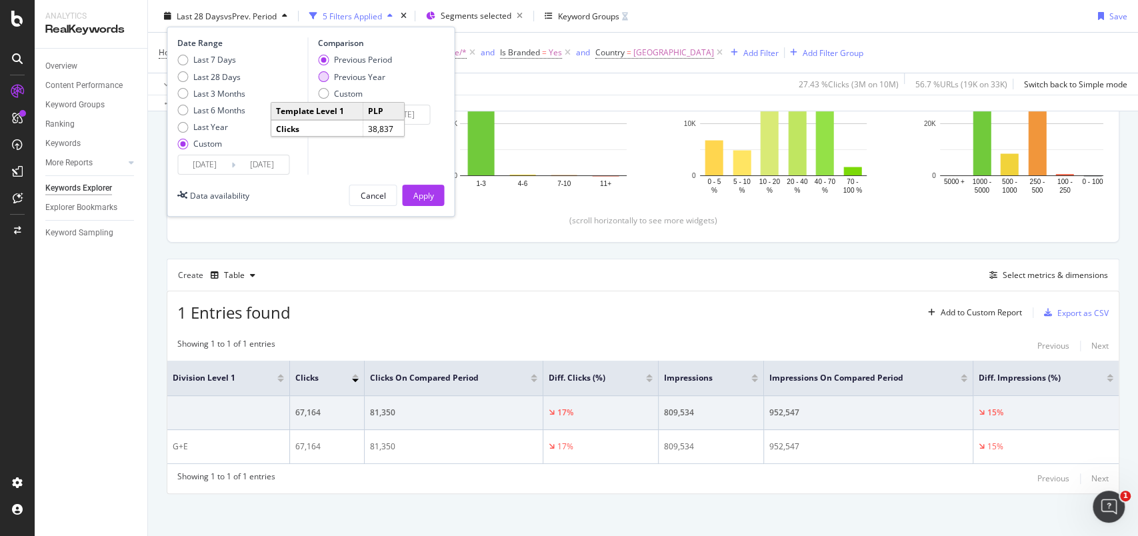
click at [355, 72] on div "Previous Year" at bounding box center [359, 76] width 51 height 11
type input "2024/07/21"
type input "2024/08/17"
click at [429, 191] on div "Apply" at bounding box center [423, 194] width 21 height 11
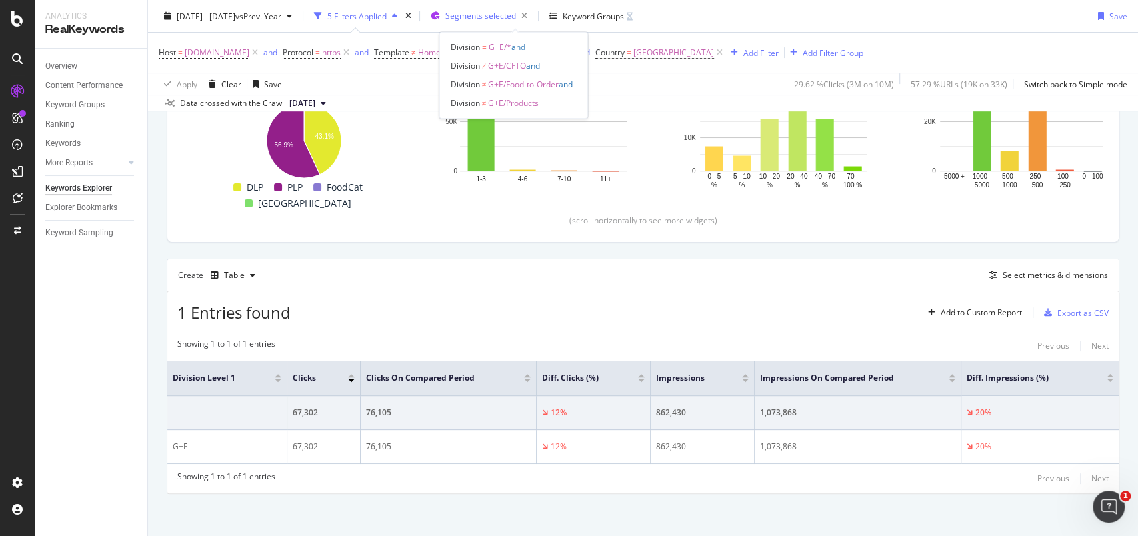
click at [482, 15] on span "Segments selected" at bounding box center [481, 15] width 71 height 11
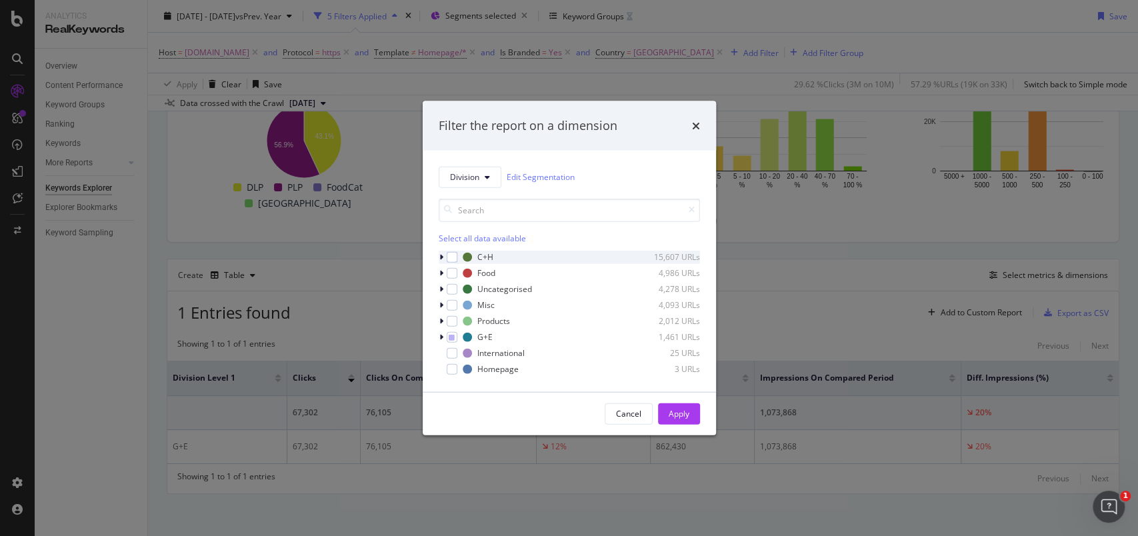
click at [440, 256] on icon "modal" at bounding box center [442, 257] width 4 height 8
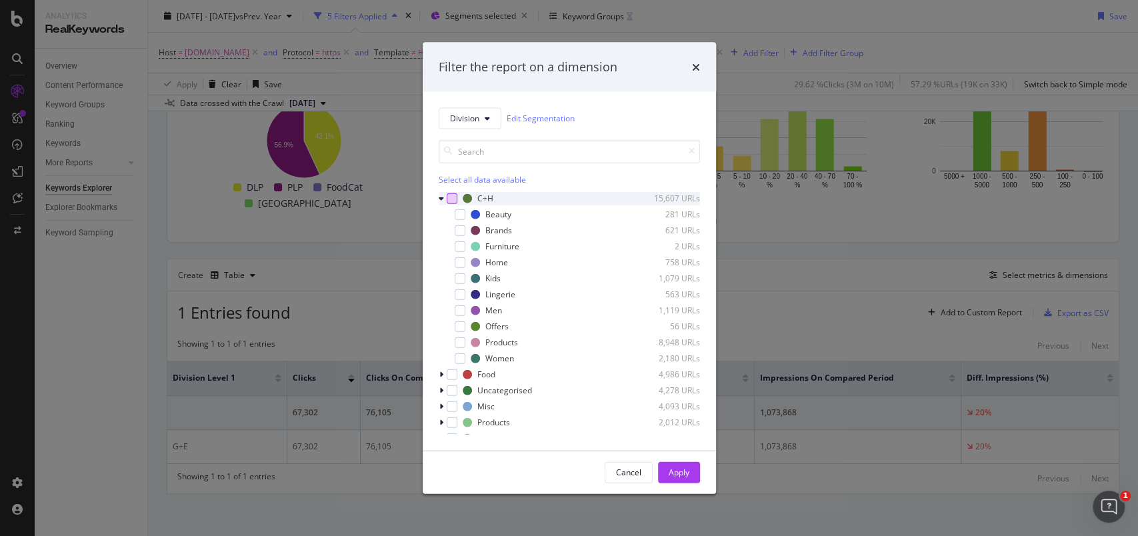
click at [447, 197] on div "modal" at bounding box center [452, 198] width 11 height 11
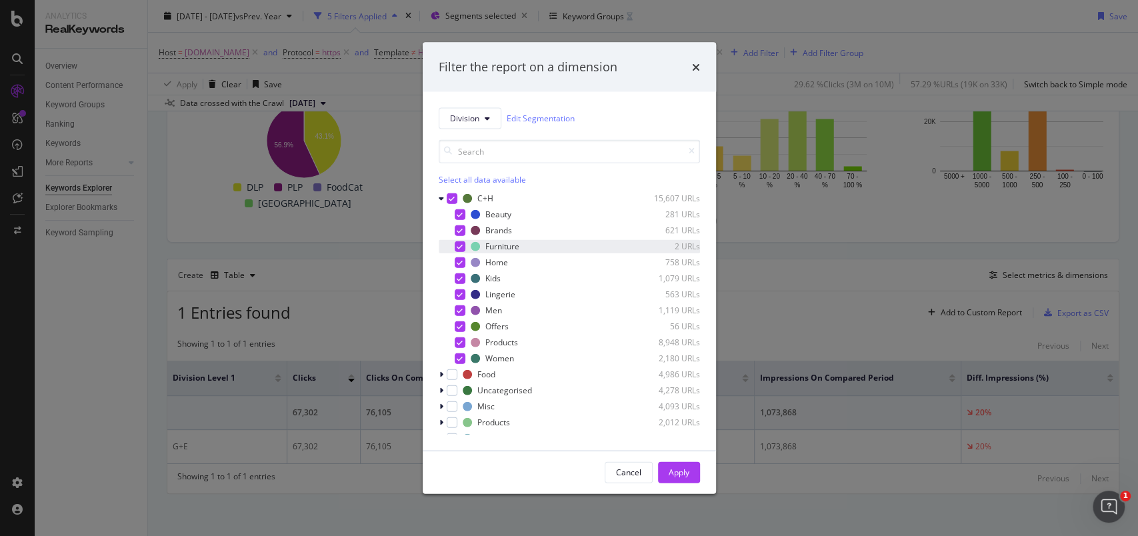
click at [461, 243] on icon "modal" at bounding box center [460, 246] width 6 height 7
click at [459, 325] on icon "modal" at bounding box center [460, 326] width 6 height 7
click at [460, 347] on div "modal" at bounding box center [460, 342] width 11 height 11
click at [677, 475] on div "Apply" at bounding box center [679, 472] width 21 height 11
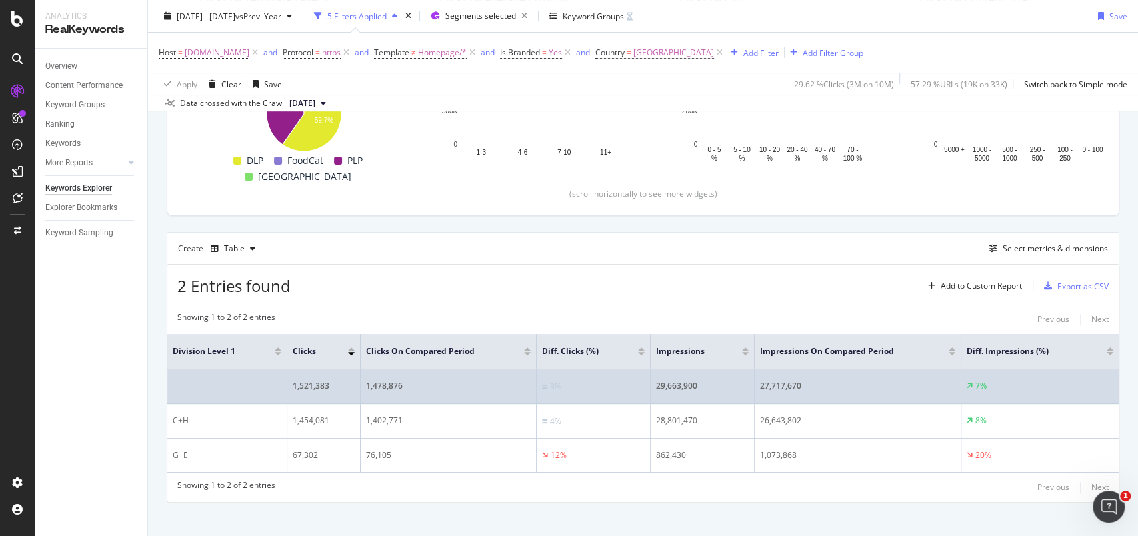
scroll to position [257, 0]
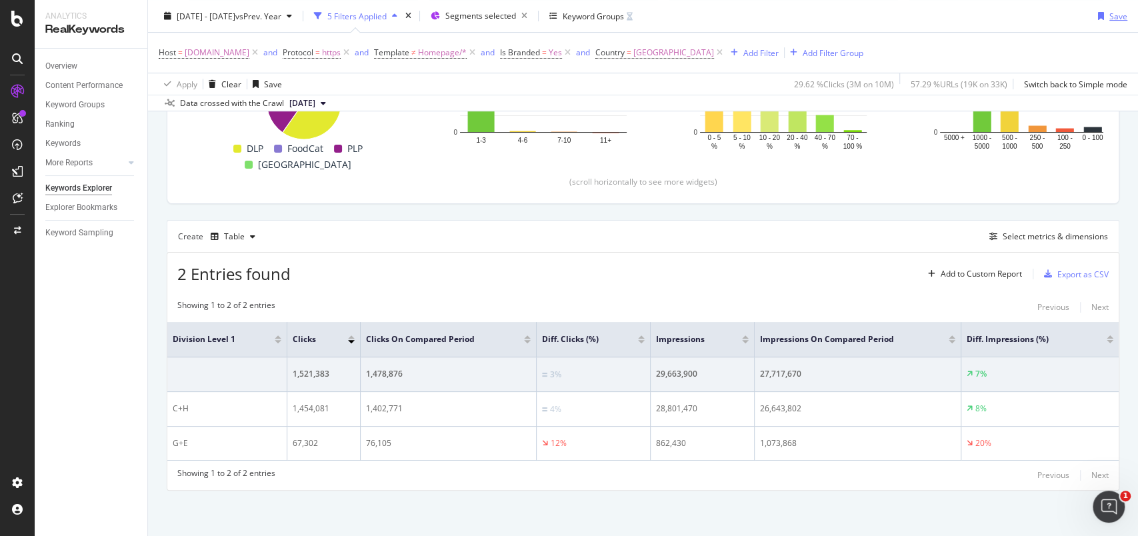
click at [1110, 16] on div "Save" at bounding box center [1119, 15] width 18 height 11
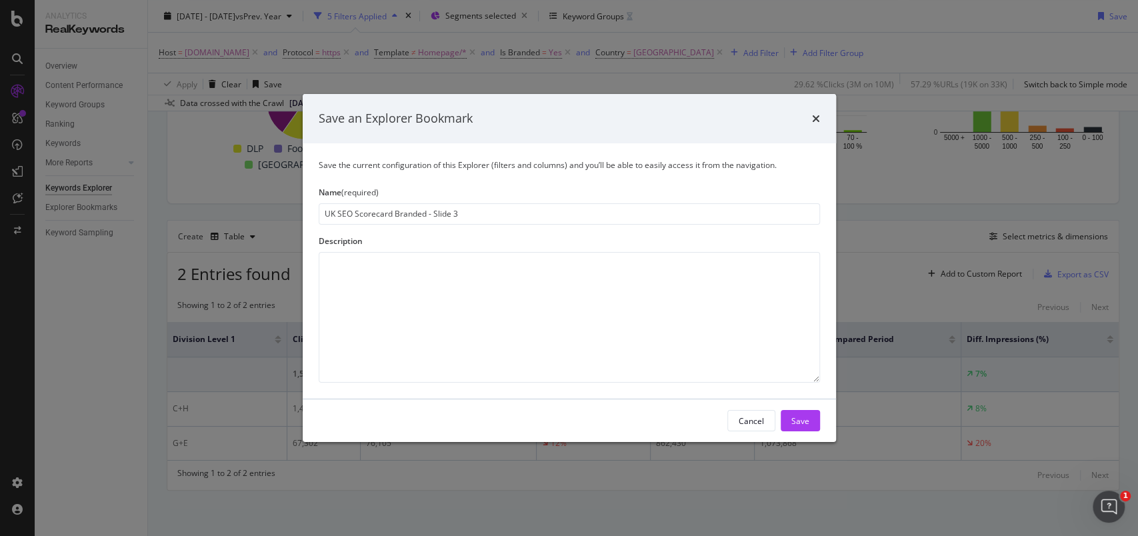
click at [393, 211] on input "UK SEO Scorecard Branded - Slide 3" at bounding box center [570, 213] width 502 height 21
click at [519, 213] on input "UK SEO Scorecard Branded - Slide 3" at bounding box center [570, 213] width 502 height 21
type input "UK SEO Scorecard Branded - Slide 3 by Divisions"
click at [812, 413] on button "Save" at bounding box center [800, 420] width 39 height 21
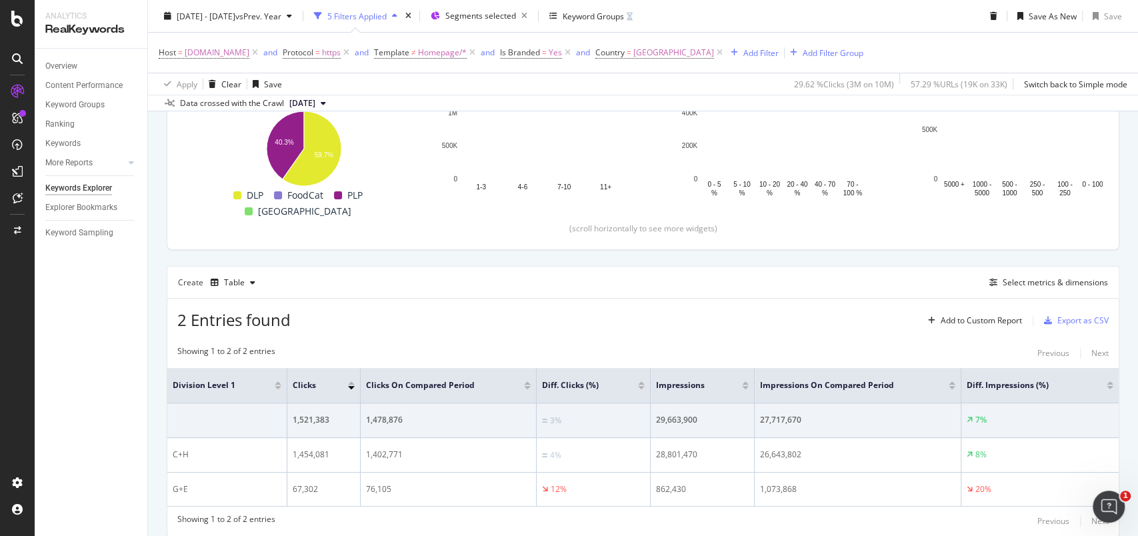
scroll to position [304, 0]
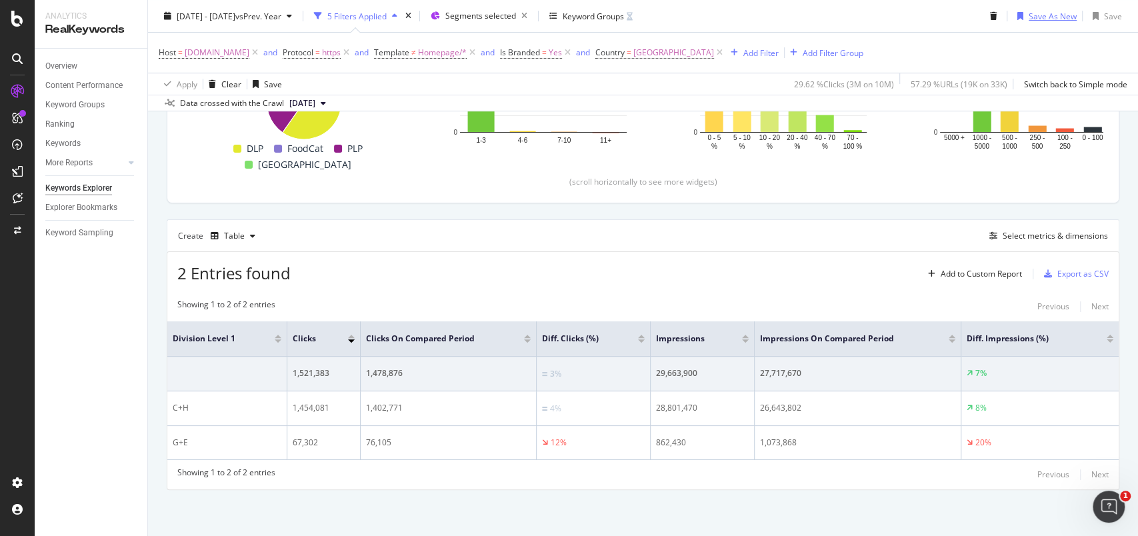
click at [1018, 15] on icon "button" at bounding box center [1021, 16] width 6 height 8
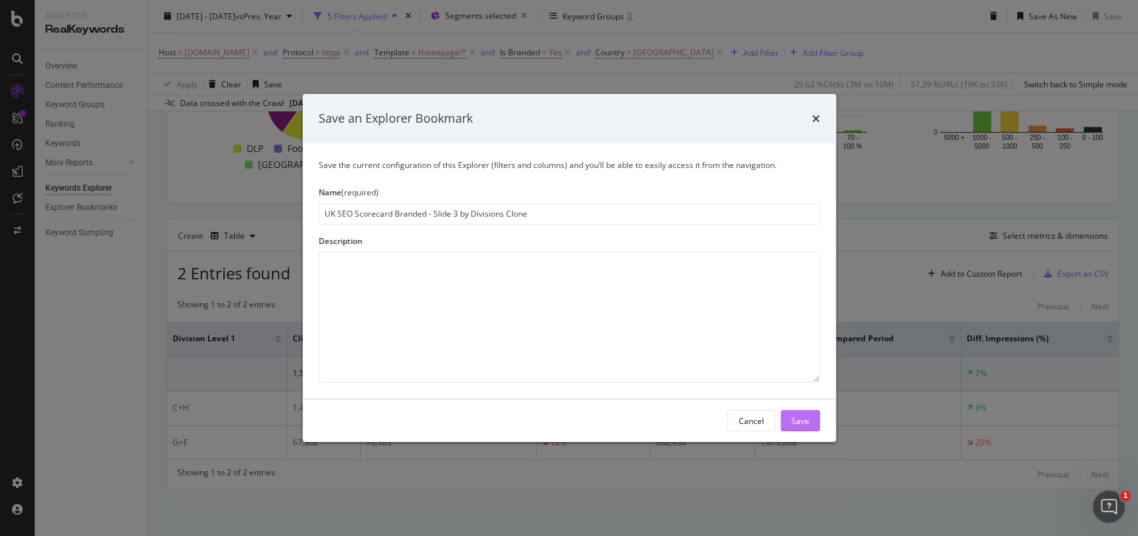
click at [800, 423] on div "Save" at bounding box center [801, 420] width 18 height 11
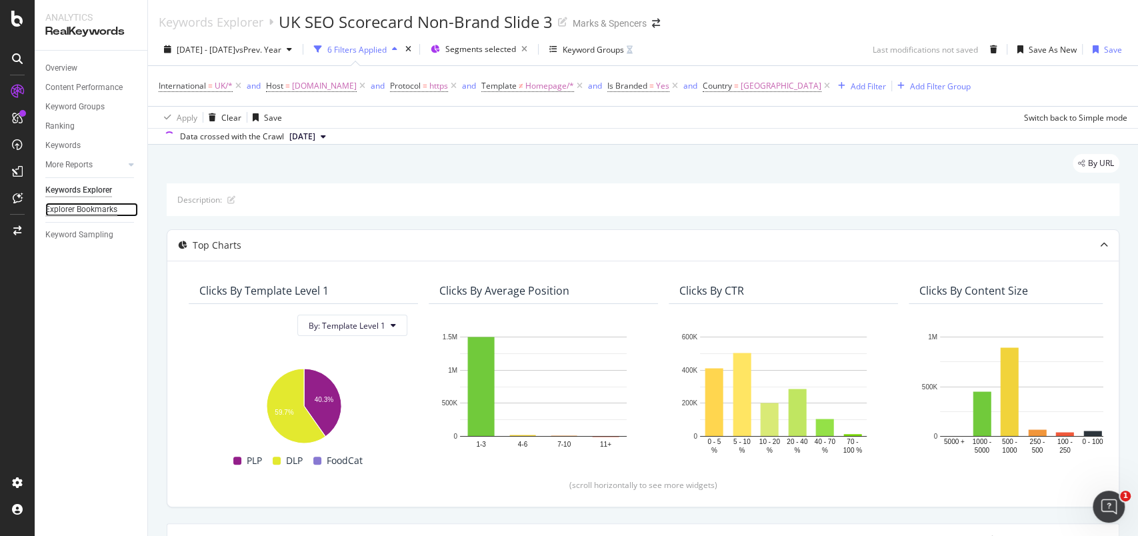
click at [69, 209] on div "Explorer Bookmarks" at bounding box center [81, 210] width 72 height 14
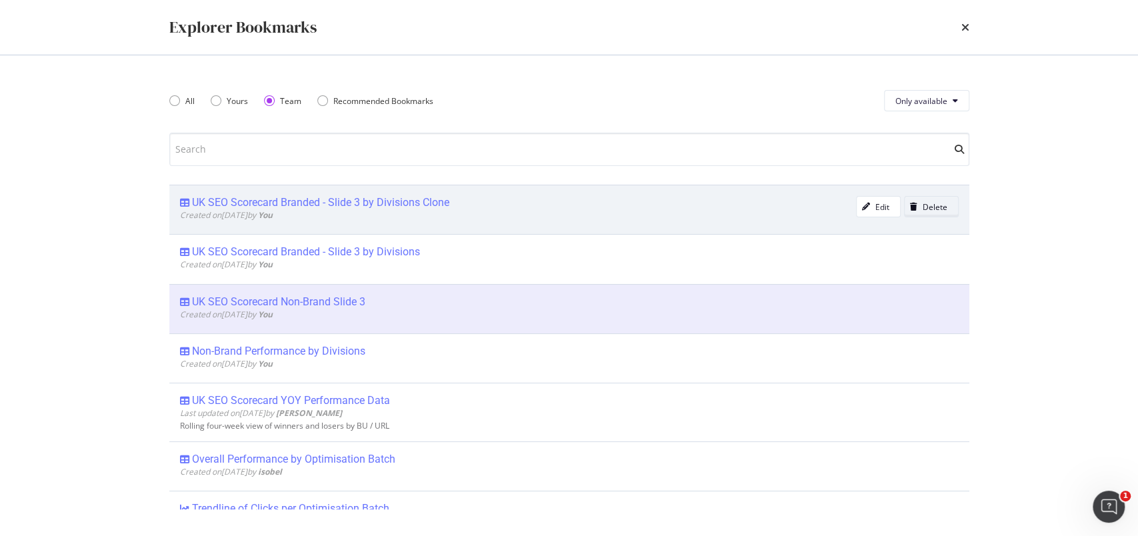
click at [923, 204] on div "Delete" at bounding box center [935, 206] width 25 height 11
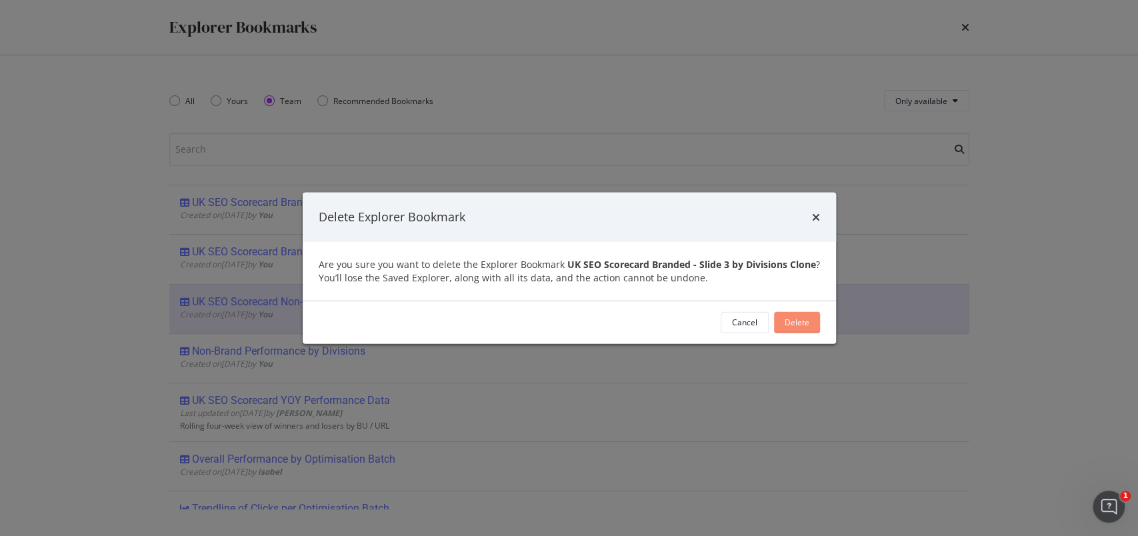
click at [806, 318] on div "Delete" at bounding box center [797, 322] width 25 height 11
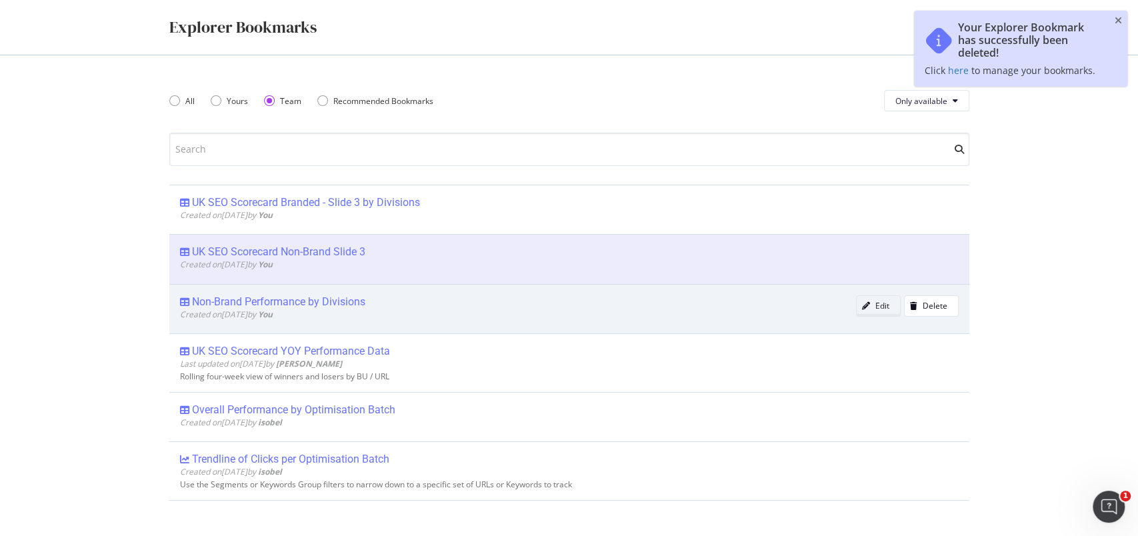
click at [873, 311] on div "Edit" at bounding box center [873, 306] width 33 height 19
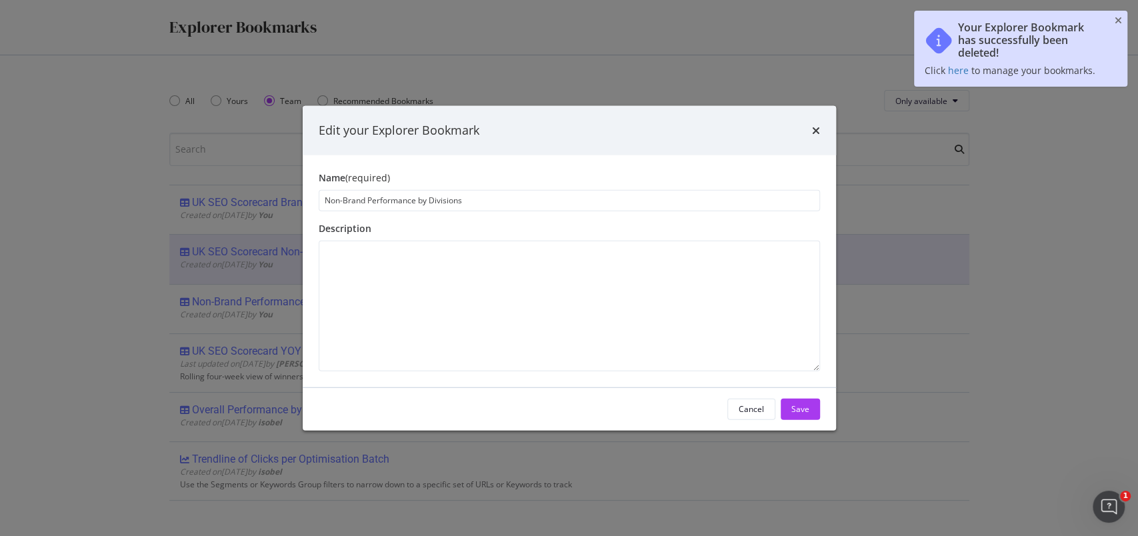
click at [323, 199] on input "Non-Brand Performance by Divisions" at bounding box center [570, 199] width 502 height 21
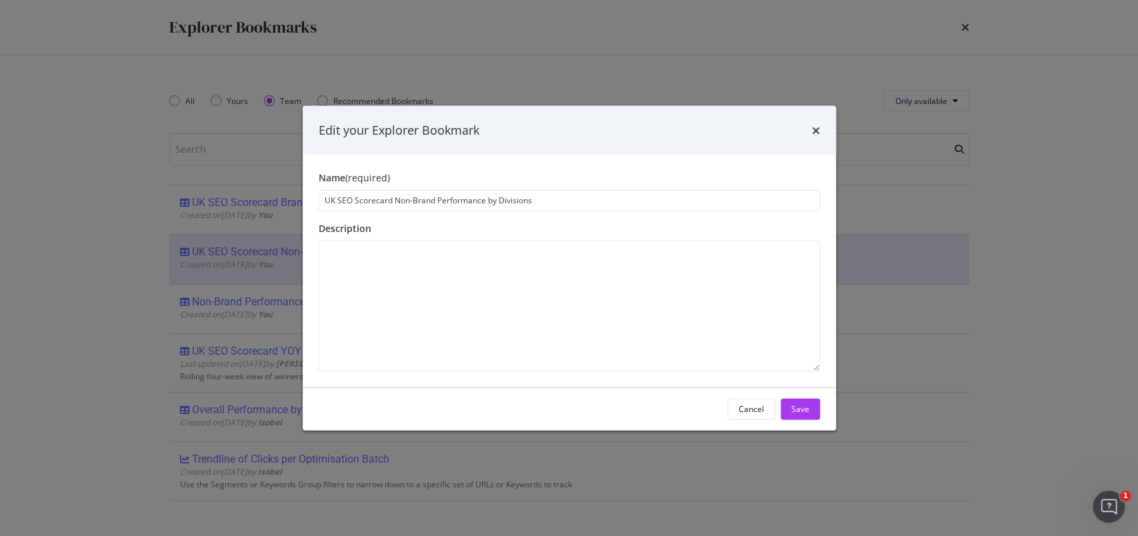
click at [464, 199] on input "UK SEO Scorecard Non-Brand Performance by Divisions" at bounding box center [570, 199] width 502 height 21
click at [498, 197] on input "UK SEO Scorecard Non-Brand by Divisions" at bounding box center [570, 199] width 502 height 21
type input "UK SEO Scorecard Non-Brand by Divisions - Slide 3"
click at [810, 409] on button "Save" at bounding box center [800, 408] width 39 height 21
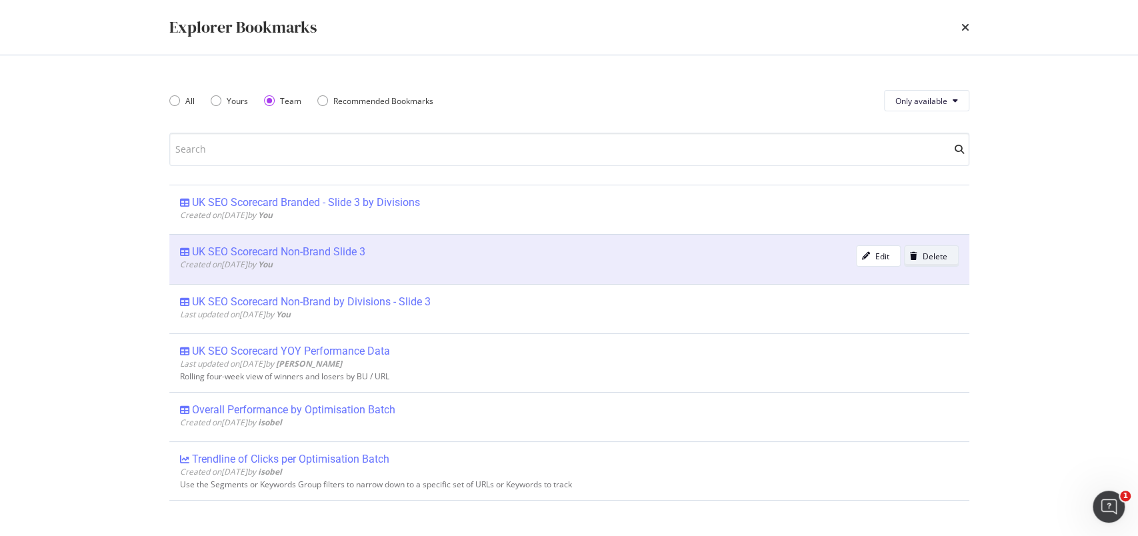
click at [939, 253] on button "Delete" at bounding box center [931, 255] width 55 height 21
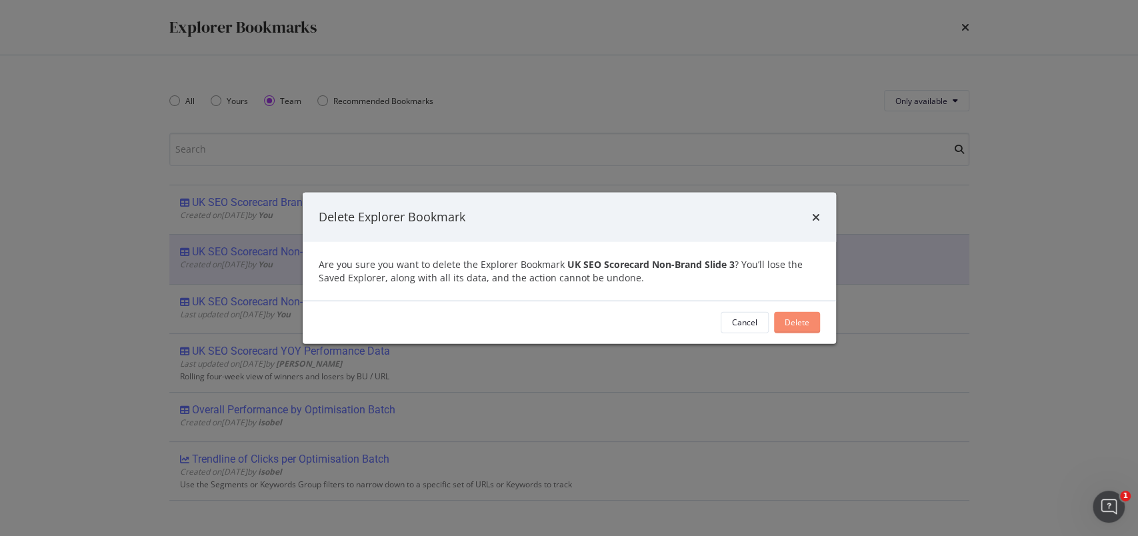
click at [790, 319] on div "Delete" at bounding box center [797, 322] width 25 height 11
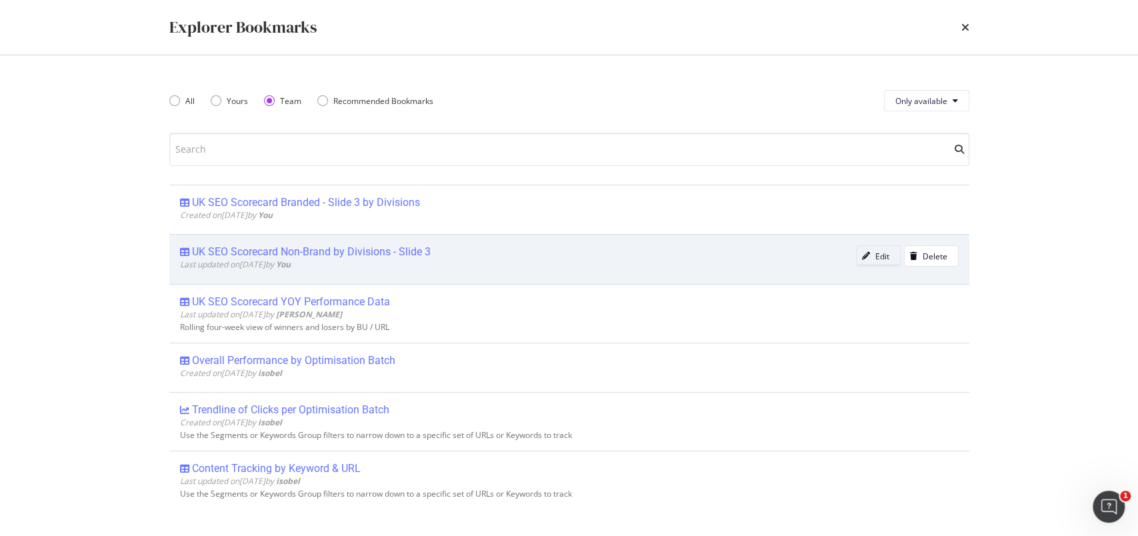
click at [876, 255] on div "Edit" at bounding box center [883, 256] width 14 height 11
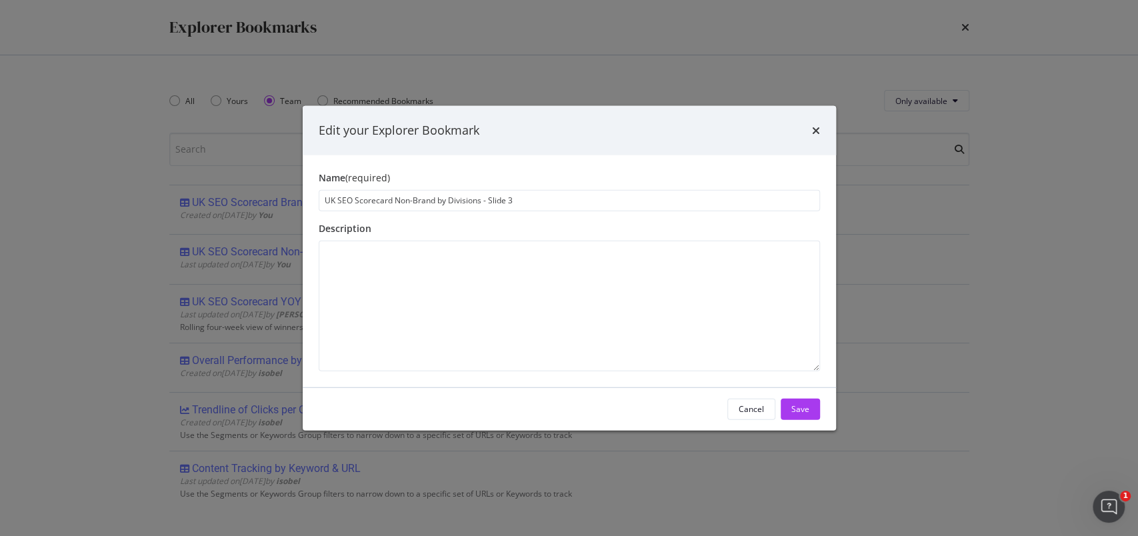
click at [471, 199] on input "UK SEO Scorecard Non-Brand by Divisions - Slide 3" at bounding box center [570, 199] width 502 height 21
click at [474, 199] on input "UK SEO Scorecard Non-Brand - Slide 3" at bounding box center [570, 199] width 502 height 21
type input "UK SEO Scorecard Non-Brand - Slide 3 by Divisions"
click at [794, 405] on div "Save" at bounding box center [801, 408] width 18 height 11
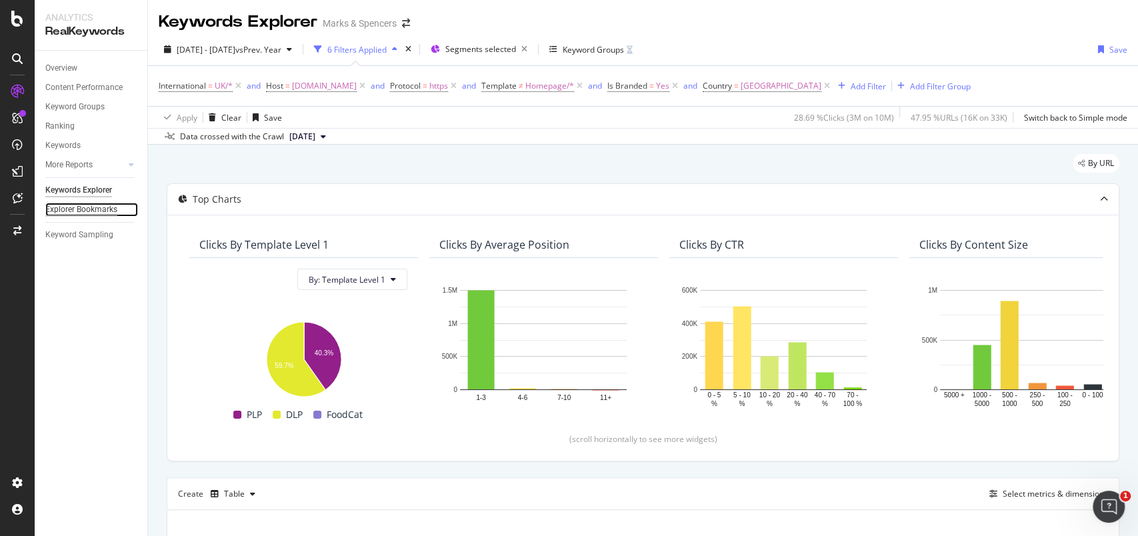
click at [91, 211] on div "Explorer Bookmarks" at bounding box center [81, 210] width 72 height 14
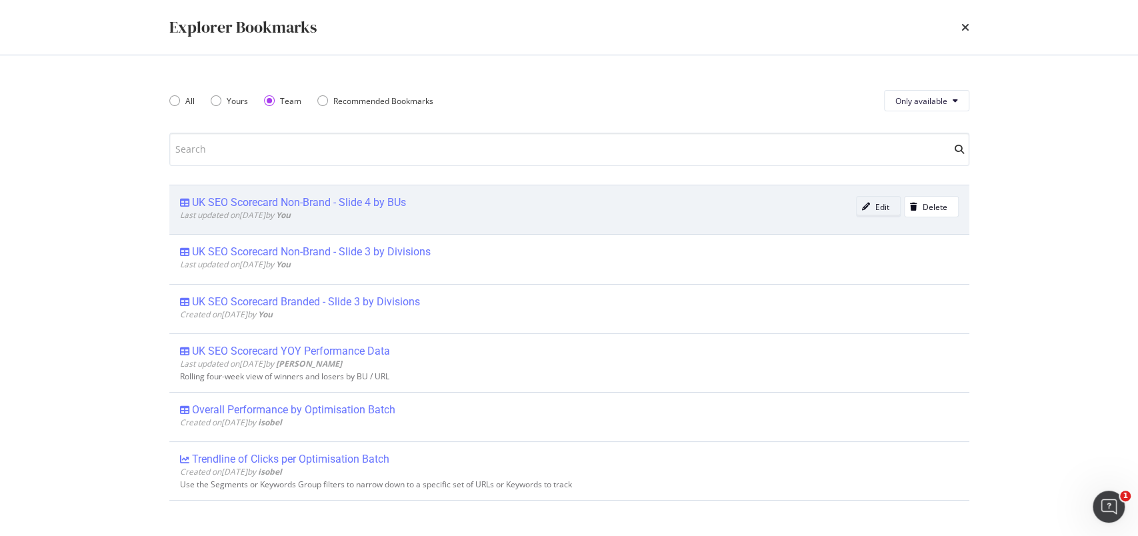
click at [876, 209] on div "Edit" at bounding box center [883, 206] width 14 height 11
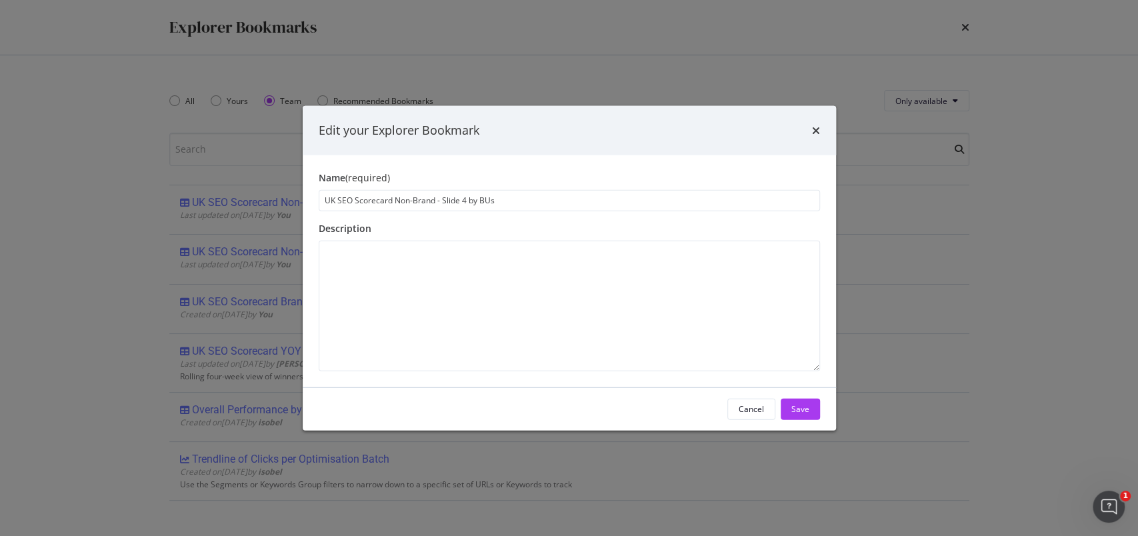
click at [820, 127] on div "Edit your Explorer Bookmark" at bounding box center [570, 130] width 534 height 49
click at [814, 129] on icon "times" at bounding box center [816, 130] width 8 height 11
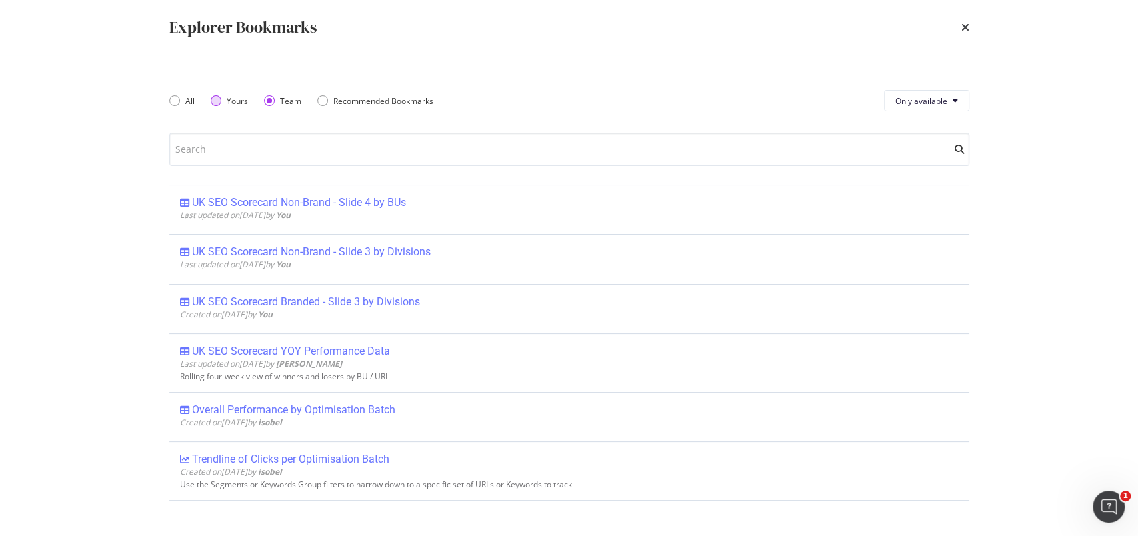
click at [215, 102] on div "Yours" at bounding box center [216, 100] width 11 height 11
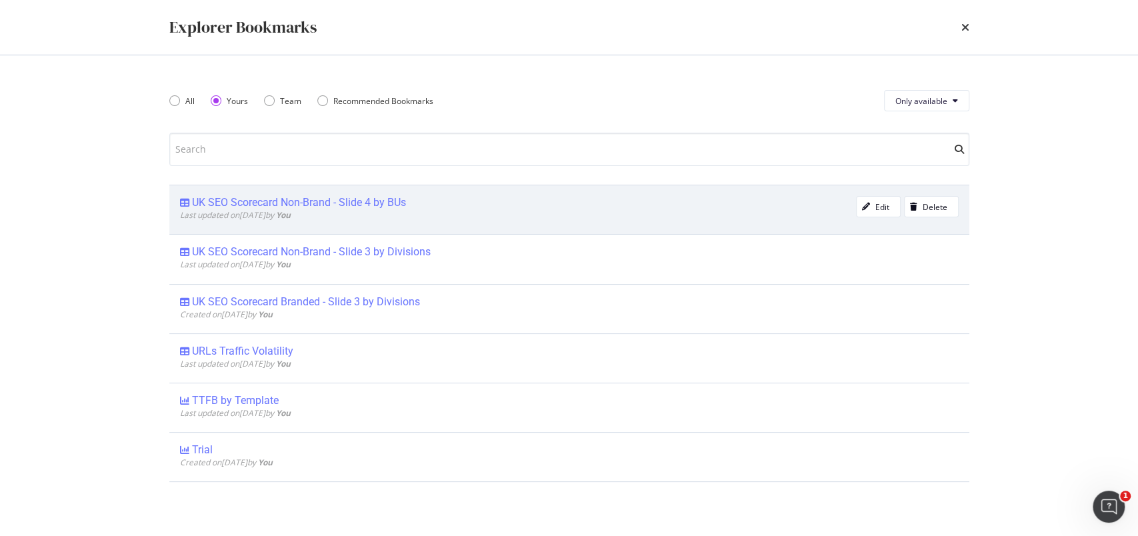
click at [273, 202] on div "UK SEO Scorecard Non-Brand - Slide 4 by BUs" at bounding box center [299, 202] width 214 height 13
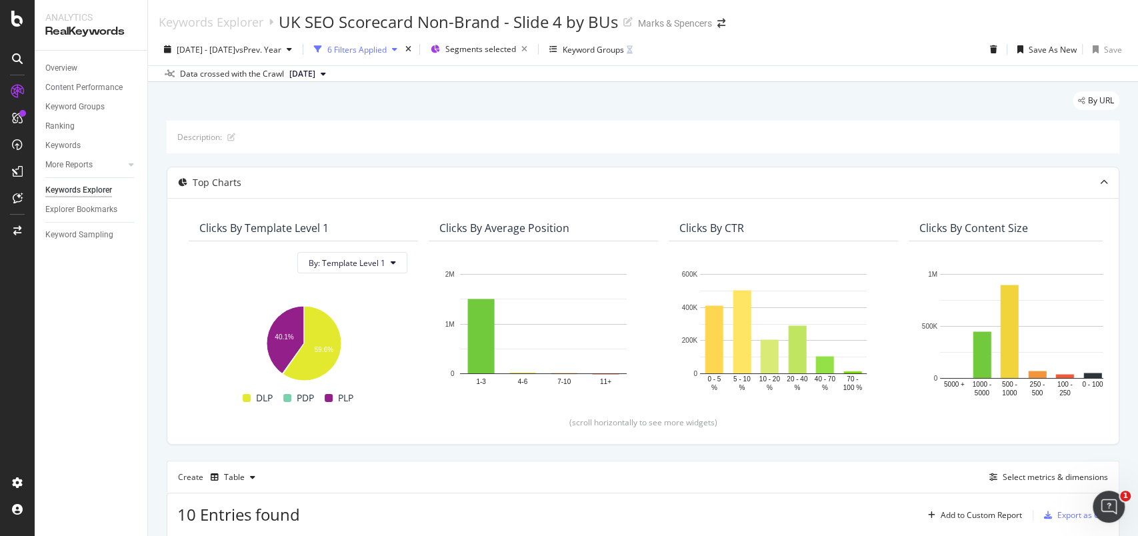
click at [387, 53] on div "6 Filters Applied" at bounding box center [356, 49] width 59 height 11
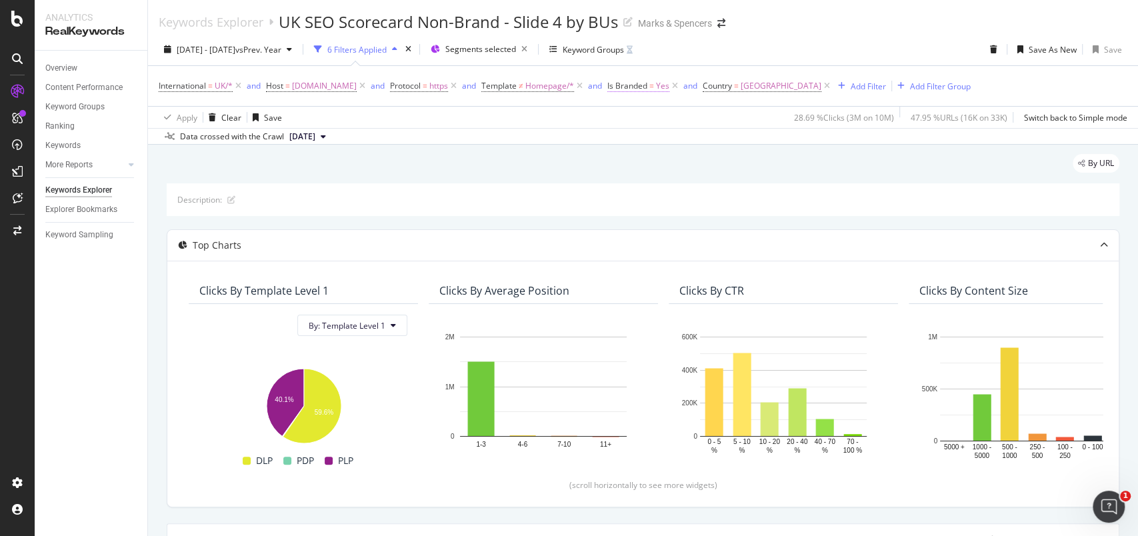
click at [670, 91] on span "Yes" at bounding box center [662, 86] width 13 height 19
click at [683, 117] on icon at bounding box center [681, 117] width 9 height 8
click at [686, 157] on div "No" at bounding box center [737, 161] width 143 height 17
click at [793, 149] on div "Apply" at bounding box center [799, 144] width 21 height 11
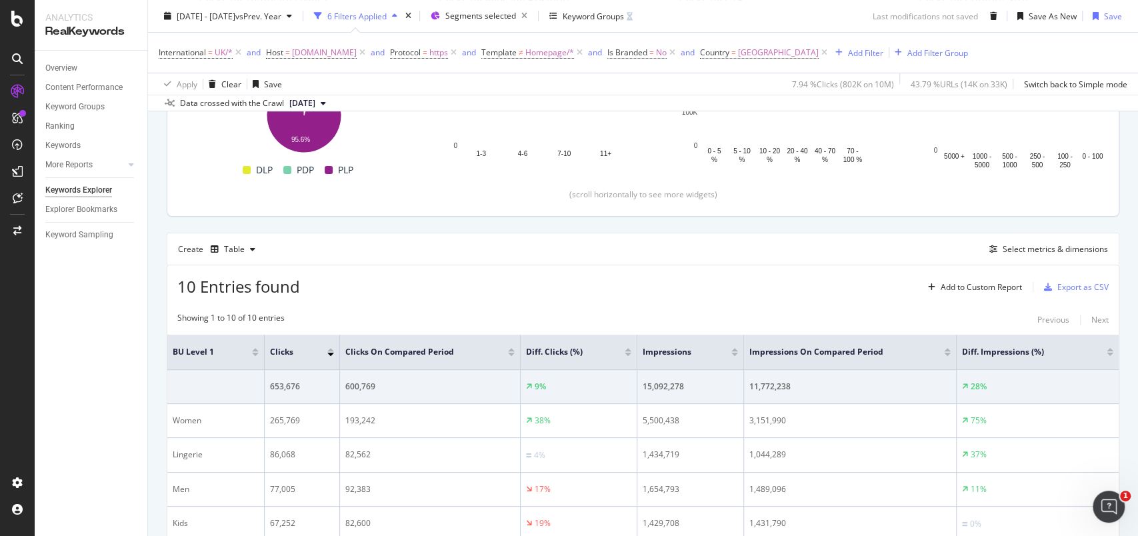
scroll to position [267, 0]
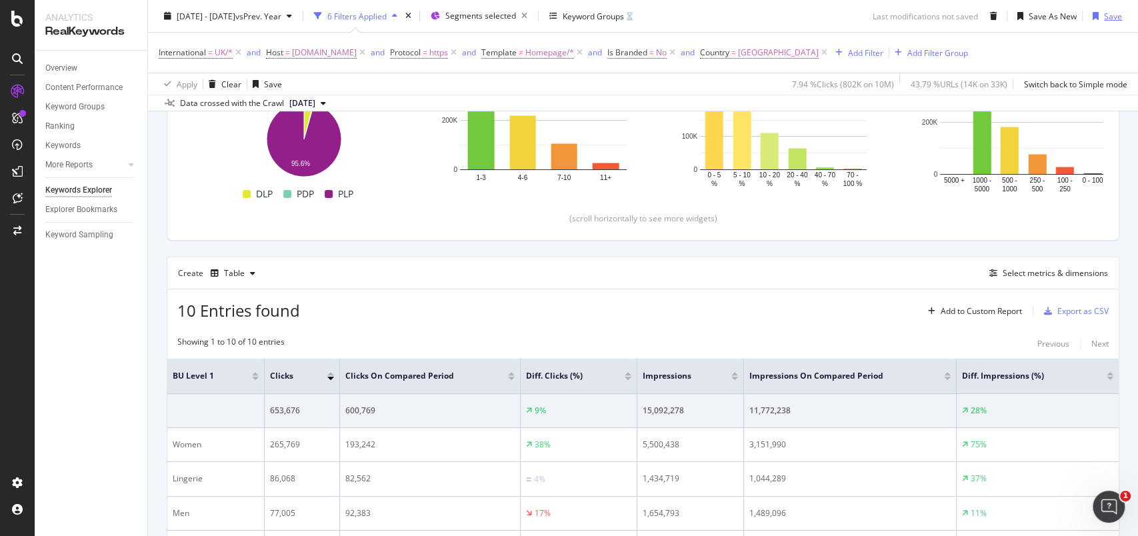
click at [1104, 17] on div "Save" at bounding box center [1113, 15] width 18 height 11
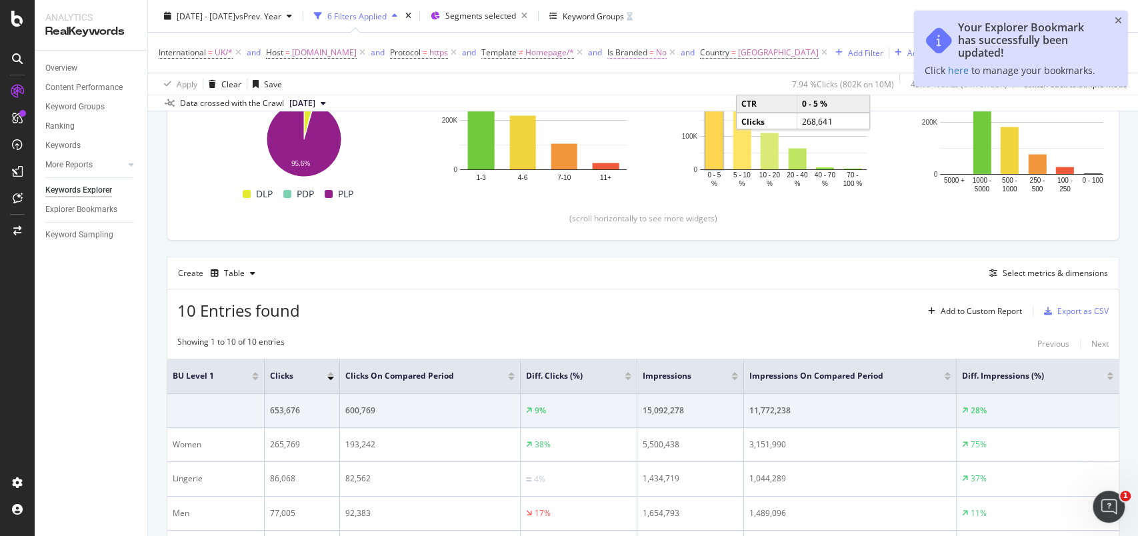
click at [667, 53] on span "No" at bounding box center [661, 52] width 11 height 19
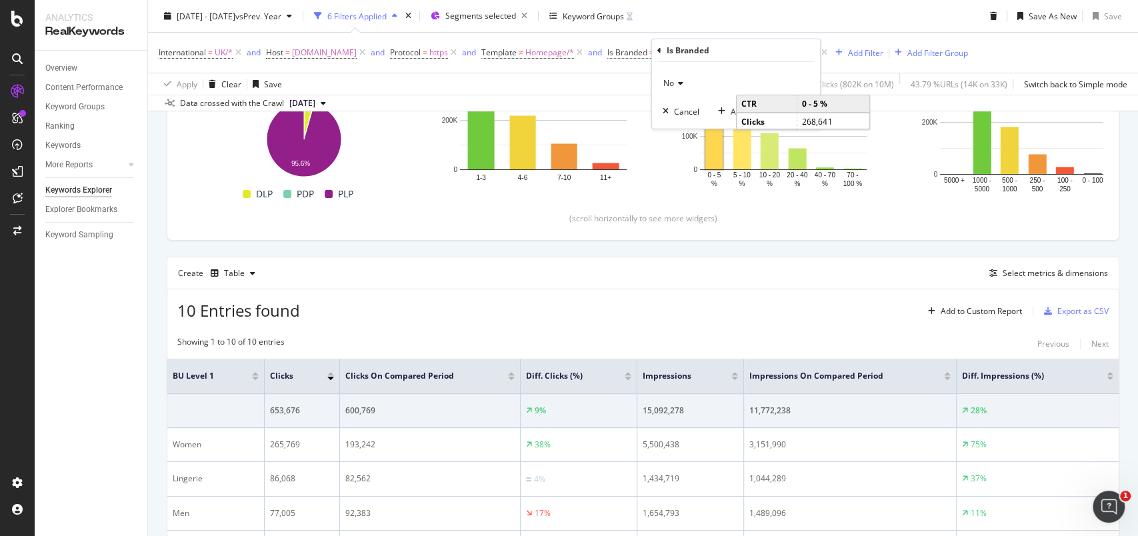
click at [681, 81] on icon at bounding box center [678, 83] width 9 height 8
click at [677, 114] on span "Yes" at bounding box center [676, 110] width 13 height 11
click at [798, 109] on div "Apply" at bounding box center [799, 110] width 21 height 11
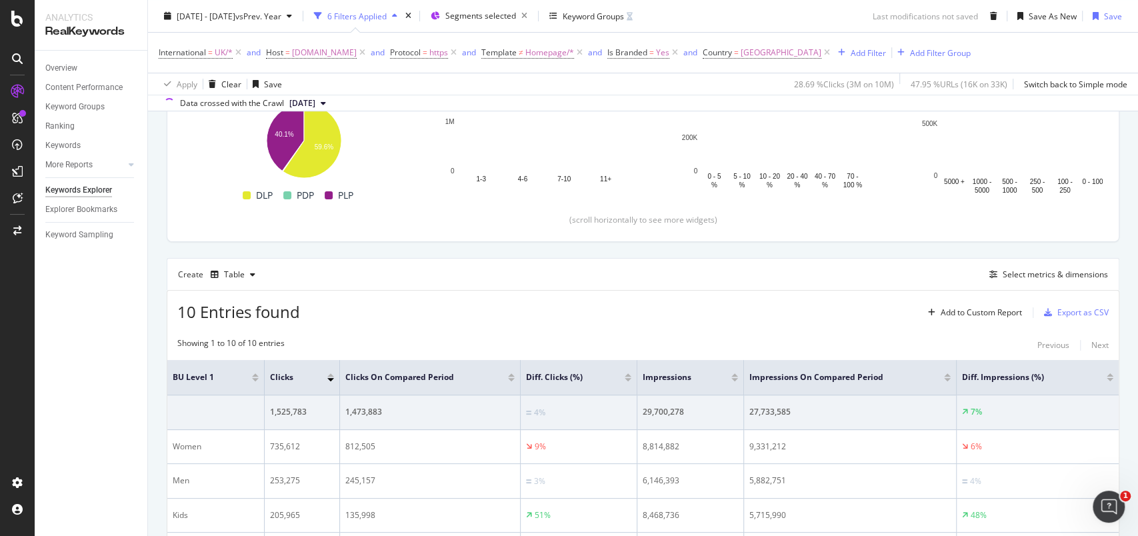
scroll to position [267, 0]
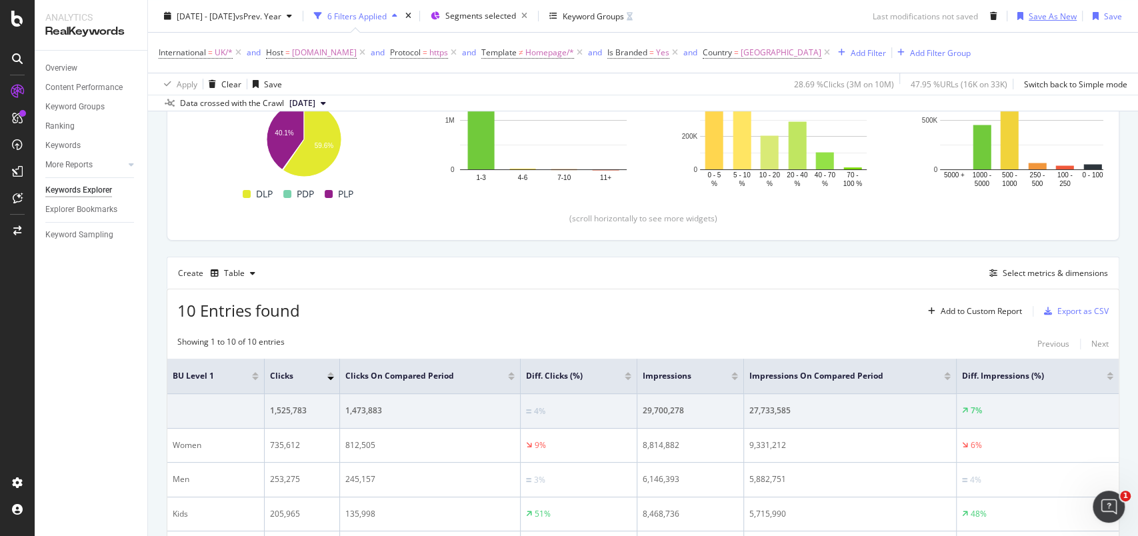
click at [1029, 19] on div "Save As New" at bounding box center [1053, 15] width 48 height 11
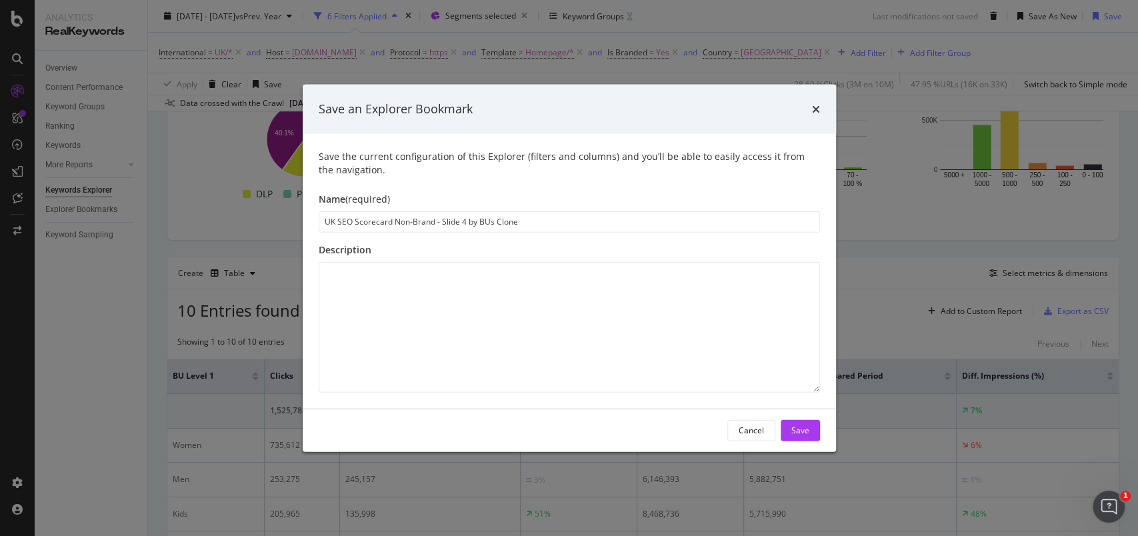
drag, startPoint x: 411, startPoint y: 221, endPoint x: 422, endPoint y: 219, distance: 11.5
click at [411, 221] on input "UK SEO Scorecard Non-Brand - Slide 4 by BUs Clone" at bounding box center [570, 221] width 502 height 21
click at [499, 219] on input "UK SEO Scorecard Branded - Slide 4 by BUs Clone" at bounding box center [570, 221] width 502 height 21
type input "UK SEO Scorecard Branded - Slide 4 by BUs"
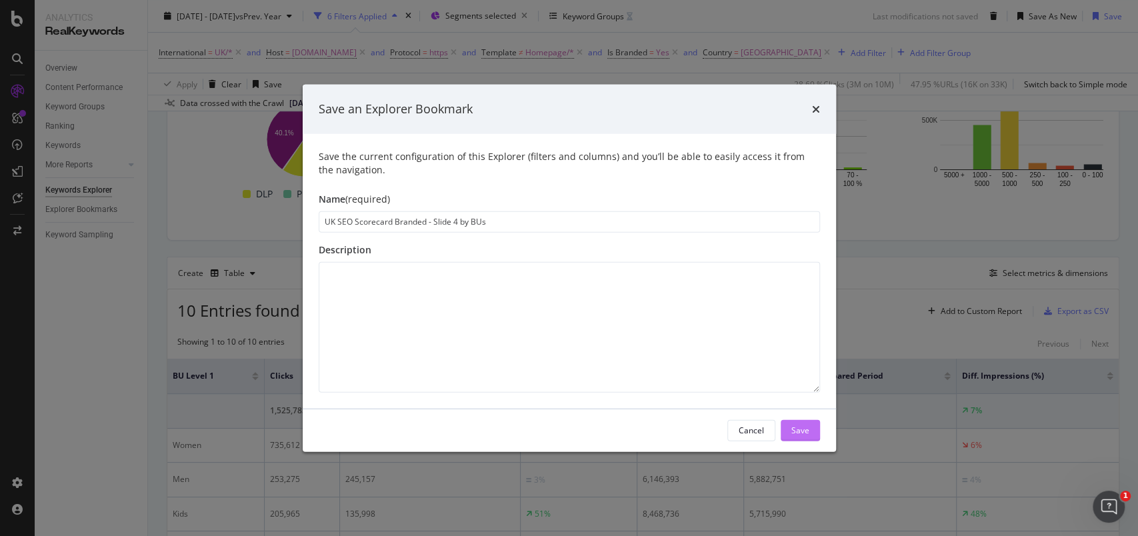
click at [792, 435] on div "Save" at bounding box center [801, 430] width 18 height 11
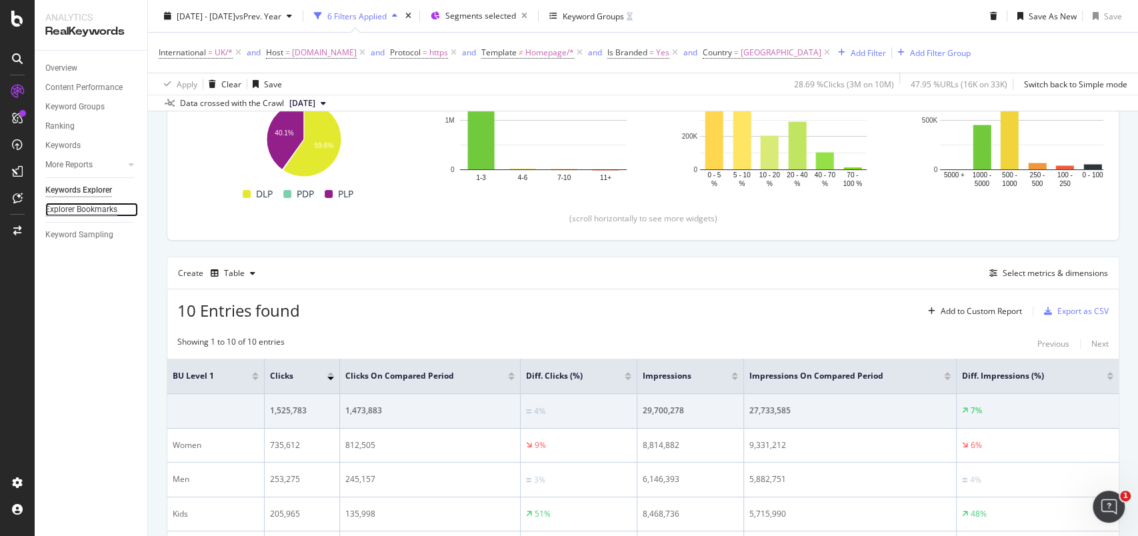
click at [95, 209] on div "Explorer Bookmarks" at bounding box center [81, 210] width 72 height 14
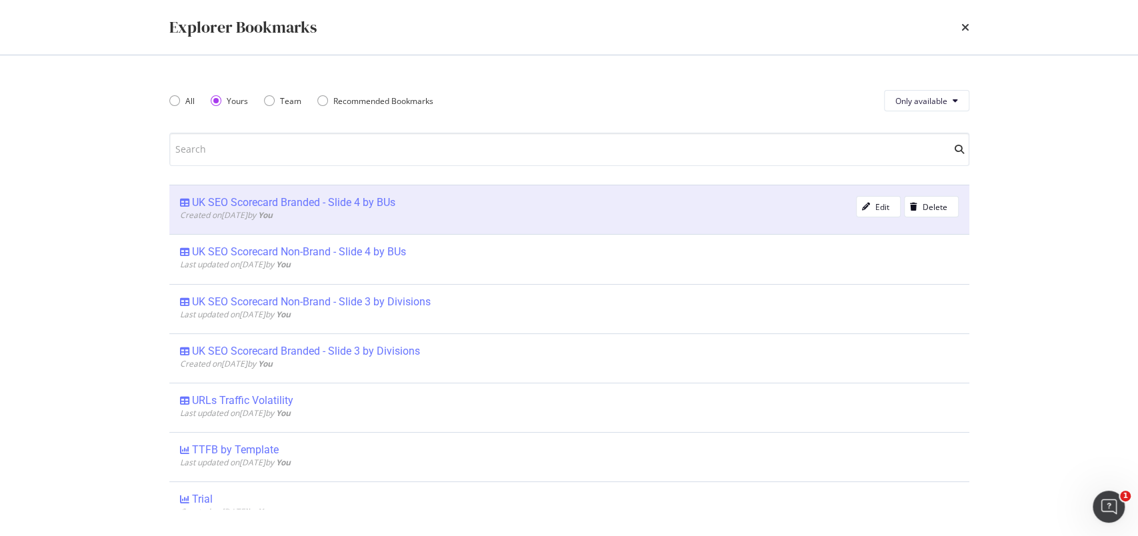
click at [265, 204] on div "UK SEO Scorecard Branded - Slide 4 by BUs" at bounding box center [293, 202] width 203 height 13
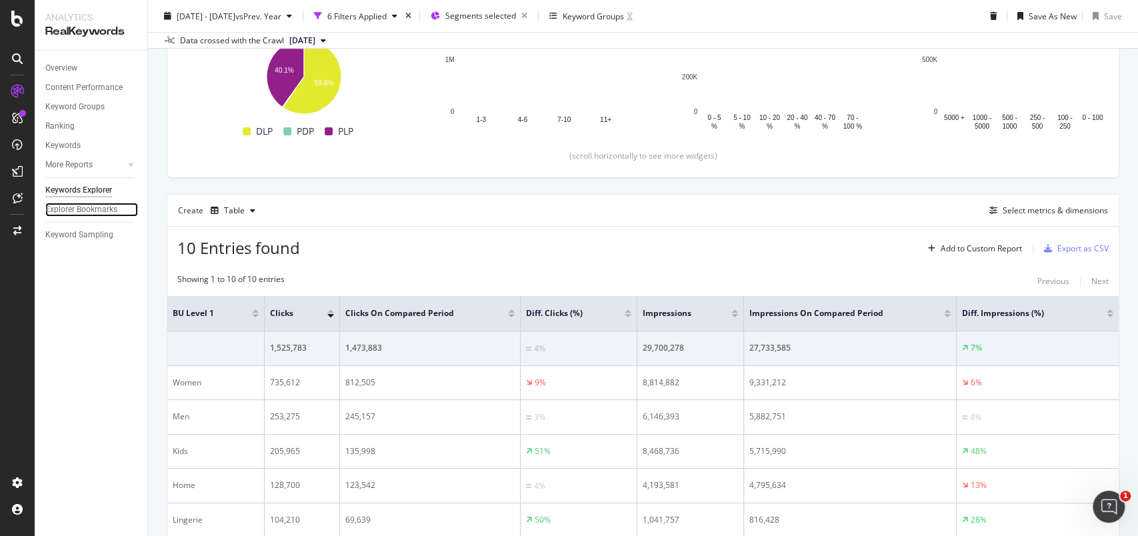
scroll to position [203, 0]
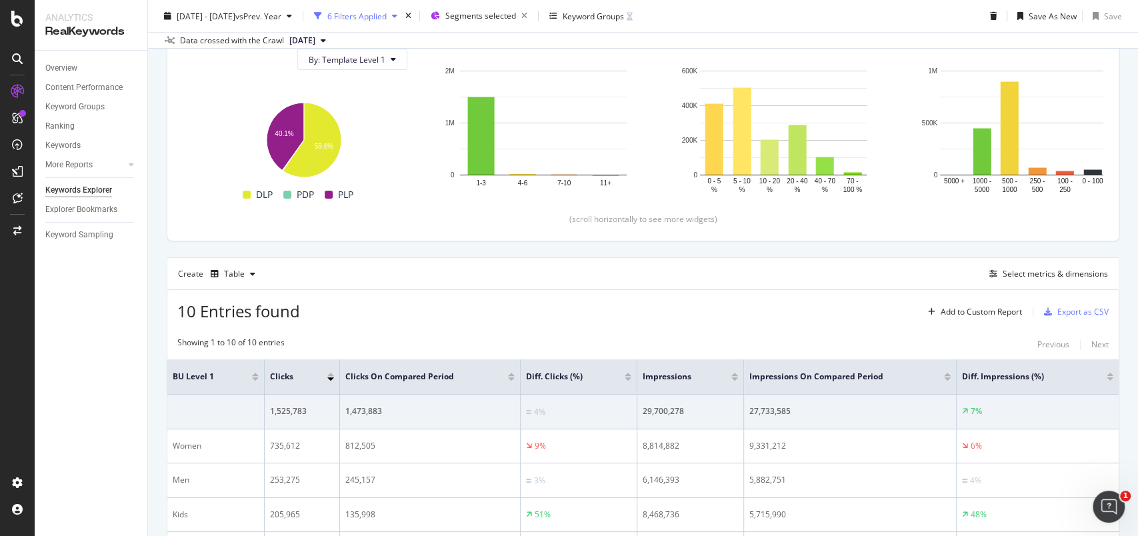
click at [387, 19] on div "6 Filters Applied" at bounding box center [356, 15] width 59 height 11
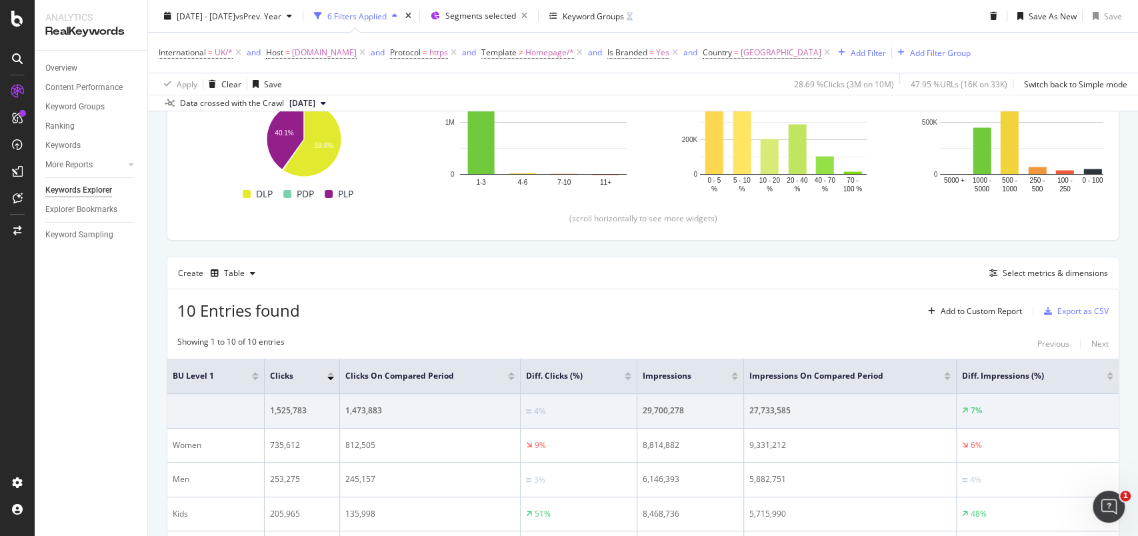
click at [83, 298] on div "Overview Content Performance Keyword Groups Ranking Keywords More Reports Count…" at bounding box center [91, 294] width 113 height 486
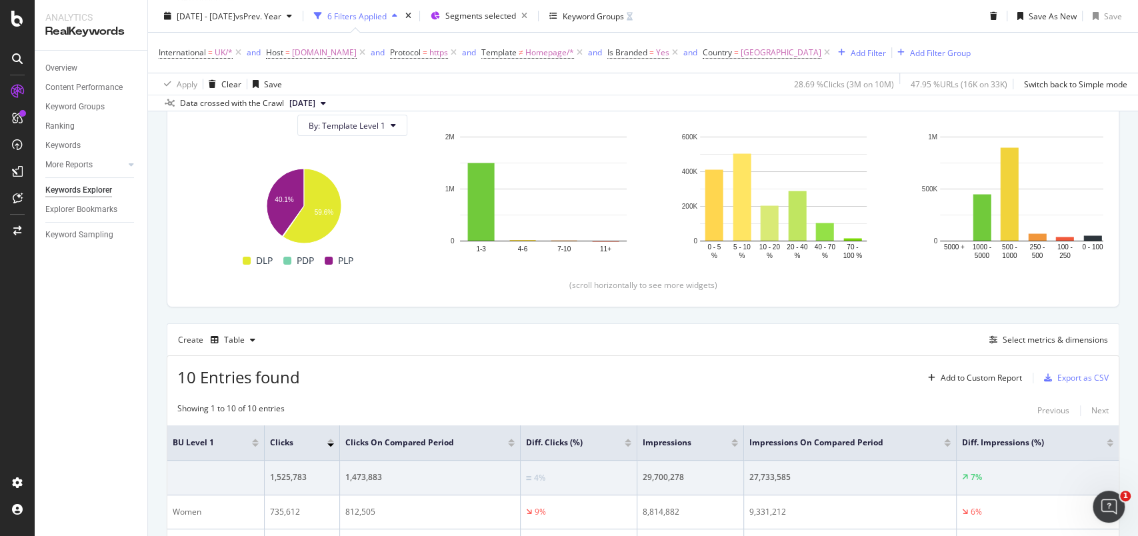
scroll to position [177, 0]
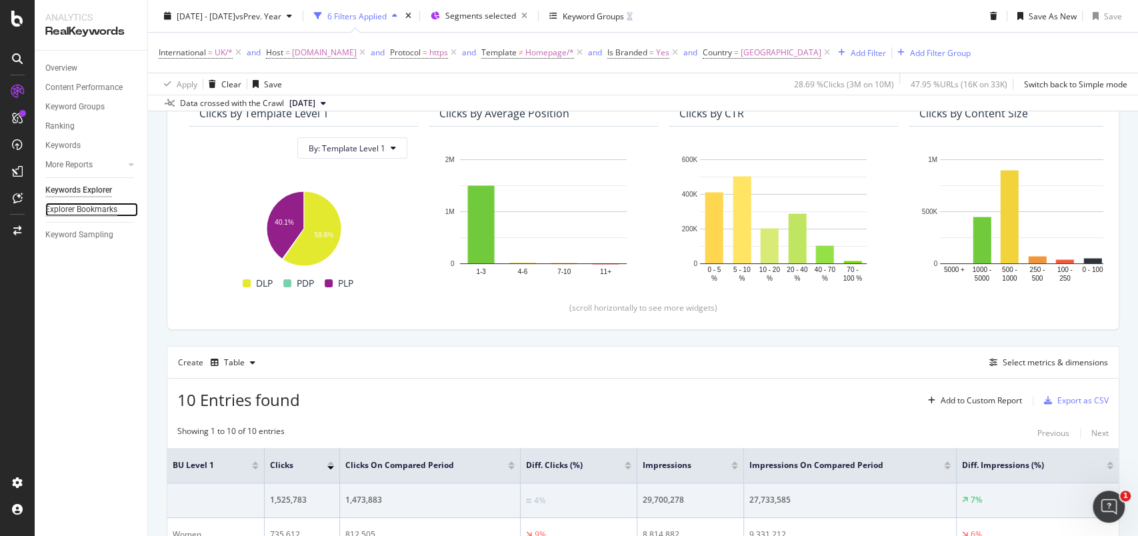
click at [83, 211] on div "Explorer Bookmarks" at bounding box center [81, 210] width 72 height 14
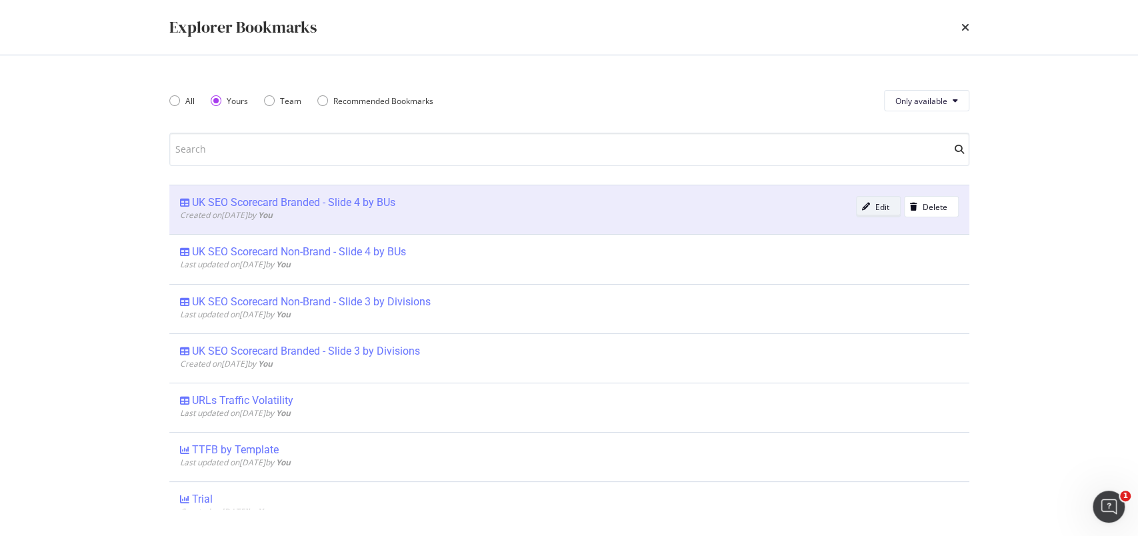
click at [879, 209] on button "Edit" at bounding box center [878, 206] width 45 height 21
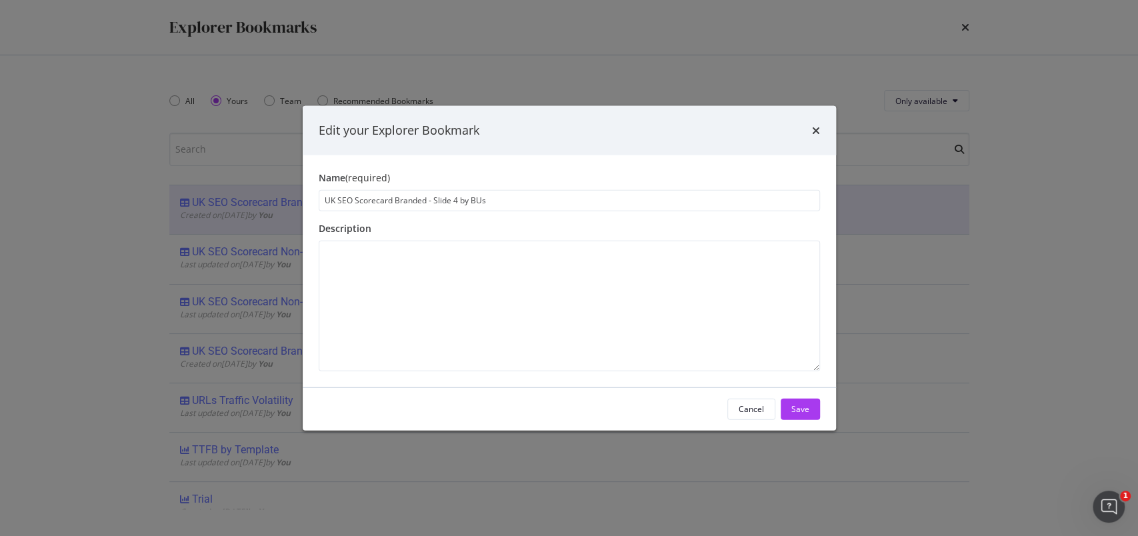
click at [457, 204] on input "UK SEO Scorecard Branded - Slide 4 by BUs" at bounding box center [570, 199] width 502 height 21
type input "UK SEO Scorecard Branded - Slide 5 by BUs"
click at [805, 413] on div "Save" at bounding box center [801, 408] width 18 height 11
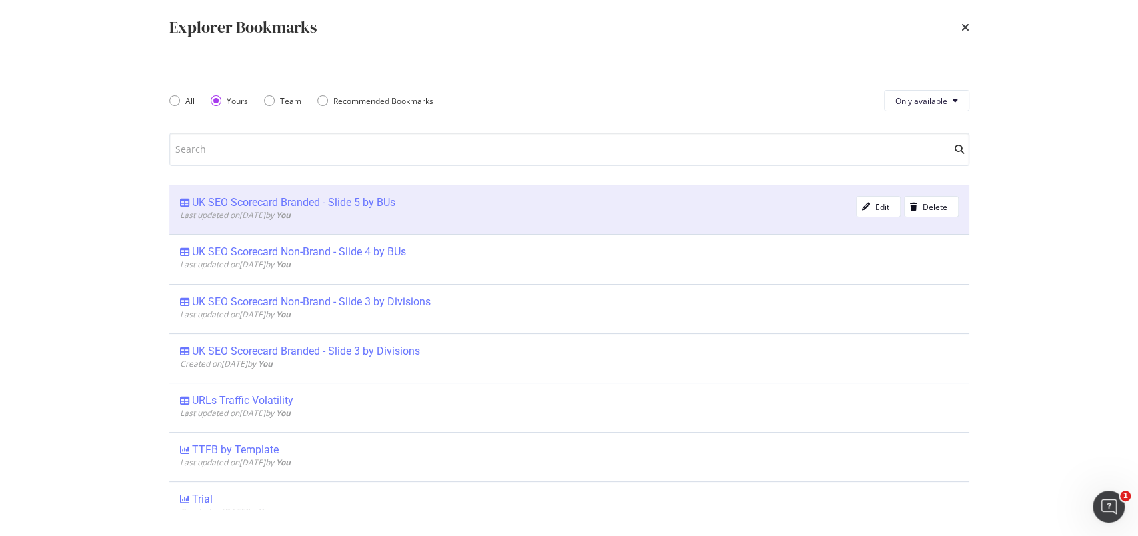
click at [313, 201] on div "UK SEO Scorecard Branded - Slide 5 by BUs" at bounding box center [293, 202] width 203 height 13
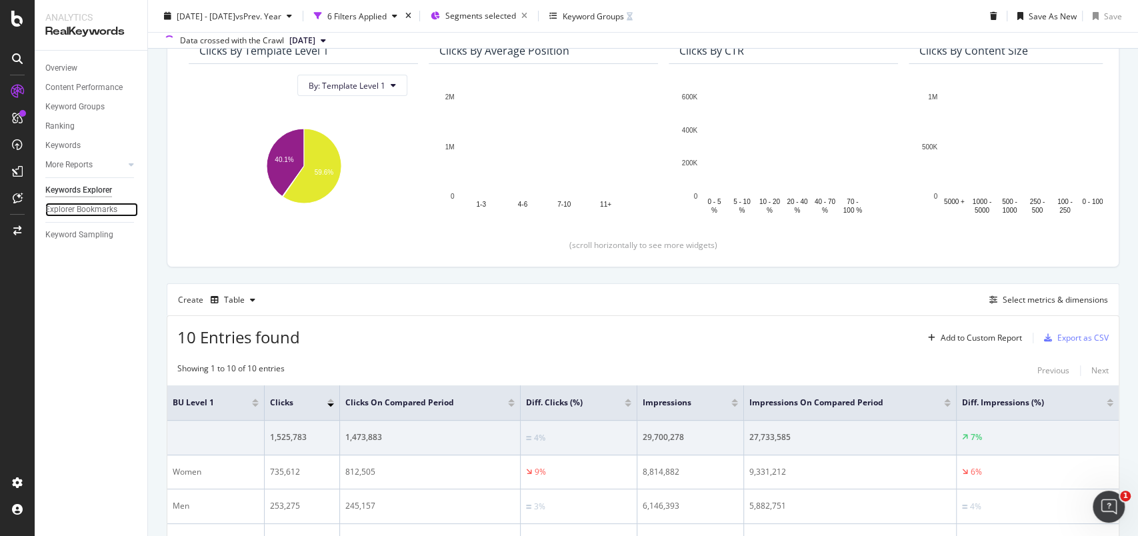
scroll to position [115, 0]
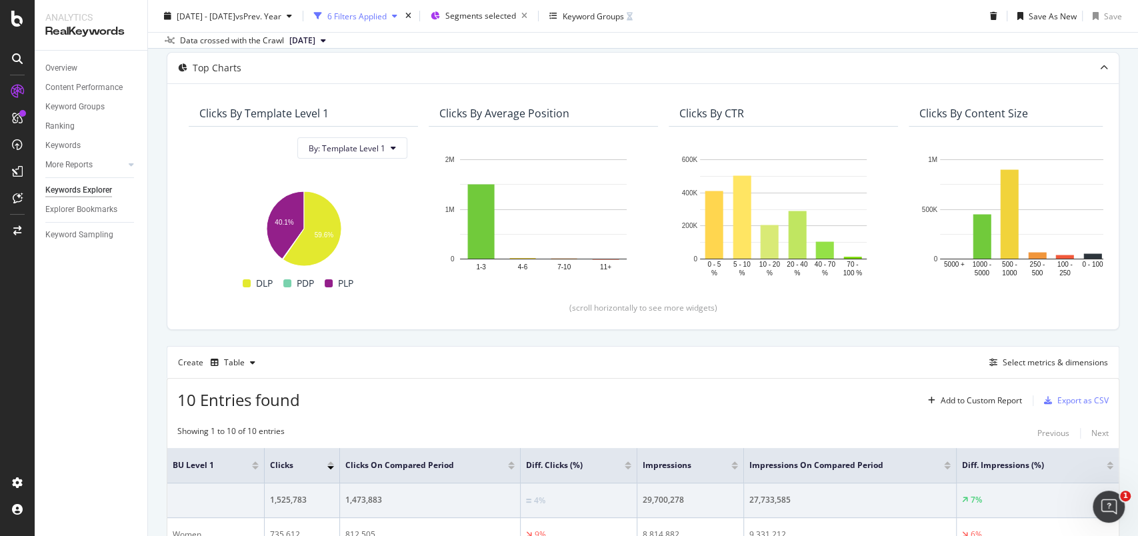
click at [387, 21] on div "6 Filters Applied" at bounding box center [356, 15] width 59 height 11
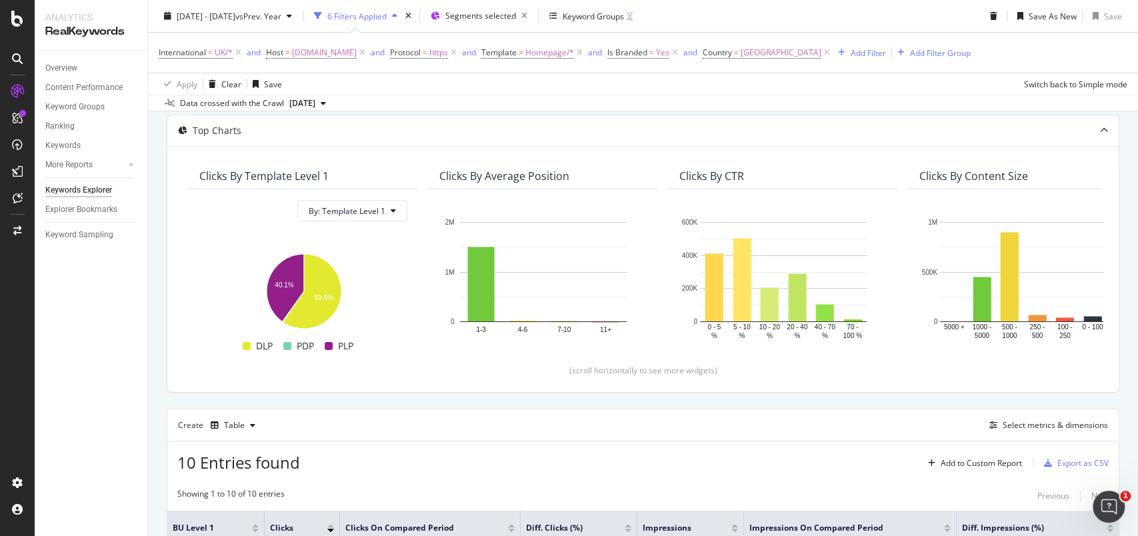
scroll to position [177, 0]
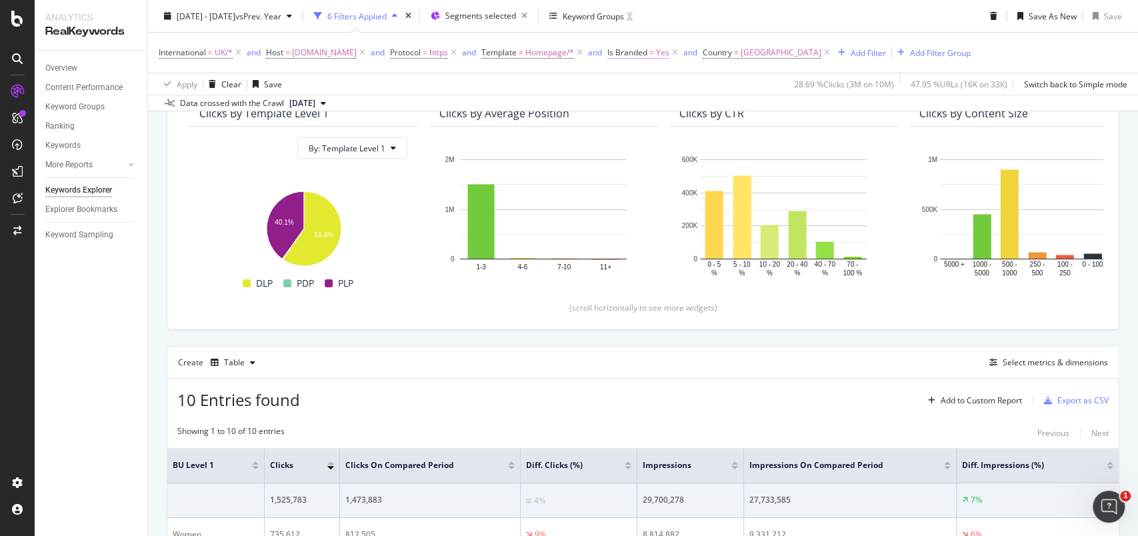
click at [670, 50] on span "Yes" at bounding box center [662, 52] width 13 height 19
click at [677, 81] on icon at bounding box center [681, 83] width 9 height 8
click at [687, 121] on div "No" at bounding box center [737, 127] width 143 height 17
click at [796, 109] on div "Apply" at bounding box center [799, 110] width 21 height 11
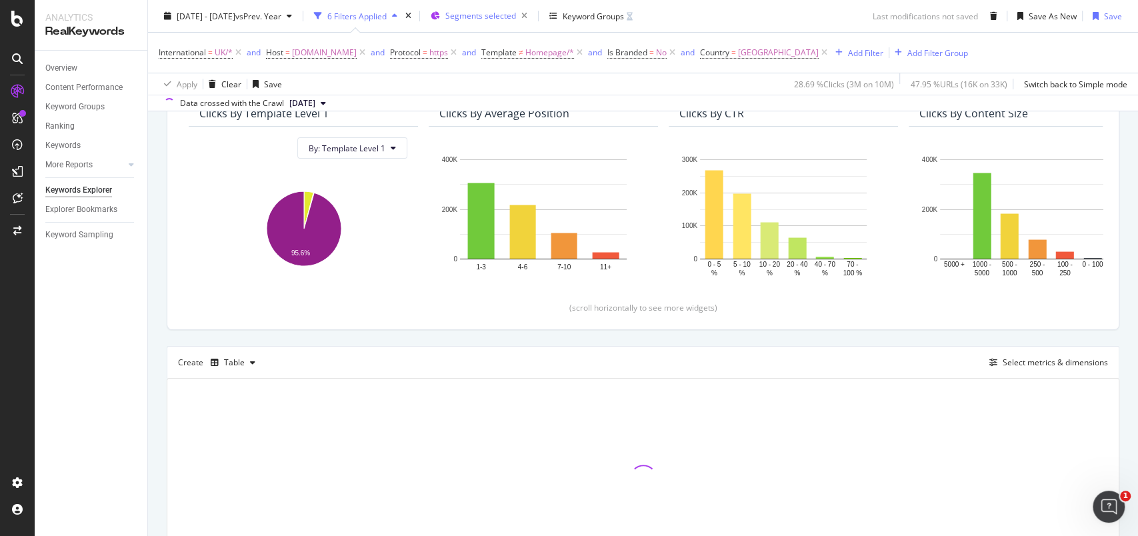
click at [515, 19] on span "Segments selected" at bounding box center [481, 15] width 71 height 11
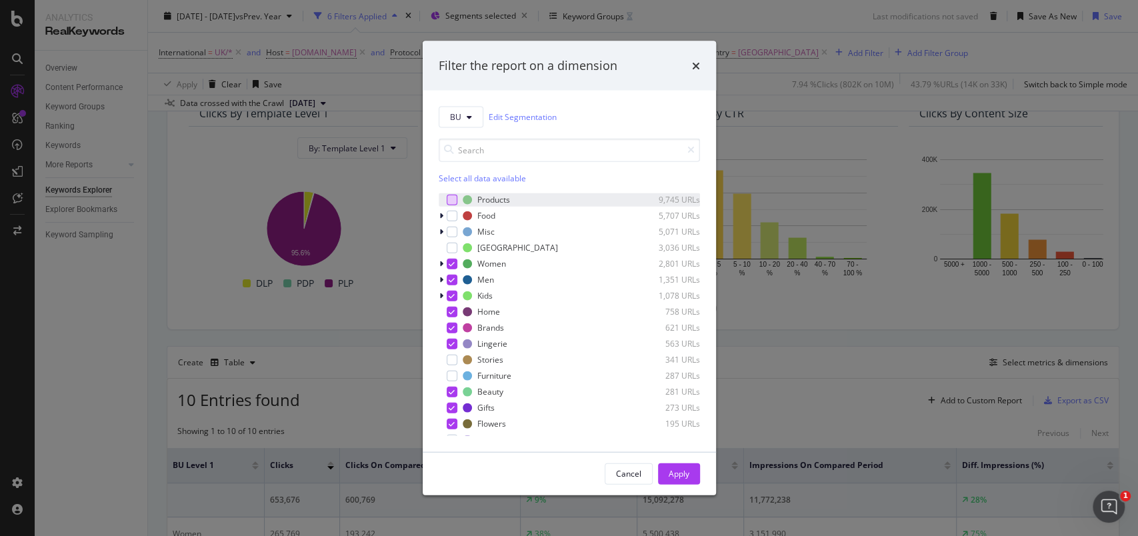
click at [448, 204] on div "modal" at bounding box center [452, 199] width 11 height 11
click at [450, 198] on icon "modal" at bounding box center [452, 199] width 6 height 7
click at [636, 468] on div "Cancel" at bounding box center [628, 473] width 25 height 19
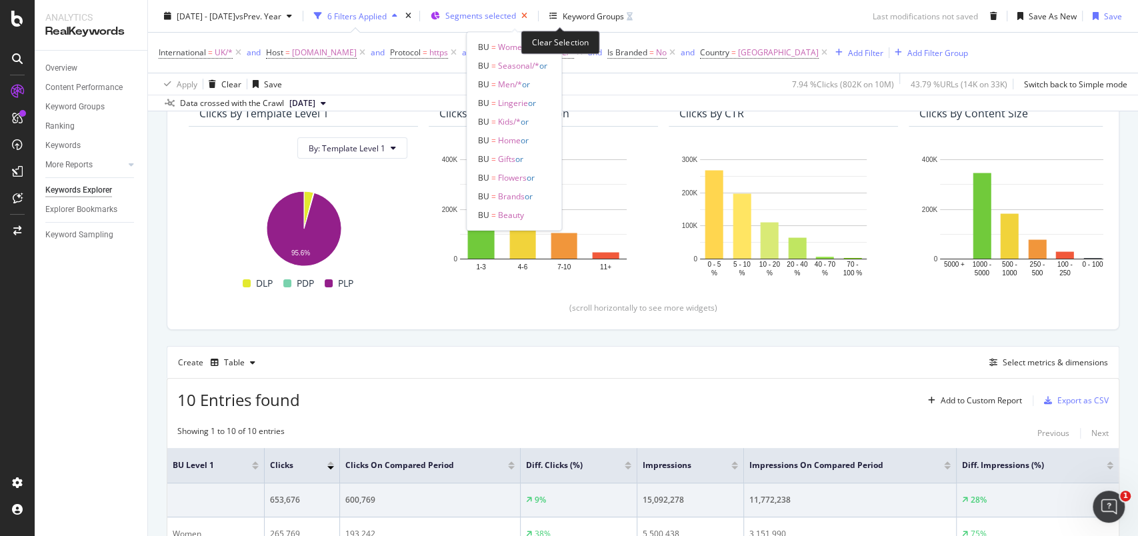
click at [533, 19] on icon "button" at bounding box center [524, 16] width 17 height 19
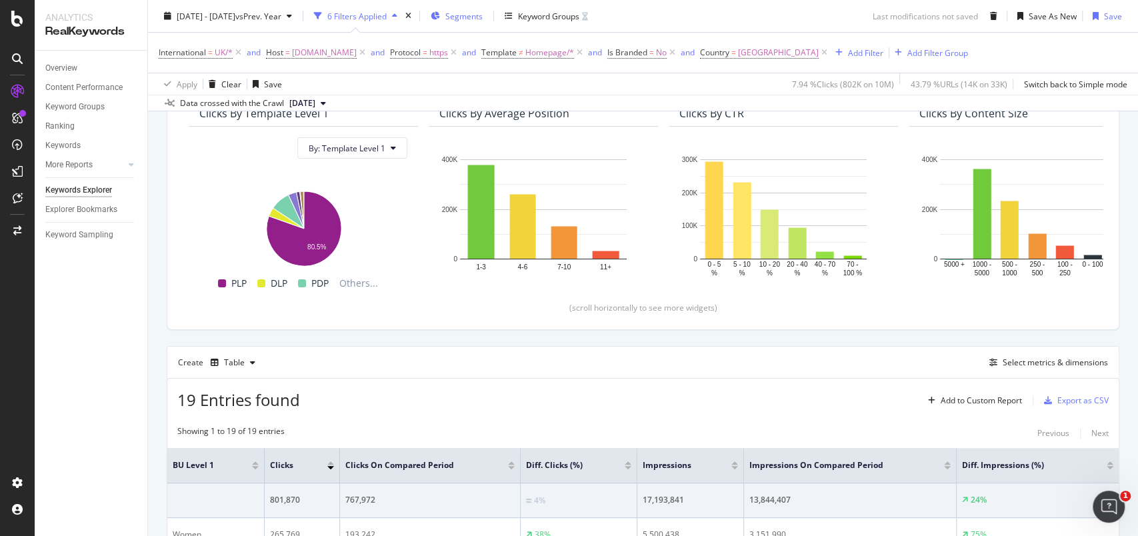
click at [478, 10] on div "Segments" at bounding box center [457, 16] width 52 height 20
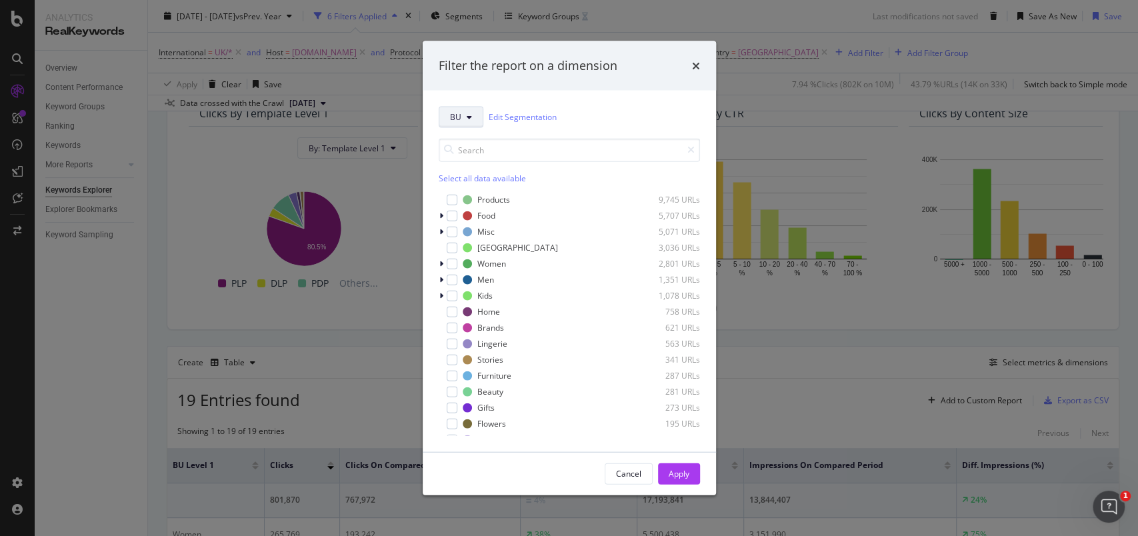
click at [456, 116] on span "BU" at bounding box center [455, 116] width 11 height 11
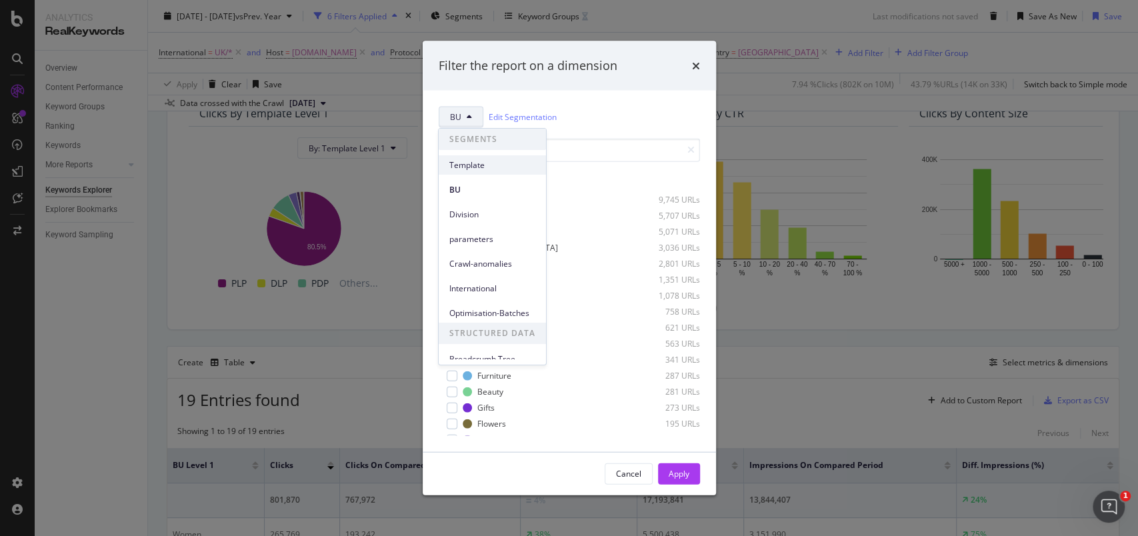
click at [468, 166] on span "Template" at bounding box center [493, 165] width 86 height 12
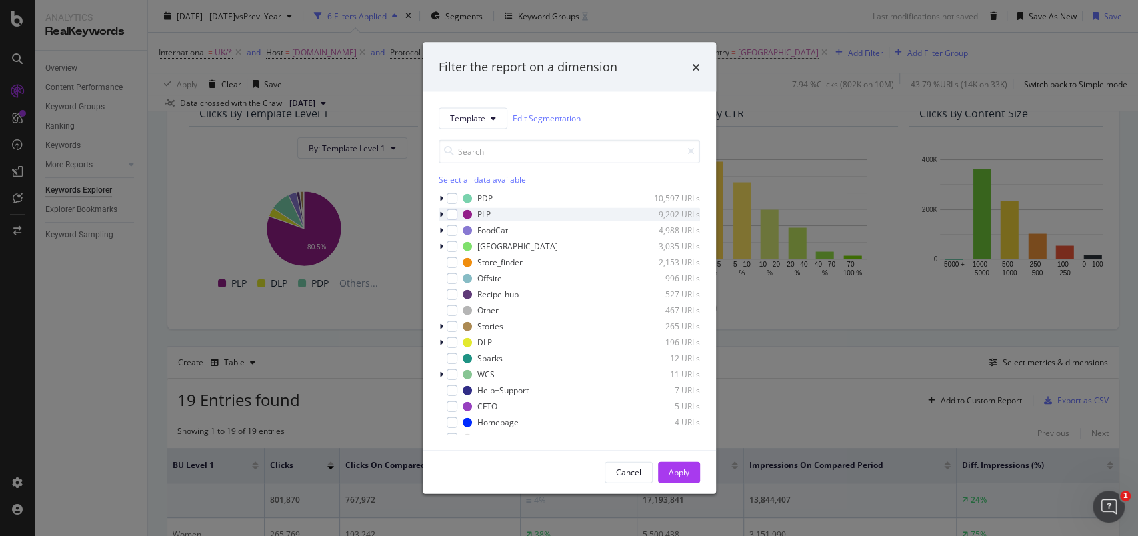
click at [443, 219] on div "modal" at bounding box center [443, 213] width 8 height 13
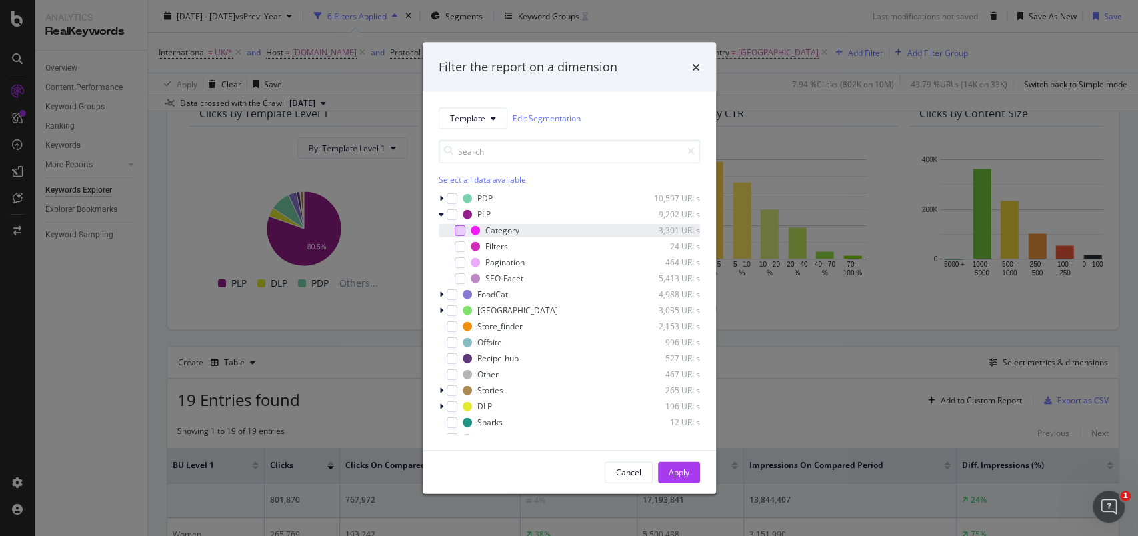
click at [461, 232] on div "modal" at bounding box center [460, 230] width 11 height 11
click at [459, 276] on div "modal" at bounding box center [460, 278] width 11 height 11
click at [450, 196] on div "modal" at bounding box center [452, 198] width 11 height 11
click at [442, 198] on icon "modal" at bounding box center [442, 198] width 4 height 8
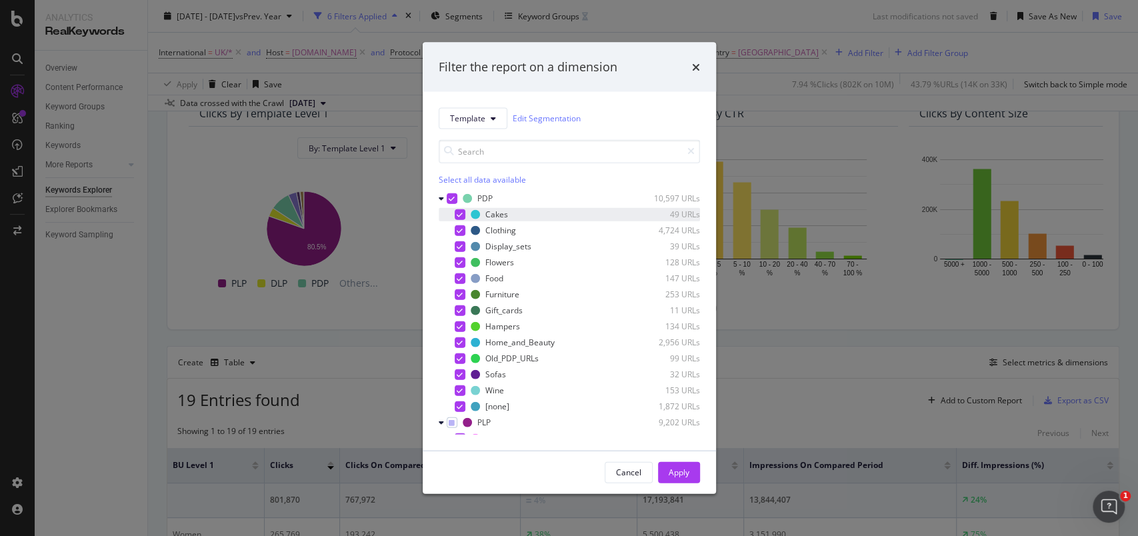
click at [458, 215] on icon "modal" at bounding box center [460, 214] width 6 height 7
click at [457, 247] on icon "modal" at bounding box center [460, 246] width 6 height 7
click at [460, 275] on icon "modal" at bounding box center [460, 278] width 6 height 7
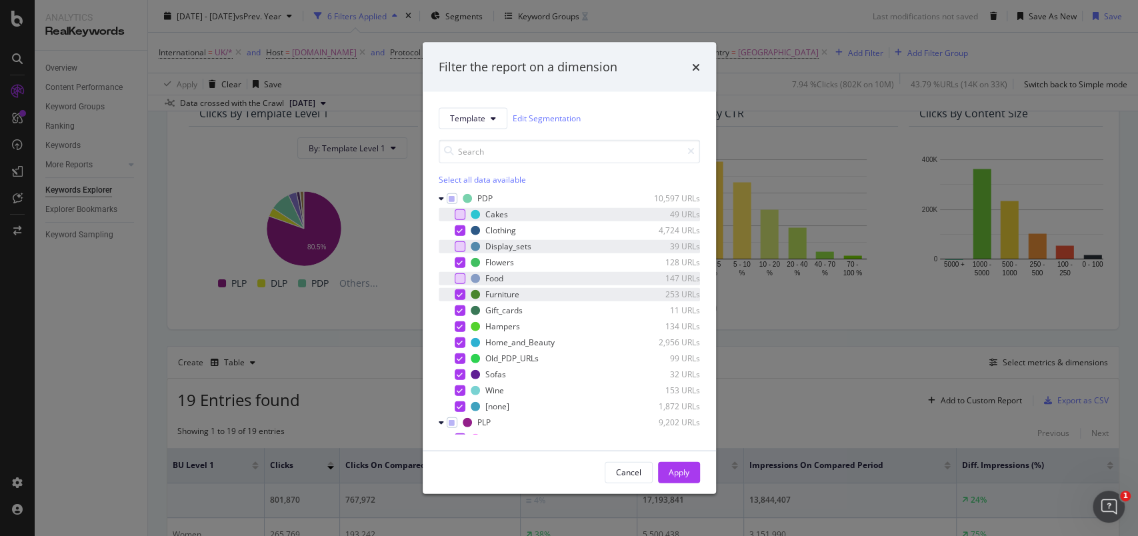
click at [459, 293] on icon "modal" at bounding box center [460, 294] width 6 height 7
click at [460, 361] on icon "modal" at bounding box center [460, 358] width 6 height 7
click at [461, 377] on div "modal" at bounding box center [460, 374] width 11 height 11
click at [461, 387] on icon "modal" at bounding box center [460, 390] width 6 height 7
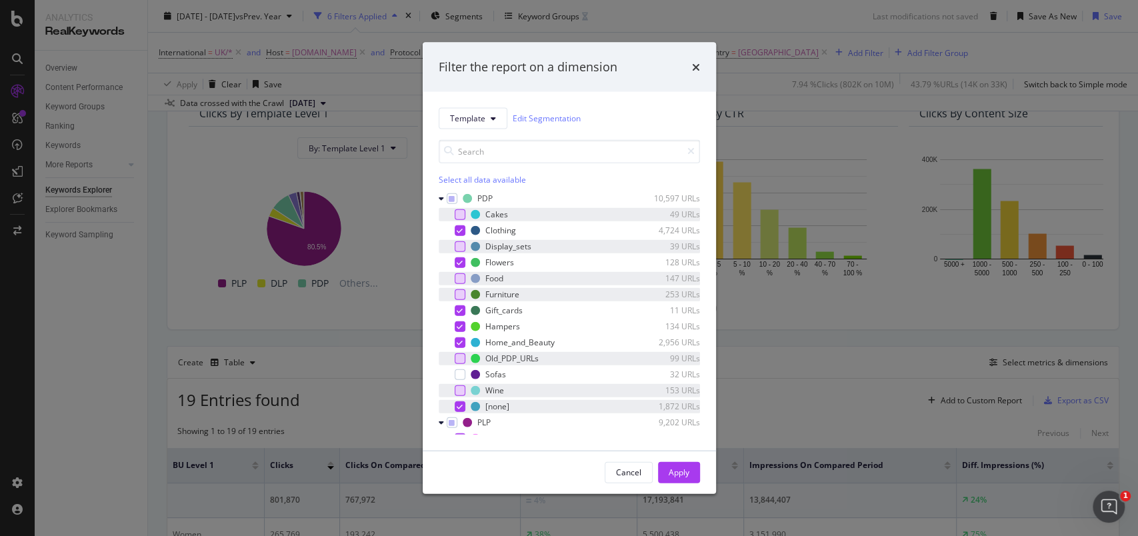
click at [457, 404] on icon "modal" at bounding box center [460, 406] width 6 height 7
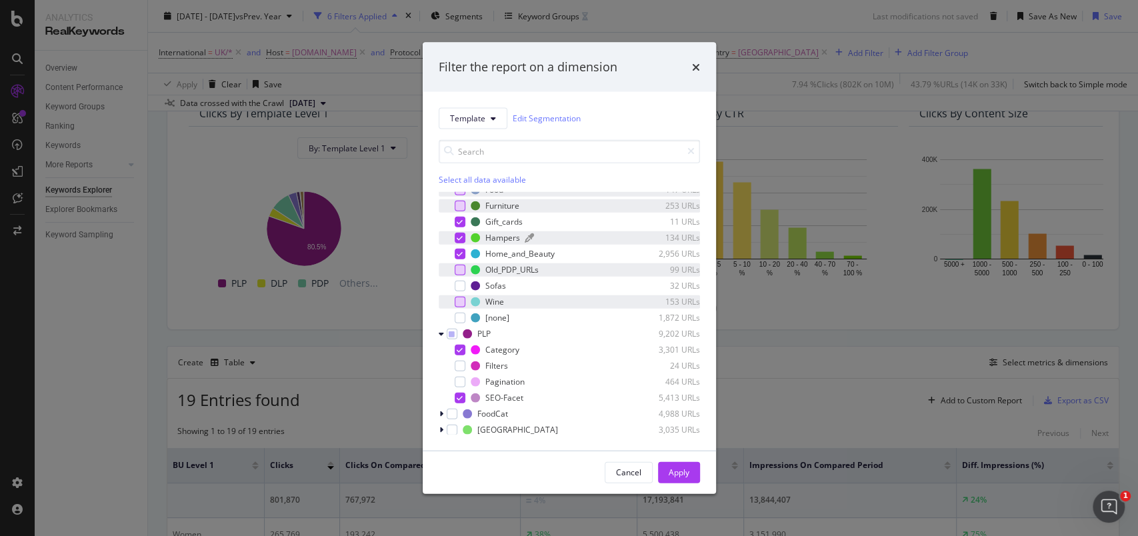
scroll to position [177, 0]
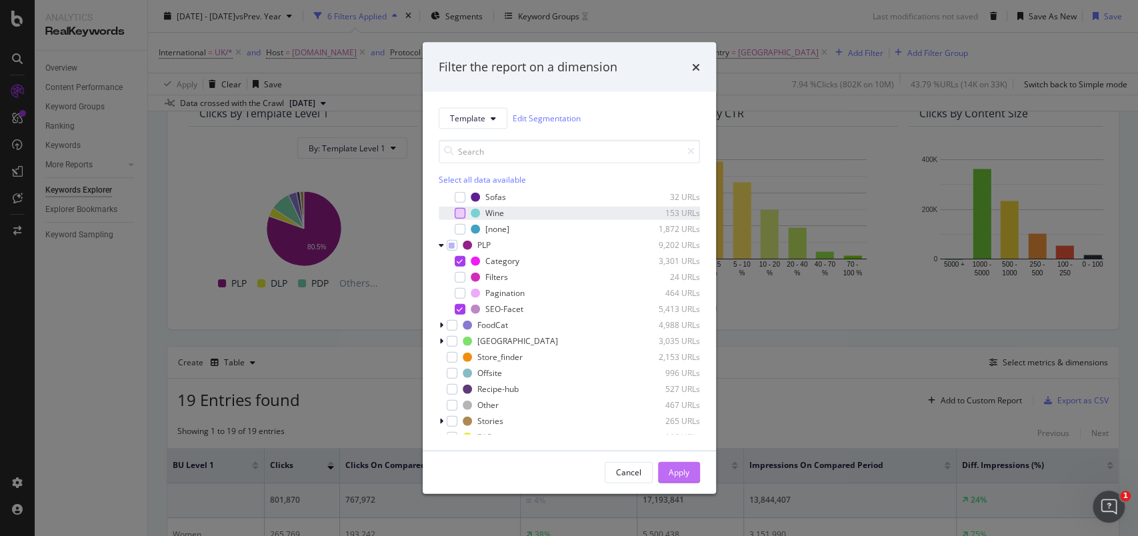
click at [669, 465] on div "Apply" at bounding box center [679, 472] width 21 height 20
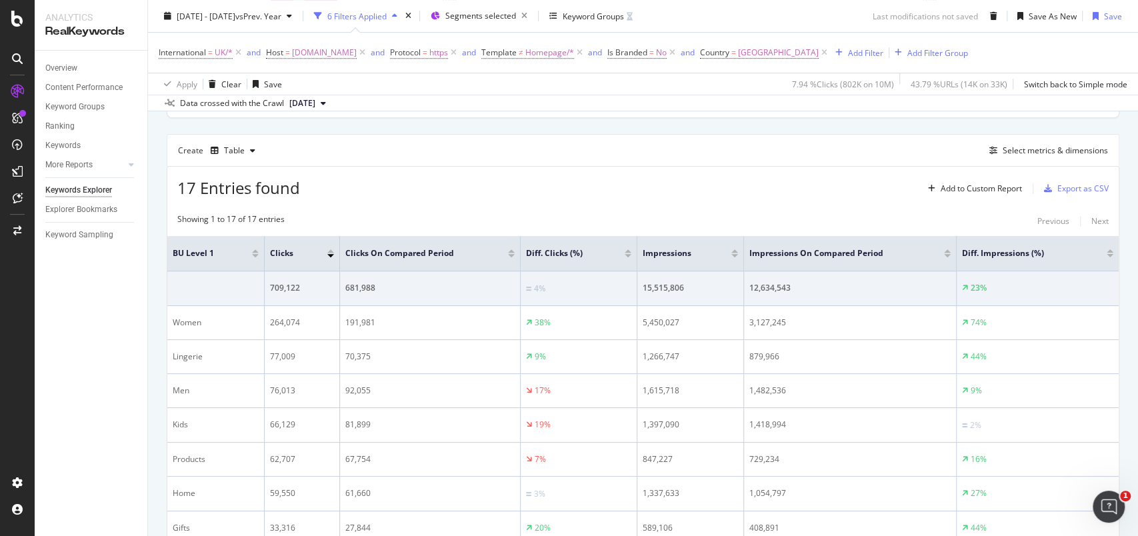
scroll to position [385, 0]
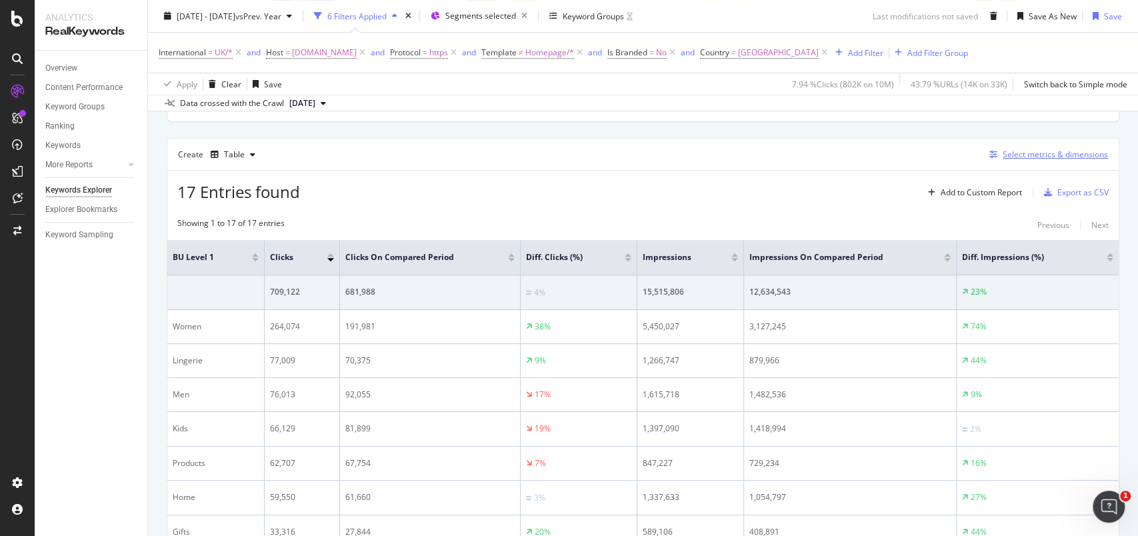
click at [1020, 151] on div "Select metrics & dimensions" at bounding box center [1055, 154] width 105 height 11
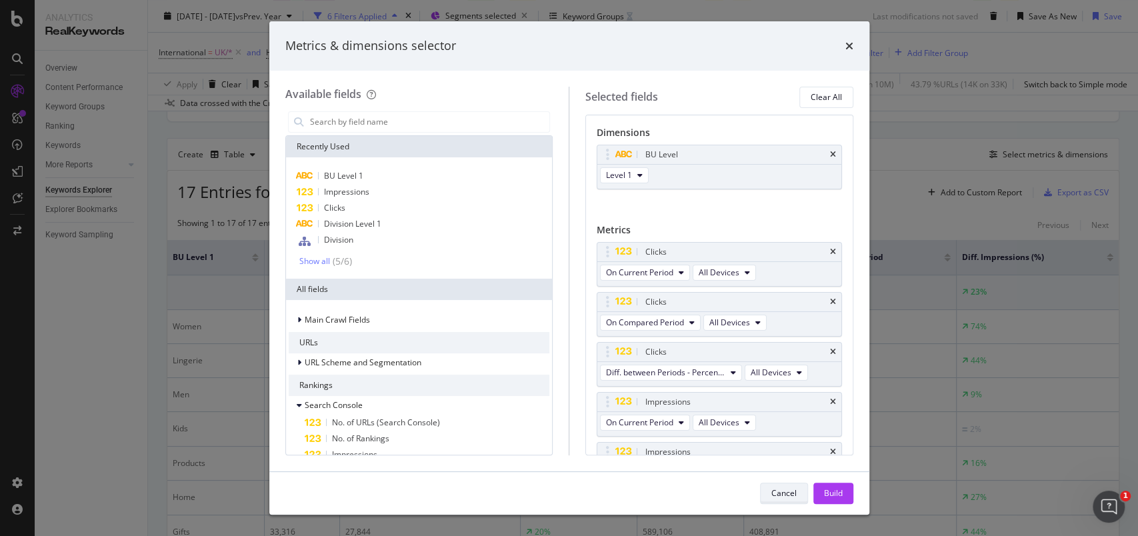
click at [768, 498] on button "Cancel" at bounding box center [784, 493] width 48 height 21
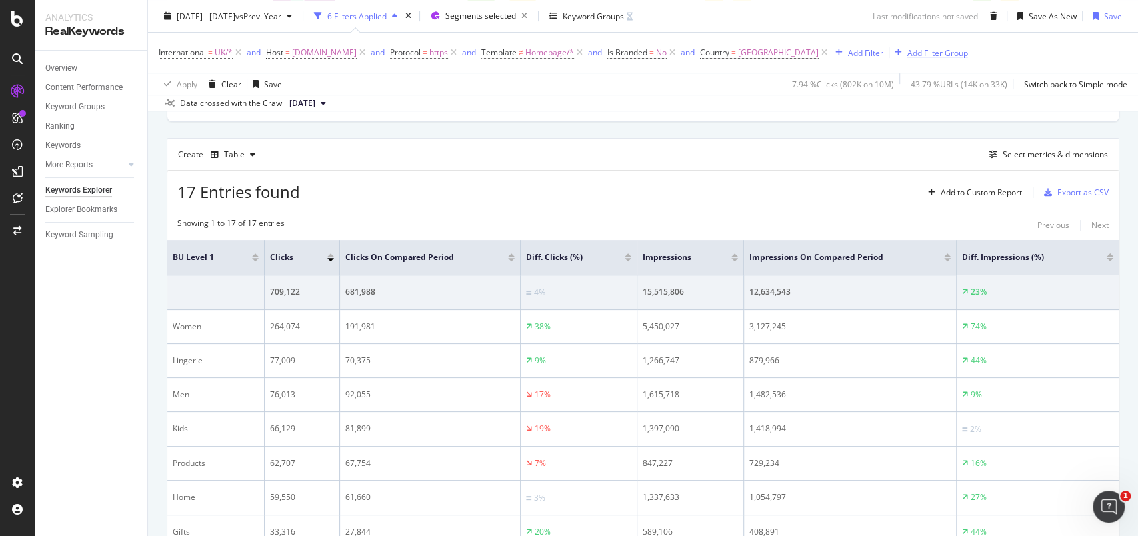
click at [953, 49] on div "Add Filter Group" at bounding box center [938, 52] width 61 height 11
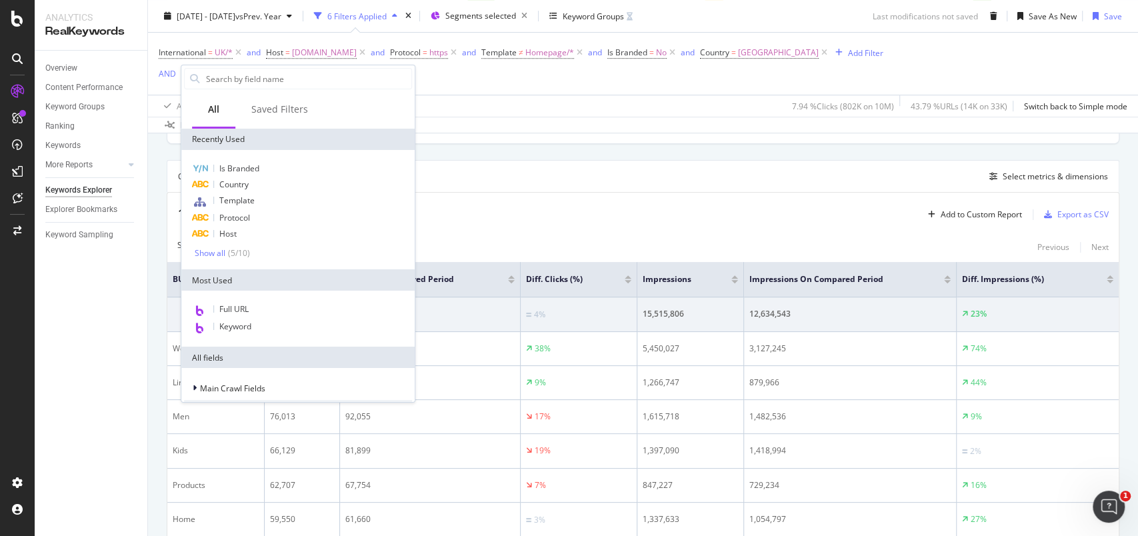
scroll to position [407, 0]
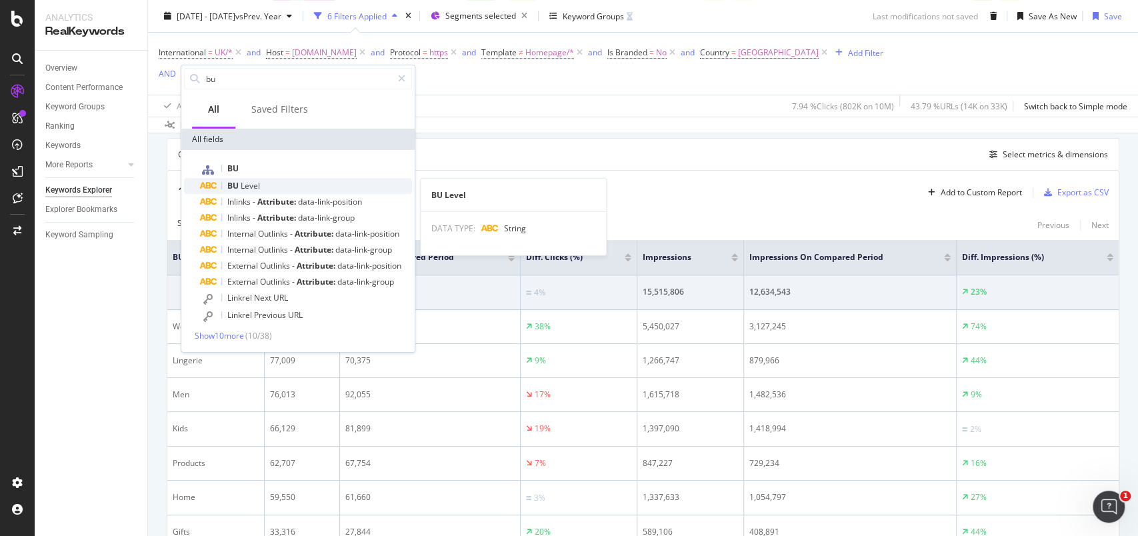
type input "bu"
click at [248, 181] on span "Level" at bounding box center [250, 185] width 19 height 11
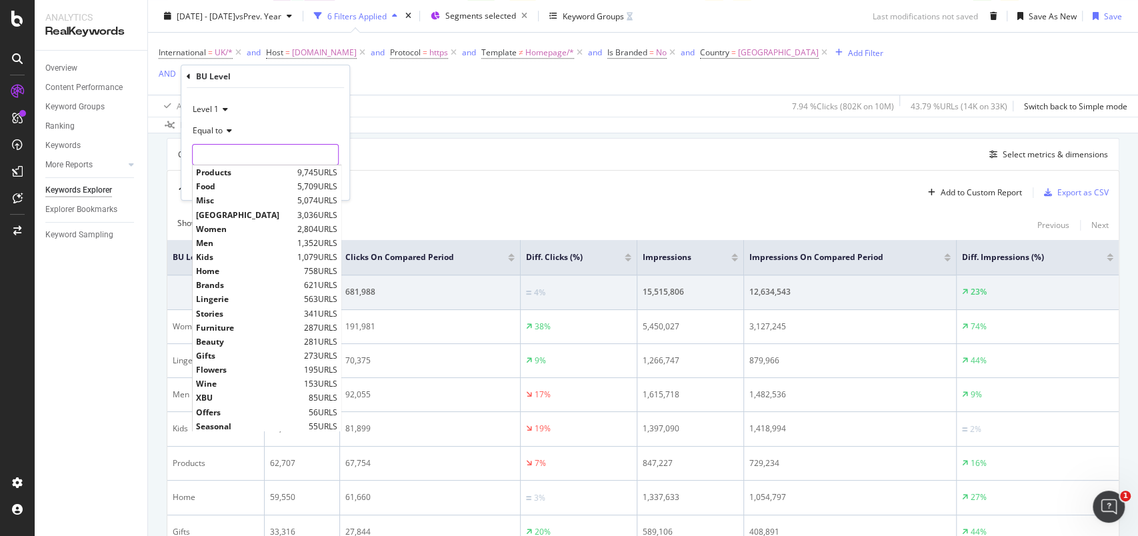
click at [232, 157] on input "text" at bounding box center [265, 154] width 145 height 21
click at [227, 134] on icon at bounding box center [227, 131] width 9 height 8
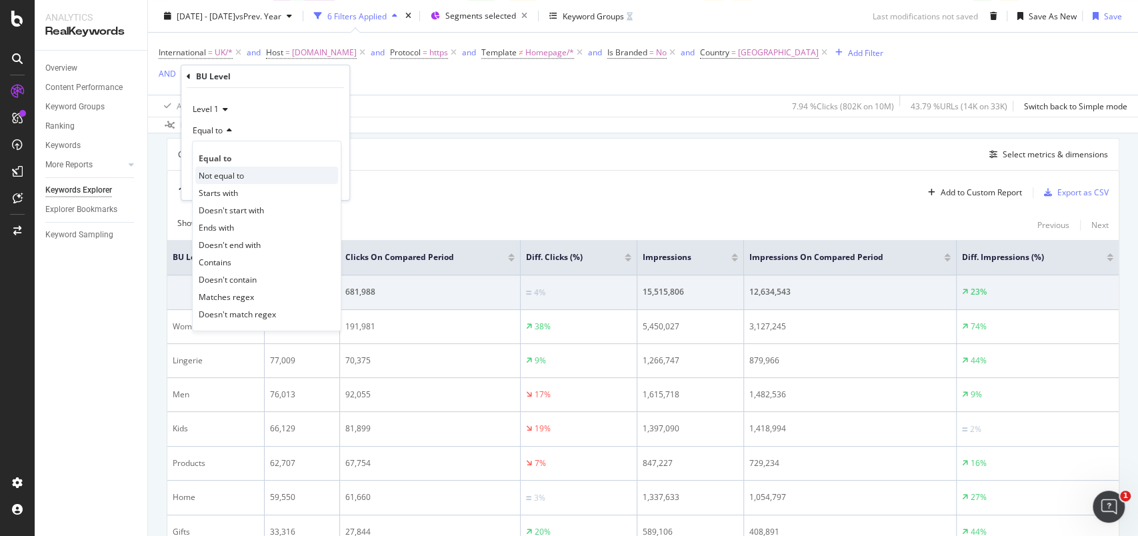
click at [222, 173] on span "Not equal to" at bounding box center [221, 174] width 45 height 11
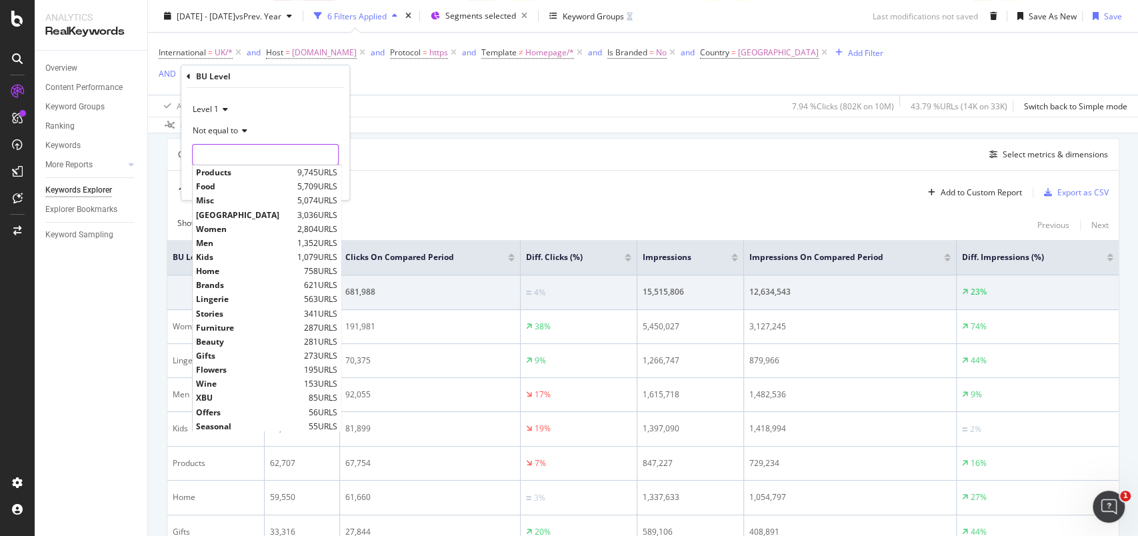
click at [225, 163] on input "text" at bounding box center [265, 154] width 145 height 21
click at [224, 167] on span "Products" at bounding box center [245, 172] width 98 height 11
type input "Products"
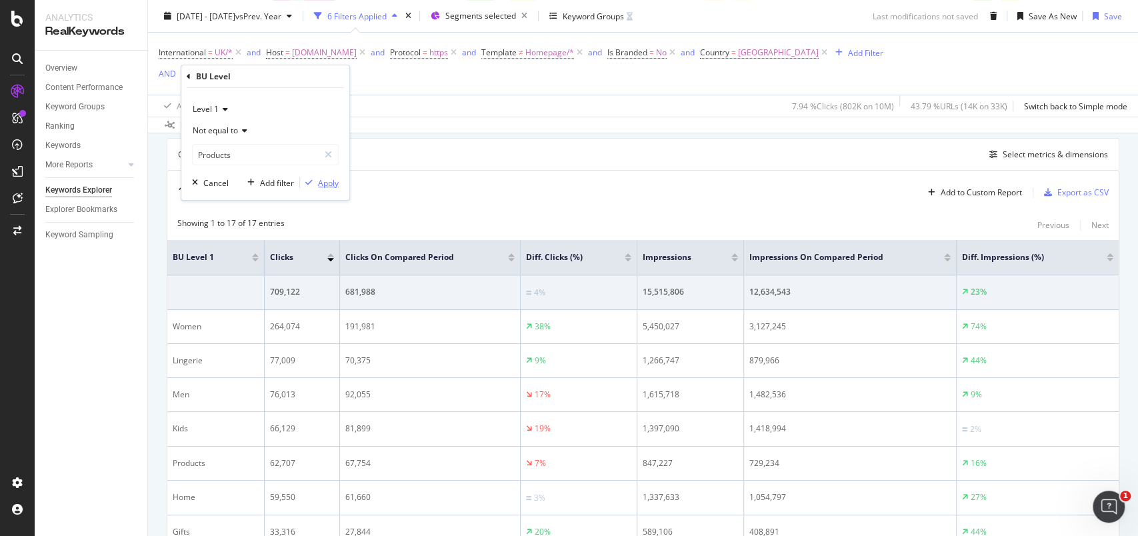
click at [332, 180] on div "Apply" at bounding box center [328, 182] width 21 height 11
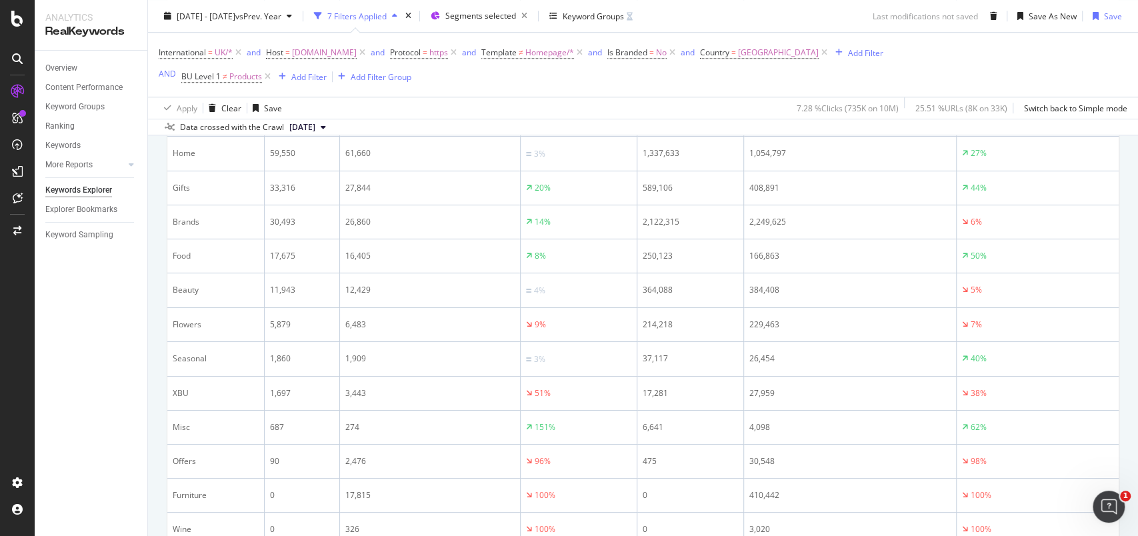
scroll to position [704, 0]
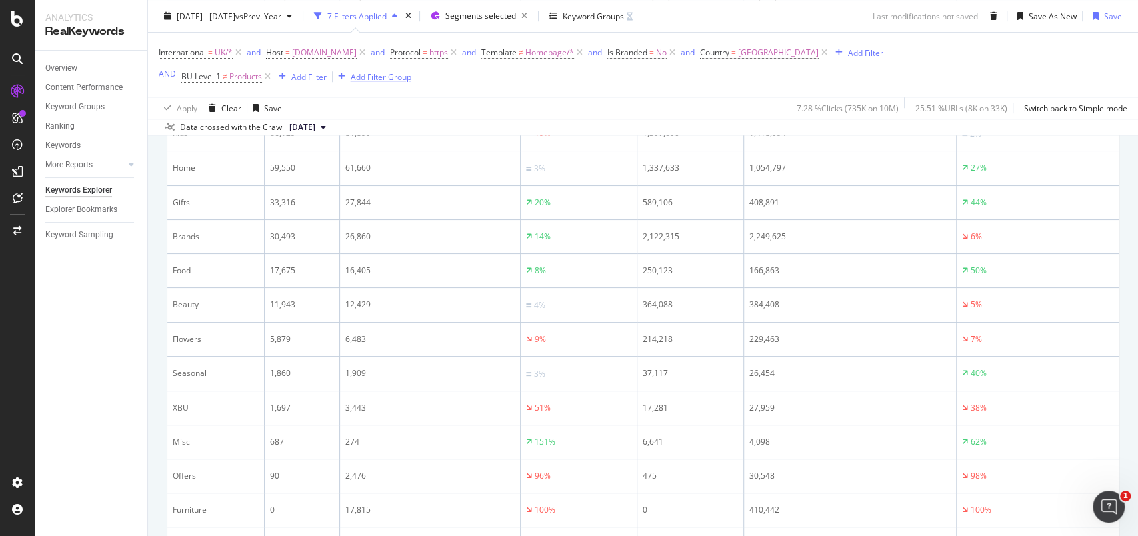
click at [374, 79] on div "Add Filter Group" at bounding box center [381, 76] width 61 height 11
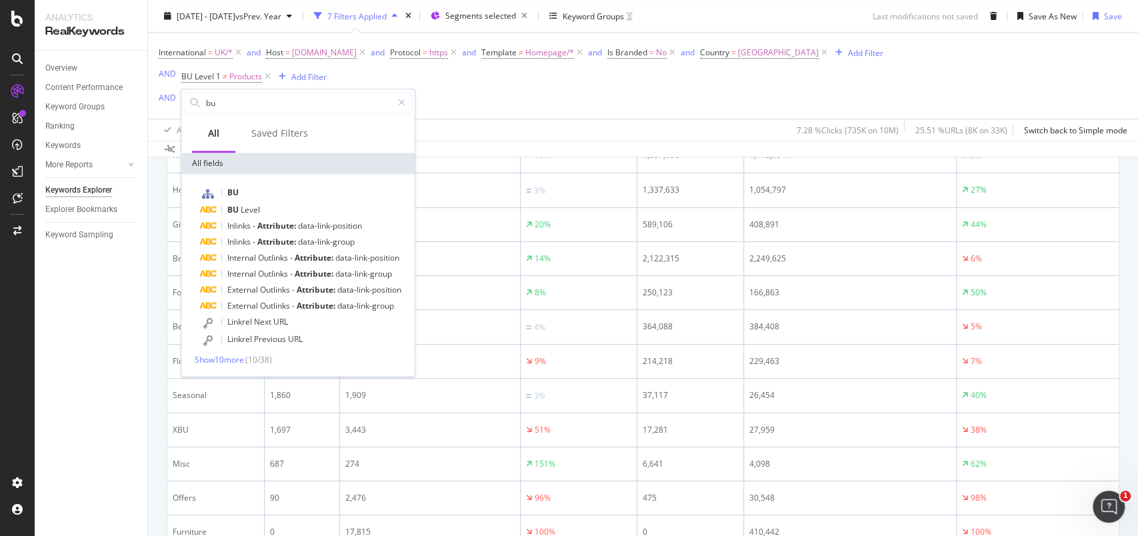
scroll to position [726, 0]
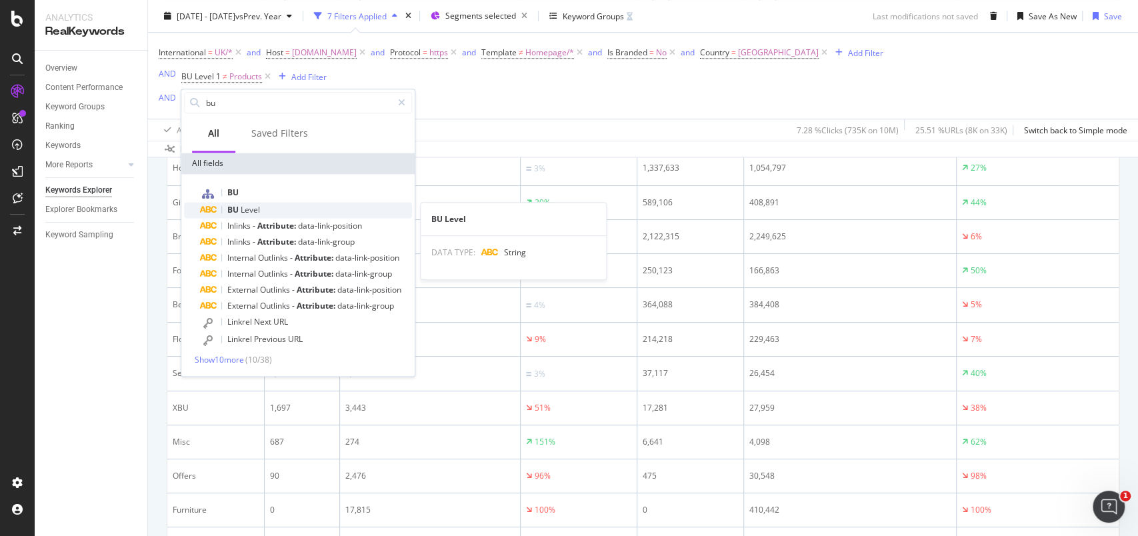
click at [259, 206] on span "Level" at bounding box center [250, 209] width 19 height 11
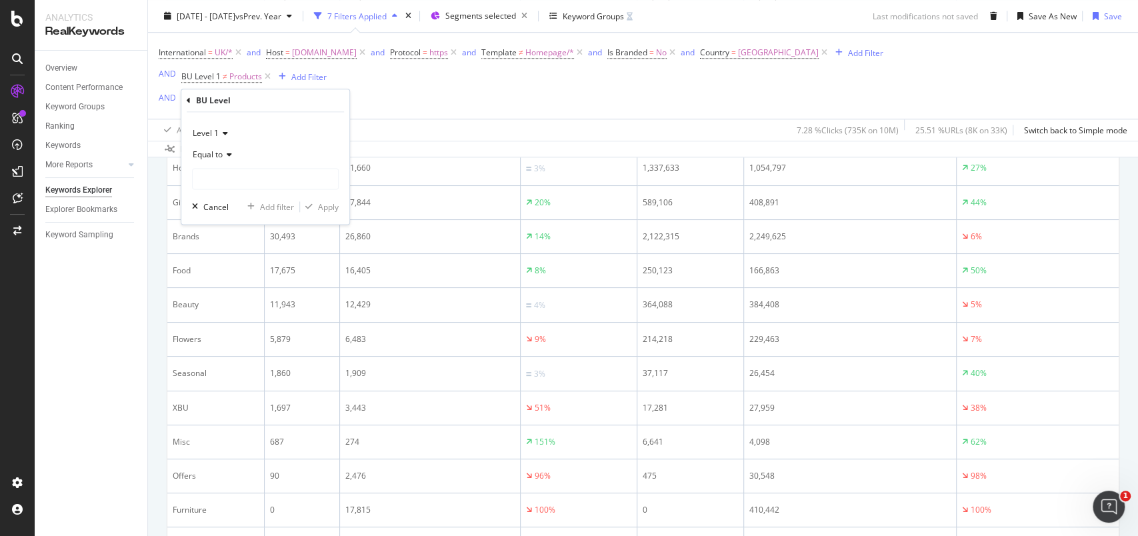
click at [222, 154] on span "Equal to" at bounding box center [208, 154] width 30 height 11
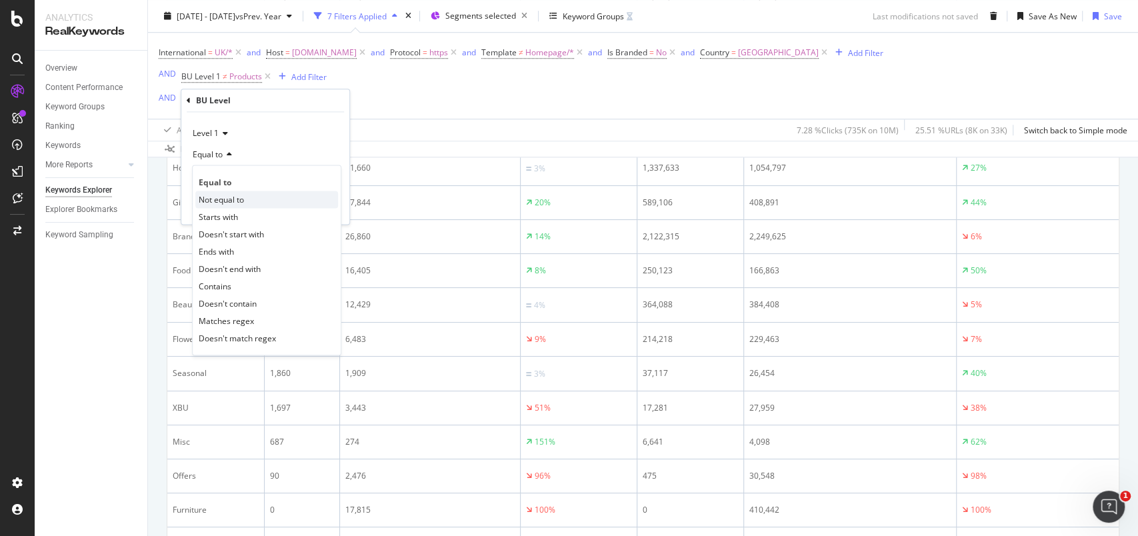
click at [217, 196] on span "Not equal to" at bounding box center [221, 199] width 45 height 11
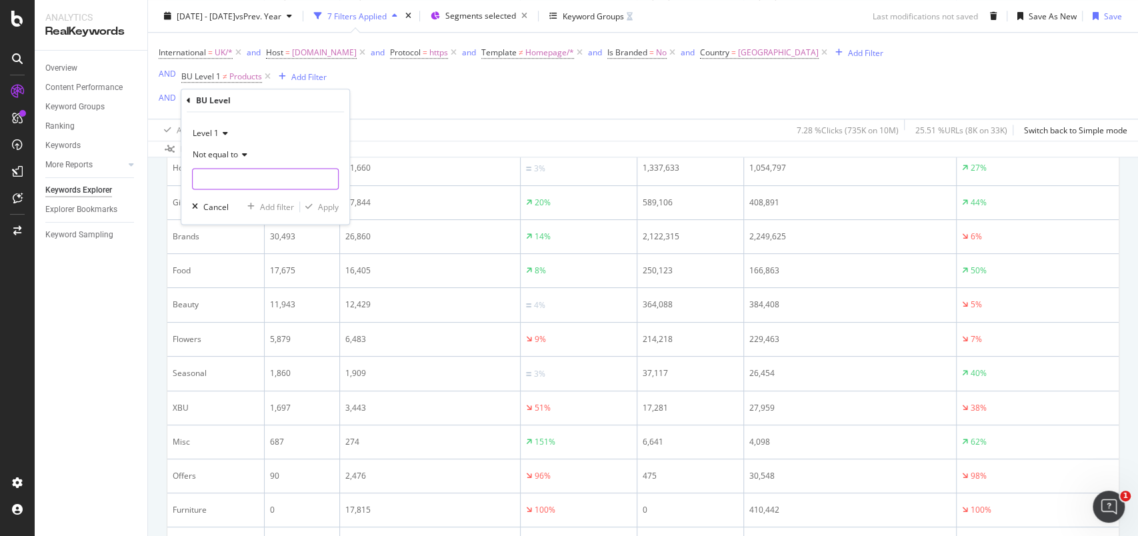
click at [230, 182] on input "text" at bounding box center [265, 178] width 145 height 21
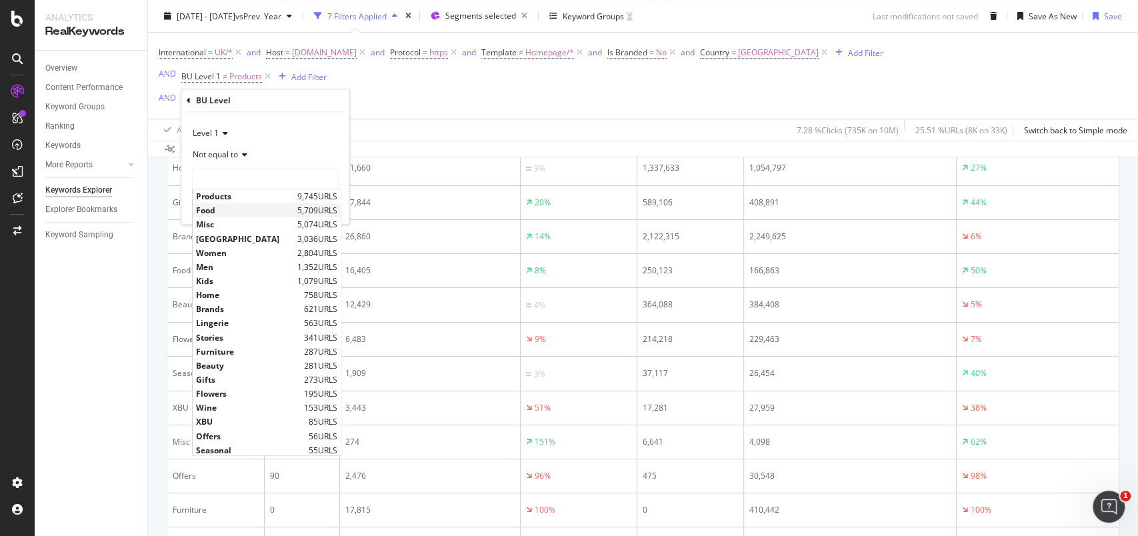
click at [218, 208] on span "Food" at bounding box center [245, 210] width 98 height 11
type input "Food"
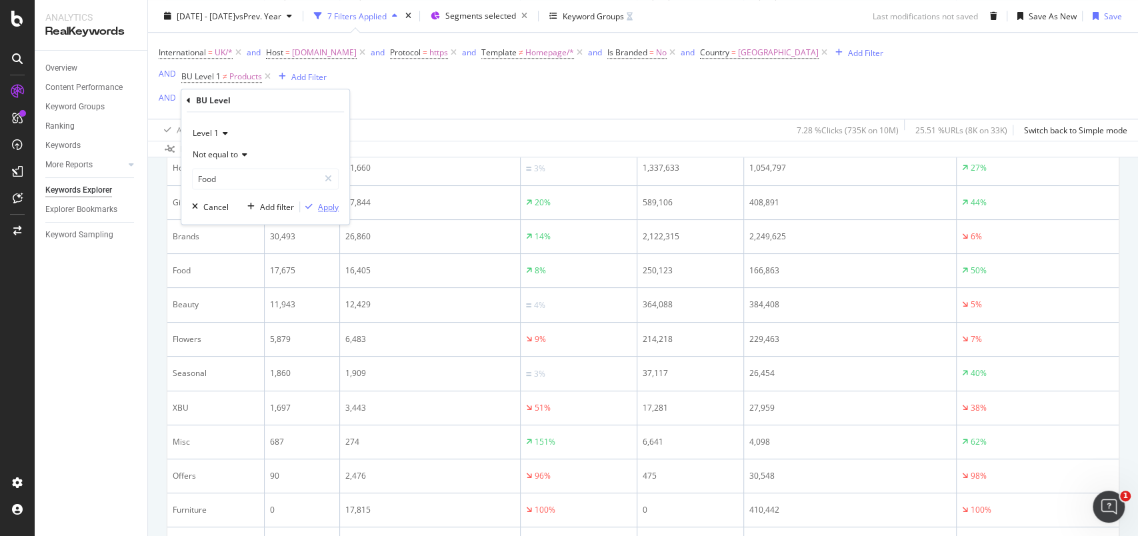
click at [321, 205] on div "Apply" at bounding box center [328, 206] width 21 height 11
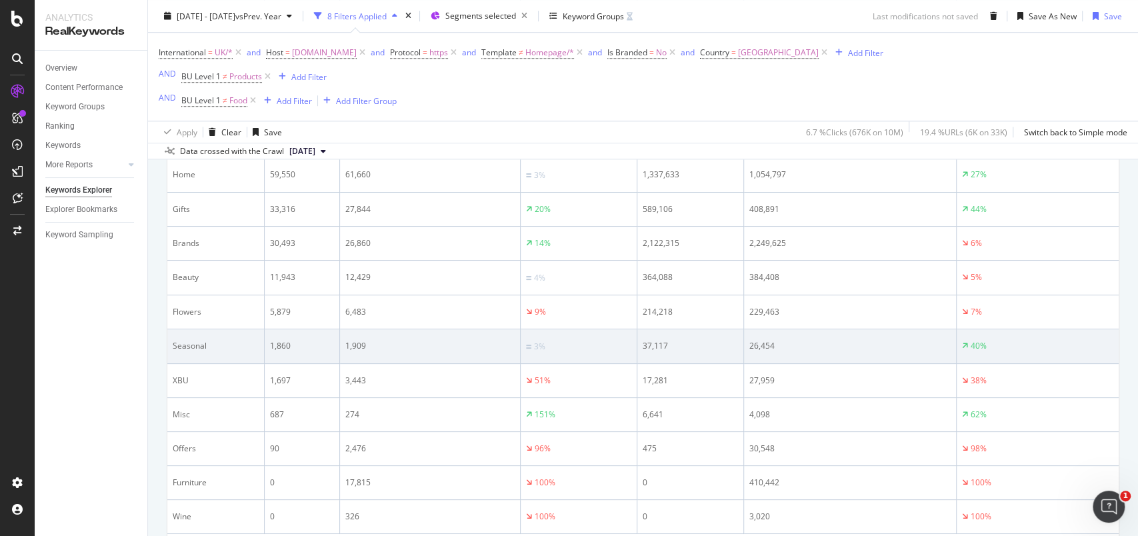
scroll to position [720, 0]
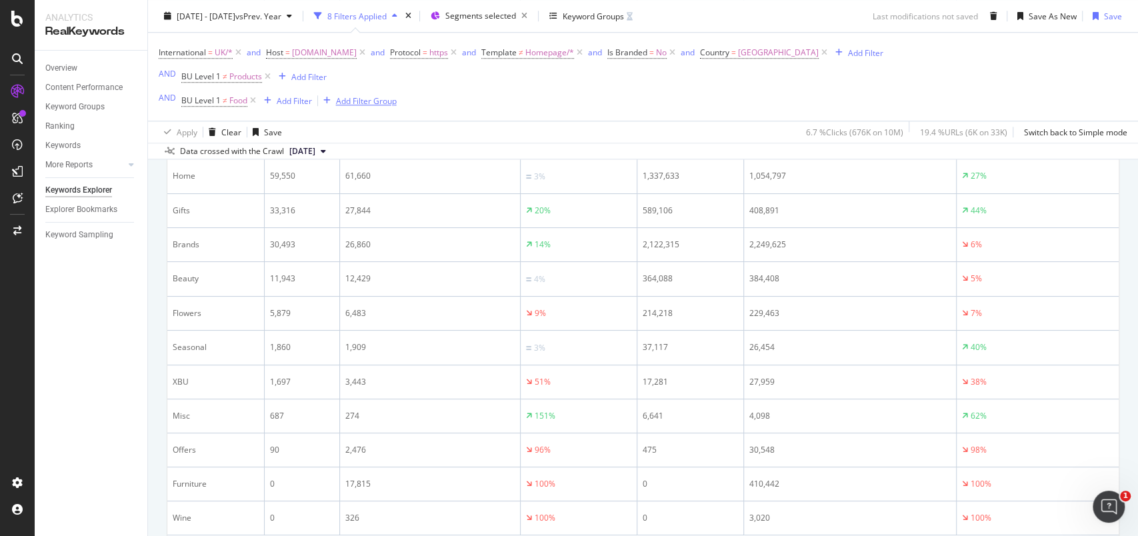
click at [381, 99] on div "Add Filter Group" at bounding box center [366, 100] width 61 height 11
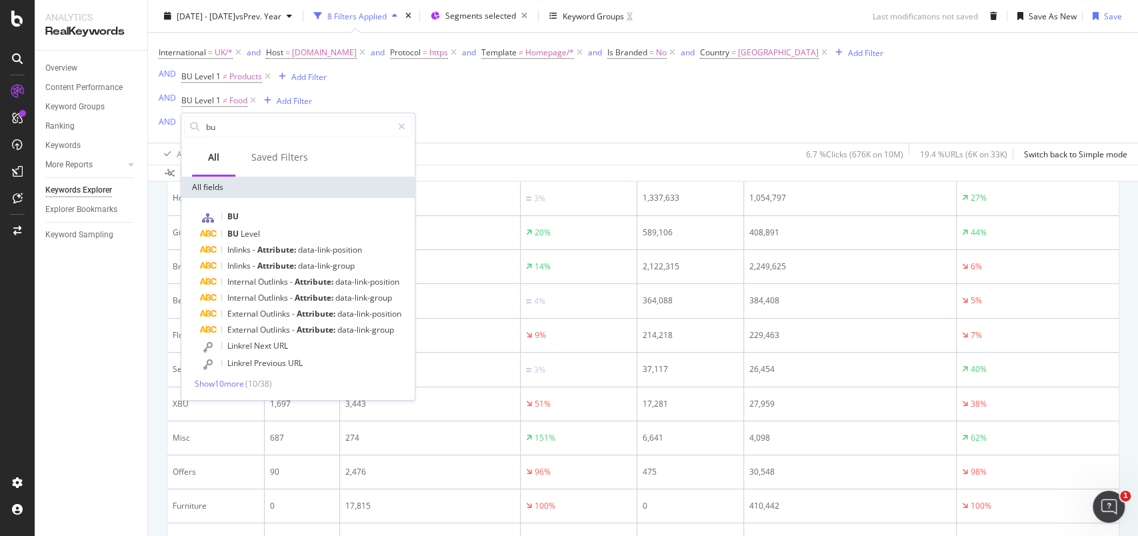
scroll to position [742, 0]
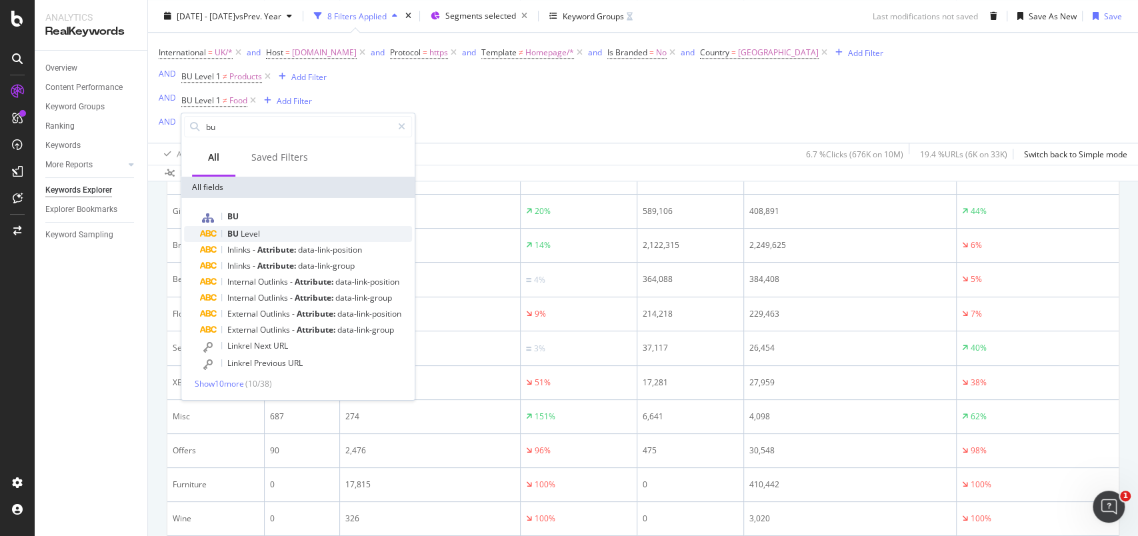
click at [245, 231] on span "Level" at bounding box center [250, 233] width 19 height 11
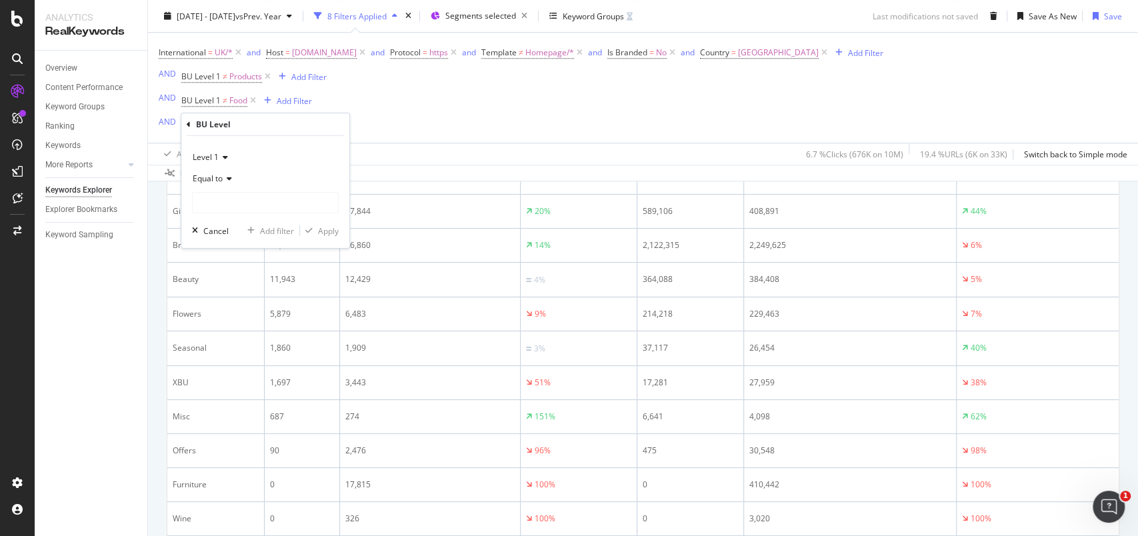
click at [225, 177] on icon at bounding box center [227, 179] width 9 height 8
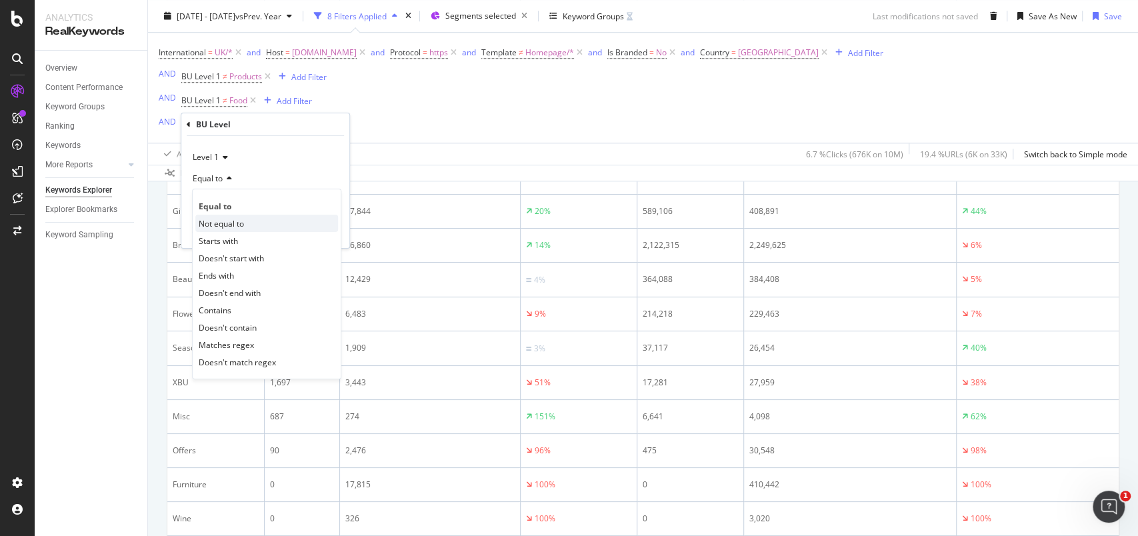
click at [219, 221] on span "Not equal to" at bounding box center [221, 222] width 45 height 11
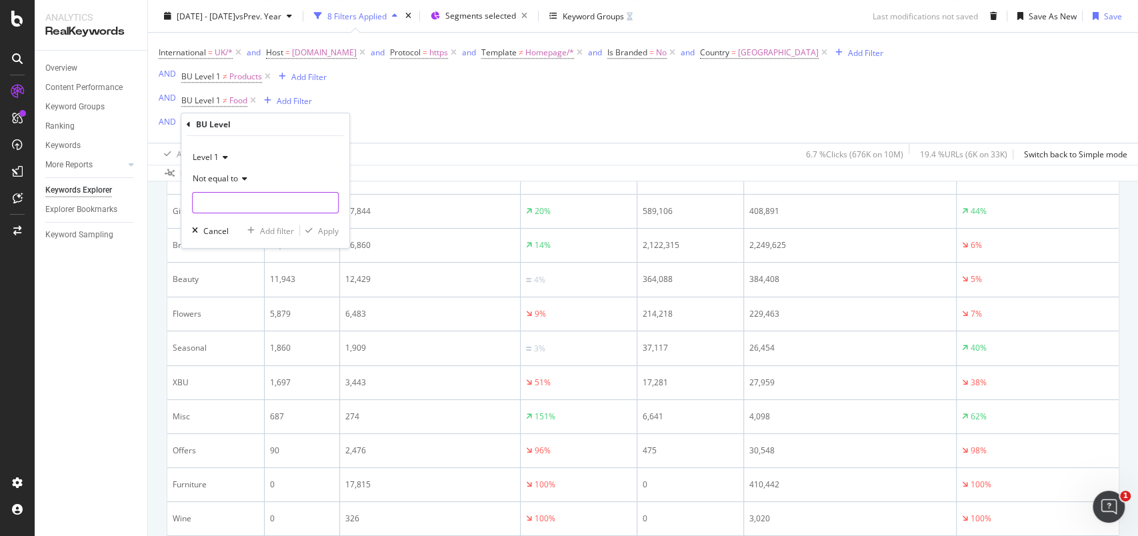
click at [225, 210] on input "text" at bounding box center [265, 202] width 145 height 21
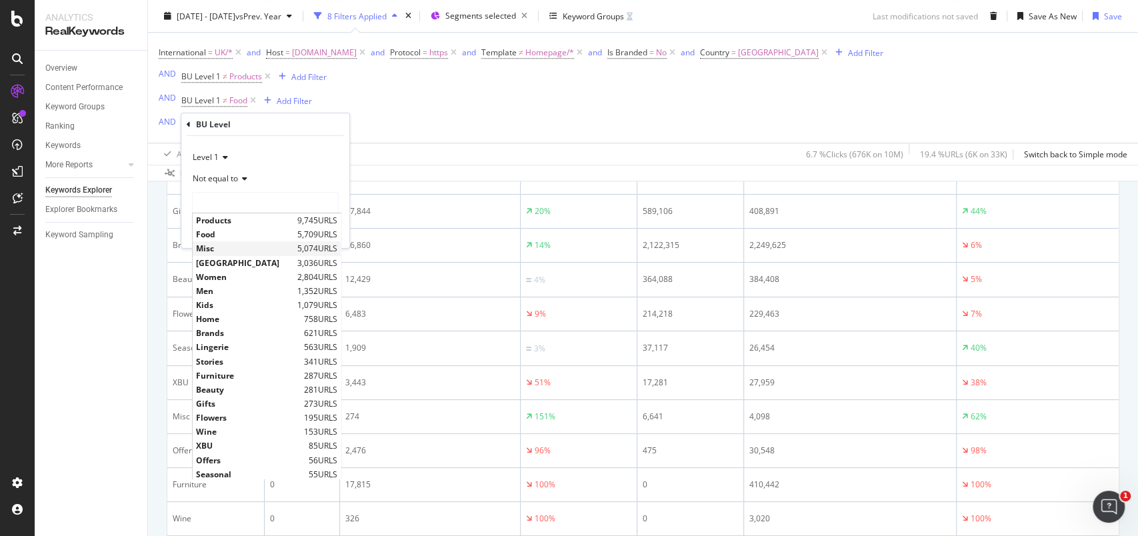
click at [224, 248] on span "Misc" at bounding box center [245, 248] width 98 height 11
type input "Misc"
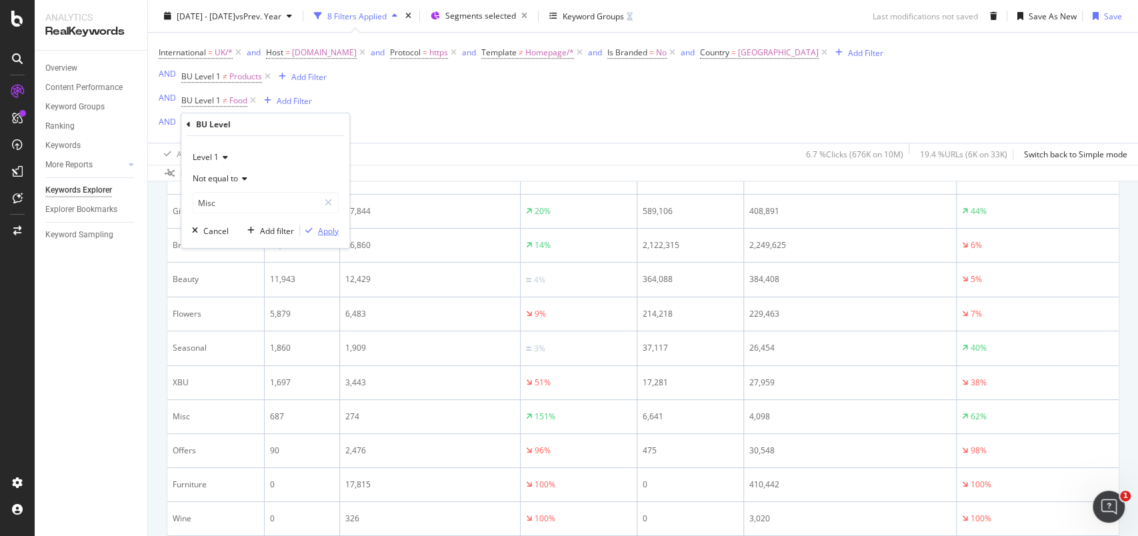
click at [331, 230] on div "Apply" at bounding box center [328, 230] width 21 height 11
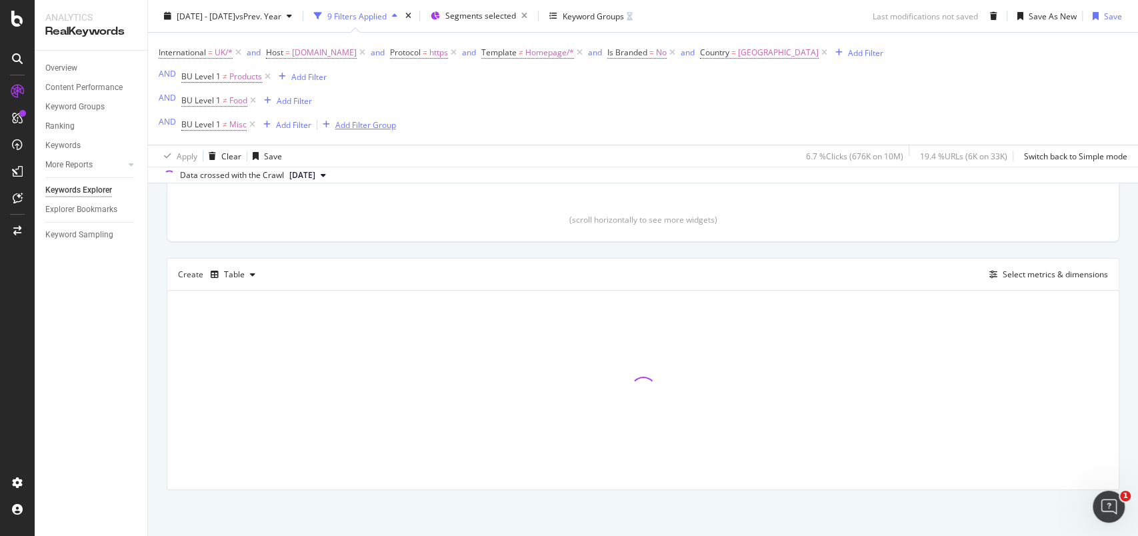
click at [378, 124] on div "Add Filter Group" at bounding box center [365, 124] width 61 height 11
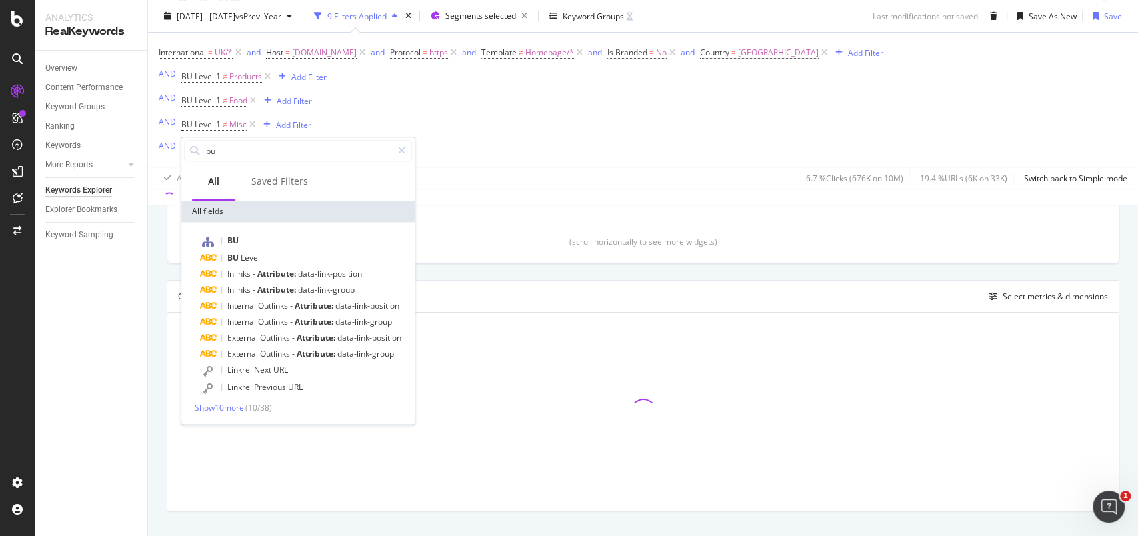
scroll to position [359, 0]
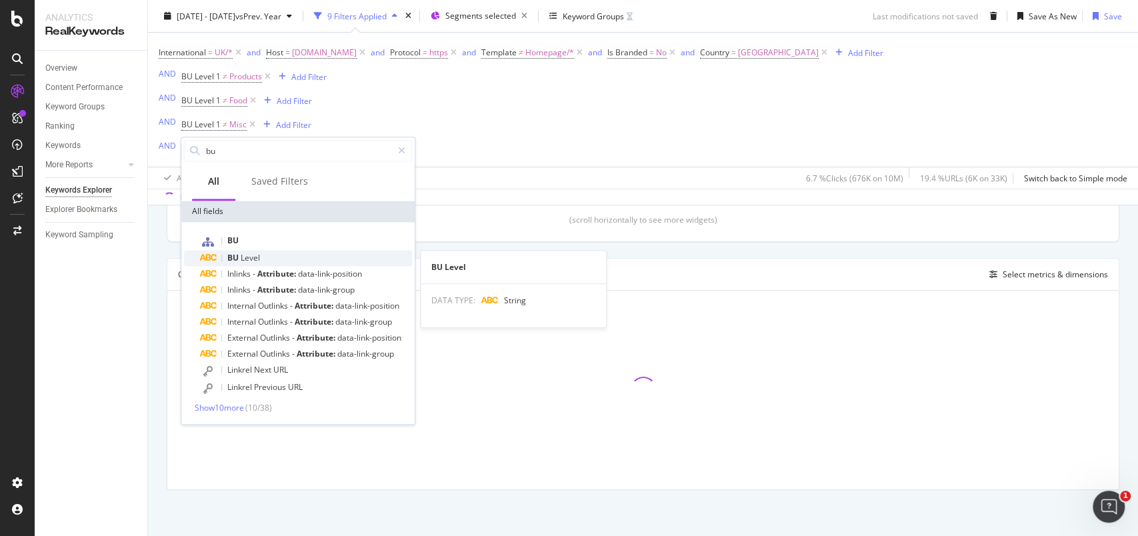
click at [253, 255] on span "Level" at bounding box center [250, 257] width 19 height 11
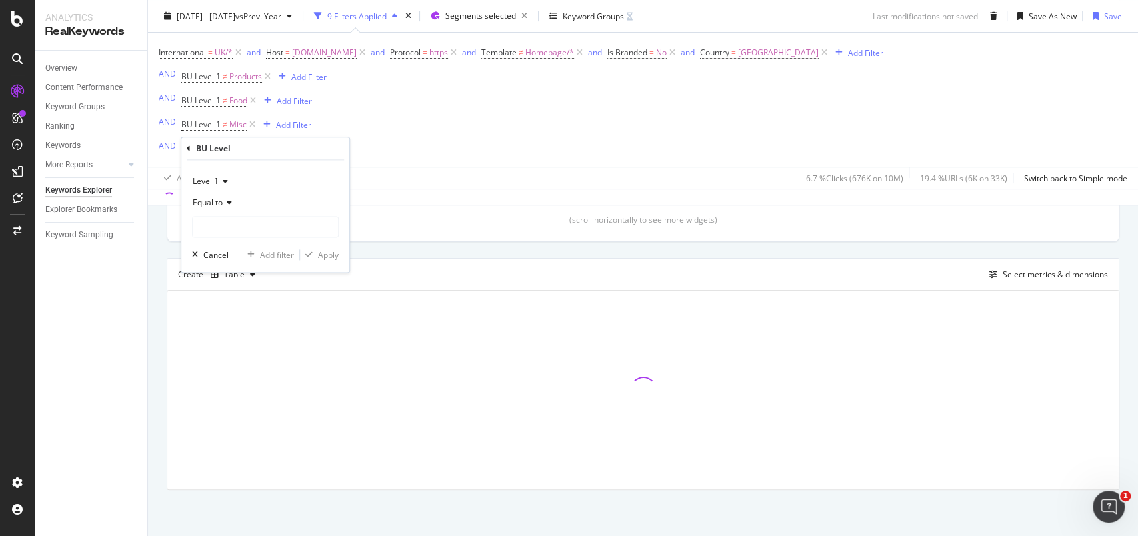
click at [227, 205] on icon at bounding box center [227, 203] width 9 height 8
click at [221, 247] on span "Not equal to" at bounding box center [221, 247] width 45 height 11
click at [229, 233] on input "text" at bounding box center [265, 226] width 145 height 21
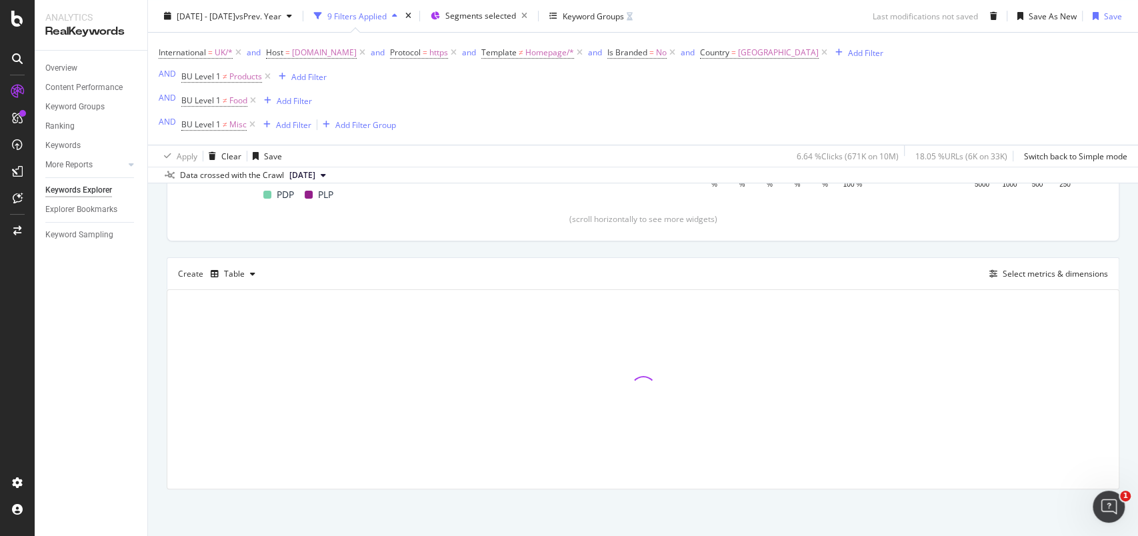
scroll to position [327, 0]
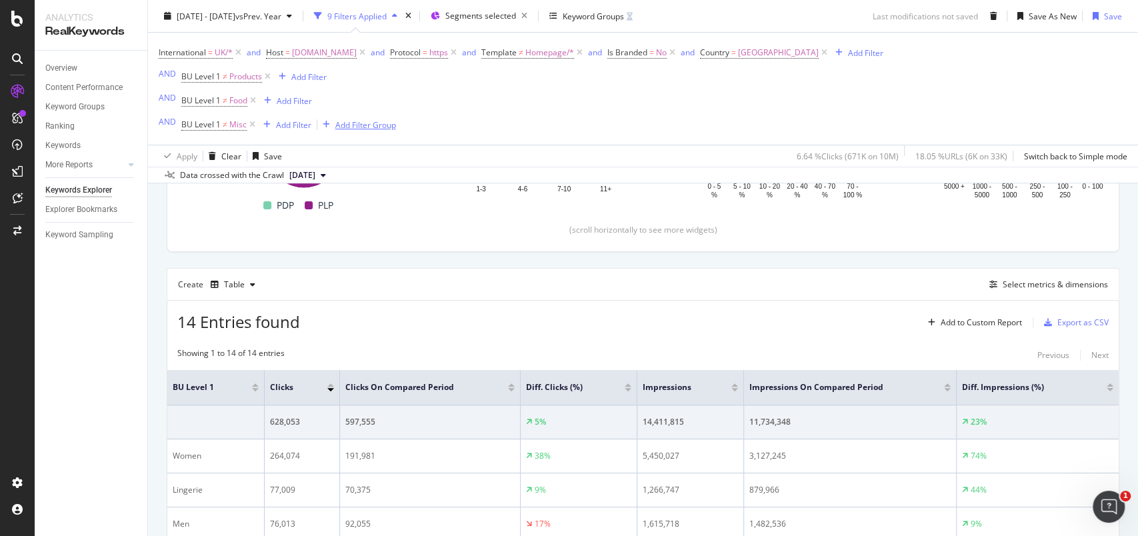
click at [346, 123] on div "Add Filter Group" at bounding box center [365, 124] width 61 height 11
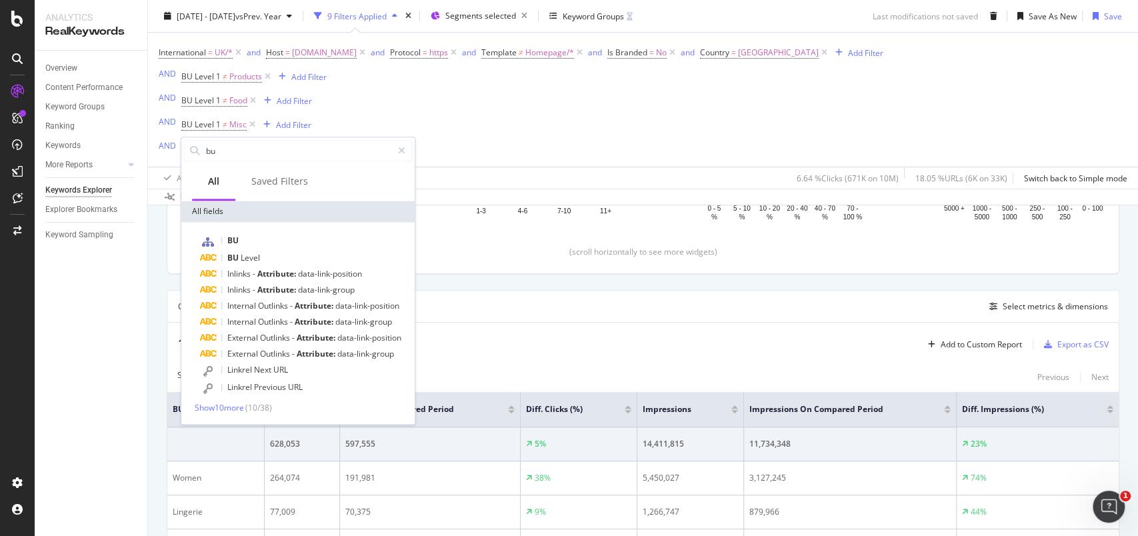
scroll to position [349, 0]
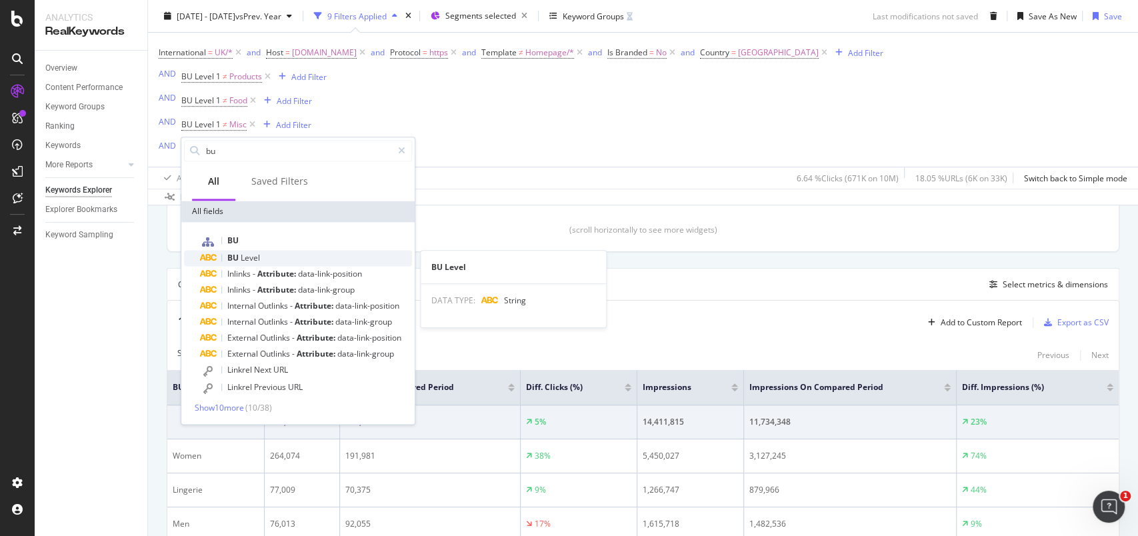
click at [240, 259] on span "BU" at bounding box center [233, 257] width 13 height 11
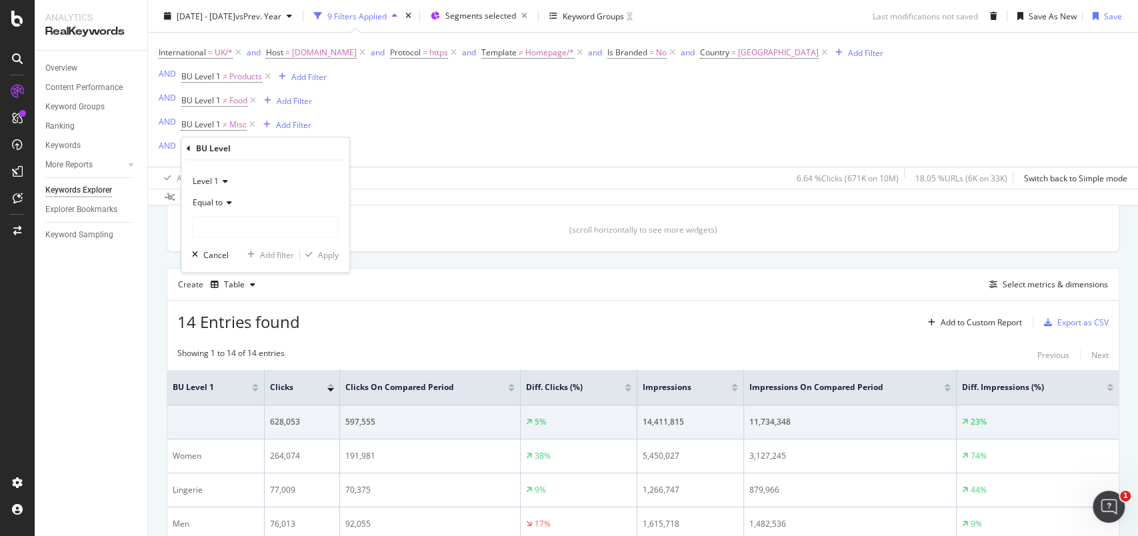
click at [221, 197] on span "Equal to" at bounding box center [208, 202] width 30 height 11
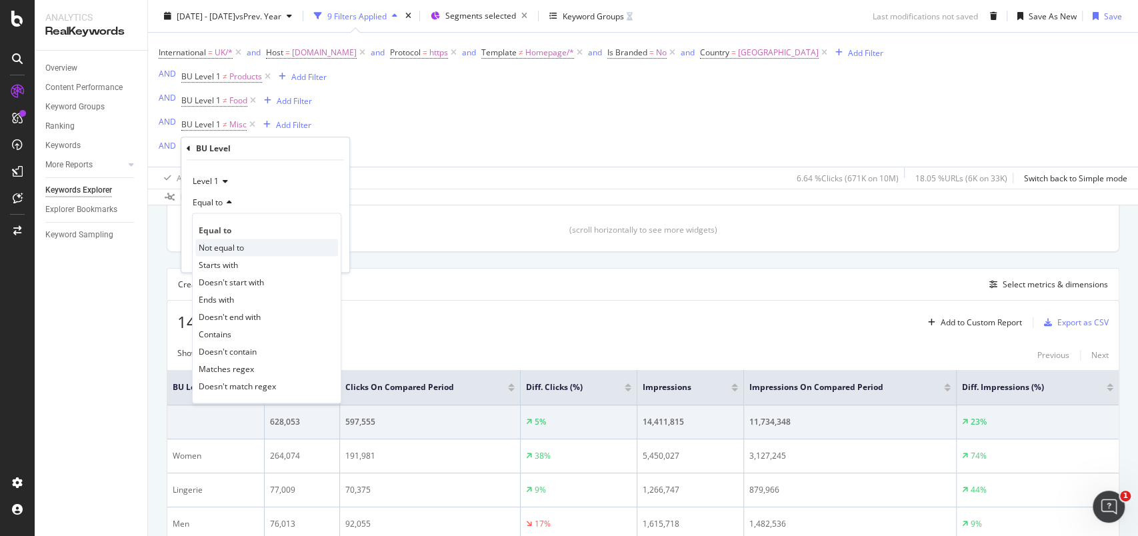
click at [217, 242] on span "Not equal to" at bounding box center [221, 247] width 45 height 11
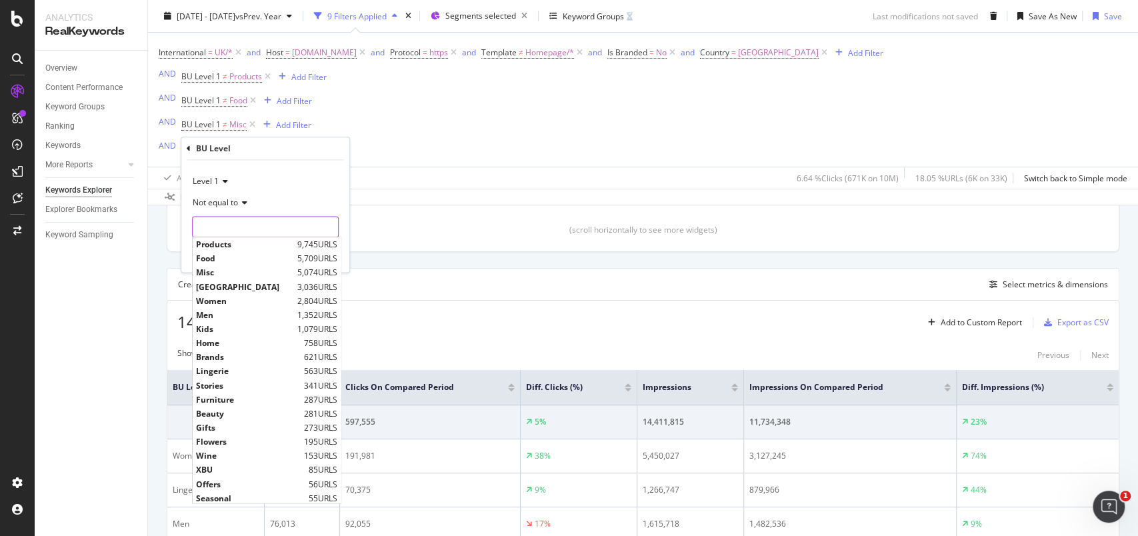
click at [224, 227] on input "text" at bounding box center [265, 226] width 145 height 21
click at [213, 472] on span "XBU" at bounding box center [250, 470] width 109 height 11
type input "XBU"
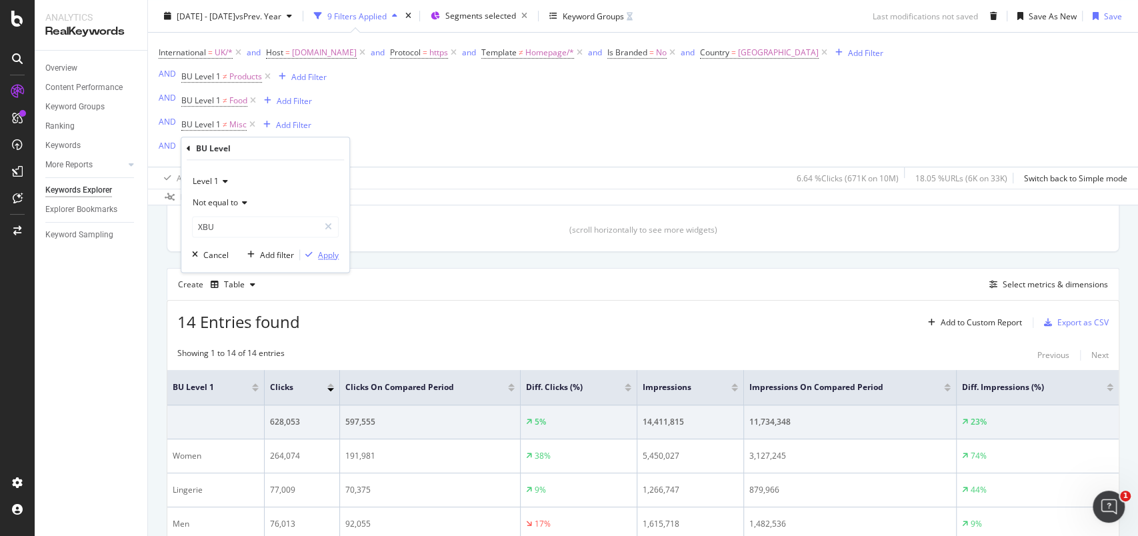
click at [328, 255] on div "Apply" at bounding box center [328, 254] width 21 height 11
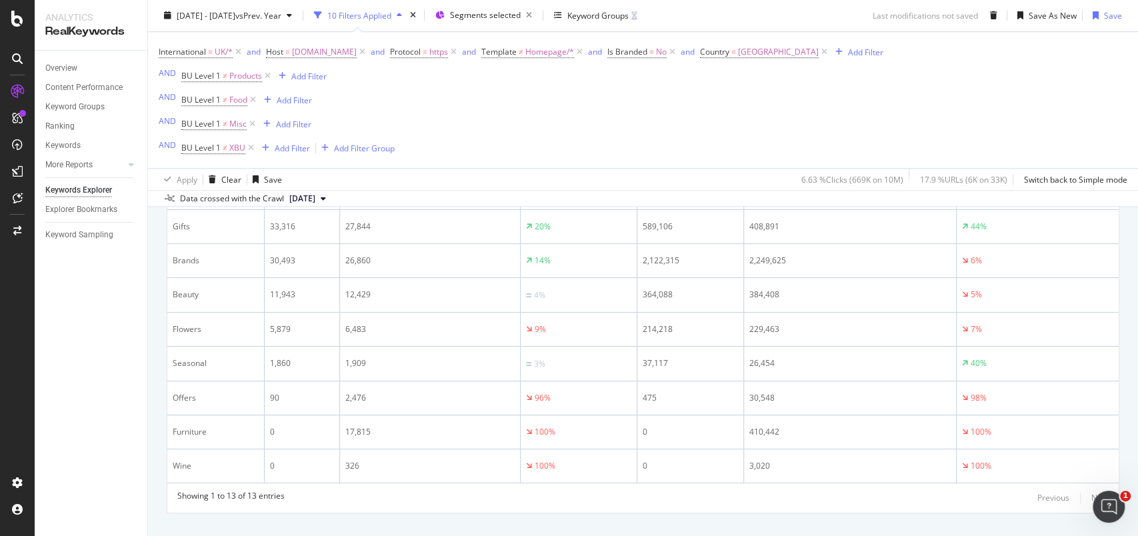
scroll to position [752, 0]
click at [349, 150] on div "Add Filter Group" at bounding box center [364, 148] width 61 height 11
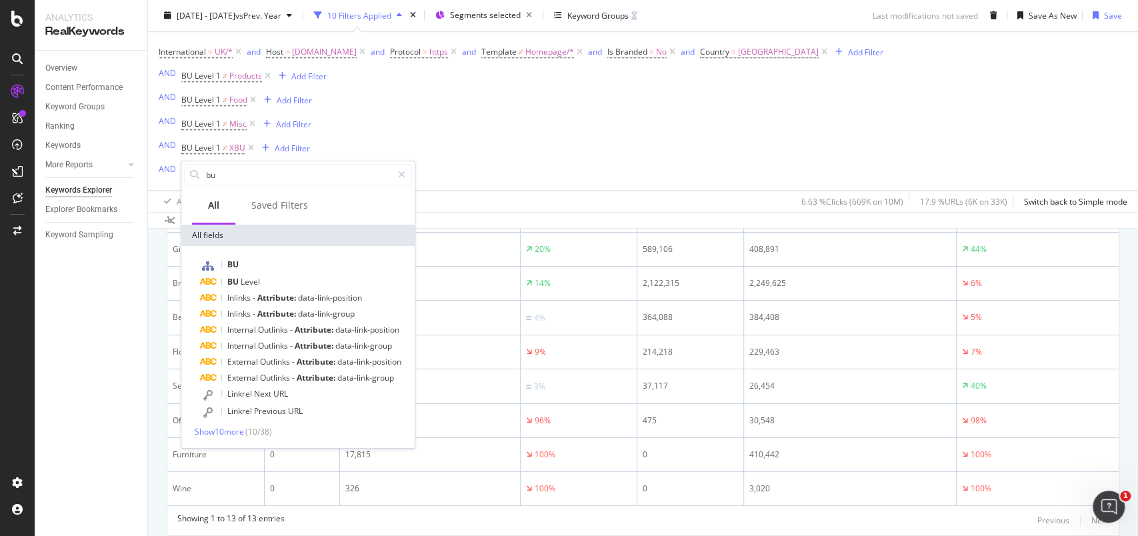
scroll to position [774, 0]
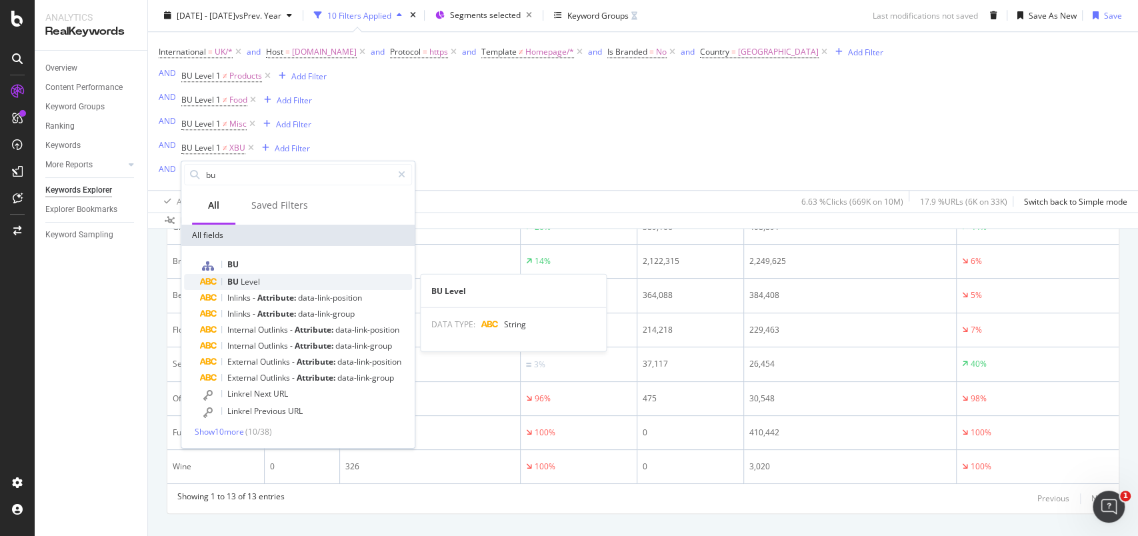
click at [243, 277] on span "Level" at bounding box center [250, 281] width 19 height 11
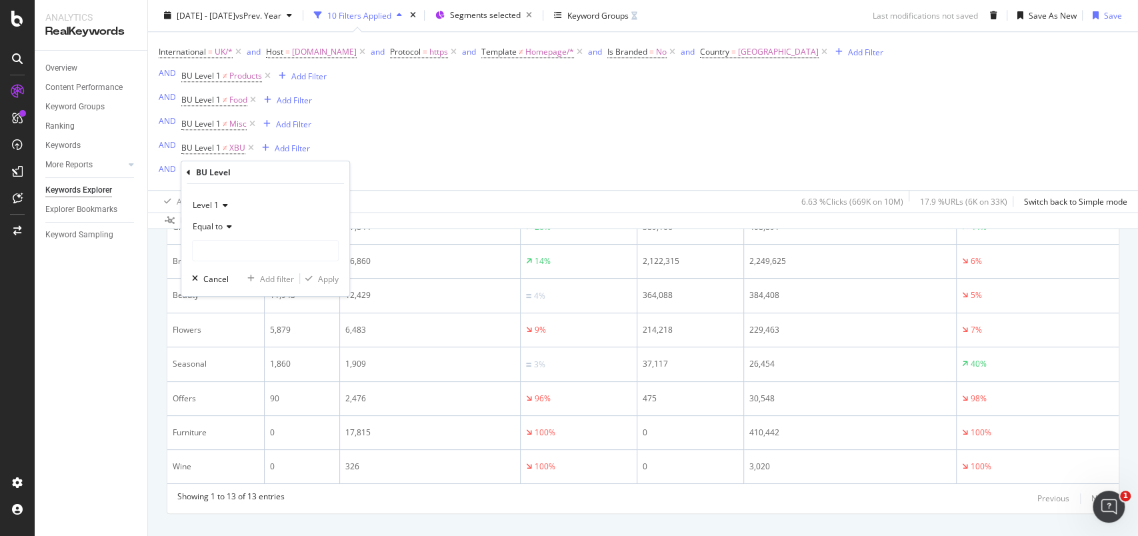
click at [229, 231] on icon at bounding box center [227, 227] width 9 height 8
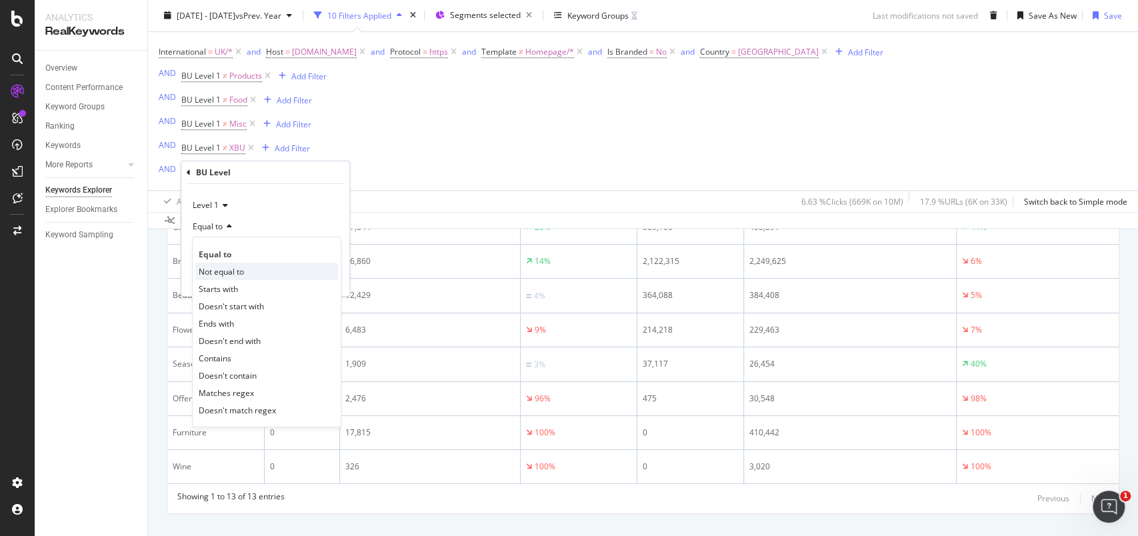
click at [225, 267] on span "Not equal to" at bounding box center [221, 270] width 45 height 11
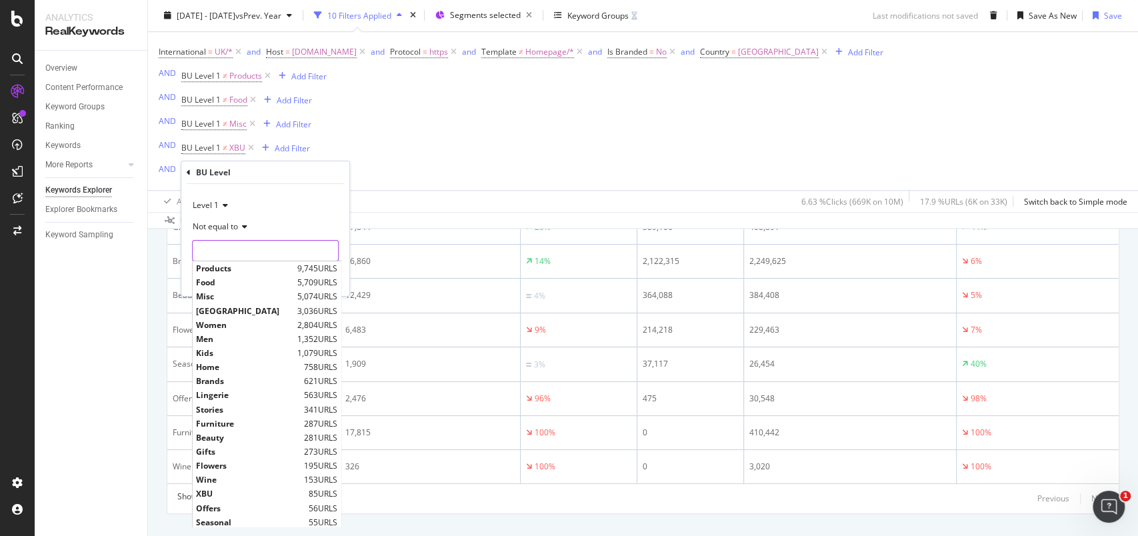
click at [229, 255] on input "text" at bounding box center [265, 250] width 145 height 21
click at [235, 448] on span "Wine" at bounding box center [248, 449] width 105 height 11
type input "Wine"
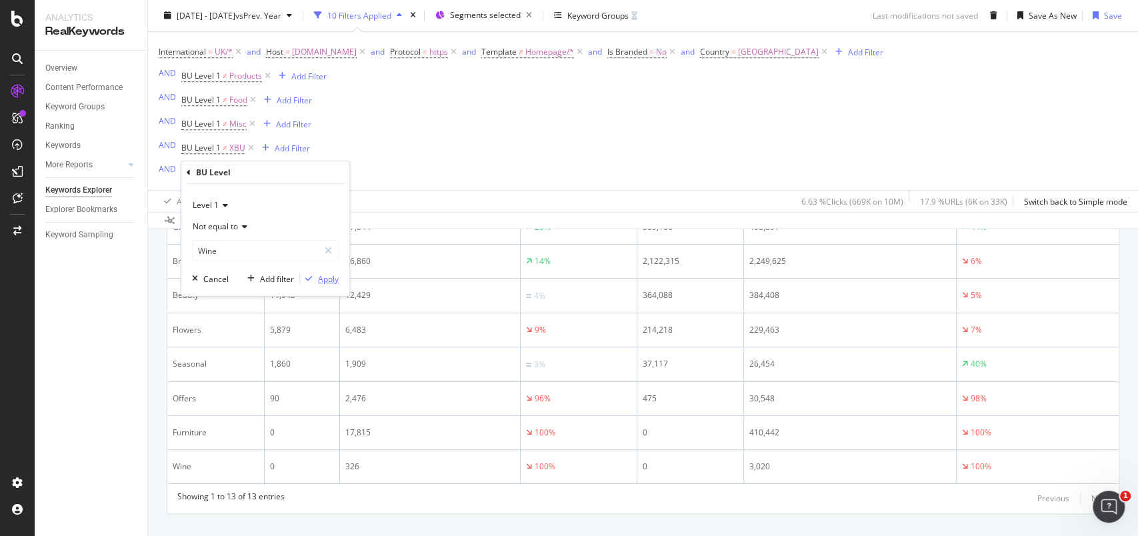
click at [325, 279] on div "Apply" at bounding box center [328, 278] width 21 height 11
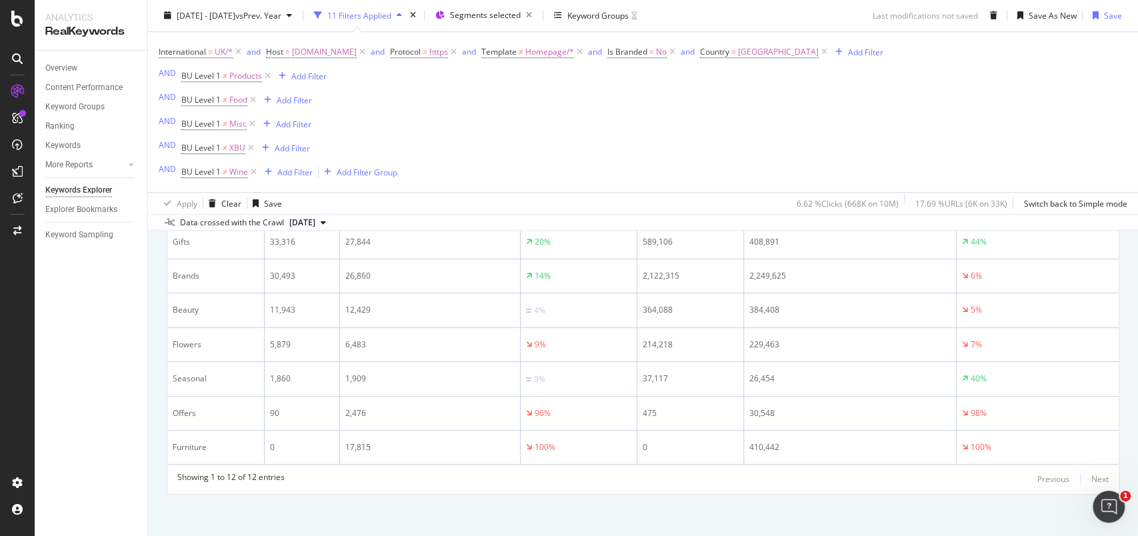
scroll to position [762, 0]
click at [378, 175] on div "Add Filter Group" at bounding box center [367, 172] width 61 height 11
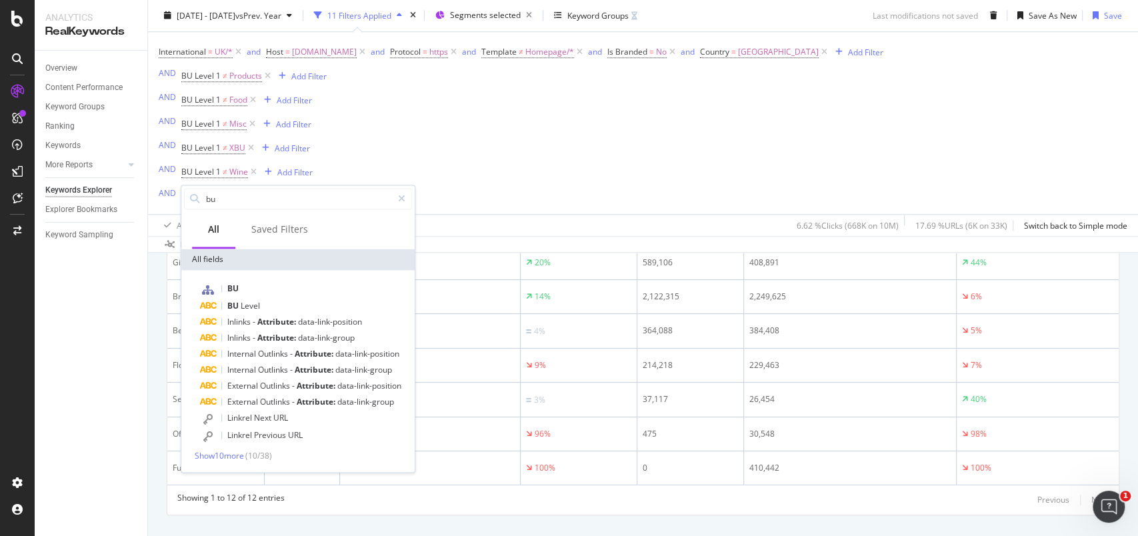
scroll to position [784, 0]
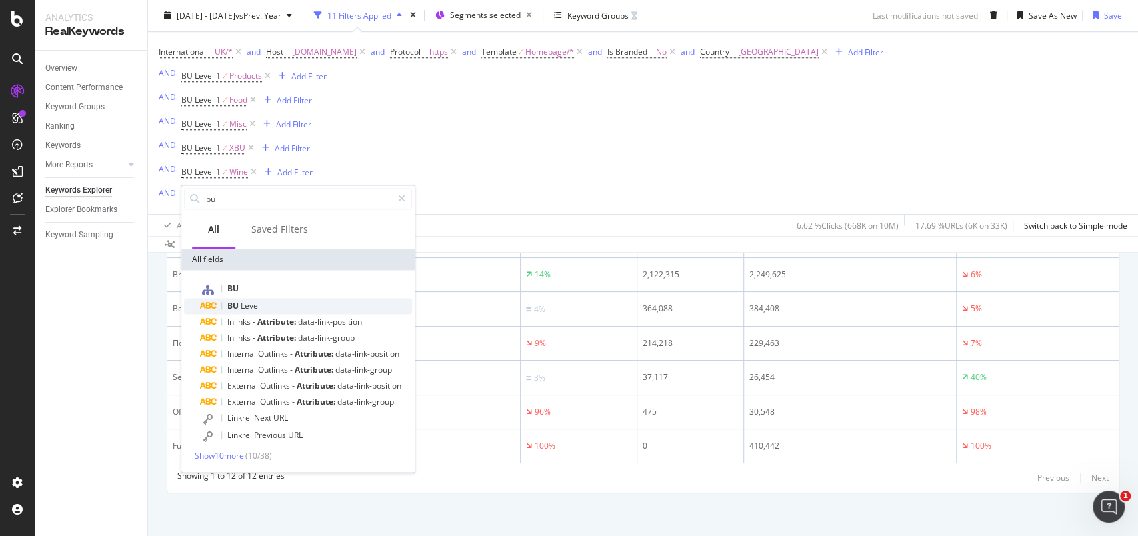
click at [251, 299] on div "BU Level" at bounding box center [306, 306] width 212 height 16
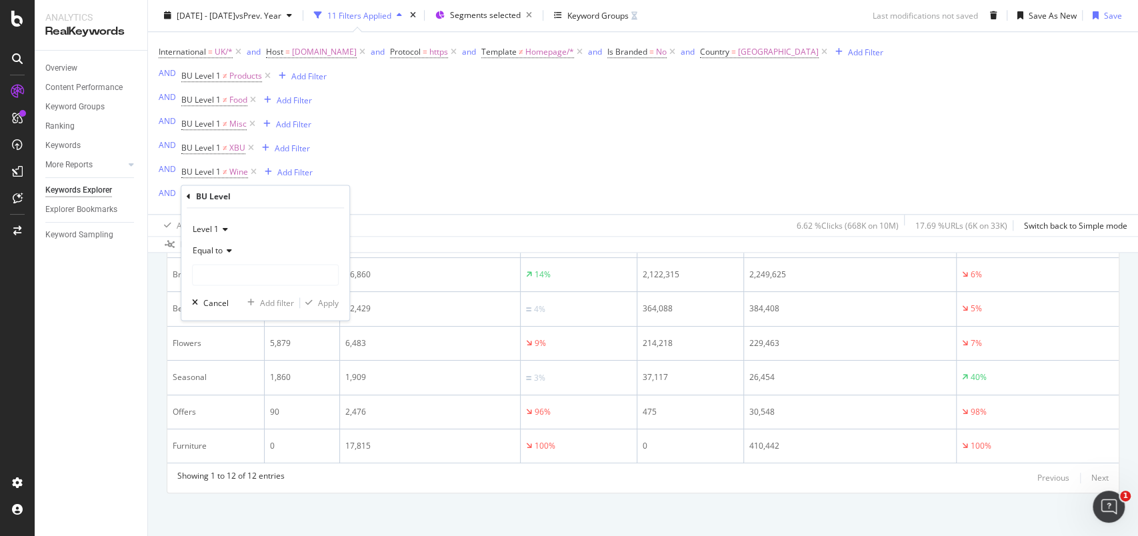
click at [228, 258] on div "Equal to" at bounding box center [265, 250] width 147 height 21
click at [224, 287] on div "Not equal to" at bounding box center [266, 295] width 143 height 17
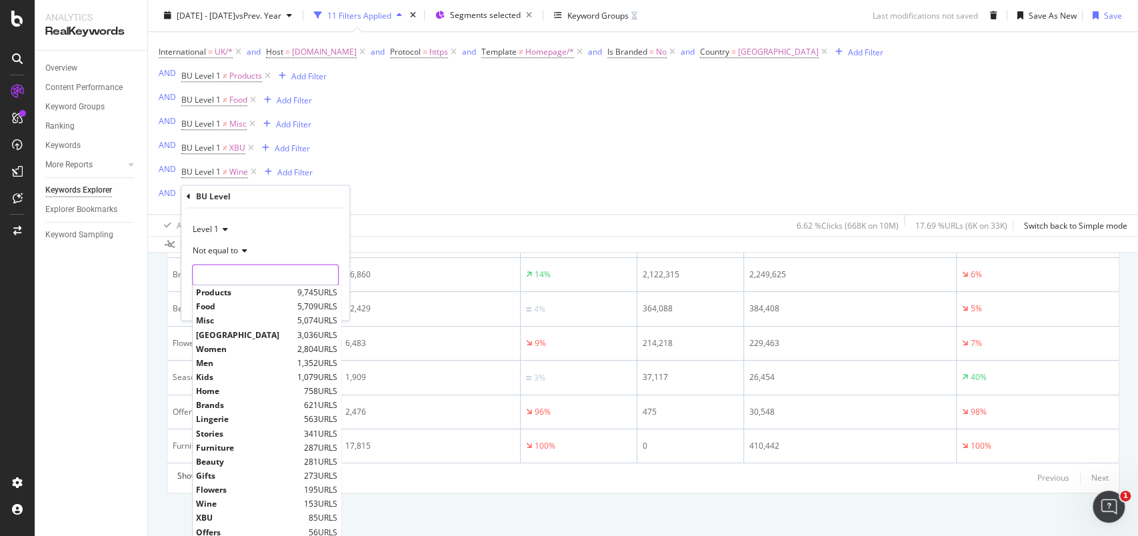
click at [237, 277] on input "text" at bounding box center [265, 274] width 145 height 21
click at [215, 448] on span "Furniture" at bounding box center [248, 447] width 105 height 11
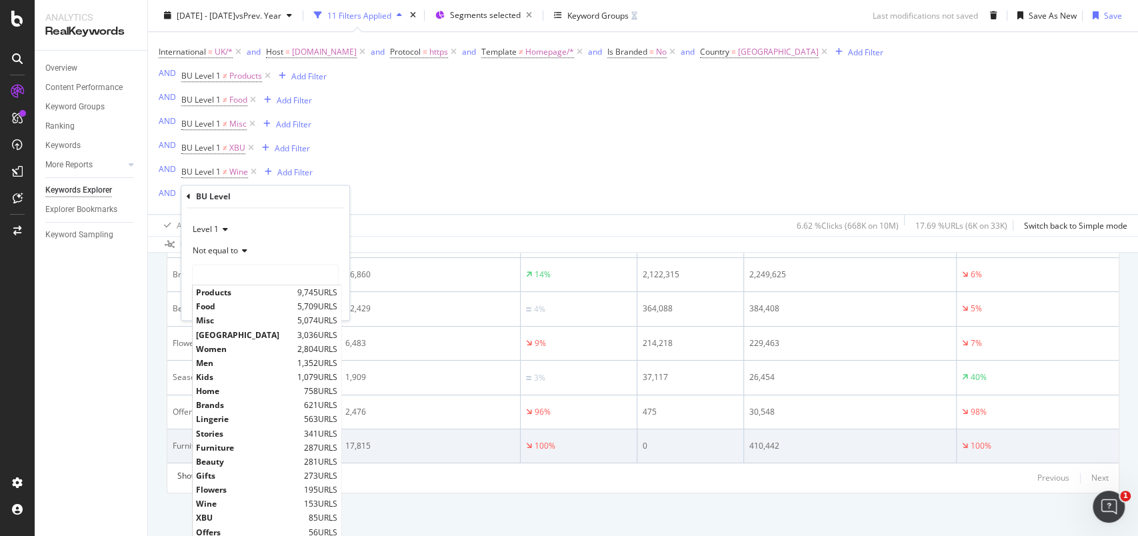
type input "Furniture"
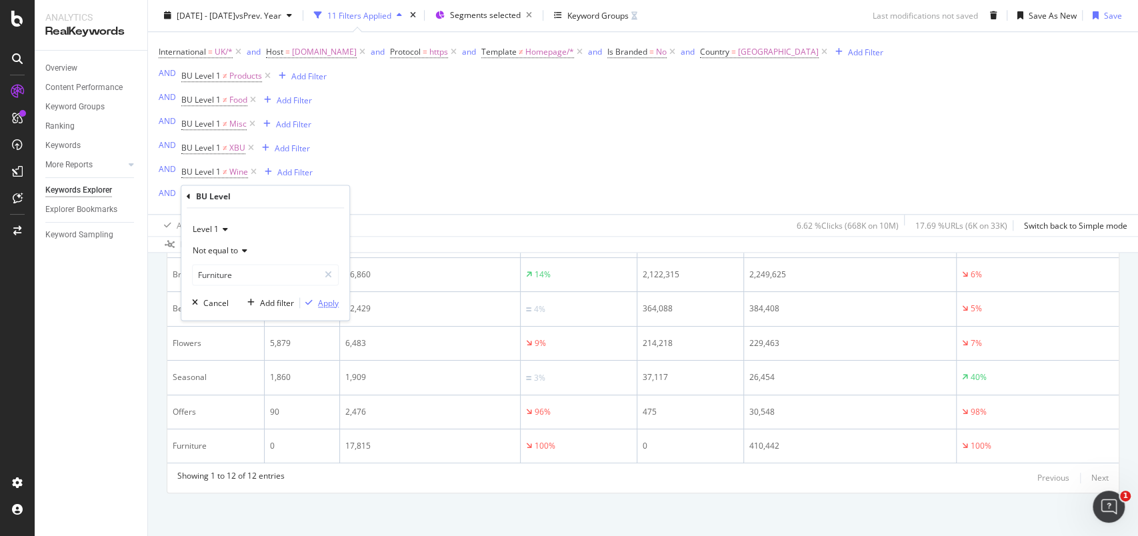
click at [327, 303] on div "Apply" at bounding box center [328, 302] width 21 height 11
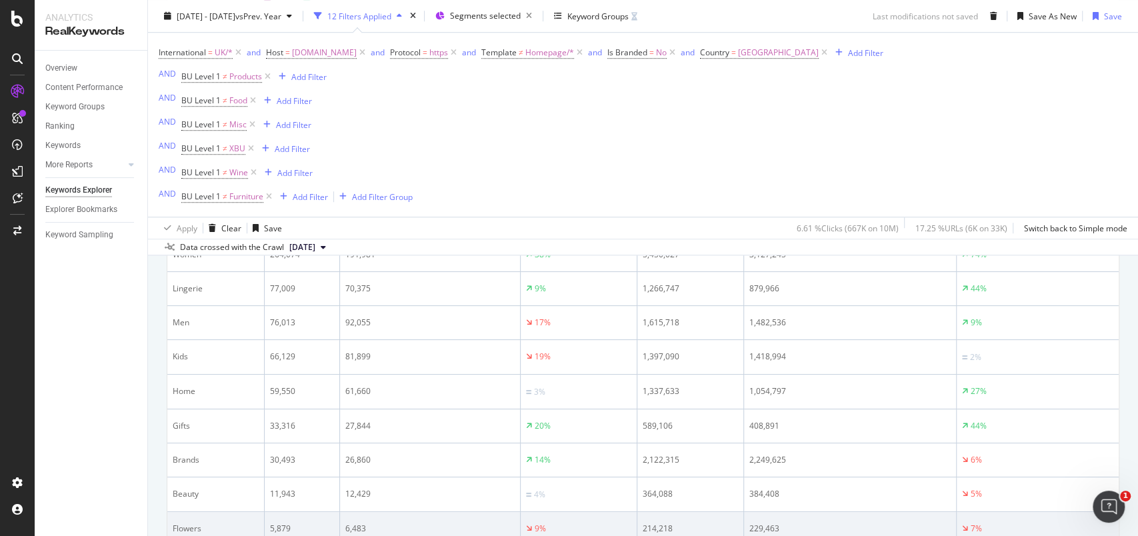
scroll to position [599, 0]
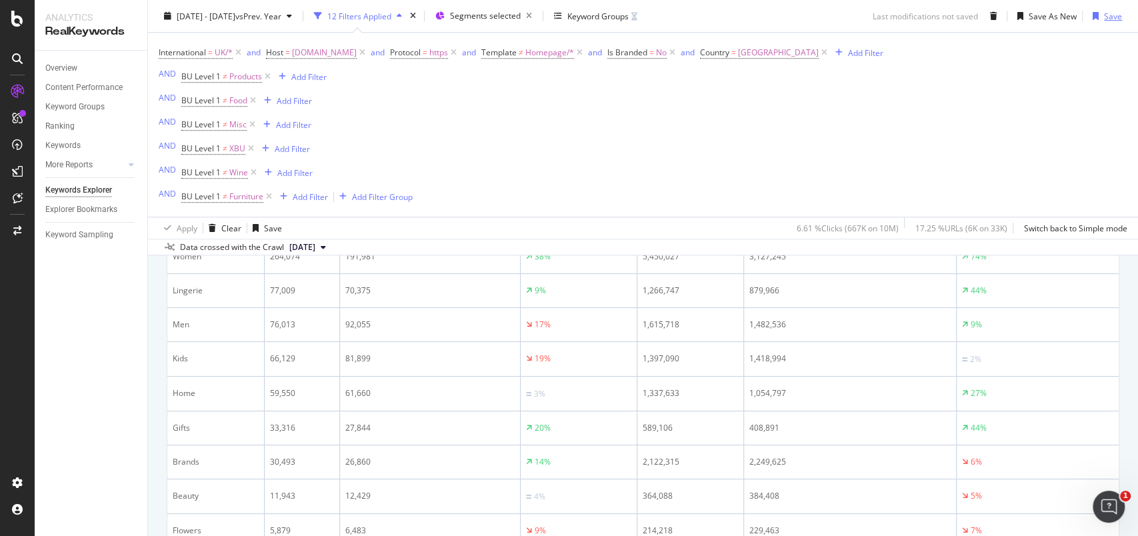
click at [1104, 16] on div "Save" at bounding box center [1113, 15] width 18 height 11
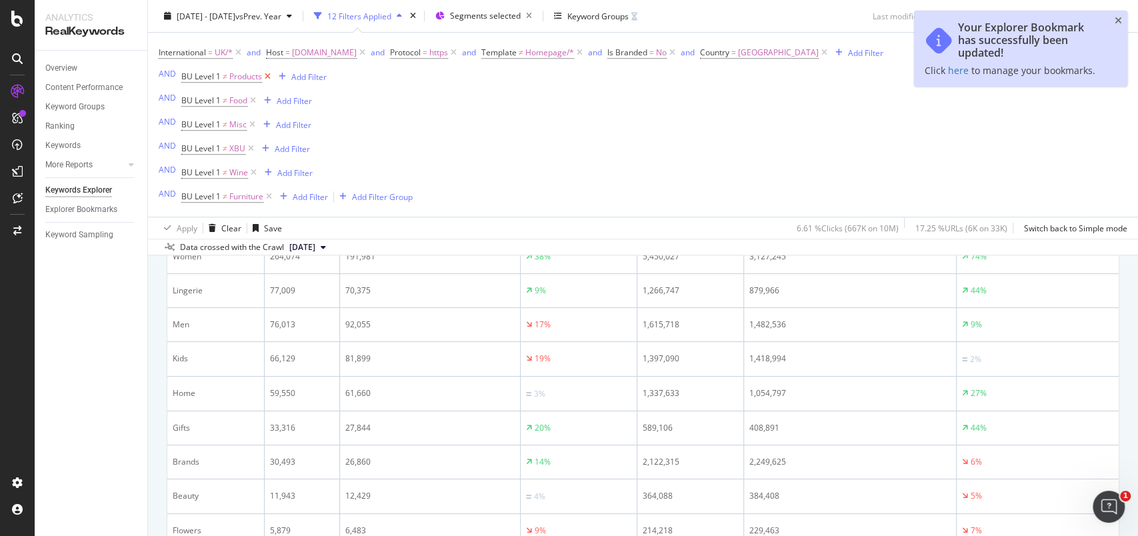
click at [270, 77] on icon at bounding box center [267, 76] width 11 height 13
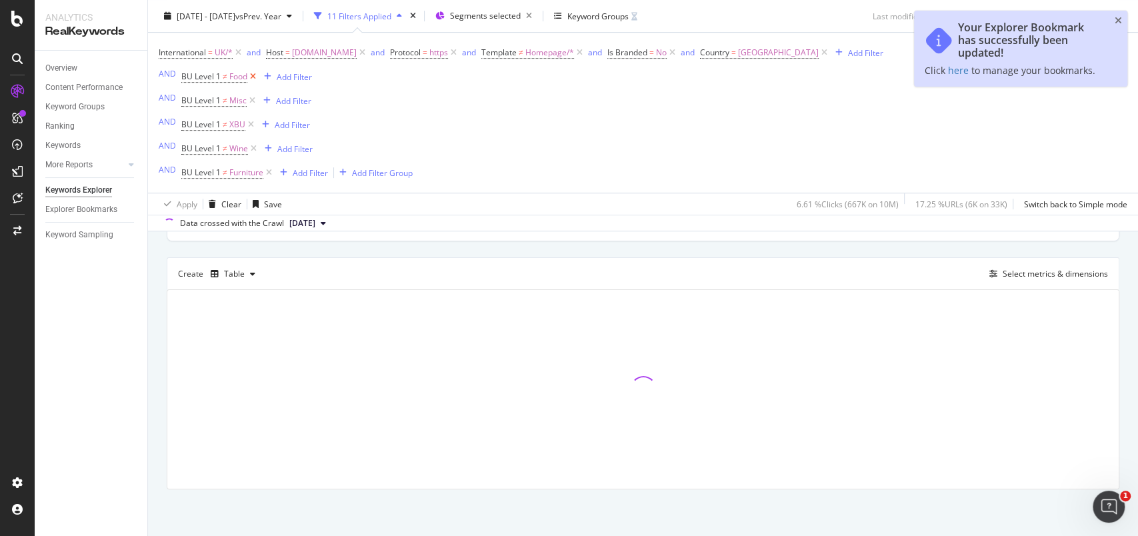
scroll to position [385, 0]
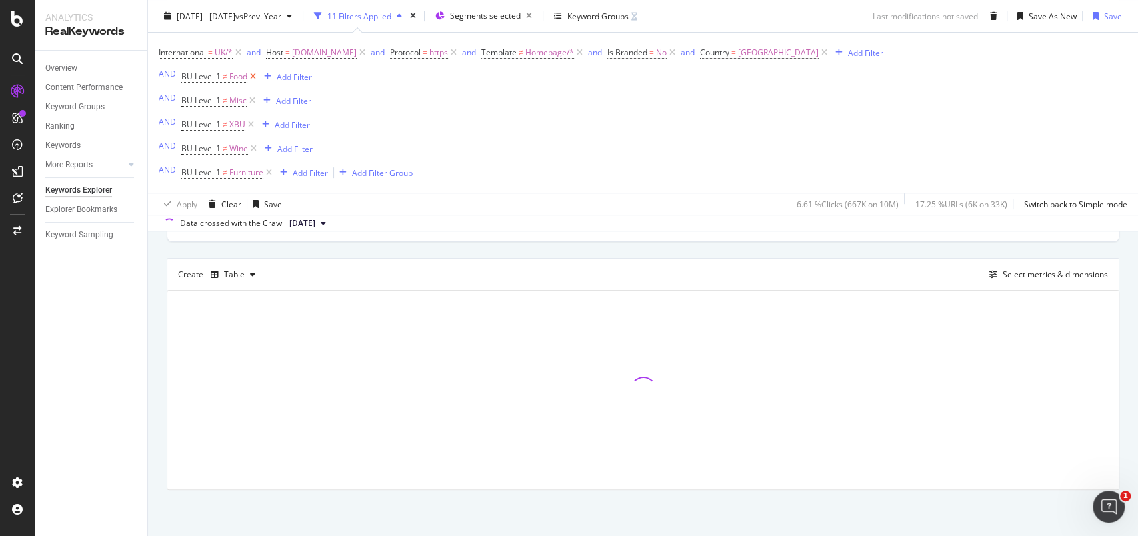
click at [257, 78] on icon at bounding box center [252, 76] width 11 height 13
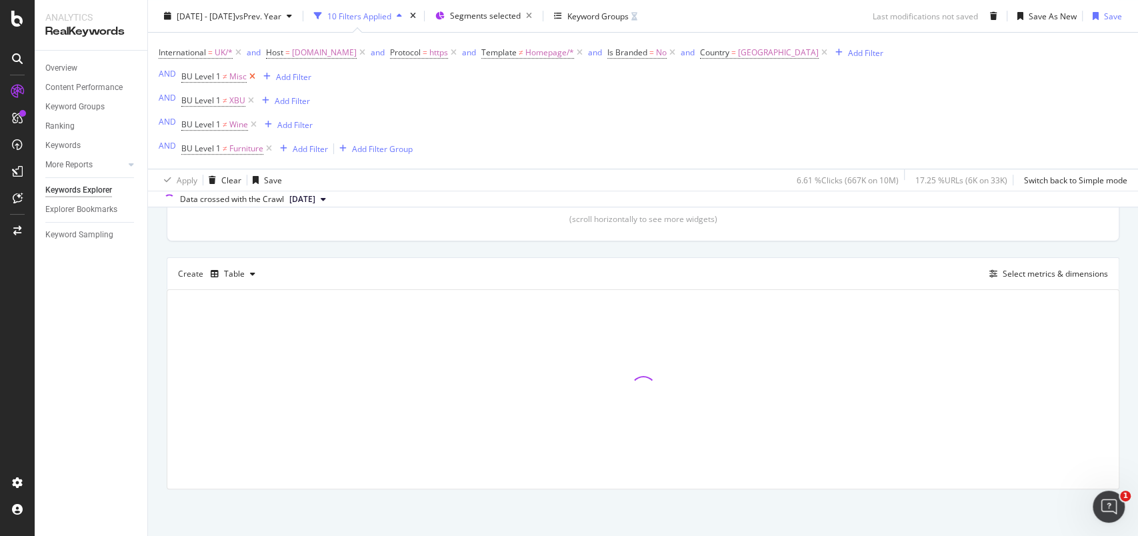
scroll to position [361, 0]
click at [258, 75] on div "button" at bounding box center [267, 77] width 18 height 8
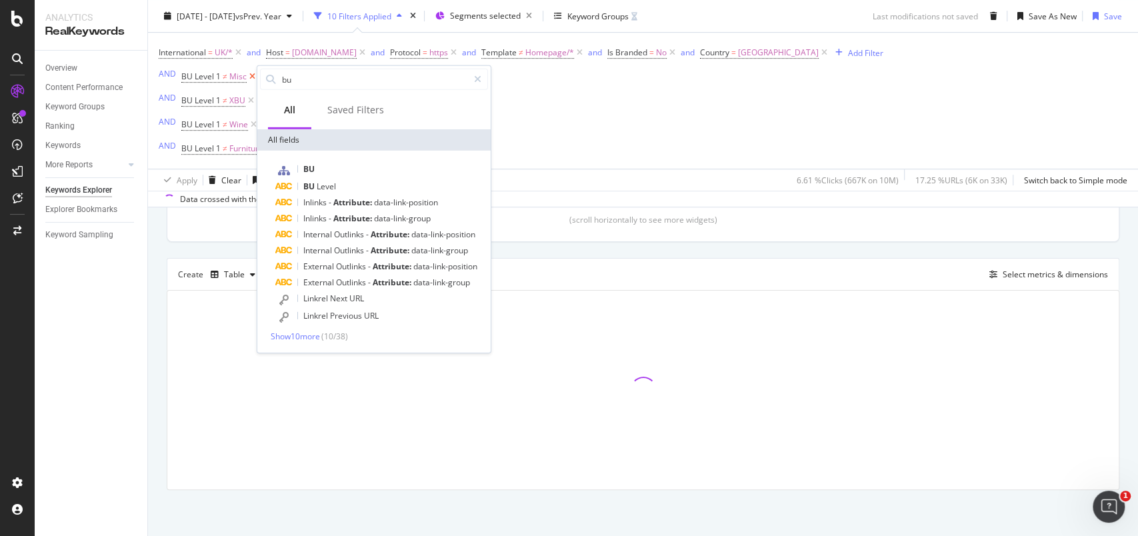
click at [253, 75] on icon at bounding box center [252, 76] width 11 height 13
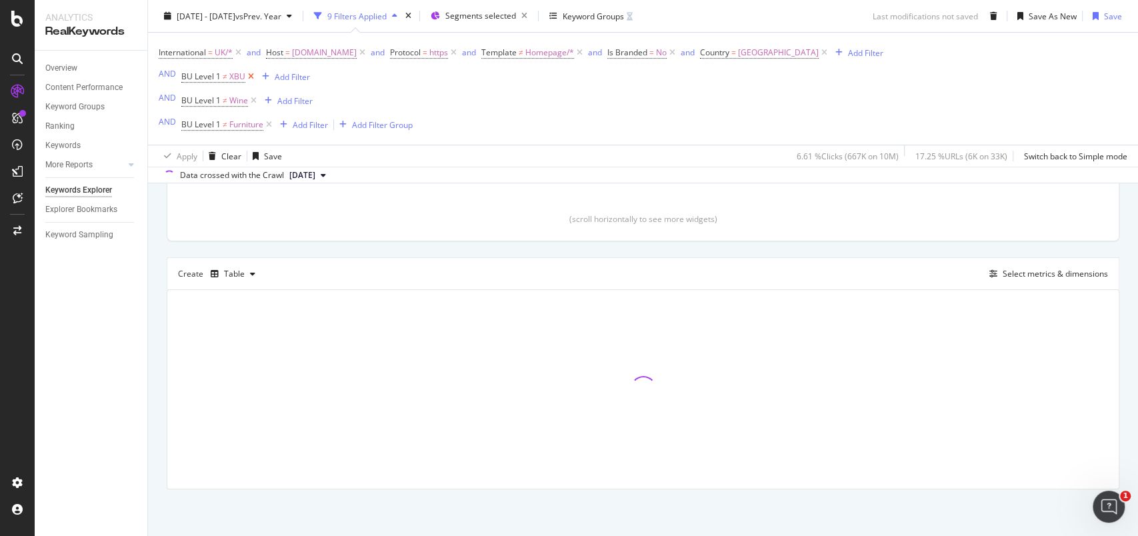
scroll to position [337, 0]
click at [250, 78] on icon at bounding box center [250, 76] width 11 height 13
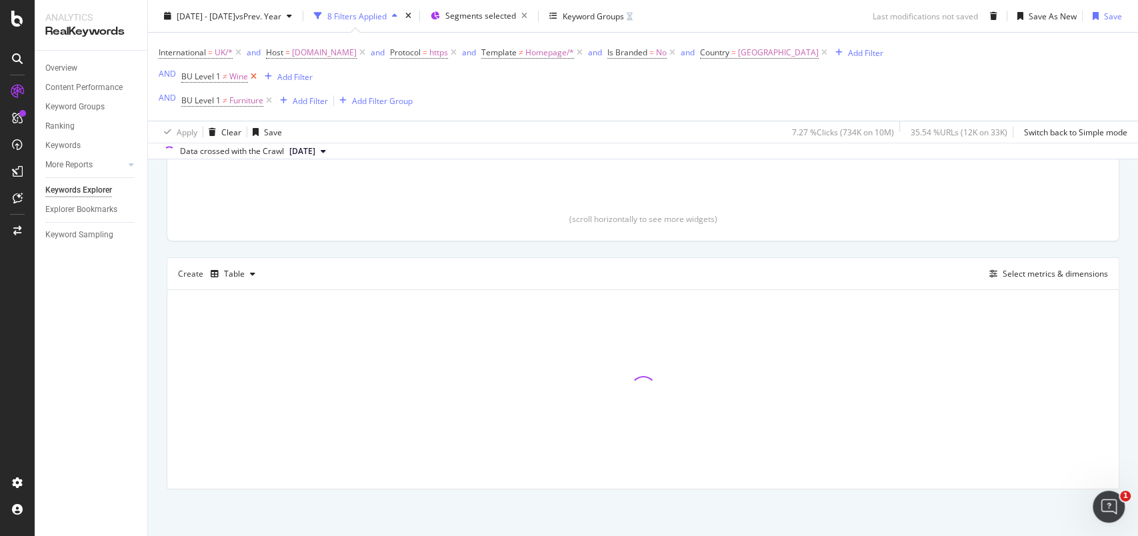
scroll to position [313, 0]
click at [256, 77] on icon at bounding box center [253, 76] width 11 height 13
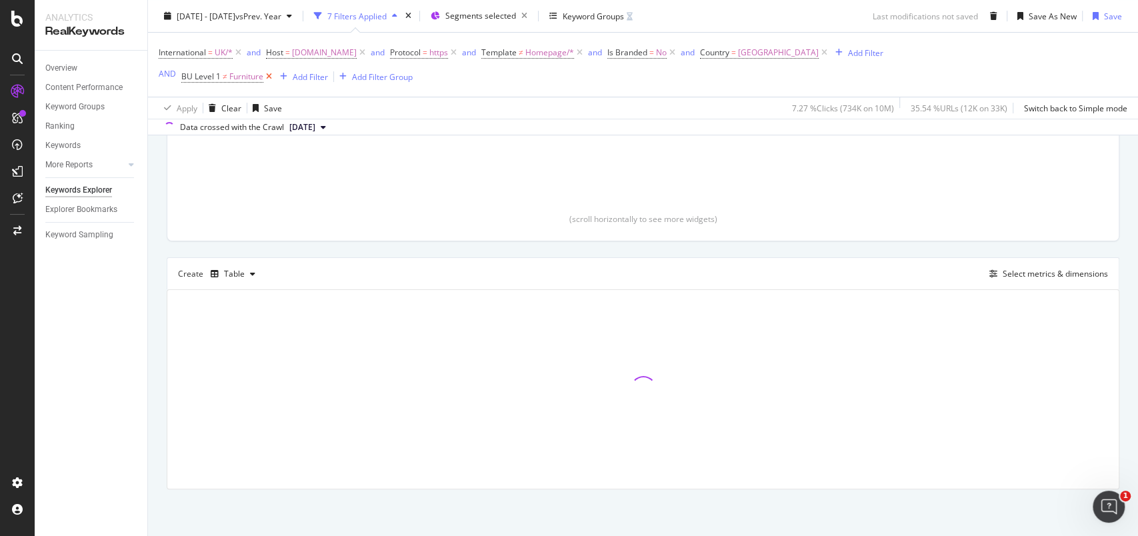
scroll to position [289, 0]
click at [267, 77] on icon at bounding box center [268, 76] width 11 height 13
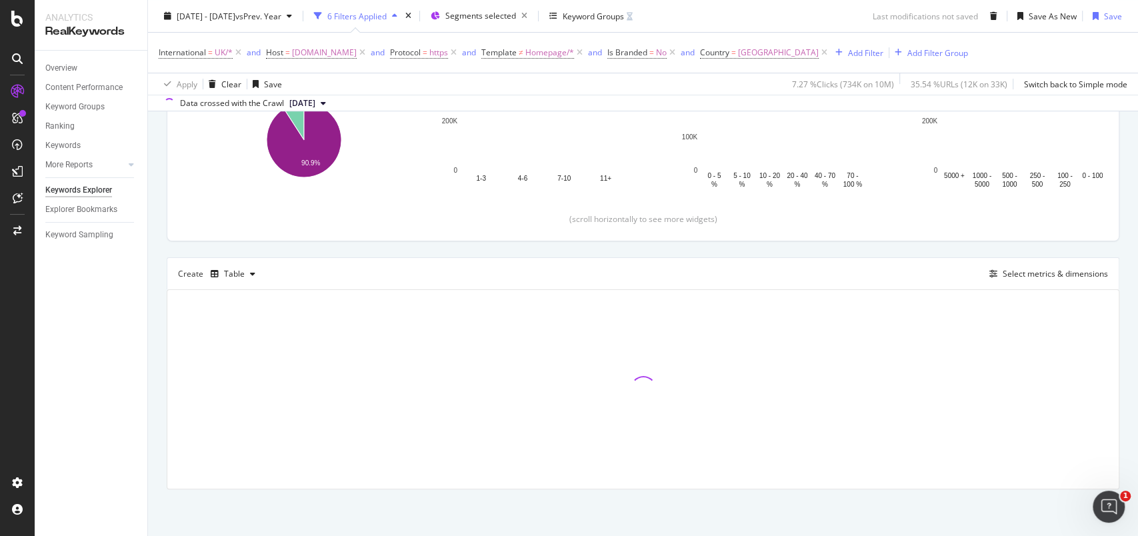
scroll to position [265, 0]
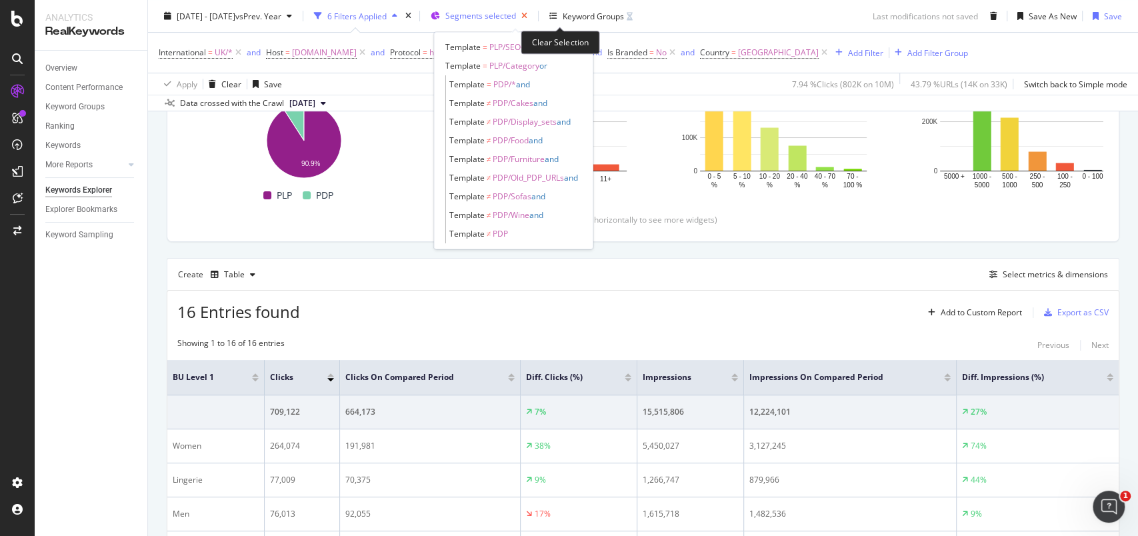
click at [533, 19] on icon "button" at bounding box center [524, 16] width 17 height 19
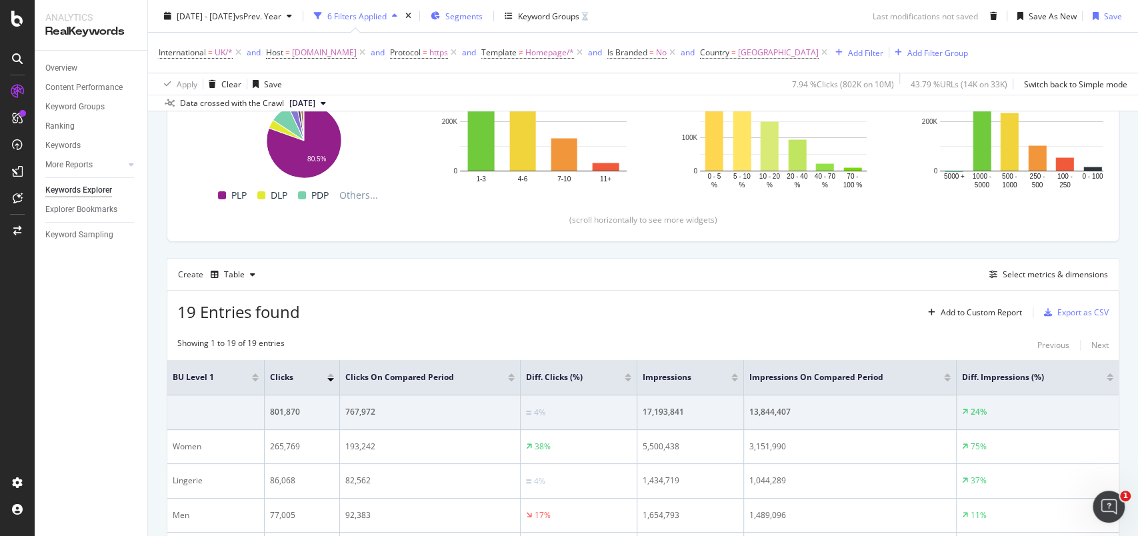
click at [483, 19] on span "Segments" at bounding box center [464, 15] width 37 height 11
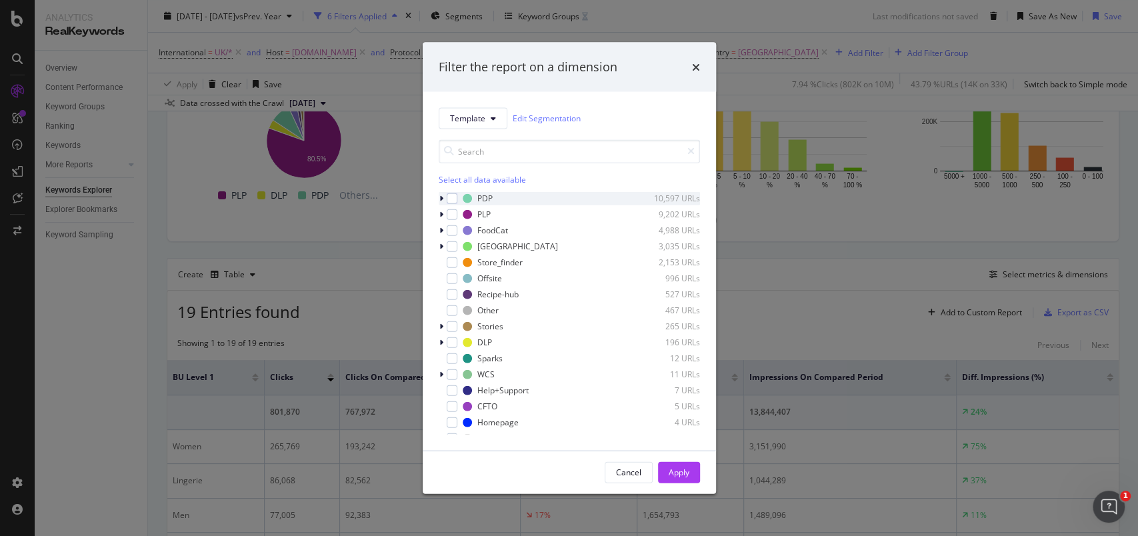
click at [444, 200] on div "modal" at bounding box center [443, 197] width 8 height 13
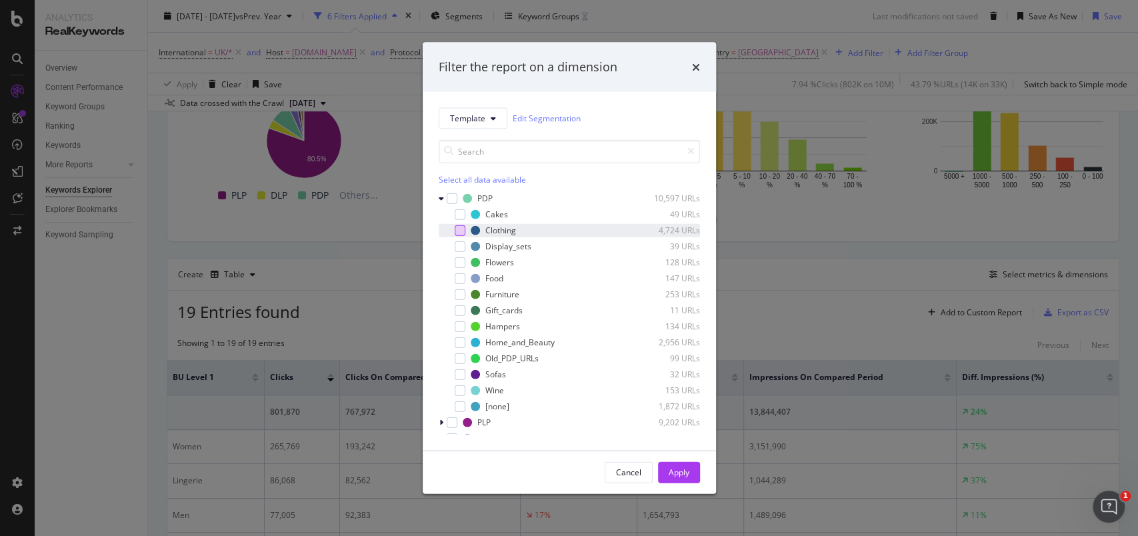
click at [462, 229] on div "modal" at bounding box center [460, 230] width 11 height 11
click at [463, 259] on div "modal" at bounding box center [460, 262] width 11 height 11
click at [464, 291] on div "modal" at bounding box center [460, 294] width 11 height 11
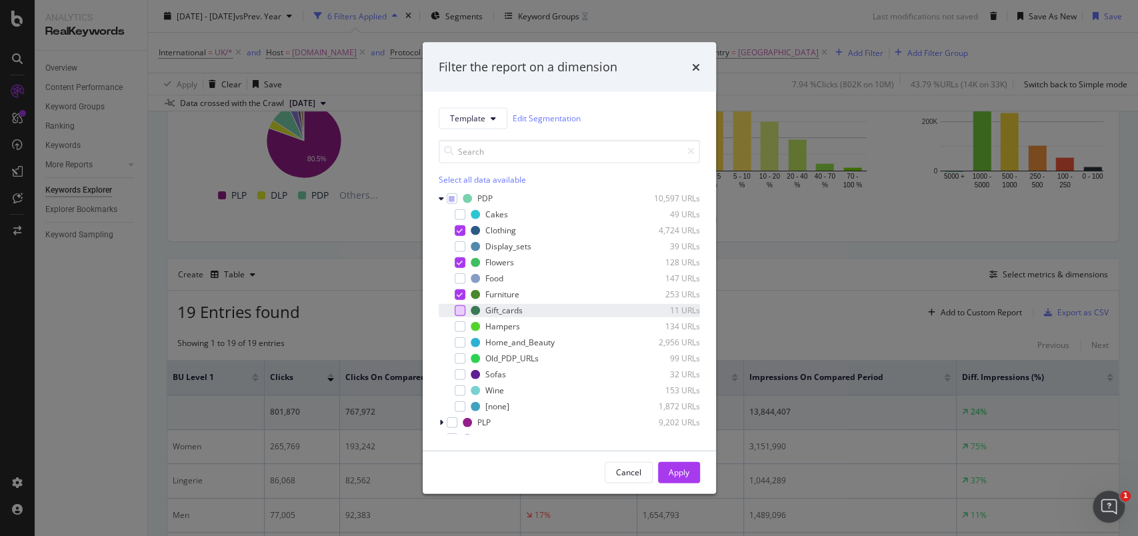
click at [459, 308] on div "modal" at bounding box center [460, 310] width 11 height 11
click at [460, 321] on div "modal" at bounding box center [460, 326] width 11 height 11
click at [461, 341] on div "modal" at bounding box center [460, 342] width 11 height 11
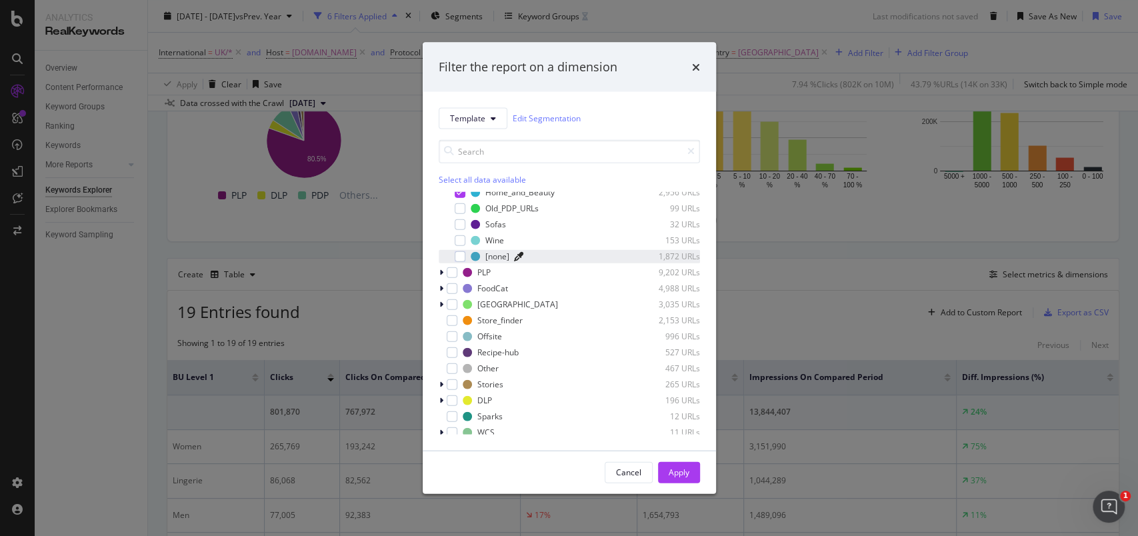
scroll to position [155, 0]
click at [440, 267] on icon "modal" at bounding box center [442, 267] width 4 height 8
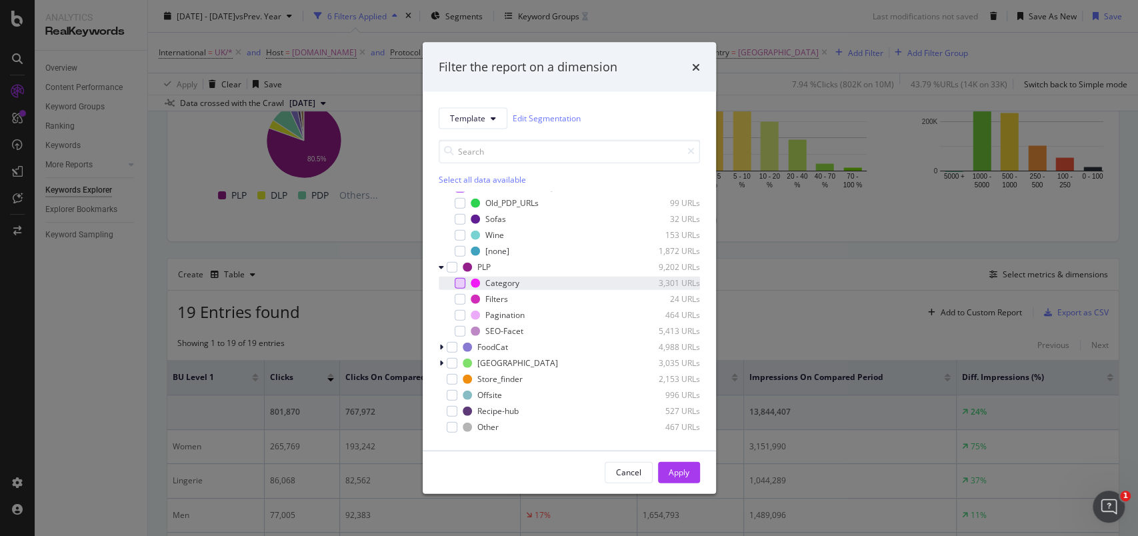
click at [460, 280] on div "modal" at bounding box center [460, 282] width 11 height 11
click at [464, 328] on div "modal" at bounding box center [460, 330] width 11 height 11
click at [686, 468] on div "Apply" at bounding box center [679, 472] width 21 height 11
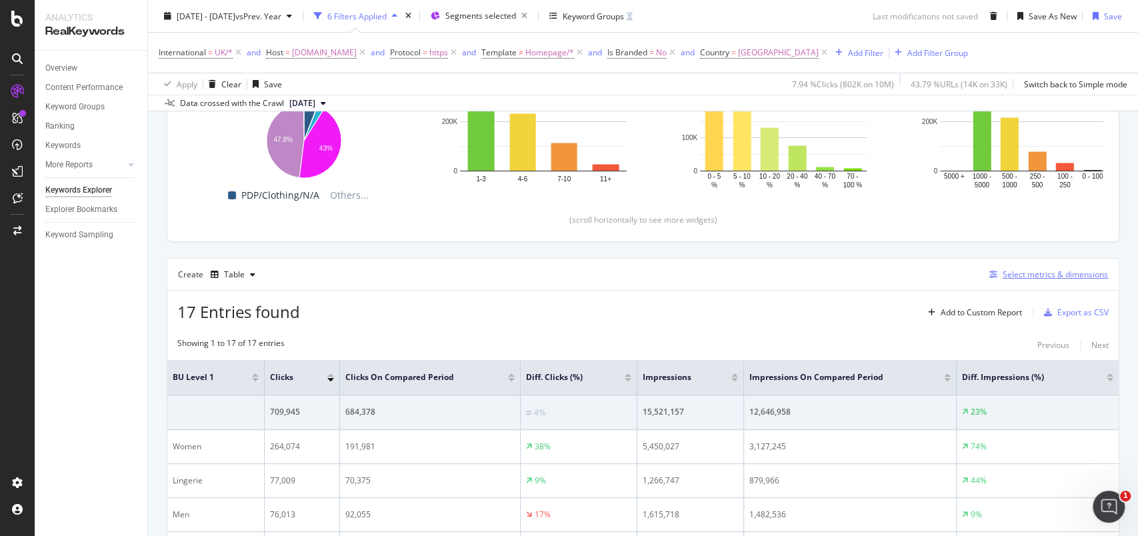
click at [1051, 272] on div "Select metrics & dimensions" at bounding box center [1055, 274] width 105 height 11
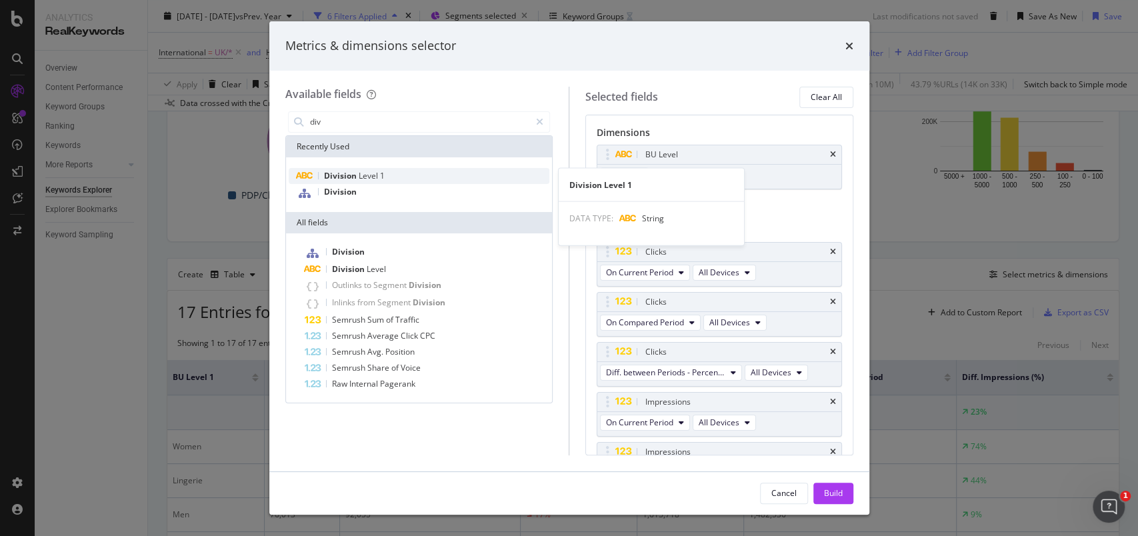
click at [362, 169] on div "Division Level 1" at bounding box center [419, 176] width 261 height 16
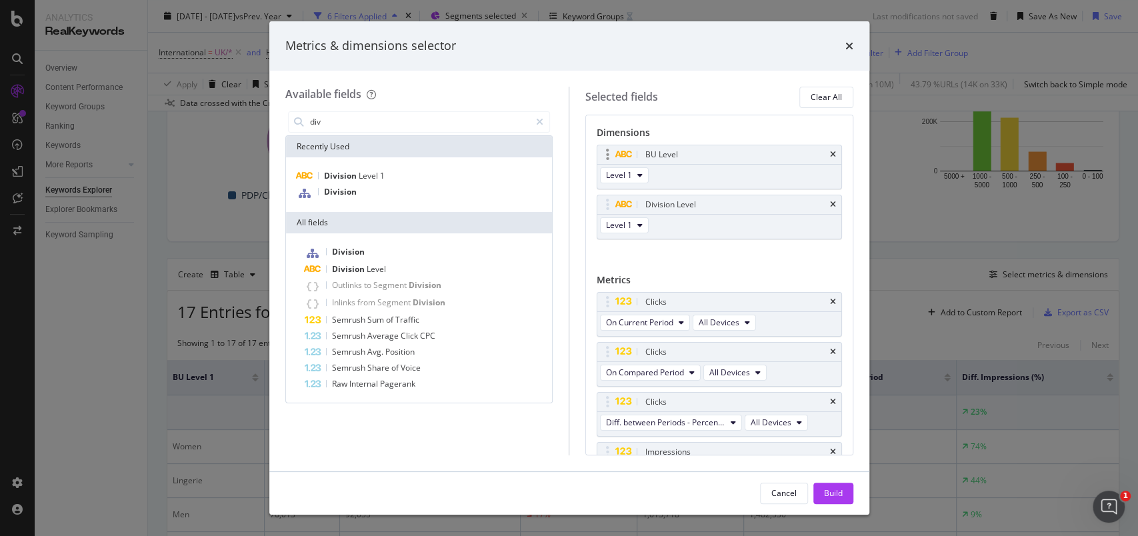
click at [822, 149] on div "BU Level" at bounding box center [720, 154] width 244 height 19
click at [830, 155] on icon "times" at bounding box center [833, 155] width 6 height 8
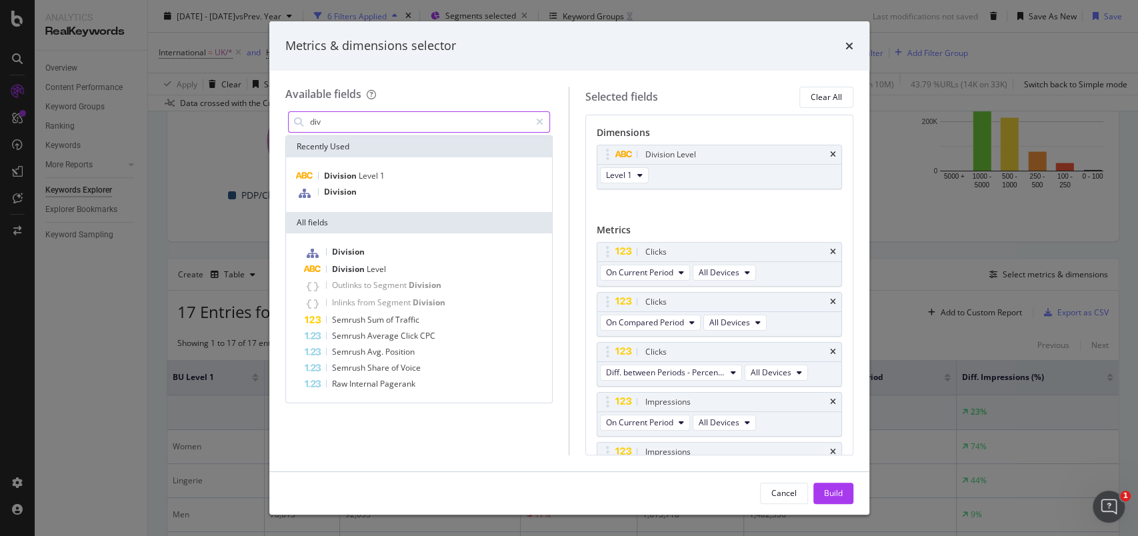
click at [342, 116] on input "div" at bounding box center [420, 122] width 222 height 20
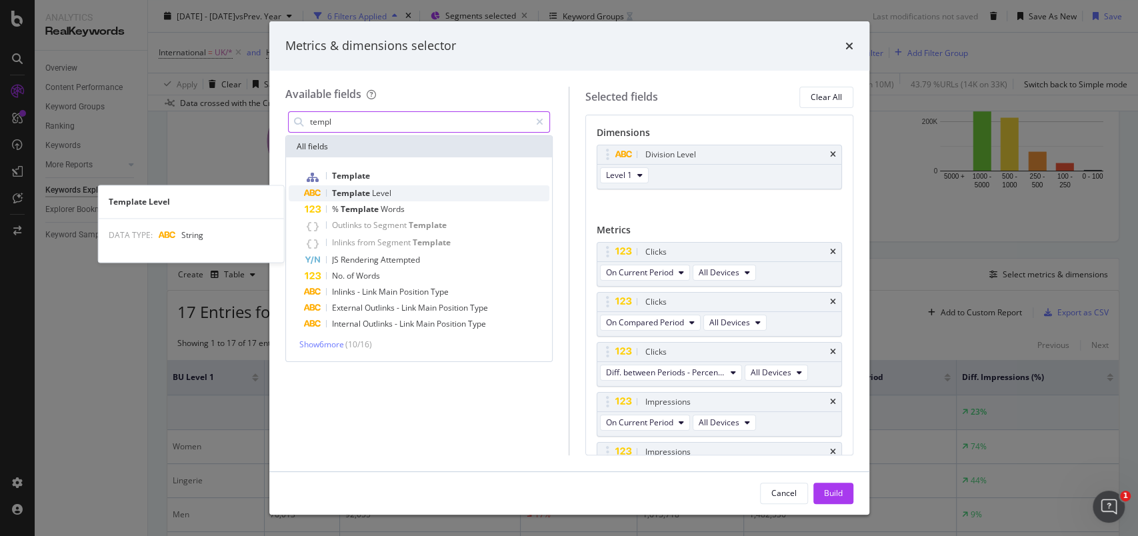
type input "templ"
click at [367, 189] on span "Template" at bounding box center [352, 192] width 40 height 11
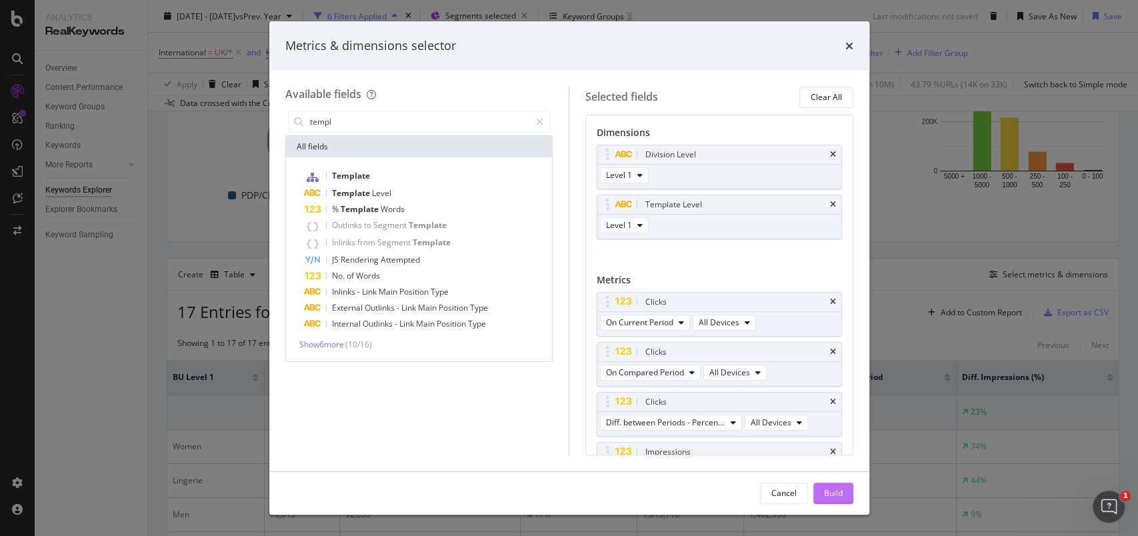
click at [836, 490] on div "Build" at bounding box center [833, 493] width 19 height 11
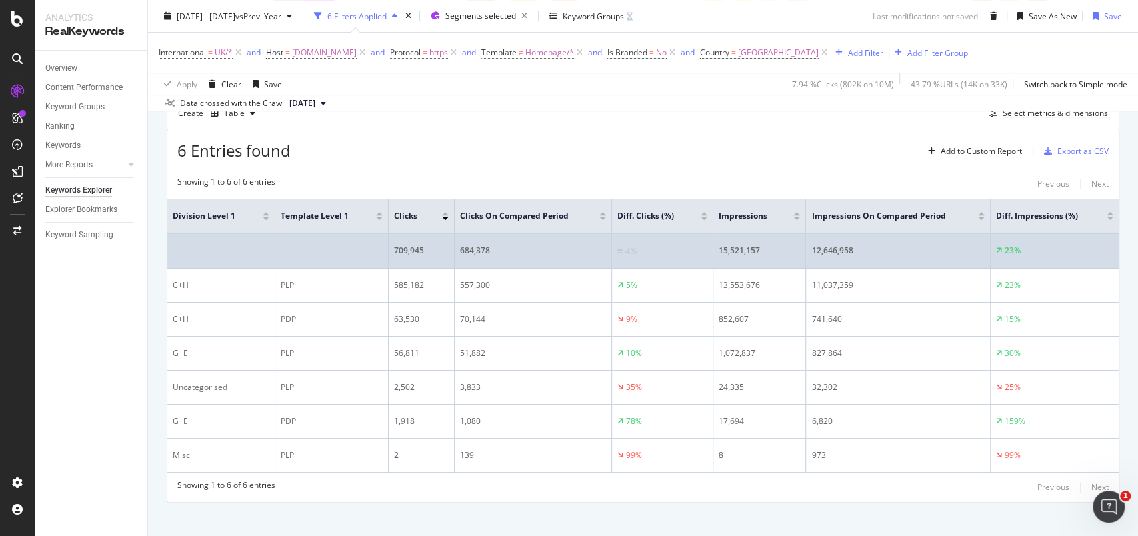
scroll to position [427, 0]
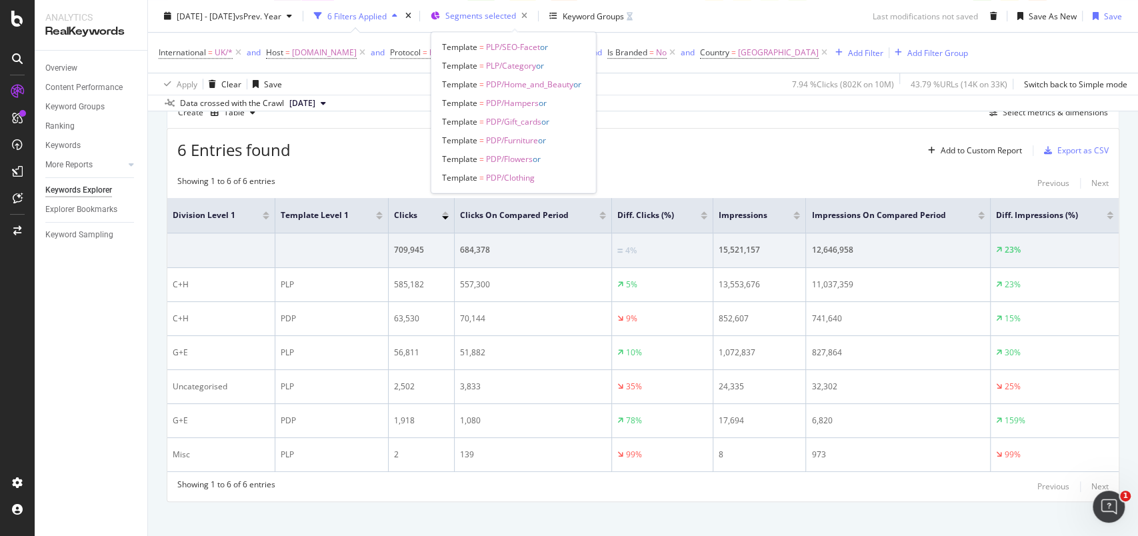
click at [516, 11] on span "Segments selected" at bounding box center [481, 15] width 71 height 11
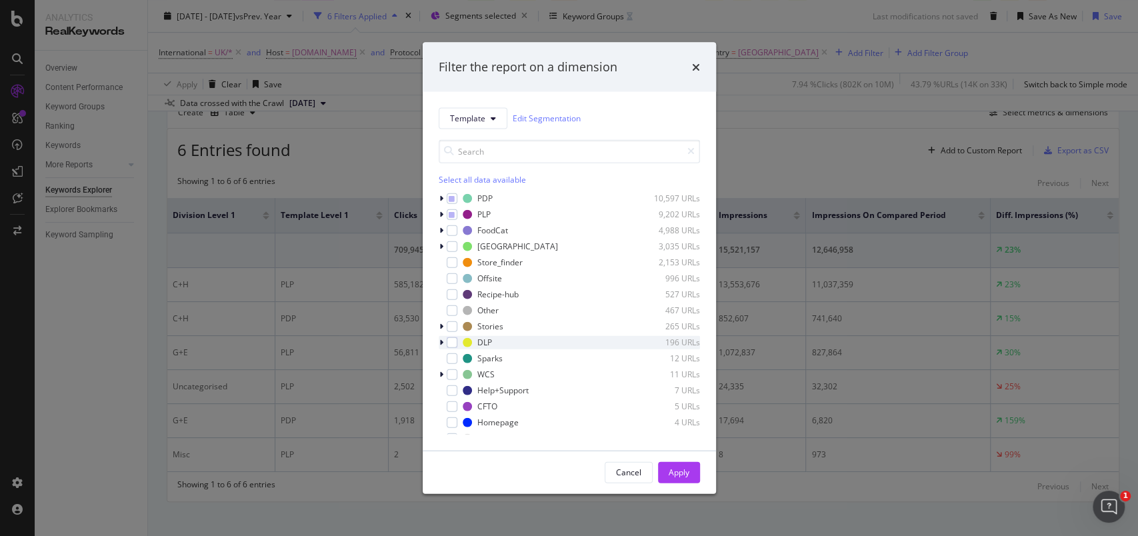
click at [443, 344] on icon "modal" at bounding box center [442, 342] width 4 height 8
click at [458, 356] on div "modal" at bounding box center [460, 358] width 11 height 11
click at [679, 473] on div "Apply" at bounding box center [679, 472] width 21 height 11
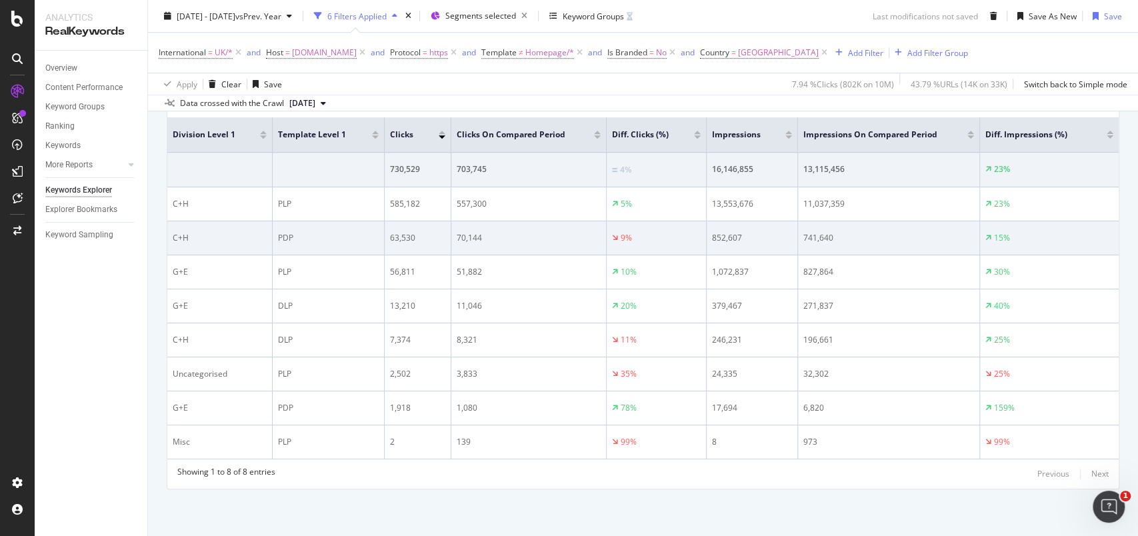
scroll to position [508, 0]
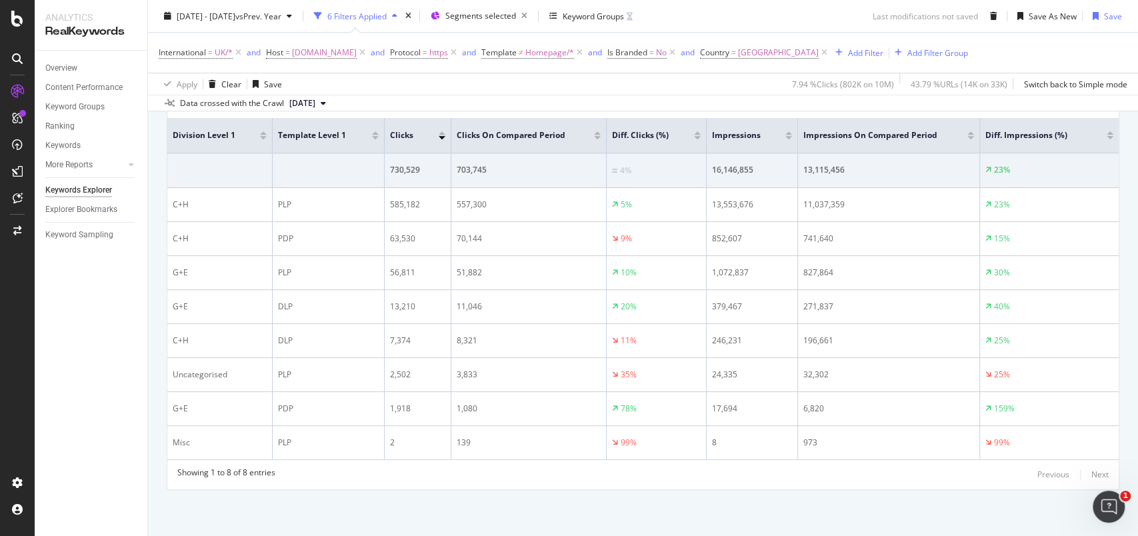
click at [265, 136] on div at bounding box center [263, 137] width 7 height 3
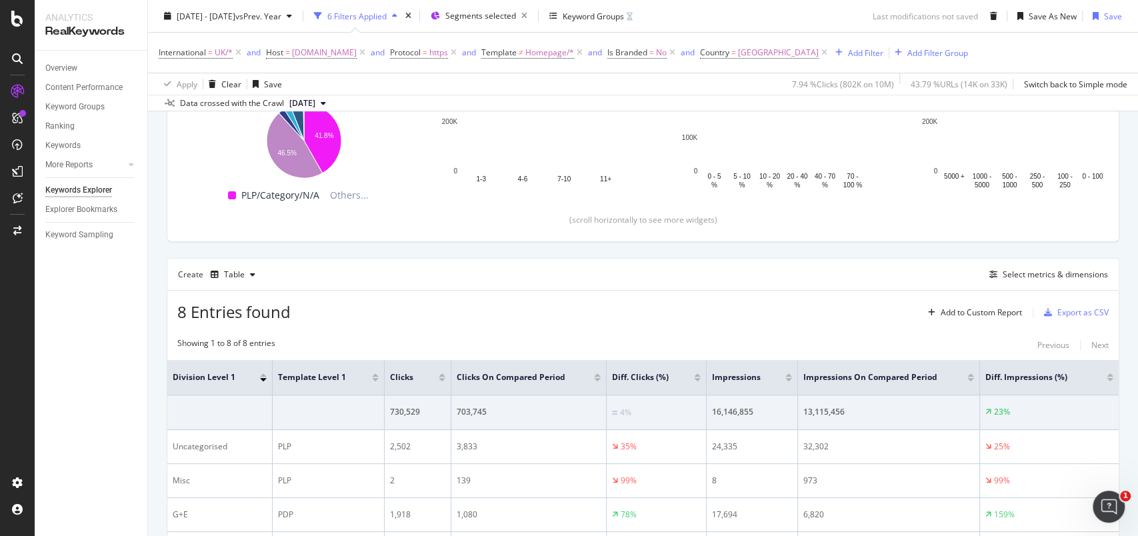
scroll to position [508, 0]
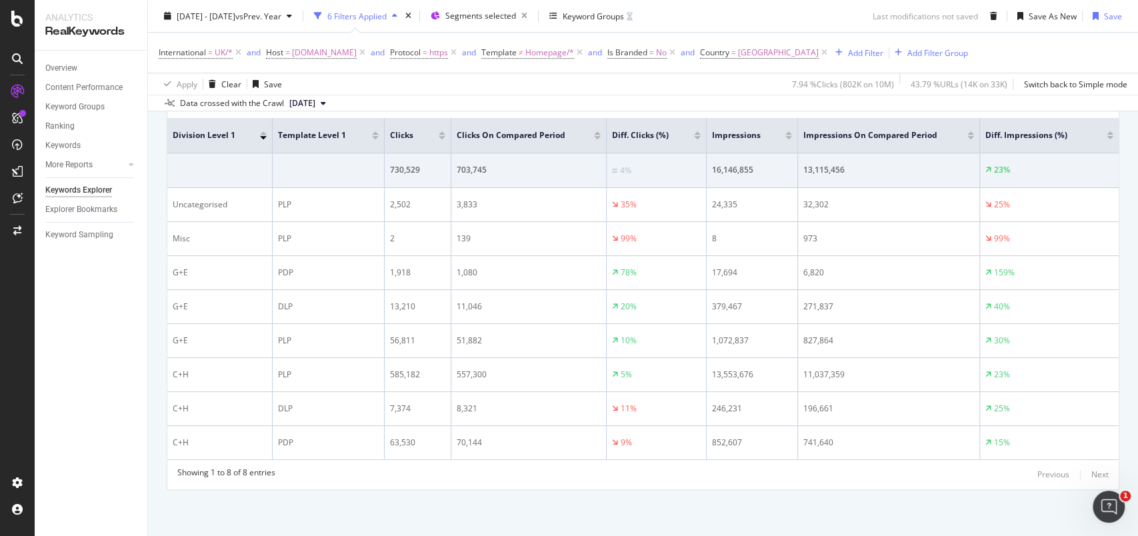
click at [263, 131] on div at bounding box center [263, 132] width 7 height 3
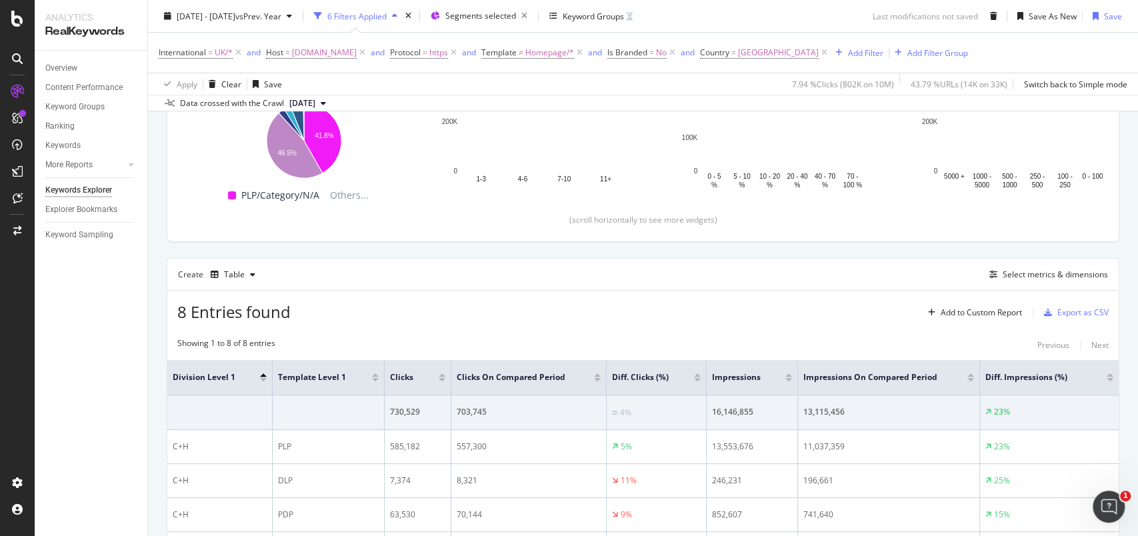
scroll to position [508, 0]
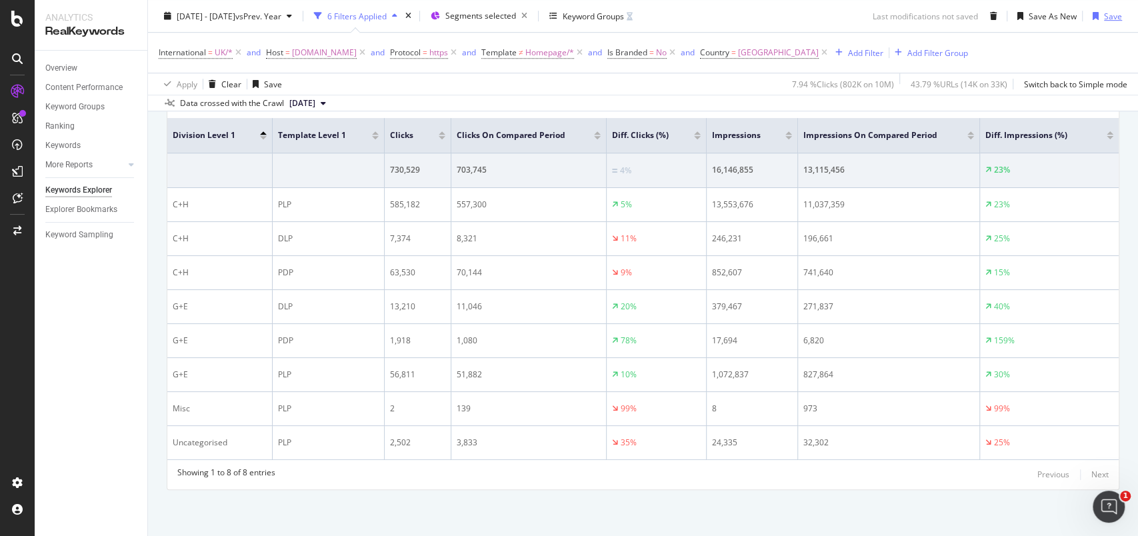
click at [1104, 16] on div "Save" at bounding box center [1113, 15] width 18 height 11
click at [1032, 15] on div "Save As New" at bounding box center [1053, 15] width 48 height 11
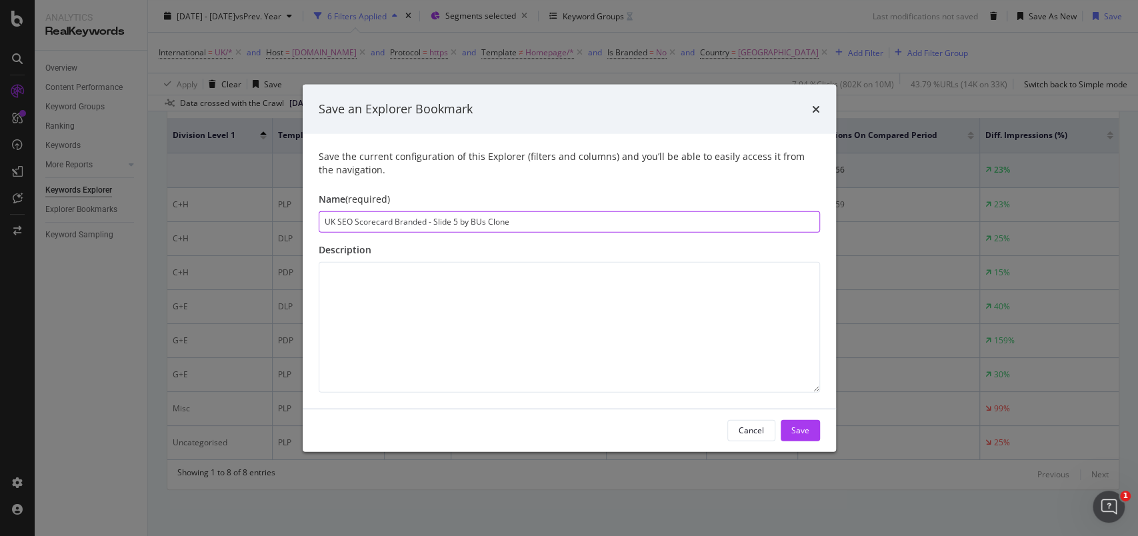
drag, startPoint x: 515, startPoint y: 224, endPoint x: 452, endPoint y: 227, distance: 62.8
click at [452, 227] on input "UK SEO Scorecard Branded - Slide 5 by BUs Clone" at bounding box center [570, 221] width 502 height 21
click at [401, 222] on input "UK SEO Scorecard Branded - Slide 7" at bounding box center [570, 221] width 502 height 21
type input "UK SEO Scorecard Page Type NonBrand- Slide 7"
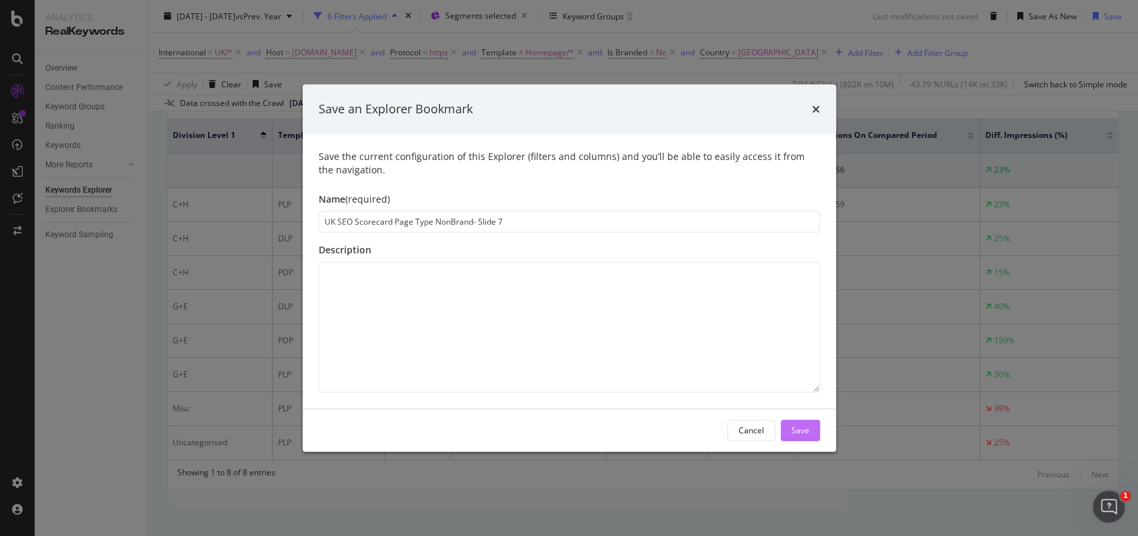
click at [796, 430] on div "Save" at bounding box center [801, 430] width 18 height 11
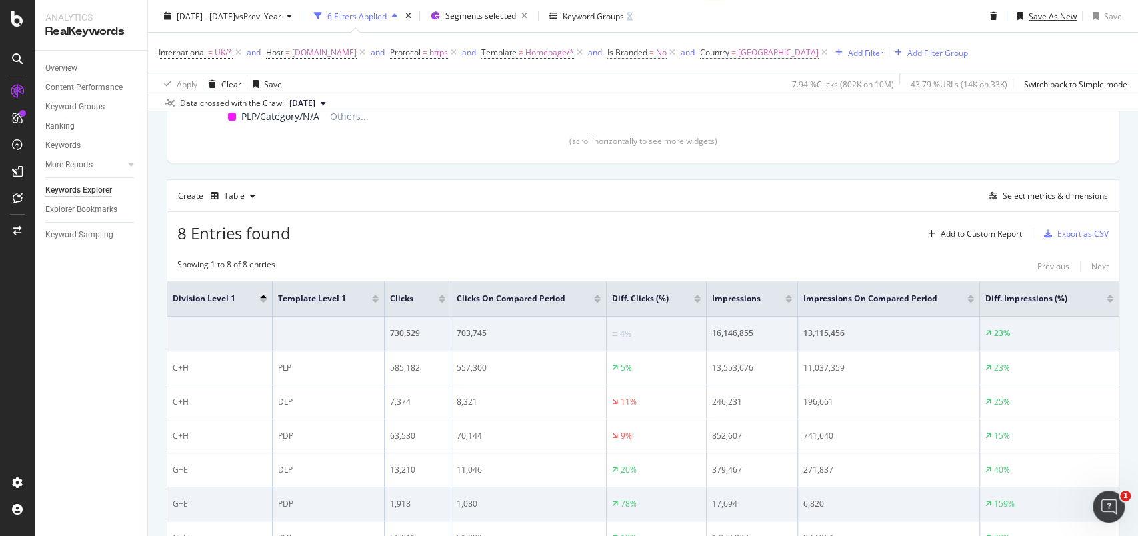
scroll to position [342, 0]
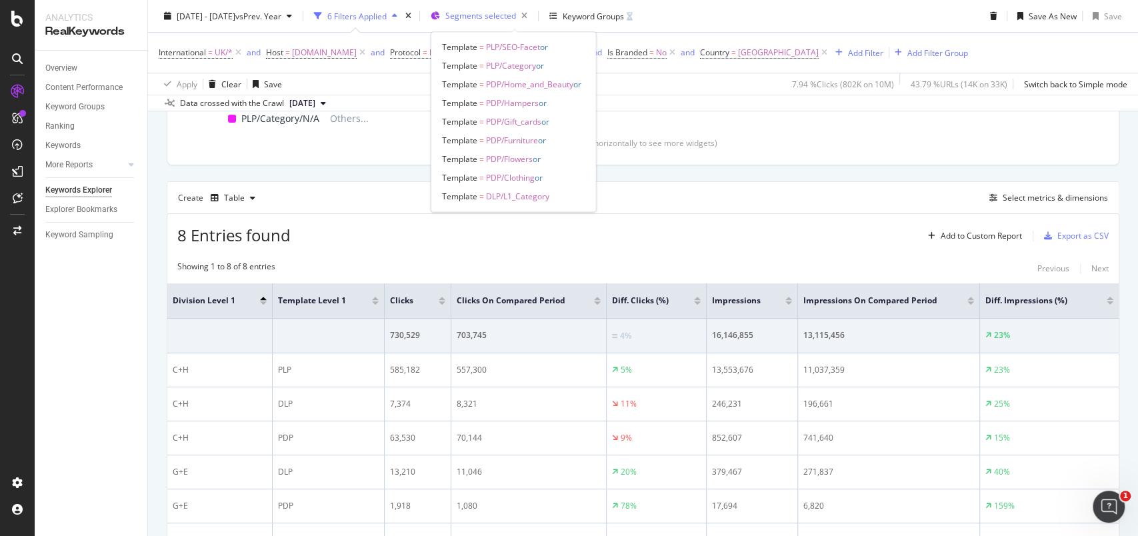
click at [530, 25] on div "Segments selected" at bounding box center [482, 16] width 102 height 20
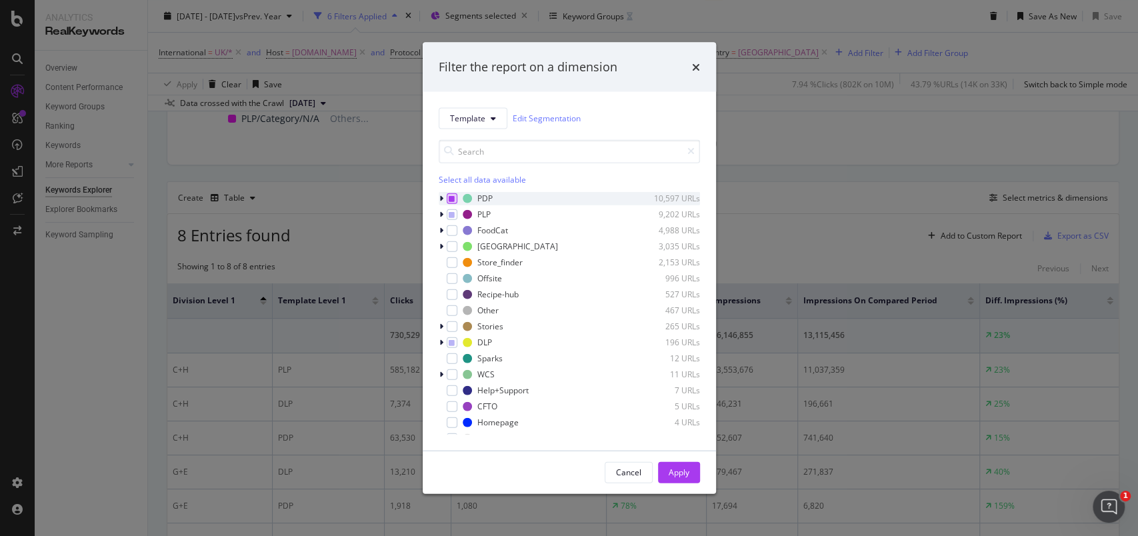
click at [450, 201] on icon "modal" at bounding box center [452, 198] width 6 height 7
click at [454, 345] on icon "modal" at bounding box center [452, 342] width 6 height 7
click at [674, 469] on div "Apply" at bounding box center [679, 472] width 21 height 11
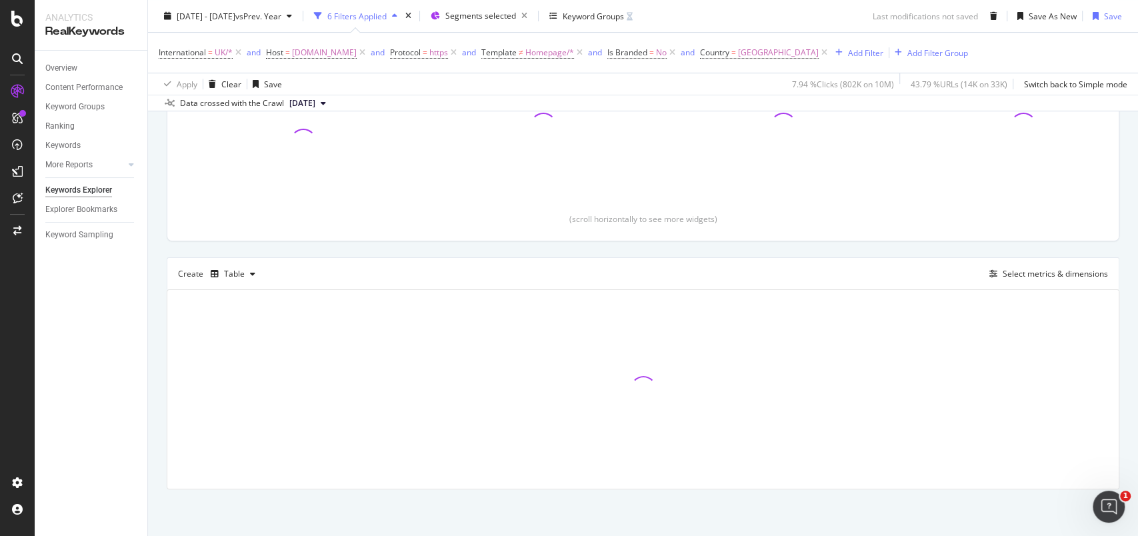
scroll to position [265, 0]
click at [1049, 278] on div "Select metrics & dimensions" at bounding box center [1055, 274] width 105 height 11
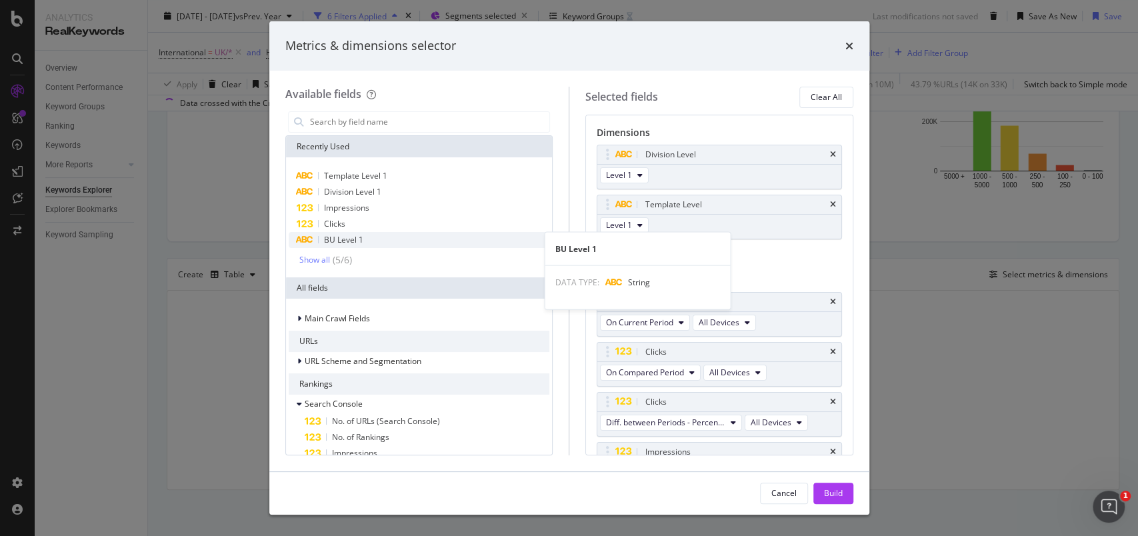
click at [329, 241] on span "BU Level 1" at bounding box center [343, 239] width 39 height 11
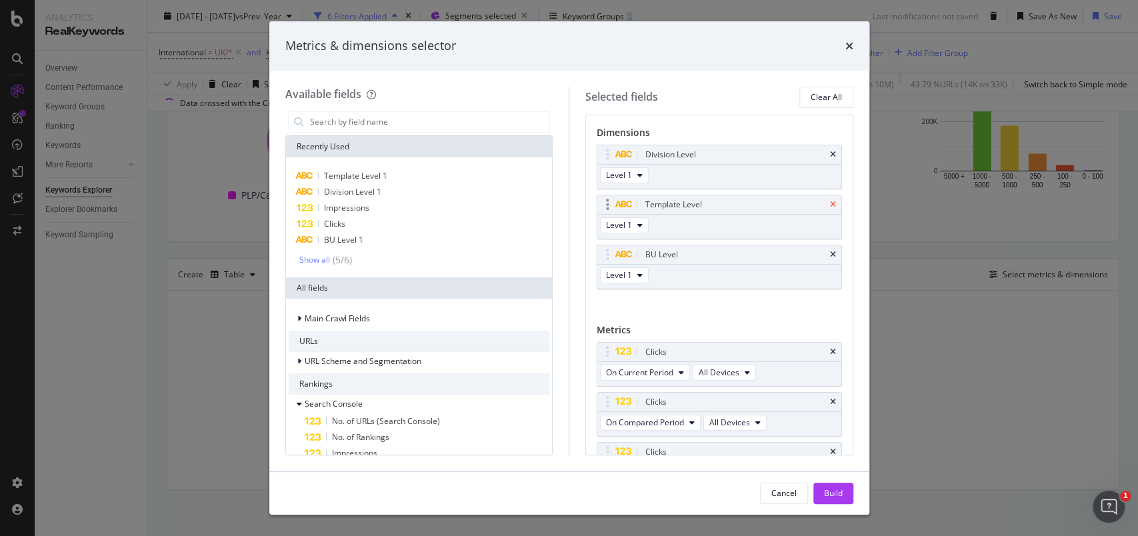
click at [830, 202] on icon "times" at bounding box center [833, 205] width 6 height 8
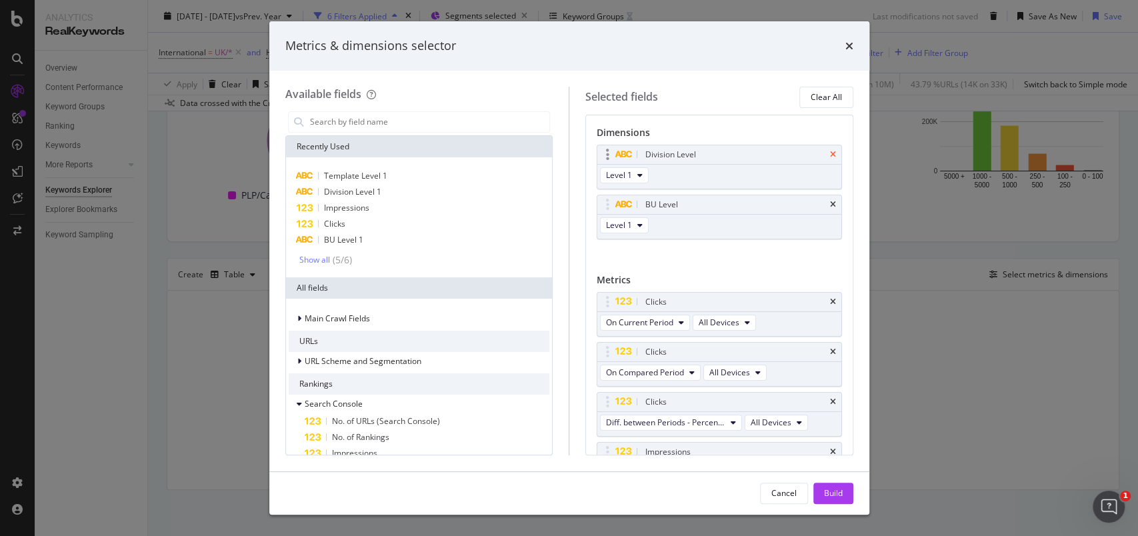
click at [830, 152] on icon "times" at bounding box center [833, 155] width 6 height 8
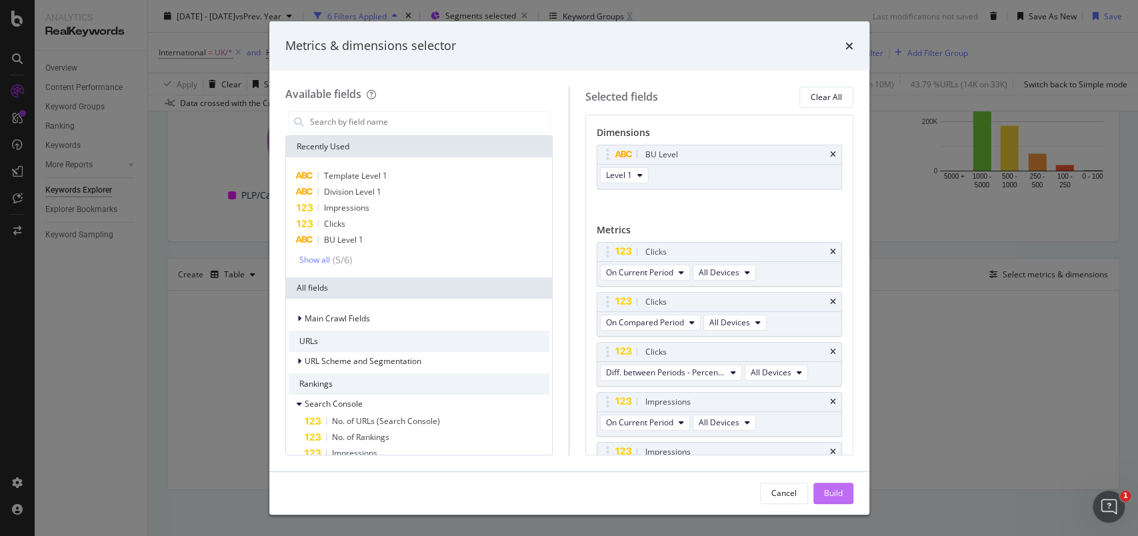
click at [831, 492] on div "Build" at bounding box center [833, 493] width 19 height 11
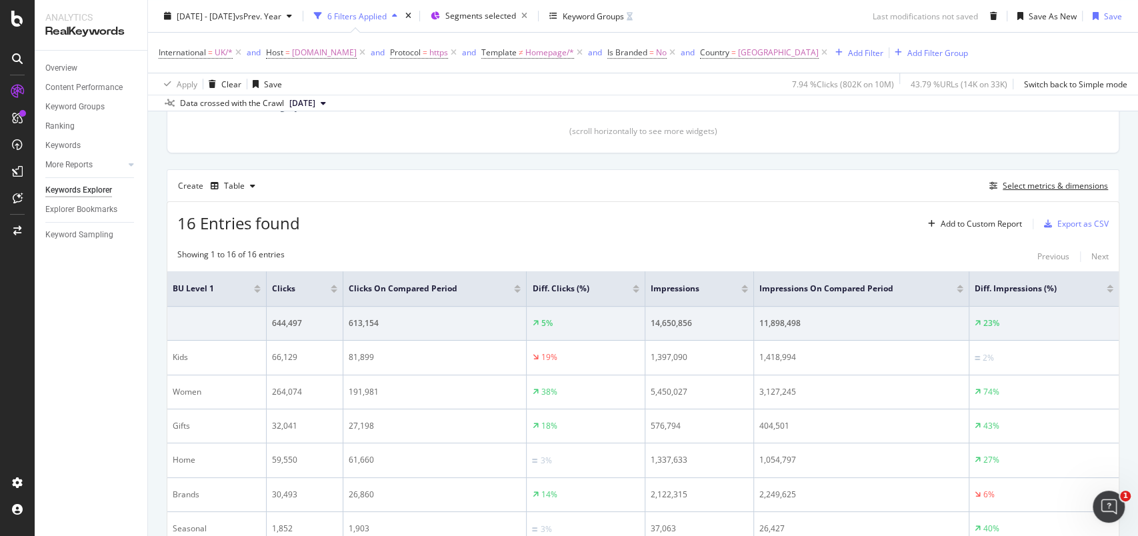
scroll to position [353, 0]
click at [1016, 187] on div "Select metrics & dimensions" at bounding box center [1055, 186] width 105 height 11
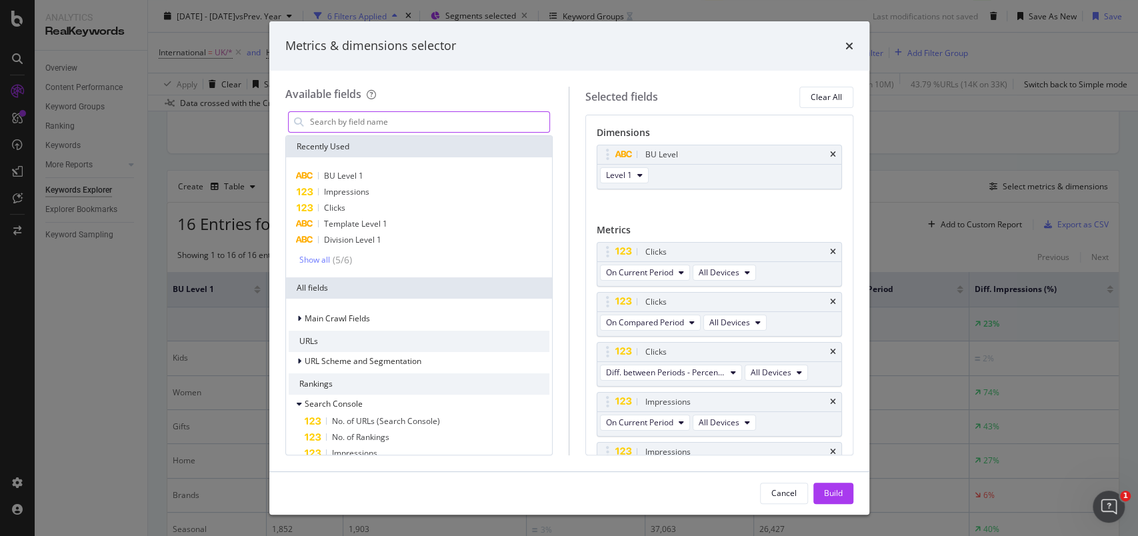
click at [373, 120] on input "modal" at bounding box center [429, 122] width 241 height 20
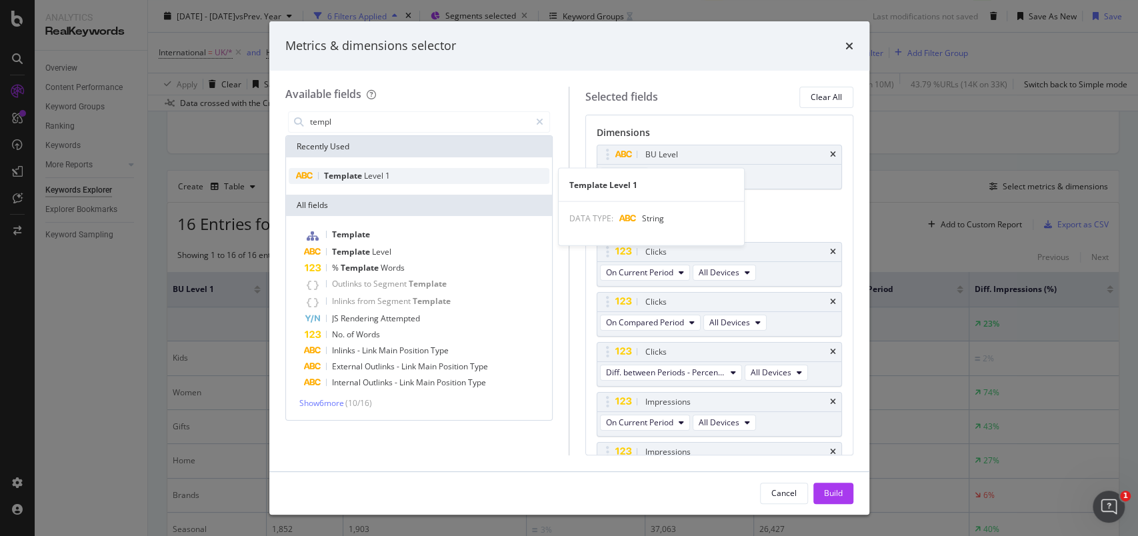
type input "templ"
click at [355, 175] on span "Template" at bounding box center [344, 175] width 40 height 11
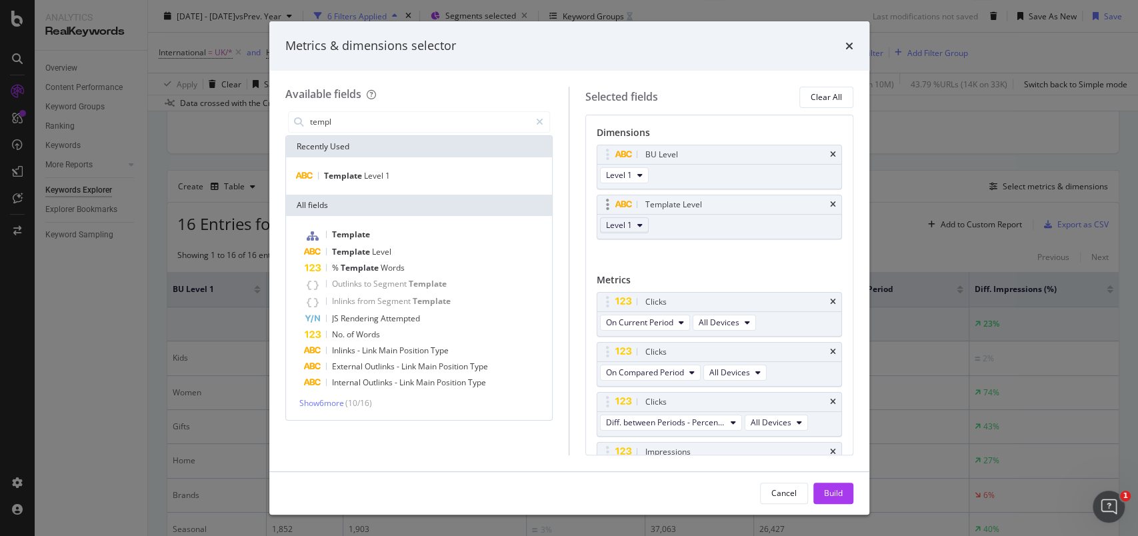
click at [642, 227] on icon "modal" at bounding box center [640, 225] width 5 height 8
click at [827, 491] on div "Build" at bounding box center [833, 493] width 19 height 11
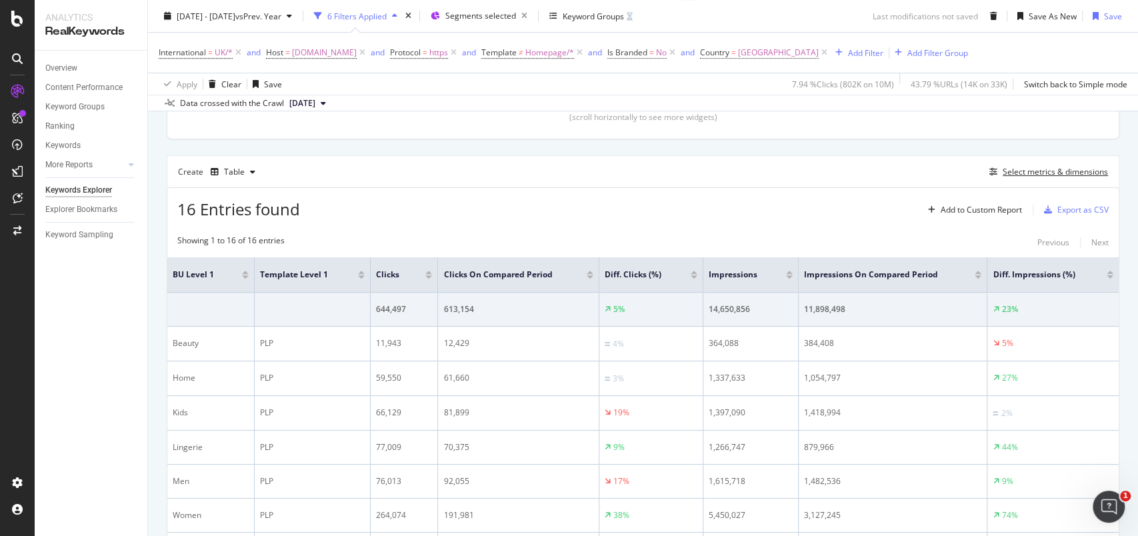
scroll to position [373, 0]
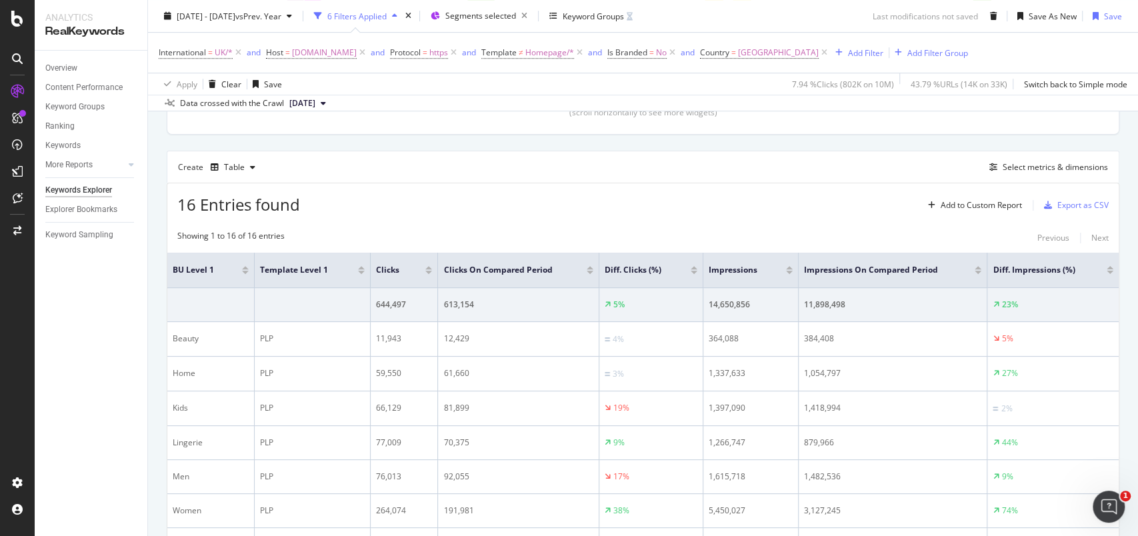
click at [245, 266] on div at bounding box center [245, 267] width 7 height 3
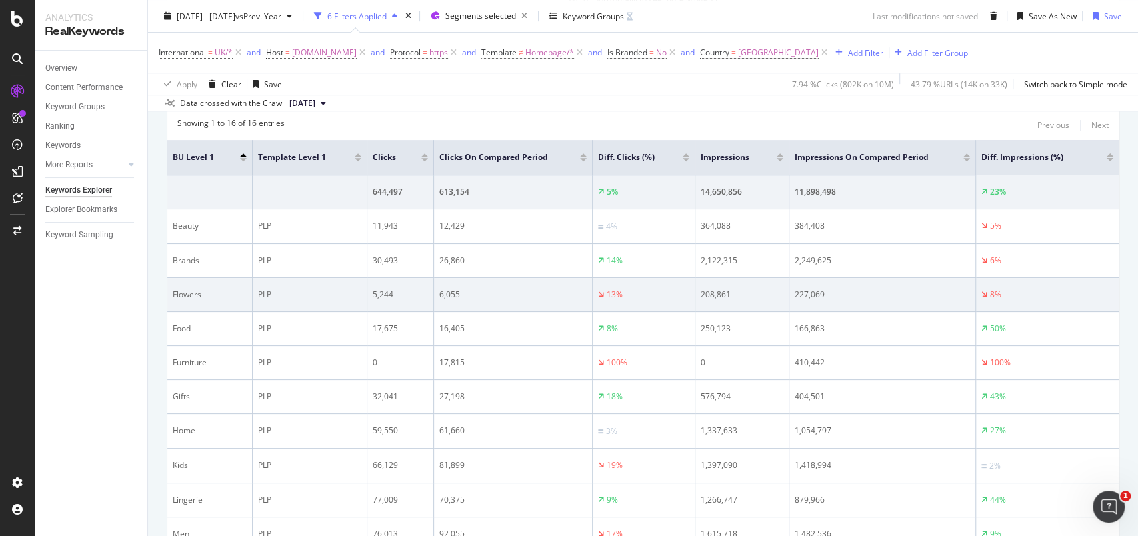
scroll to position [483, 0]
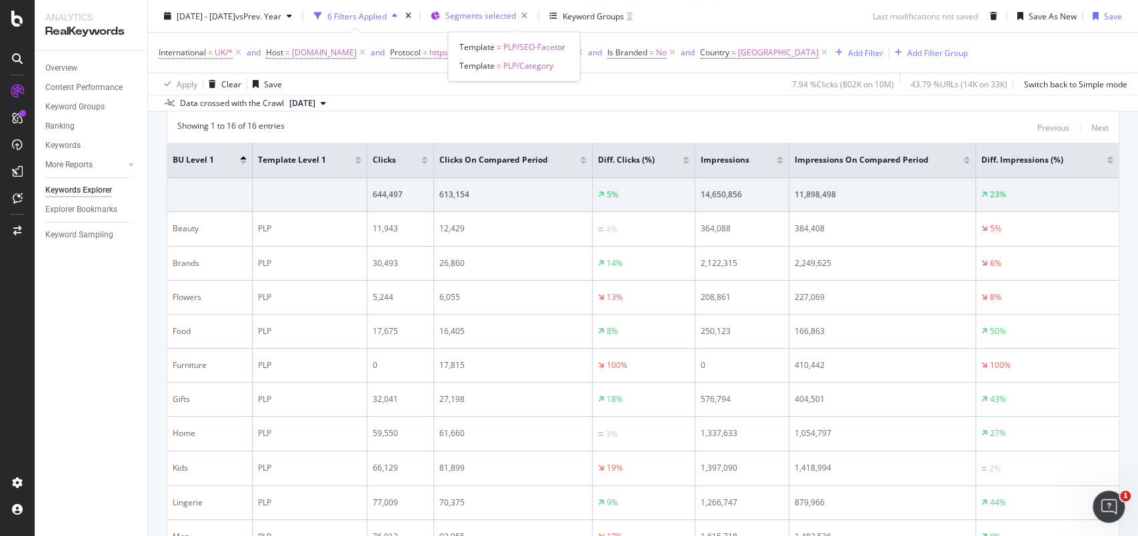
click at [516, 11] on span "Segments selected" at bounding box center [481, 15] width 71 height 11
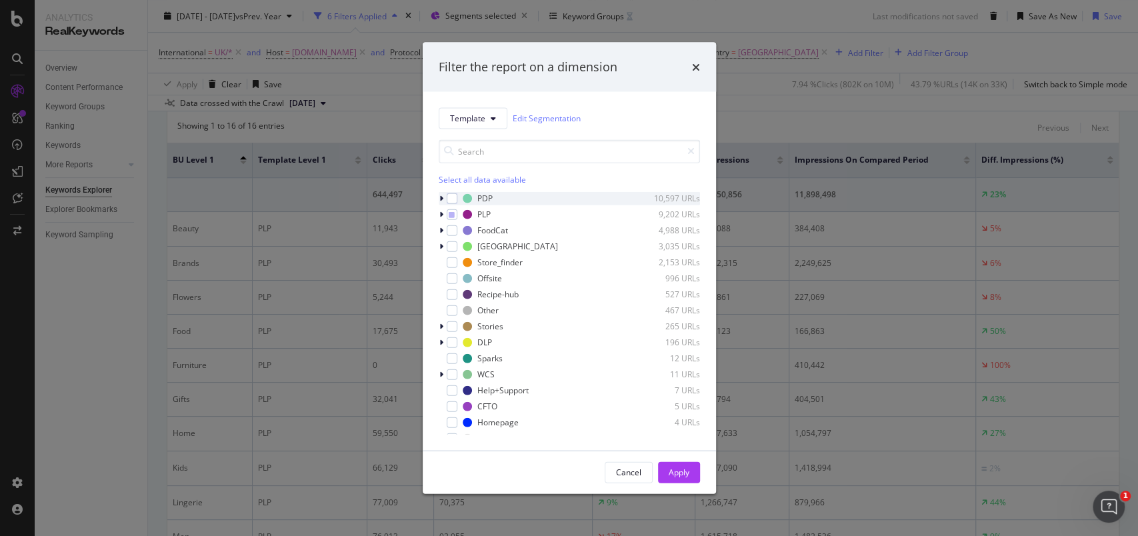
click at [441, 195] on icon "modal" at bounding box center [442, 198] width 4 height 8
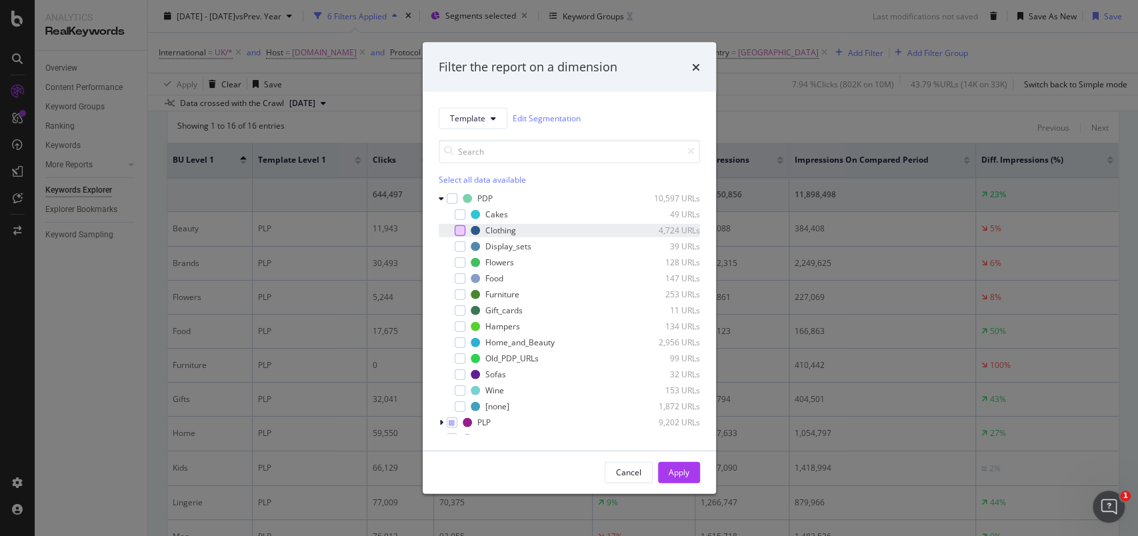
click at [459, 229] on div "modal" at bounding box center [460, 230] width 11 height 11
click at [460, 260] on div "modal" at bounding box center [460, 262] width 11 height 11
click at [454, 307] on div "modal" at bounding box center [451, 309] width 8 height 13
click at [458, 323] on div "modal" at bounding box center [460, 326] width 11 height 11
click at [456, 339] on div "modal" at bounding box center [460, 342] width 11 height 11
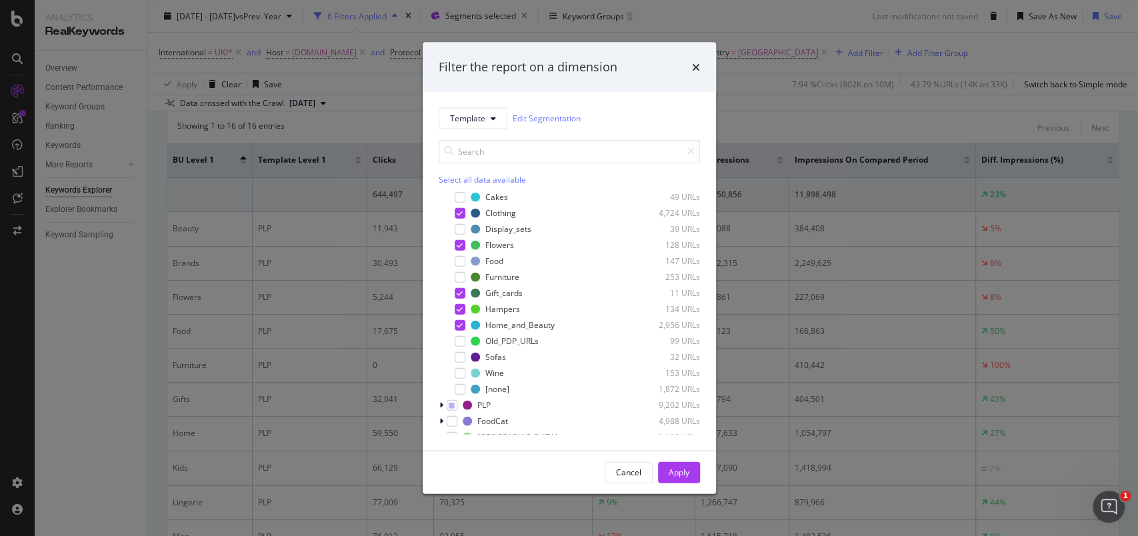
scroll to position [16, 0]
click at [692, 467] on button "Apply" at bounding box center [679, 472] width 42 height 21
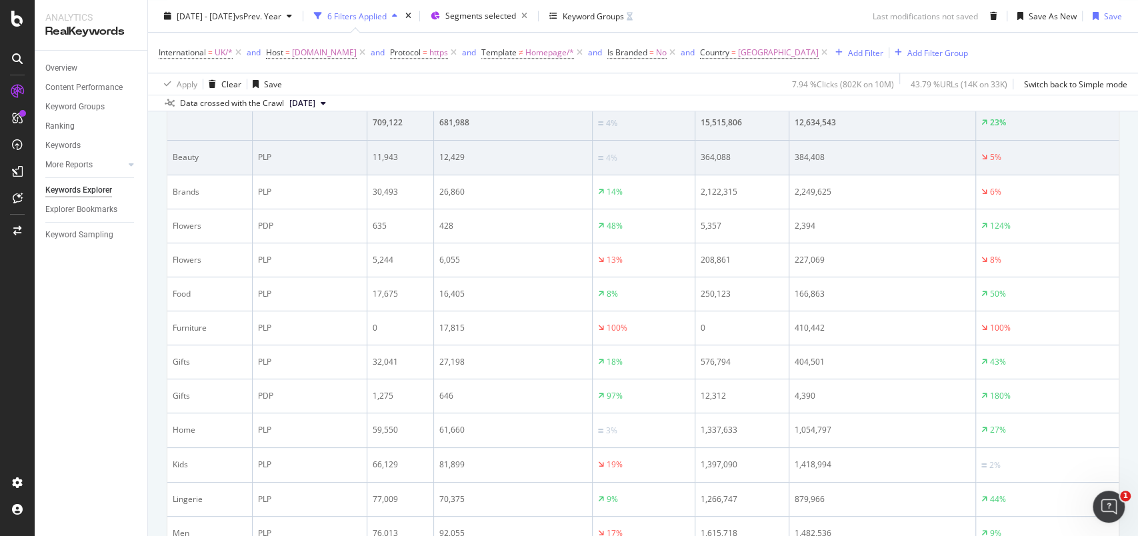
scroll to position [553, 0]
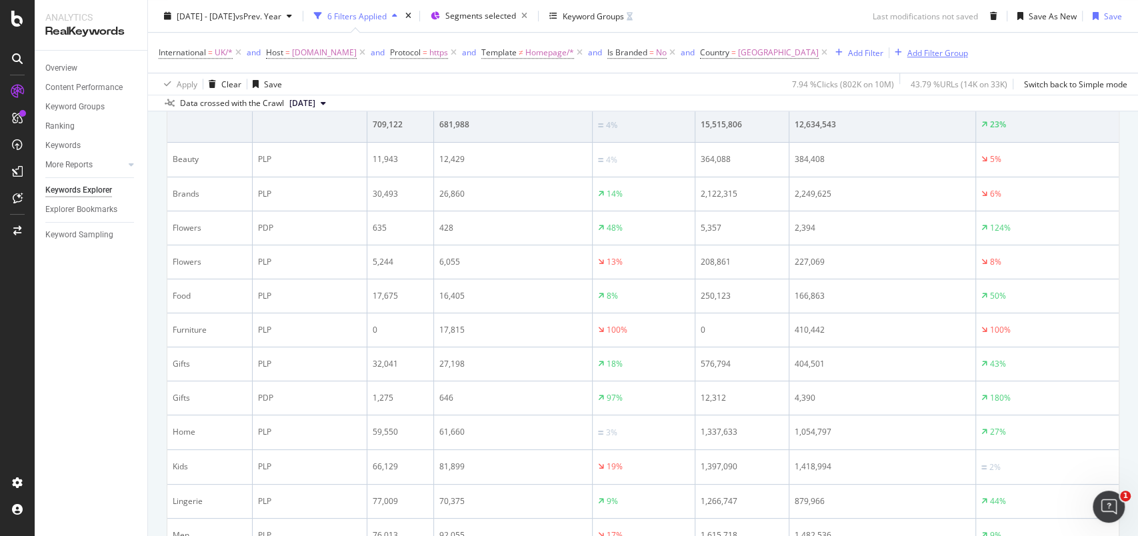
click at [958, 45] on div "Add Filter Group" at bounding box center [929, 52] width 79 height 15
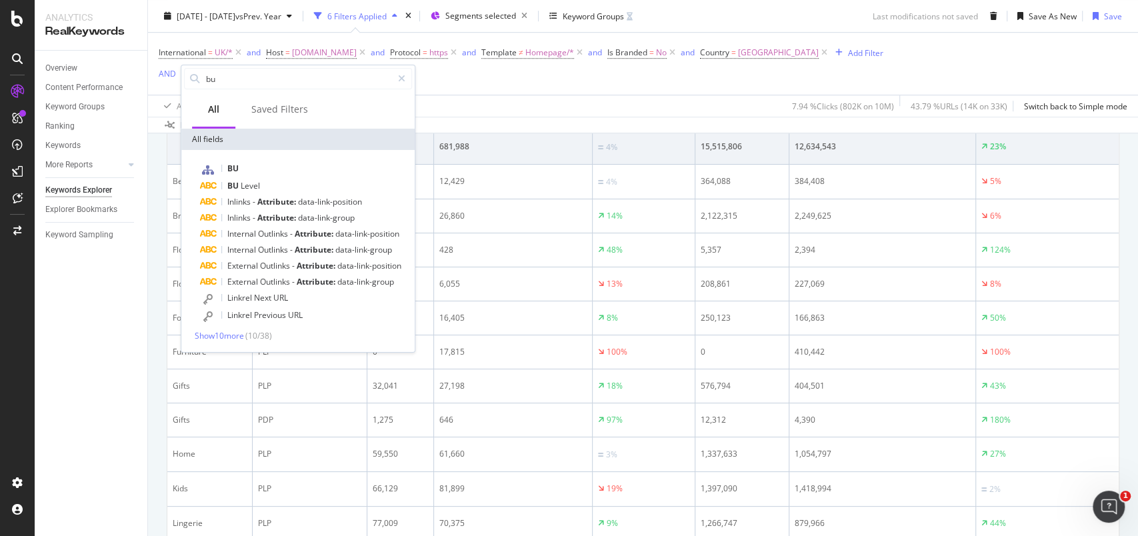
scroll to position [575, 0]
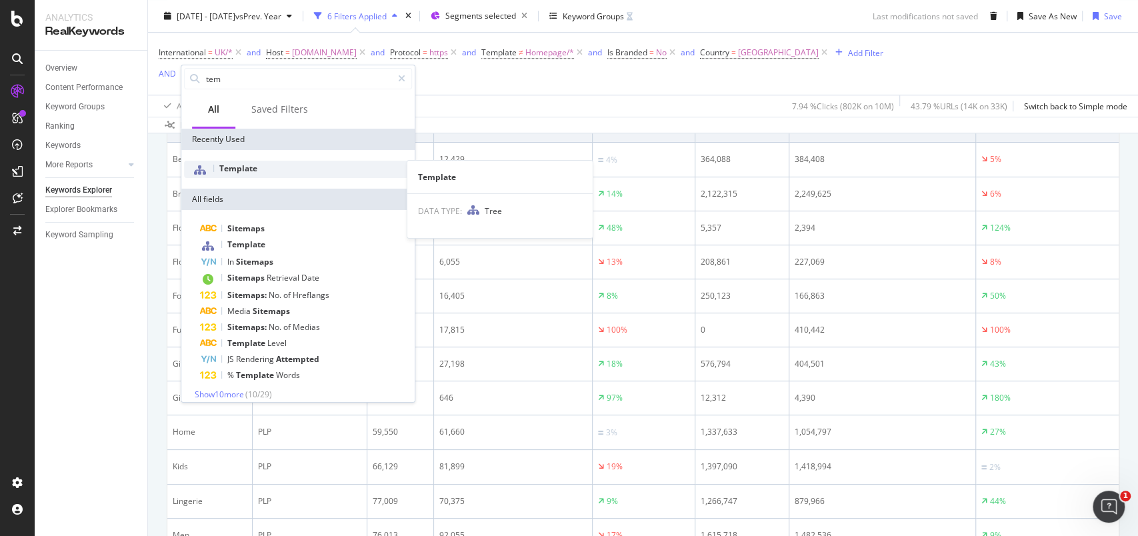
type input "tem"
click at [236, 167] on span "Template" at bounding box center [238, 168] width 38 height 11
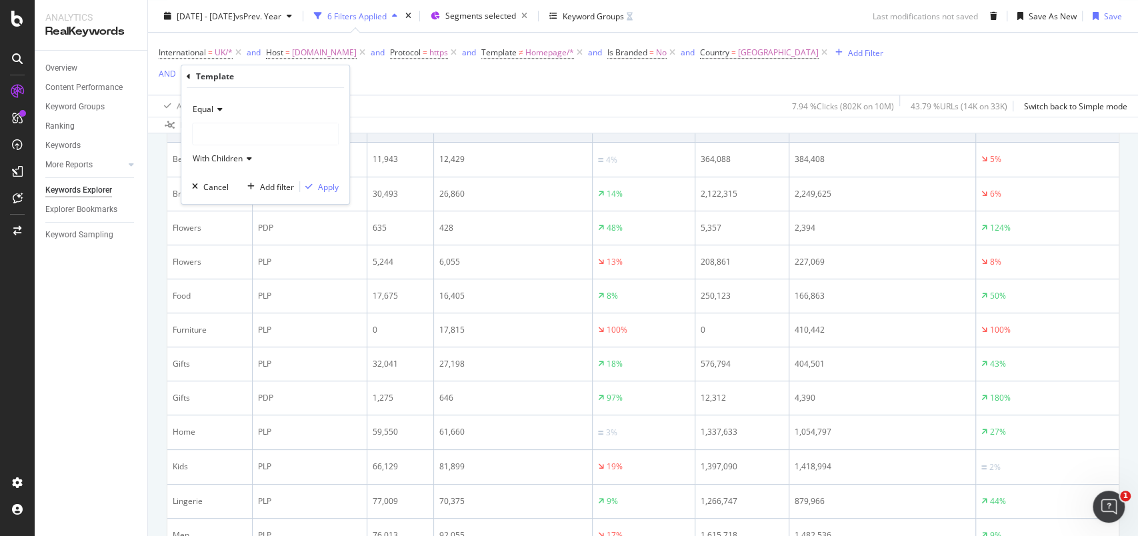
click at [222, 139] on div at bounding box center [265, 133] width 145 height 21
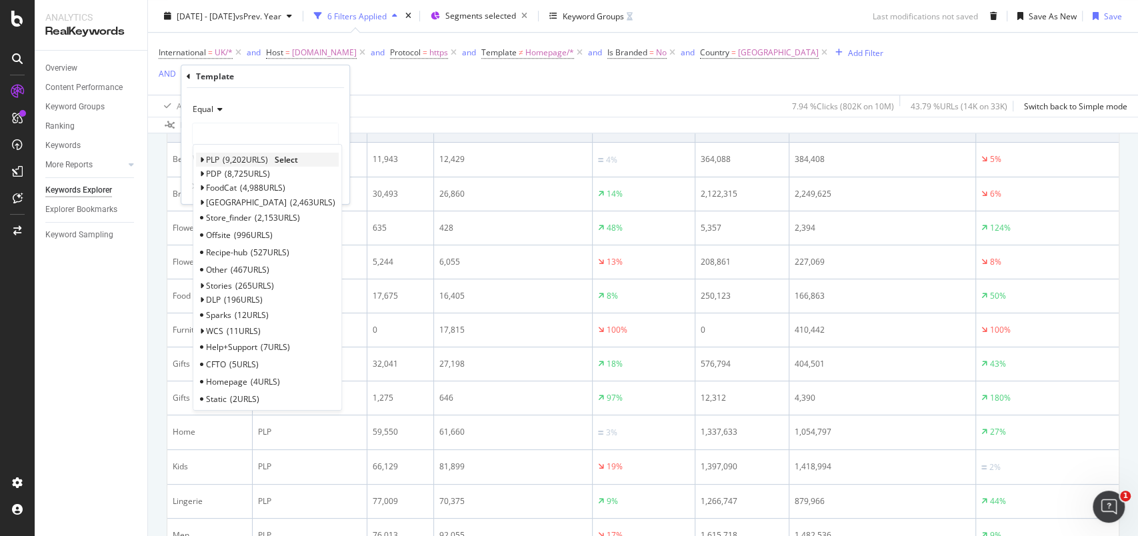
click at [203, 156] on div "PLP 9,202 URLS Select" at bounding box center [267, 160] width 143 height 14
click at [283, 158] on span "Select" at bounding box center [286, 159] width 23 height 11
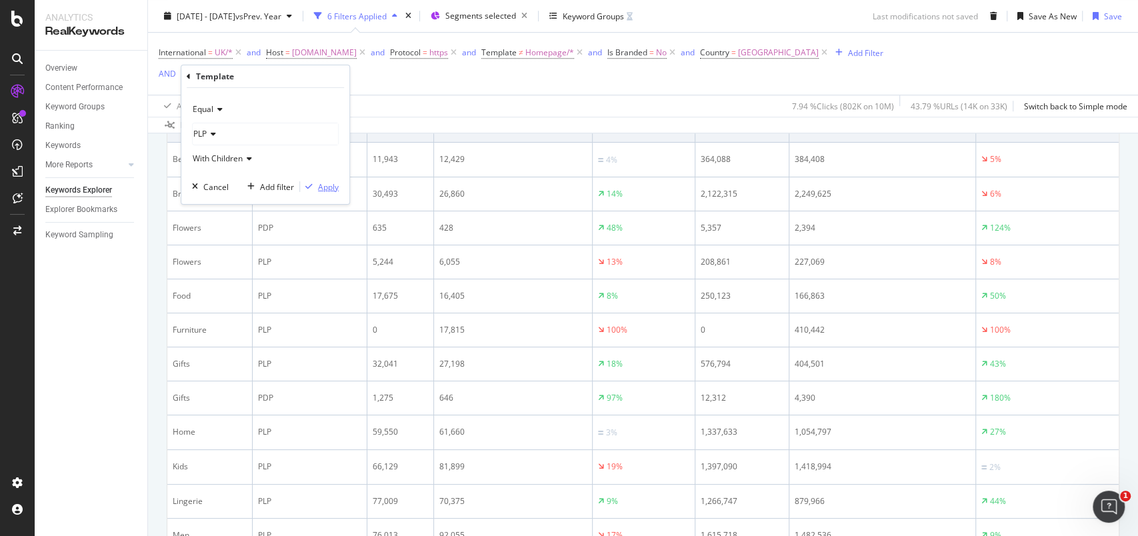
click at [321, 181] on div "Apply" at bounding box center [328, 186] width 21 height 11
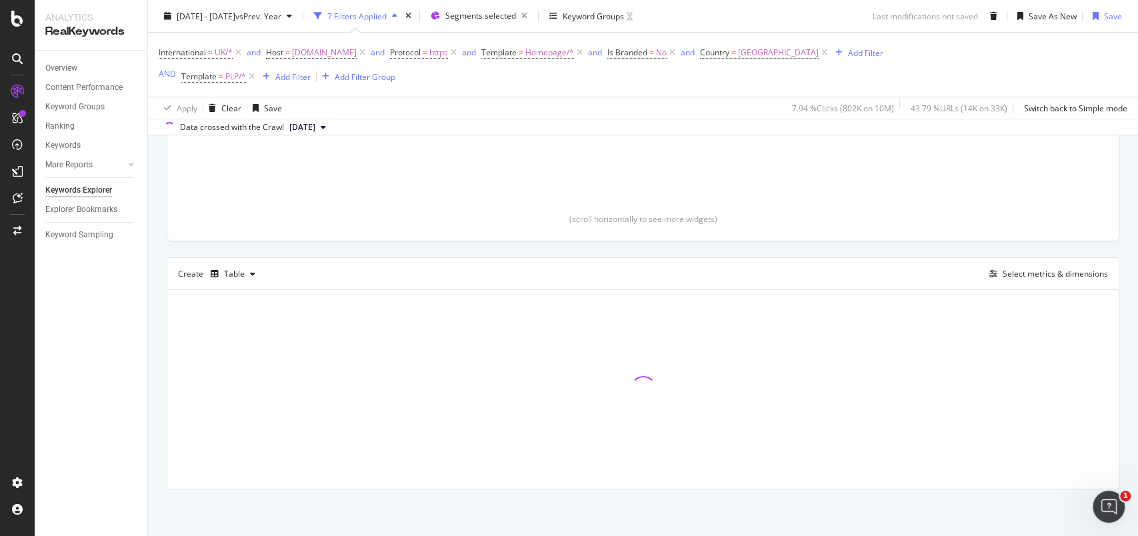
scroll to position [289, 0]
click at [295, 73] on div "Add Filter" at bounding box center [292, 76] width 35 height 11
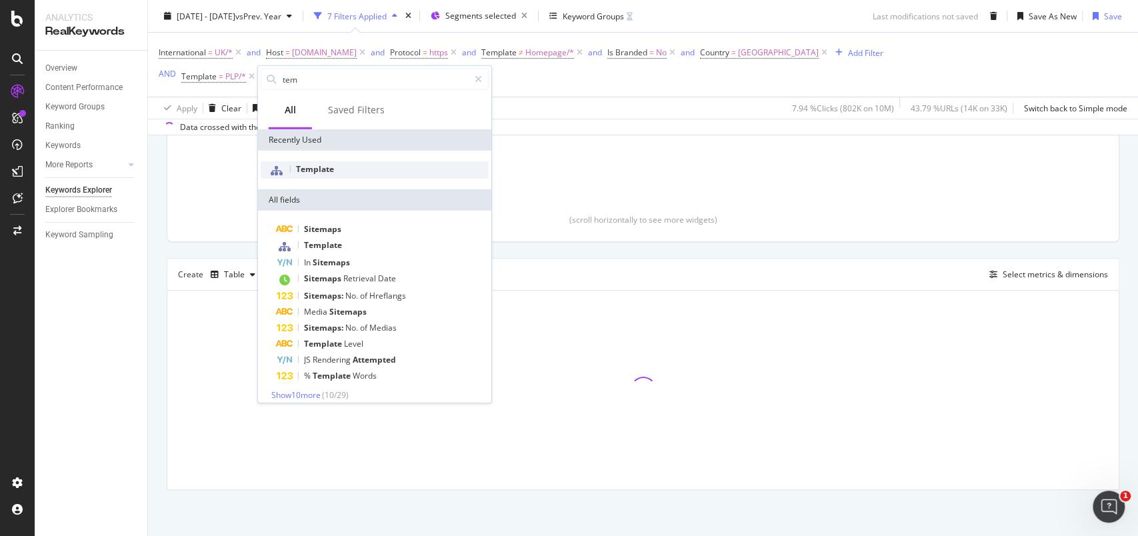
click at [331, 161] on div "Template" at bounding box center [375, 169] width 228 height 17
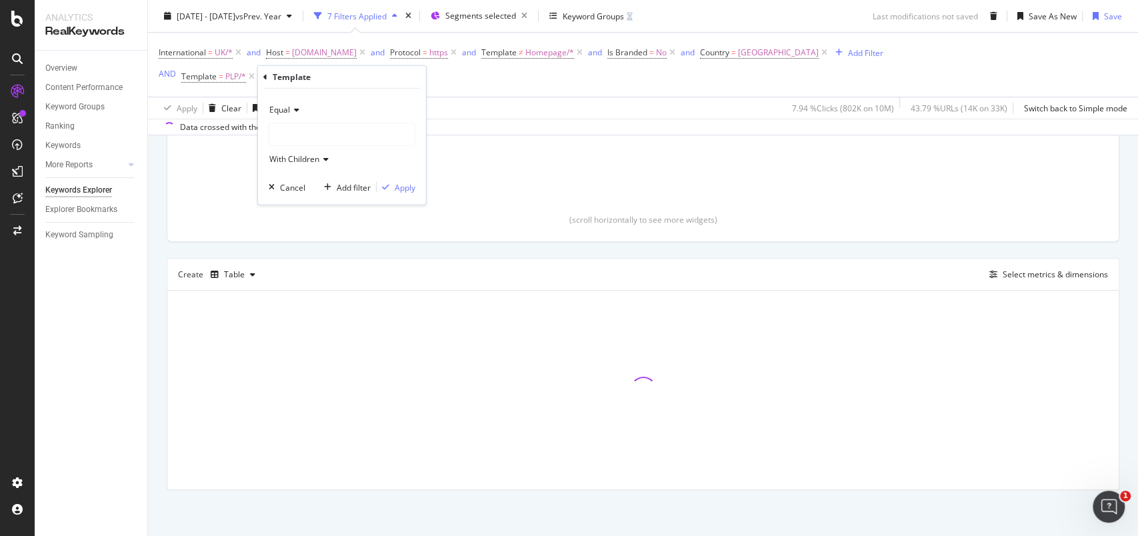
click at [291, 139] on div at bounding box center [341, 134] width 145 height 21
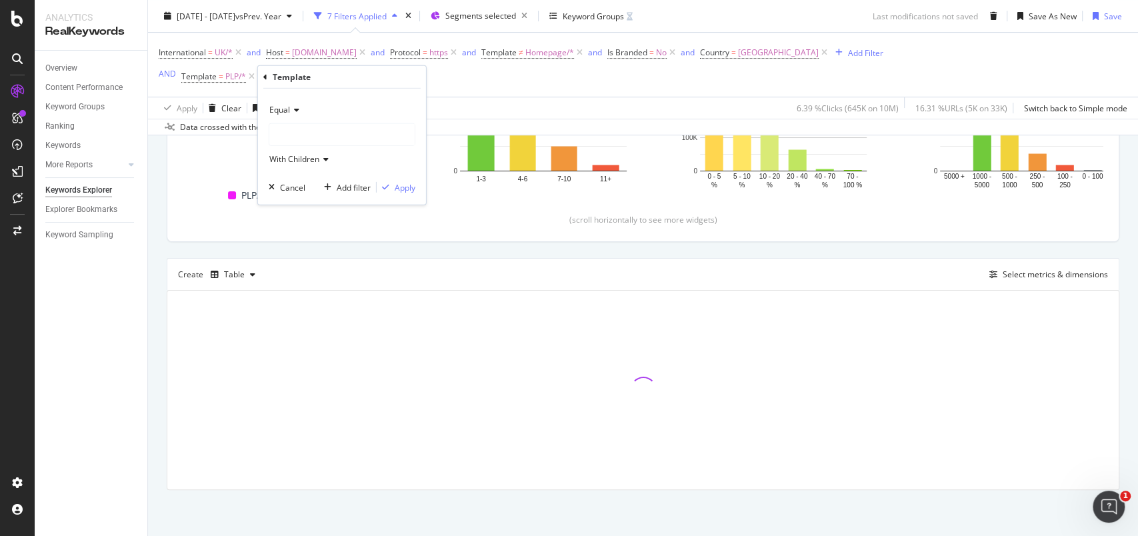
click at [291, 139] on div at bounding box center [341, 134] width 145 height 21
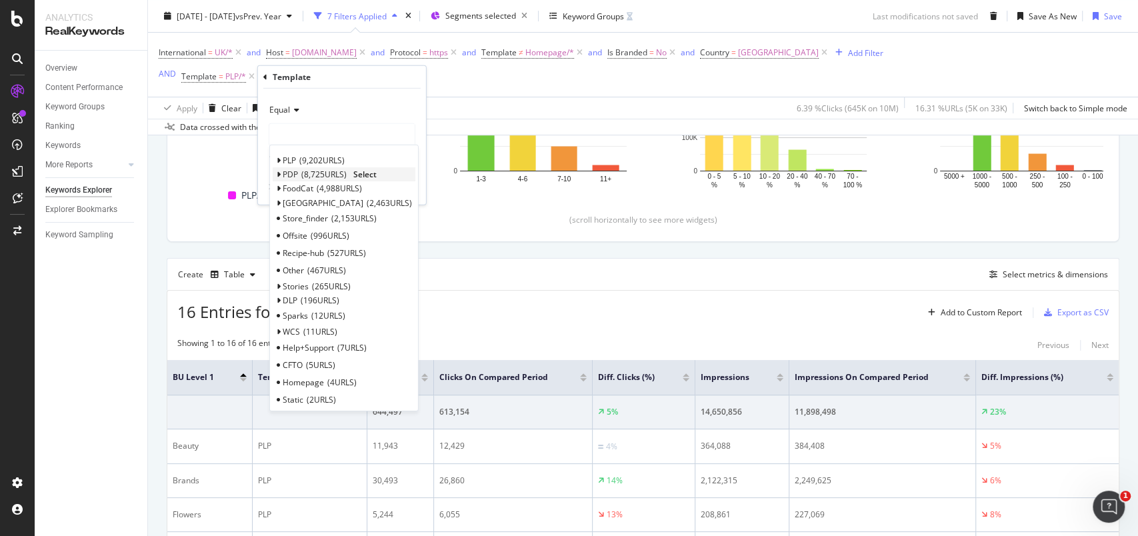
click at [293, 171] on span "PDP" at bounding box center [290, 174] width 15 height 11
click at [363, 174] on span "Select" at bounding box center [364, 174] width 23 height 11
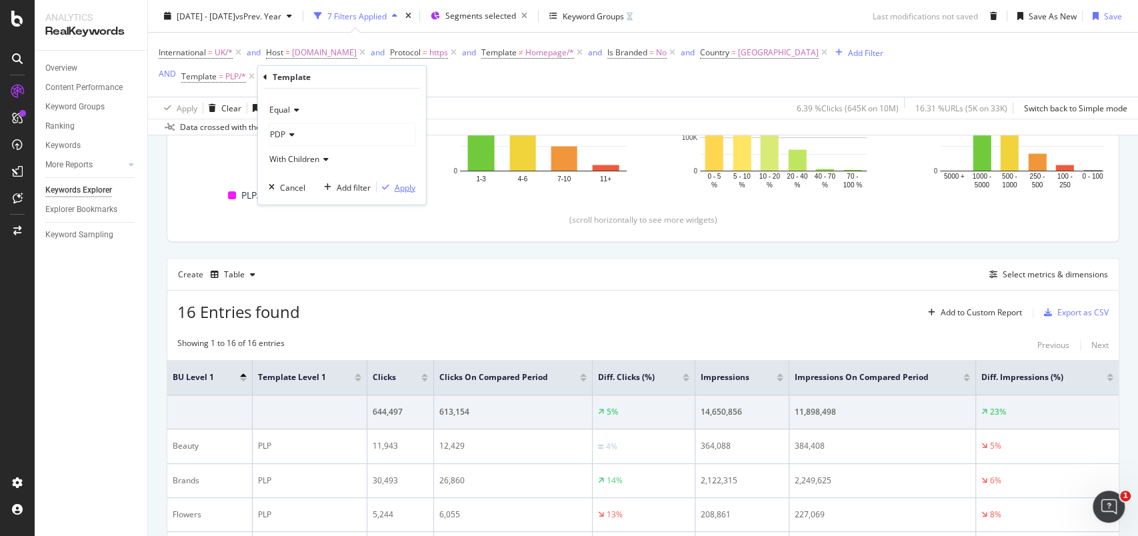
click at [404, 185] on div "Apply" at bounding box center [405, 186] width 21 height 11
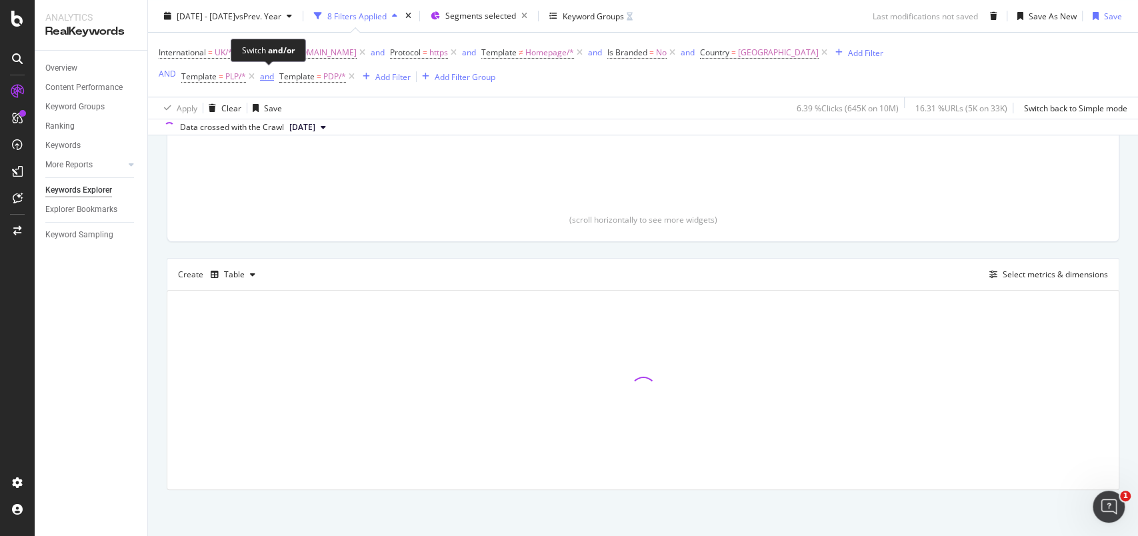
click at [263, 75] on div "and" at bounding box center [267, 76] width 14 height 11
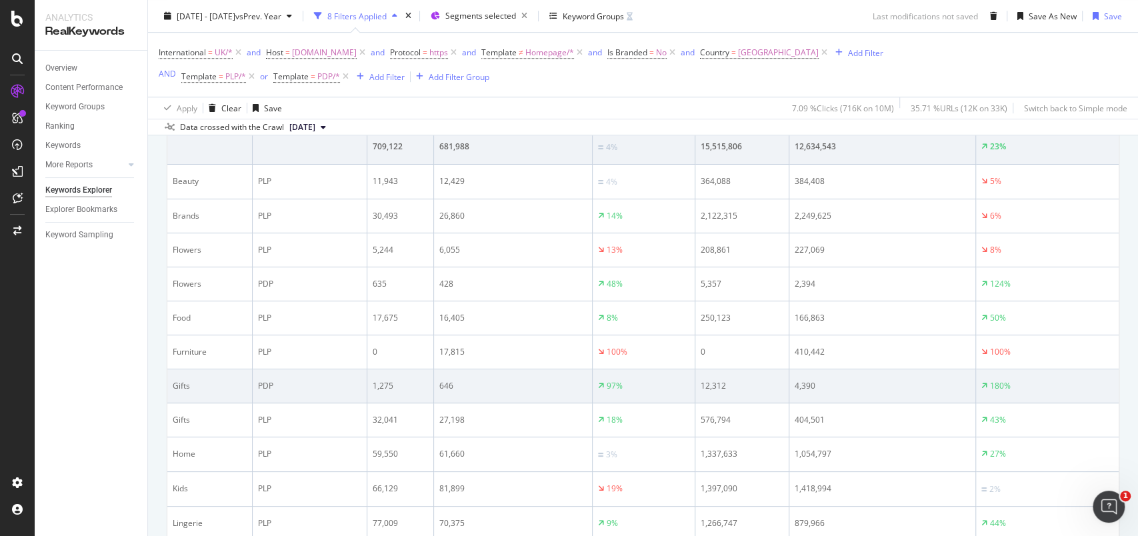
scroll to position [554, 0]
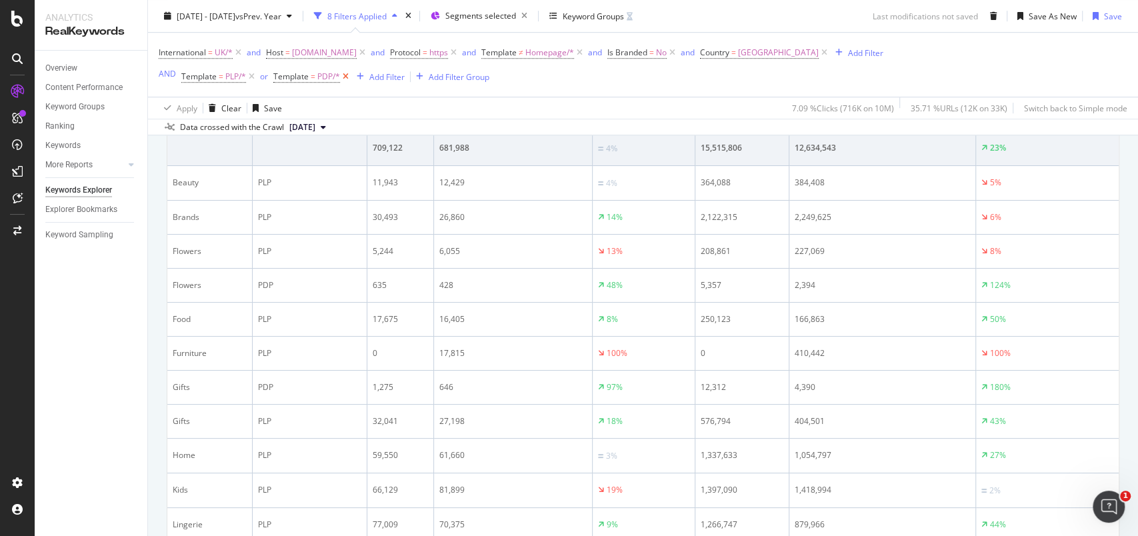
click at [346, 79] on icon at bounding box center [345, 76] width 11 height 13
click at [508, 16] on span "Segments selected" at bounding box center [481, 15] width 71 height 11
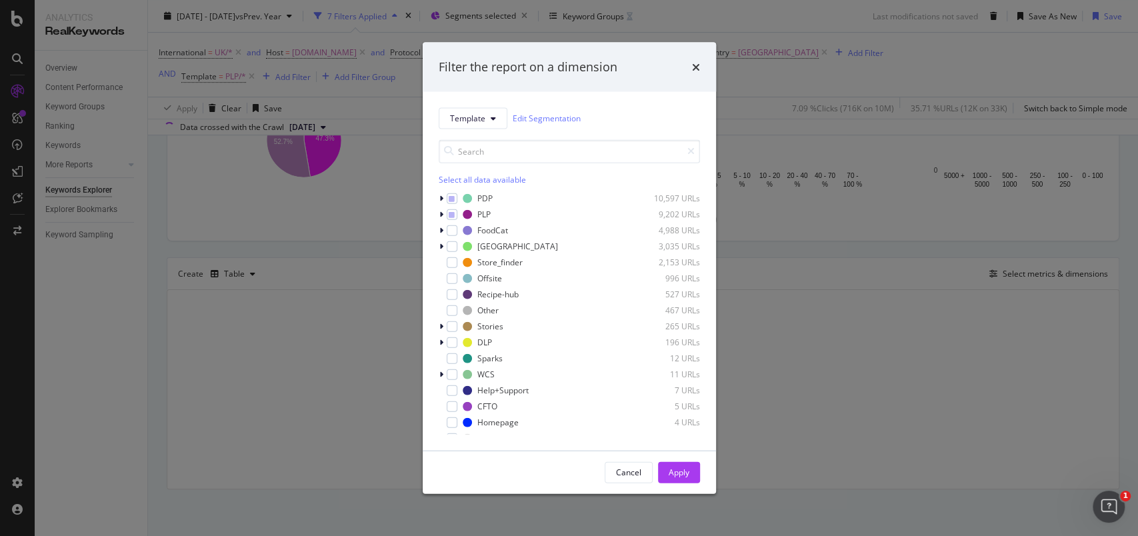
scroll to position [289, 0]
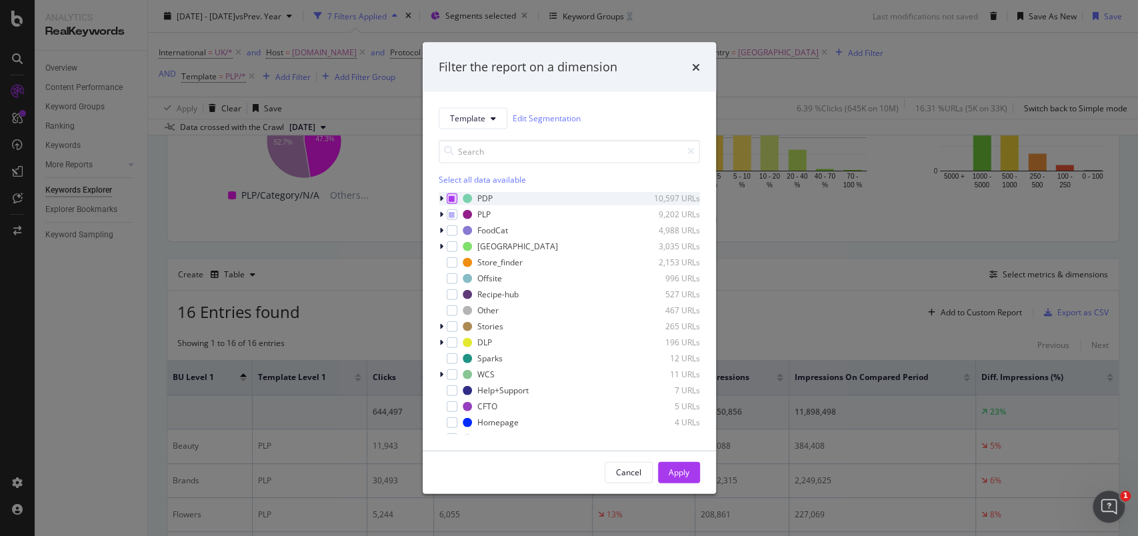
click at [453, 200] on icon "modal" at bounding box center [452, 198] width 6 height 7
click at [452, 199] on icon "modal" at bounding box center [452, 198] width 6 height 7
click at [680, 468] on div "Apply" at bounding box center [679, 472] width 21 height 11
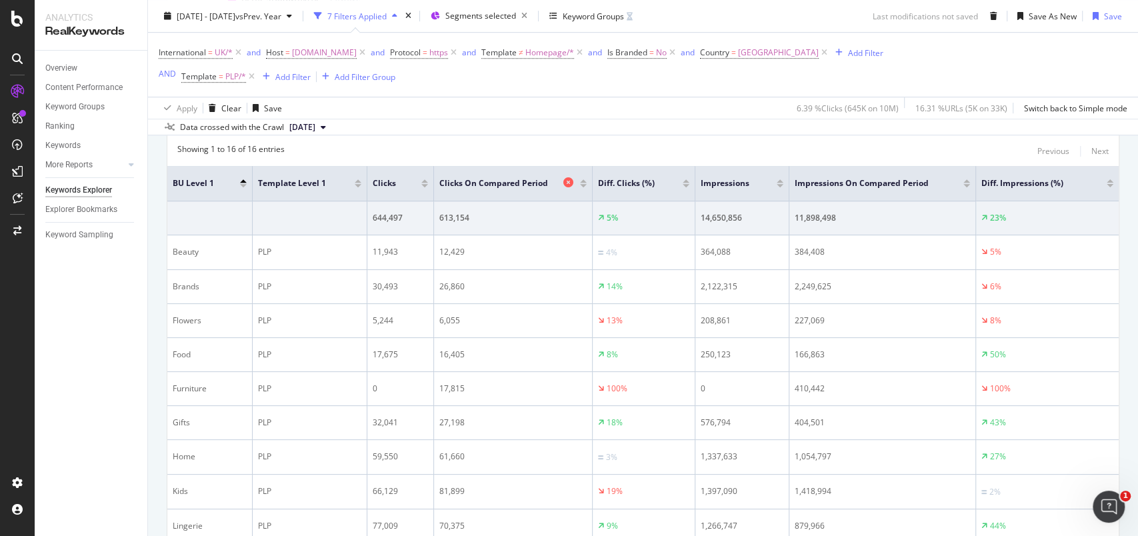
scroll to position [478, 0]
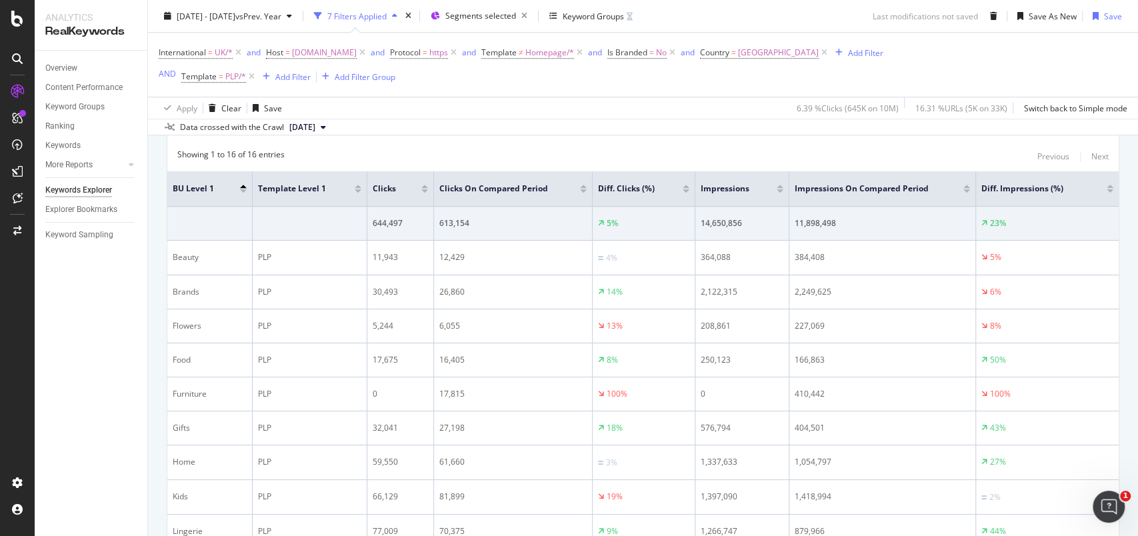
click at [425, 189] on div at bounding box center [424, 190] width 7 height 3
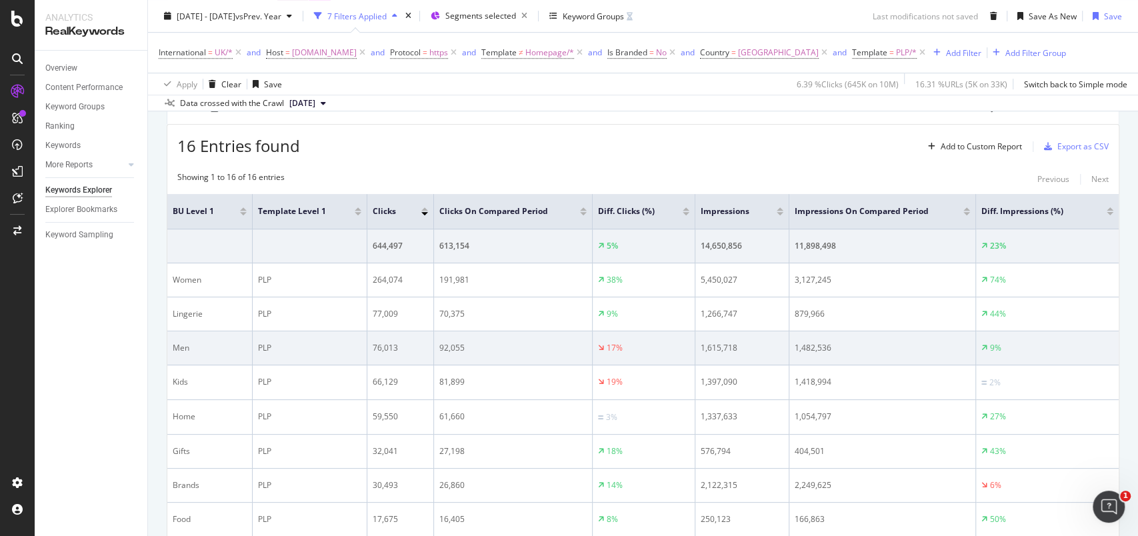
scroll to position [431, 0]
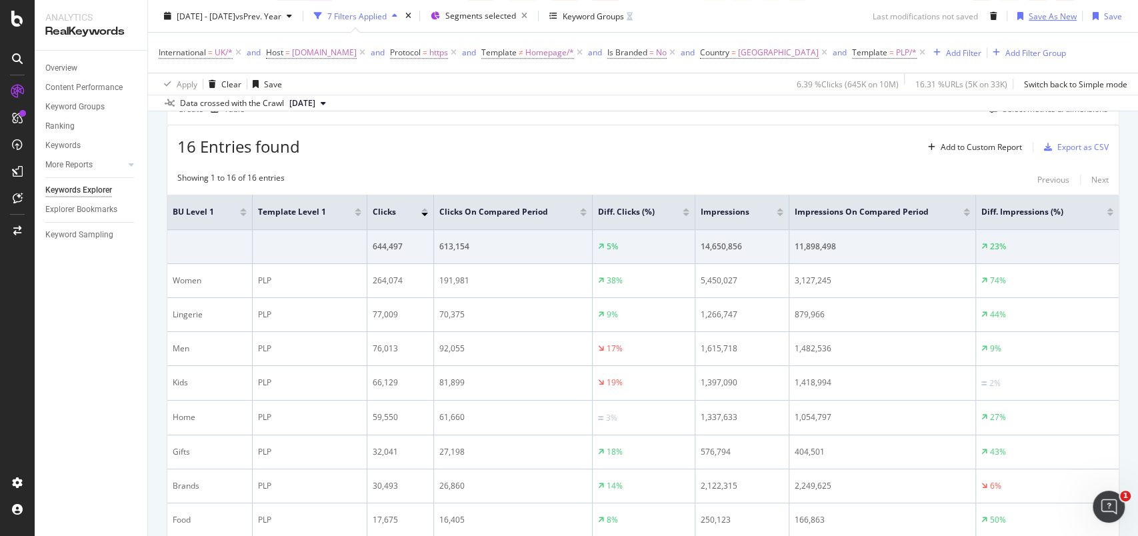
click at [1040, 13] on div "Save As New" at bounding box center [1053, 15] width 48 height 11
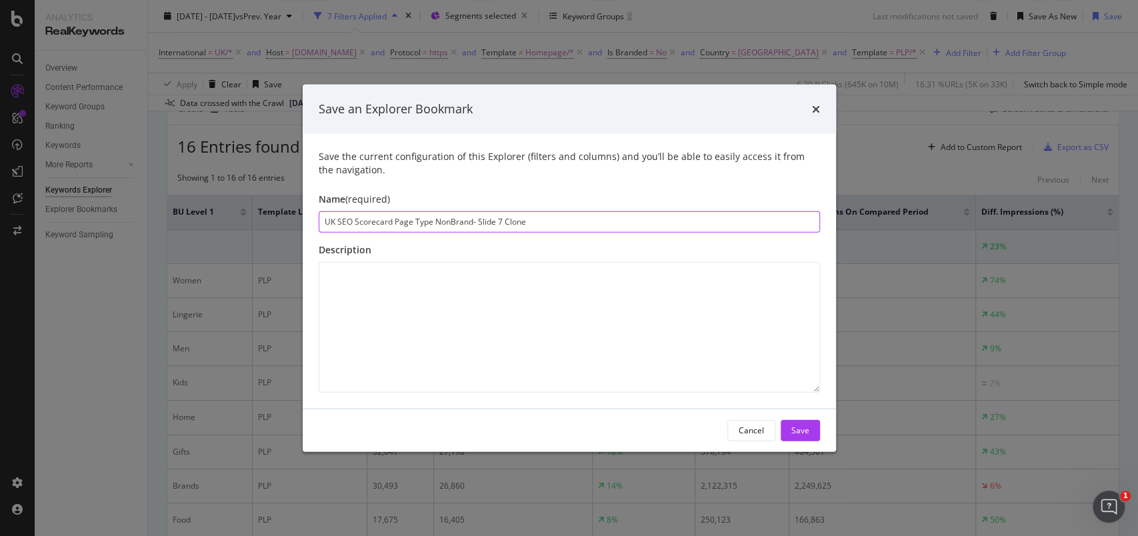
drag, startPoint x: 534, startPoint y: 220, endPoint x: 419, endPoint y: 212, distance: 115.0
click at [419, 212] on input "UK SEO Scorecard Page Type NonBrand- Slide 7 Clone" at bounding box center [570, 221] width 502 height 21
type input "UK SEO Scorecard Page NonBrand PLP - Slide 8 by BU"
click at [800, 429] on div "Save" at bounding box center [801, 430] width 18 height 11
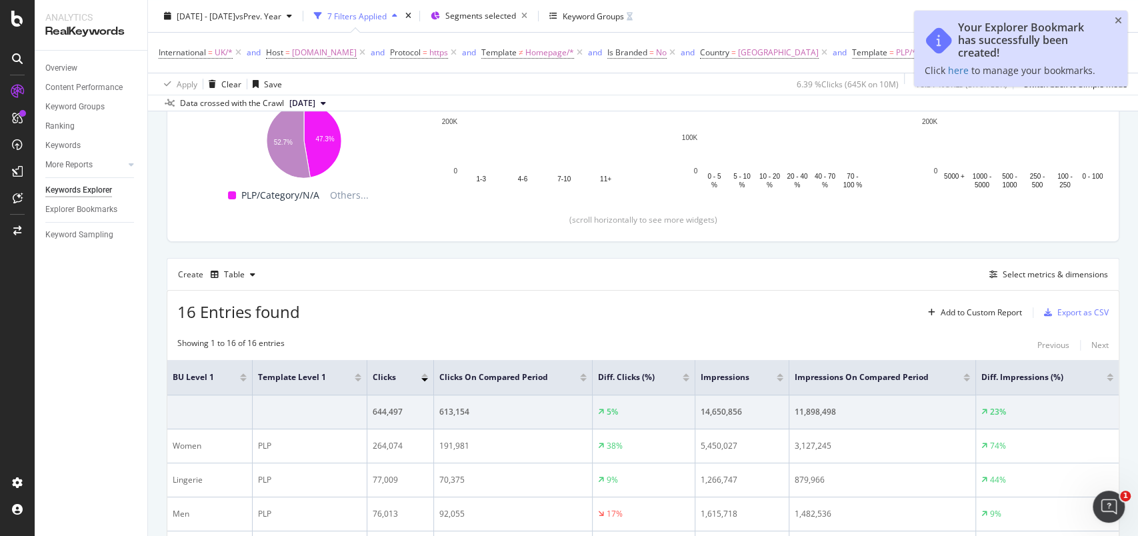
scroll to position [431, 0]
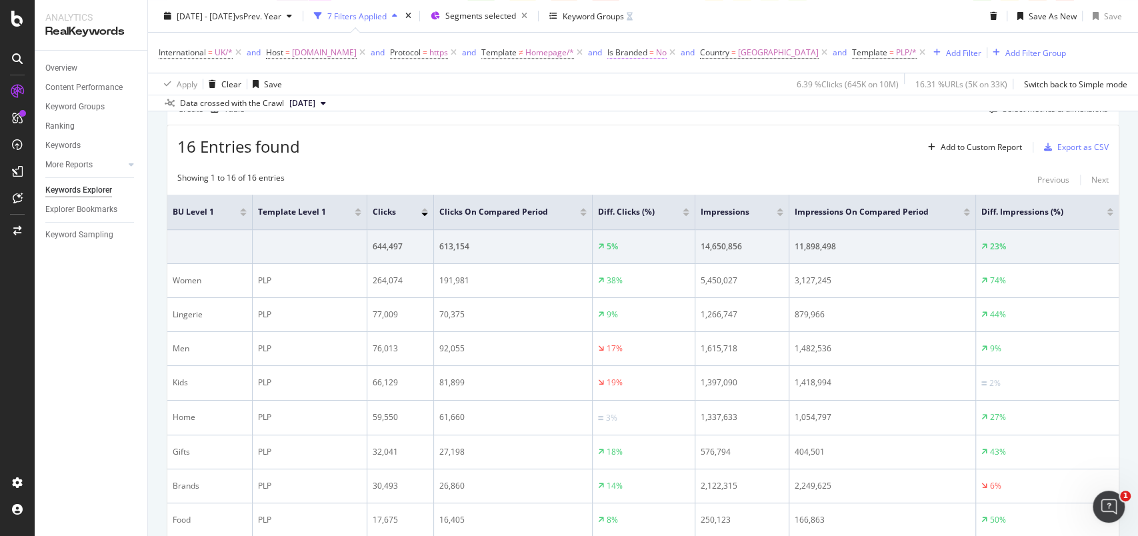
click at [667, 53] on span "No" at bounding box center [661, 52] width 11 height 19
click at [672, 93] on div "No" at bounding box center [736, 83] width 147 height 21
click at [674, 107] on span "Yes" at bounding box center [676, 110] width 13 height 11
click at [806, 110] on div "Apply" at bounding box center [799, 110] width 21 height 11
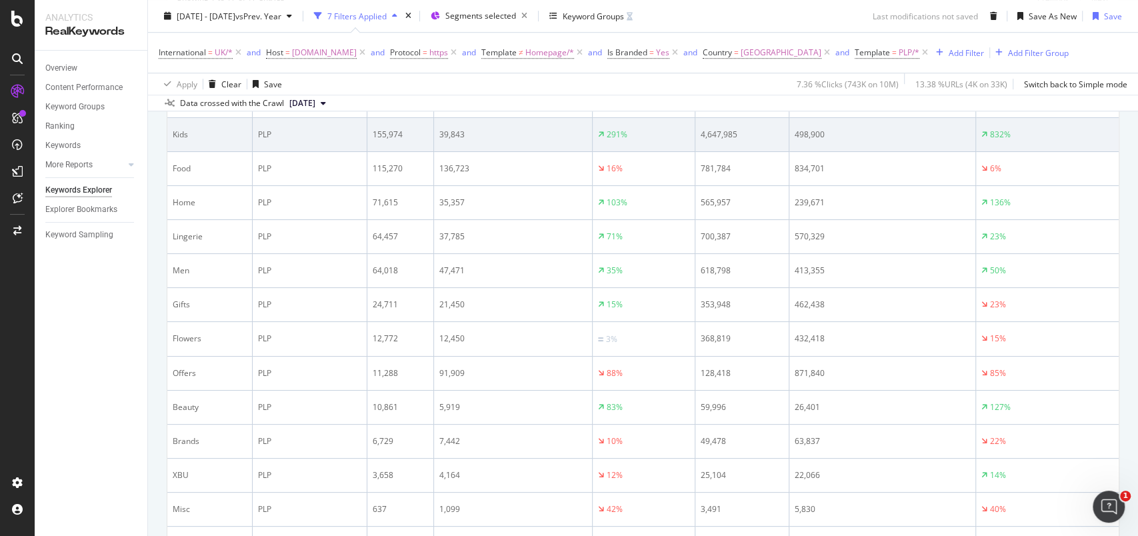
scroll to position [612, 0]
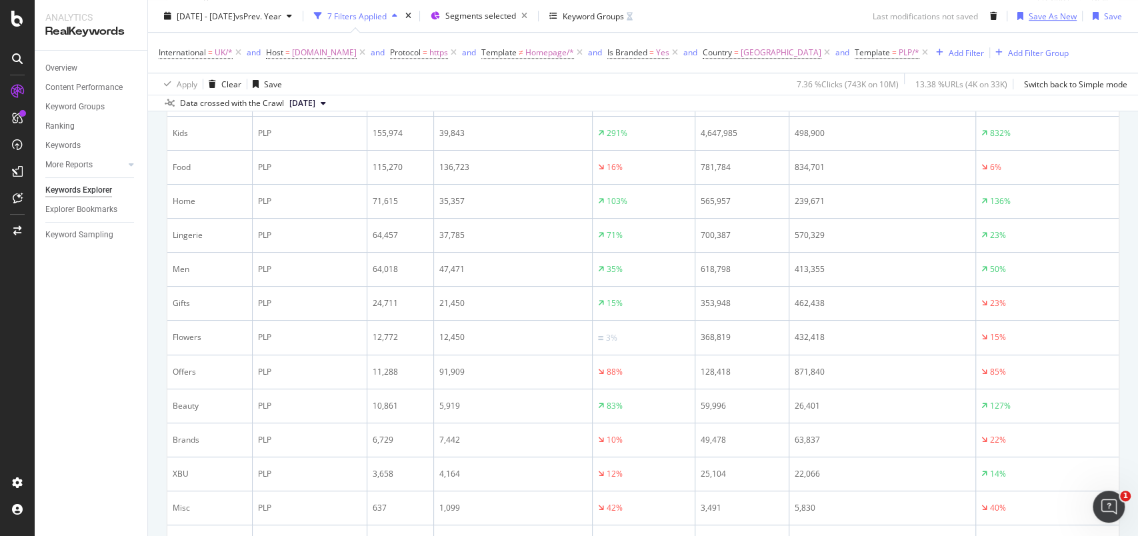
click at [1038, 17] on div "Save As New" at bounding box center [1053, 15] width 48 height 11
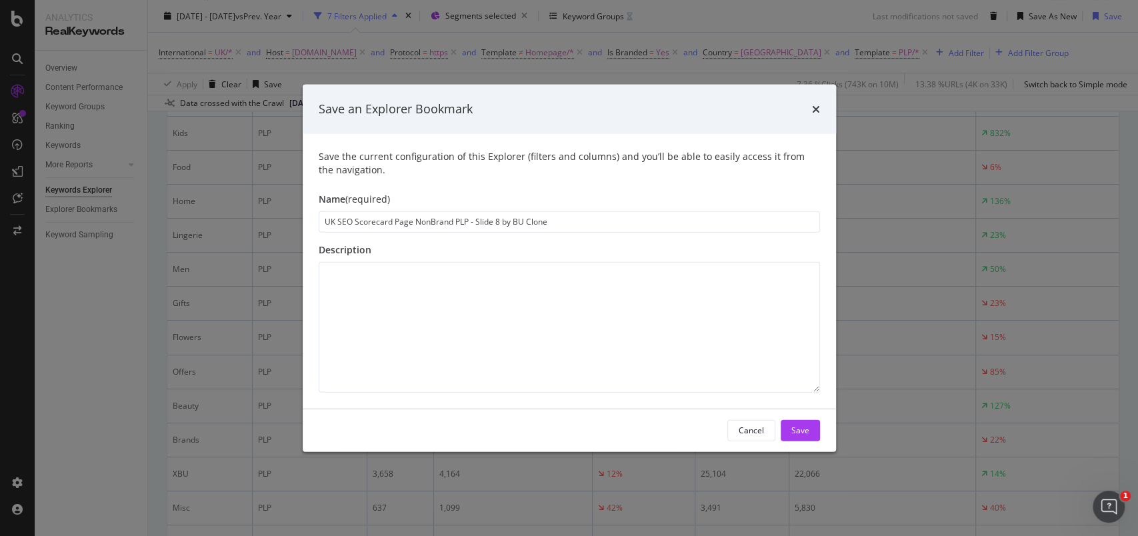
click at [431, 218] on input "UK SEO Scorecard Page NonBrand PLP - Slide 8 by BU Clone" at bounding box center [570, 221] width 502 height 21
click at [528, 221] on input "UK SEO Scorecard Page Branded PLP - Slide 8 by BU Clone" at bounding box center [570, 221] width 502 height 21
type input "UK SEO Scorecard Page Branded PLP - Slide 8 by BU"
click at [801, 427] on div "Save" at bounding box center [801, 430] width 18 height 11
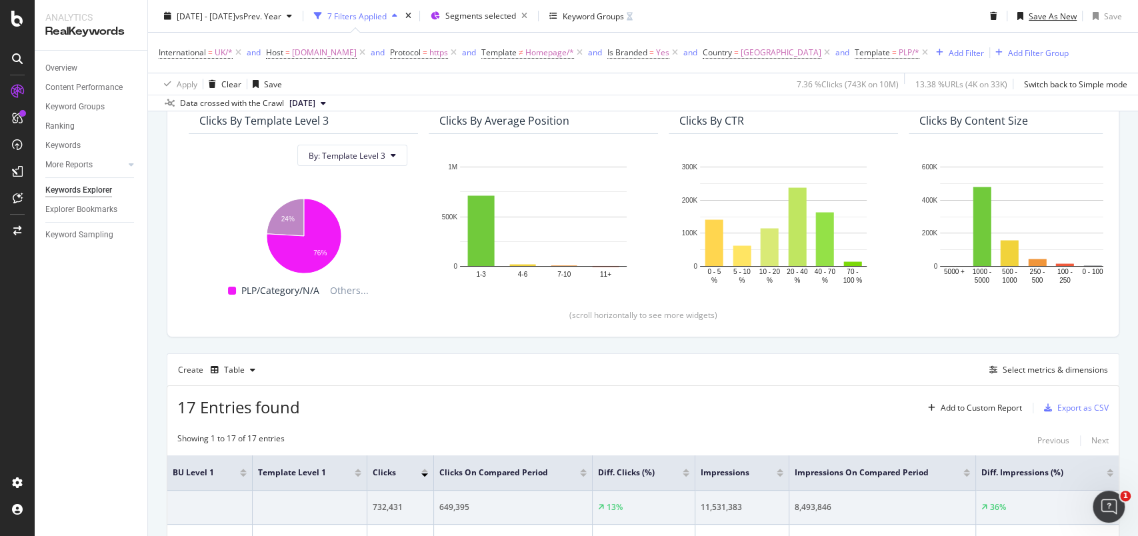
scroll to position [167, 0]
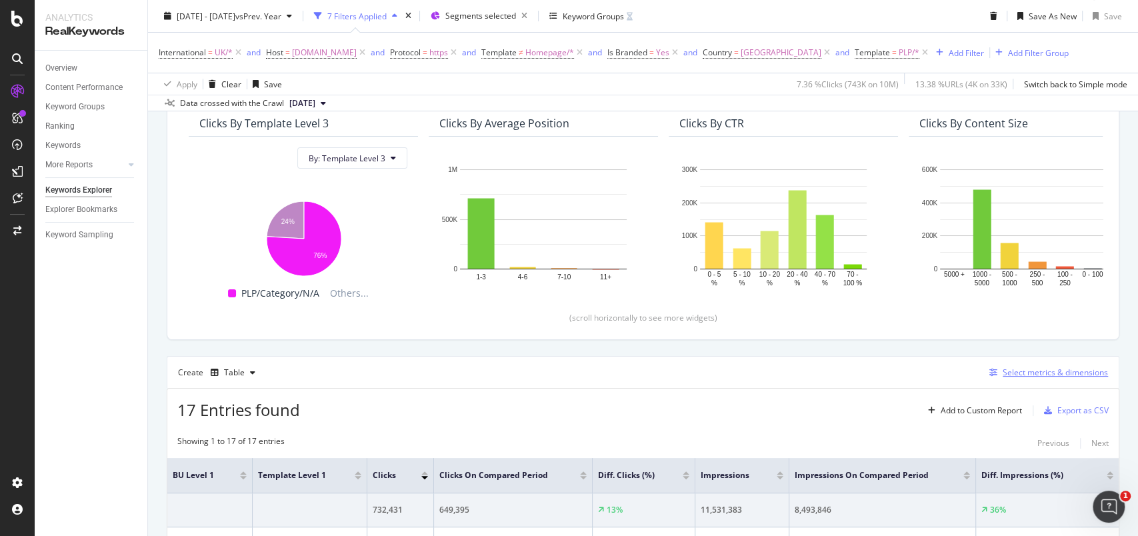
click at [1003, 369] on div "Select metrics & dimensions" at bounding box center [1055, 372] width 105 height 11
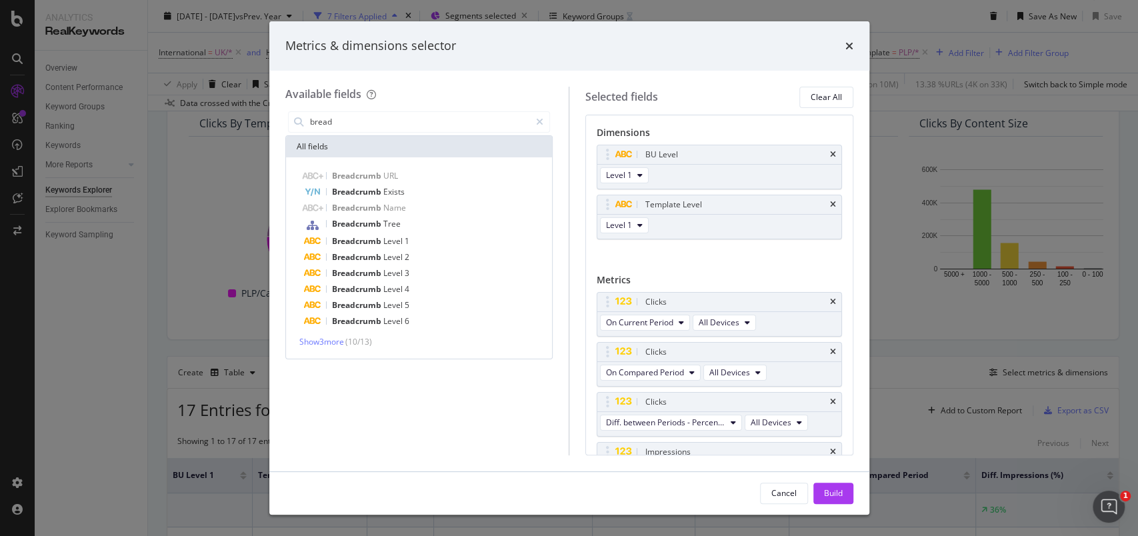
type input "bread"
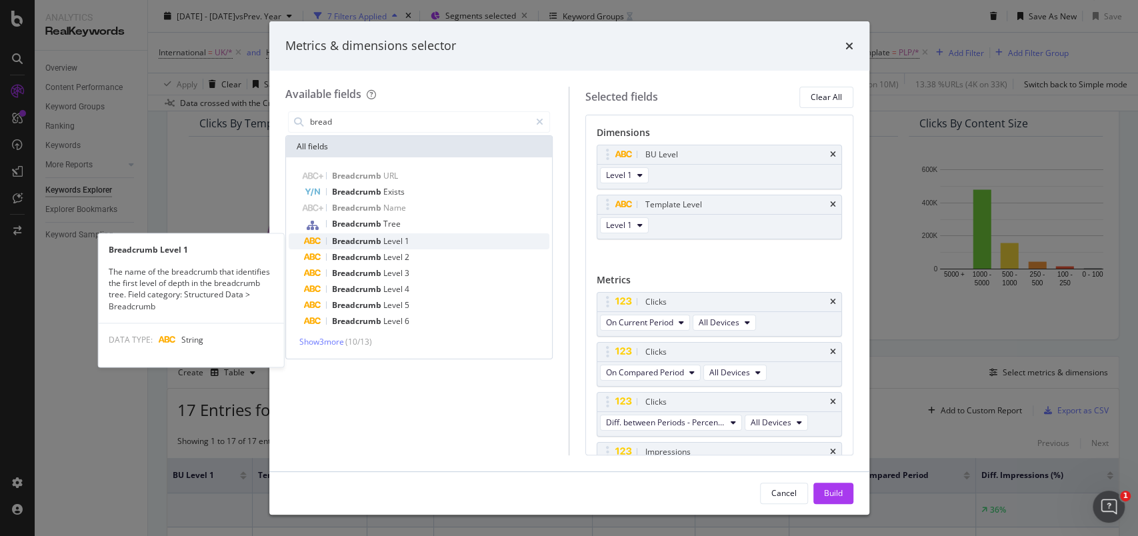
click at [378, 240] on span "Breadcrumb" at bounding box center [357, 240] width 51 height 11
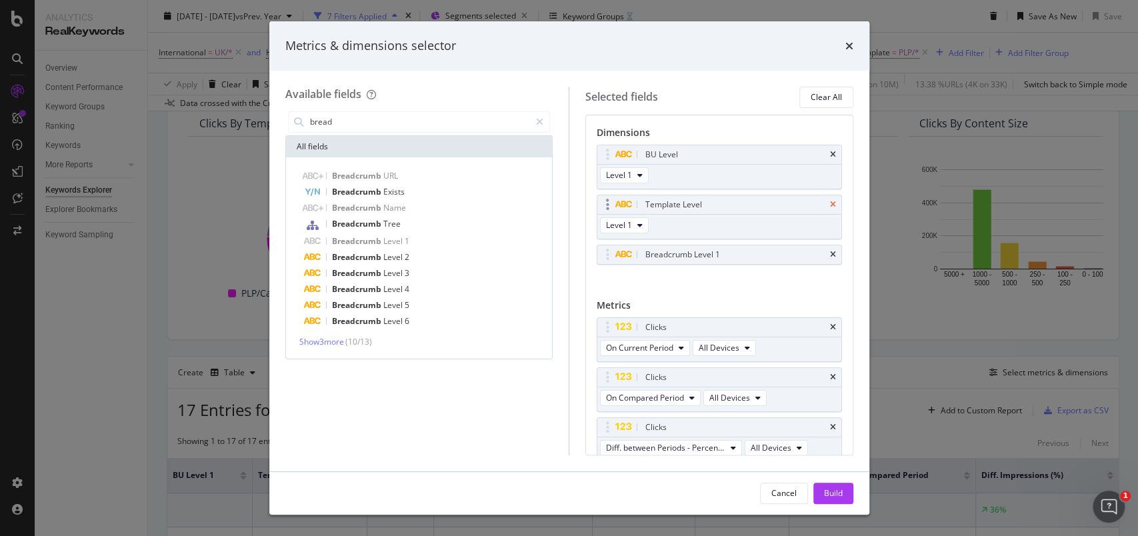
click at [830, 201] on icon "times" at bounding box center [833, 205] width 6 height 8
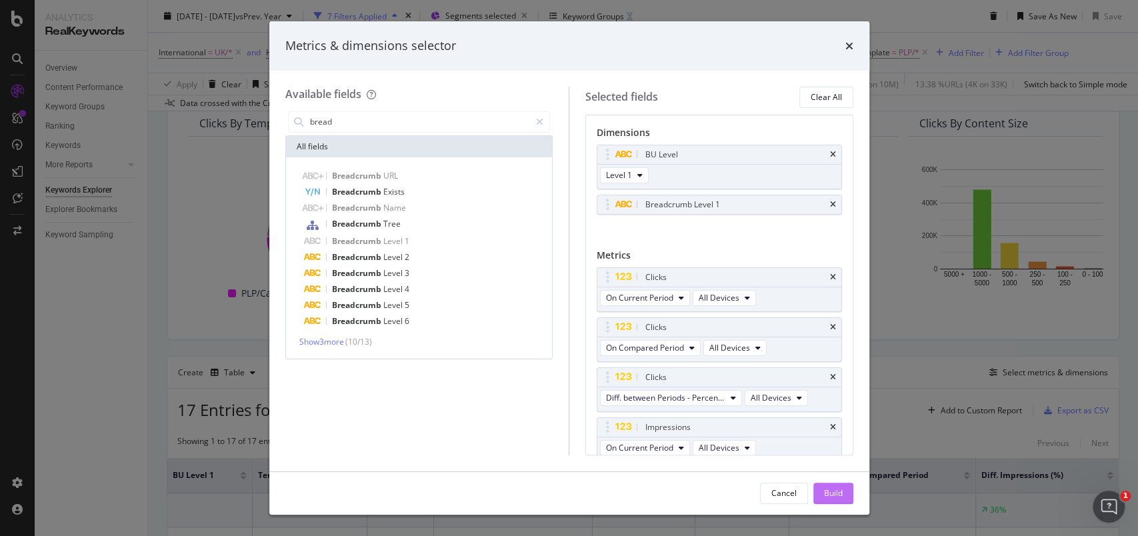
click at [830, 490] on div "Build" at bounding box center [833, 493] width 19 height 11
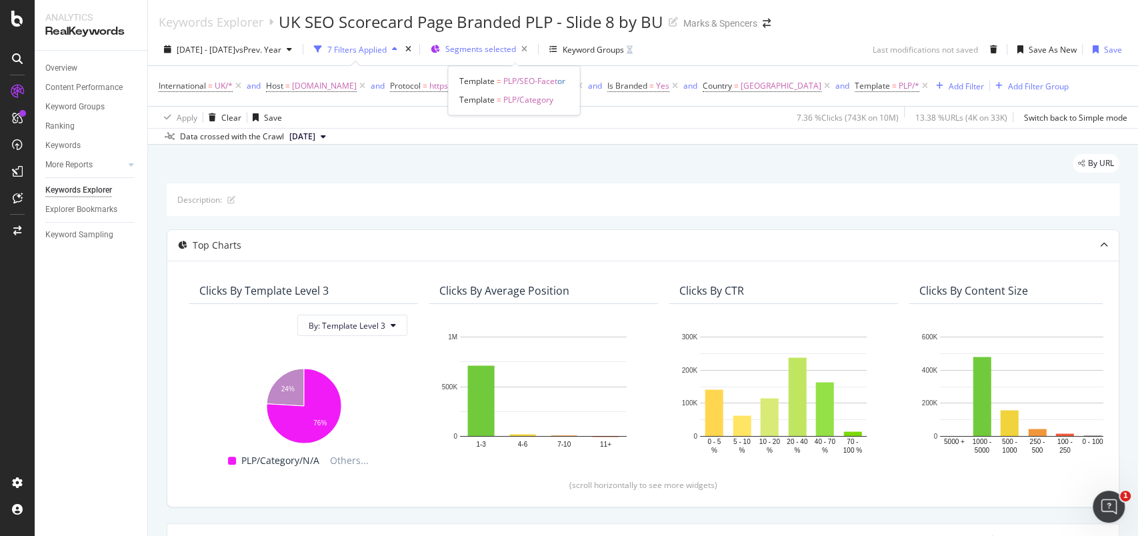
click at [516, 54] on span "Segments selected" at bounding box center [481, 48] width 71 height 11
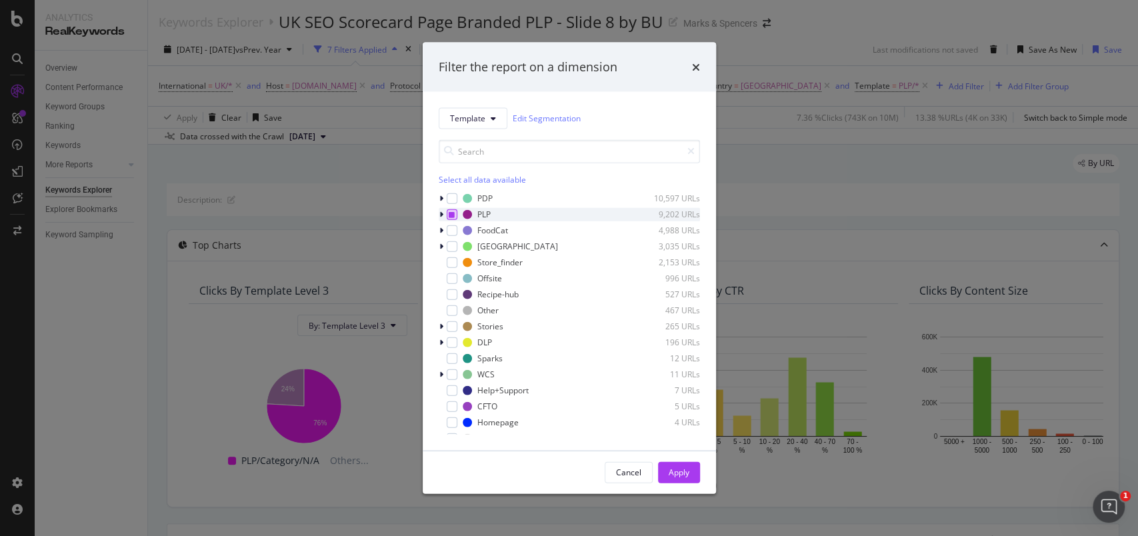
click at [449, 216] on icon "modal" at bounding box center [452, 214] width 6 height 7
click at [442, 201] on icon "modal" at bounding box center [442, 198] width 4 height 8
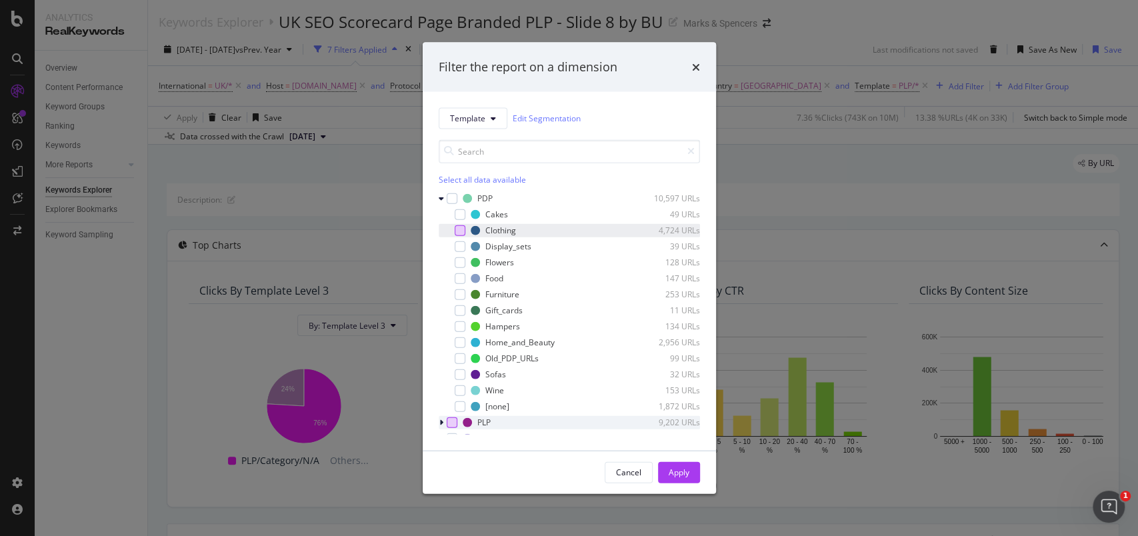
click at [456, 229] on div "modal" at bounding box center [460, 230] width 11 height 11
click at [464, 263] on div "modal" at bounding box center [460, 262] width 11 height 11
click at [460, 304] on div "Gift_cards 11 URLs" at bounding box center [569, 309] width 261 height 13
click at [458, 321] on div "modal" at bounding box center [460, 326] width 11 height 11
click at [460, 339] on div "modal" at bounding box center [460, 342] width 11 height 11
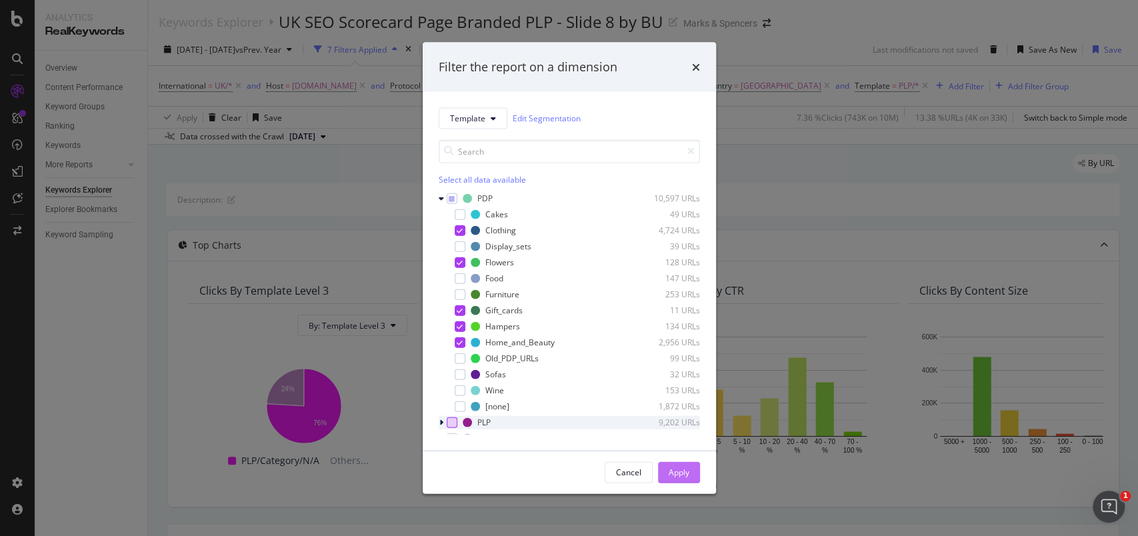
click at [676, 474] on div "Apply" at bounding box center [679, 472] width 21 height 11
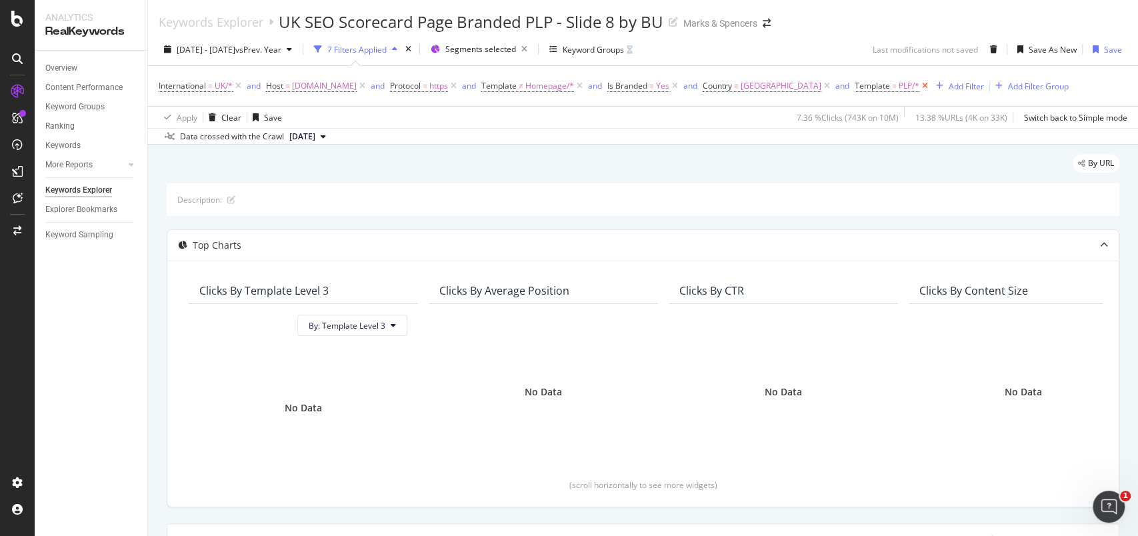
click at [931, 89] on icon at bounding box center [925, 85] width 11 height 13
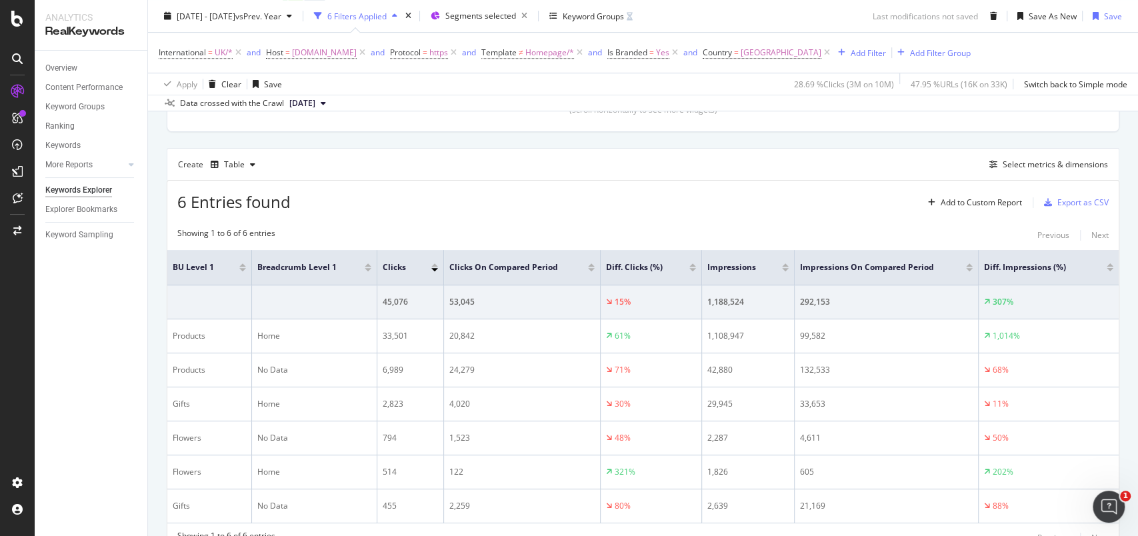
scroll to position [371, 0]
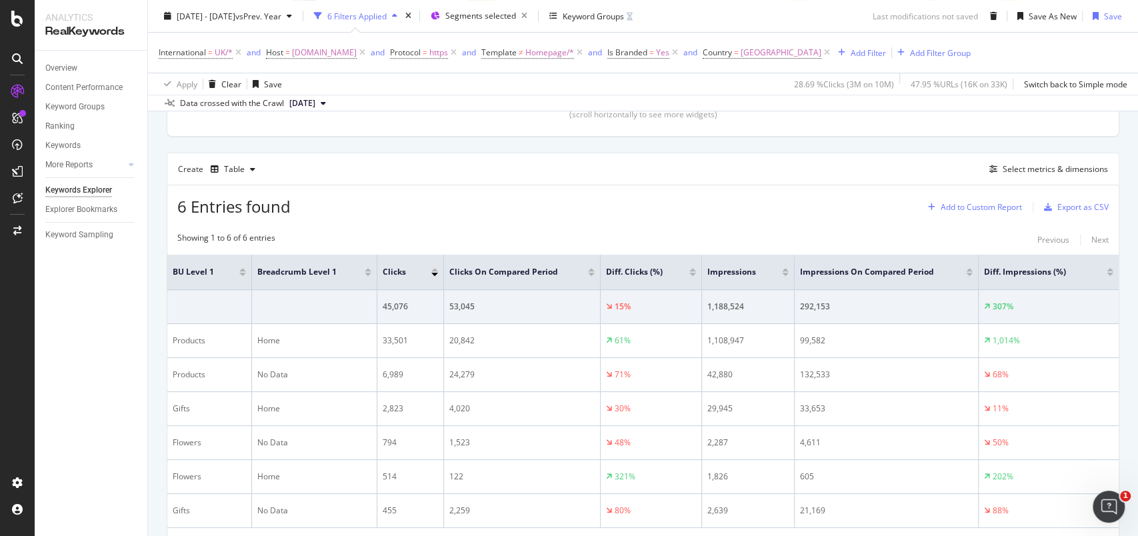
click at [971, 209] on div "Add to Custom Report" at bounding box center [981, 207] width 81 height 8
click at [879, 159] on div "Create Table Select metrics & dimensions" at bounding box center [643, 169] width 953 height 32
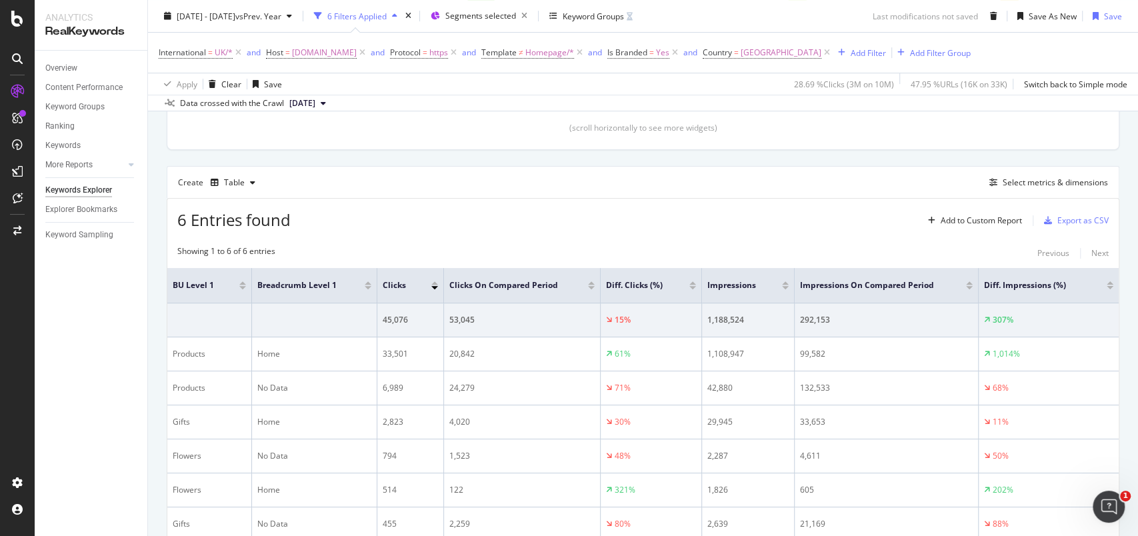
scroll to position [356, 0]
click at [1032, 178] on div "Select metrics & dimensions" at bounding box center [1055, 183] width 105 height 11
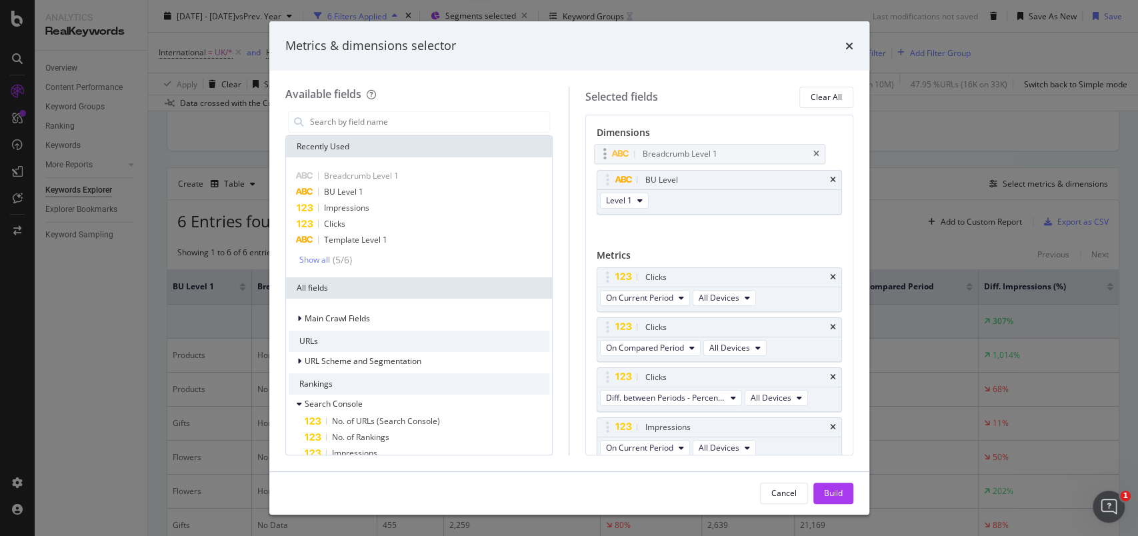
drag, startPoint x: 606, startPoint y: 204, endPoint x: 604, endPoint y: 155, distance: 49.4
click at [604, 155] on body "Analytics RealKeywords Overview Content Performance Keyword Groups Ranking Keyw…" at bounding box center [569, 268] width 1138 height 536
click at [388, 125] on input "modal" at bounding box center [429, 122] width 241 height 20
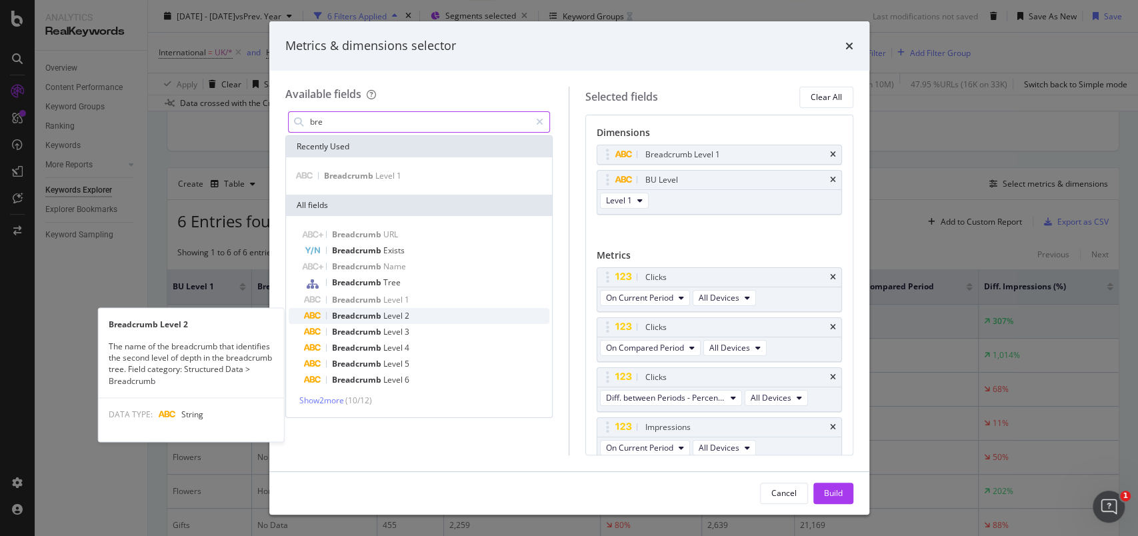
type input "bre"
click at [389, 312] on span "Level" at bounding box center [393, 315] width 21 height 11
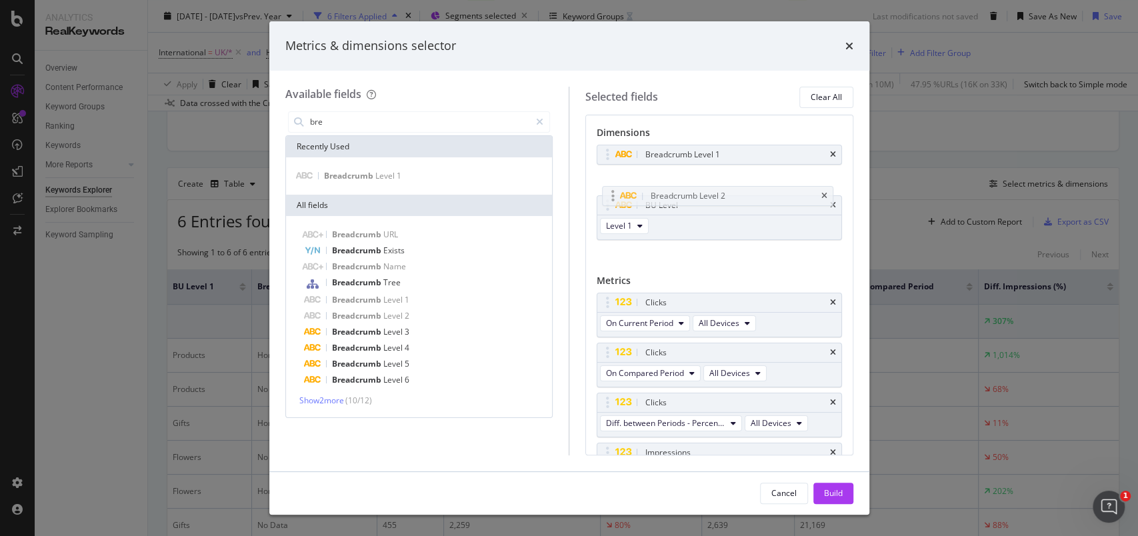
drag, startPoint x: 603, startPoint y: 228, endPoint x: 608, endPoint y: 195, distance: 33.1
click at [608, 195] on body "Analytics RealKeywords Overview Content Performance Keyword Groups Ranking Keyw…" at bounding box center [569, 268] width 1138 height 536
click at [824, 488] on div "Build" at bounding box center [833, 493] width 19 height 11
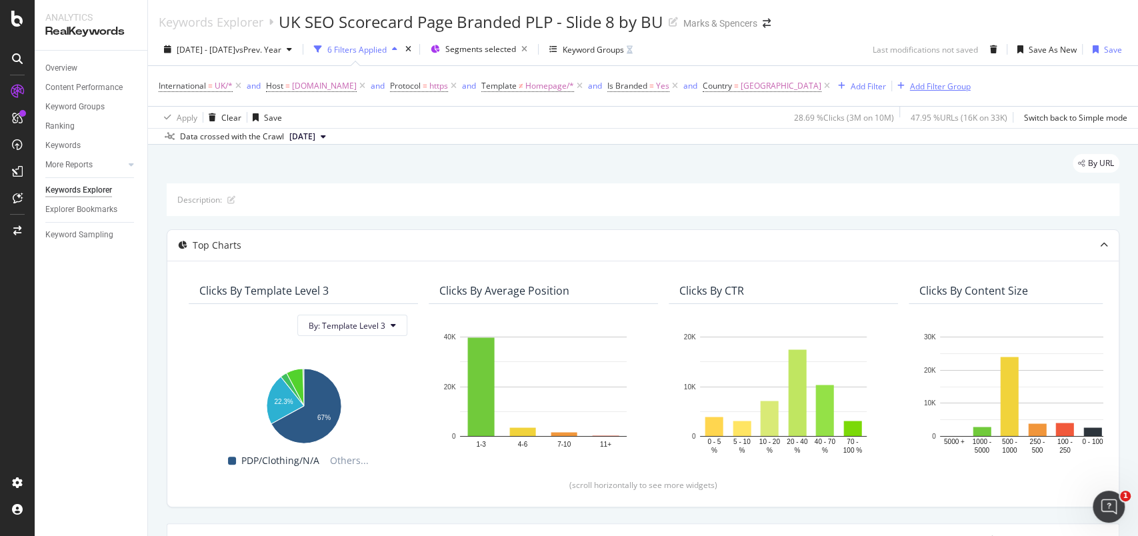
click at [962, 93] on button "Add Filter Group" at bounding box center [931, 86] width 79 height 16
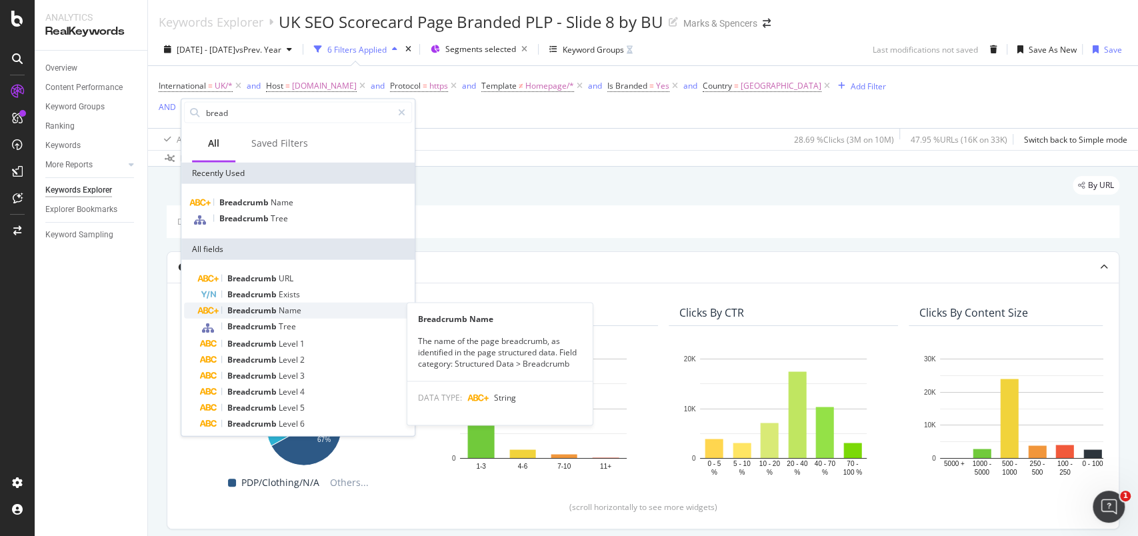
type input "bread"
click at [240, 307] on span "Breadcrumb" at bounding box center [252, 310] width 51 height 11
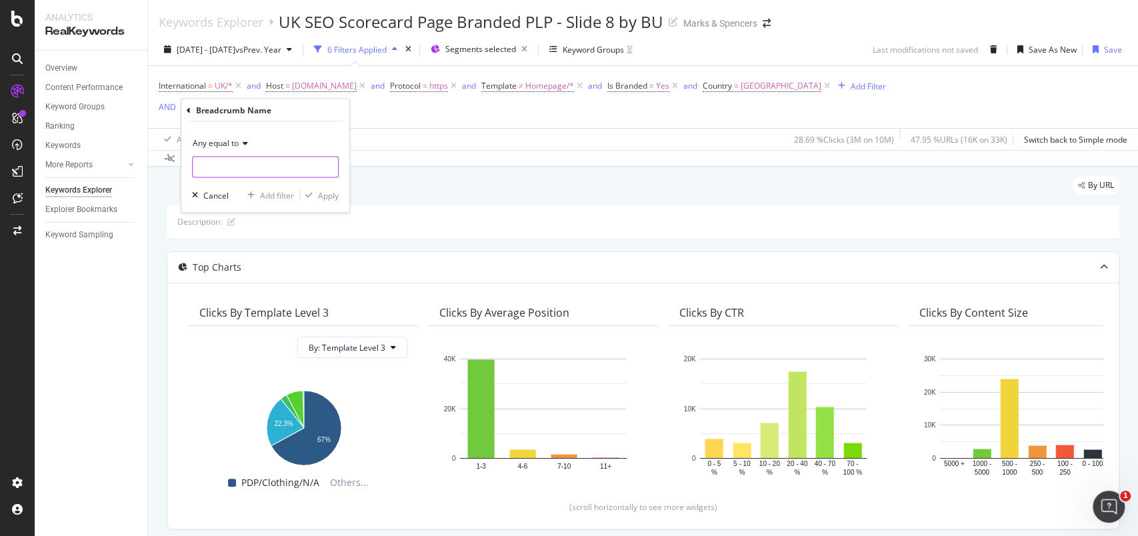
click at [249, 165] on input "text" at bounding box center [265, 167] width 145 height 21
click at [219, 193] on div "Cancel" at bounding box center [215, 194] width 25 height 11
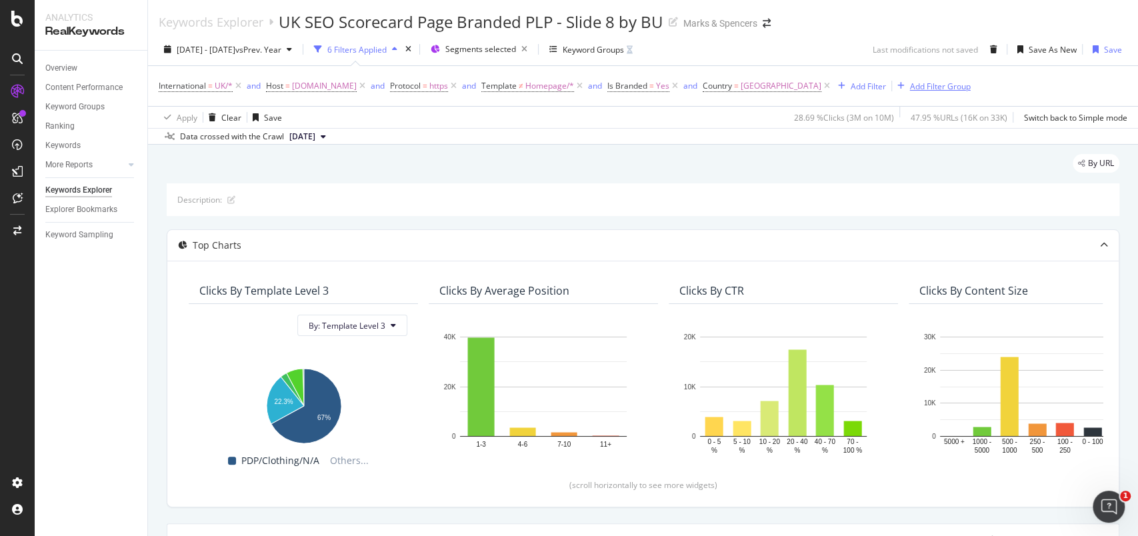
click at [944, 83] on div "Add Filter Group" at bounding box center [940, 86] width 61 height 11
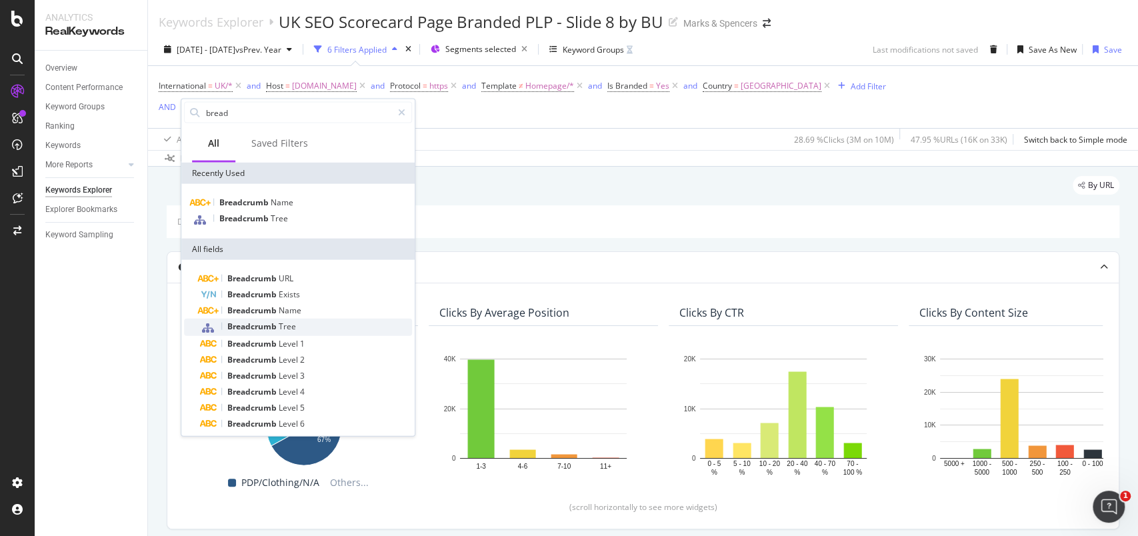
click at [256, 328] on span "Breadcrumb" at bounding box center [252, 326] width 51 height 11
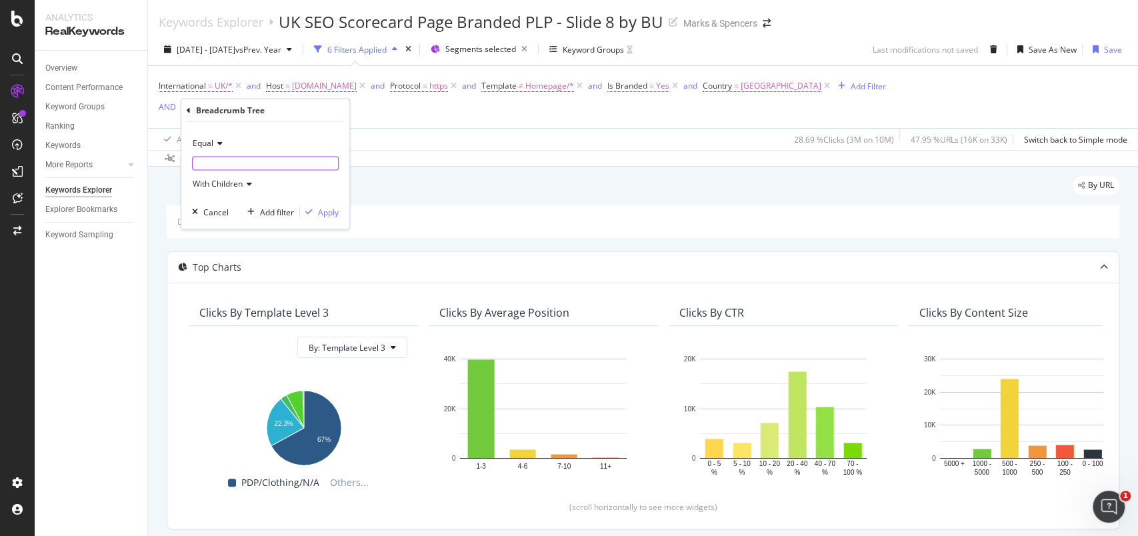
click at [242, 167] on input "text" at bounding box center [265, 163] width 145 height 13
click at [219, 142] on icon at bounding box center [217, 143] width 9 height 8
click at [400, 118] on div "International = UK/* and Host = www.marksandspencer.com and Protocol = https an…" at bounding box center [643, 97] width 969 height 62
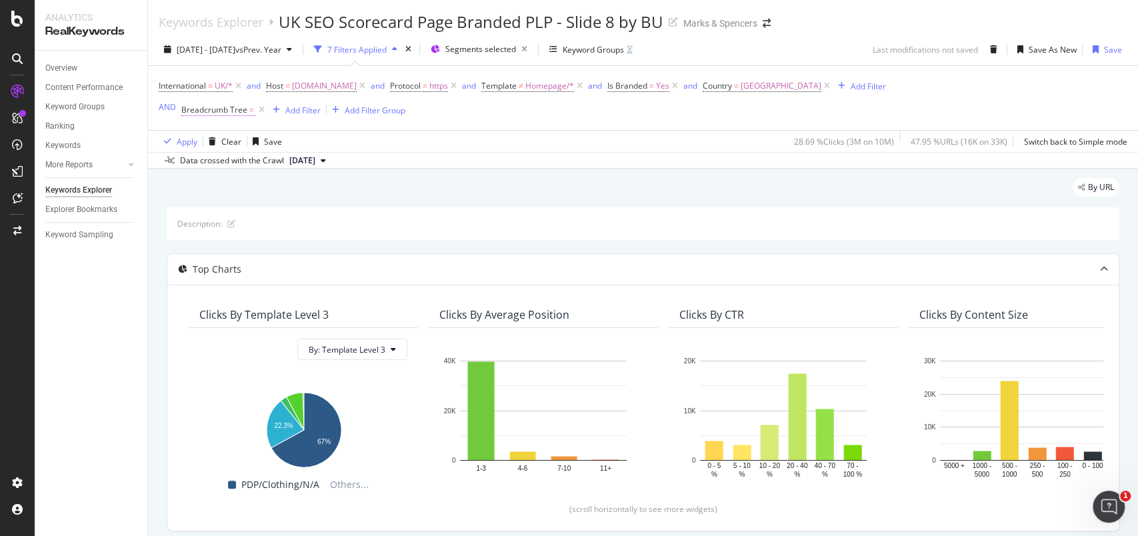
click at [207, 111] on span "Breadcrumb Tree" at bounding box center [214, 109] width 66 height 11
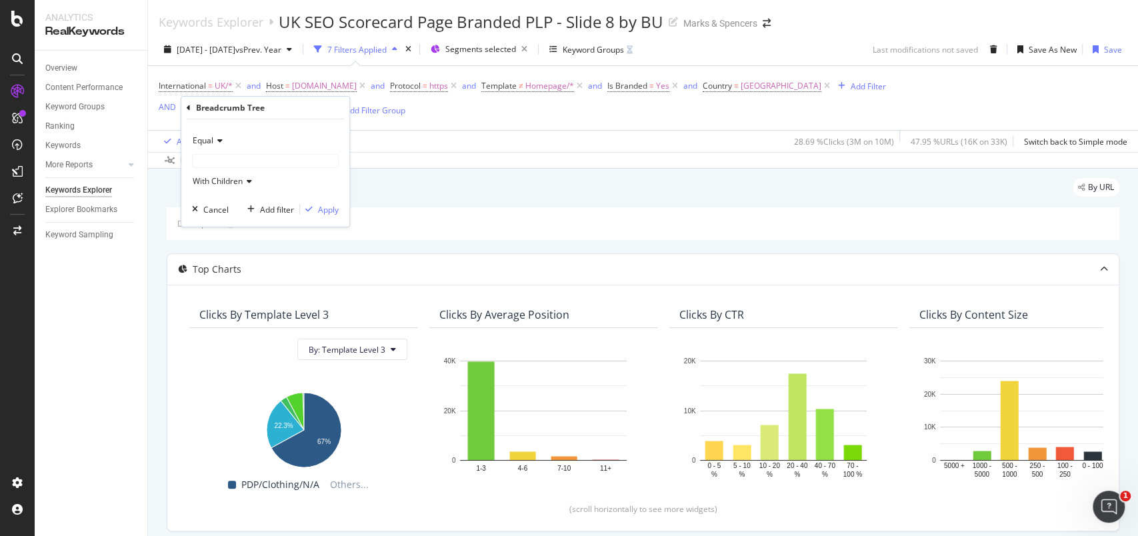
click at [191, 102] on div "Breadcrumb Tree" at bounding box center [265, 108] width 157 height 23
click at [191, 105] on div "Breadcrumb Tree" at bounding box center [265, 108] width 157 height 23
click at [190, 106] on icon at bounding box center [189, 108] width 4 height 8
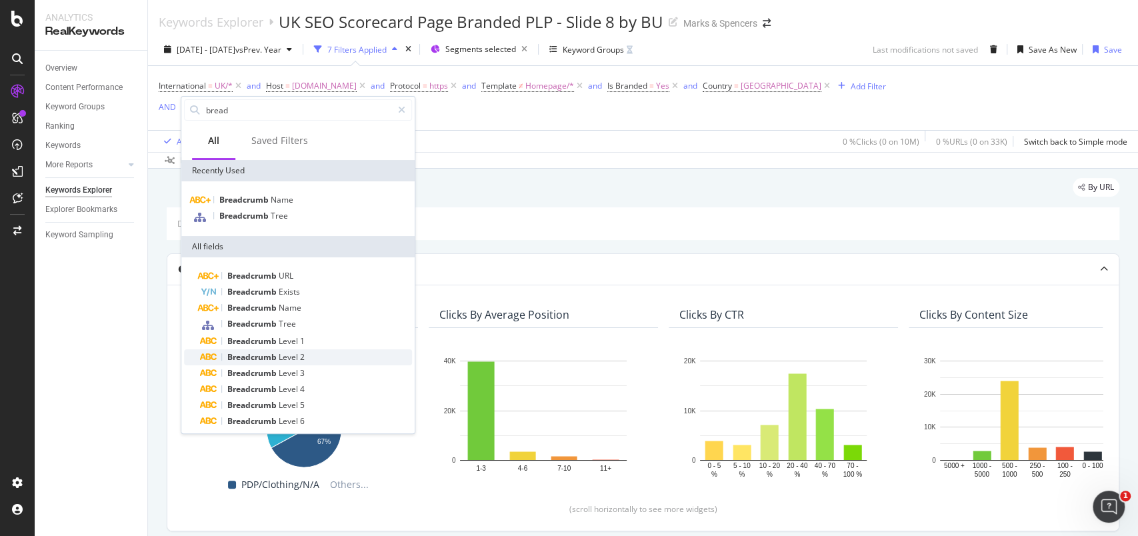
click at [263, 352] on span "Breadcrumb" at bounding box center [252, 356] width 51 height 11
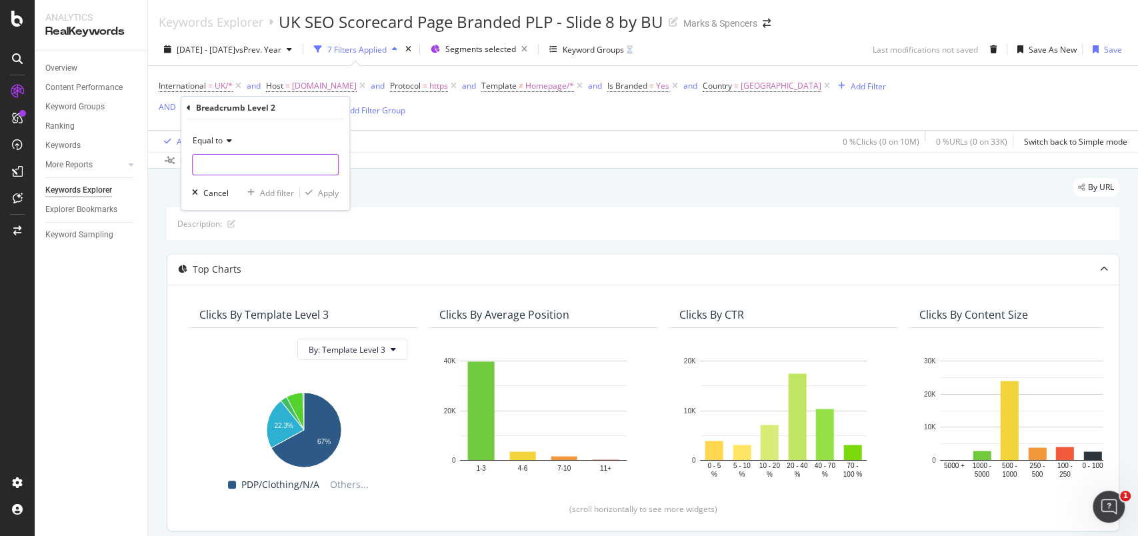
click at [262, 162] on input "text" at bounding box center [265, 164] width 145 height 21
click at [261, 163] on input "text" at bounding box center [265, 164] width 145 height 21
click at [187, 109] on icon at bounding box center [189, 108] width 4 height 8
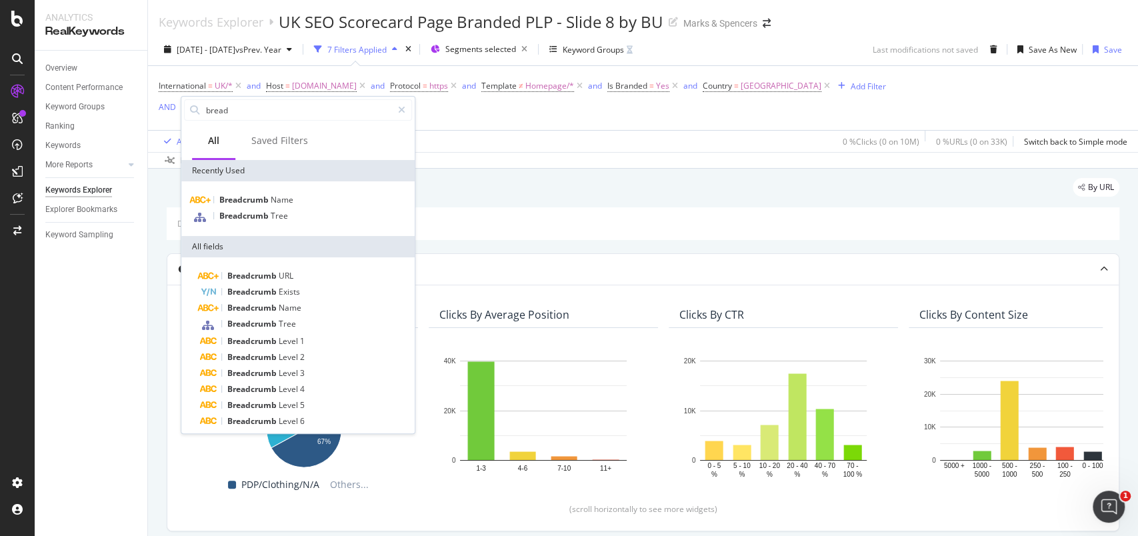
click at [187, 109] on div at bounding box center [195, 110] width 20 height 20
click at [257, 335] on span "Breadcrumb" at bounding box center [252, 340] width 51 height 11
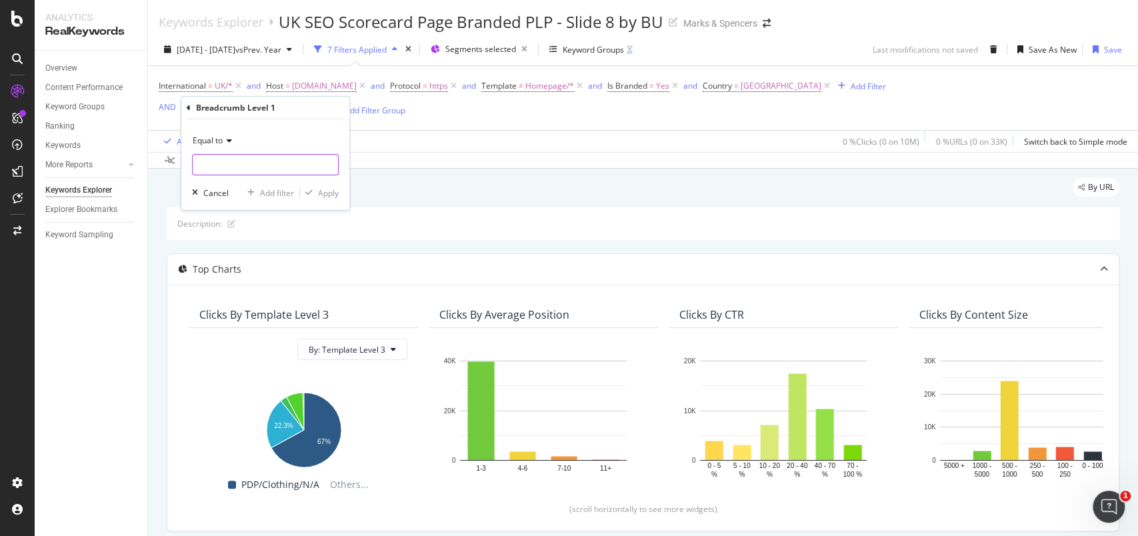
click at [261, 167] on input "text" at bounding box center [265, 164] width 145 height 21
type input "Home"
click at [325, 189] on div "Apply" at bounding box center [328, 192] width 21 height 11
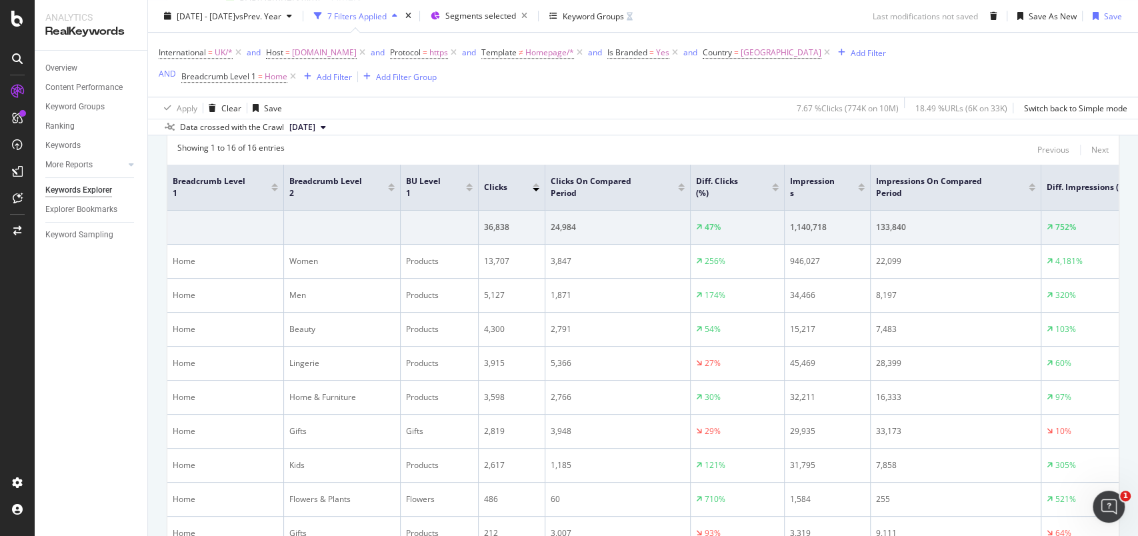
scroll to position [491, 0]
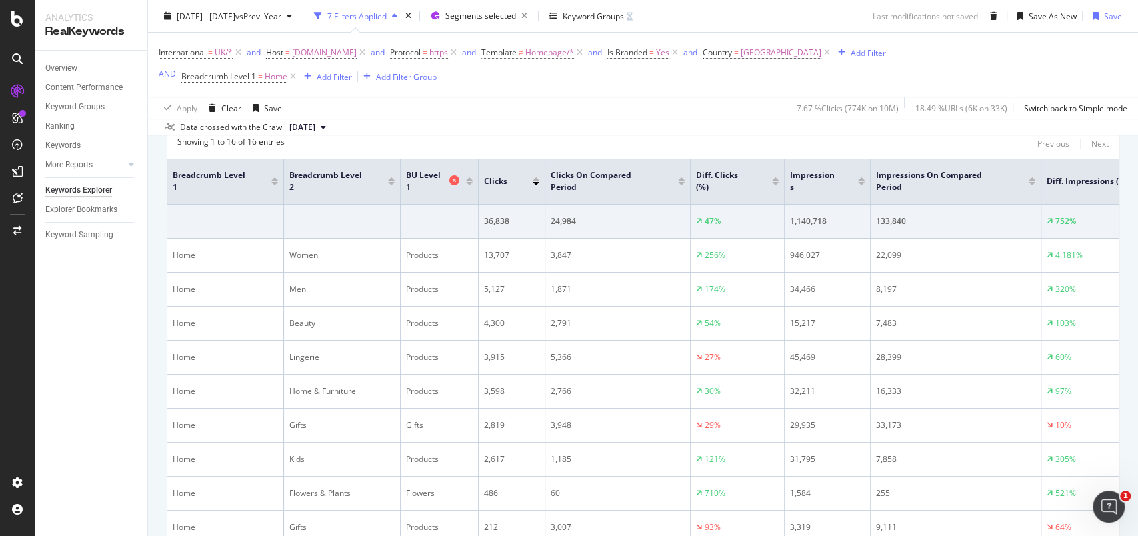
click at [456, 178] on icon at bounding box center [455, 180] width 10 height 10
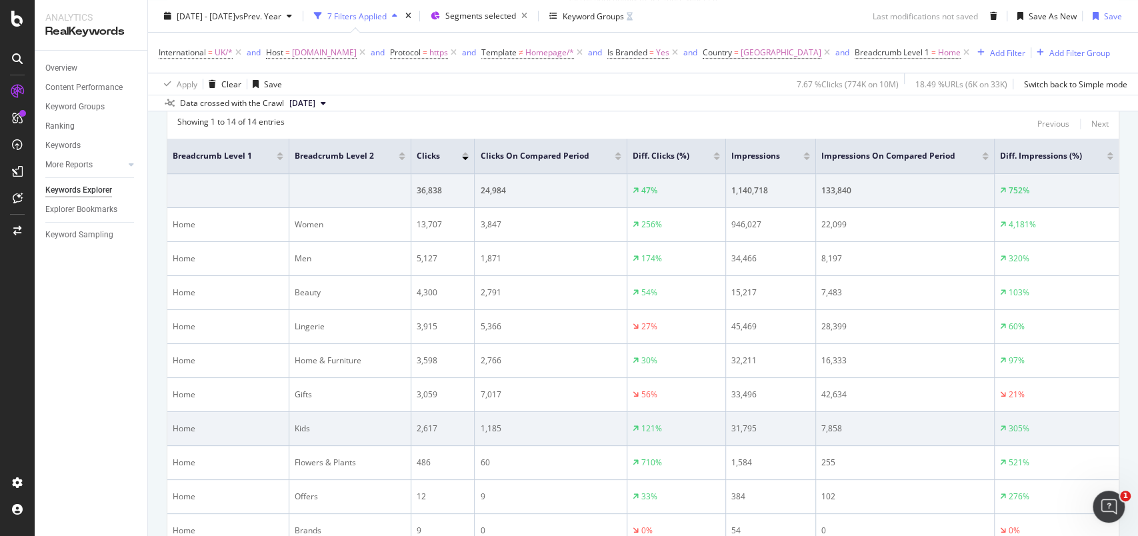
scroll to position [486, 0]
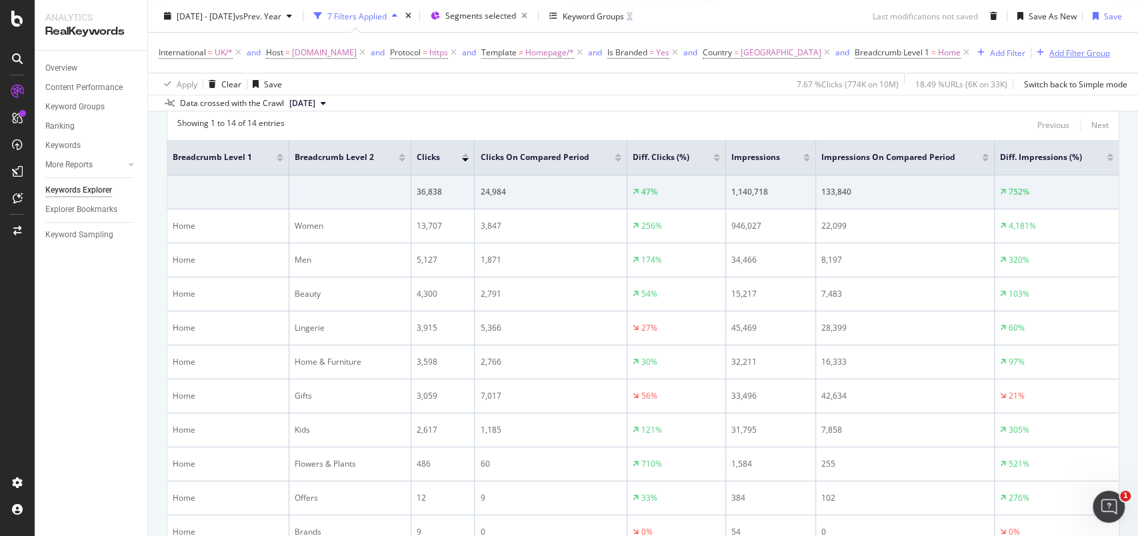
click at [1050, 58] on div "Add Filter Group" at bounding box center [1080, 52] width 61 height 11
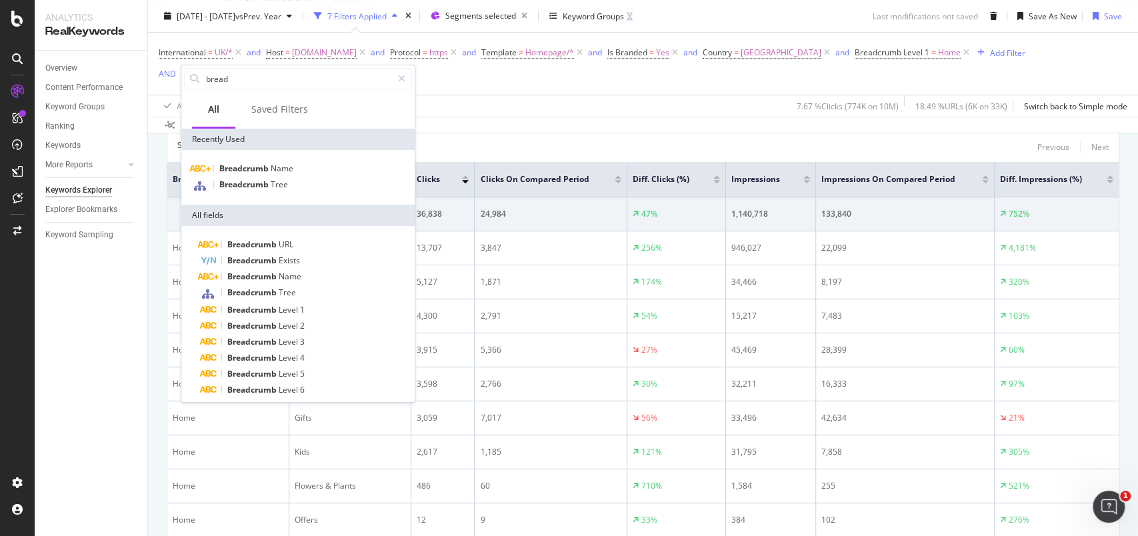
scroll to position [491, 0]
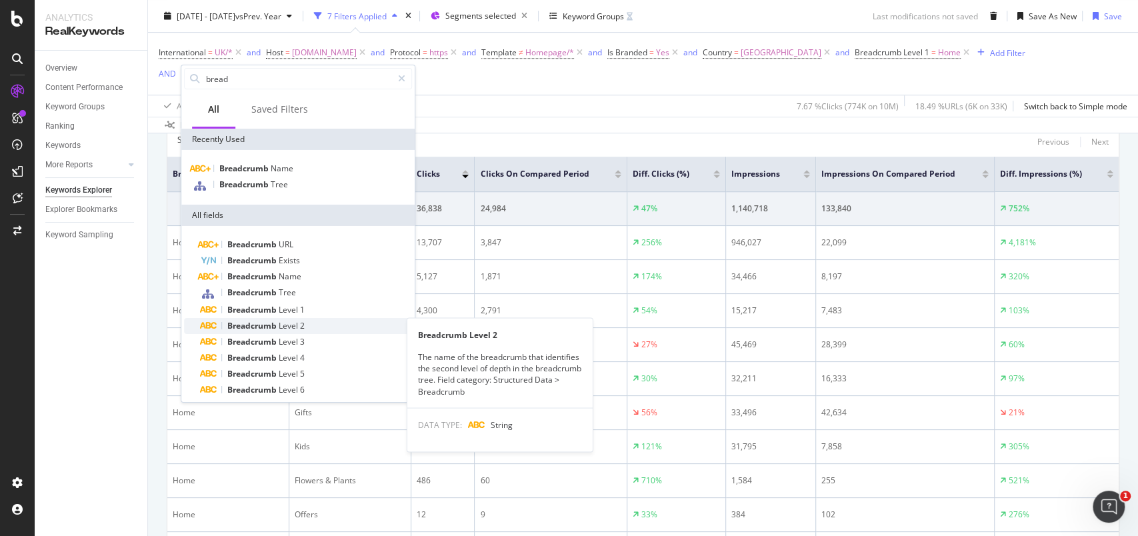
click at [283, 327] on span "Level" at bounding box center [289, 325] width 21 height 11
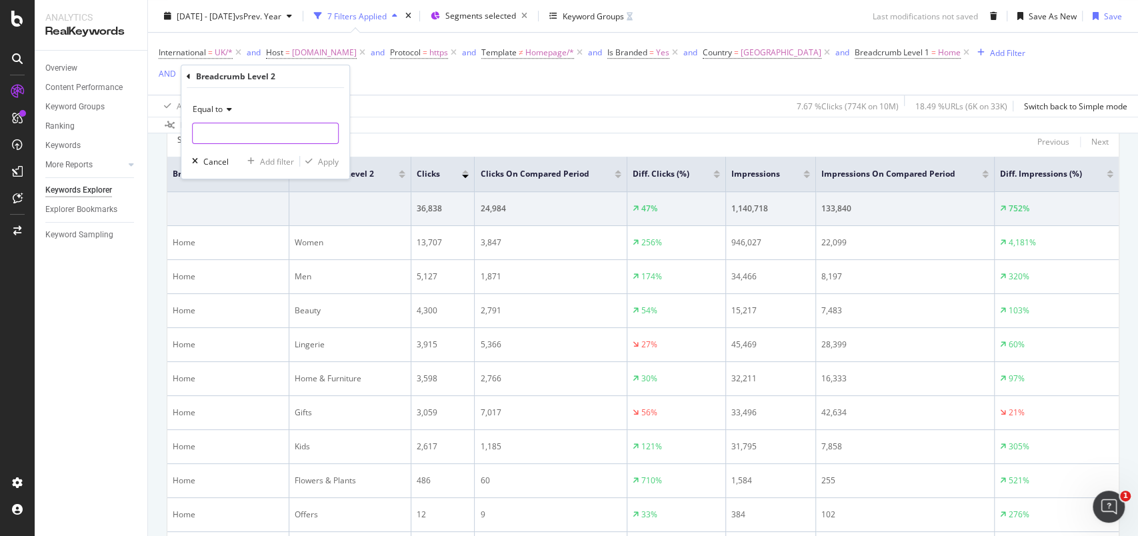
click at [223, 131] on input "text" at bounding box center [265, 133] width 145 height 21
type input "Women"
click at [330, 160] on div "Apply" at bounding box center [328, 160] width 21 height 11
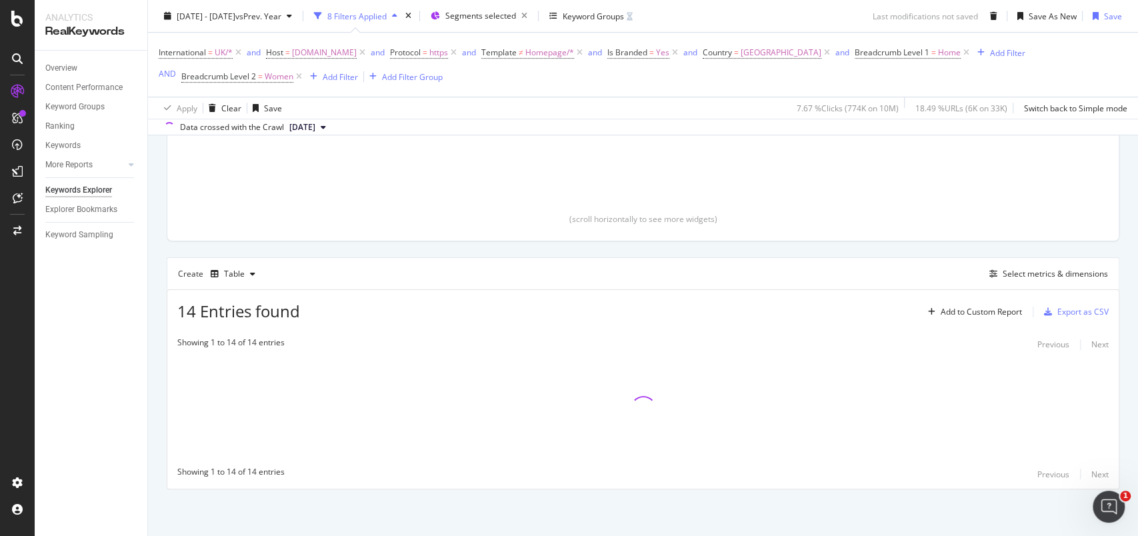
scroll to position [289, 0]
click at [353, 75] on div "Add Filter" at bounding box center [340, 76] width 35 height 11
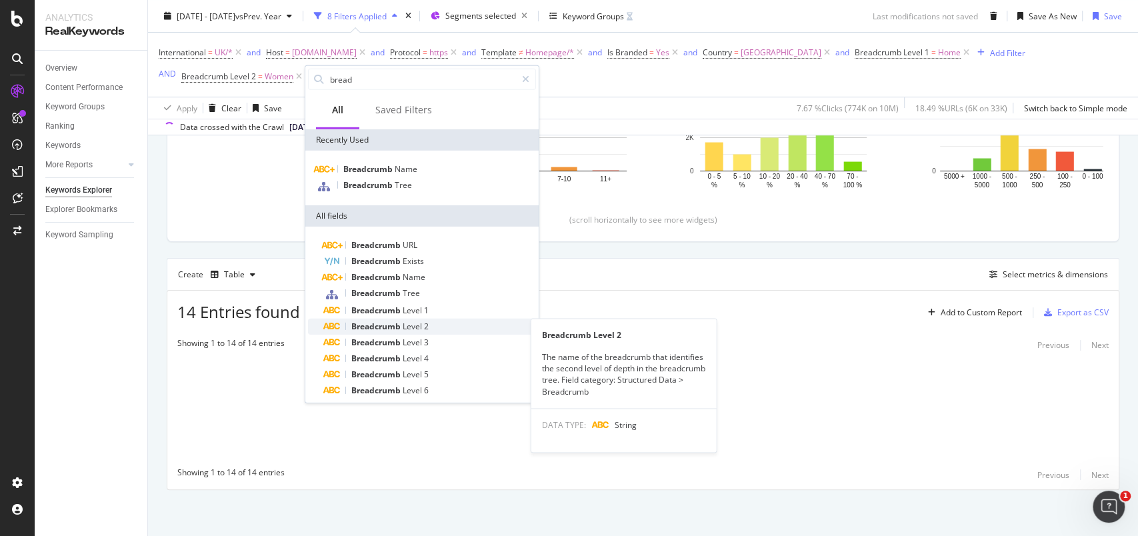
click at [377, 319] on div "Breadcrumb Level 2" at bounding box center [430, 327] width 212 height 16
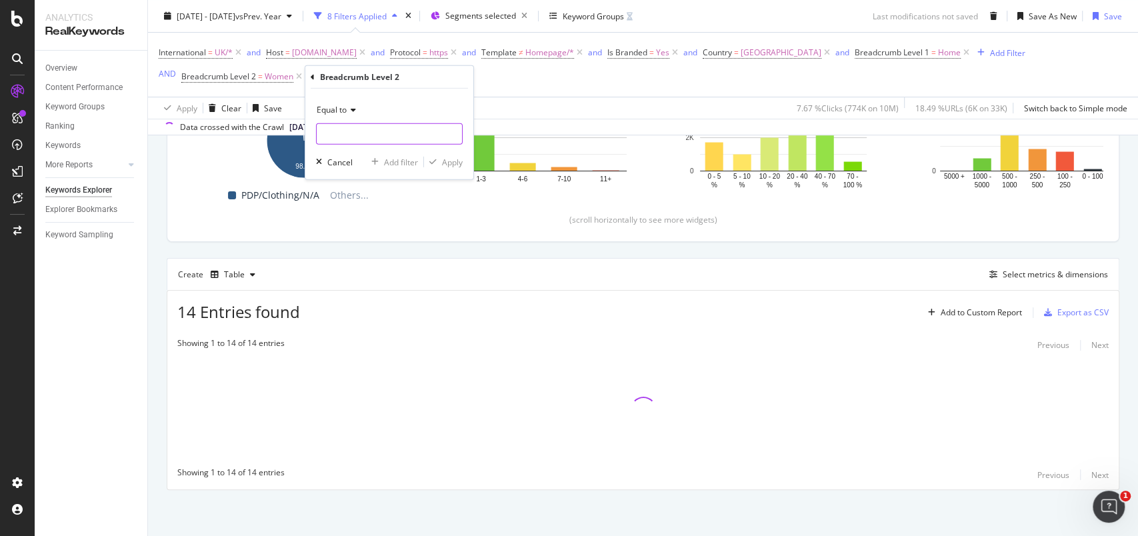
click at [370, 135] on input "text" at bounding box center [389, 133] width 145 height 21
type input "Men"
click at [456, 164] on div "Apply" at bounding box center [452, 161] width 21 height 11
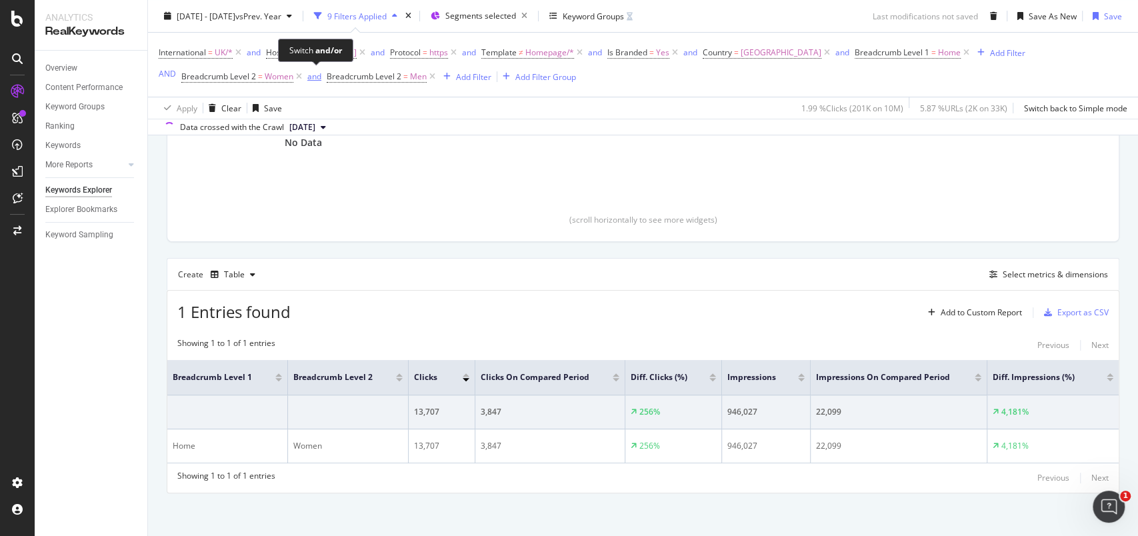
click at [315, 83] on button "and" at bounding box center [314, 76] width 14 height 13
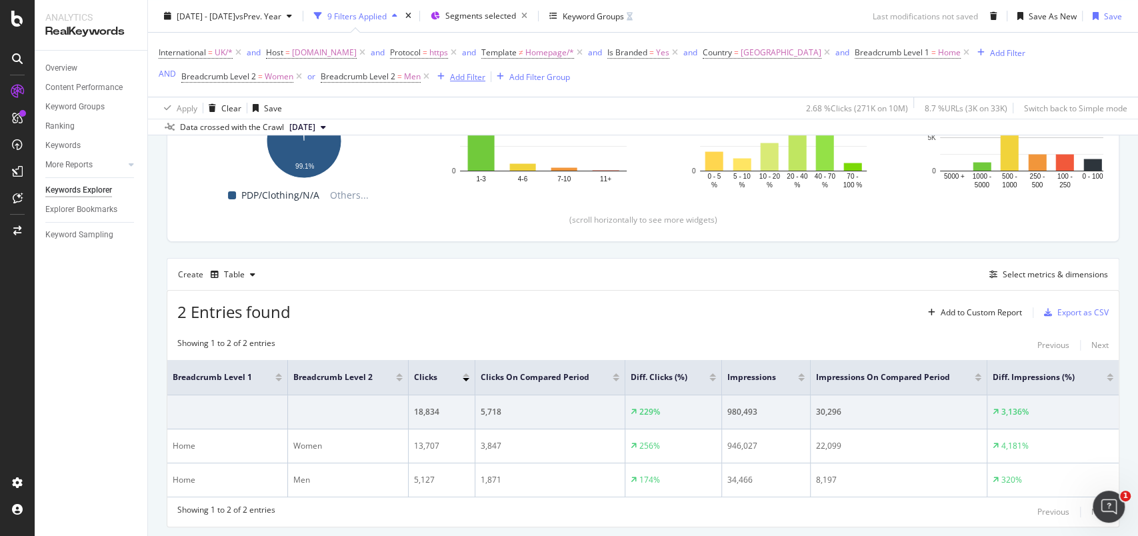
click at [472, 72] on div "Add Filter" at bounding box center [467, 76] width 35 height 11
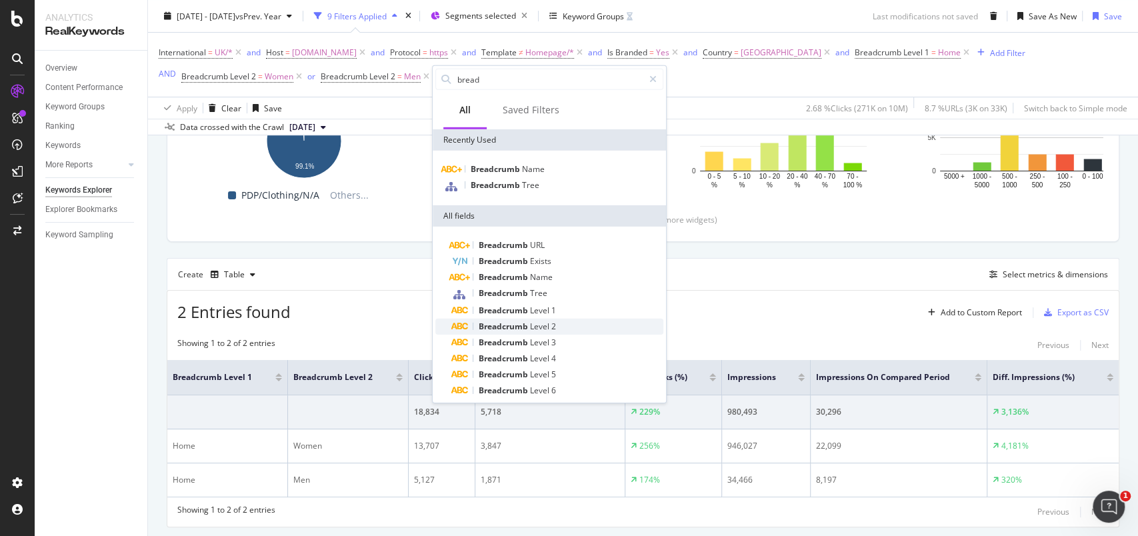
click at [500, 323] on span "Breadcrumb" at bounding box center [504, 326] width 51 height 11
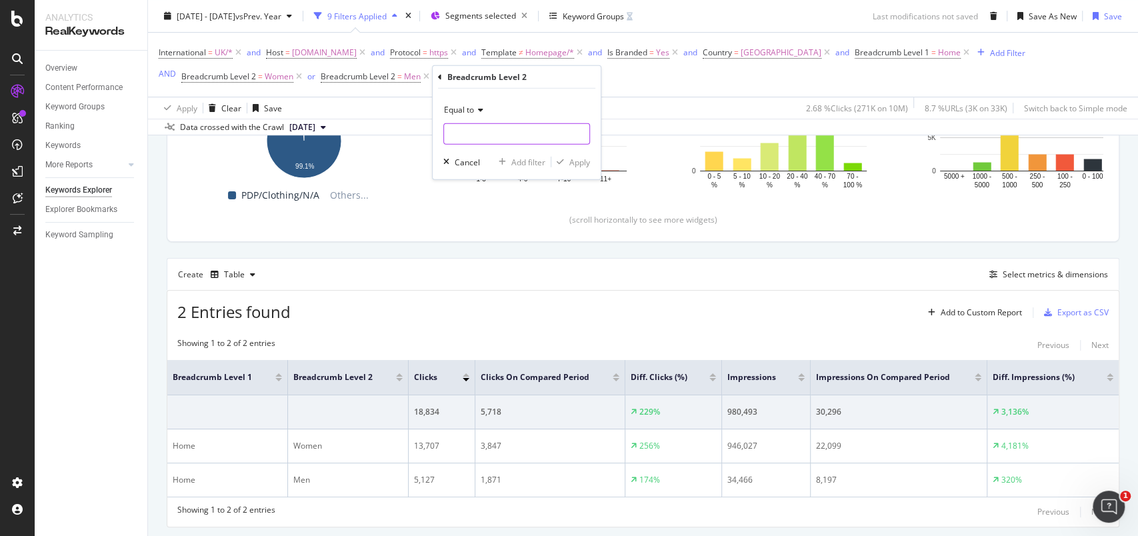
click at [480, 135] on input "text" at bounding box center [516, 133] width 145 height 21
type input "Lingerie"
click at [581, 163] on div "Apply" at bounding box center [580, 161] width 21 height 11
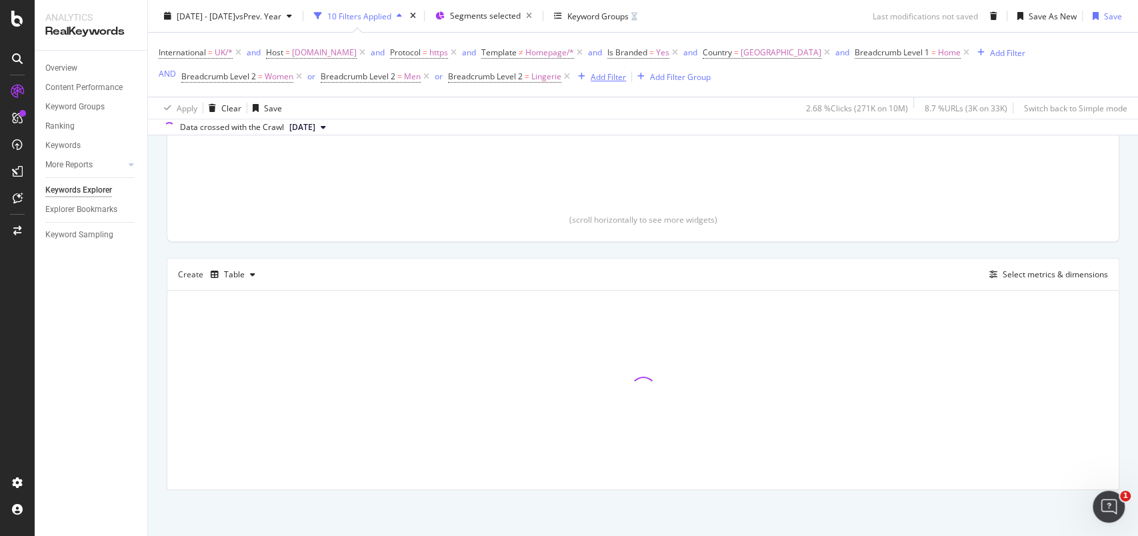
click at [607, 78] on div "Add Filter" at bounding box center [608, 76] width 35 height 11
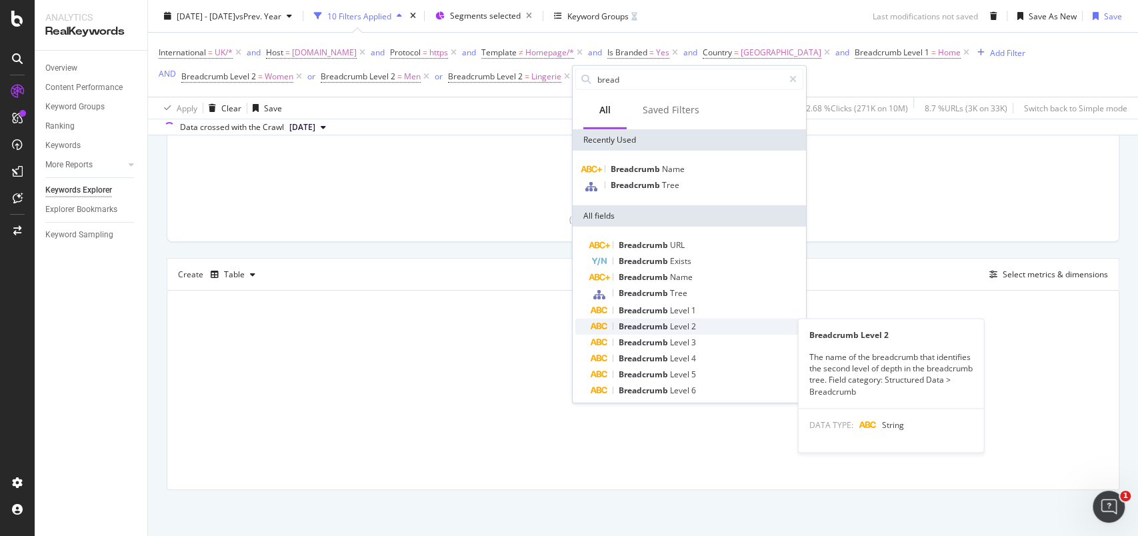
click at [646, 319] on div "Breadcrumb Level 2" at bounding box center [698, 327] width 212 height 16
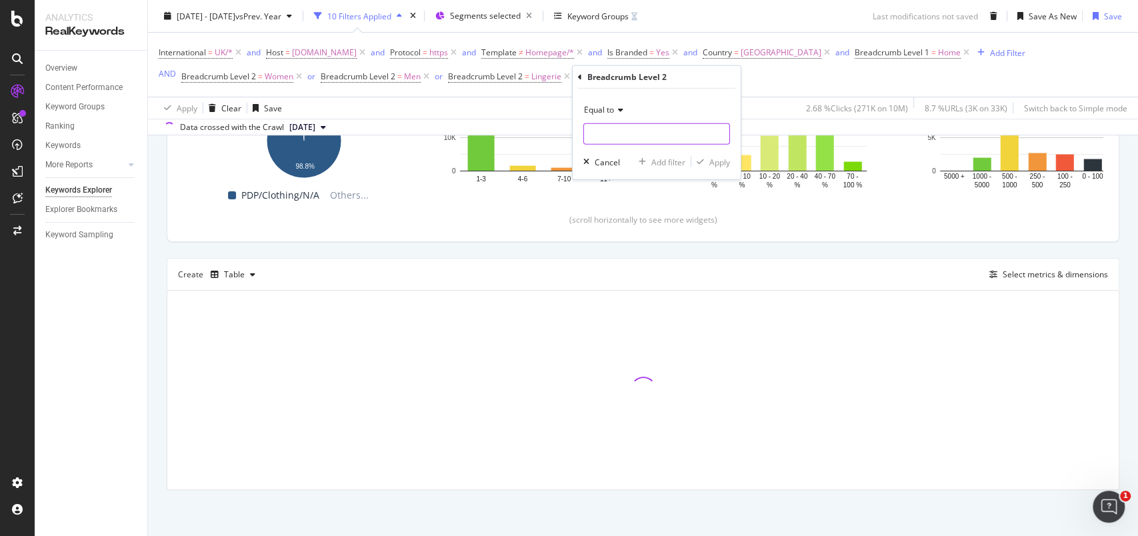
click at [622, 131] on input "text" at bounding box center [656, 133] width 145 height 21
type input "Kids"
click at [717, 158] on div "Apply" at bounding box center [720, 161] width 21 height 11
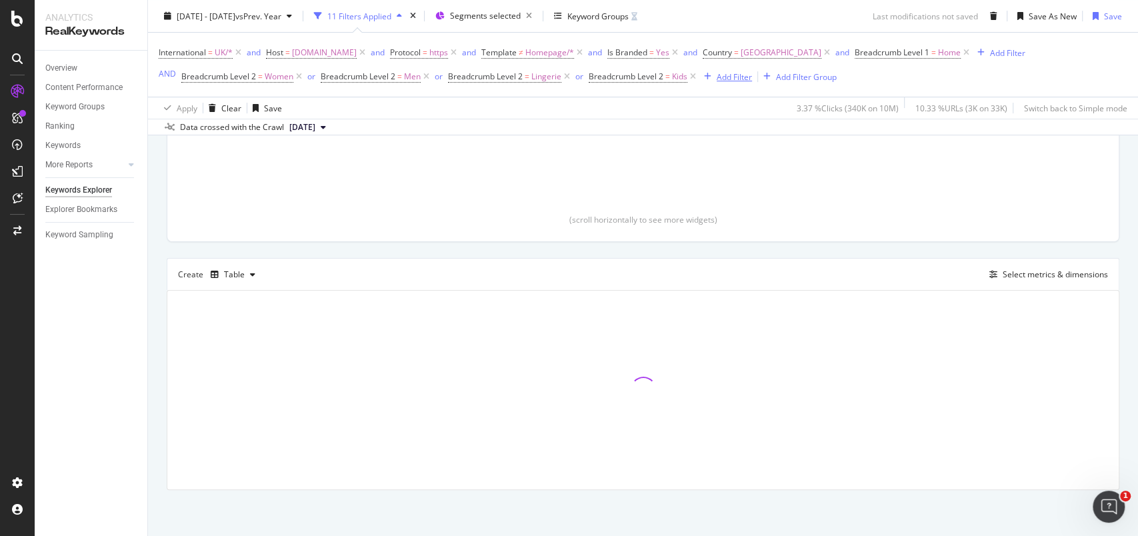
click at [729, 75] on div "Add Filter" at bounding box center [734, 76] width 35 height 11
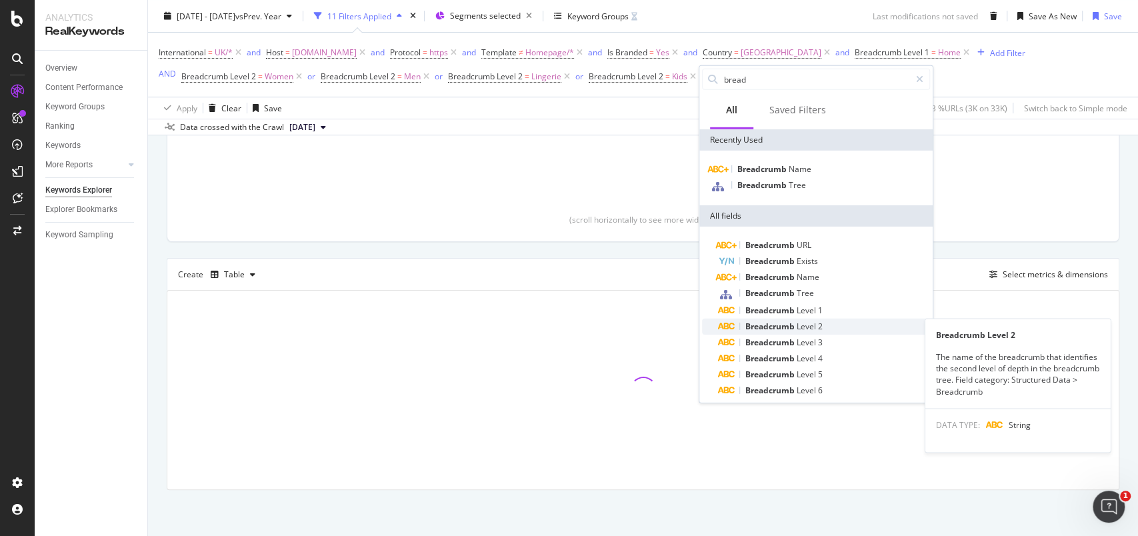
click at [766, 328] on span "Breadcrumb" at bounding box center [771, 326] width 51 height 11
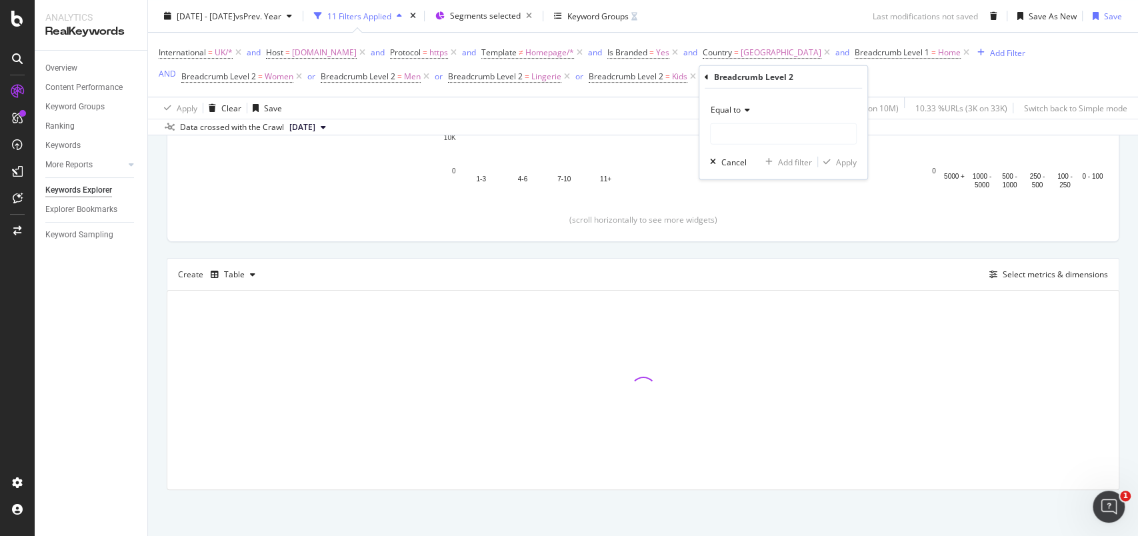
click at [741, 115] on span "Equal to" at bounding box center [726, 109] width 30 height 11
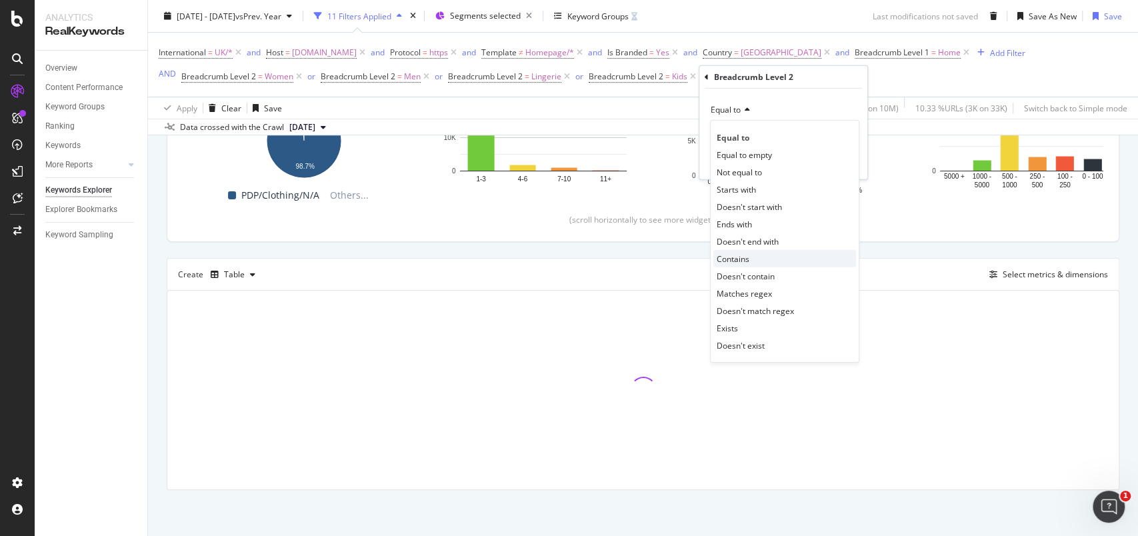
click at [741, 253] on span "Contains" at bounding box center [733, 258] width 33 height 11
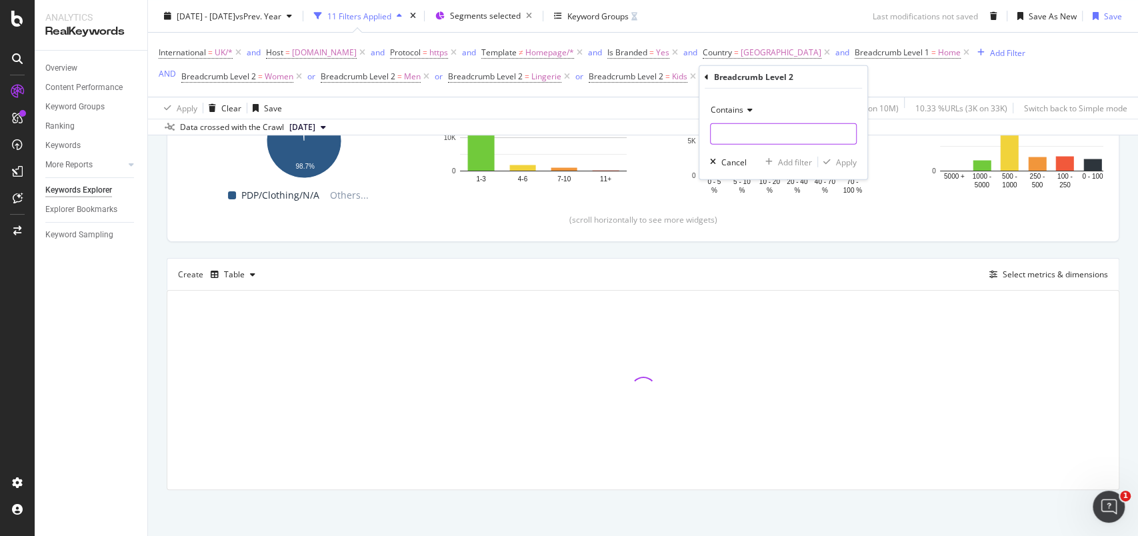
click at [738, 141] on input "text" at bounding box center [783, 133] width 145 height 21
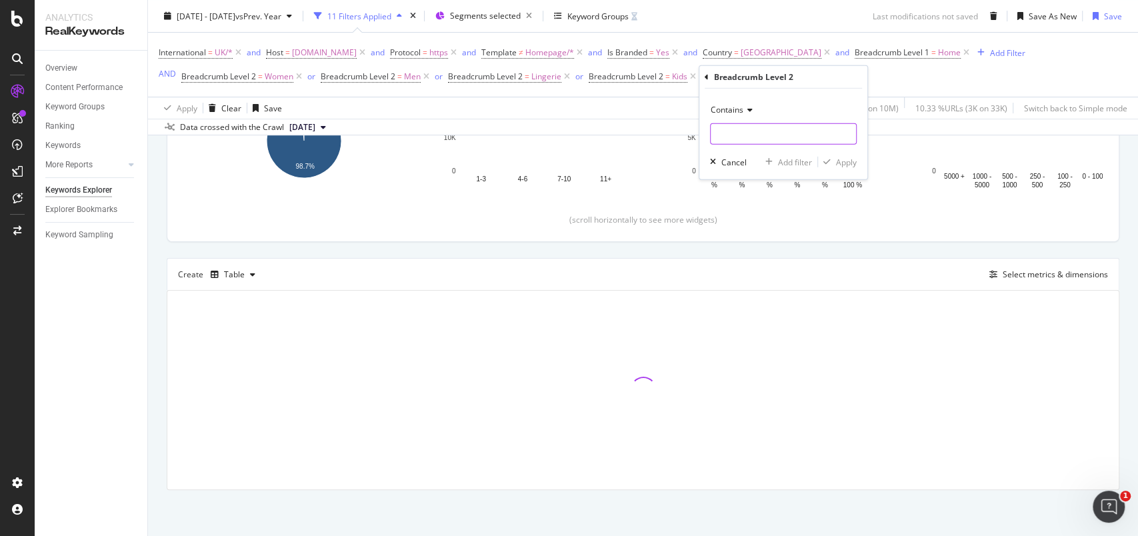
type input "F"
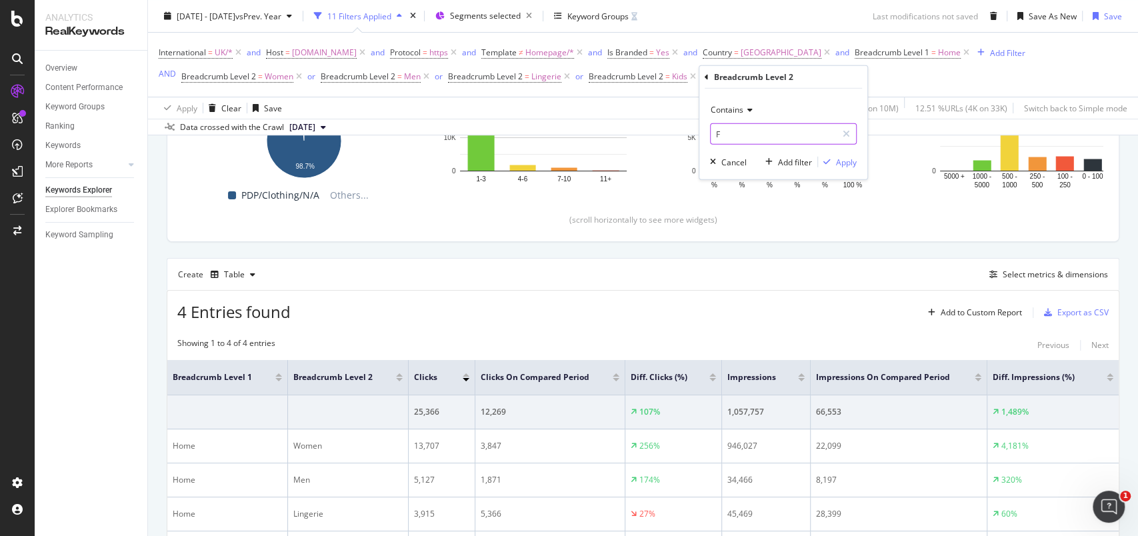
click at [764, 129] on input "F" at bounding box center [774, 133] width 126 height 21
type input "Flower"
click at [850, 157] on div "Apply" at bounding box center [846, 161] width 21 height 11
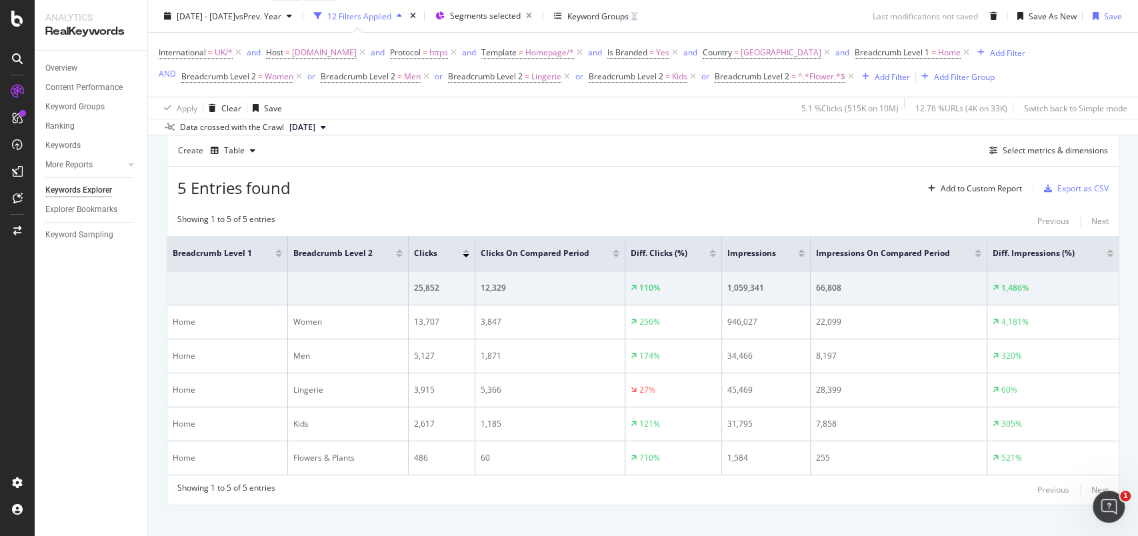
scroll to position [444, 0]
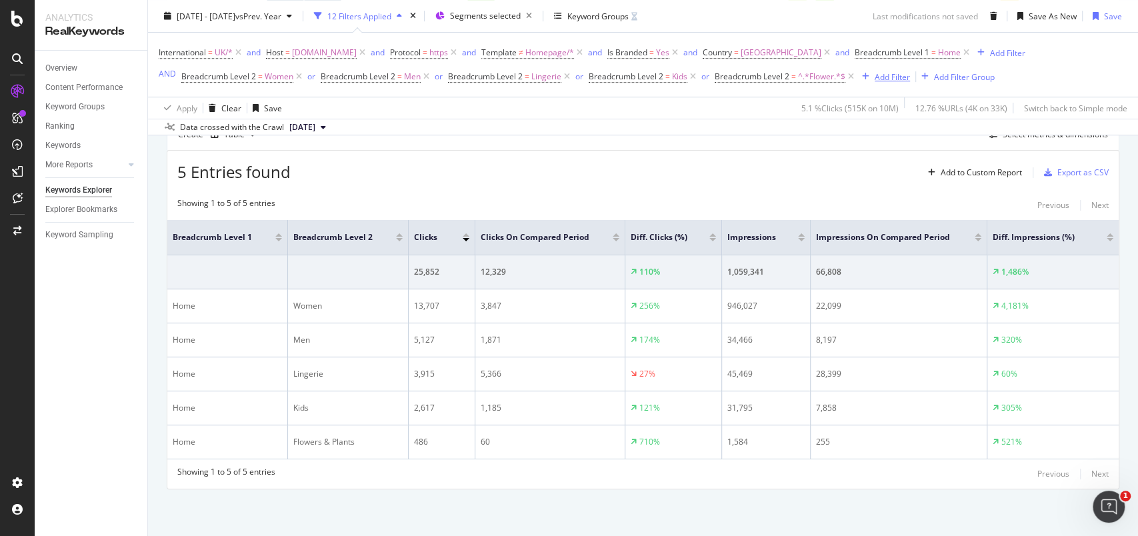
click at [883, 72] on div "Add Filter" at bounding box center [892, 76] width 35 height 11
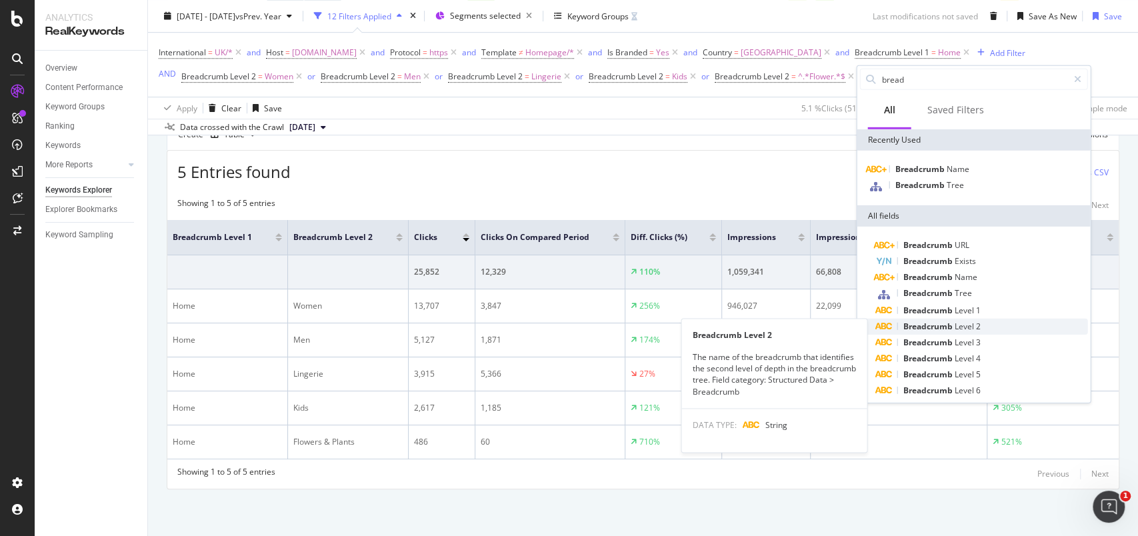
click at [925, 323] on span "Breadcrumb" at bounding box center [928, 326] width 51 height 11
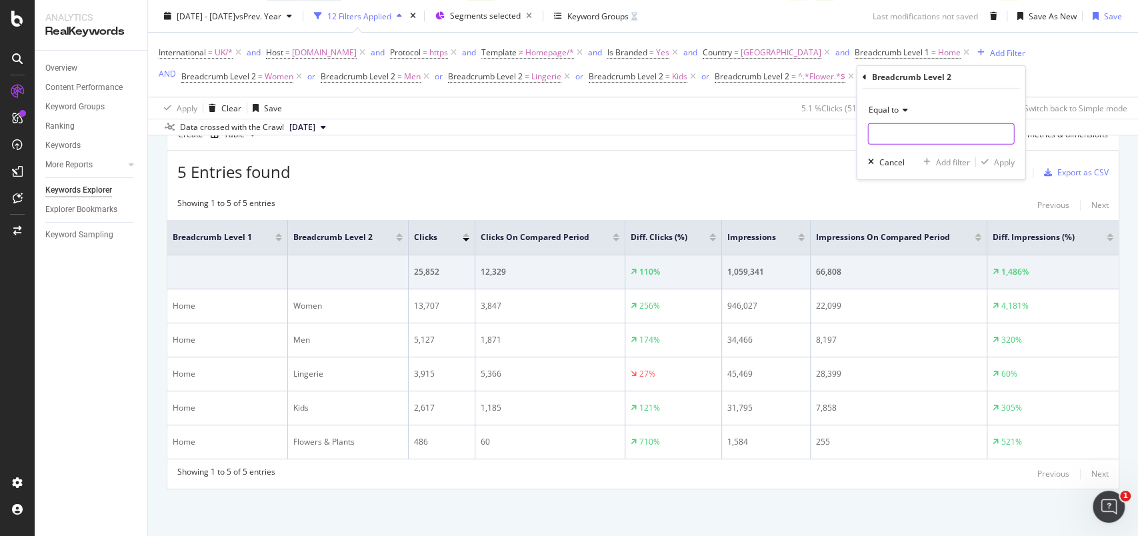
click at [901, 139] on input "text" at bounding box center [940, 133] width 145 height 21
type input "Beauty"
click at [999, 162] on div "Apply" at bounding box center [1004, 161] width 21 height 11
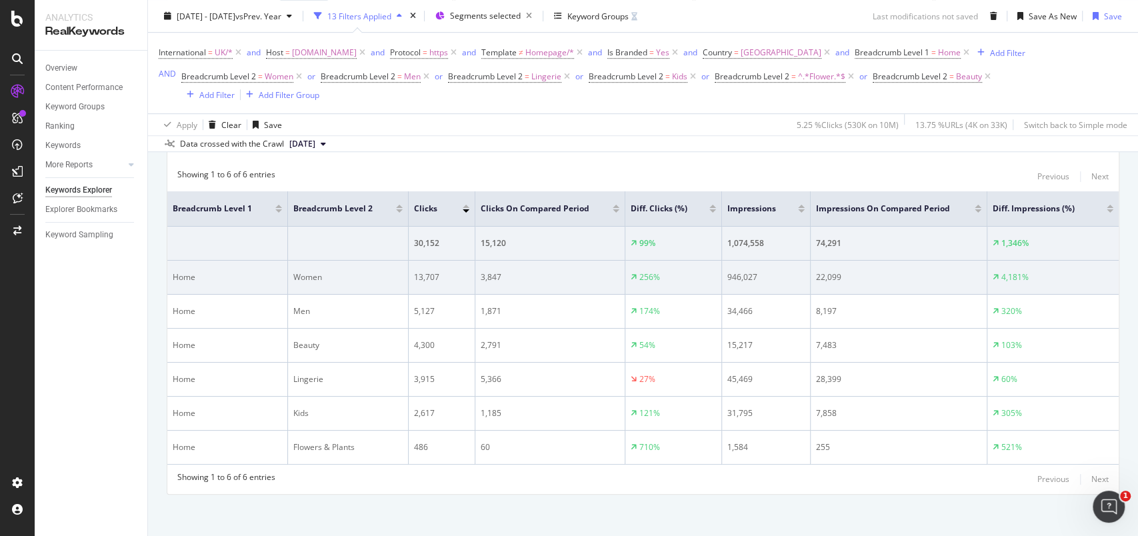
scroll to position [462, 0]
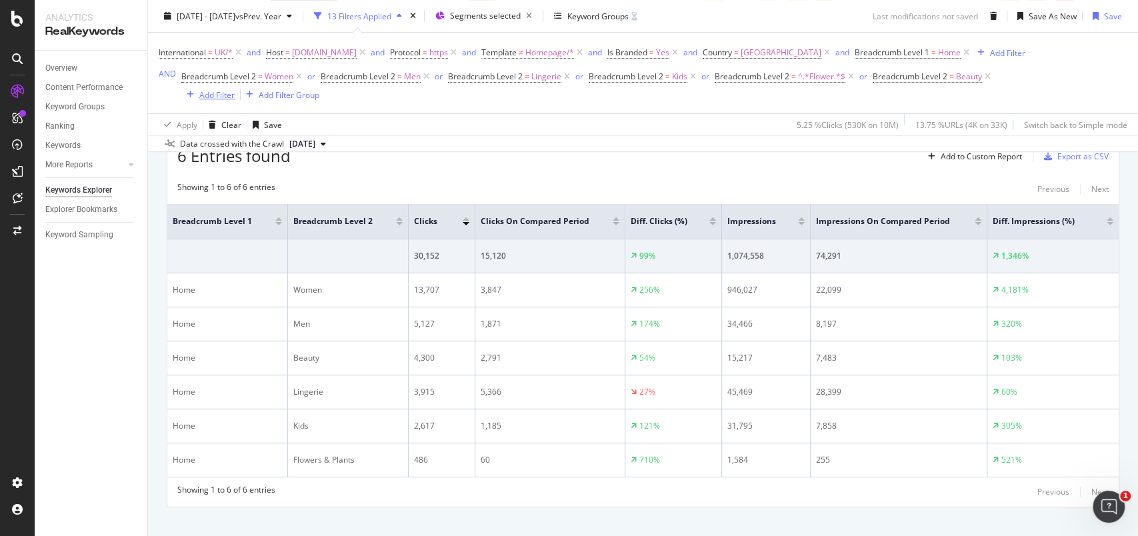
click at [224, 94] on div "Add Filter" at bounding box center [216, 94] width 35 height 11
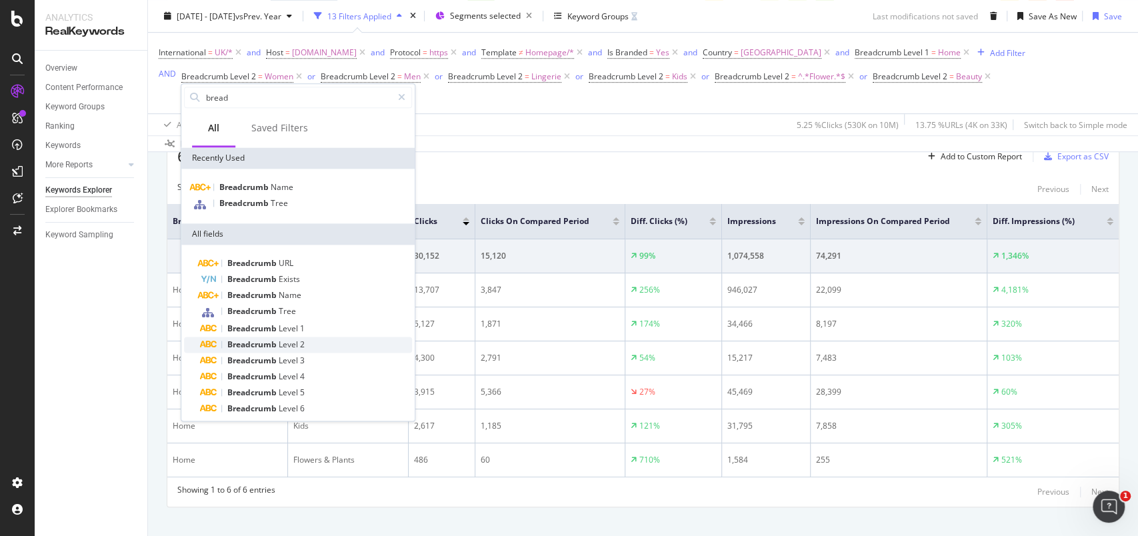
click at [297, 344] on span "Level" at bounding box center [289, 344] width 21 height 11
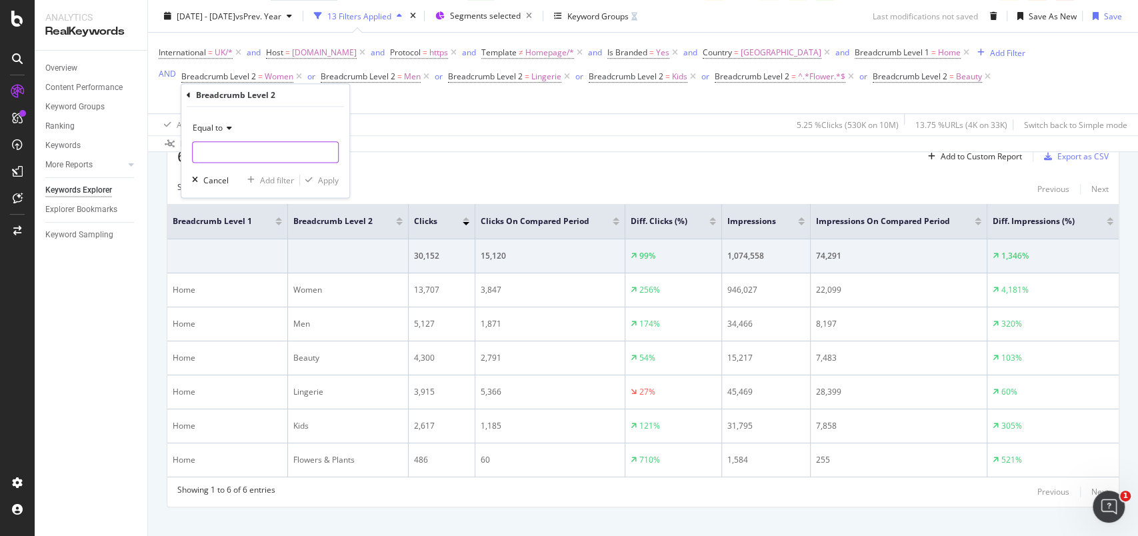
click at [267, 161] on input "text" at bounding box center [265, 151] width 145 height 21
type input "Home"
click at [333, 182] on div "Apply" at bounding box center [328, 180] width 21 height 11
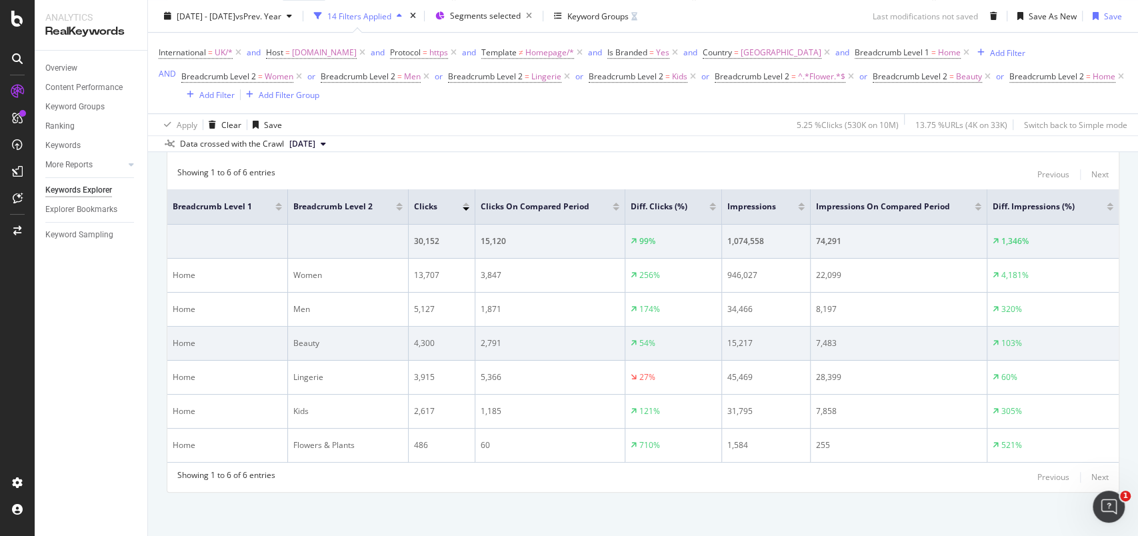
scroll to position [478, 0]
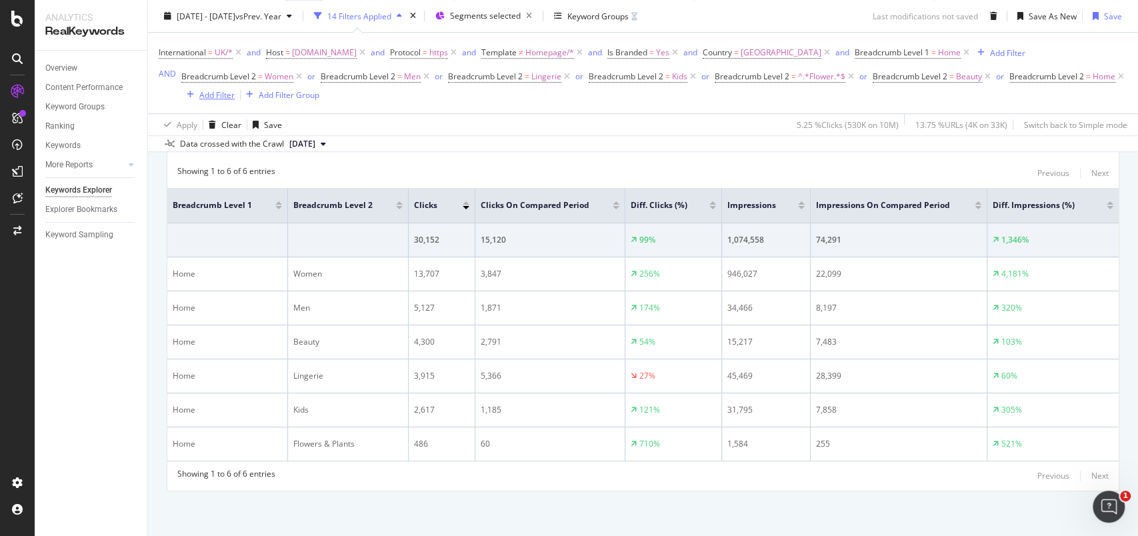
click at [235, 99] on div "Add Filter" at bounding box center [216, 94] width 35 height 11
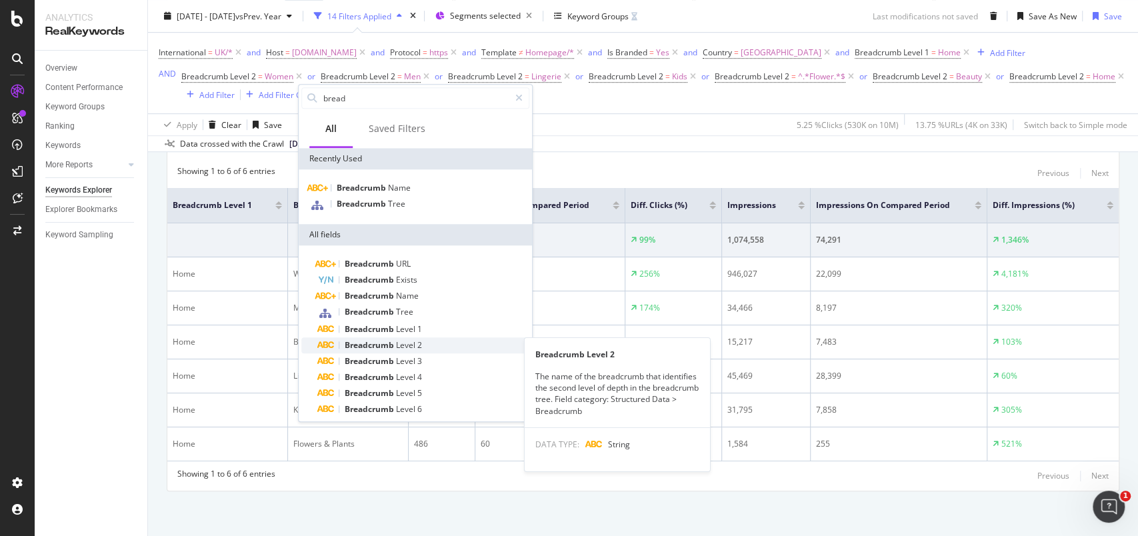
click at [388, 341] on span "Breadcrumb" at bounding box center [370, 344] width 51 height 11
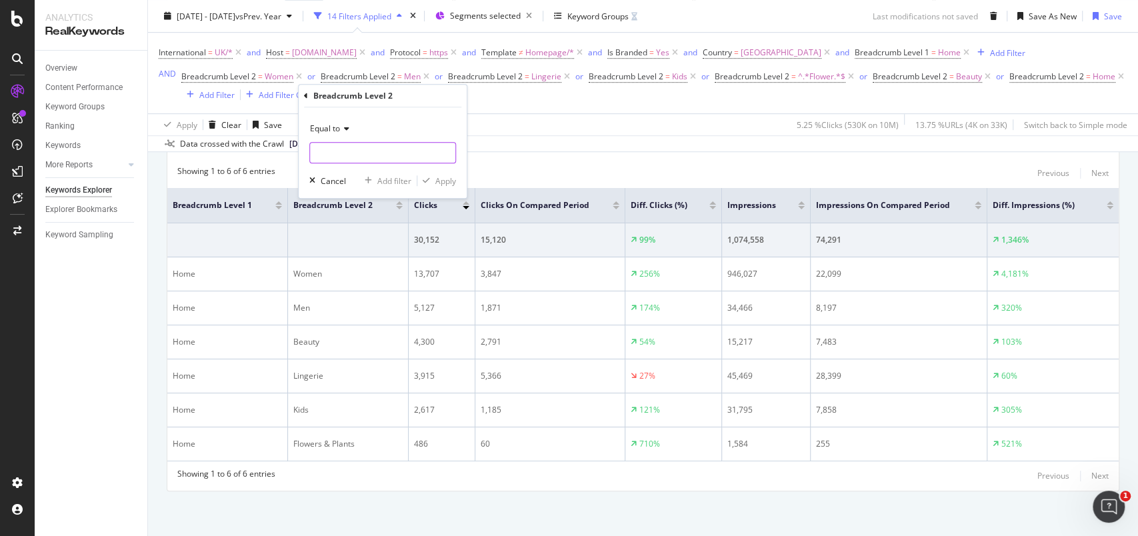
click at [359, 153] on input "text" at bounding box center [382, 152] width 145 height 21
click at [329, 123] on span "Equal to" at bounding box center [325, 128] width 30 height 11
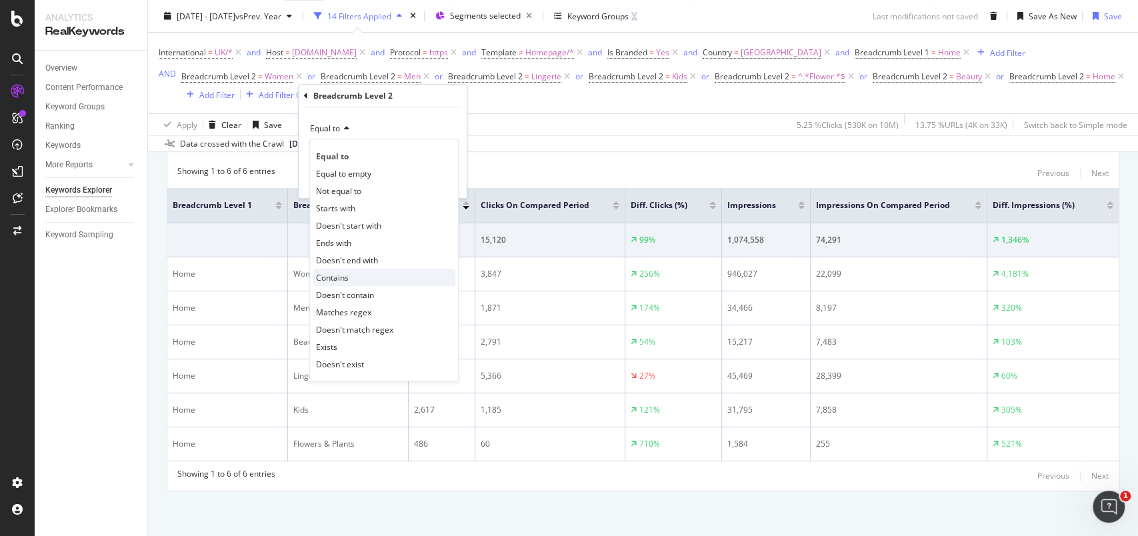
click at [347, 275] on span "Contains" at bounding box center [332, 277] width 33 height 11
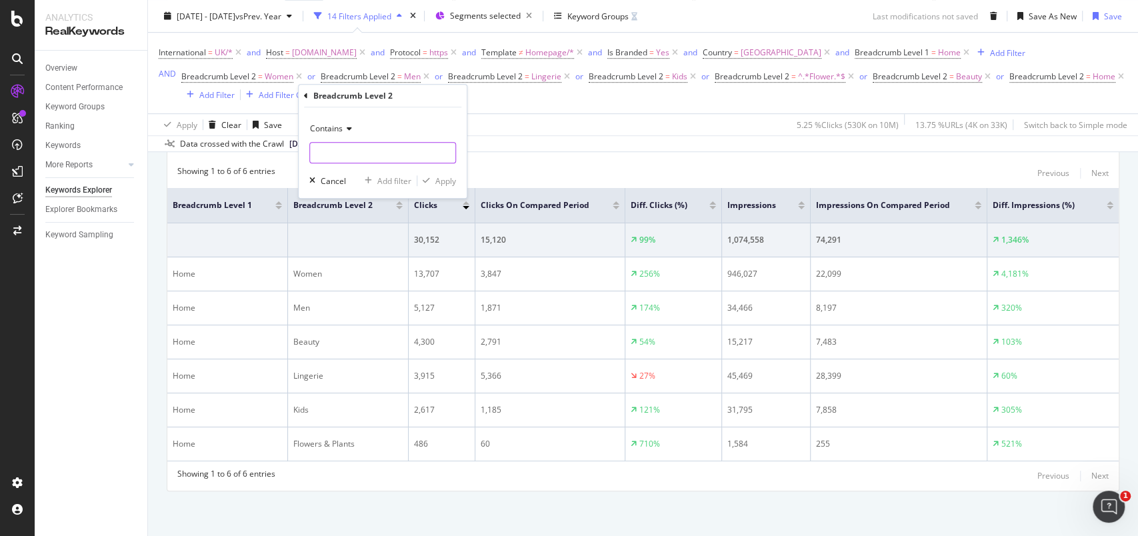
click at [367, 153] on input "text" at bounding box center [382, 152] width 145 height 21
type input "gift"
click at [453, 175] on div "Apply" at bounding box center [446, 180] width 21 height 11
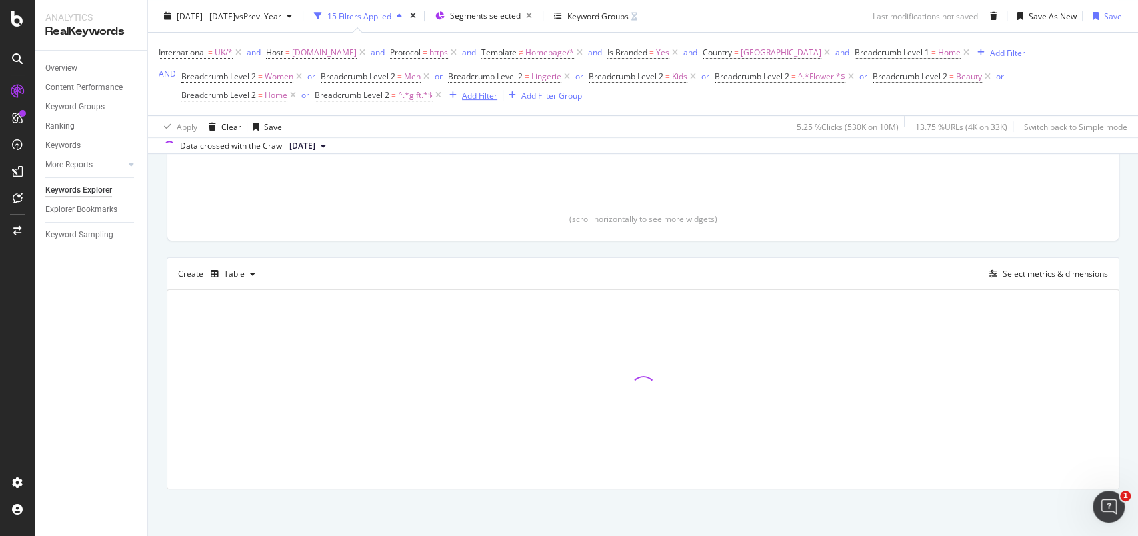
scroll to position [308, 0]
click at [487, 89] on div "Add Filter" at bounding box center [479, 94] width 35 height 11
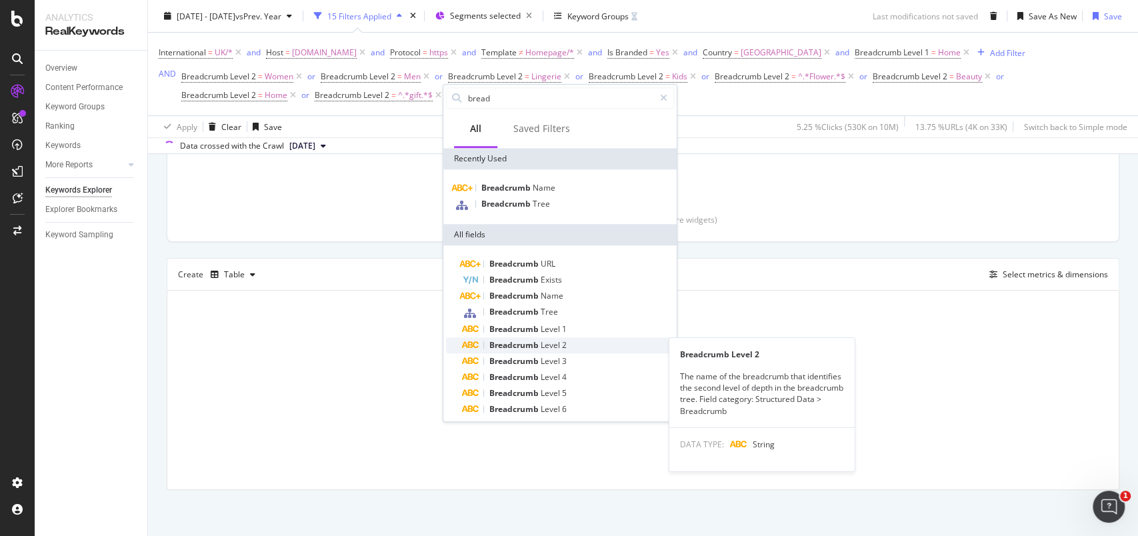
click at [504, 337] on div "Breadcrumb Level 2" at bounding box center [568, 345] width 212 height 16
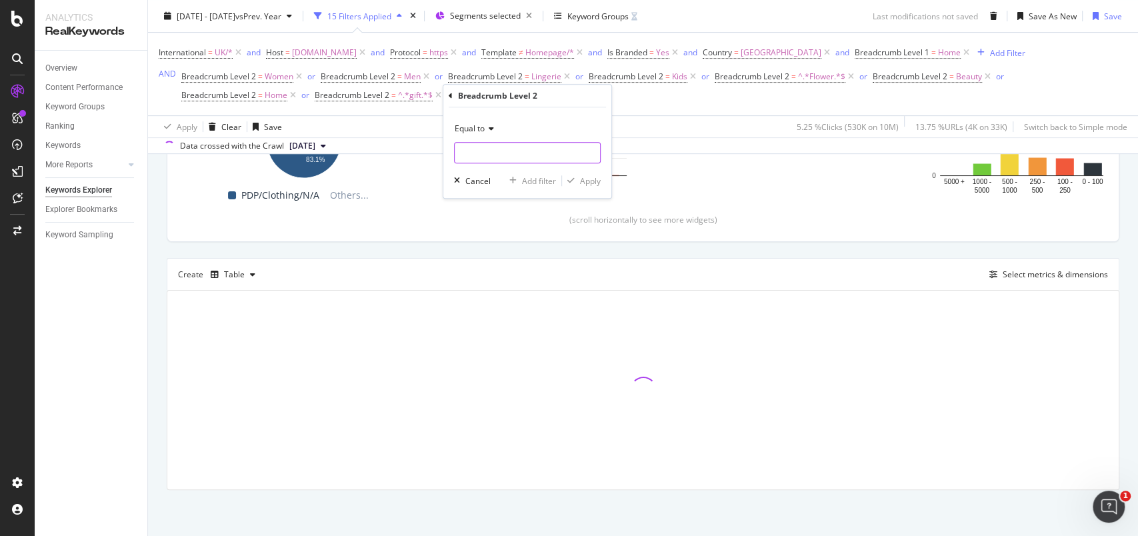
click at [502, 154] on input "text" at bounding box center [527, 152] width 145 height 21
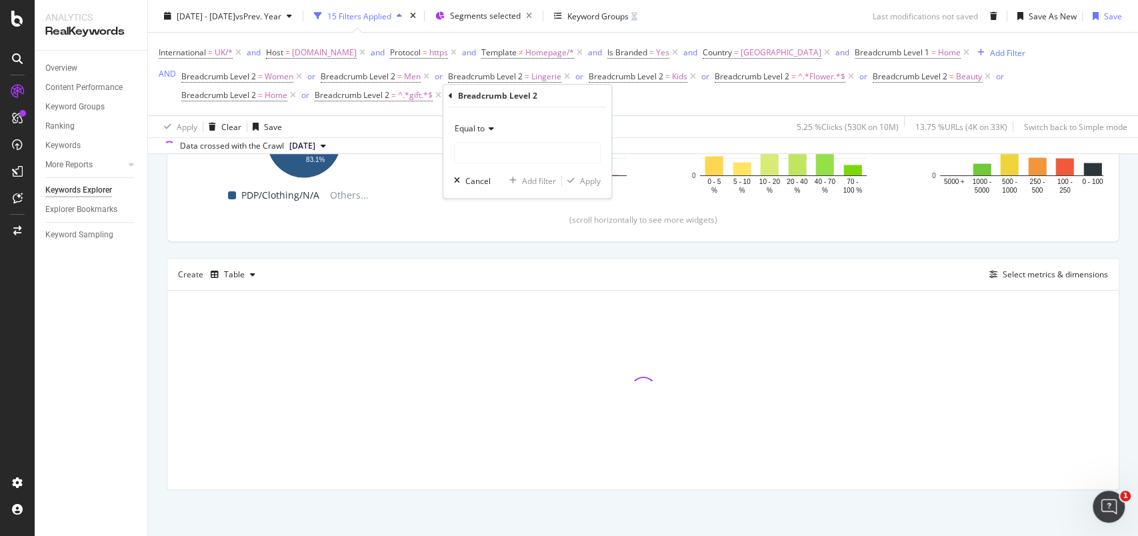
click at [483, 136] on div "Equal to" at bounding box center [527, 128] width 147 height 21
click at [485, 181] on div "Cancel" at bounding box center [478, 180] width 25 height 11
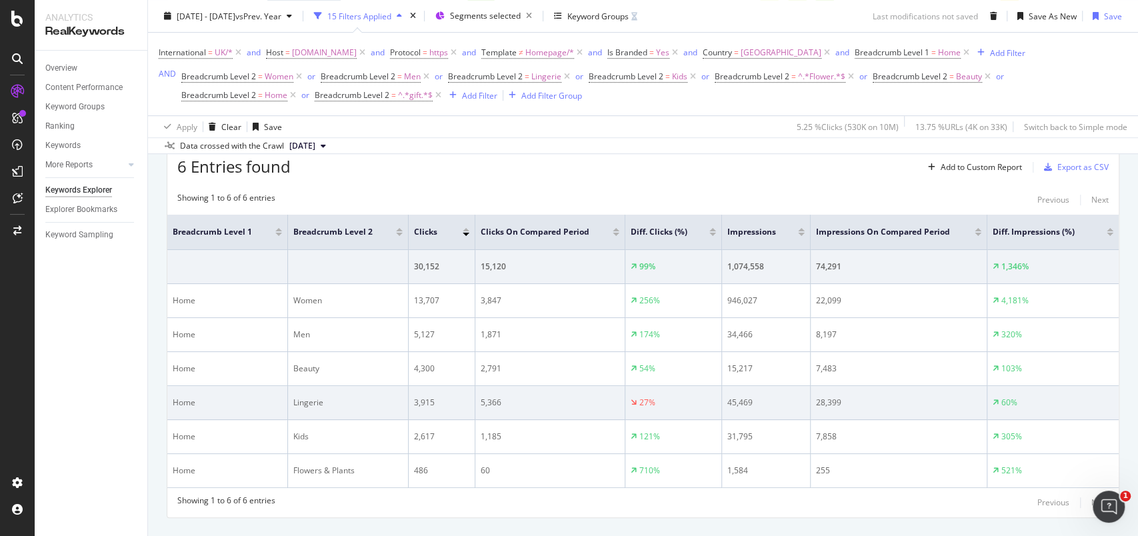
scroll to position [452, 0]
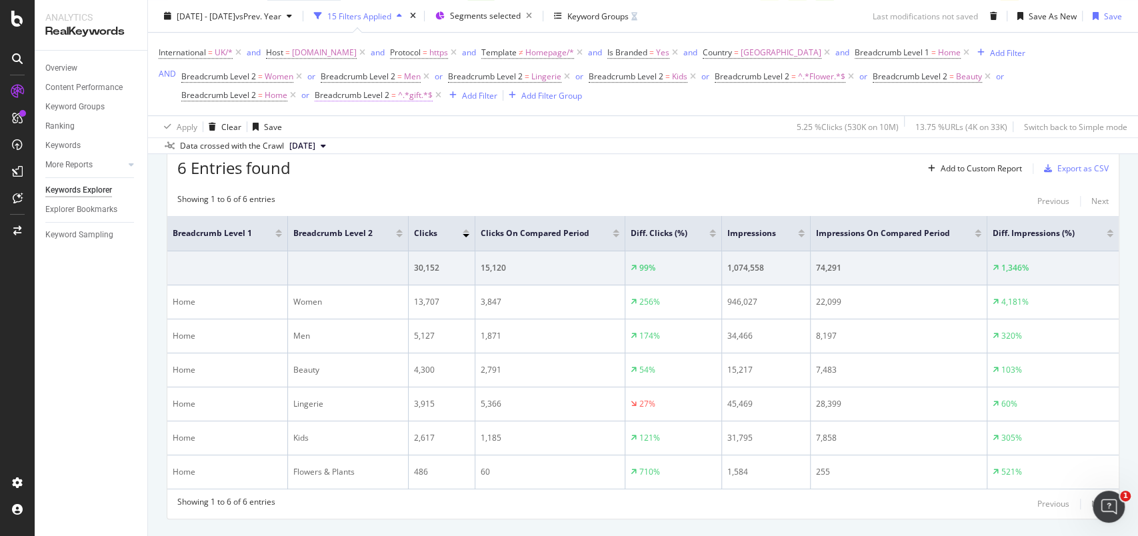
click at [409, 97] on span "^.*gift.*$" at bounding box center [415, 95] width 35 height 19
click at [348, 148] on input "gift" at bounding box center [389, 149] width 126 height 21
click at [349, 137] on div "Contains gift" at bounding box center [398, 137] width 147 height 45
click at [357, 127] on span "Contains" at bounding box center [342, 125] width 33 height 11
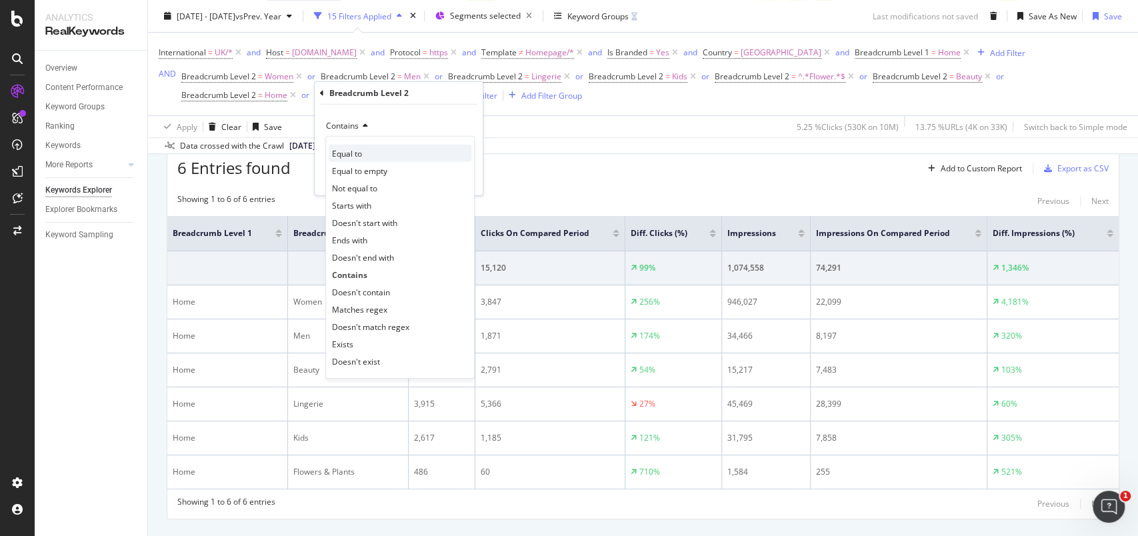
click at [353, 147] on span "Equal to" at bounding box center [347, 152] width 30 height 11
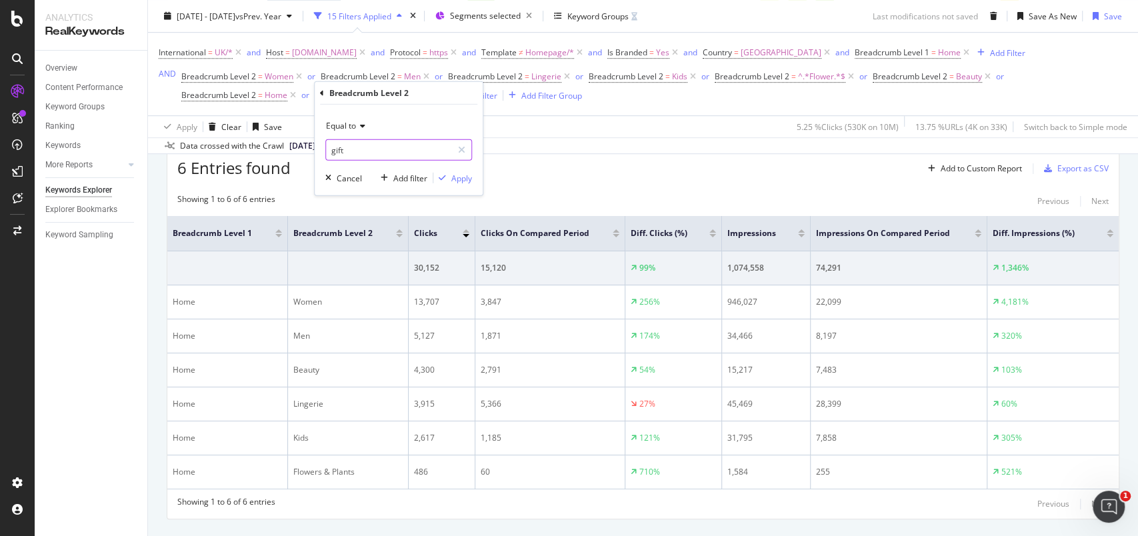
click at [339, 151] on input "gift" at bounding box center [389, 149] width 126 height 21
type input "Gifts"
click at [456, 175] on div "Apply" at bounding box center [462, 177] width 21 height 11
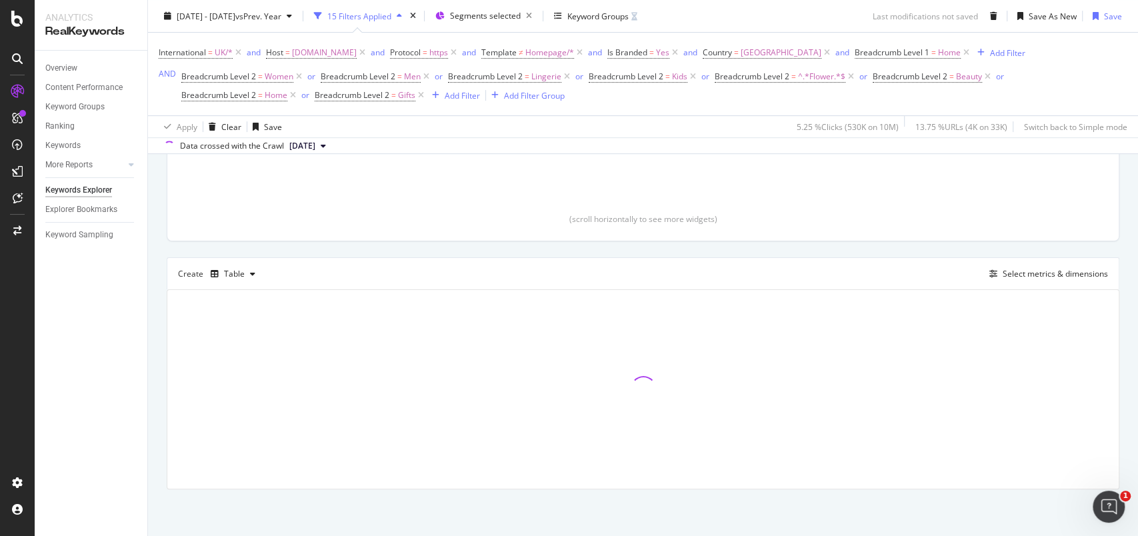
scroll to position [308, 0]
click at [456, 175] on div at bounding box center [544, 126] width 208 height 154
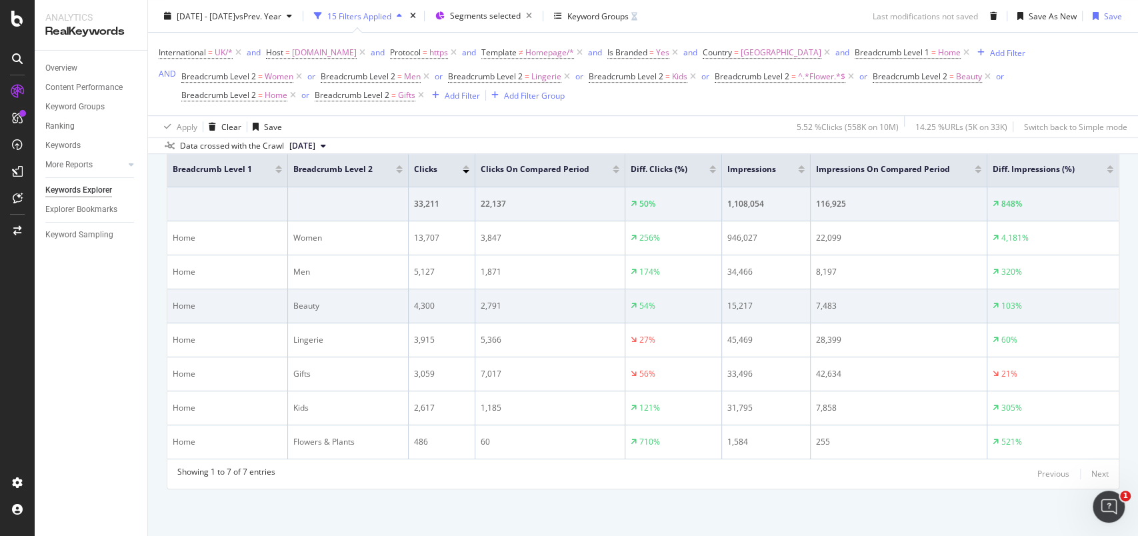
scroll to position [515, 0]
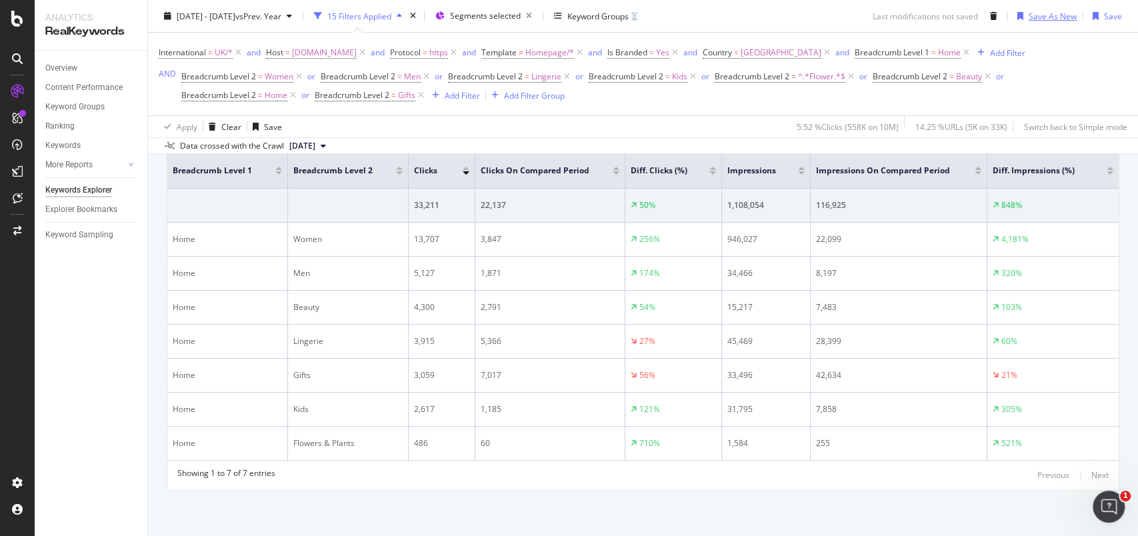
click at [1046, 16] on div "Save As New" at bounding box center [1053, 15] width 48 height 11
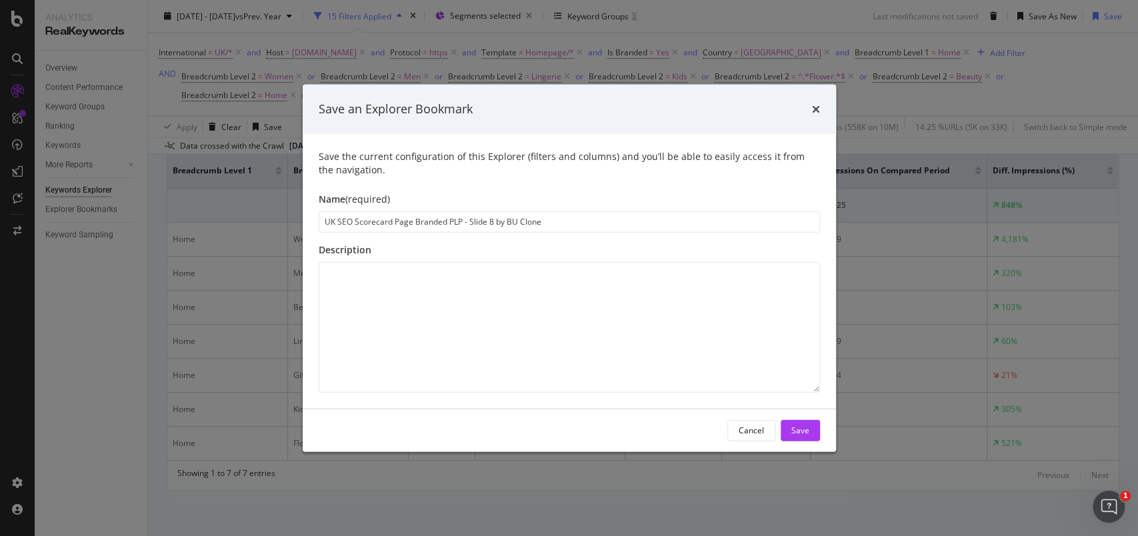
click at [403, 222] on input "UK SEO Scorecard Page Branded PLP - Slide 8 by BU Clone" at bounding box center [570, 221] width 502 height 21
click at [512, 220] on input "UK SEO Scorecard Branded PLP - Slide 8 by BU Clone" at bounding box center [570, 221] width 502 height 21
type input "UK SEO Scorecard Branded PDP - Slide 8 by BU"
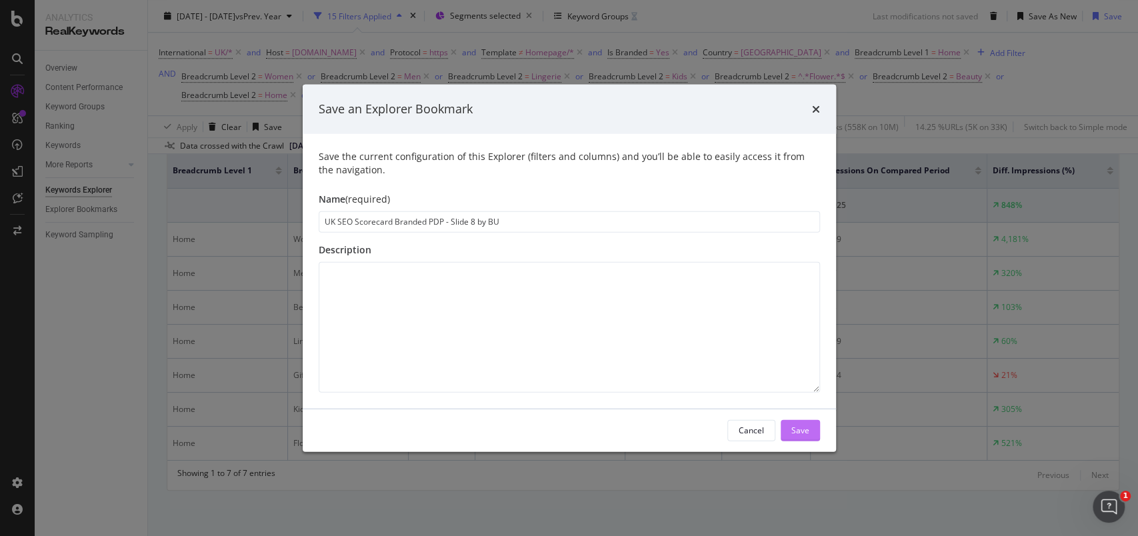
click at [804, 423] on div "Save" at bounding box center [801, 430] width 18 height 20
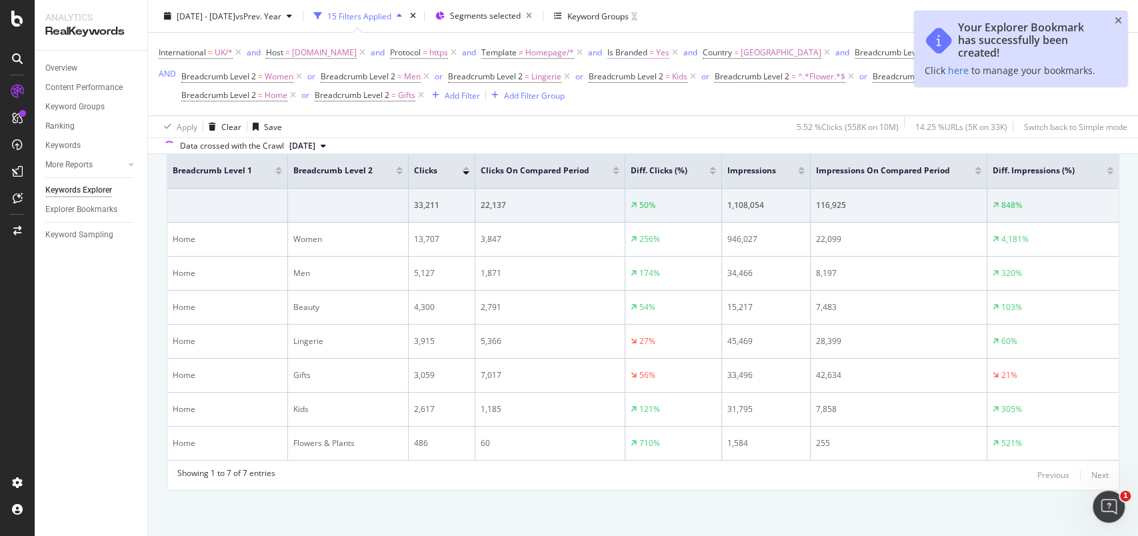
click at [670, 51] on span "Yes" at bounding box center [662, 52] width 13 height 19
click at [674, 83] on span "Yes" at bounding box center [670, 82] width 13 height 11
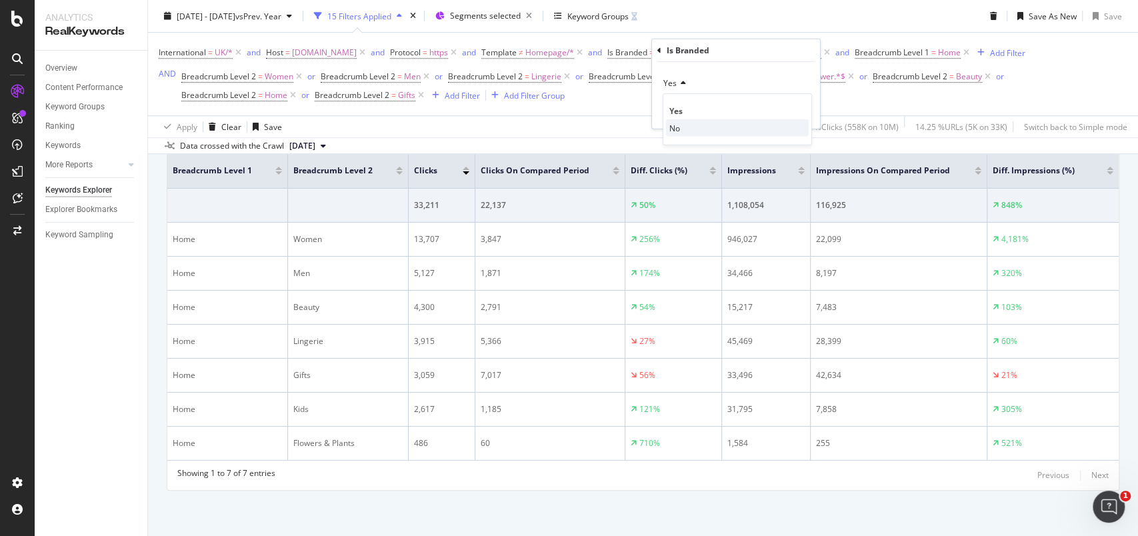
click at [684, 131] on div "No" at bounding box center [737, 127] width 143 height 17
click at [800, 112] on div "Apply" at bounding box center [799, 110] width 21 height 11
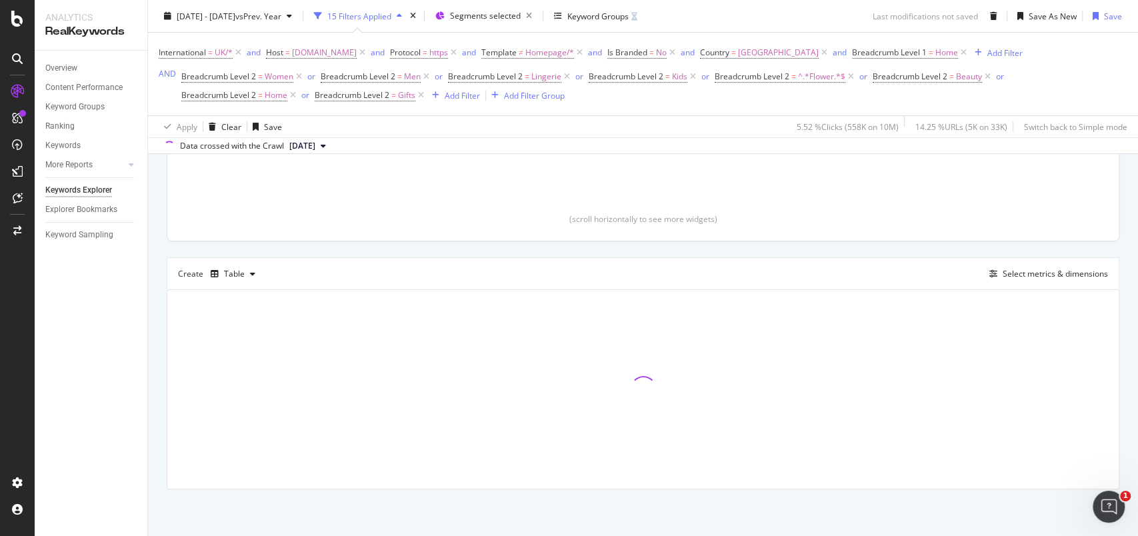
scroll to position [308, 0]
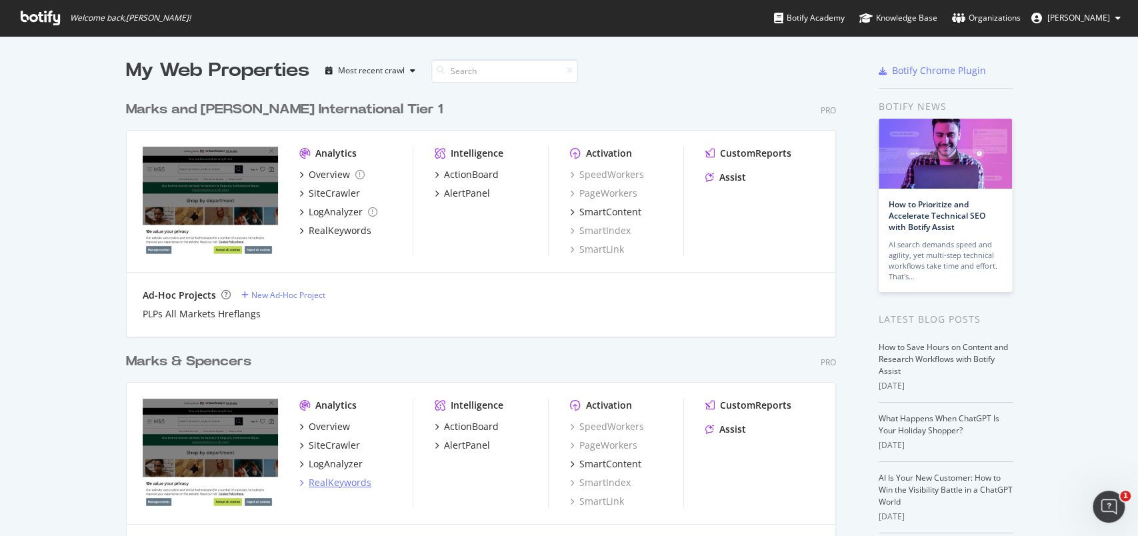
click at [340, 478] on div "RealKeywords" at bounding box center [340, 482] width 63 height 13
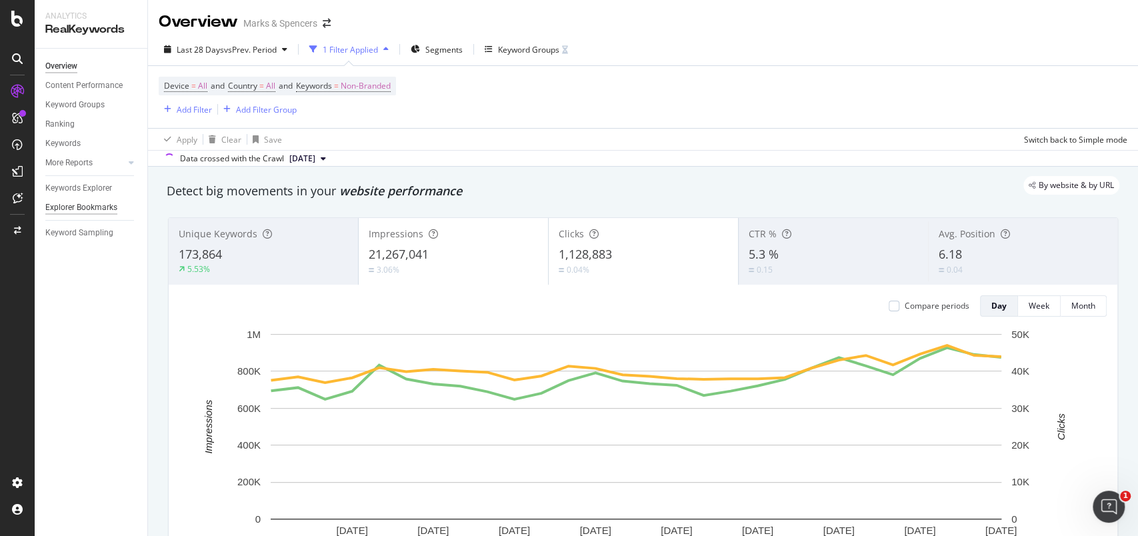
click at [101, 213] on div "Explorer Bookmarks" at bounding box center [81, 208] width 72 height 14
click at [60, 206] on div "Explorer Bookmarks" at bounding box center [81, 208] width 72 height 14
click at [90, 204] on div "Explorer Bookmarks" at bounding box center [81, 210] width 72 height 14
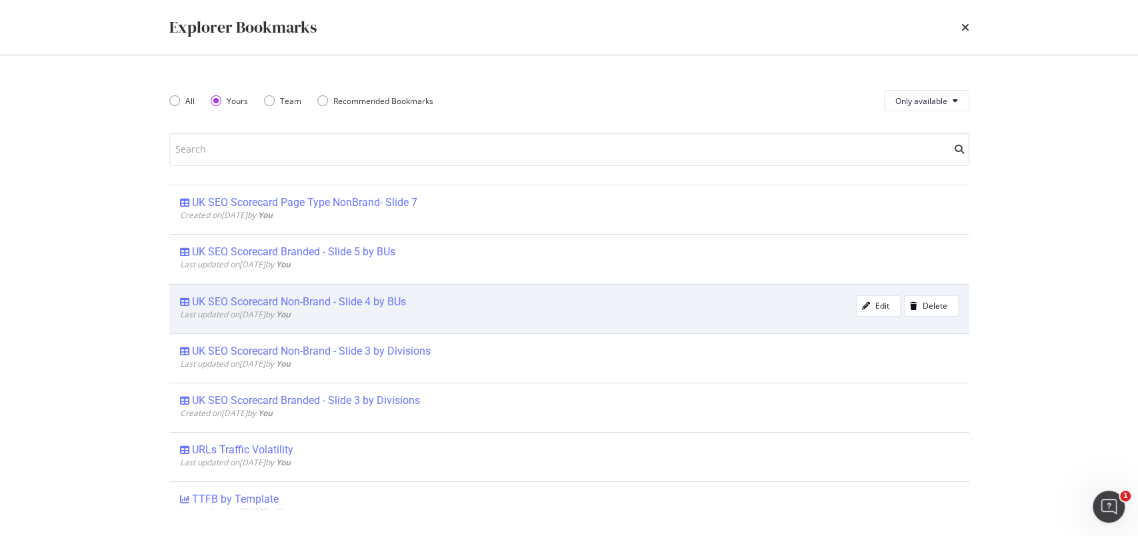
click at [361, 300] on div "UK SEO Scorecard Non-Brand - Slide 4 by BUs" at bounding box center [299, 301] width 214 height 13
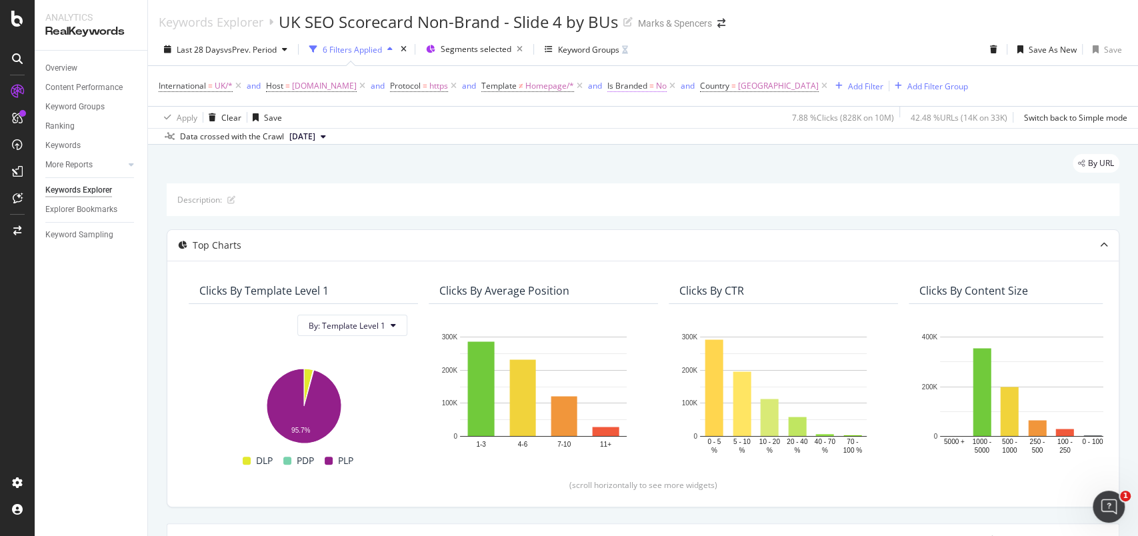
click at [667, 86] on span "No" at bounding box center [661, 86] width 11 height 19
click at [680, 117] on icon at bounding box center [678, 117] width 9 height 8
click at [677, 136] on div "Yes" at bounding box center [737, 144] width 143 height 17
click at [793, 145] on div "Apply" at bounding box center [799, 144] width 21 height 11
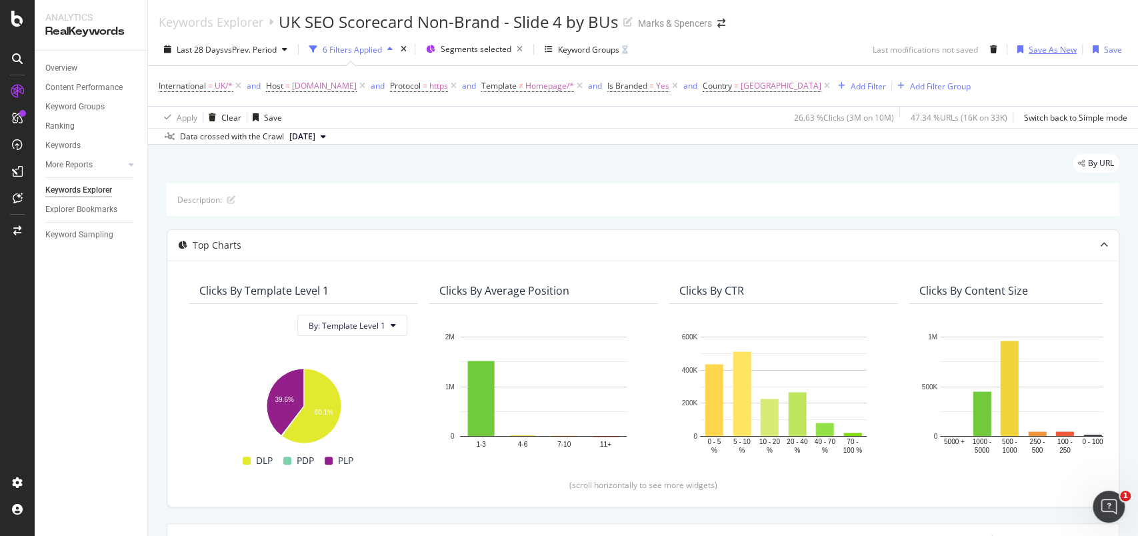
click at [1040, 49] on div "Save As New" at bounding box center [1053, 49] width 48 height 11
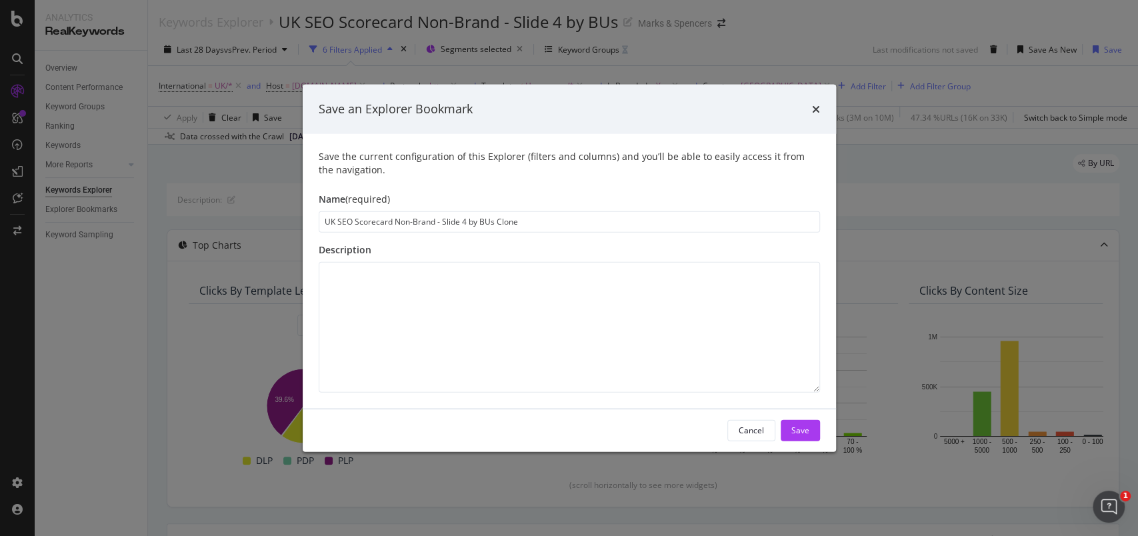
click at [409, 220] on input "UK SEO Scorecard Non-Brand - Slide 4 by BUs Clone" at bounding box center [570, 221] width 502 height 21
type input "UK SEO Scorecard Branded - Slide 5 by BUs Clone"
click at [792, 430] on div "Save" at bounding box center [801, 430] width 18 height 11
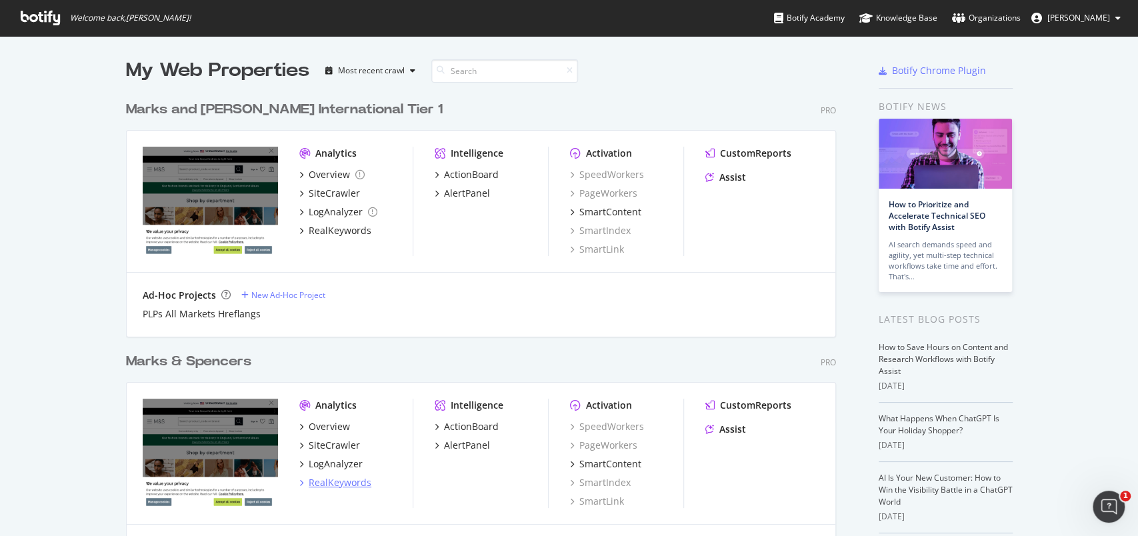
click at [315, 479] on div "RealKeywords" at bounding box center [340, 482] width 63 height 13
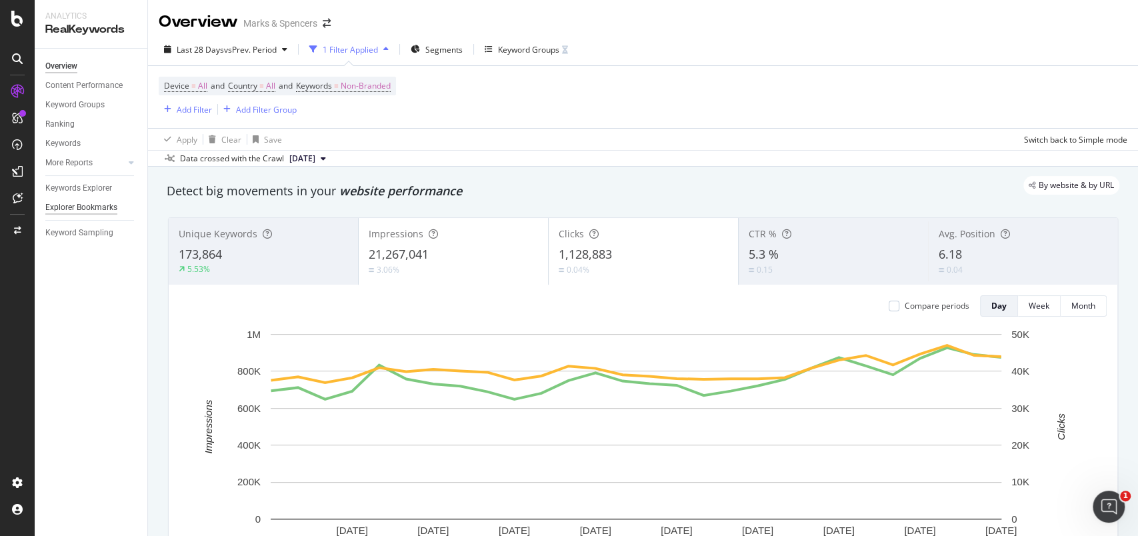
click at [75, 203] on div "Explorer Bookmarks" at bounding box center [81, 208] width 72 height 14
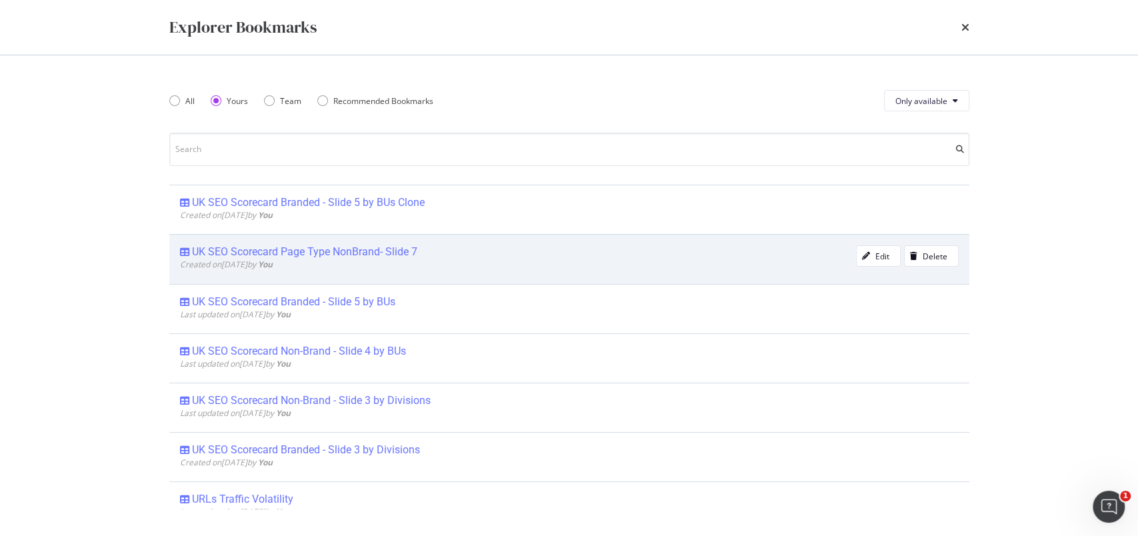
click at [403, 247] on div "UK SEO Scorecard Page Type NonBrand- Slide 7" at bounding box center [304, 251] width 225 height 13
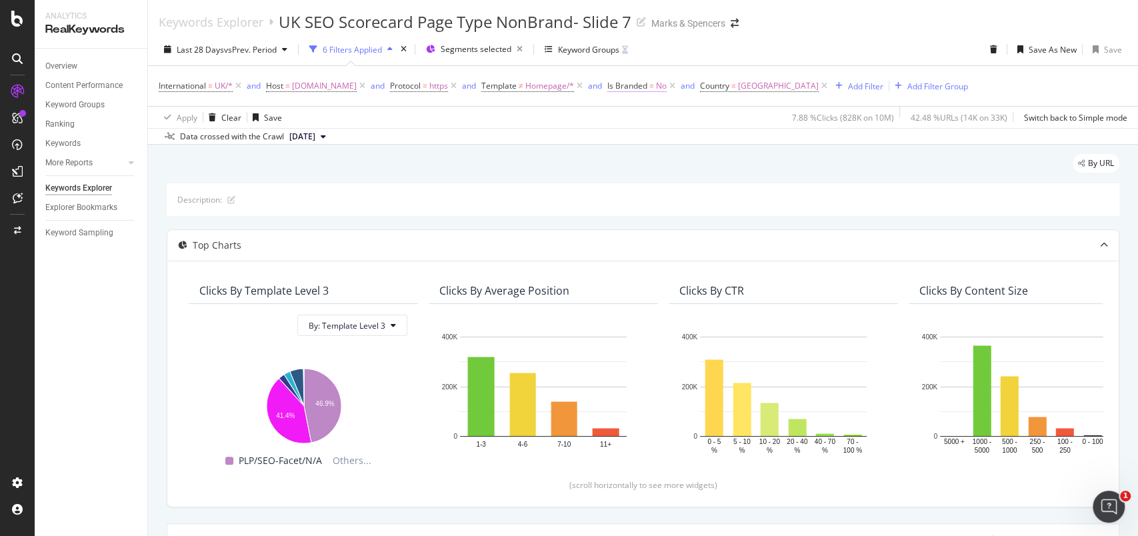
click at [667, 83] on span "No" at bounding box center [661, 86] width 11 height 19
click at [675, 120] on icon at bounding box center [678, 117] width 9 height 8
click at [670, 137] on div "Yes" at bounding box center [737, 144] width 143 height 17
click at [799, 147] on div "Apply" at bounding box center [799, 144] width 21 height 11
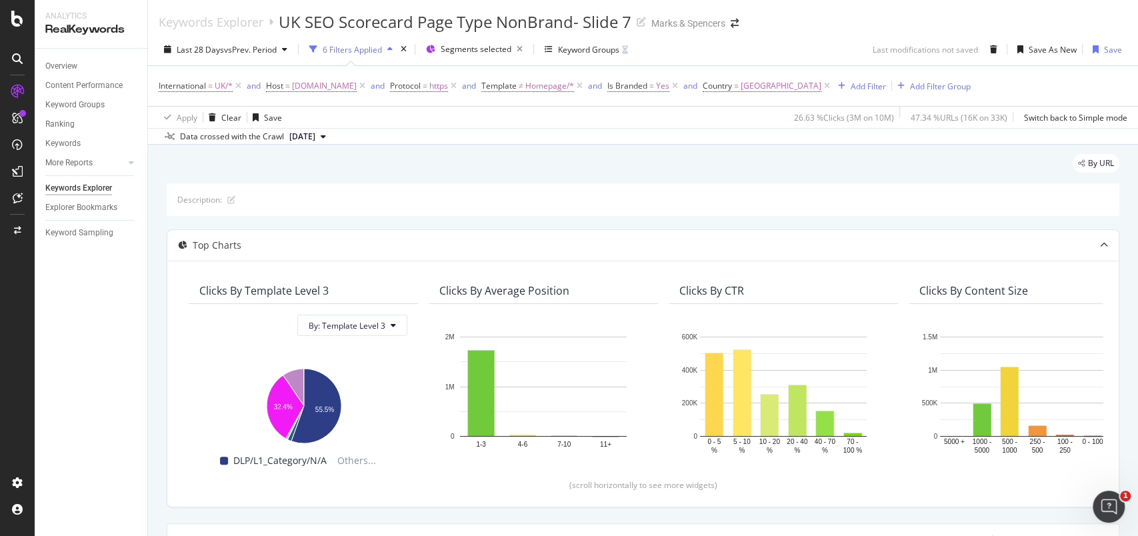
click at [1041, 61] on div "Last 28 Days vs Prev. Period 6 Filters Applied Segments selected Keyword Groups…" at bounding box center [643, 52] width 990 height 27
click at [1044, 54] on div "Save As New" at bounding box center [1053, 49] width 48 height 11
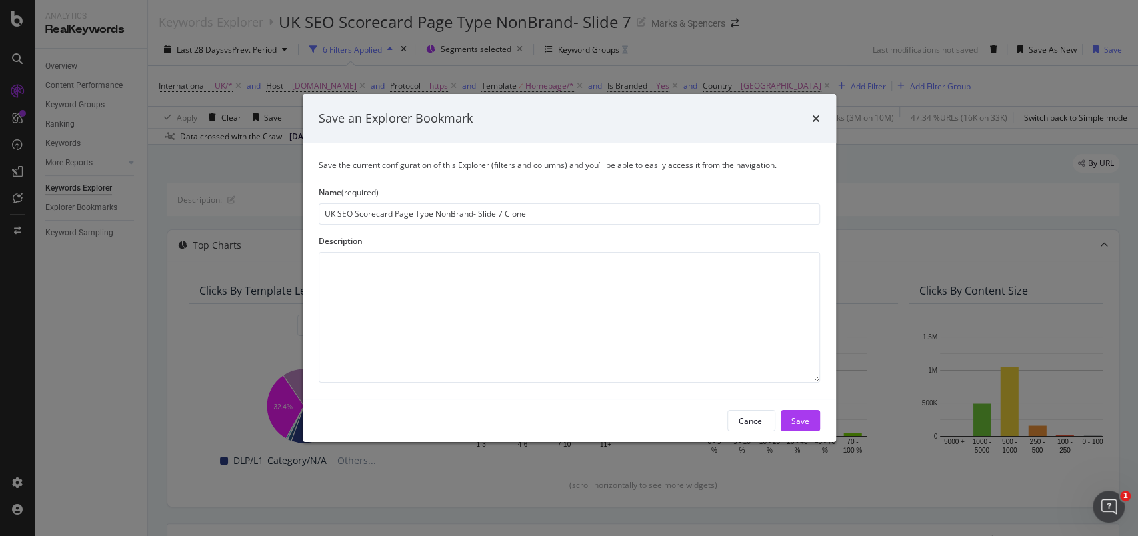
click at [441, 213] on input "UK SEO Scorecard Page Type NonBrand- Slide 7 Clone" at bounding box center [570, 213] width 502 height 21
click at [518, 214] on input "UK SEO Scorecard Page Type Branded - Slide 7 Clone" at bounding box center [570, 213] width 502 height 21
type input "UK SEO Scorecard Page Type Branded - Slide 7"
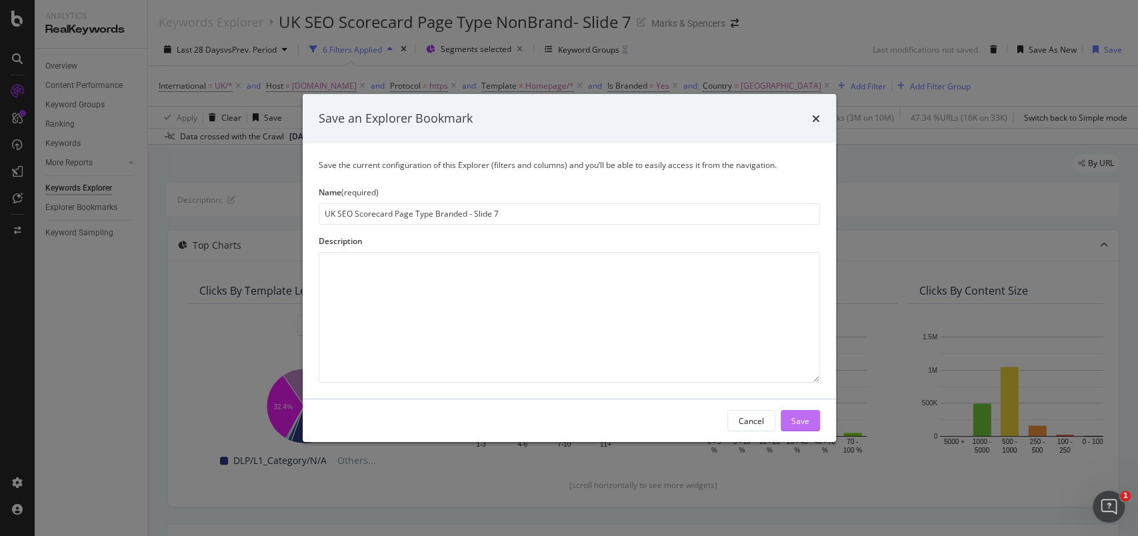
click at [795, 413] on div "Save" at bounding box center [801, 421] width 18 height 20
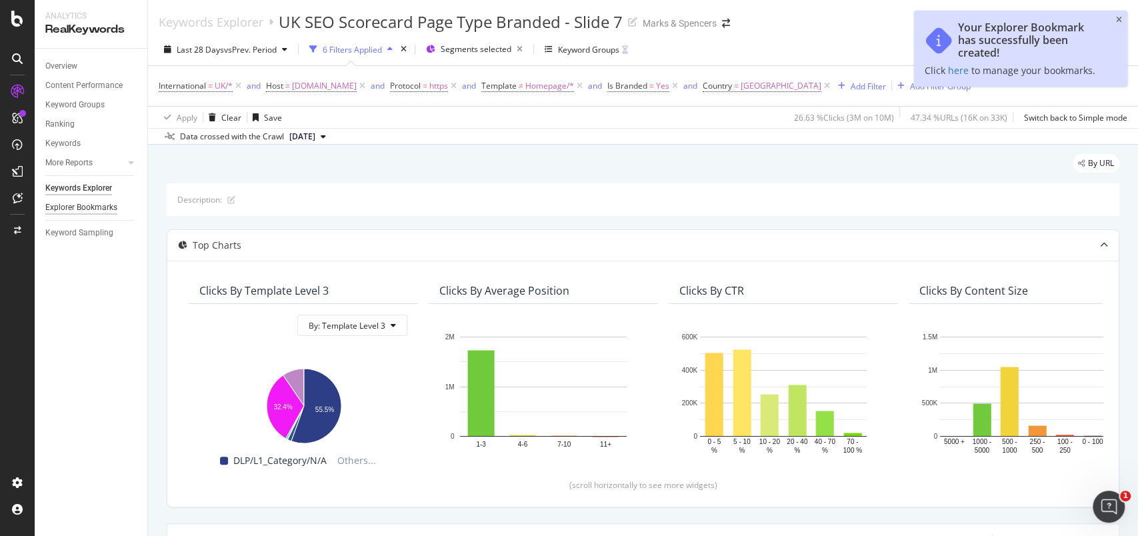
click at [82, 207] on div "Explorer Bookmarks" at bounding box center [81, 208] width 72 height 14
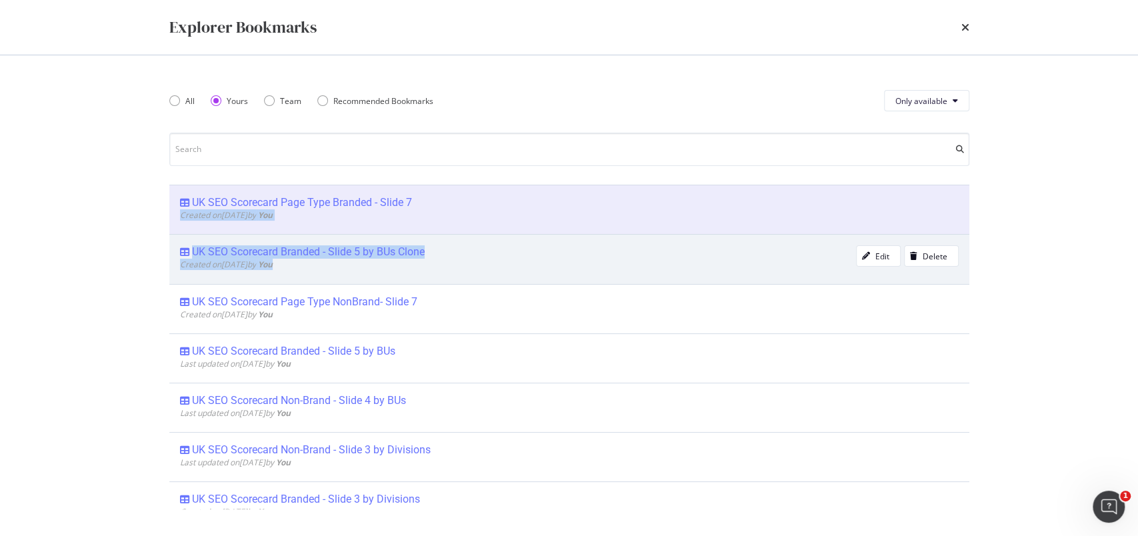
drag, startPoint x: 454, startPoint y: 207, endPoint x: 457, endPoint y: 234, distance: 26.9
click at [458, 237] on div "UK SEO Scorecard Page Type Branded - Slide 7 Created on 2025 Sep 5th by You Edi…" at bounding box center [569, 347] width 800 height 325
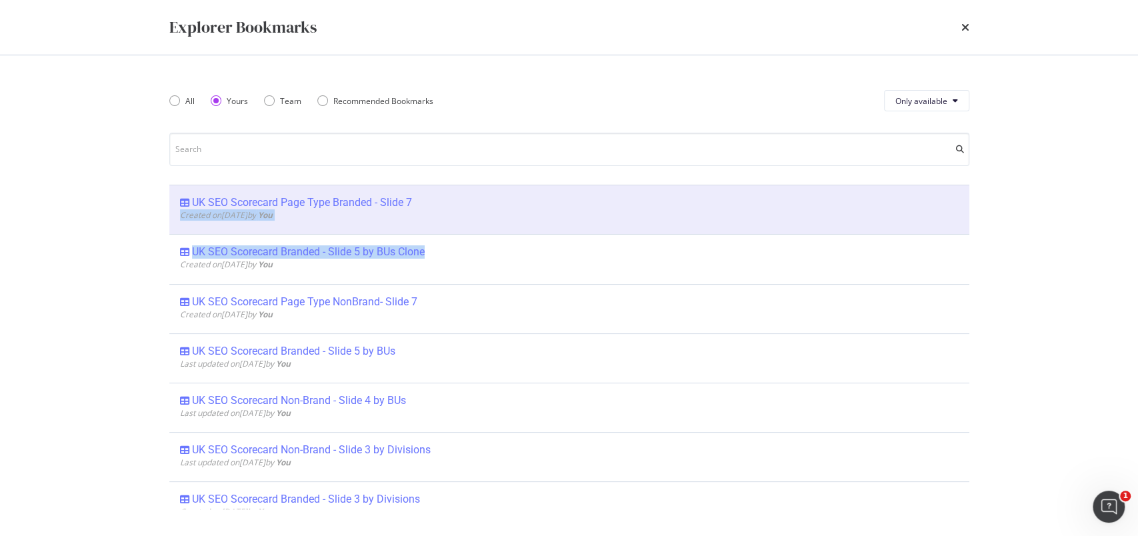
click at [1002, 189] on div "Explorer Bookmarks All Yours Team Recommended Bookmarks Only available UK SEO S…" at bounding box center [569, 268] width 1138 height 536
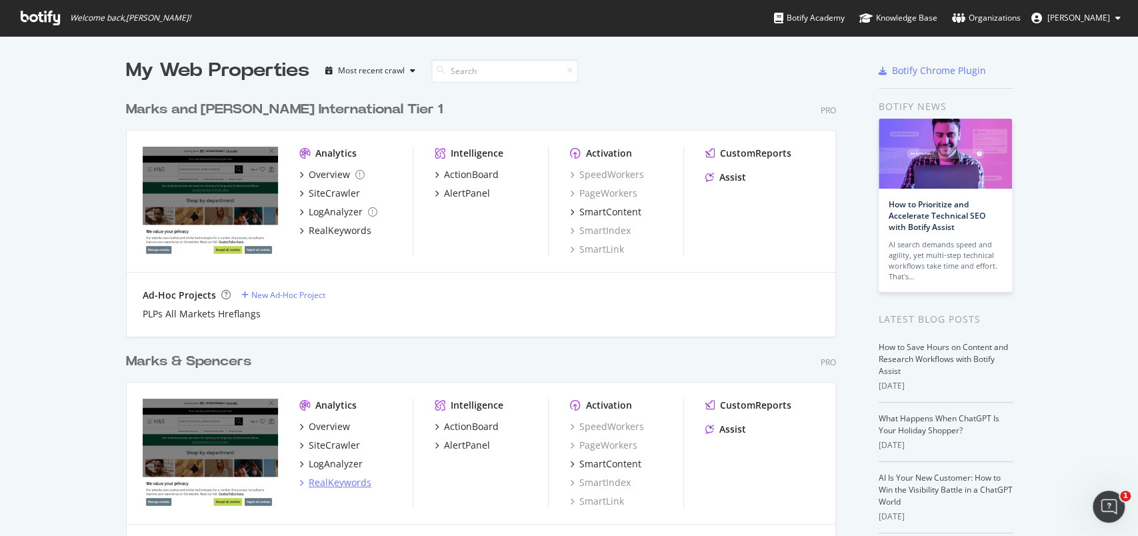
click at [321, 484] on div "RealKeywords" at bounding box center [340, 482] width 63 height 13
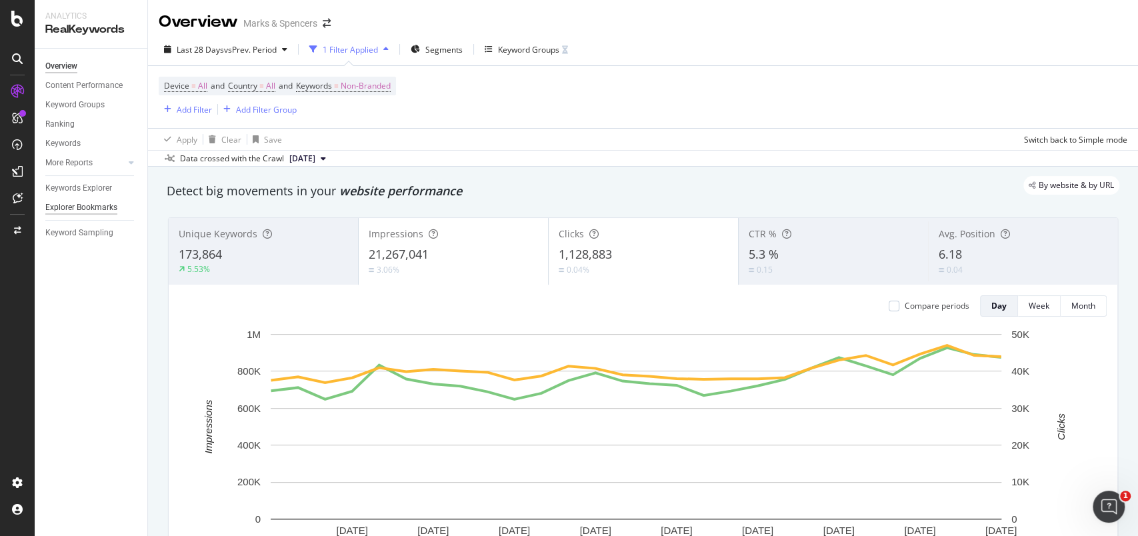
click at [96, 207] on div "Explorer Bookmarks" at bounding box center [81, 208] width 72 height 14
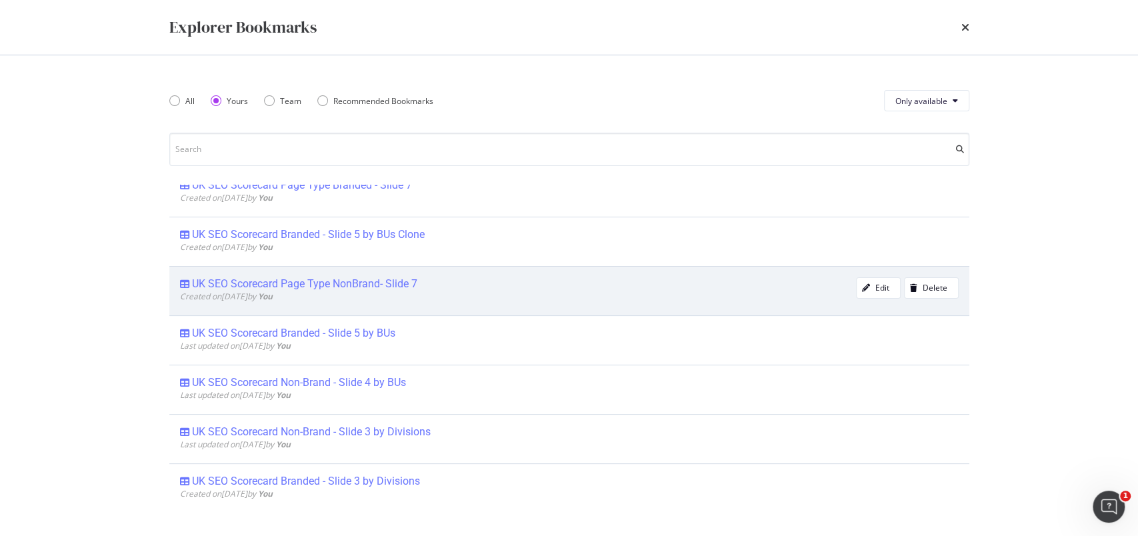
scroll to position [155, 0]
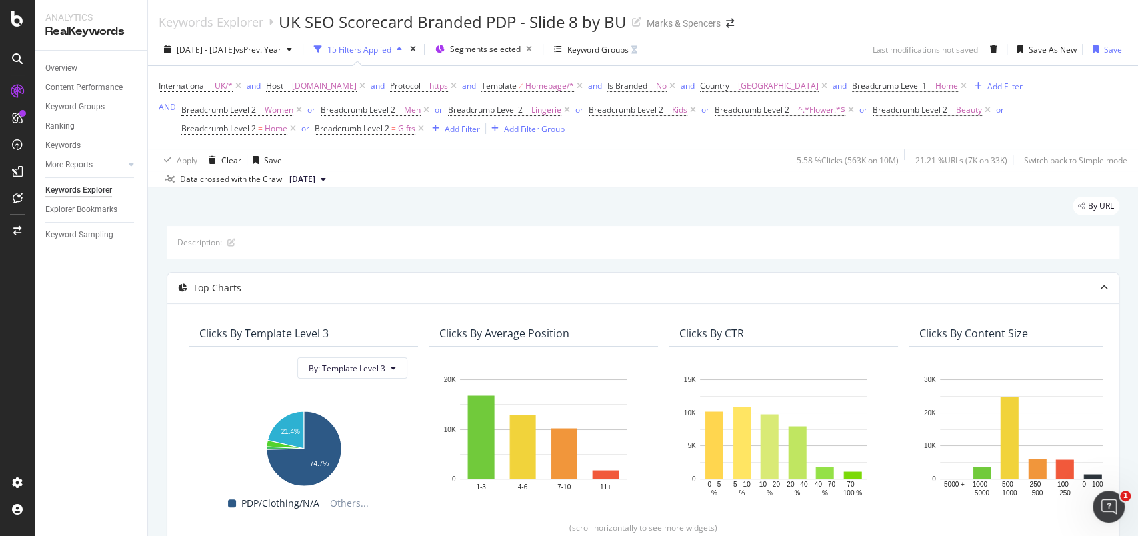
scroll to position [515, 0]
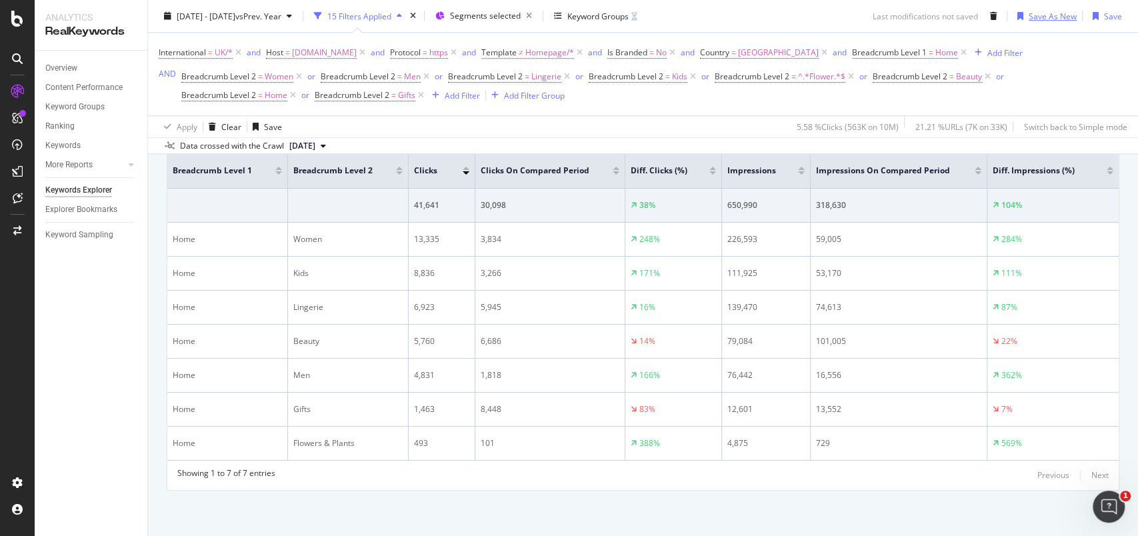
click at [1039, 14] on div "Save As New" at bounding box center [1053, 15] width 48 height 11
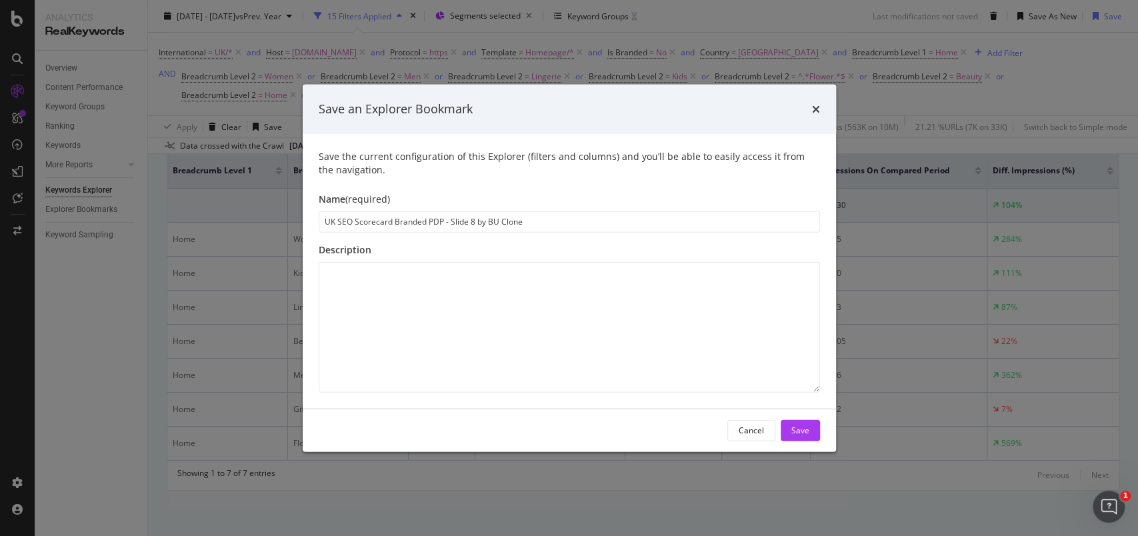
click at [393, 221] on input "UK SEO Scorecard Branded PDP - Slide 8 by BU Clone" at bounding box center [570, 221] width 502 height 21
click at [526, 218] on input "UK SEO Scorecard NonBranded PDP - Slide 8 by BU Clone" at bounding box center [570, 221] width 502 height 21
type input "UK SEO Scorecard NonBranded PDP - Slide 9 by BU"
click at [806, 423] on div "Save" at bounding box center [801, 430] width 18 height 20
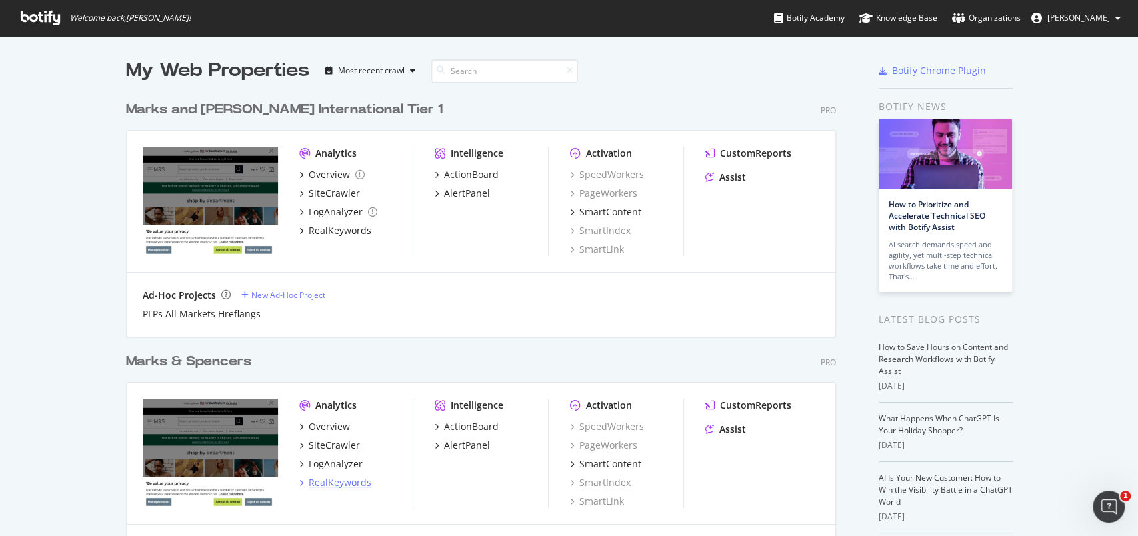
click at [325, 478] on div "RealKeywords" at bounding box center [340, 482] width 63 height 13
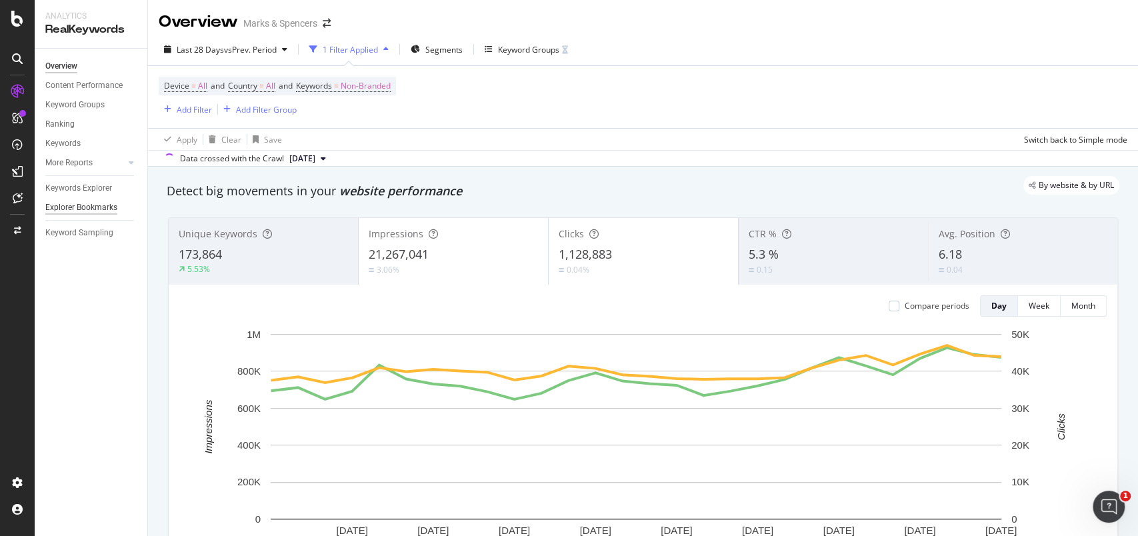
click at [76, 207] on div "Explorer Bookmarks" at bounding box center [81, 208] width 72 height 14
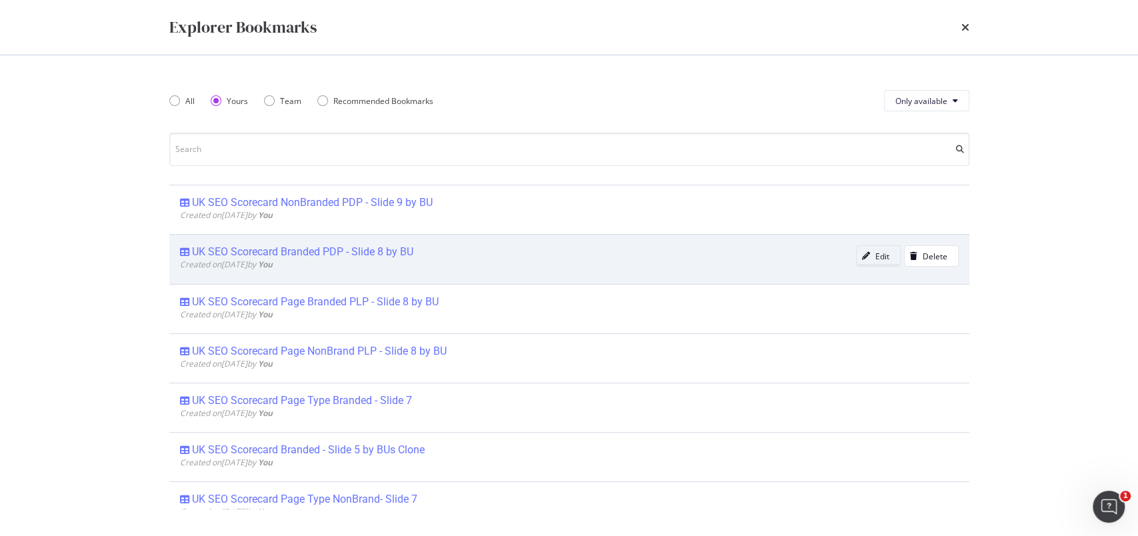
click at [857, 249] on div "Edit" at bounding box center [873, 256] width 33 height 19
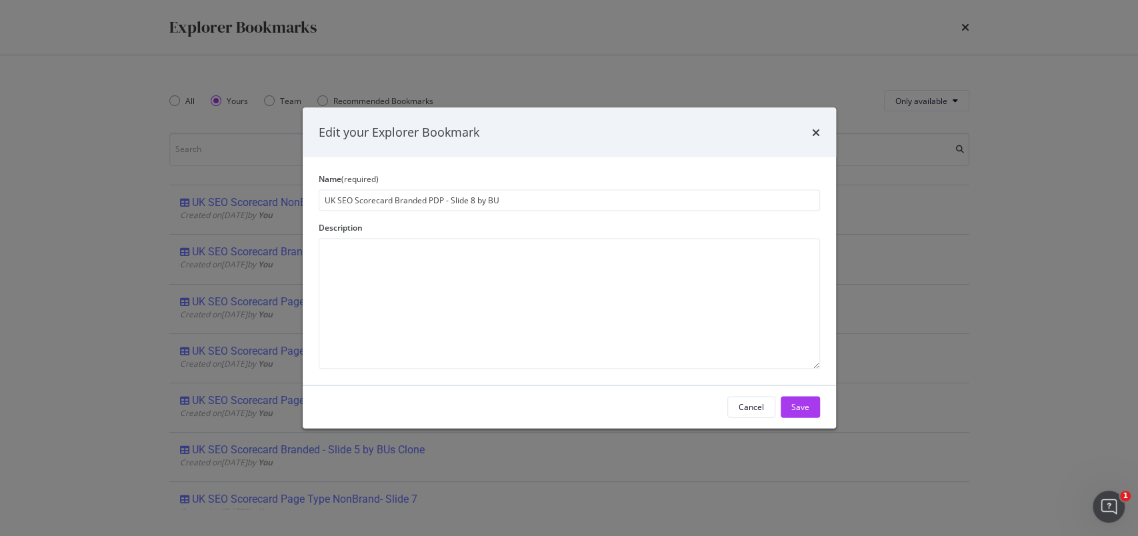
click at [474, 200] on input "UK SEO Scorecard Branded PDP - Slide 8 by BU" at bounding box center [570, 199] width 502 height 21
type input "UK SEO Scorecard Branded PDP - Slide 9 by BU"
click at [818, 399] on button "Save" at bounding box center [800, 406] width 39 height 21
